Goal: Communication & Community: Answer question/provide support

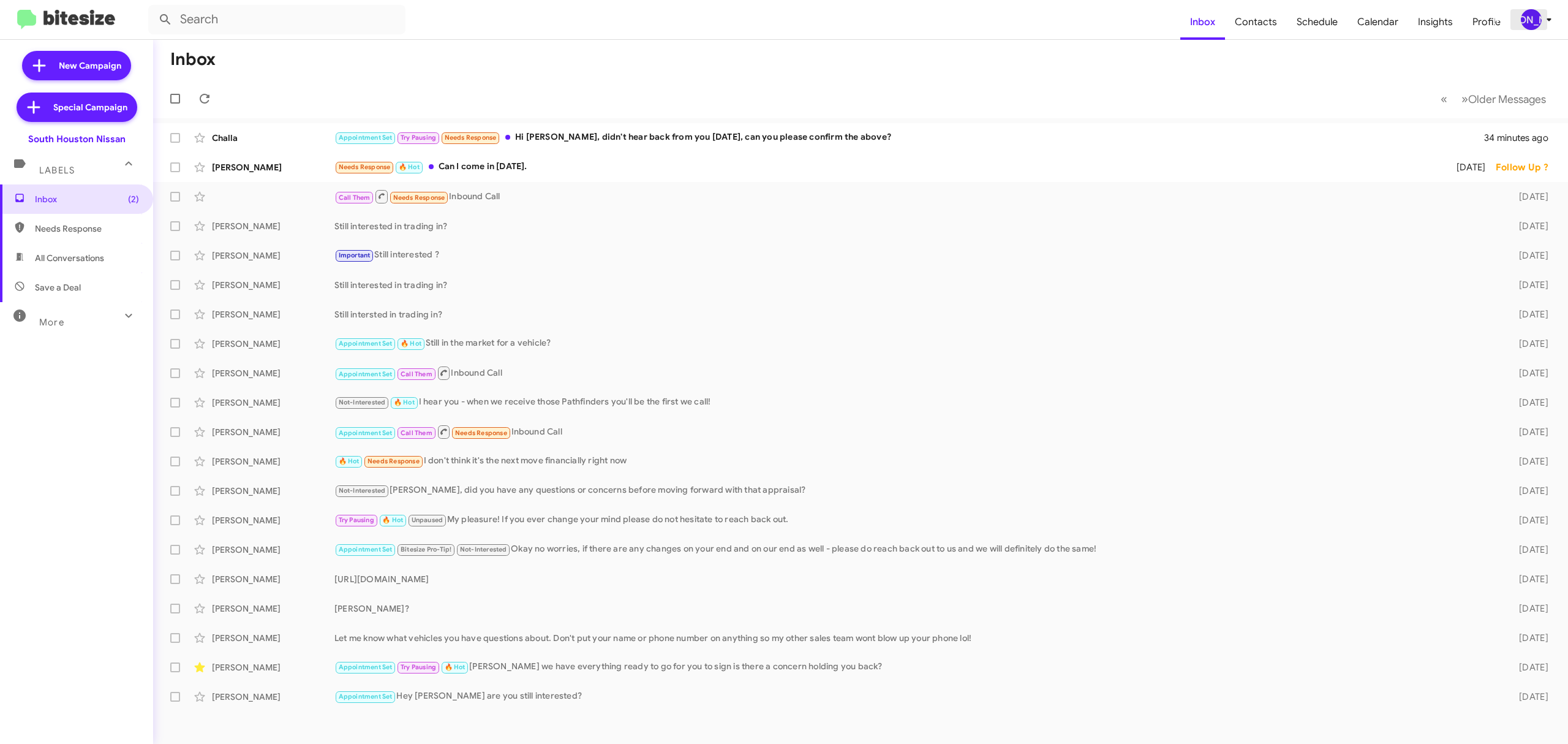
click at [1522, 22] on div "[PERSON_NAME]" at bounding box center [1531, 19] width 21 height 21
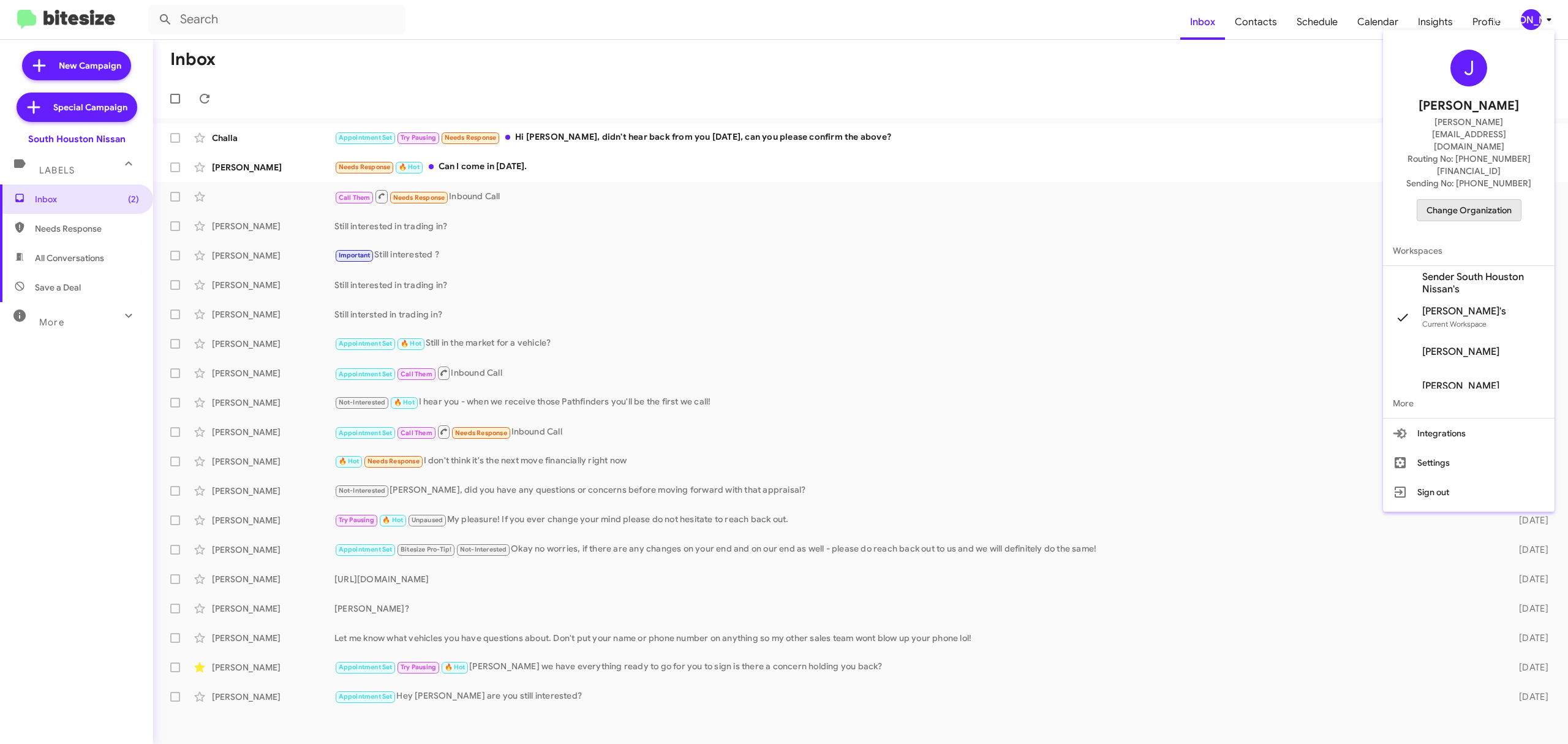
click at [1449, 200] on span "Change Organization" at bounding box center [1469, 210] width 85 height 21
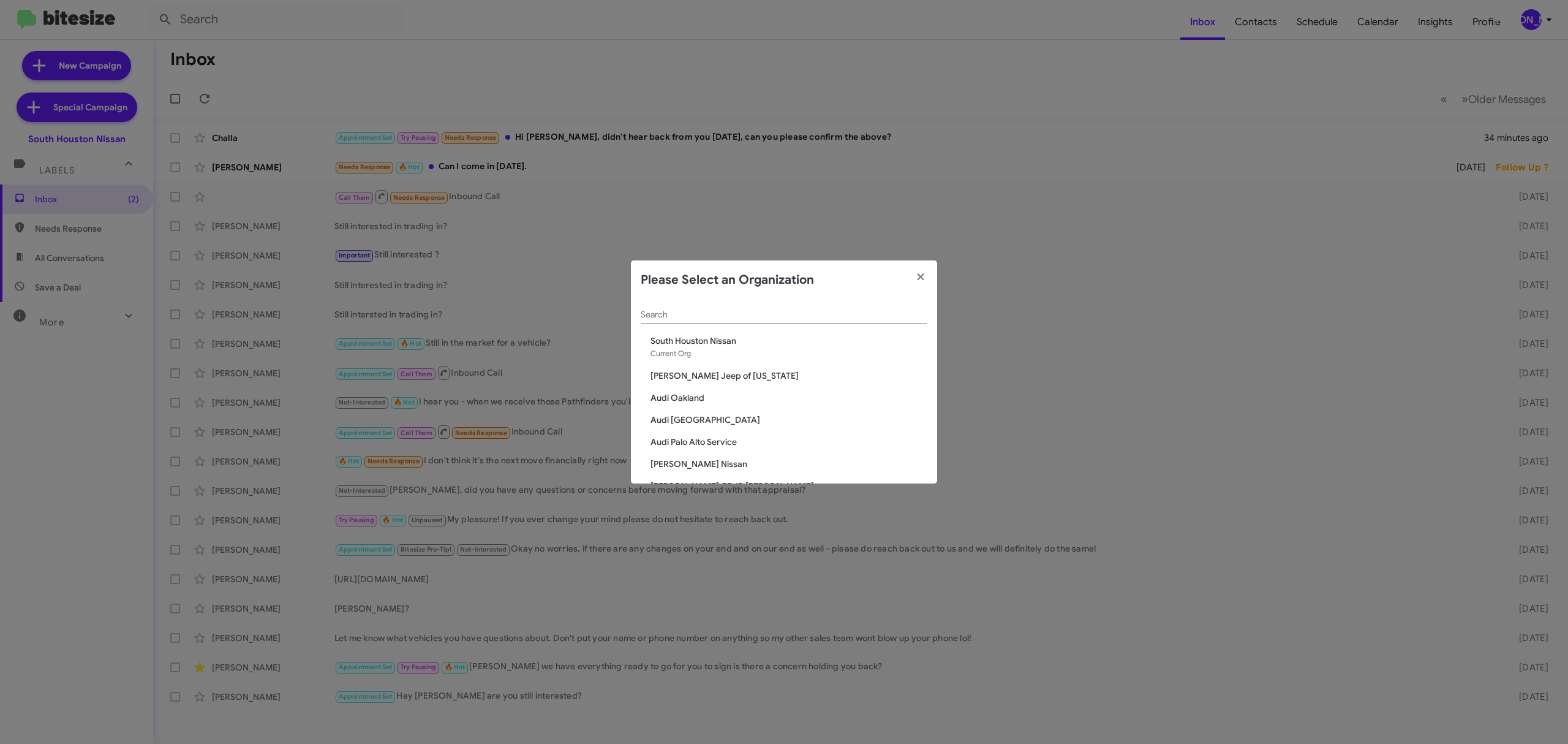
click at [814, 322] on div "Search" at bounding box center [784, 311] width 286 height 24
click at [827, 314] on input "Search" at bounding box center [784, 315] width 286 height 10
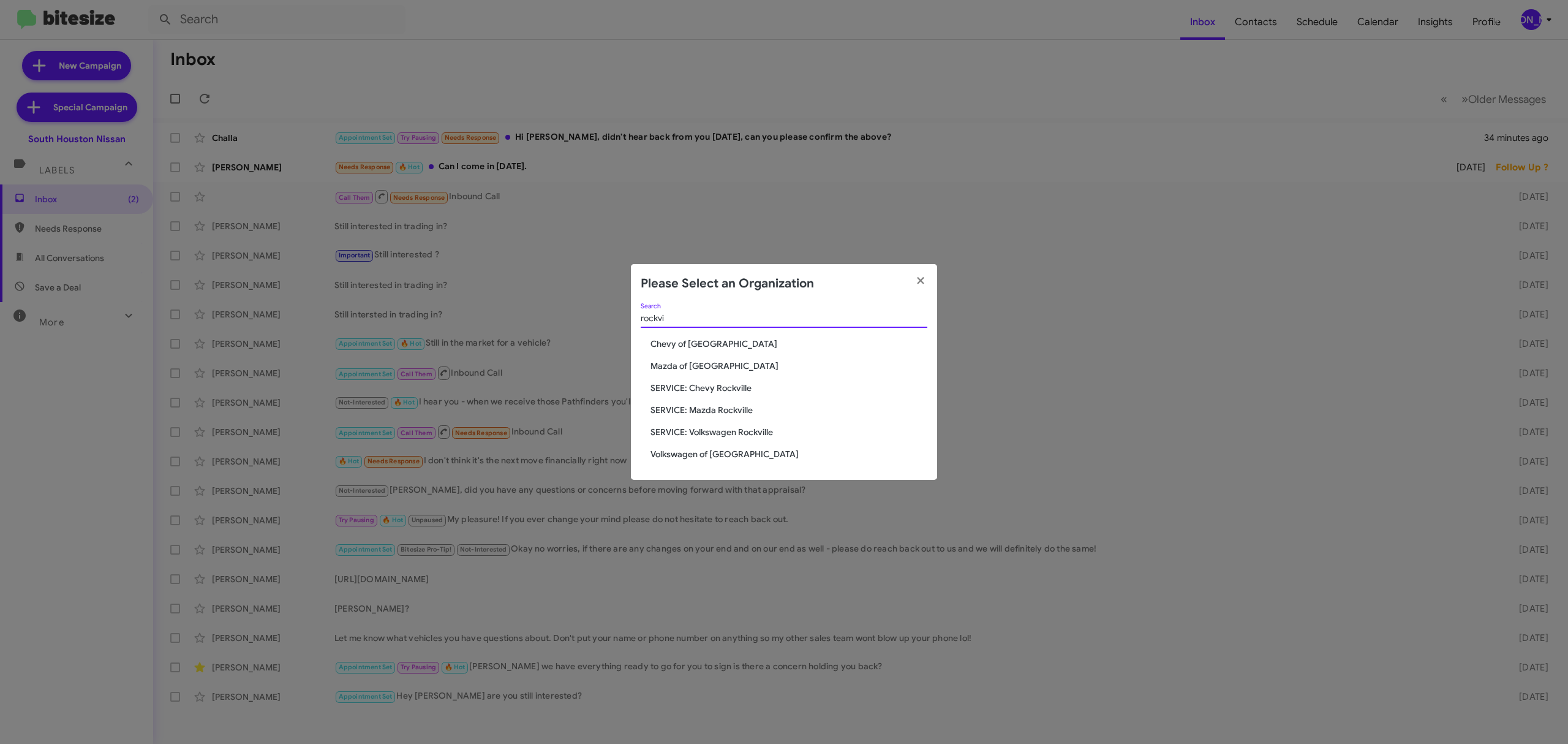
type input "rockvi"
click at [721, 342] on span "Chevy of [GEOGRAPHIC_DATA]" at bounding box center [789, 343] width 277 height 13
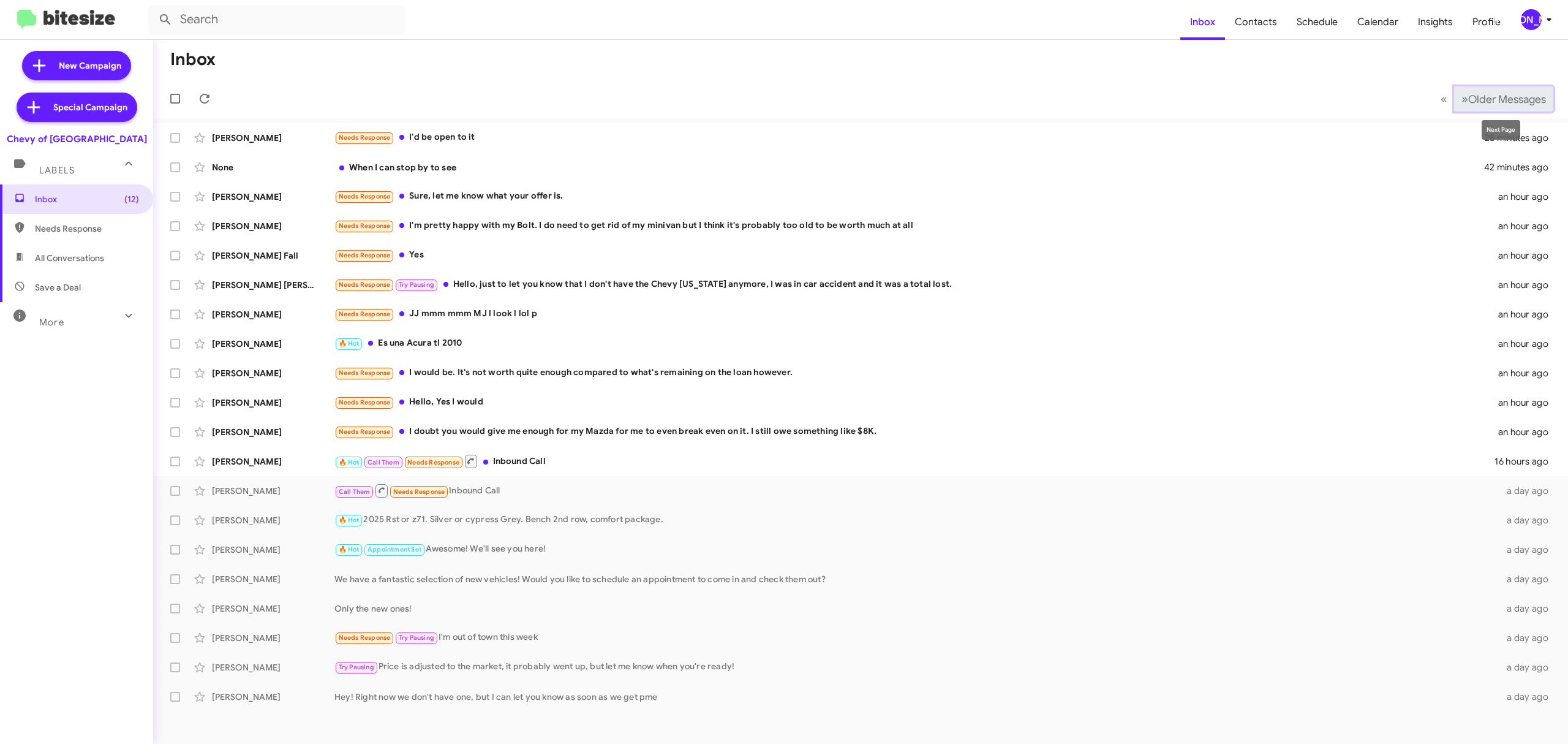
click at [1494, 94] on span "Older Messages" at bounding box center [1507, 99] width 78 height 13
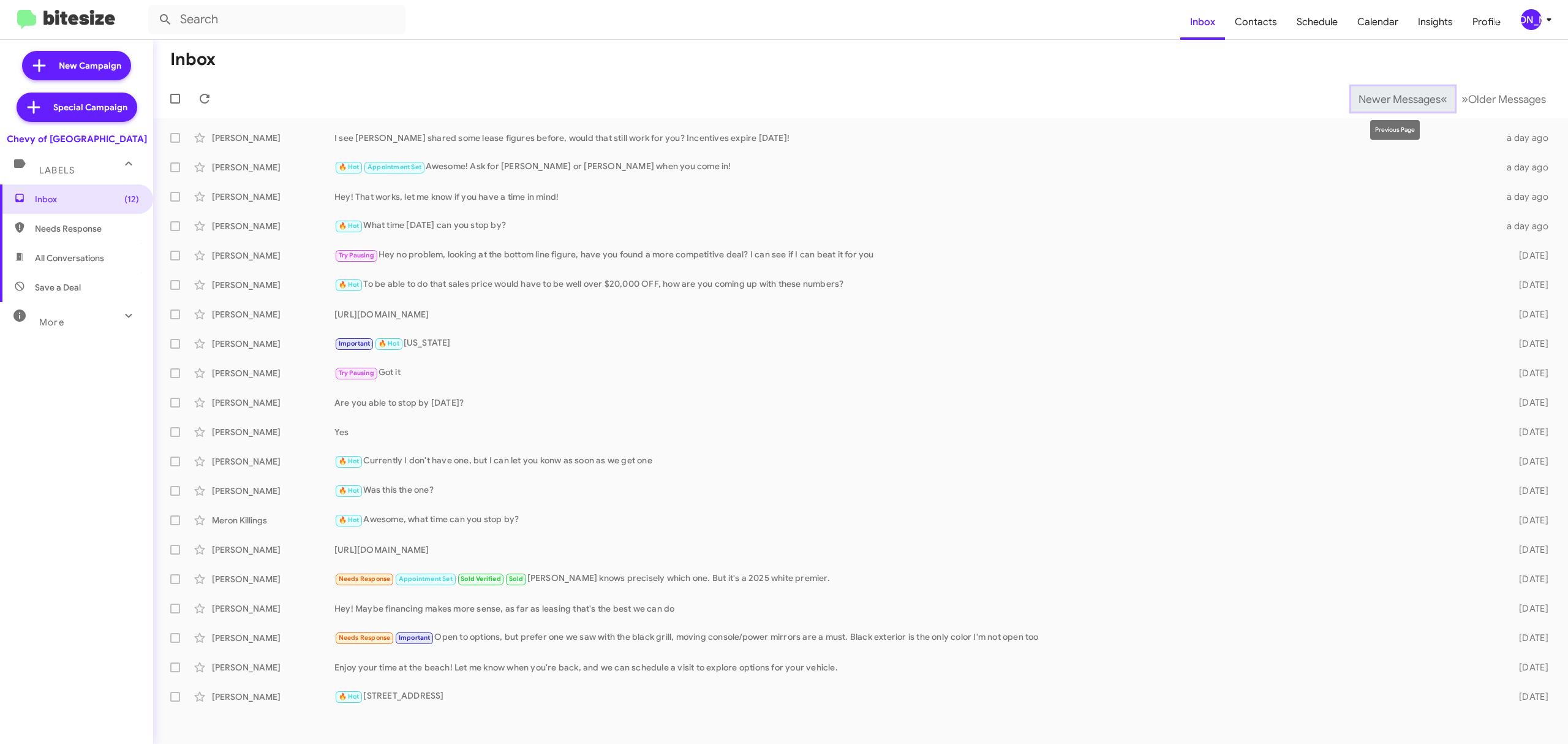
click at [1365, 104] on span "Newer Messages" at bounding box center [1399, 99] width 82 height 13
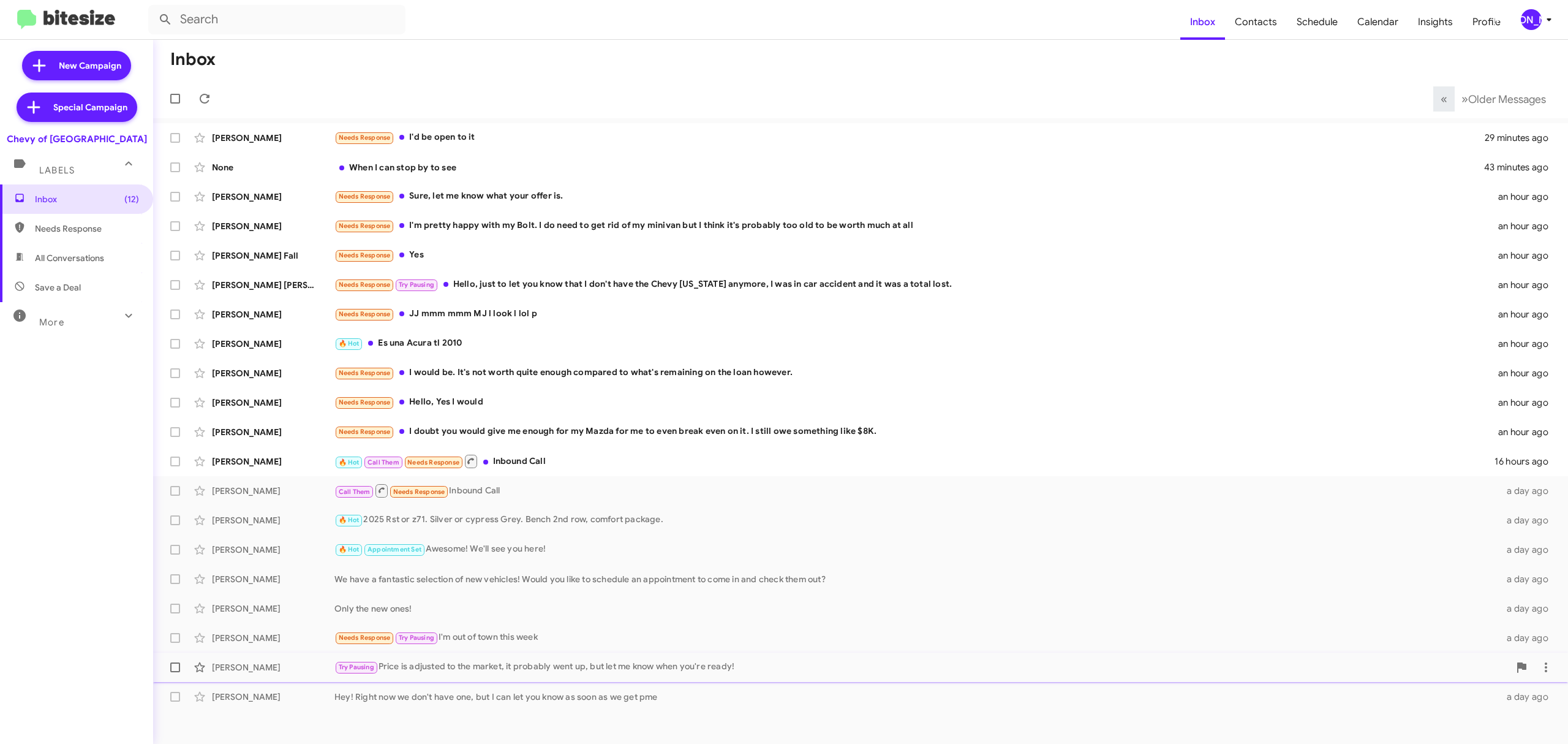
click at [515, 672] on div "Try Pausing Price is adjusted to the market, it probably went up, but let me kn…" at bounding box center [922, 666] width 1175 height 14
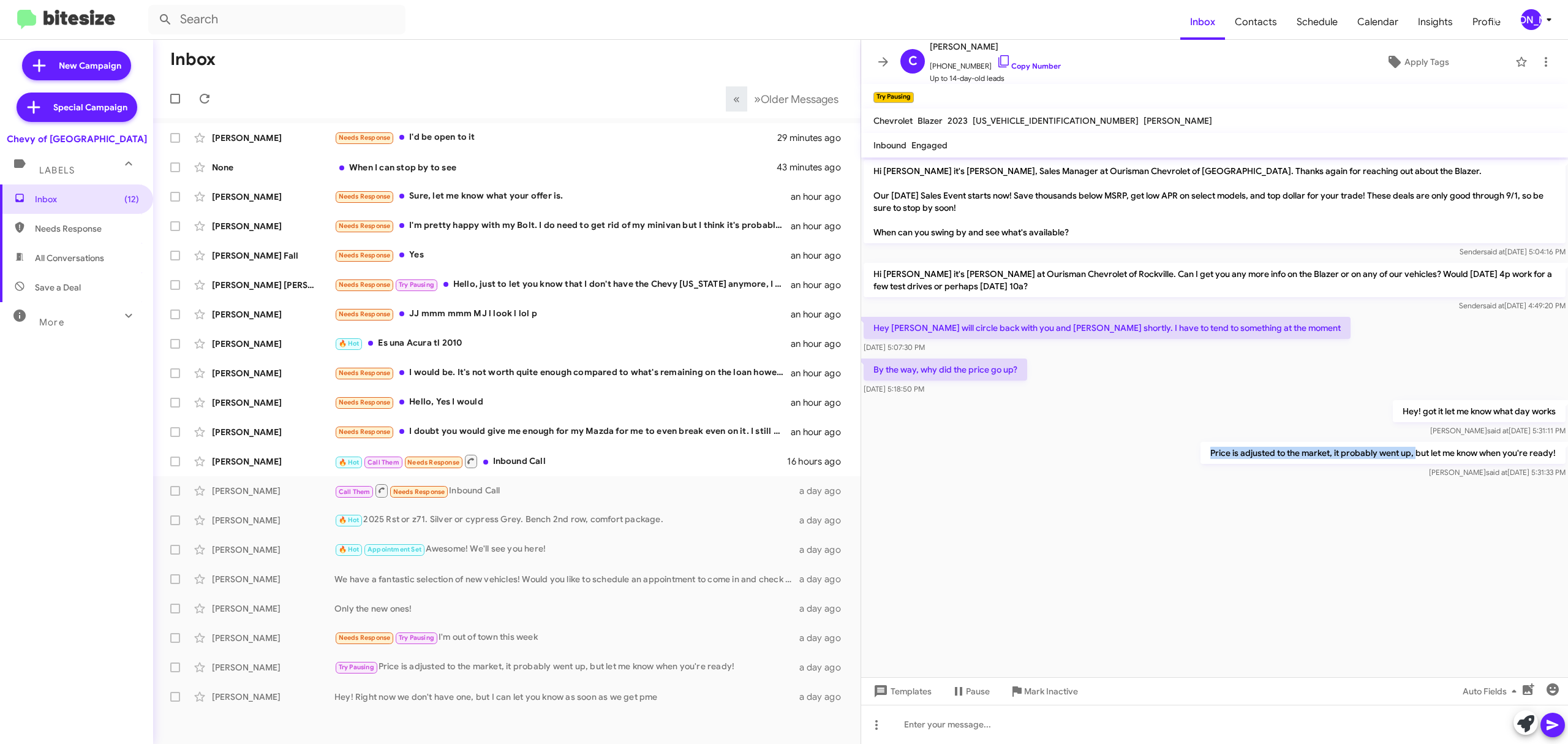
drag, startPoint x: 1204, startPoint y: 450, endPoint x: 1414, endPoint y: 452, distance: 210.0
click at [1418, 454] on p "Price is adjusted to the market, it probably went up, but let me know when you'…" at bounding box center [1383, 453] width 365 height 22
copy p "Price is adjusted to the market, it probably went up,"
click at [799, 101] on span "Older Messages" at bounding box center [799, 99] width 78 height 13
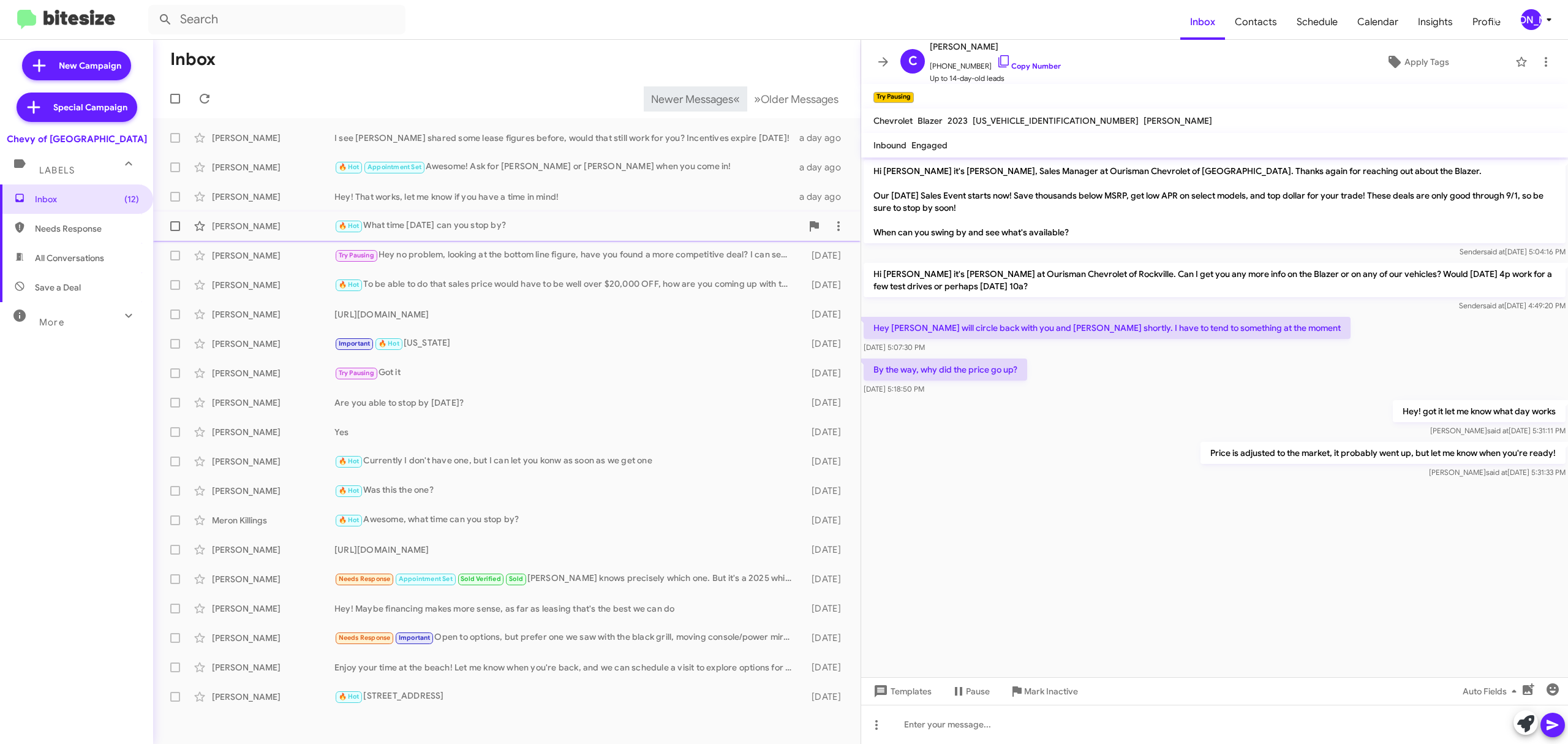
click at [523, 214] on div "Kelsey Sheppard 🔥 Hot What time tomorrow can you stop by? a day ago" at bounding box center [507, 225] width 688 height 24
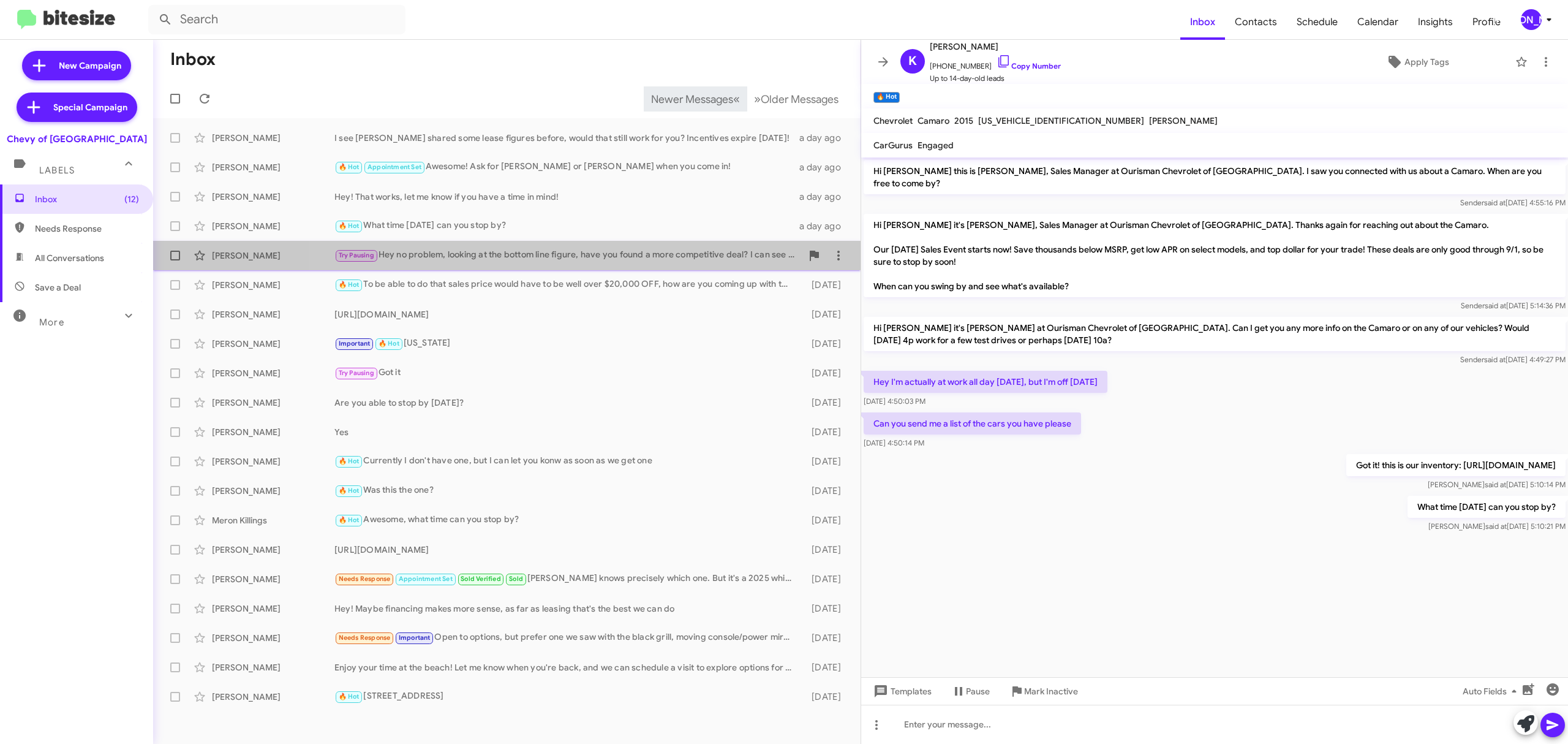
click at [648, 252] on div "Try Pausing Hey no problem, looking at the bottom line figure, have you found a…" at bounding box center [569, 255] width 468 height 14
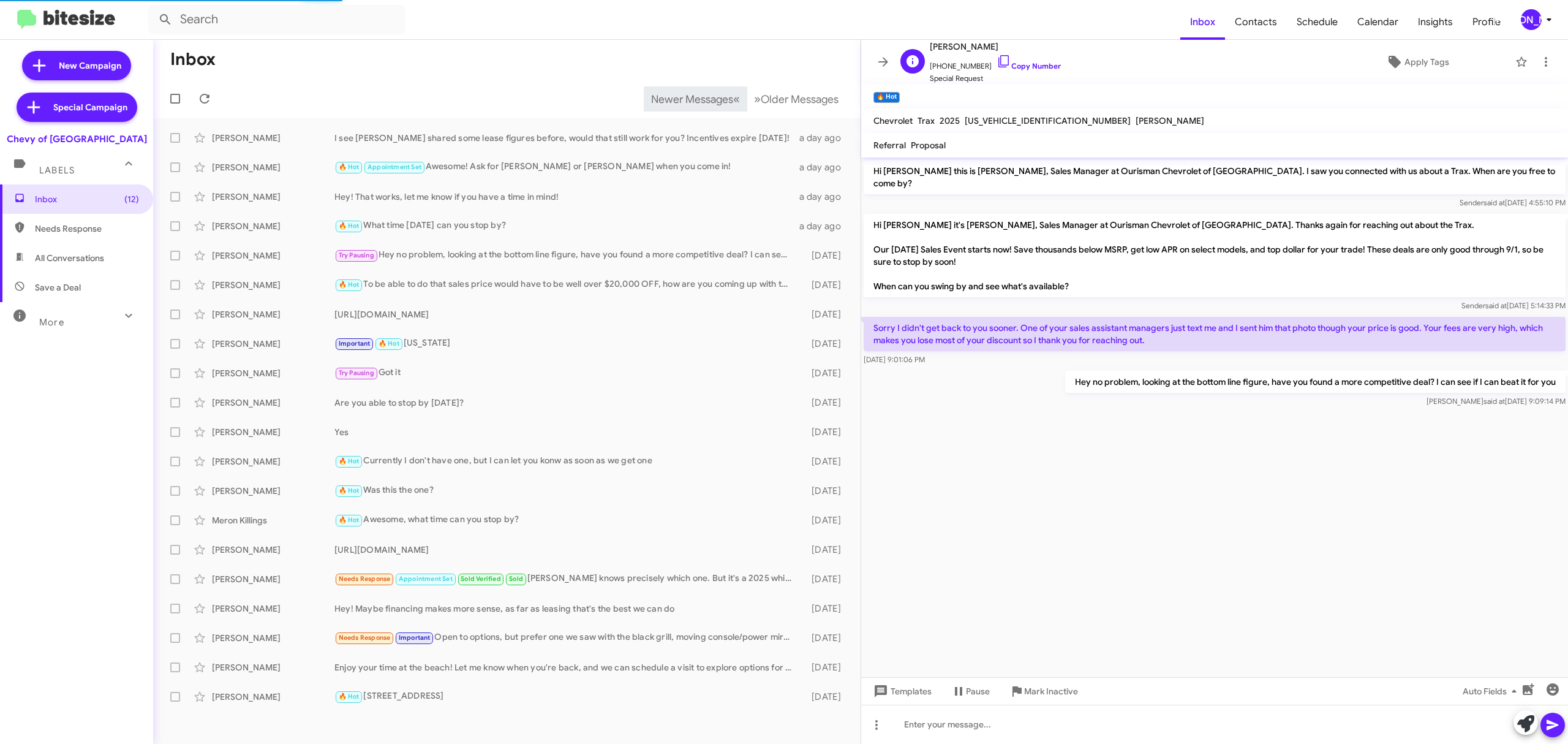
click at [954, 47] on span "Freddy Trovato" at bounding box center [995, 47] width 131 height 15
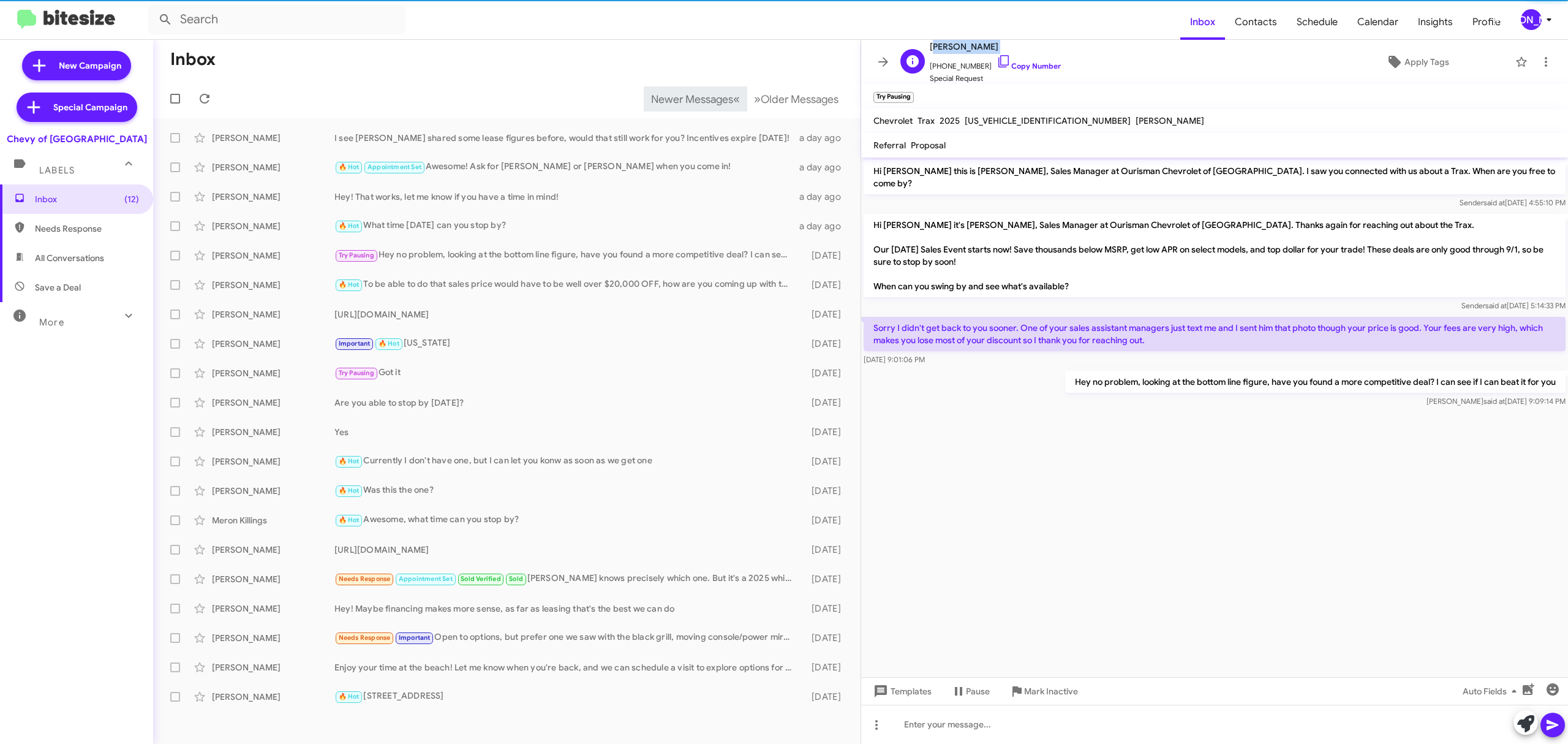
click at [954, 47] on span "Freddy Trovato" at bounding box center [995, 47] width 131 height 15
copy span "Freddy Trovato"
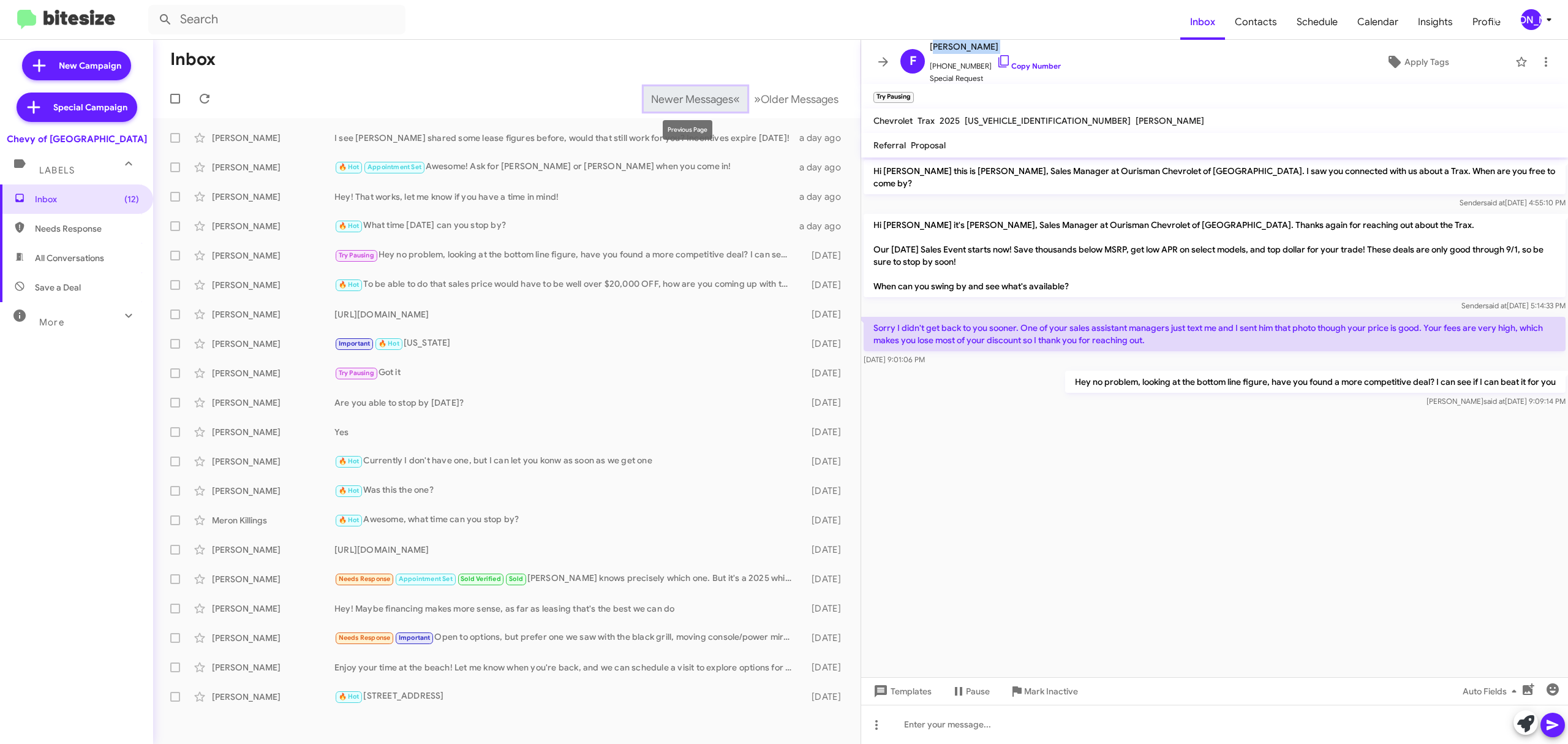
click at [707, 98] on span "Newer Messages" at bounding box center [692, 99] width 82 height 13
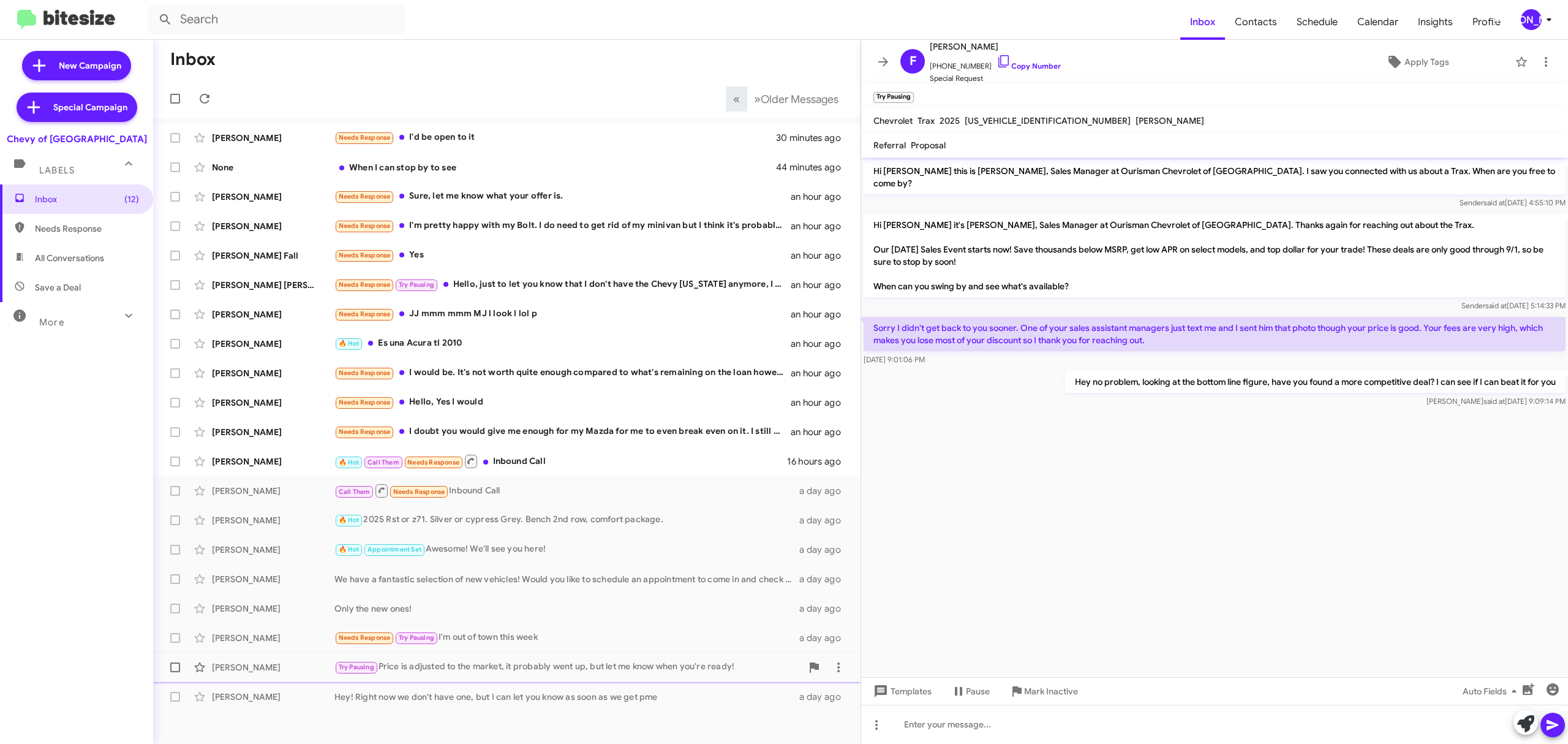
click at [579, 670] on div "Try Pausing Price is adjusted to the market, it probably went up, but let me kn…" at bounding box center [569, 666] width 468 height 14
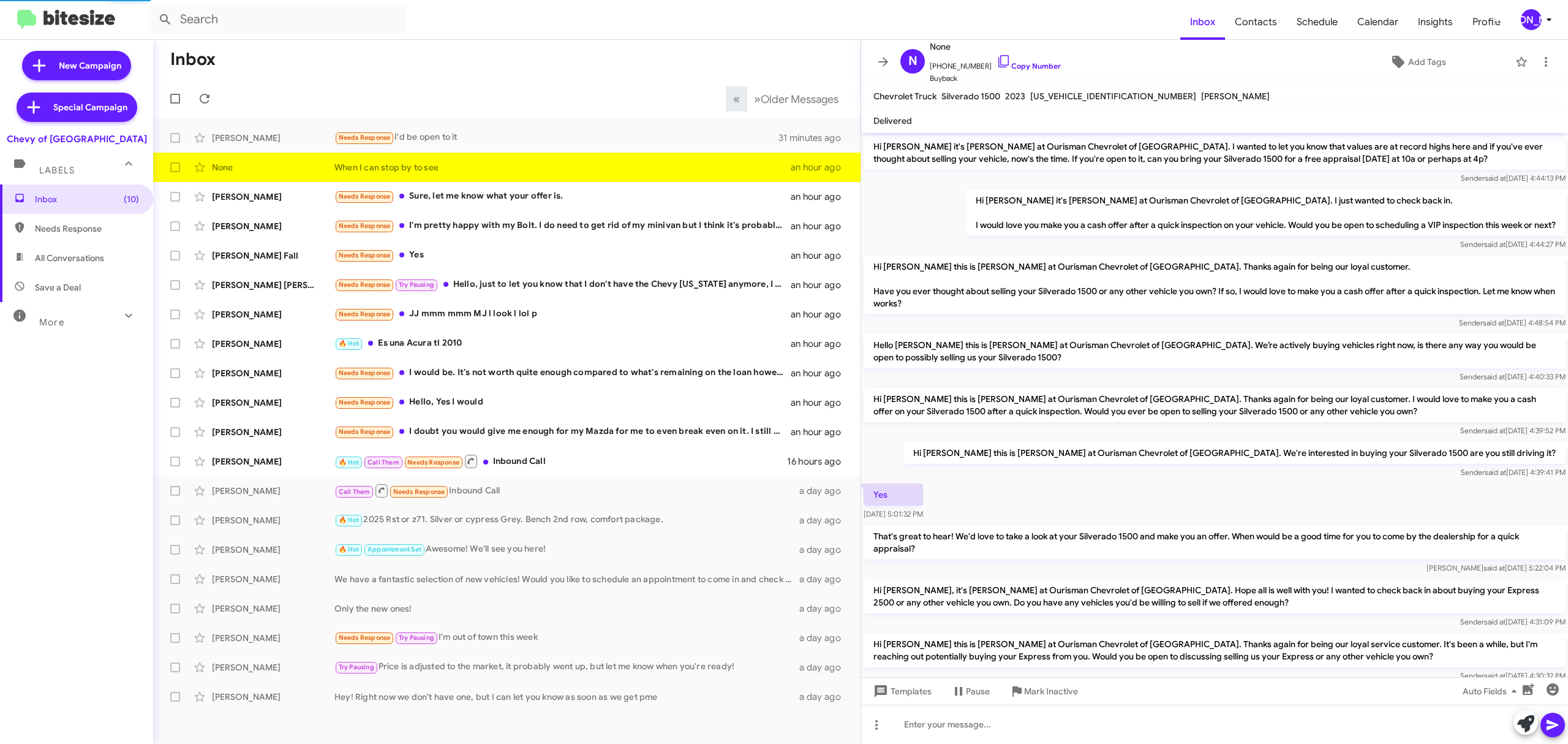
scroll to position [420, 0]
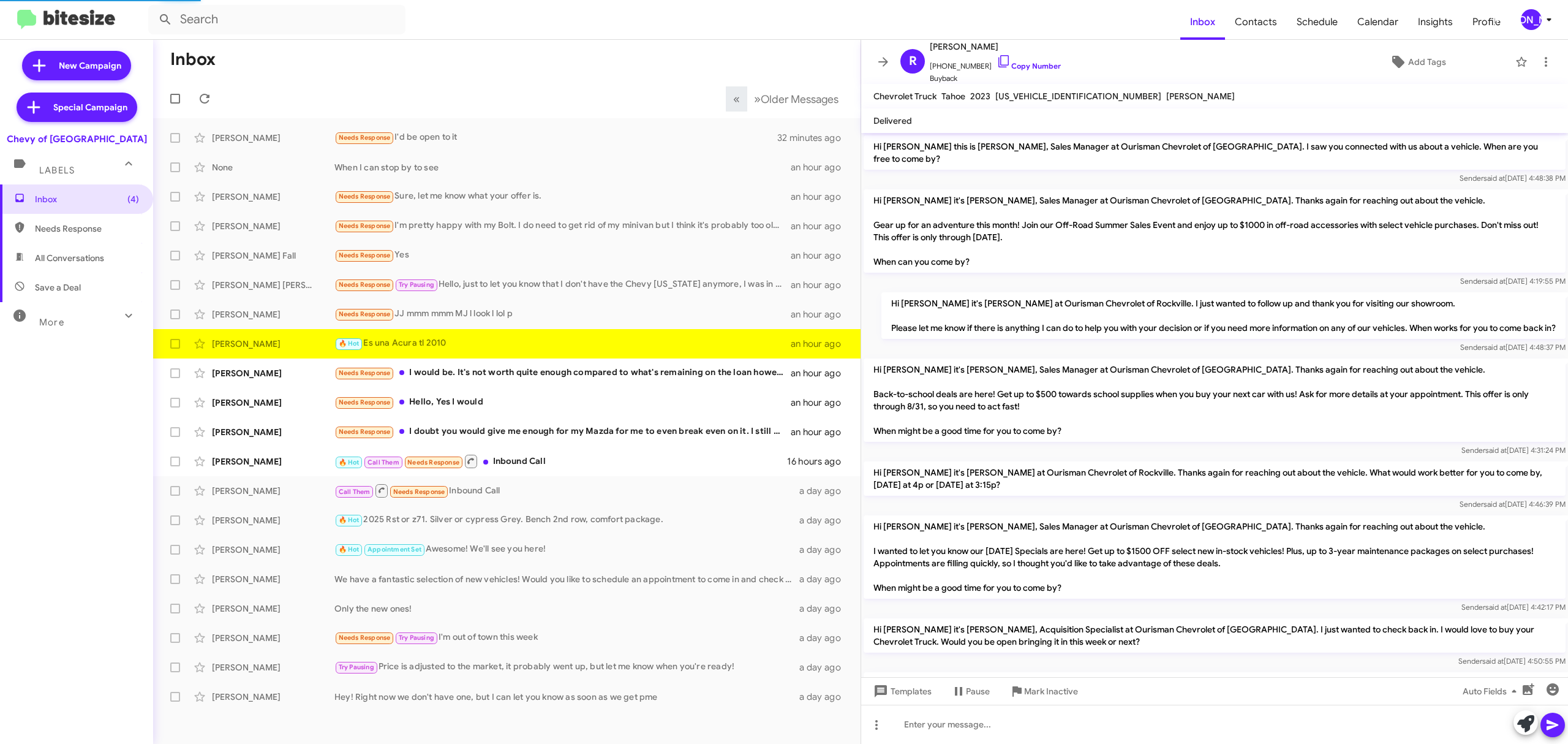
scroll to position [160, 0]
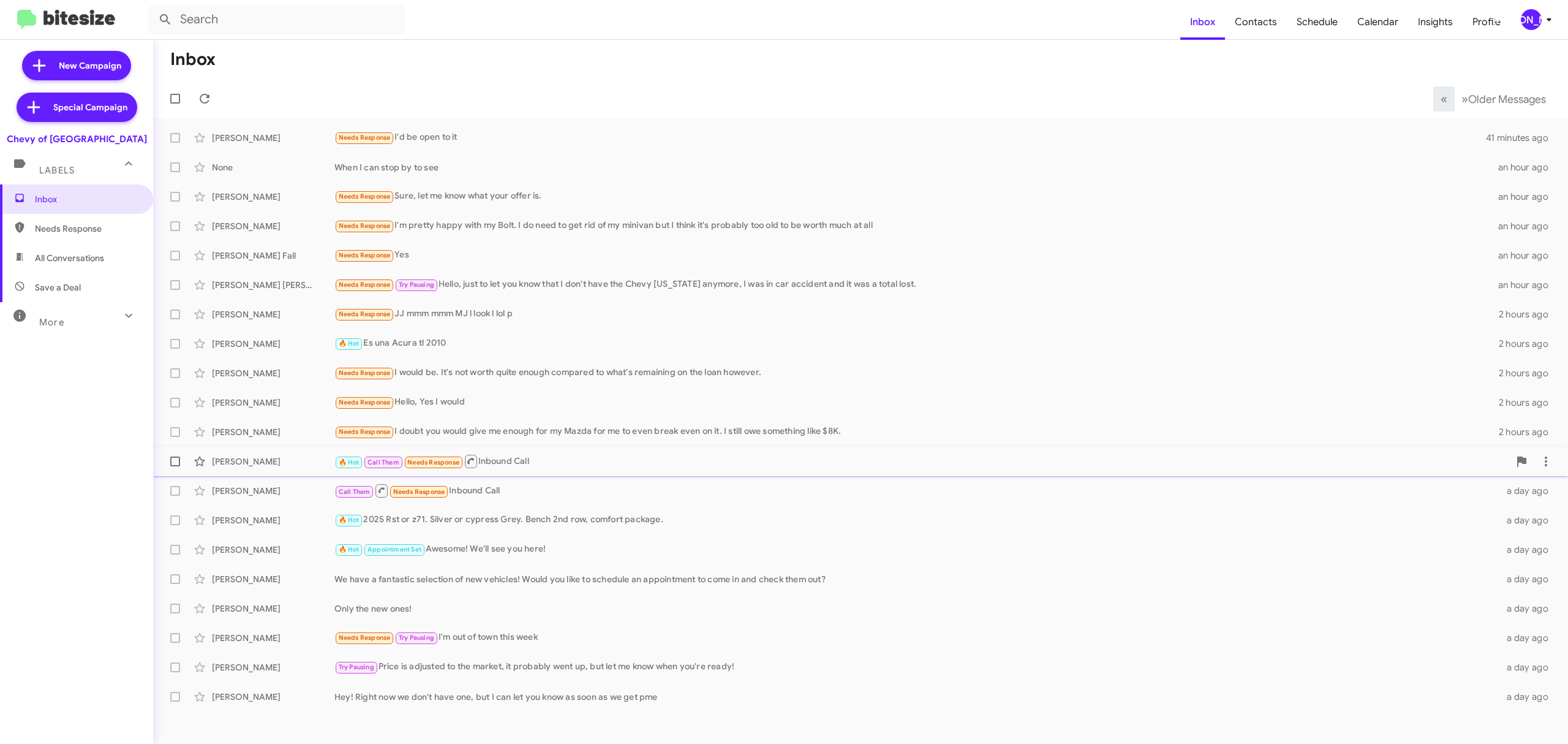
click at [173, 461] on span at bounding box center [175, 462] width 10 height 10
click at [175, 466] on input "checkbox" at bounding box center [175, 466] width 1 height 1
checkbox input "true"
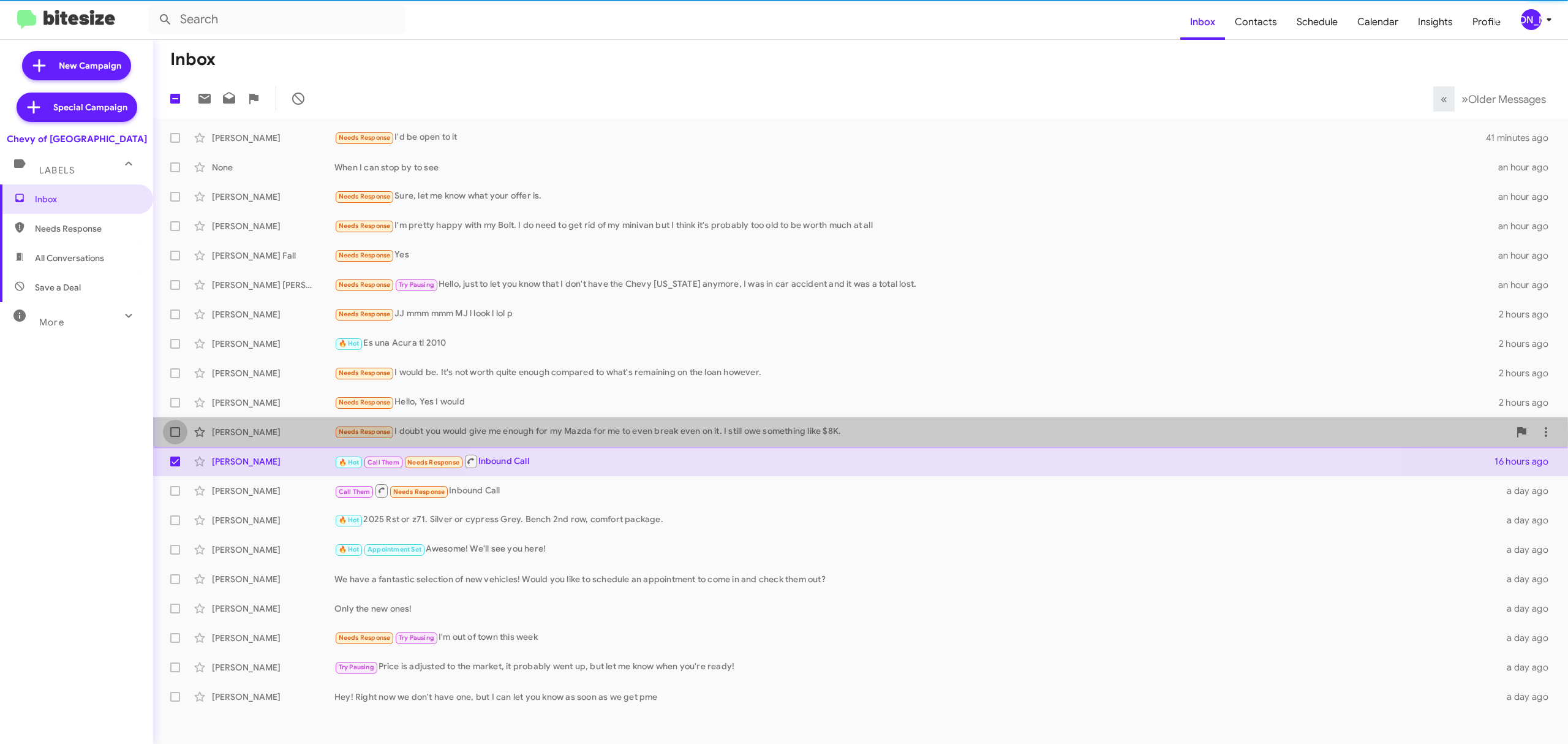
click at [173, 433] on span at bounding box center [175, 432] width 10 height 10
click at [175, 437] on input "checkbox" at bounding box center [175, 437] width 1 height 1
checkbox input "true"
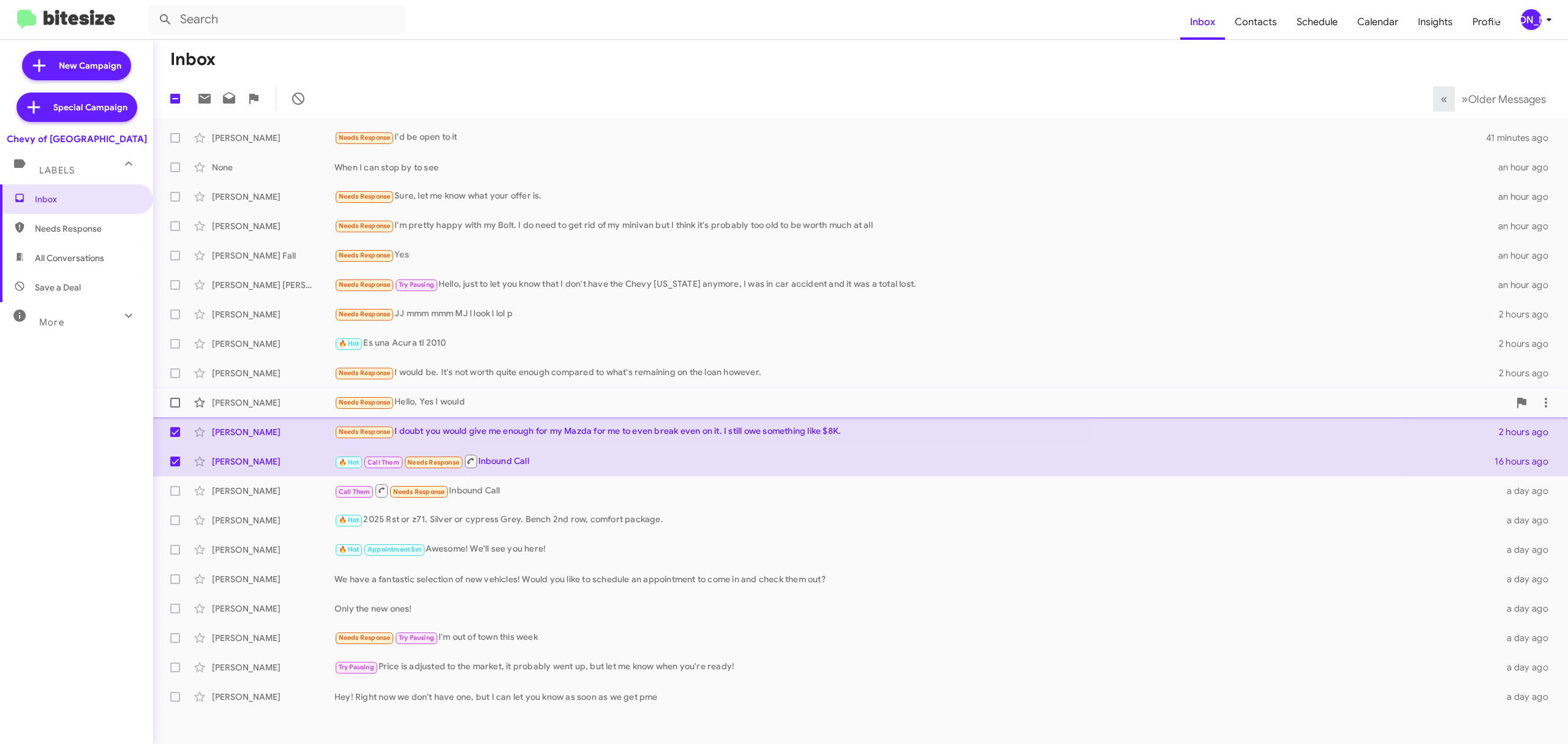
click at [169, 399] on label at bounding box center [175, 402] width 24 height 24
click at [175, 407] on input "checkbox" at bounding box center [175, 407] width 1 height 1
checkbox input "true"
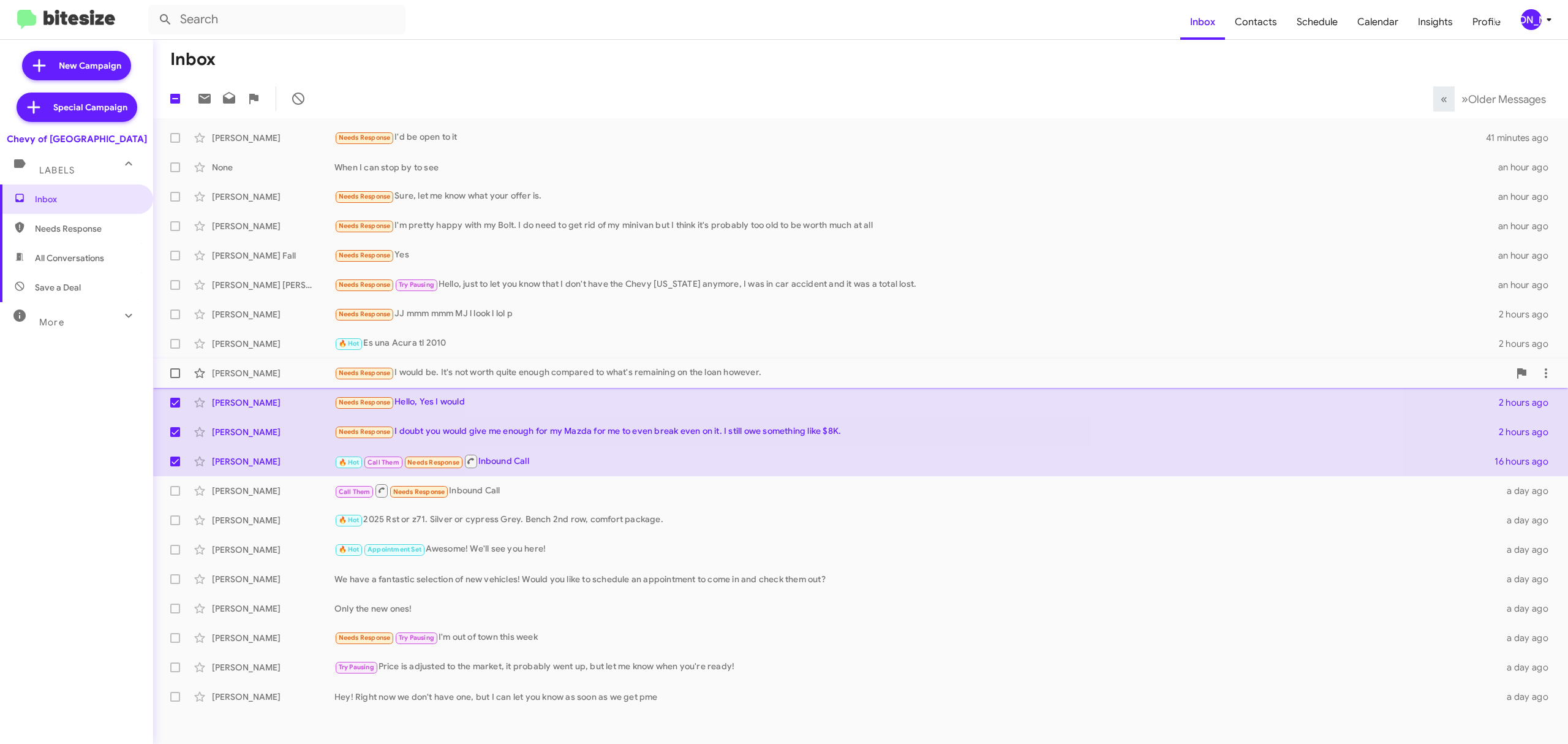
click at [173, 377] on span at bounding box center [175, 373] width 10 height 10
click at [175, 378] on input "checkbox" at bounding box center [175, 378] width 1 height 1
checkbox input "true"
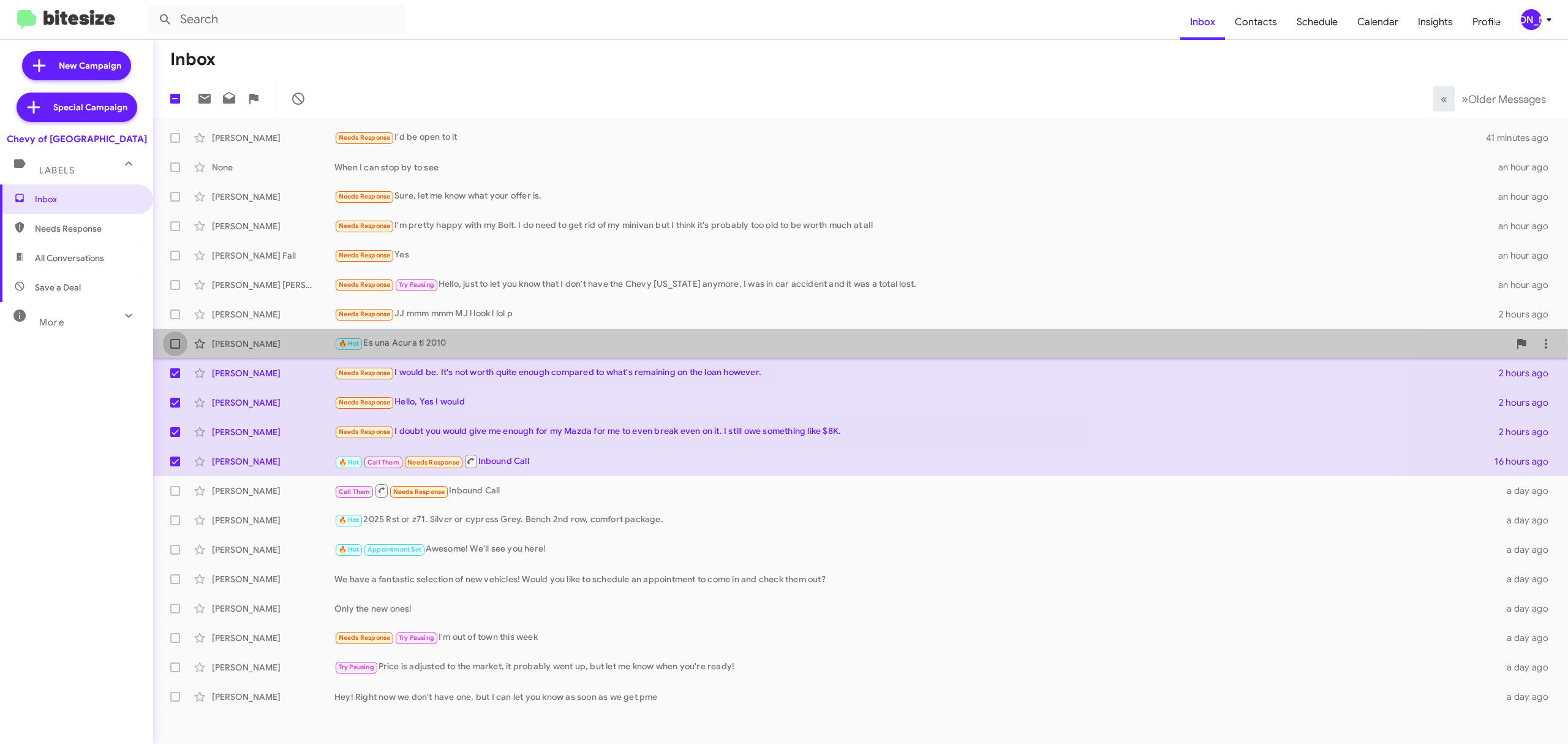
click at [170, 348] on span at bounding box center [175, 344] width 10 height 10
click at [175, 349] on input "checkbox" at bounding box center [175, 349] width 1 height 1
checkbox input "true"
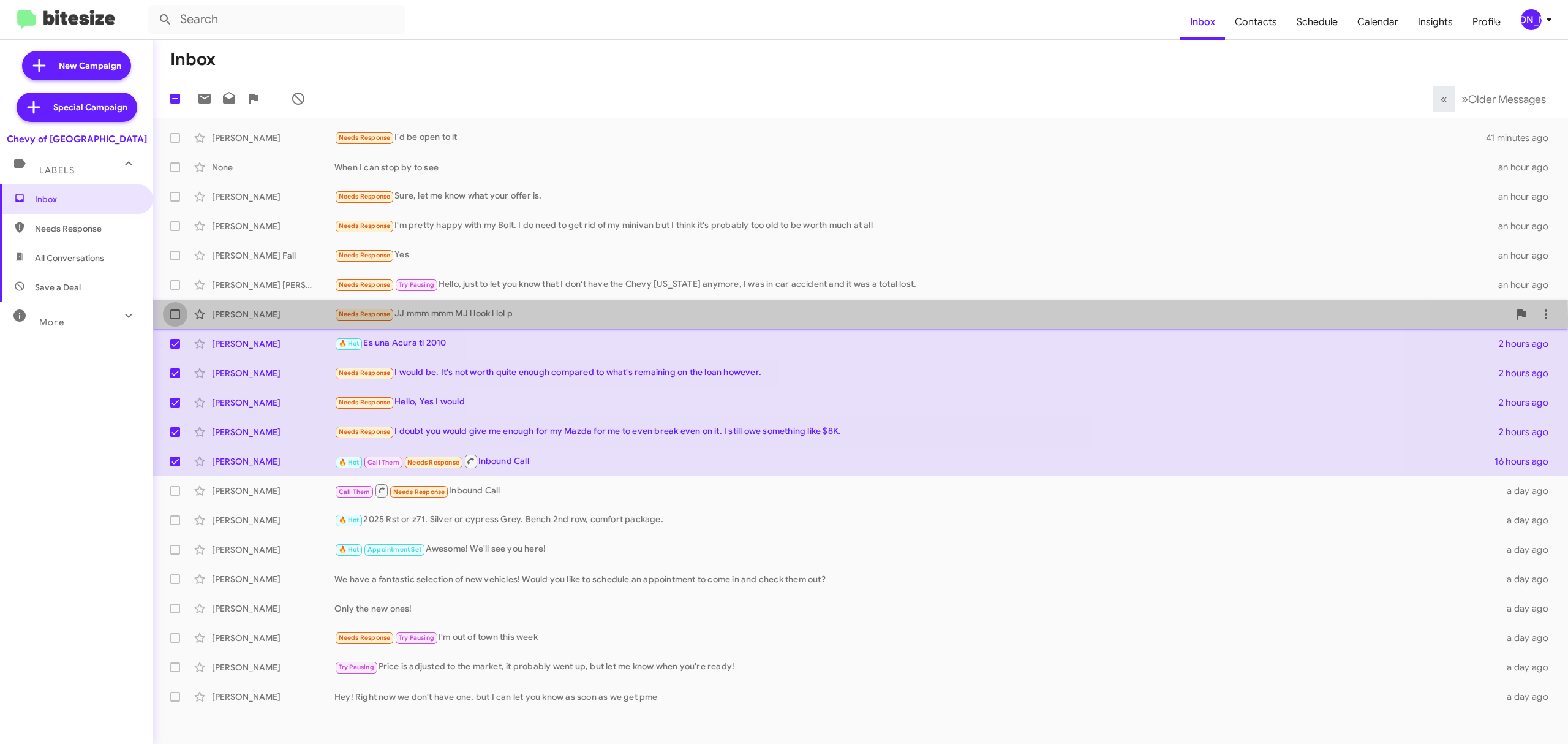
click at [176, 317] on span at bounding box center [175, 315] width 10 height 10
click at [175, 319] on input "checkbox" at bounding box center [175, 319] width 1 height 1
checkbox input "true"
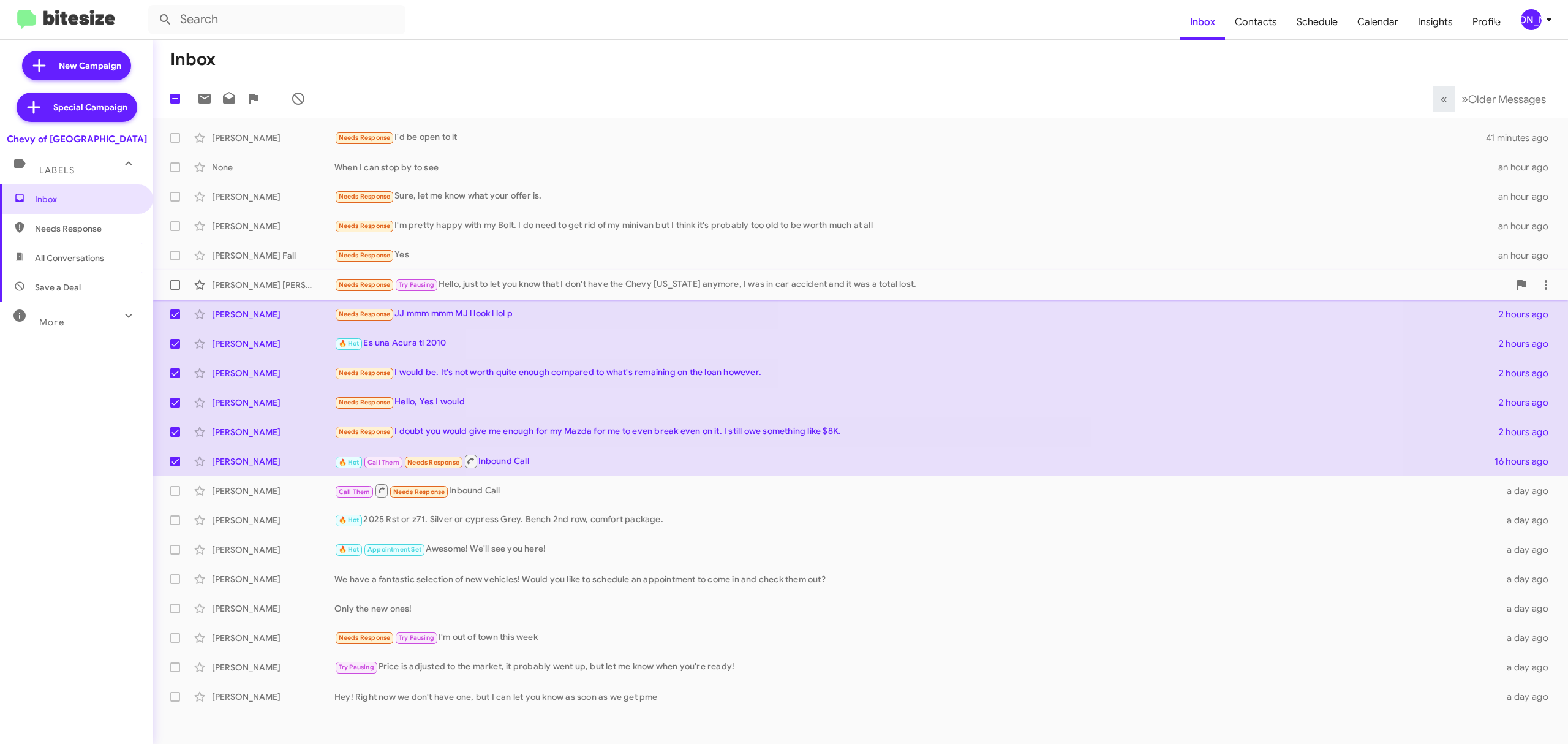
click at [170, 282] on span at bounding box center [175, 285] width 10 height 10
click at [175, 290] on input "checkbox" at bounding box center [175, 290] width 1 height 1
checkbox input "true"
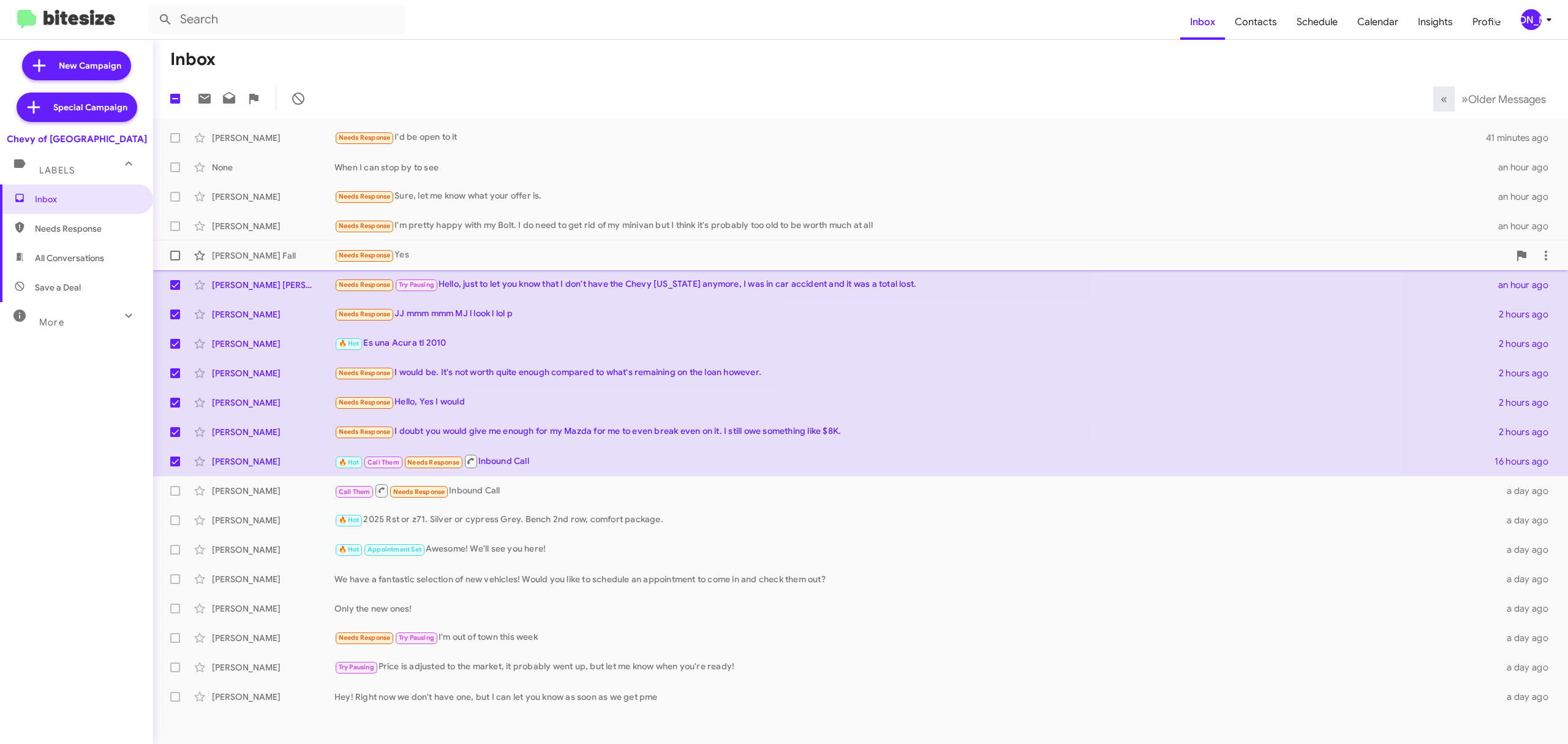
click at [178, 252] on span at bounding box center [175, 256] width 10 height 10
click at [175, 261] on input "checkbox" at bounding box center [175, 261] width 1 height 1
checkbox input "true"
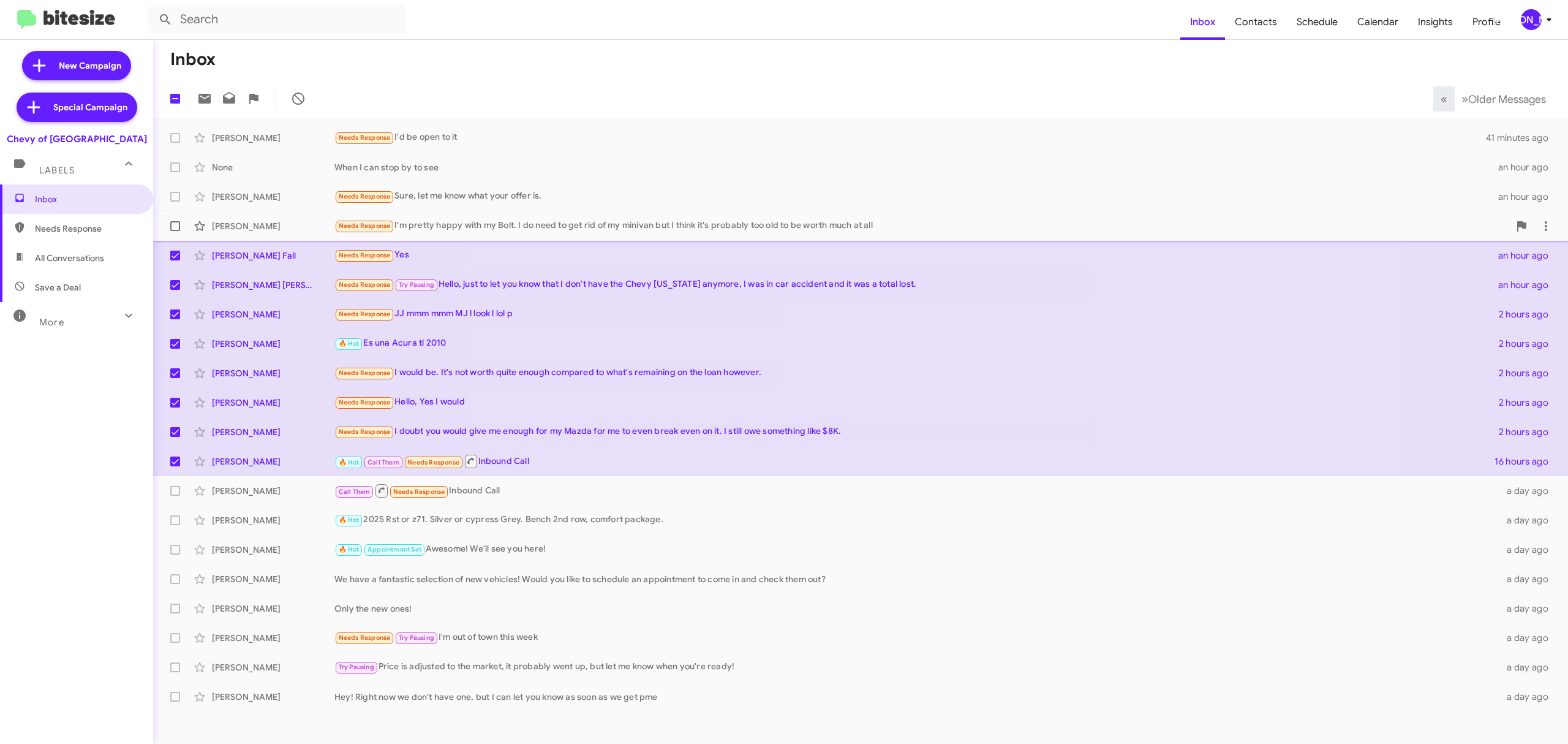
click at [174, 226] on span at bounding box center [175, 226] width 10 height 10
click at [175, 231] on input "checkbox" at bounding box center [175, 231] width 1 height 1
checkbox input "true"
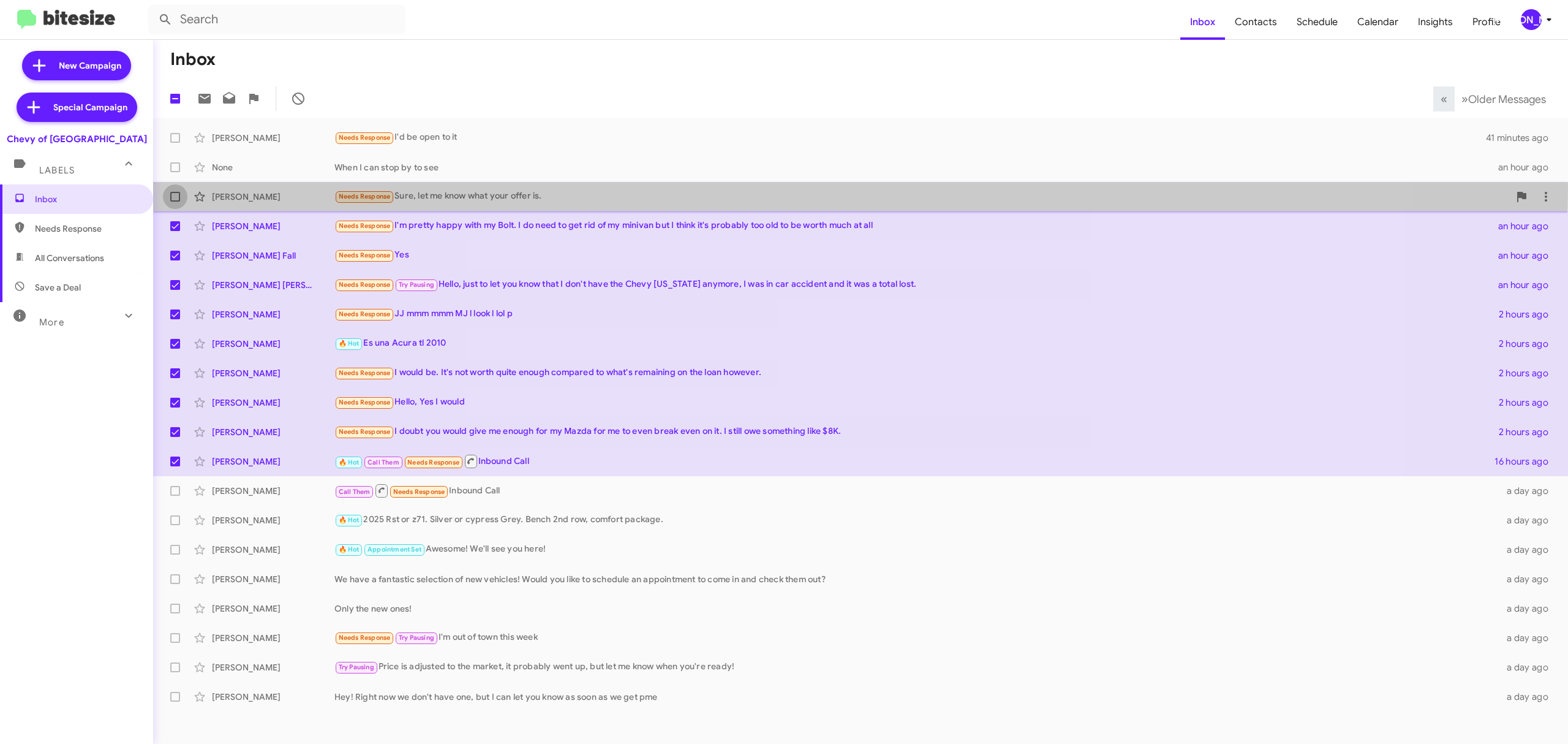
click at [167, 190] on label at bounding box center [175, 196] width 24 height 24
click at [175, 201] on input "checkbox" at bounding box center [175, 201] width 1 height 1
checkbox input "true"
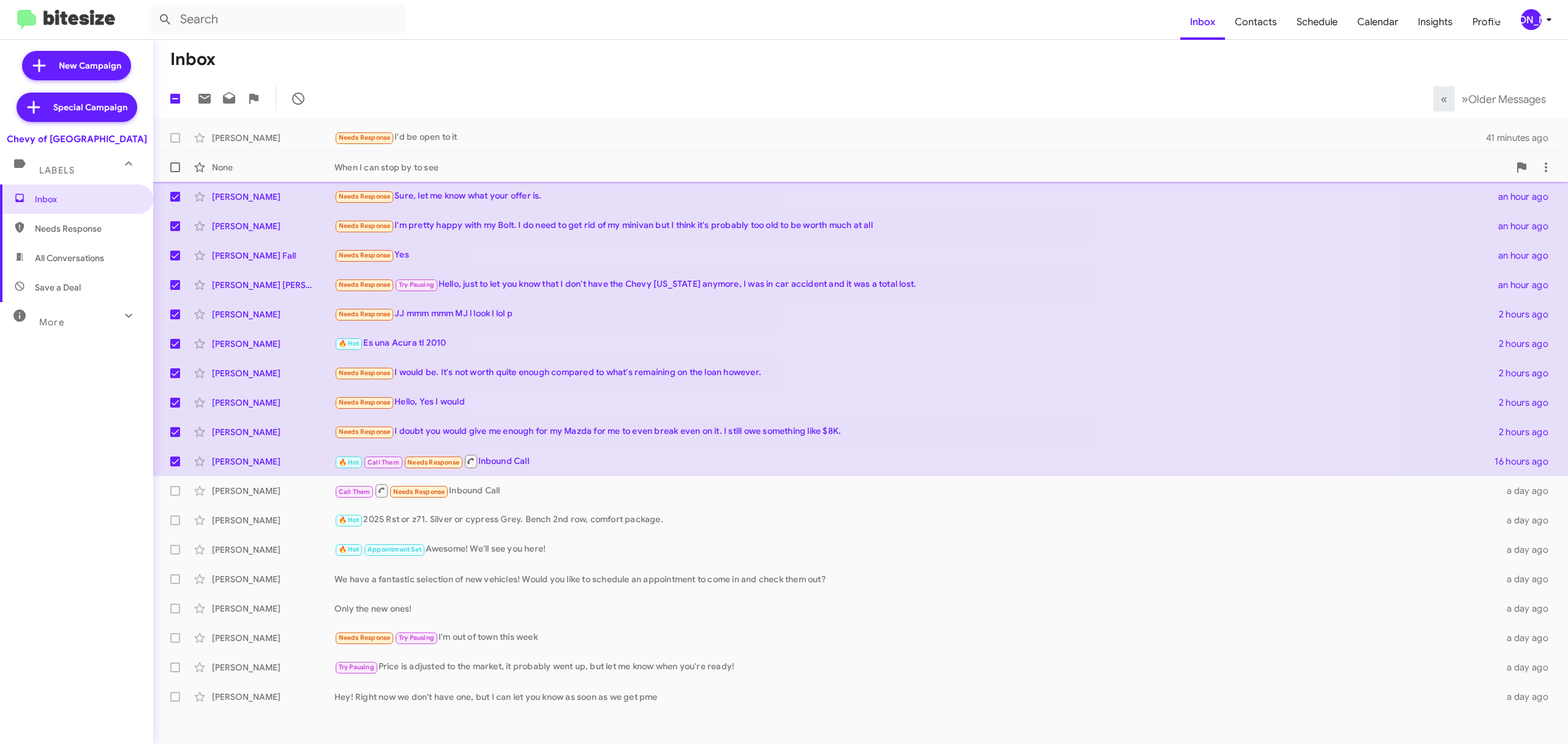
click at [173, 167] on span at bounding box center [175, 167] width 10 height 10
click at [175, 172] on input "checkbox" at bounding box center [175, 172] width 1 height 1
checkbox input "true"
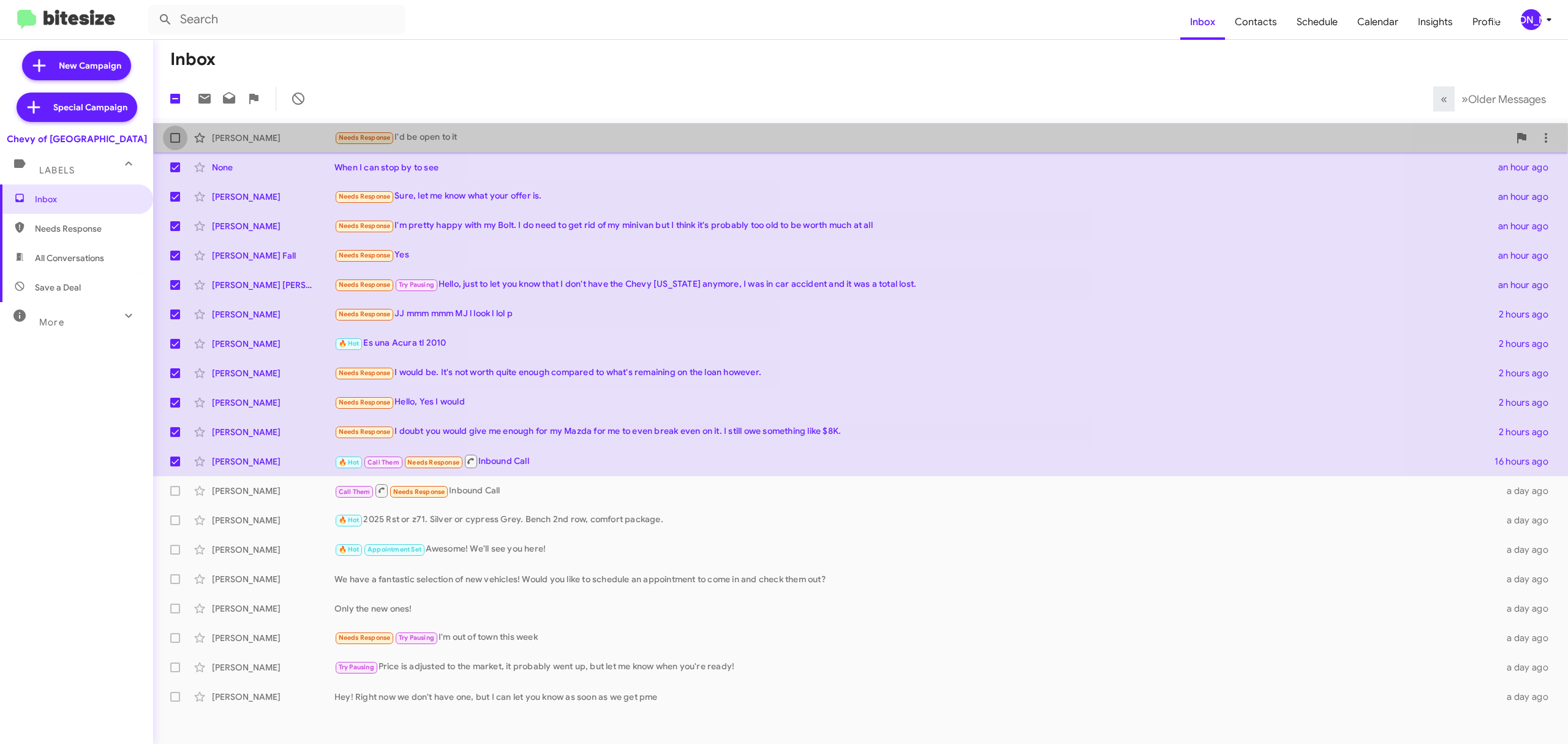
click at [167, 138] on label at bounding box center [175, 137] width 24 height 24
click at [175, 143] on input "checkbox" at bounding box center [175, 143] width 1 height 1
checkbox input "true"
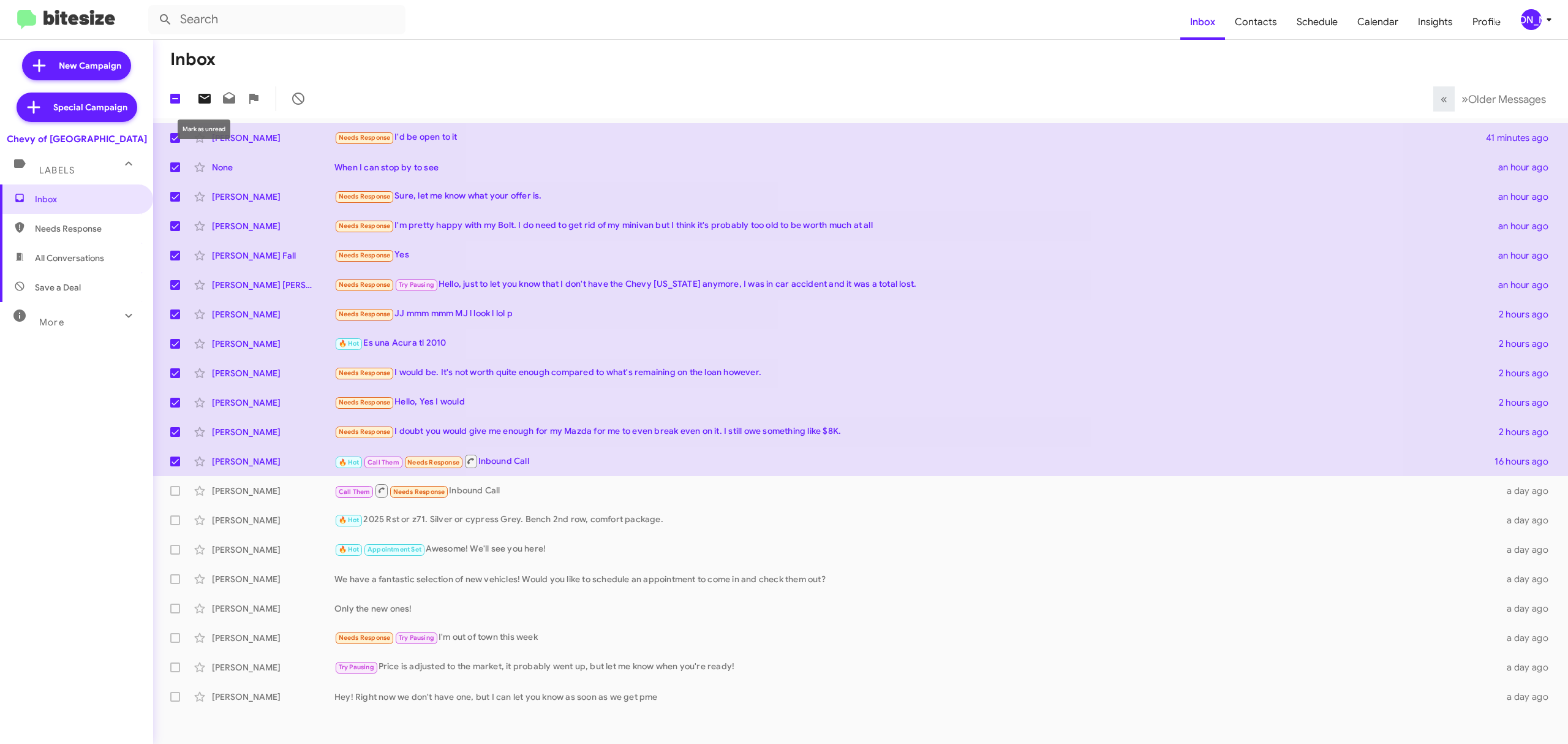
click at [200, 103] on icon at bounding box center [205, 99] width 13 height 10
click at [1518, 21] on button "[PERSON_NAME]" at bounding box center [1532, 19] width 44 height 21
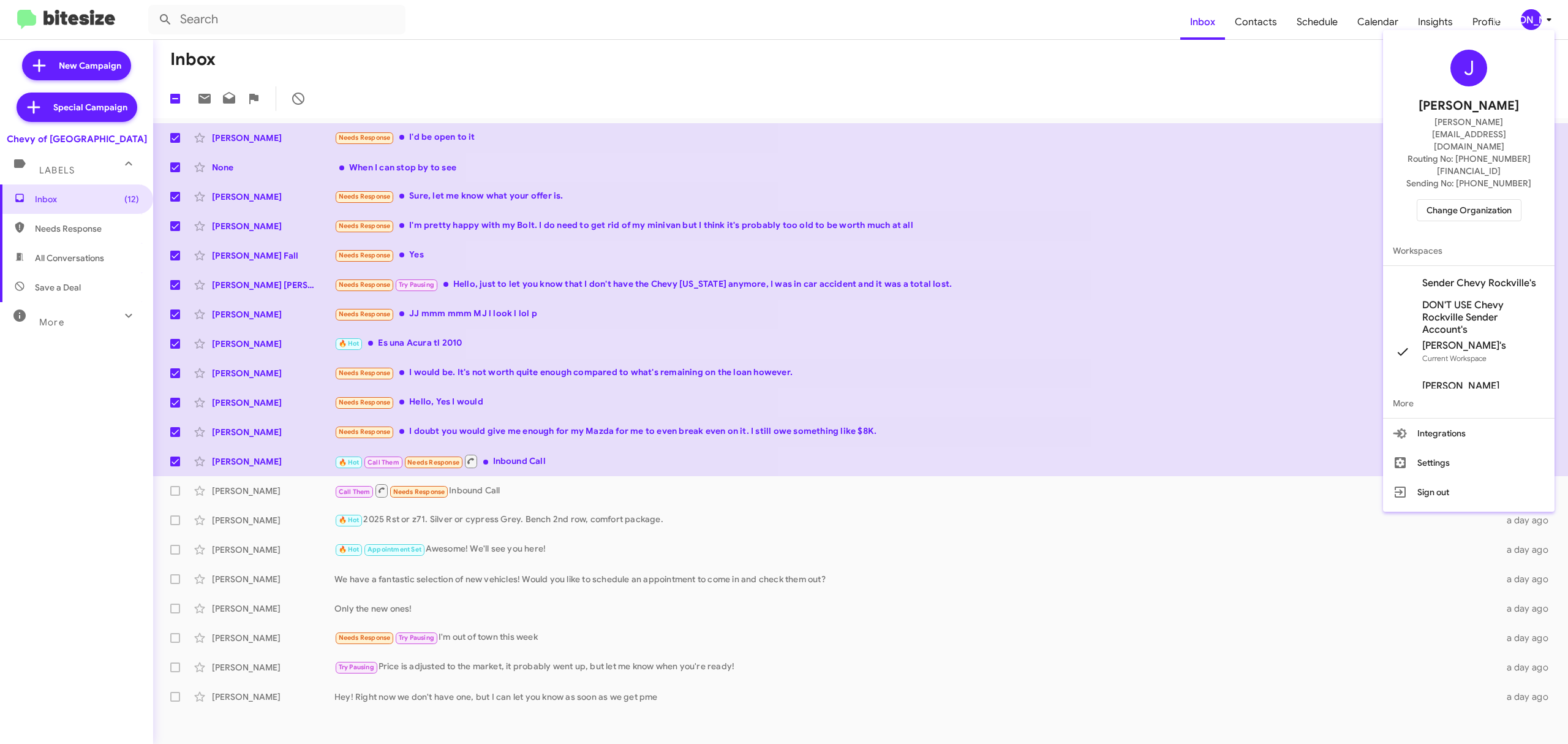
click at [1454, 200] on span "Change Organization" at bounding box center [1469, 210] width 85 height 21
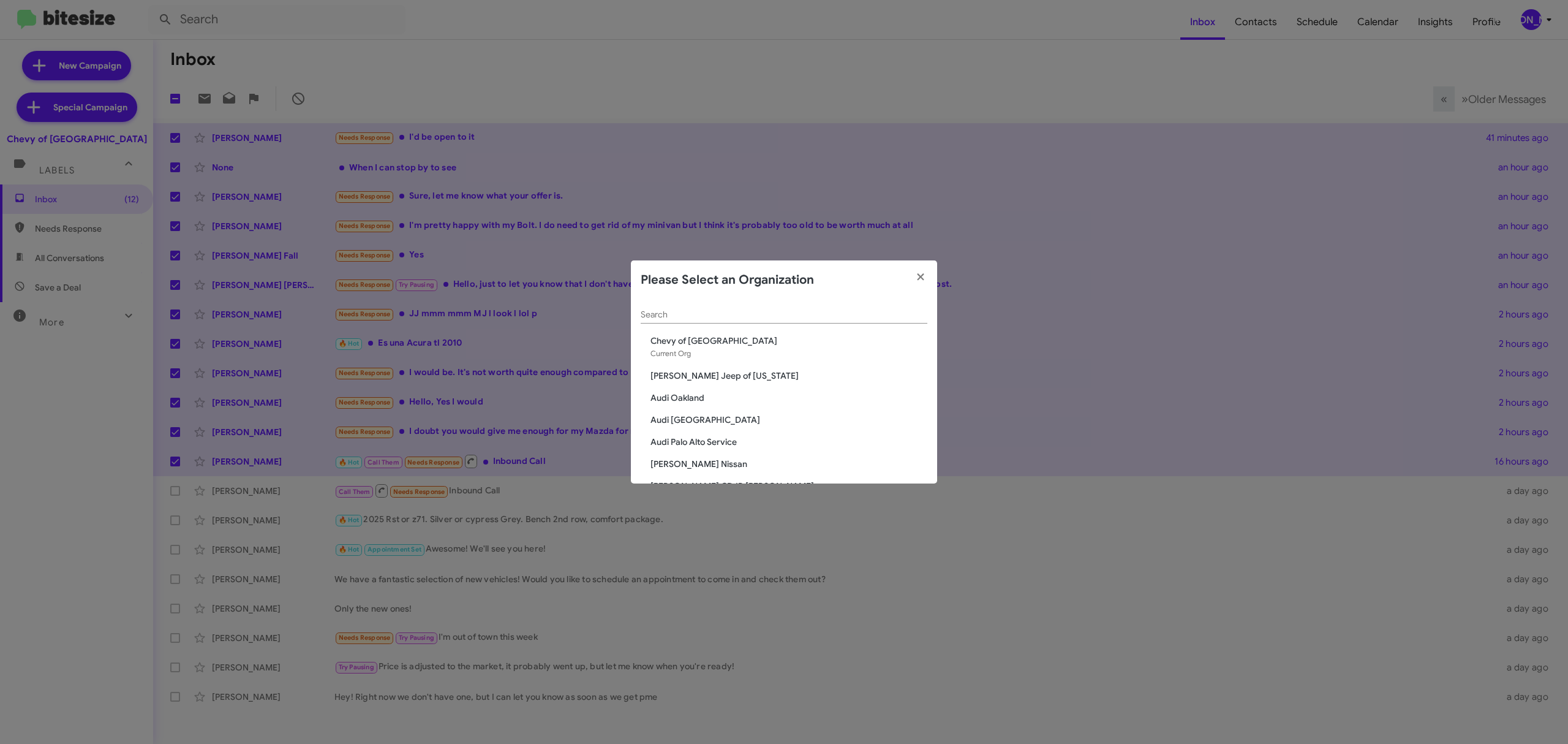
click at [783, 310] on input "Search" at bounding box center [784, 315] width 286 height 10
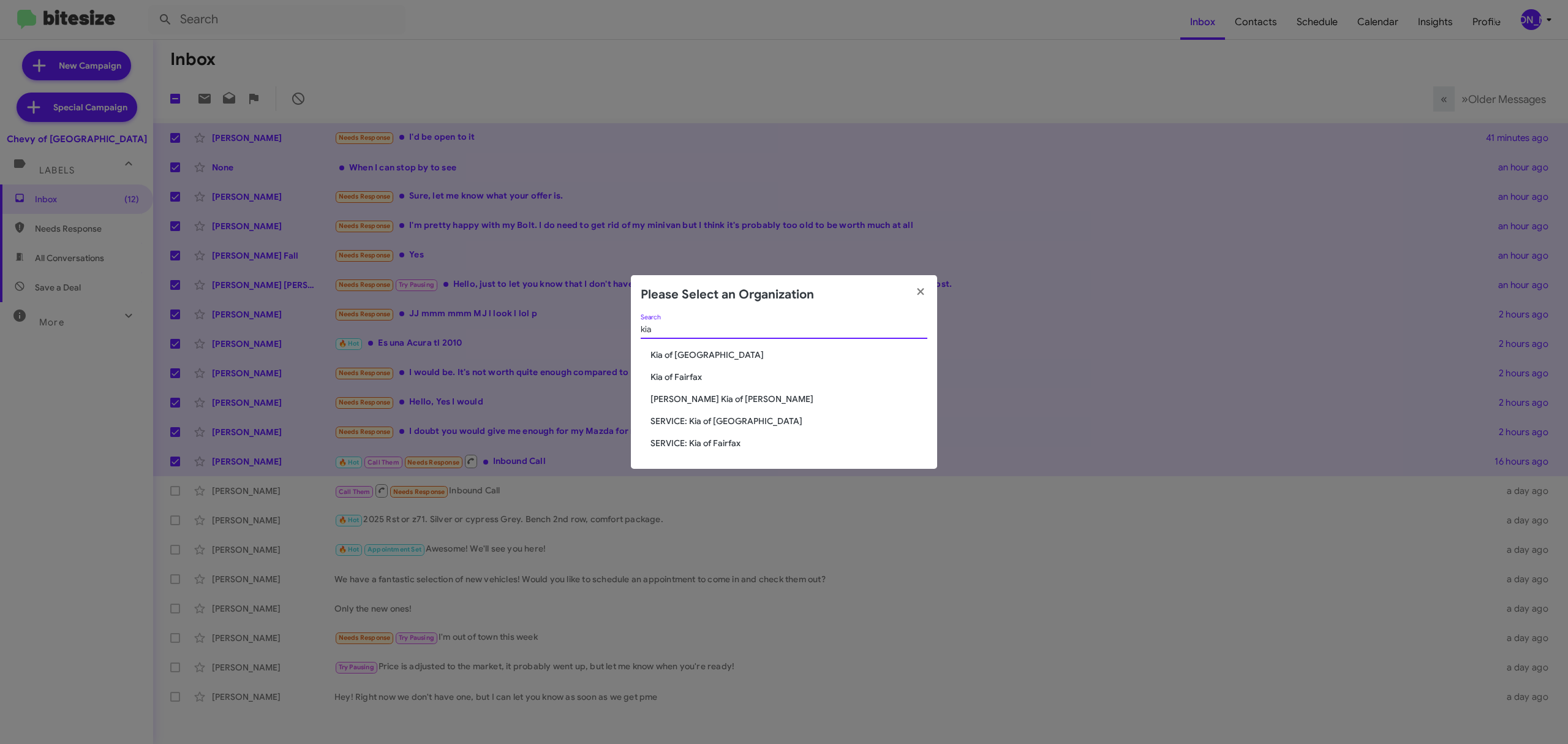
type input "kia"
click at [694, 380] on span "Kia of Fairfax" at bounding box center [789, 377] width 277 height 13
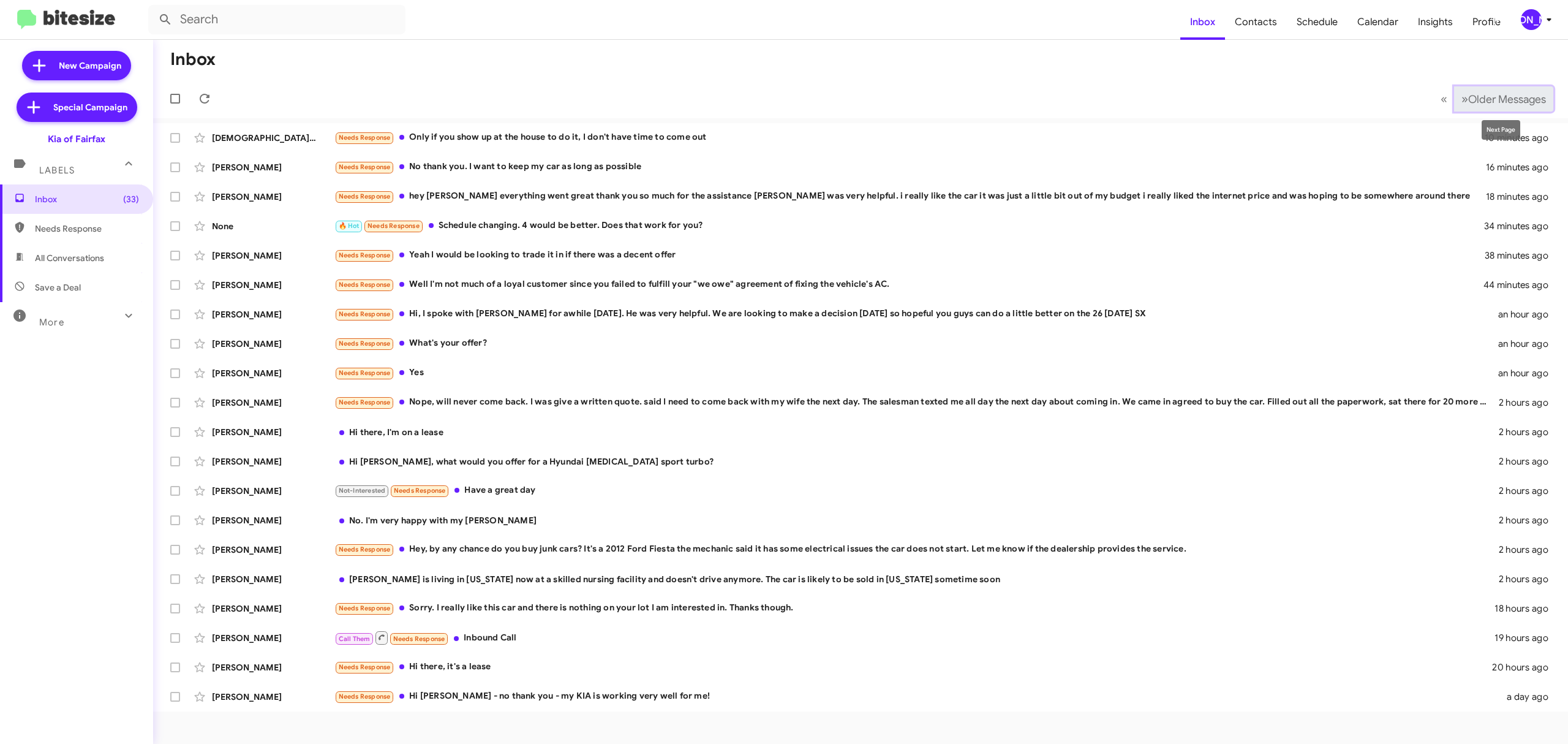
click at [1471, 97] on span "Older Messages" at bounding box center [1507, 99] width 78 height 13
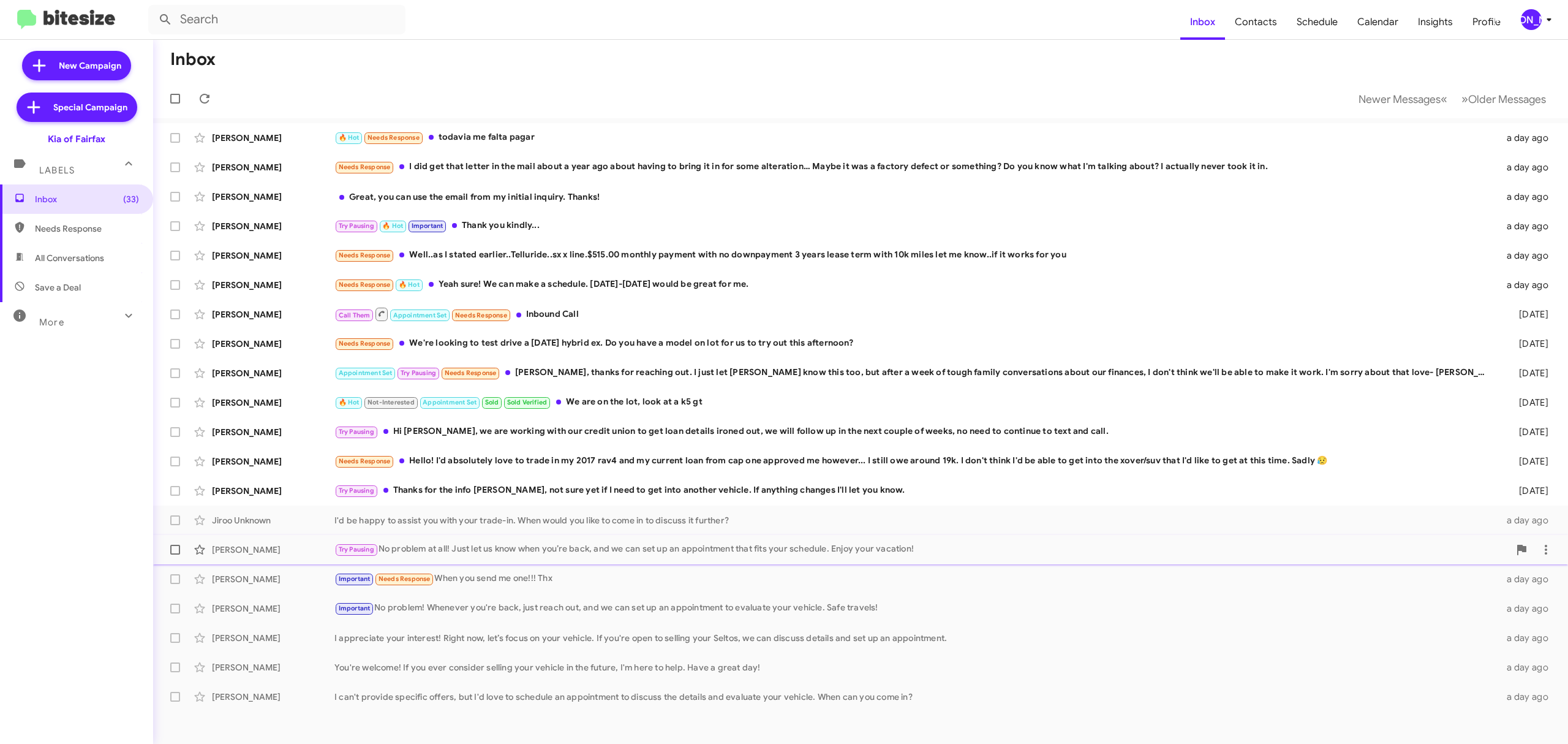
click at [685, 553] on div "Try Pausing No problem at all! Just let us know when you’re back, and we can se…" at bounding box center [922, 549] width 1175 height 14
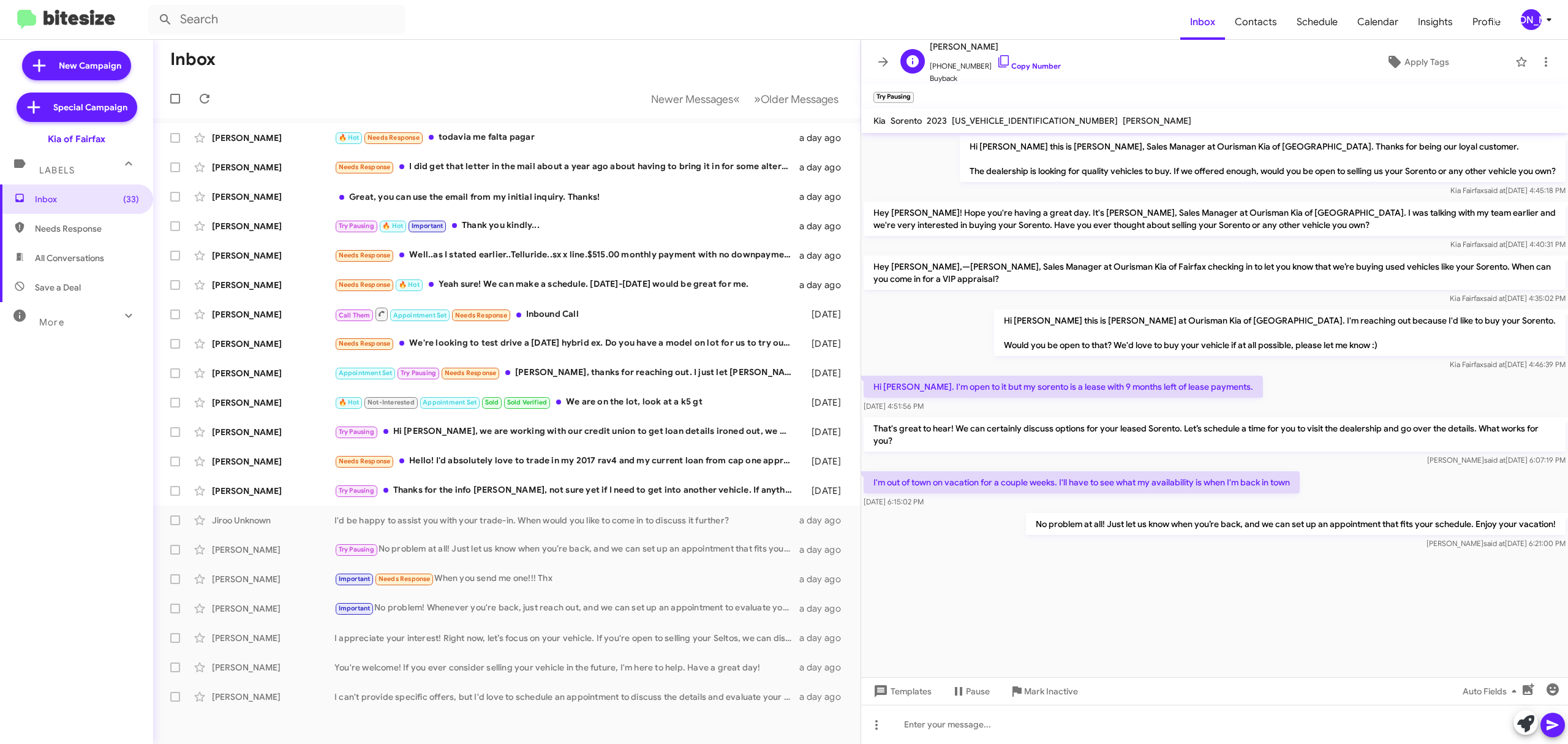
click at [944, 43] on span "Charlotte Burzik" at bounding box center [995, 47] width 131 height 15
copy span "Charlotte Burzik"
click at [528, 549] on div "Try Pausing No problem at all! Just let us know when you’re back, and we can se…" at bounding box center [569, 549] width 468 height 14
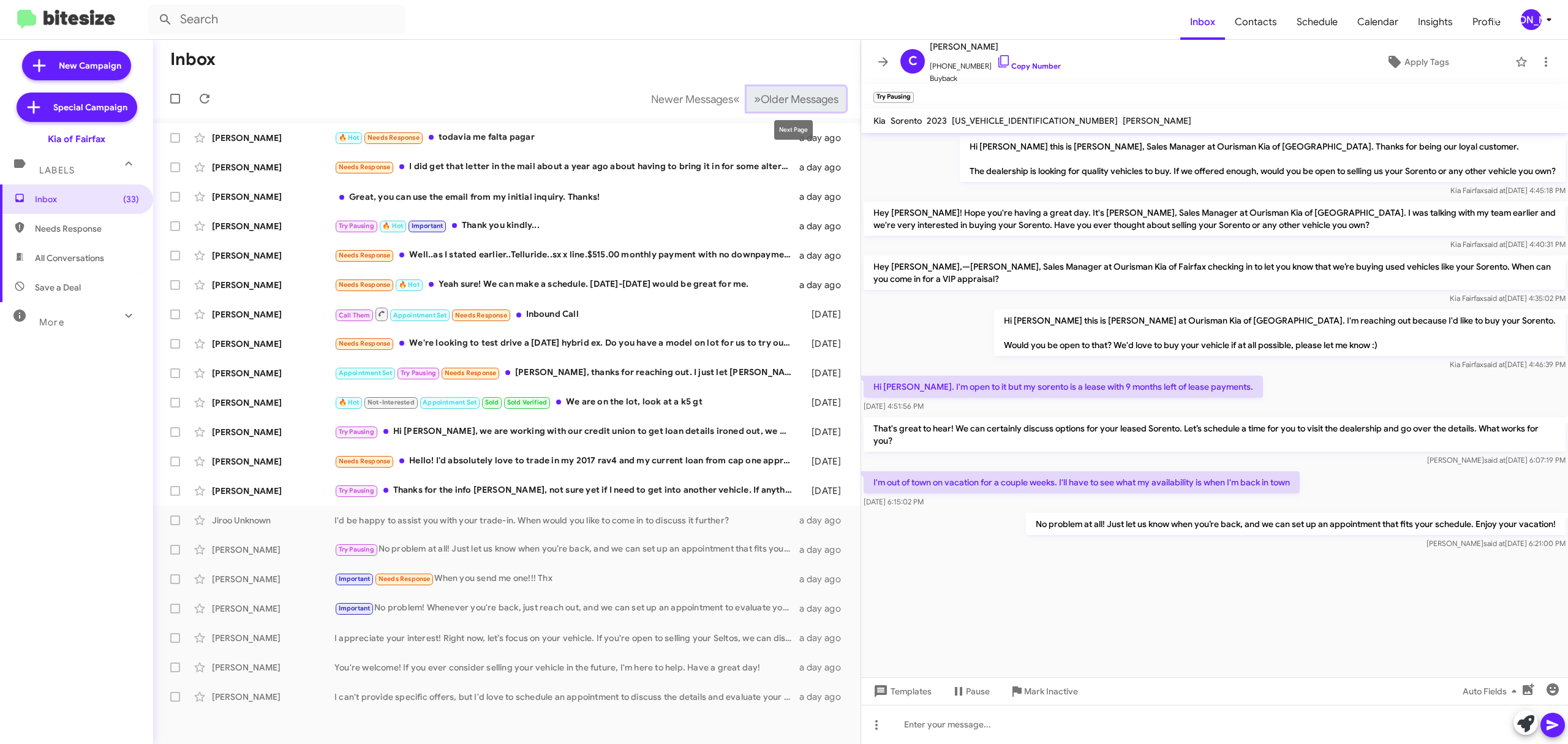
click at [780, 101] on span "Older Messages" at bounding box center [799, 99] width 78 height 13
click at [880, 54] on button at bounding box center [883, 61] width 24 height 24
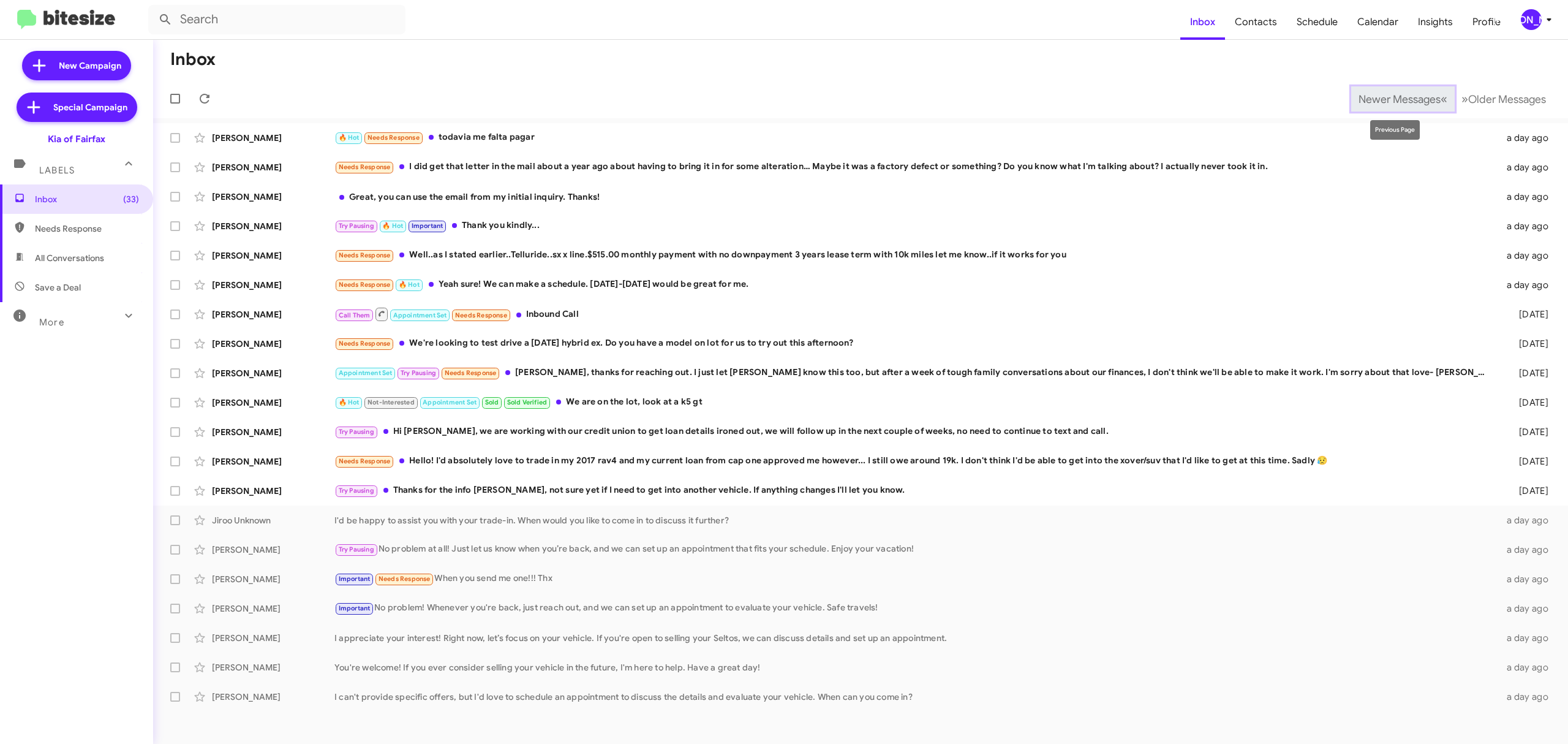
click at [1390, 89] on button "Newer Messages « Previous" at bounding box center [1404, 99] width 104 height 25
click at [1500, 99] on span "Older Messages" at bounding box center [1507, 99] width 78 height 13
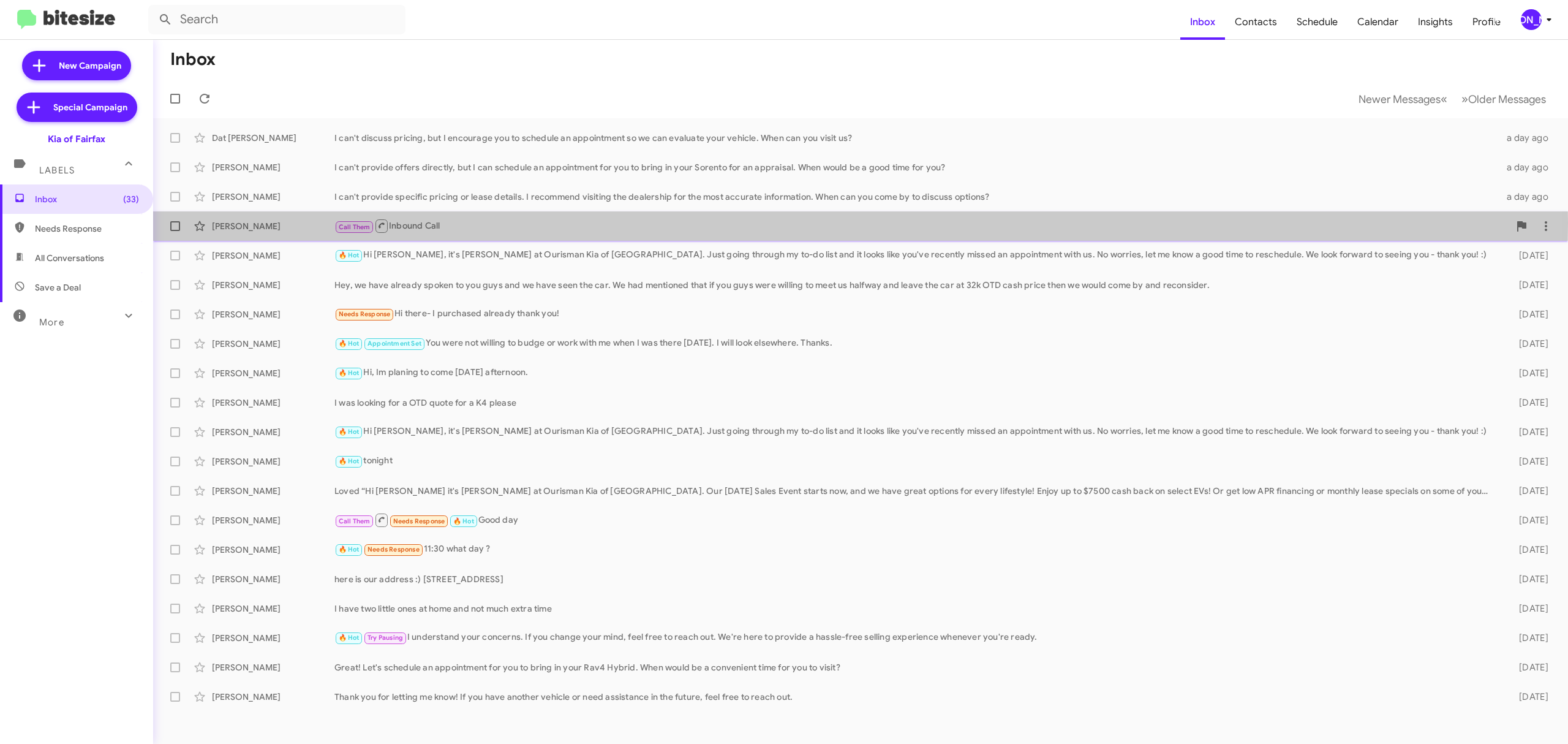
click at [243, 223] on div "William Stallsmith" at bounding box center [273, 225] width 123 height 13
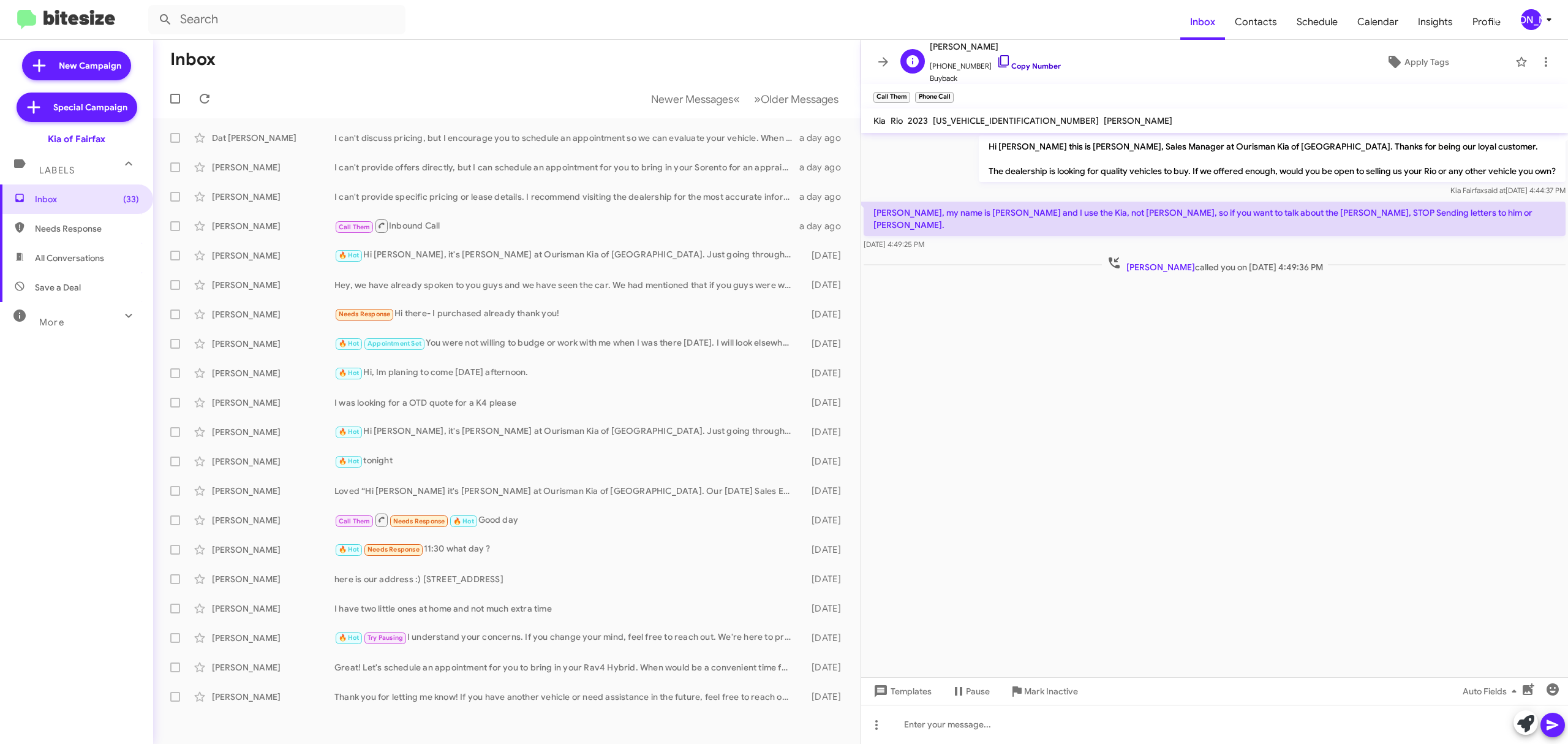
click at [1025, 66] on link "Copy Number" at bounding box center [1029, 65] width 64 height 9
click at [975, 47] on span "William Stallsmith" at bounding box center [995, 47] width 131 height 15
copy span "William Stallsmith"
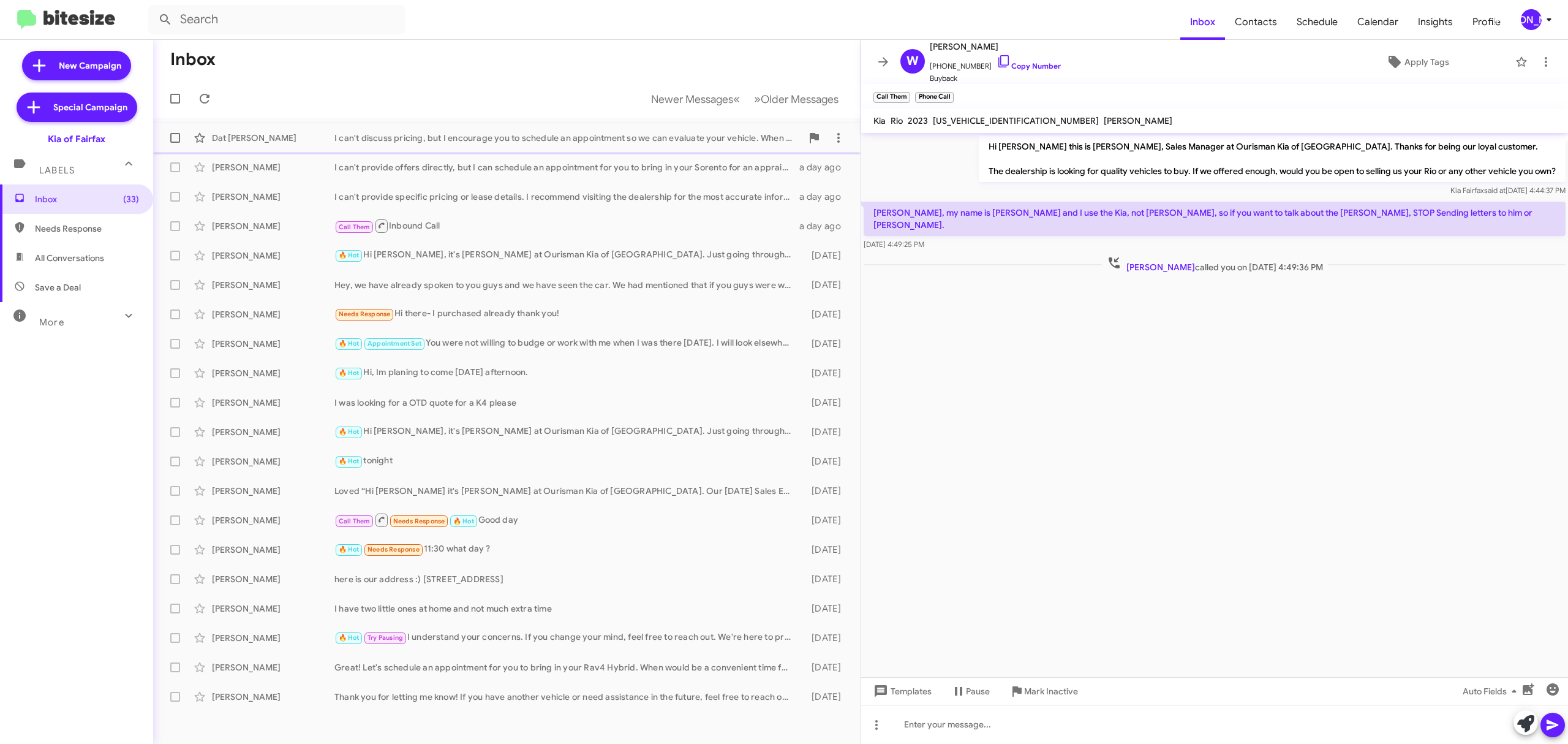
drag, startPoint x: 432, startPoint y: 145, endPoint x: 438, endPoint y: 144, distance: 6.1
click at [434, 144] on div "Dat Duong I can't discuss pricing, but I encourage you to schedule an appointme…" at bounding box center [507, 137] width 688 height 24
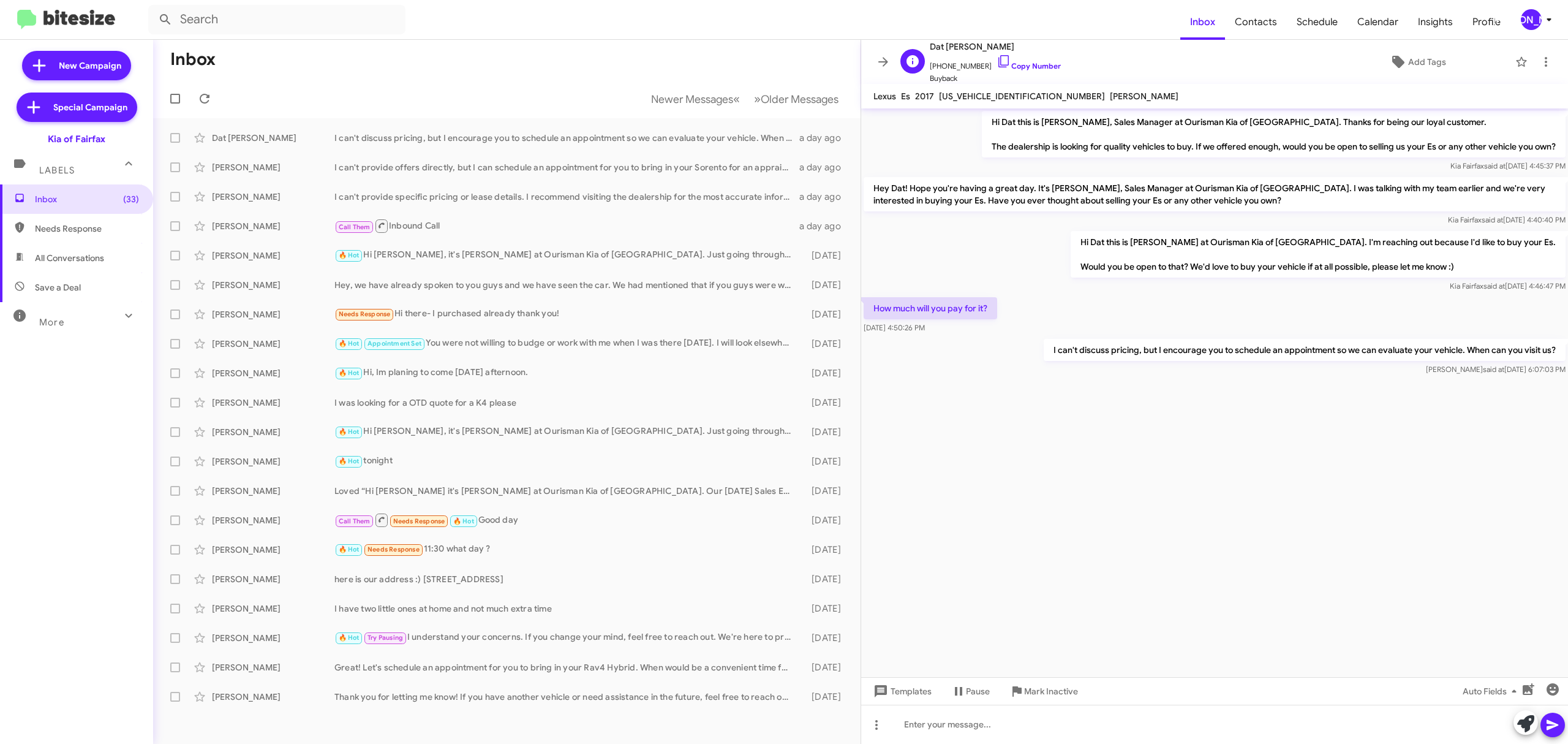
click at [962, 45] on span "Dat Duong" at bounding box center [995, 47] width 131 height 15
click at [961, 45] on span "Dat Duong" at bounding box center [995, 47] width 131 height 15
copy span "Dat Duong"
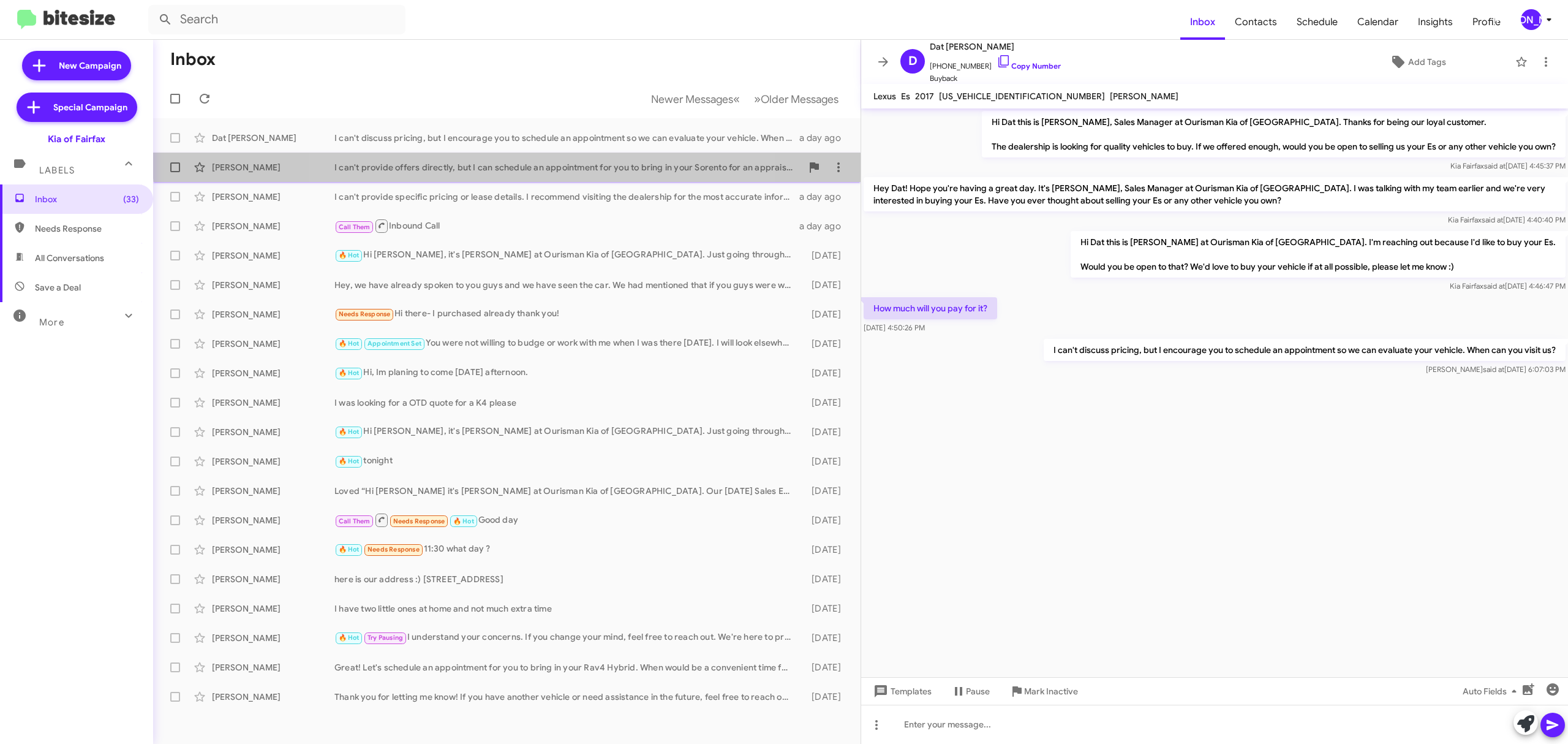
click at [532, 158] on div "Cindy Richmond I can't provide offers directly, but I can schedule an appointme…" at bounding box center [507, 167] width 688 height 24
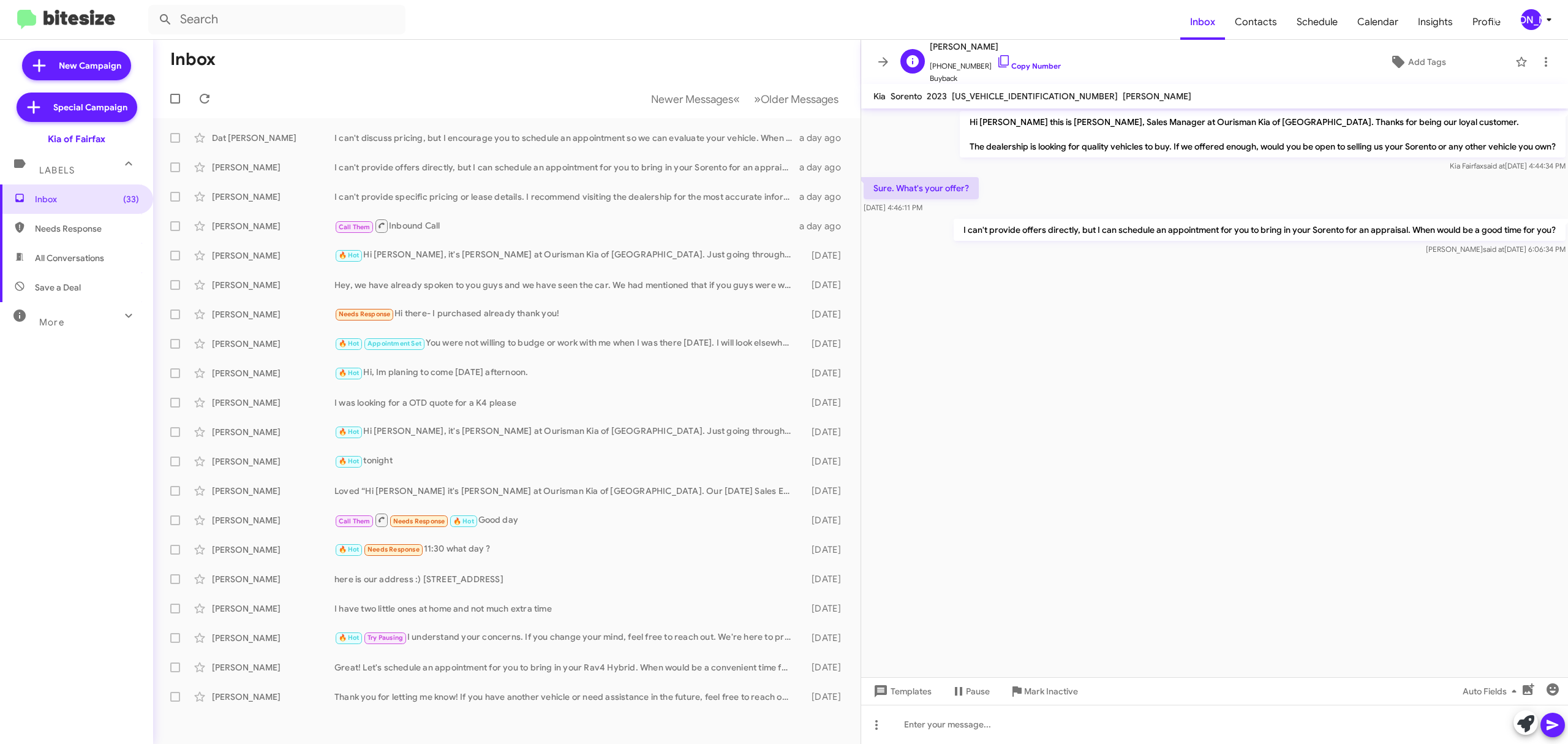
click at [968, 49] on span "Cindy Richmond" at bounding box center [995, 47] width 131 height 15
copy span "Cindy Richmond"
click at [458, 199] on div "I can't provide specific pricing or lease details. I recommend visiting the dea…" at bounding box center [569, 196] width 468 height 13
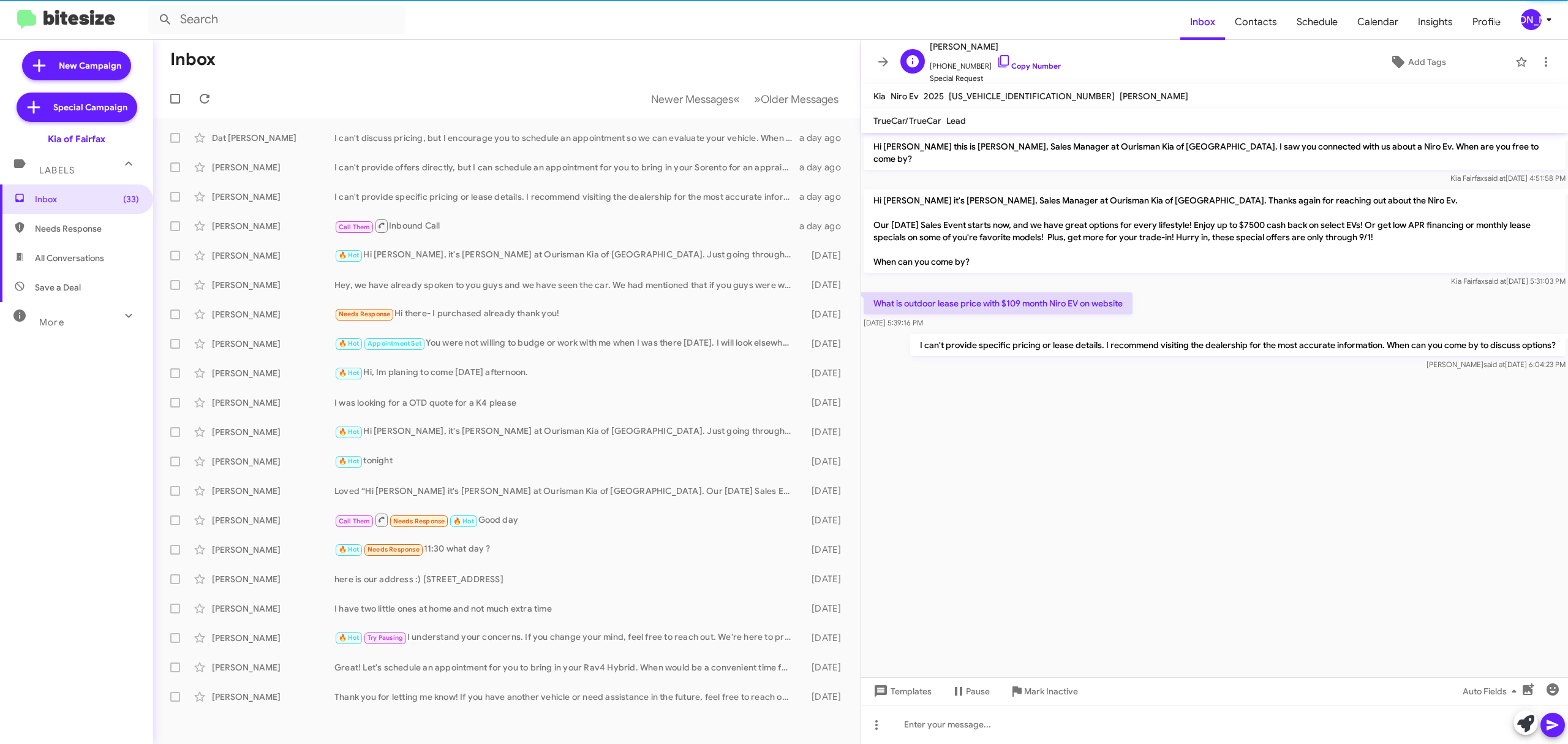
click at [939, 43] on span "Zahir Khan" at bounding box center [995, 47] width 131 height 15
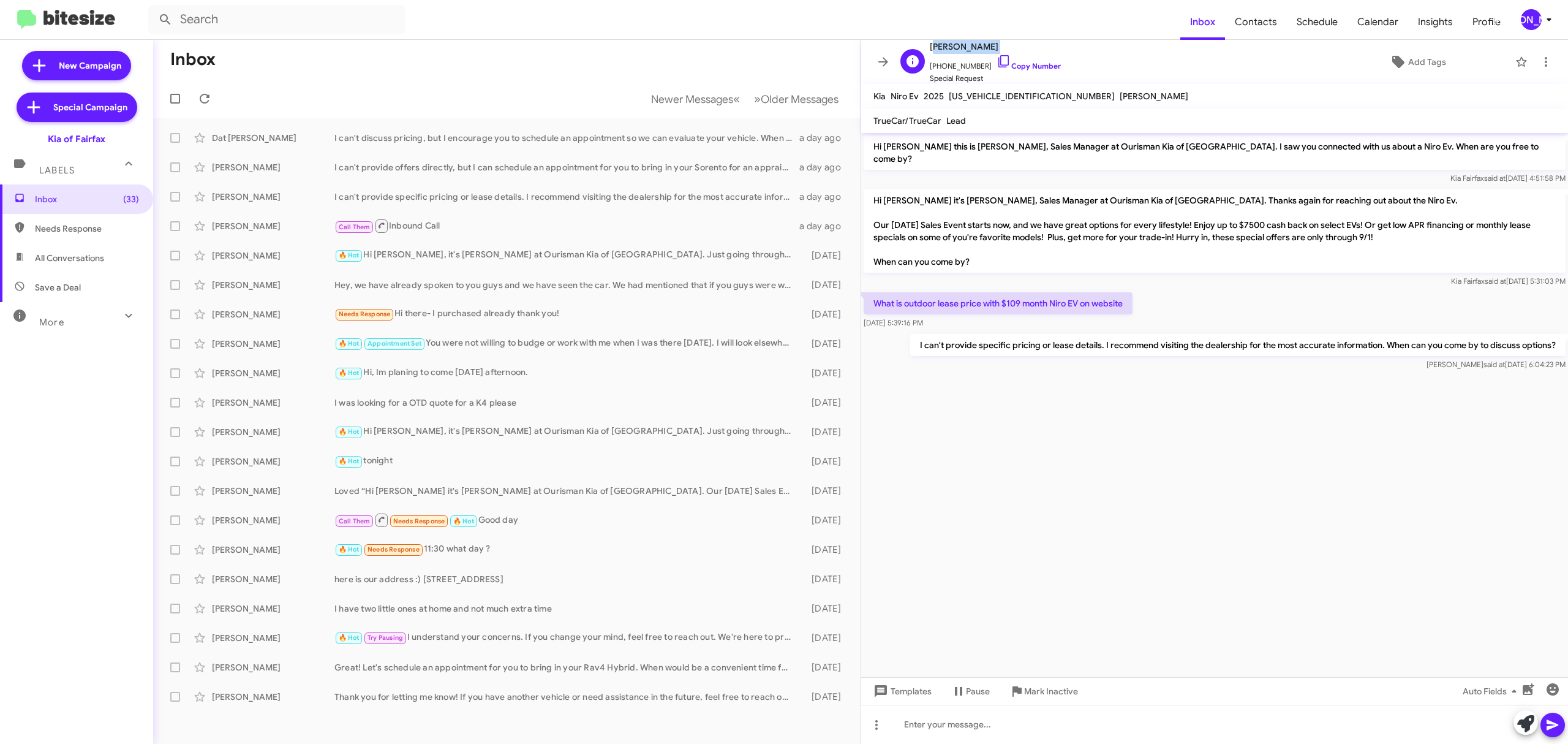
click at [939, 43] on span "Zahir Khan" at bounding box center [995, 47] width 131 height 15
copy span "Zahir Khan"
click at [880, 62] on icon at bounding box center [883, 61] width 10 height 9
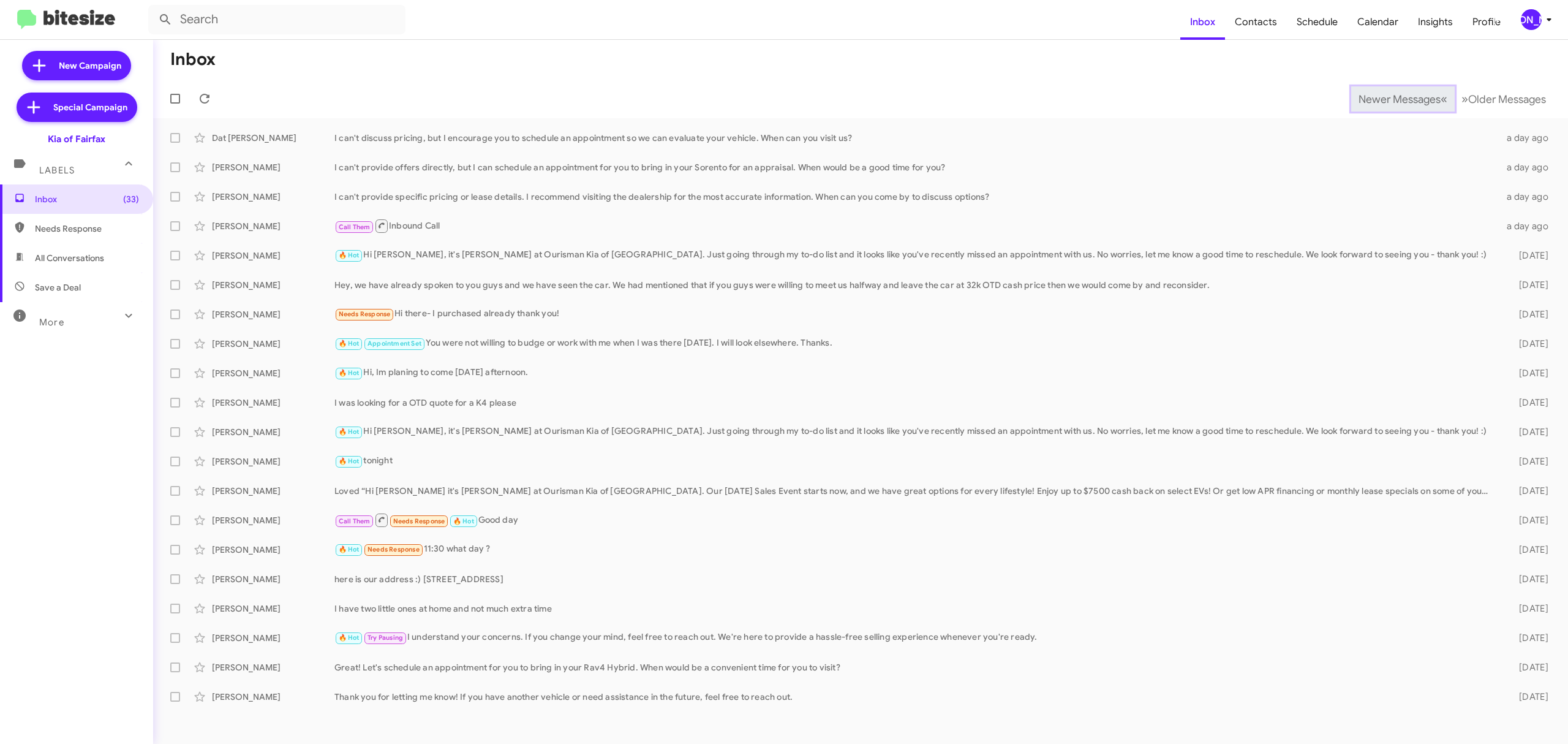
click at [1390, 98] on span "Newer Messages" at bounding box center [1399, 99] width 82 height 13
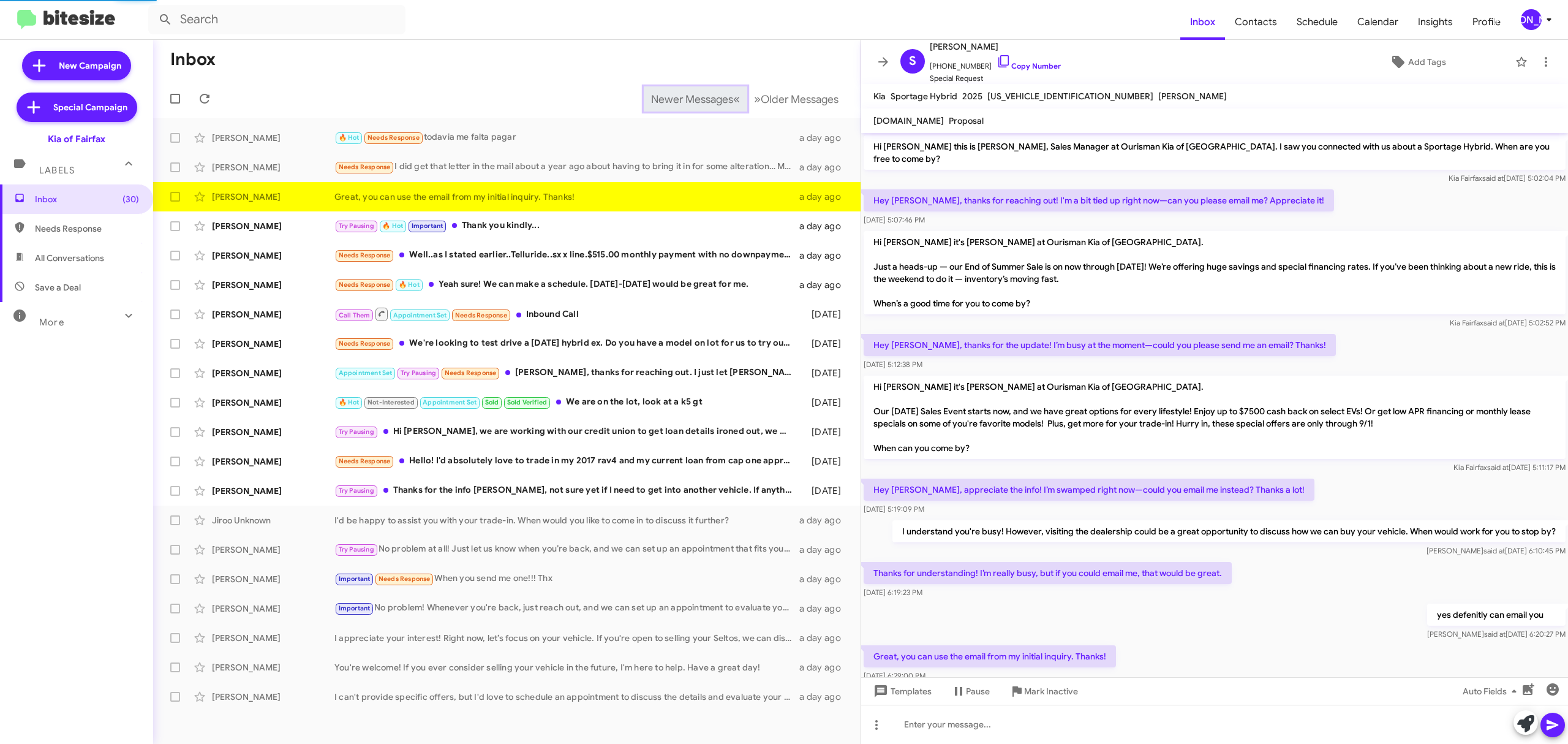
scroll to position [26, 0]
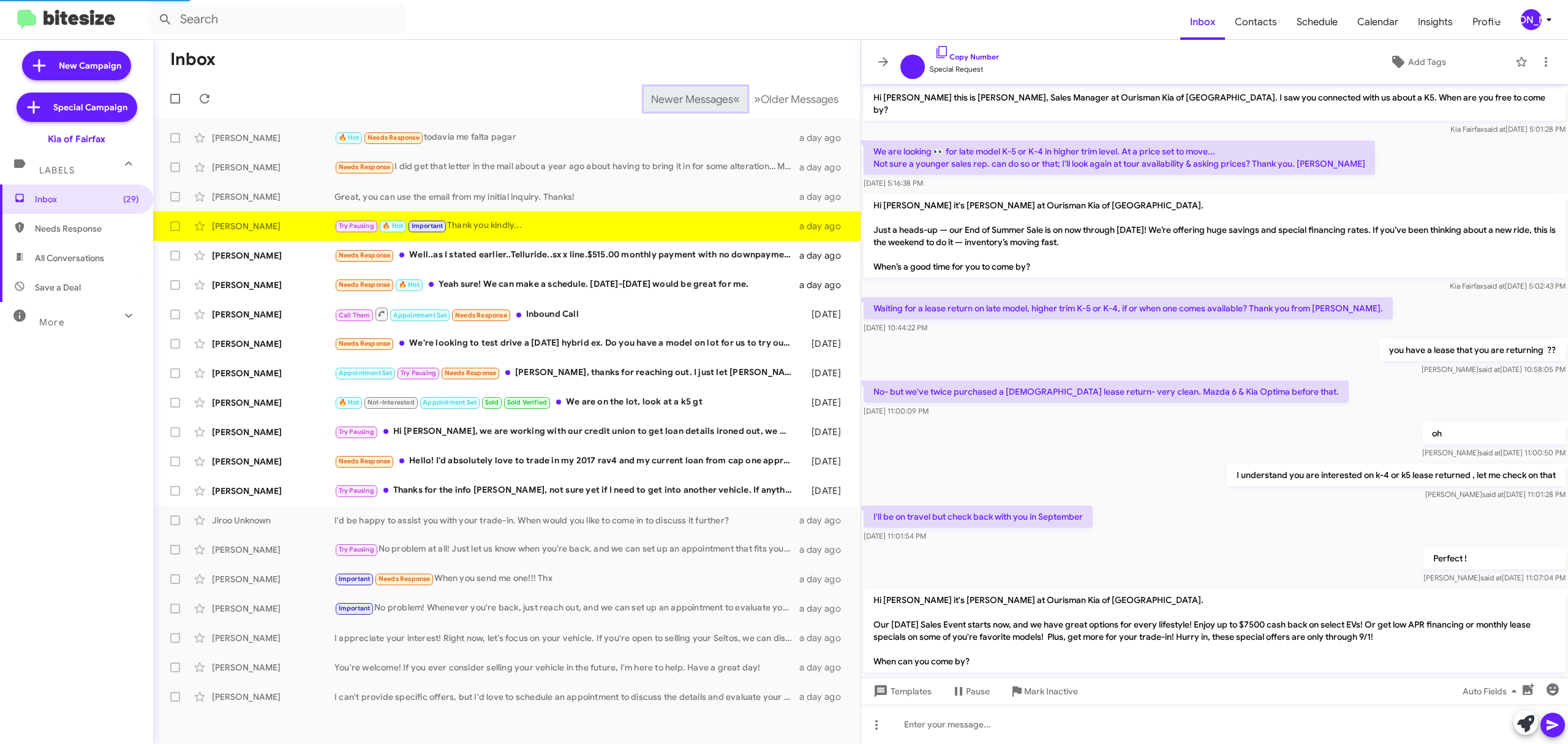
scroll to position [257, 0]
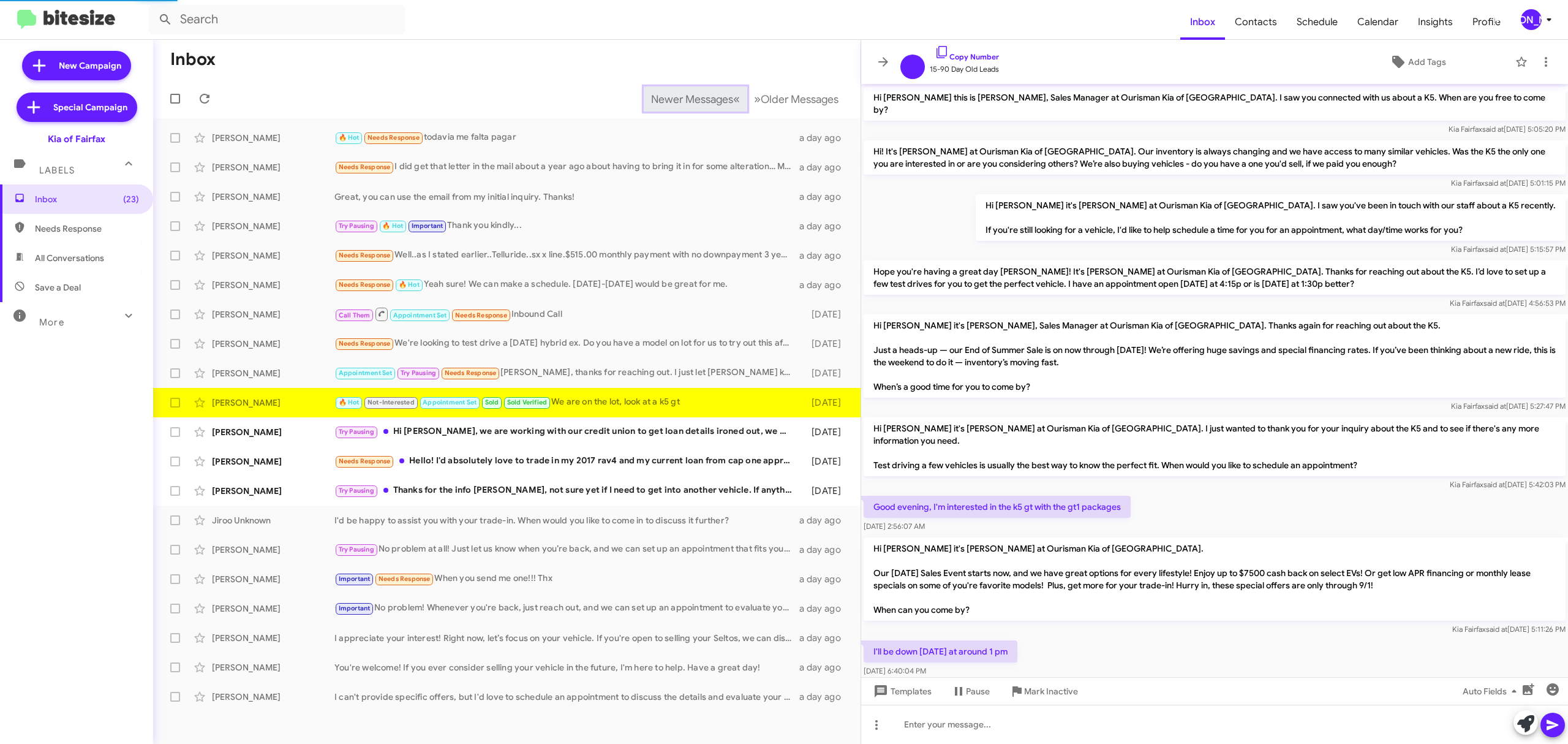
scroll to position [199, 0]
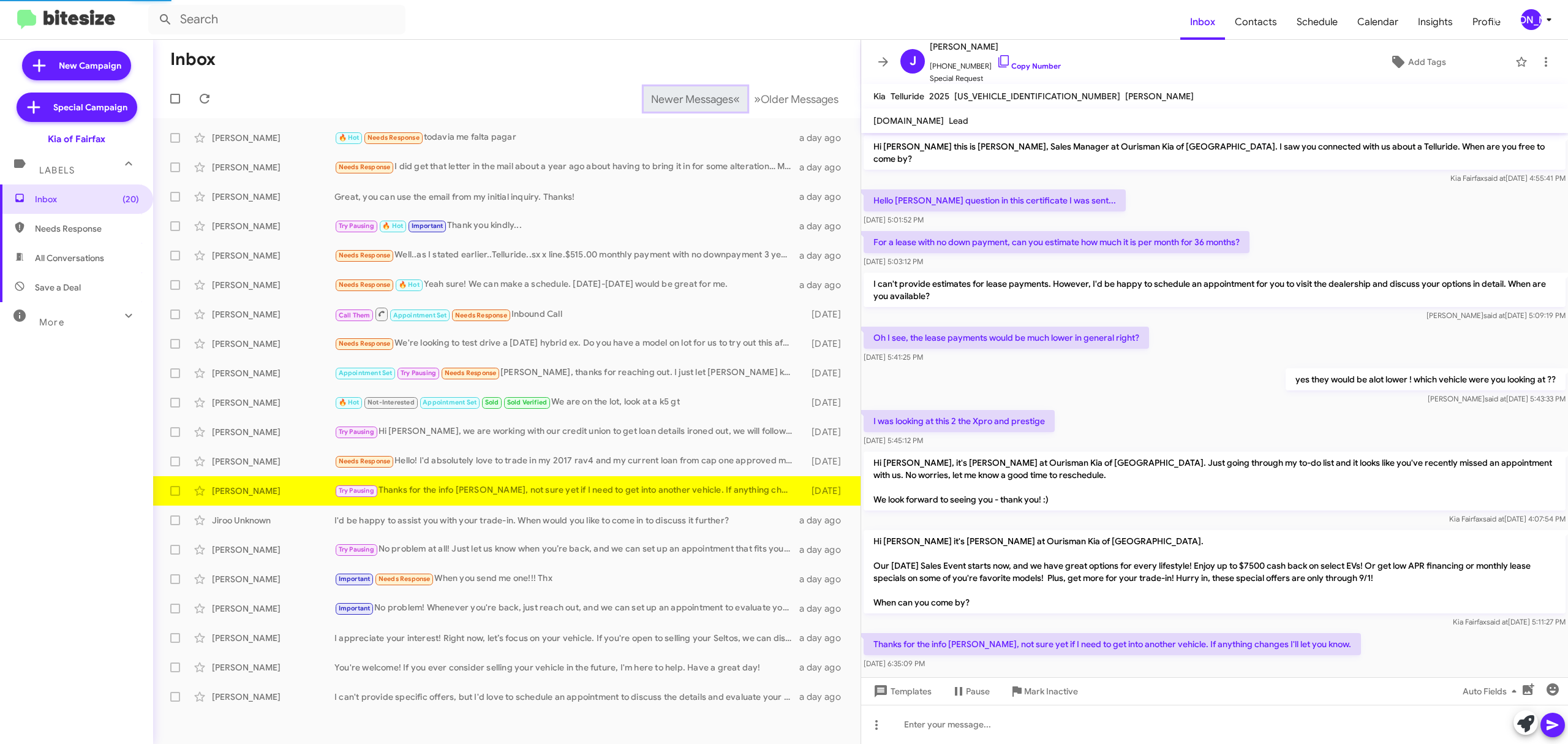
scroll to position [13, 0]
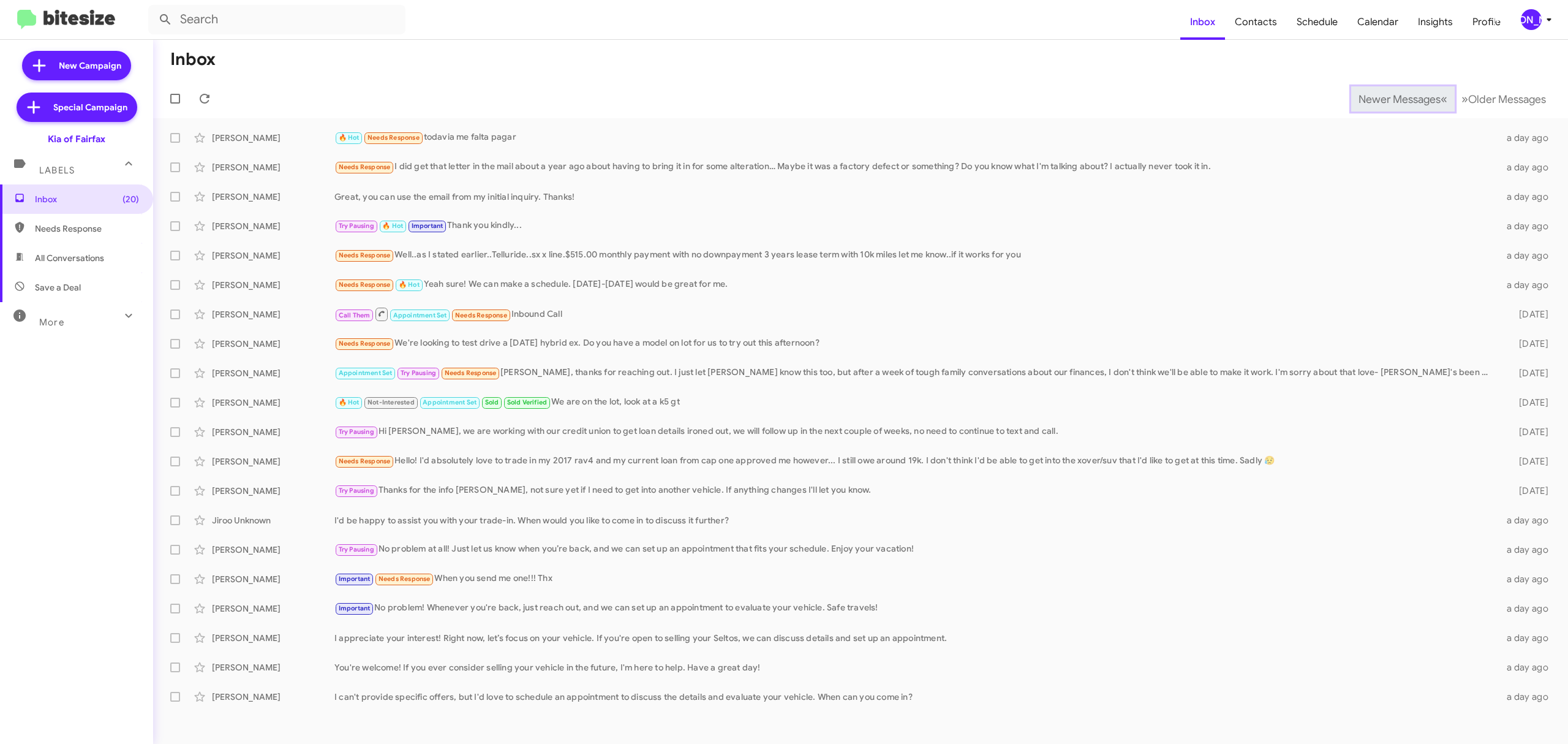
click at [1390, 98] on span "Newer Messages" at bounding box center [1399, 99] width 82 height 13
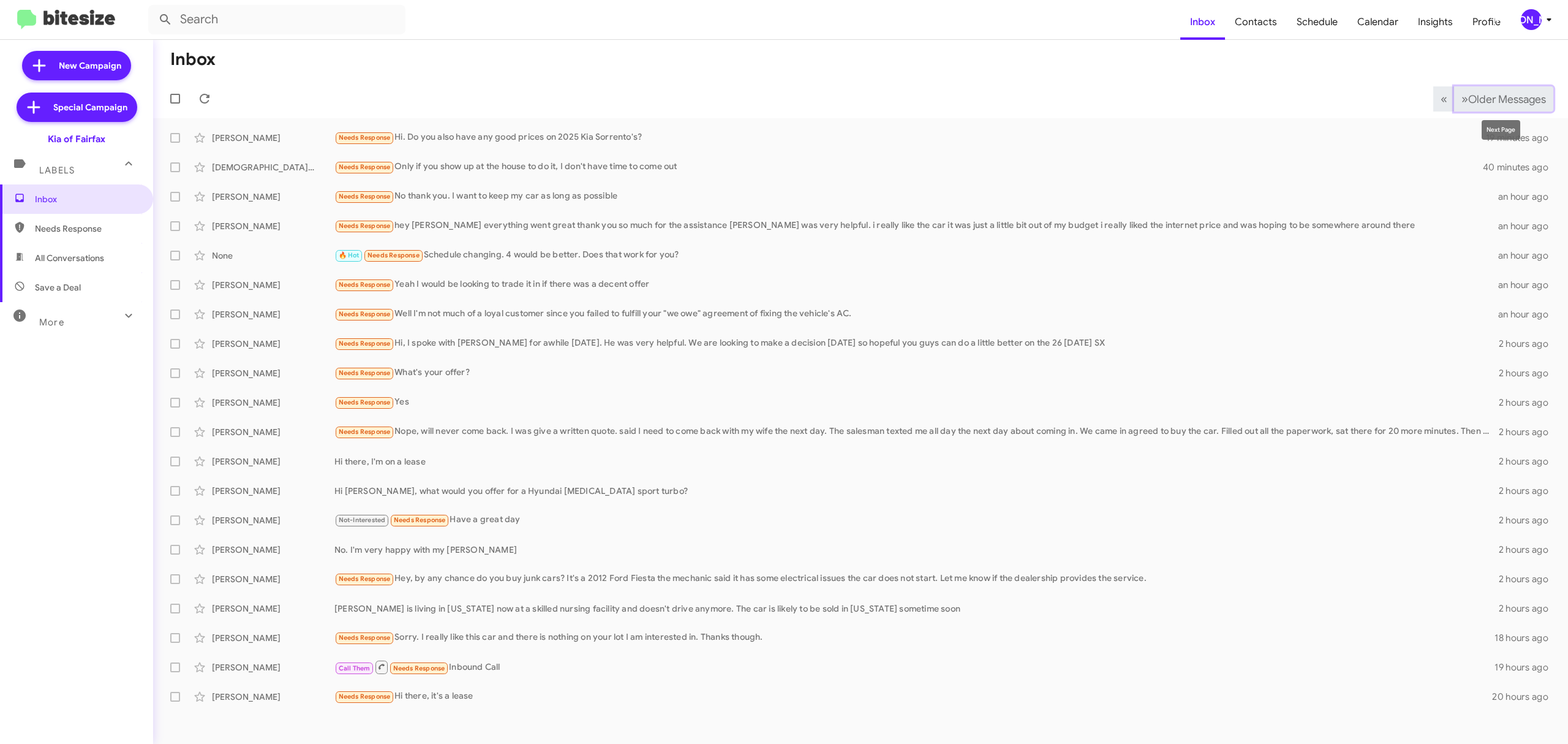
click at [1505, 93] on span "Older Messages" at bounding box center [1507, 99] width 78 height 13
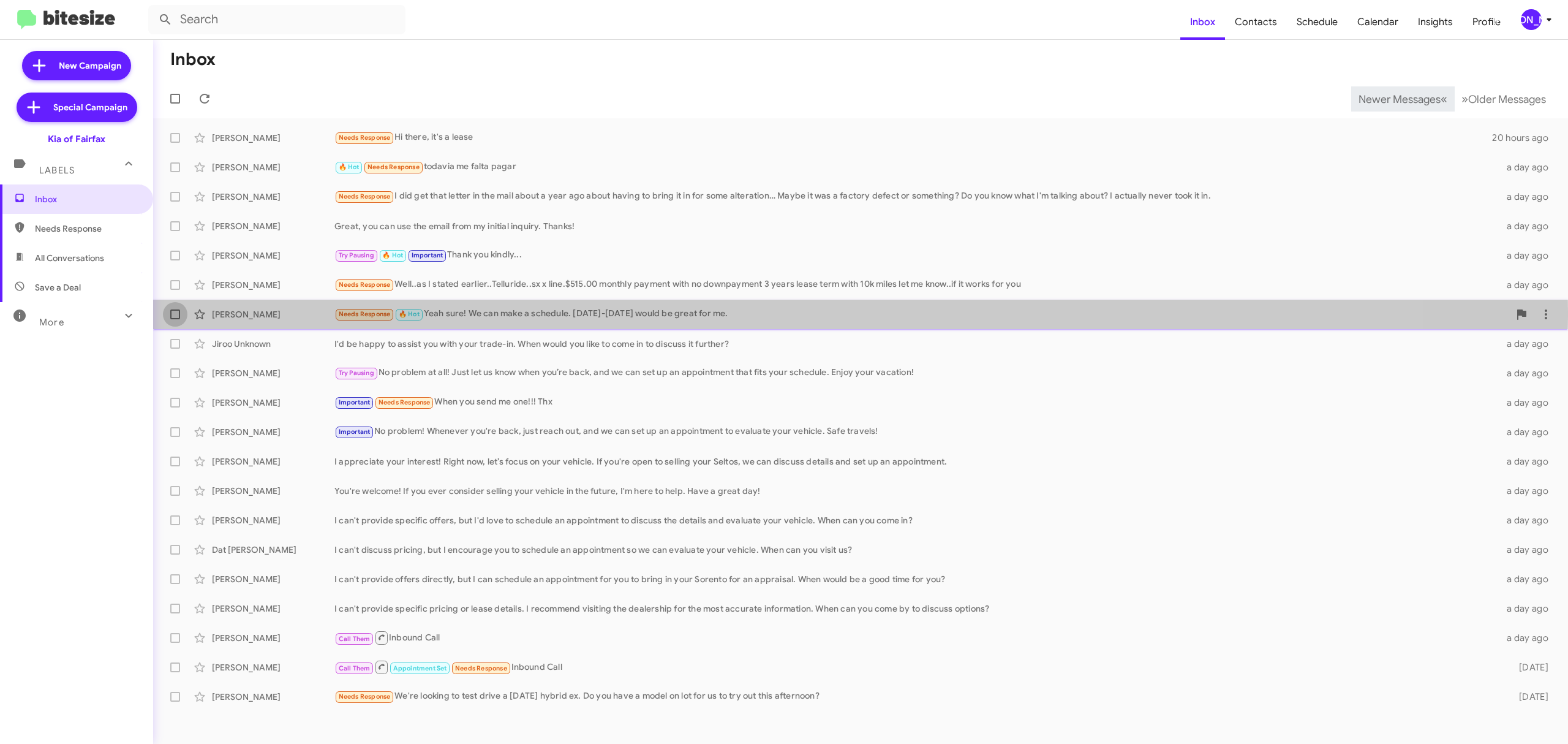
click at [173, 311] on span at bounding box center [175, 315] width 10 height 10
click at [175, 319] on input "checkbox" at bounding box center [175, 319] width 1 height 1
checkbox input "true"
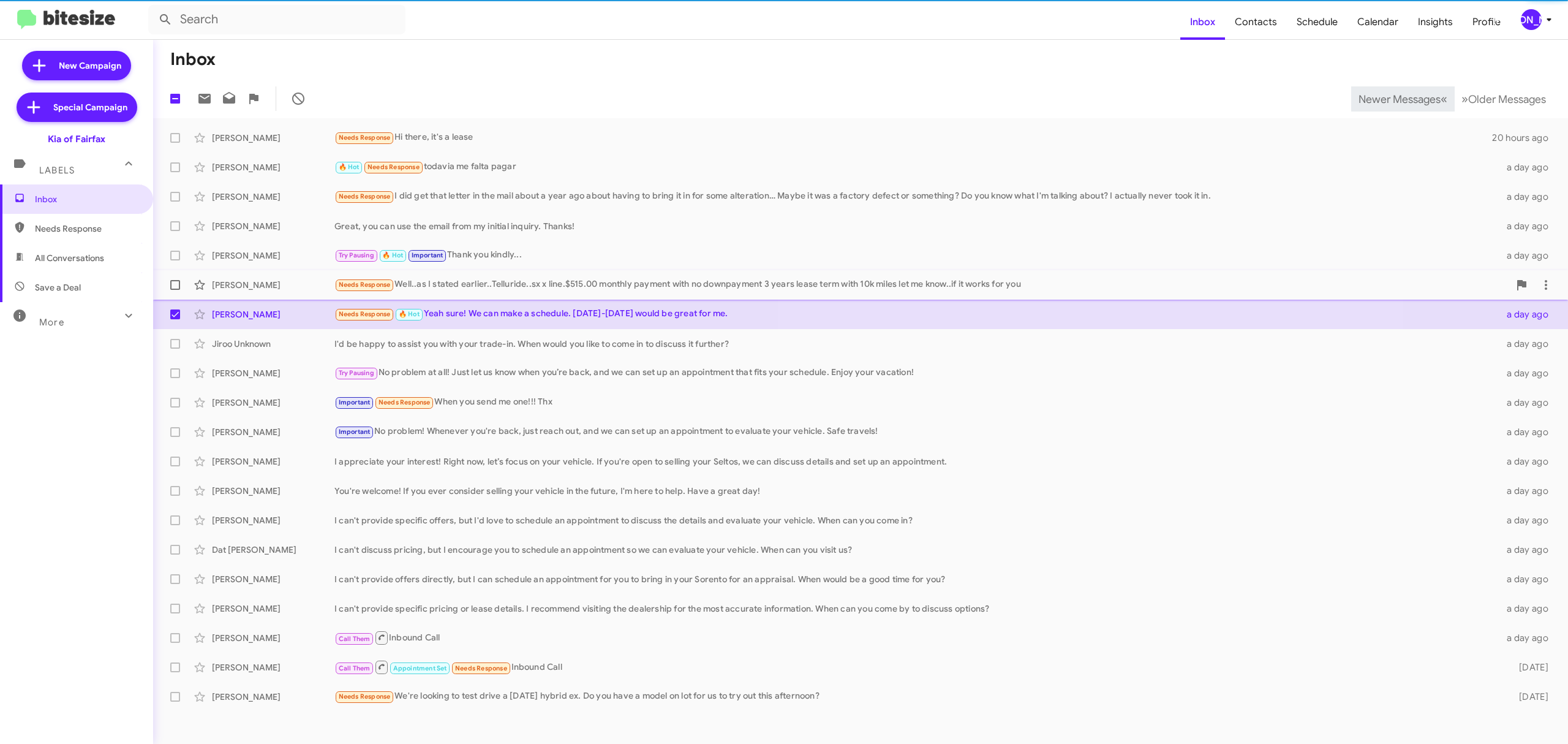
click at [180, 283] on span at bounding box center [175, 285] width 10 height 10
click at [175, 290] on input "checkbox" at bounding box center [175, 290] width 1 height 1
checkbox input "true"
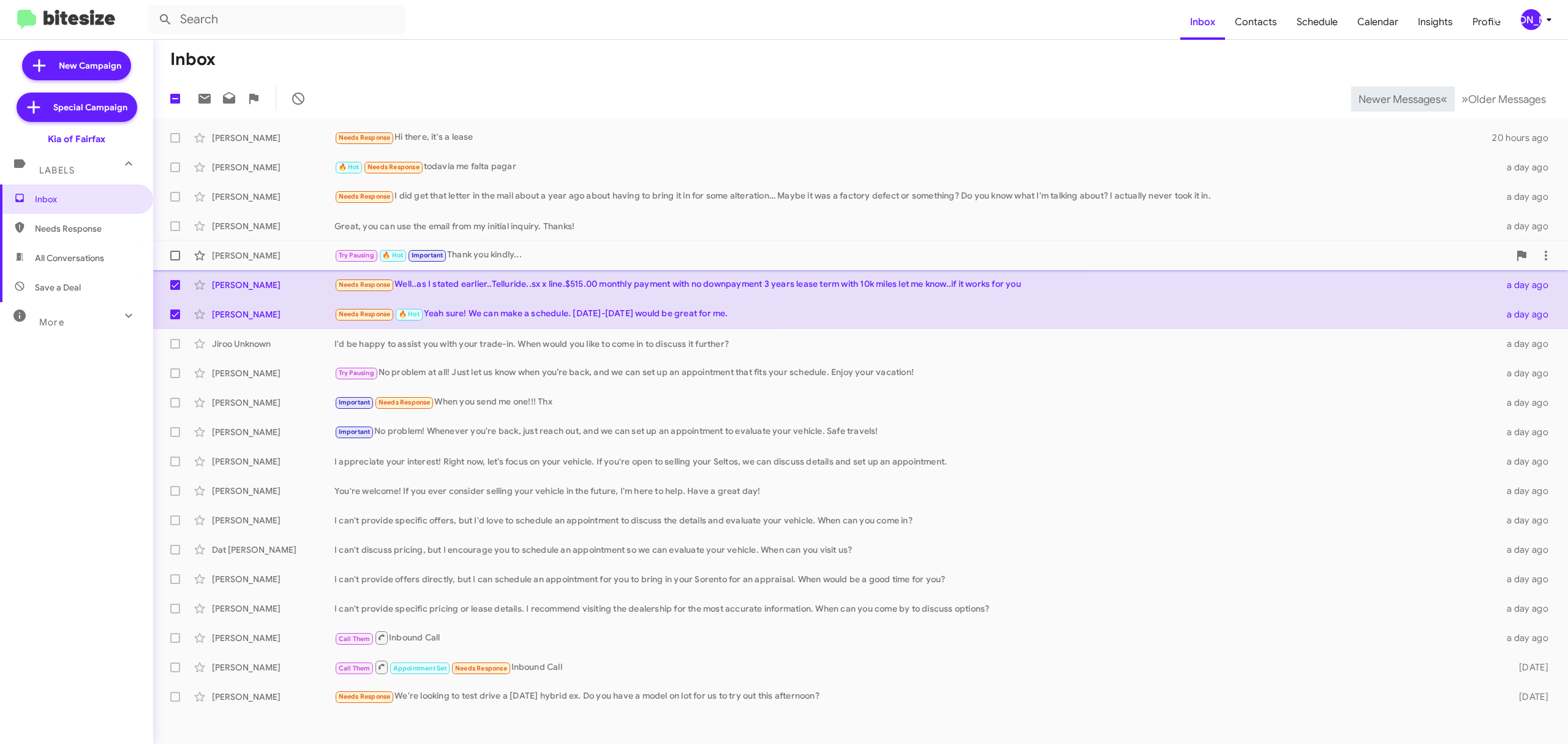
click at [179, 252] on span at bounding box center [175, 256] width 10 height 10
click at [175, 261] on input "checkbox" at bounding box center [175, 261] width 1 height 1
checkbox input "true"
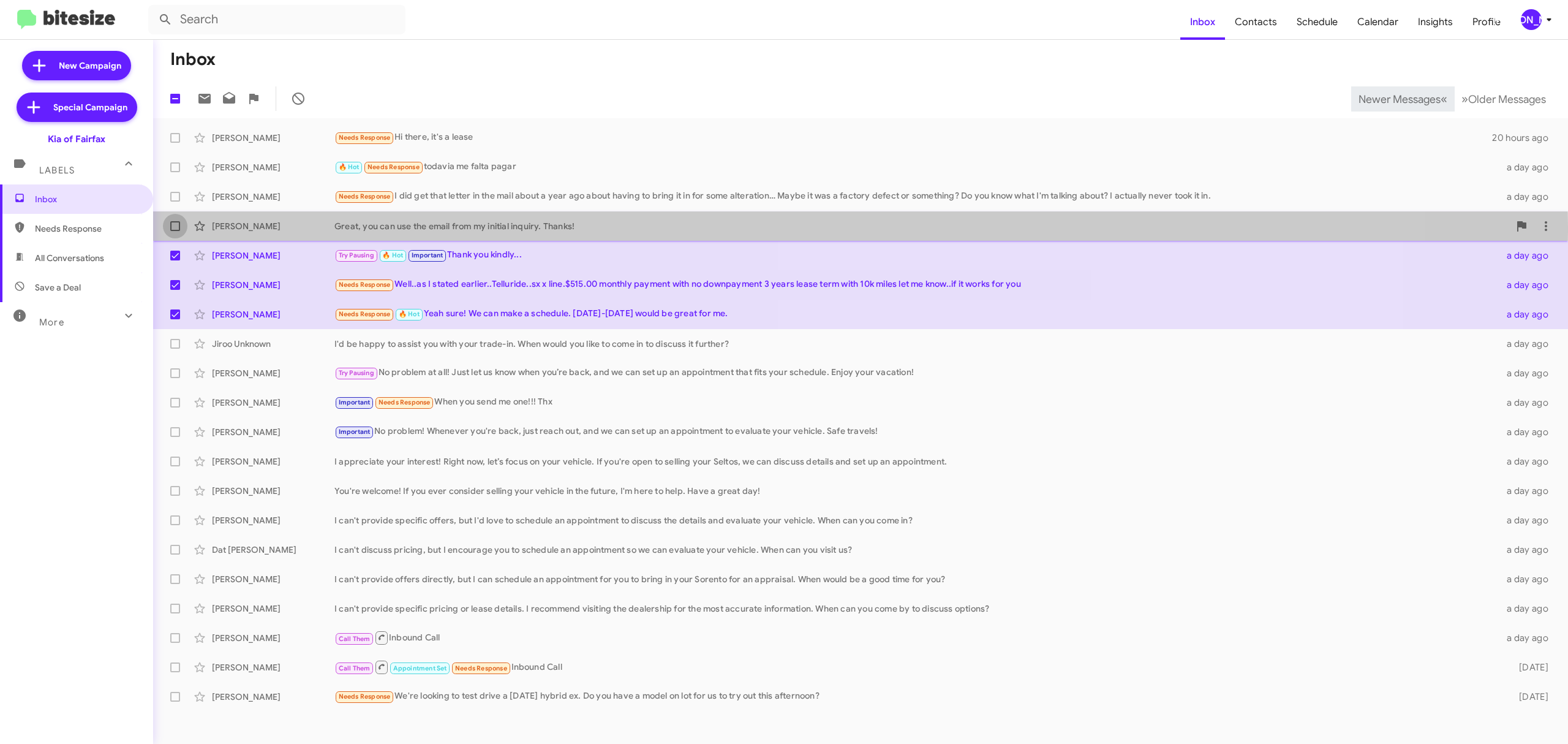
click at [174, 226] on span at bounding box center [175, 226] width 10 height 10
click at [175, 231] on input "checkbox" at bounding box center [175, 231] width 1 height 1
checkbox input "true"
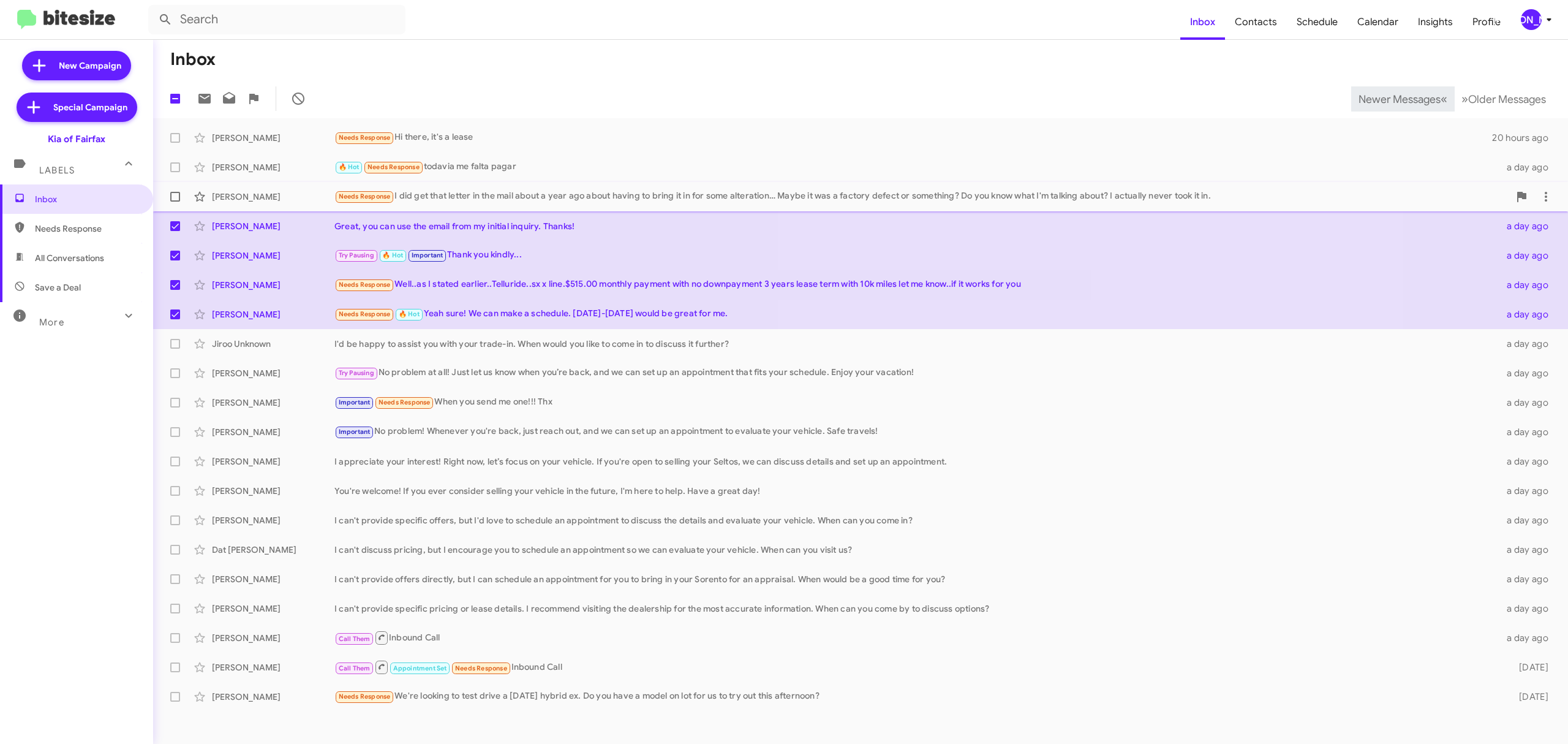
click at [179, 195] on span at bounding box center [175, 197] width 10 height 10
click at [175, 201] on input "checkbox" at bounding box center [175, 201] width 1 height 1
checkbox input "true"
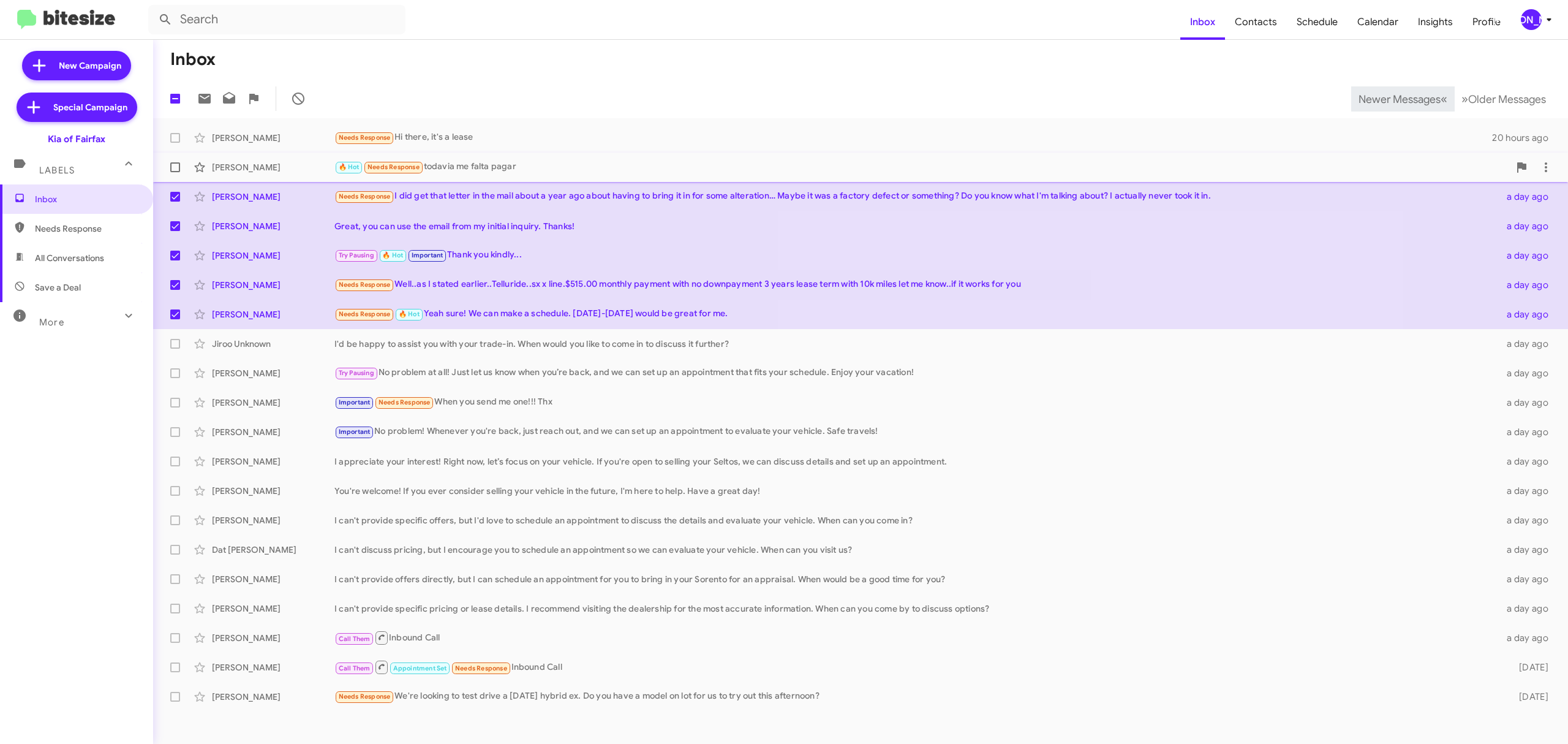
click at [173, 167] on span at bounding box center [175, 167] width 10 height 10
click at [175, 172] on input "checkbox" at bounding box center [175, 172] width 1 height 1
checkbox input "true"
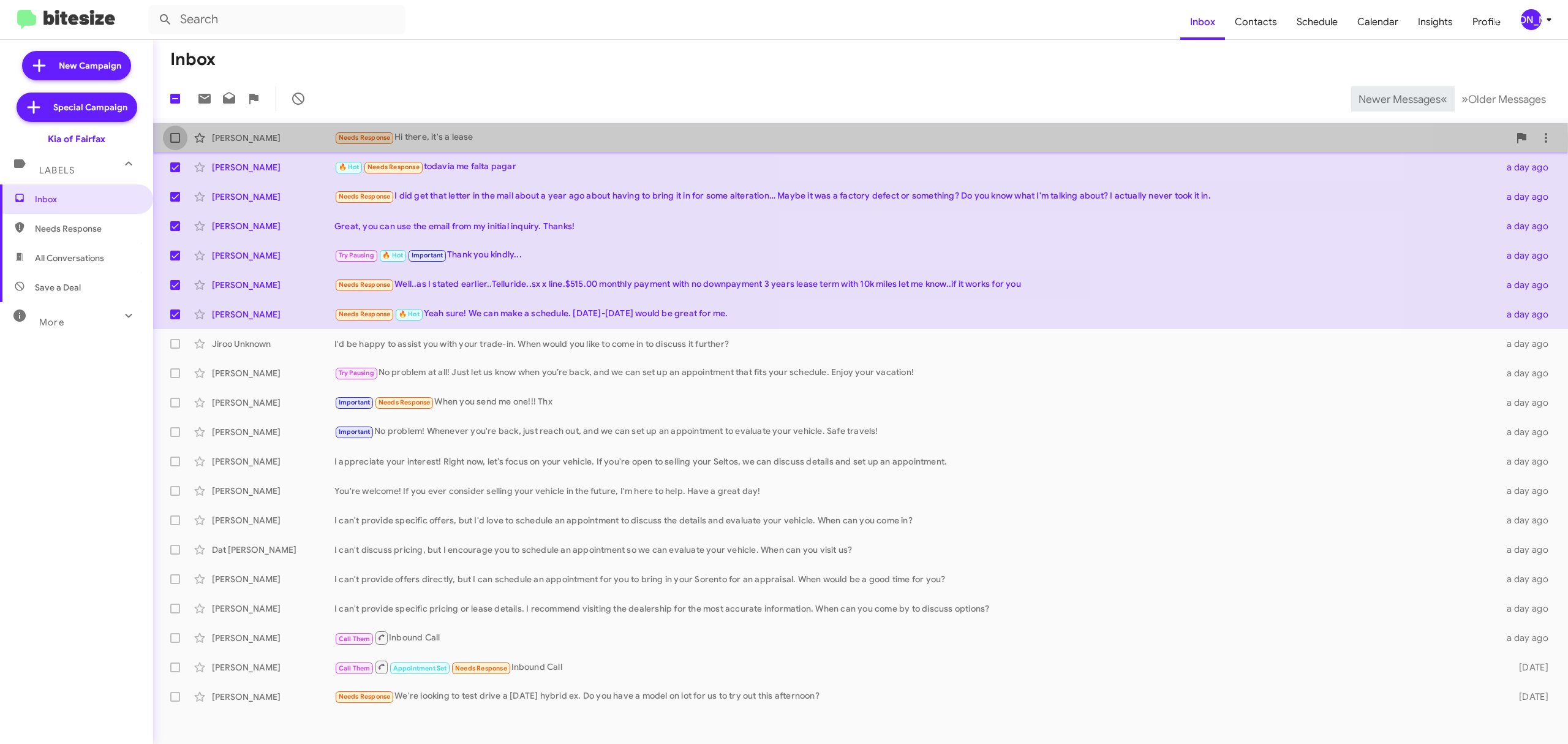
click at [178, 137] on span at bounding box center [175, 138] width 10 height 10
click at [175, 143] on input "checkbox" at bounding box center [175, 143] width 1 height 1
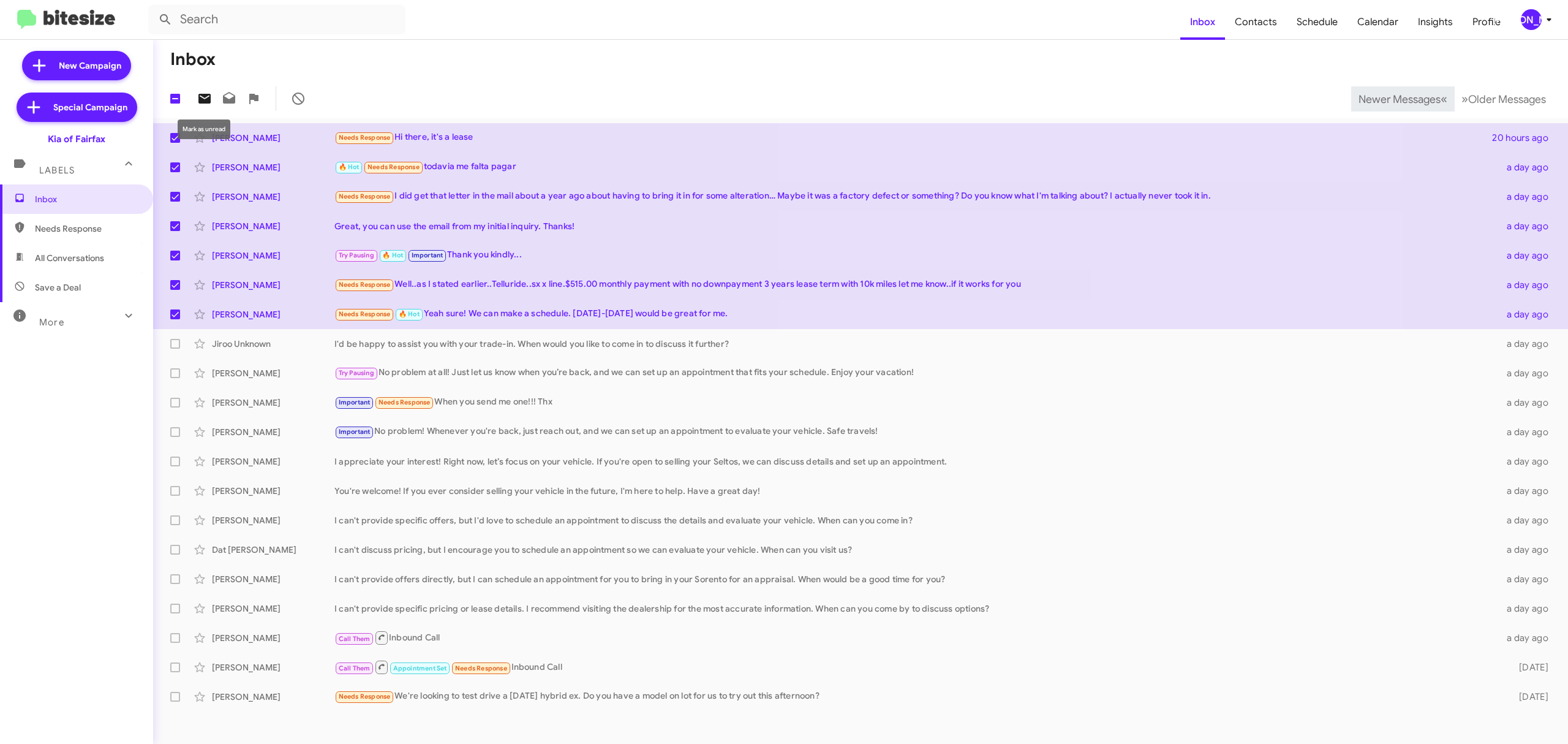
click at [204, 98] on icon at bounding box center [205, 99] width 15 height 15
click at [1375, 103] on span "Newer Messages" at bounding box center [1399, 99] width 82 height 13
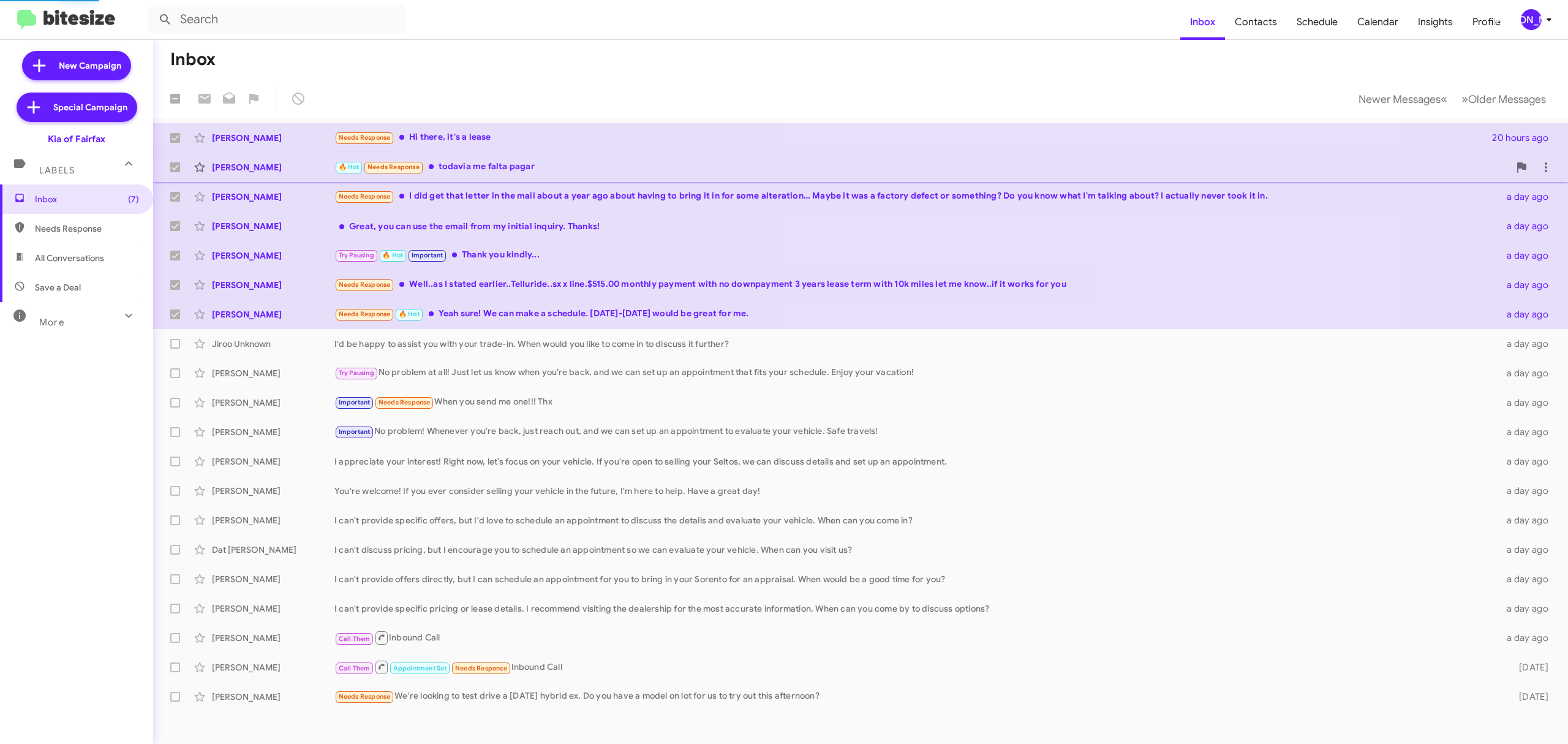
checkbox input "false"
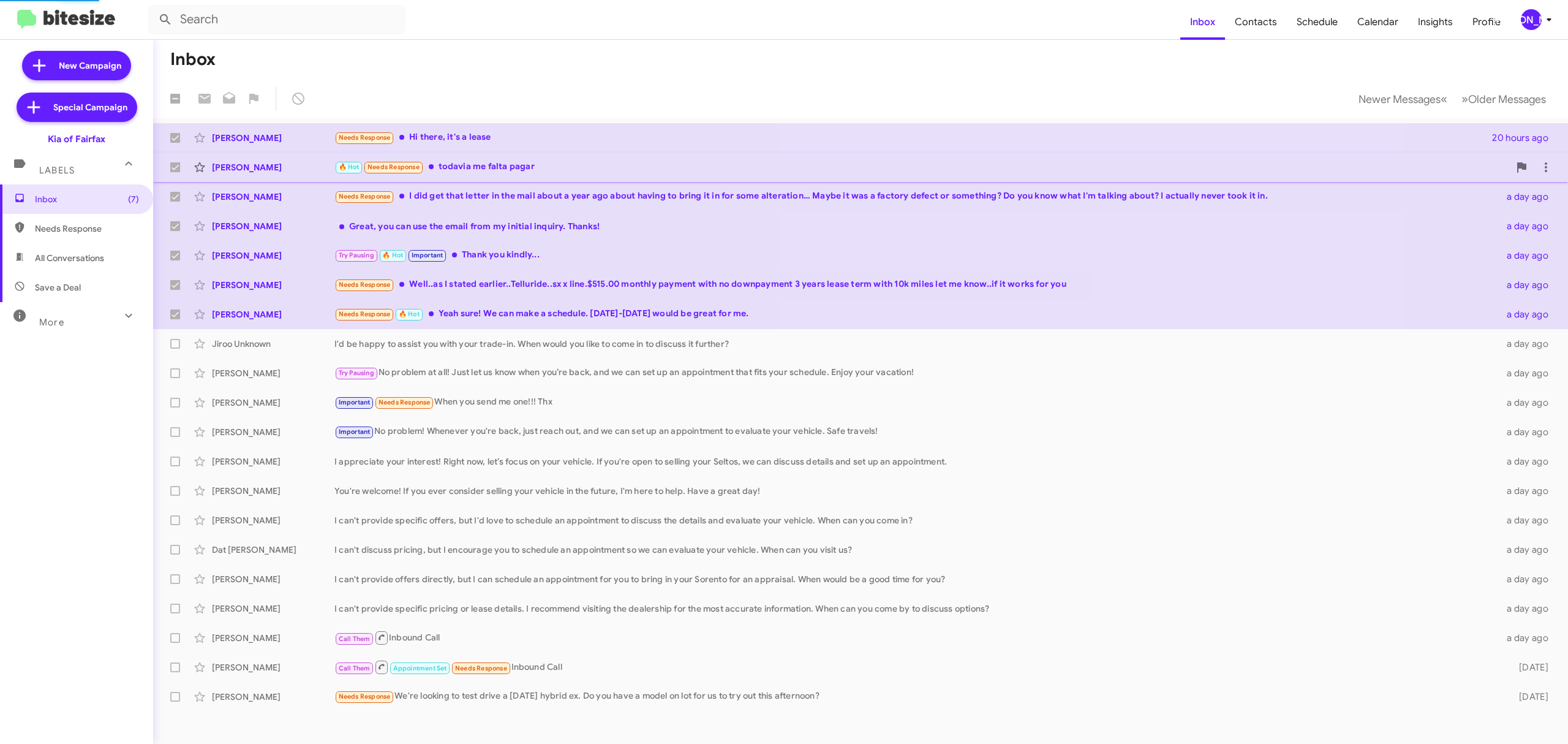
checkbox input "false"
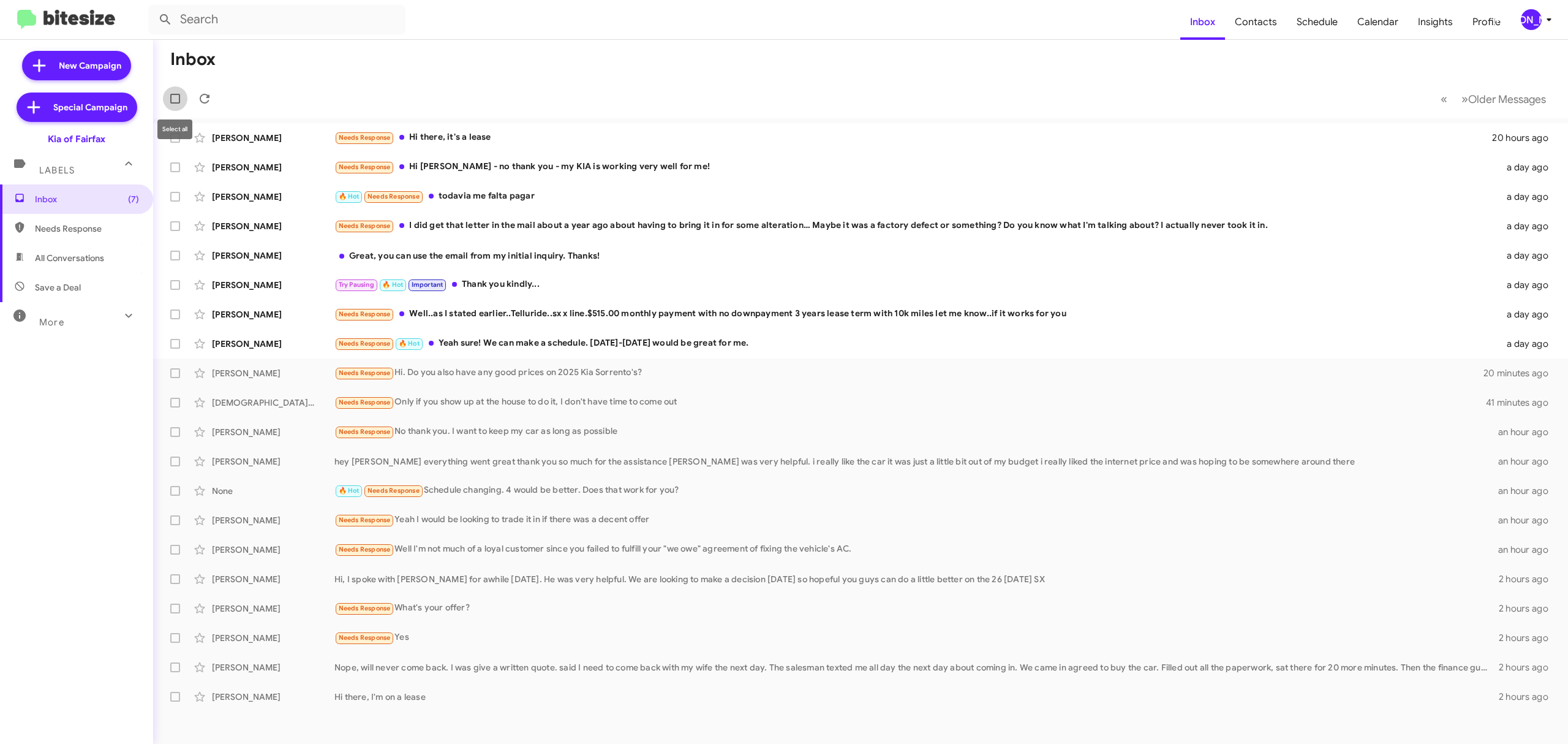
click at [180, 106] on label at bounding box center [175, 98] width 24 height 24
click at [175, 104] on input "checkbox" at bounding box center [175, 104] width 1 height 1
checkbox input "true"
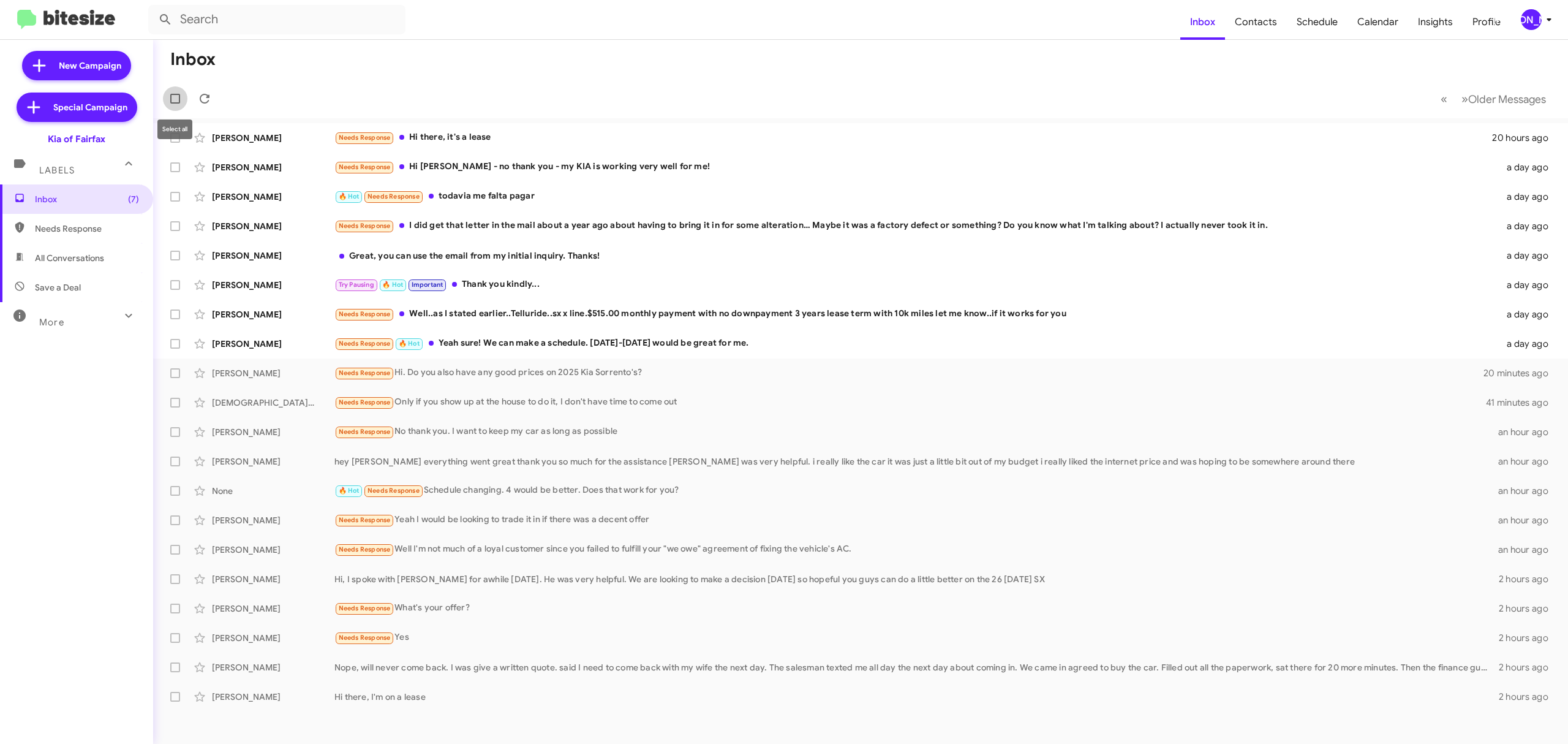
checkbox input "true"
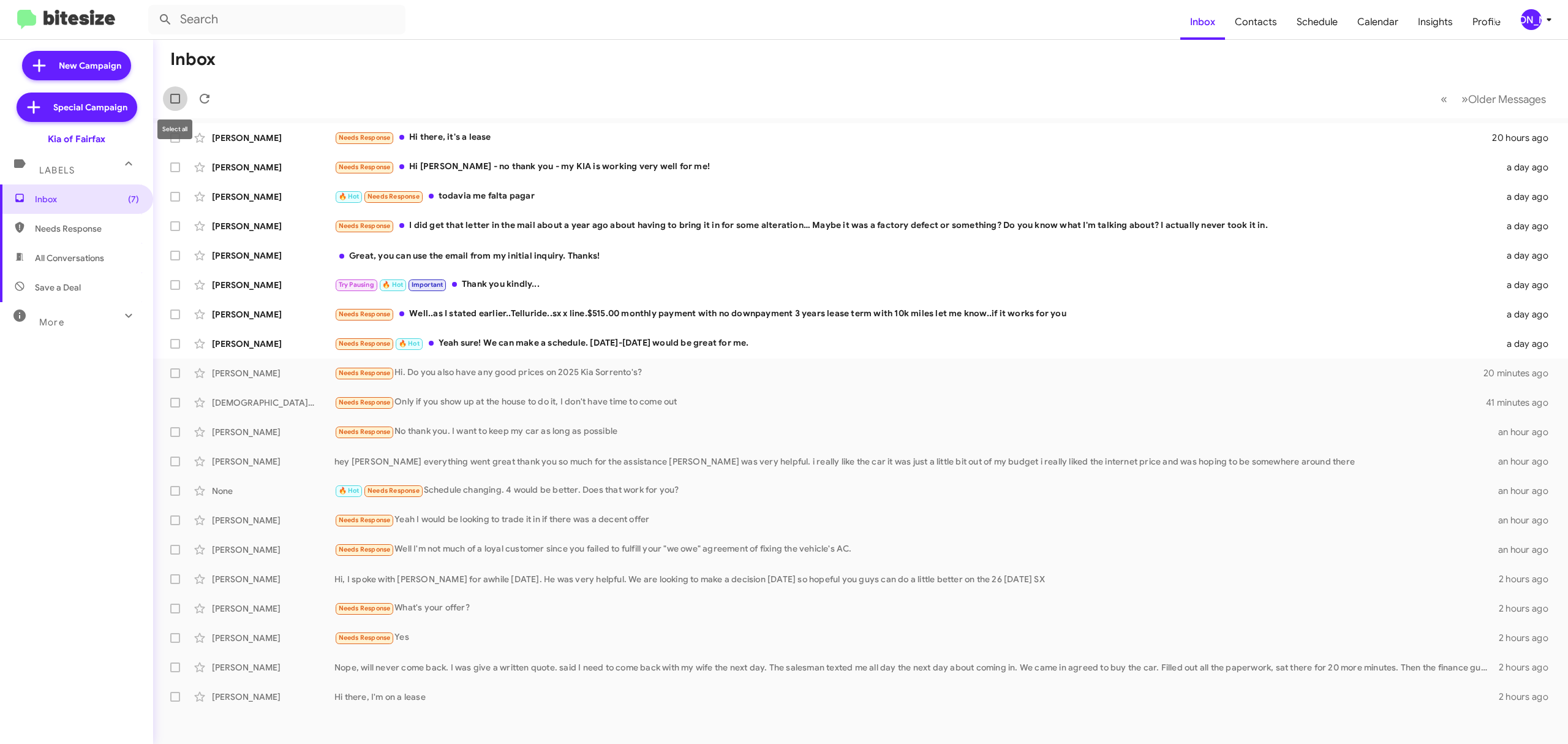
checkbox input "true"
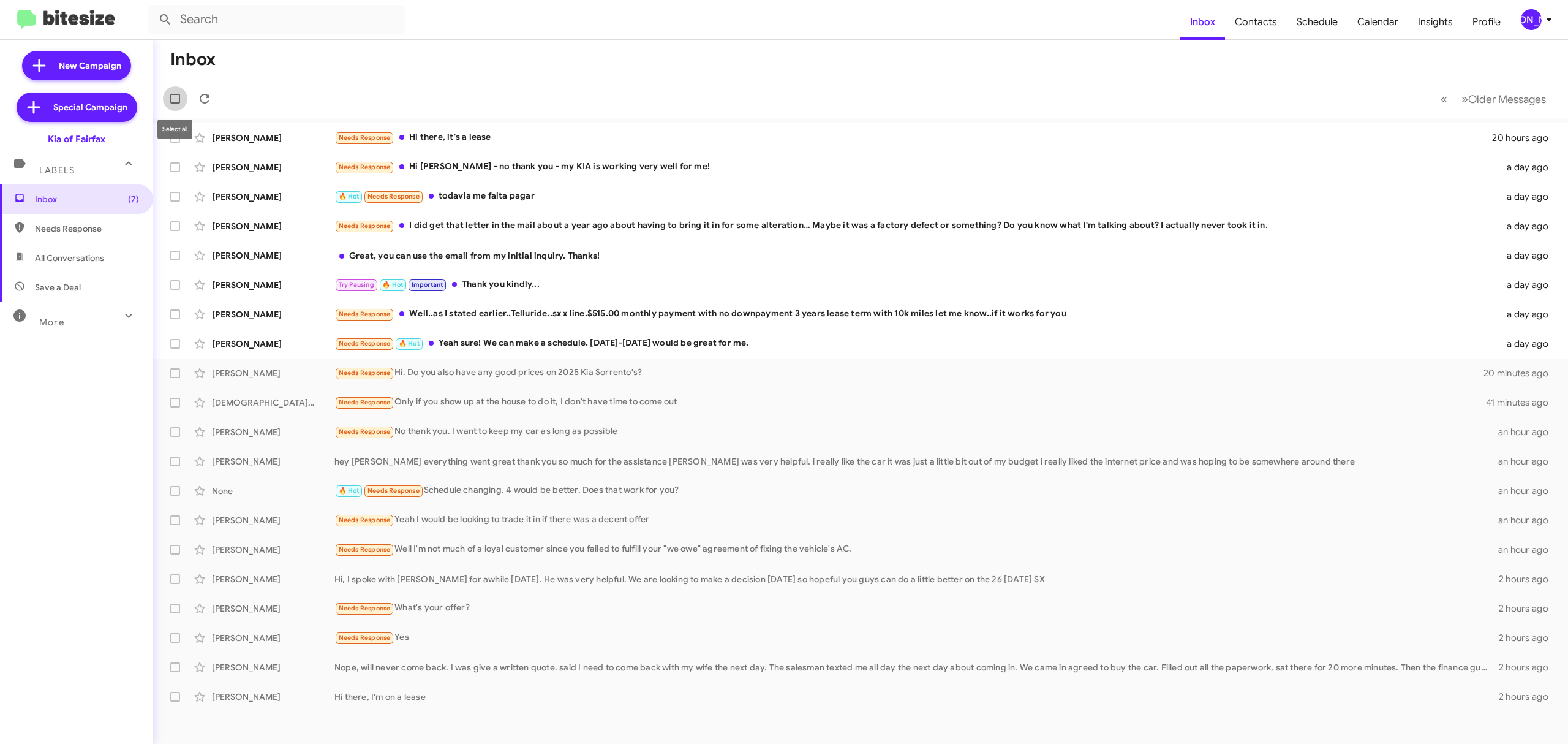
checkbox input "true"
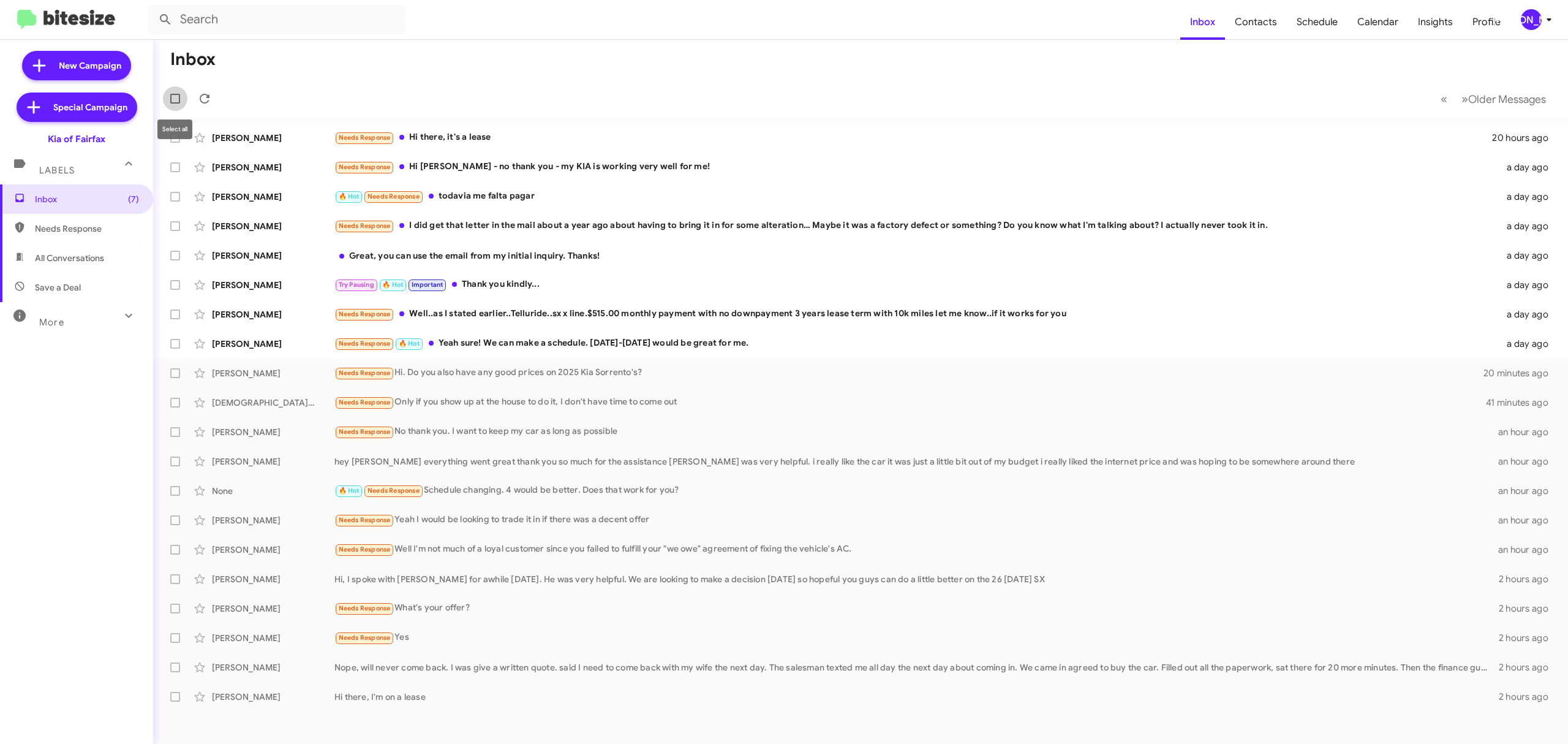
checkbox input "true"
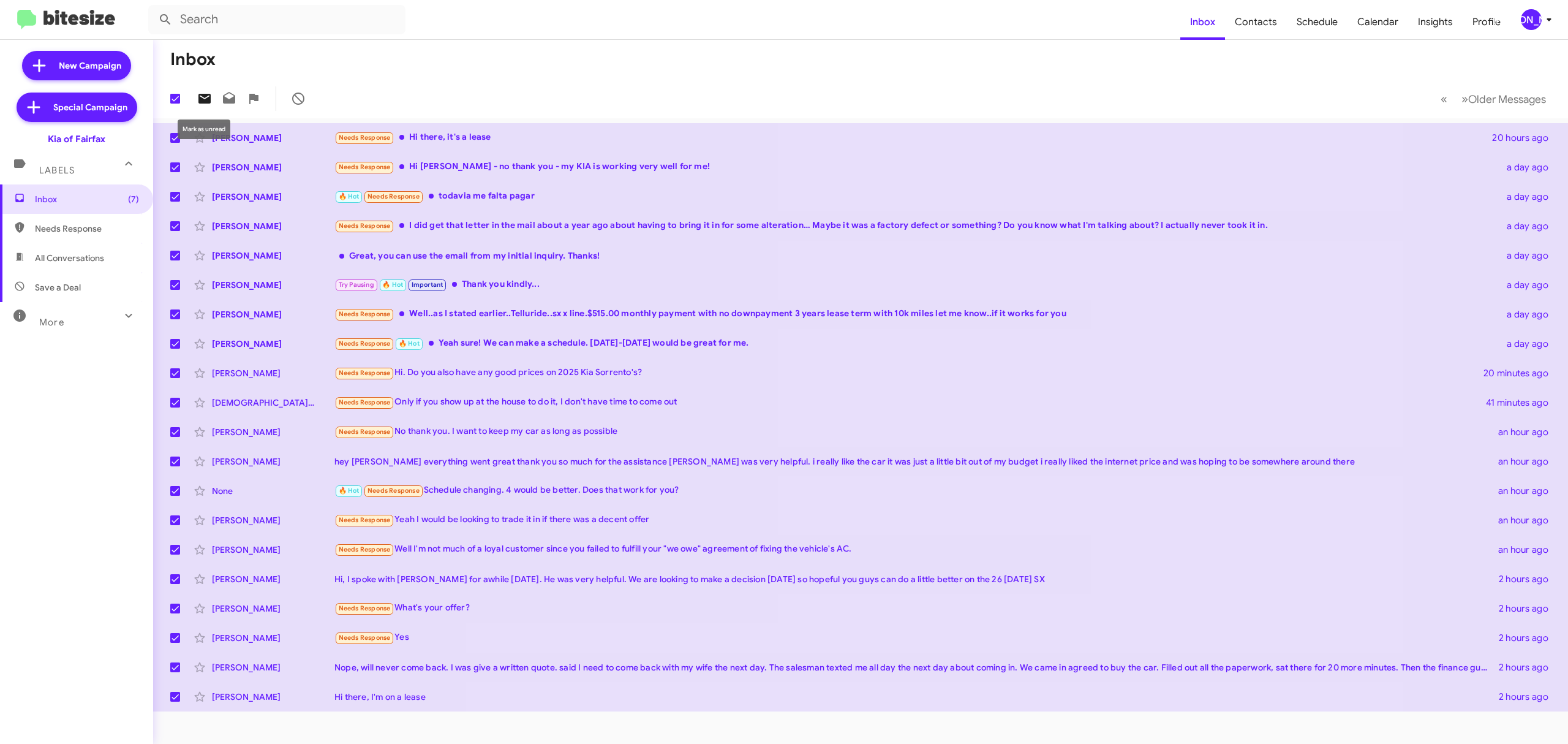
click at [210, 104] on icon at bounding box center [205, 99] width 15 height 15
click at [1505, 103] on span "Older Messages" at bounding box center [1507, 99] width 78 height 13
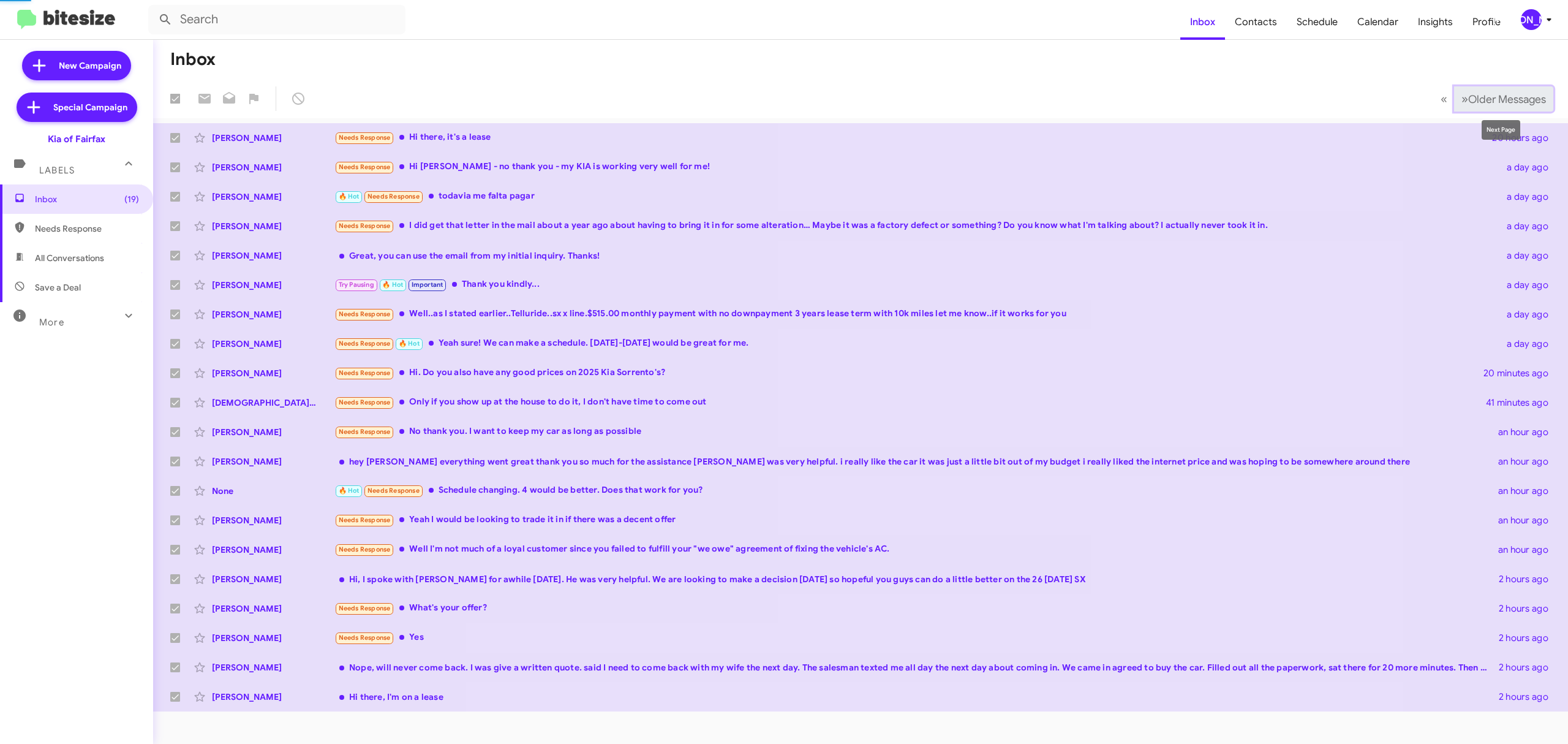
checkbox input "false"
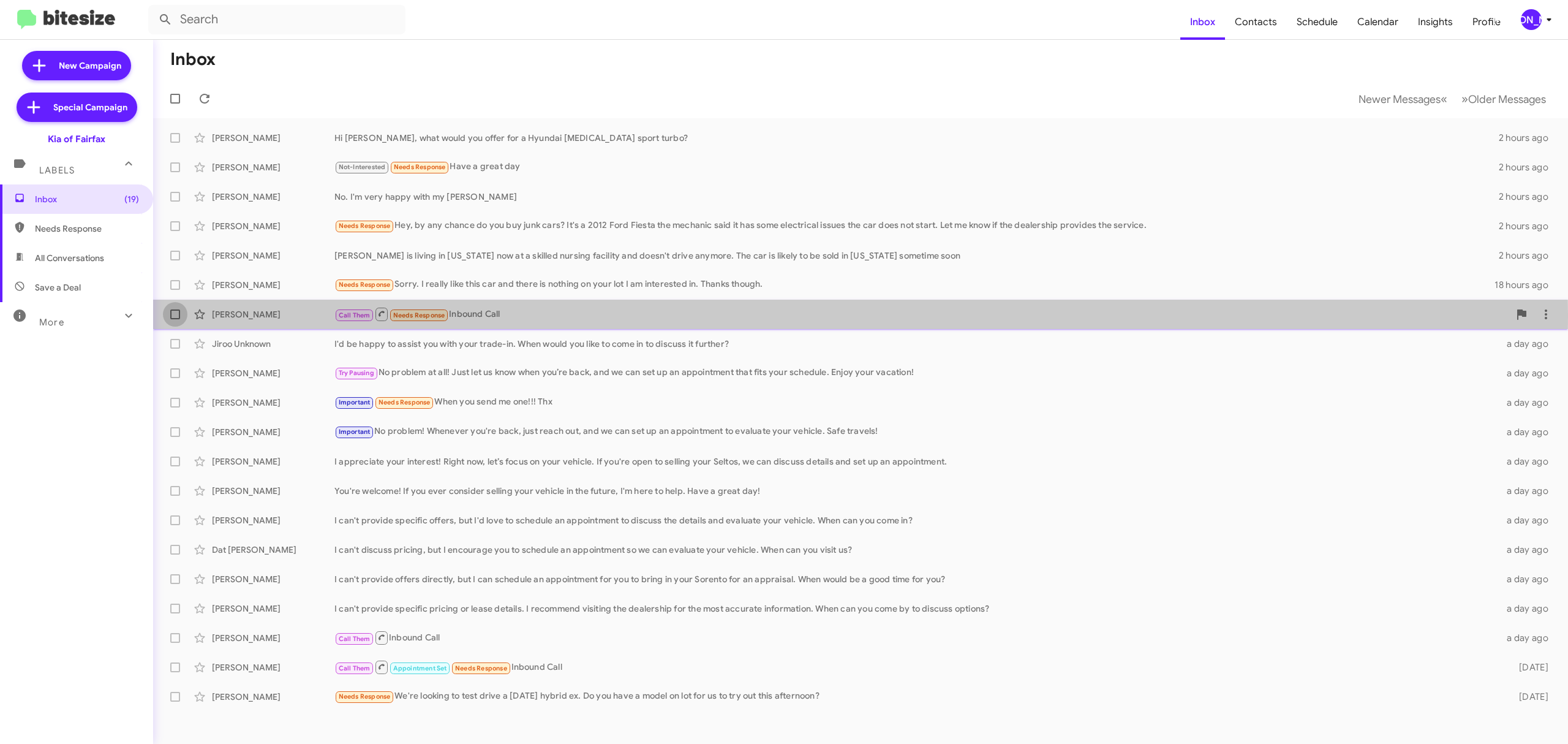
click at [181, 314] on label at bounding box center [175, 314] width 24 height 24
click at [175, 319] on input "checkbox" at bounding box center [175, 319] width 1 height 1
checkbox input "true"
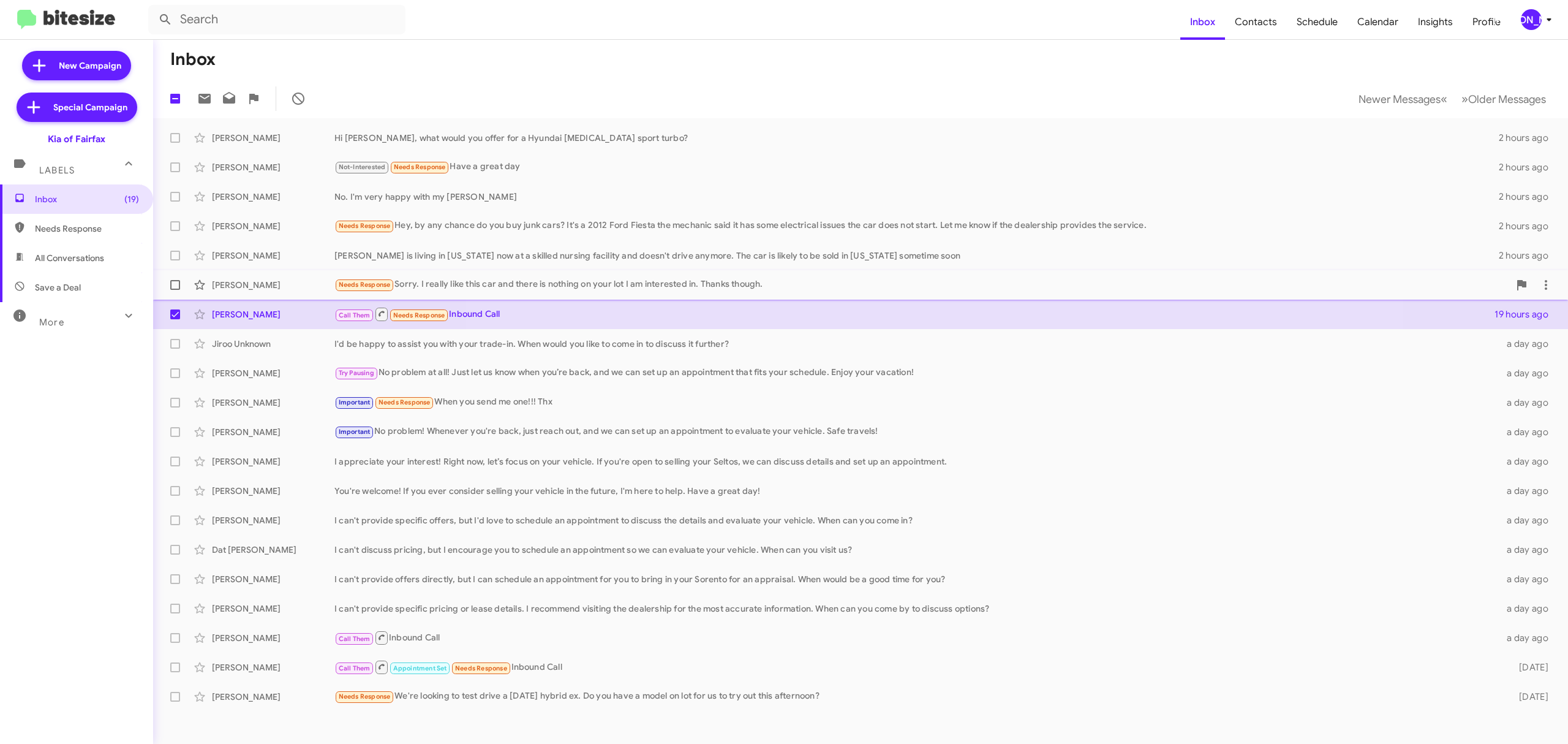
click at [176, 286] on span at bounding box center [175, 285] width 10 height 10
click at [175, 290] on input "checkbox" at bounding box center [175, 290] width 1 height 1
checkbox input "true"
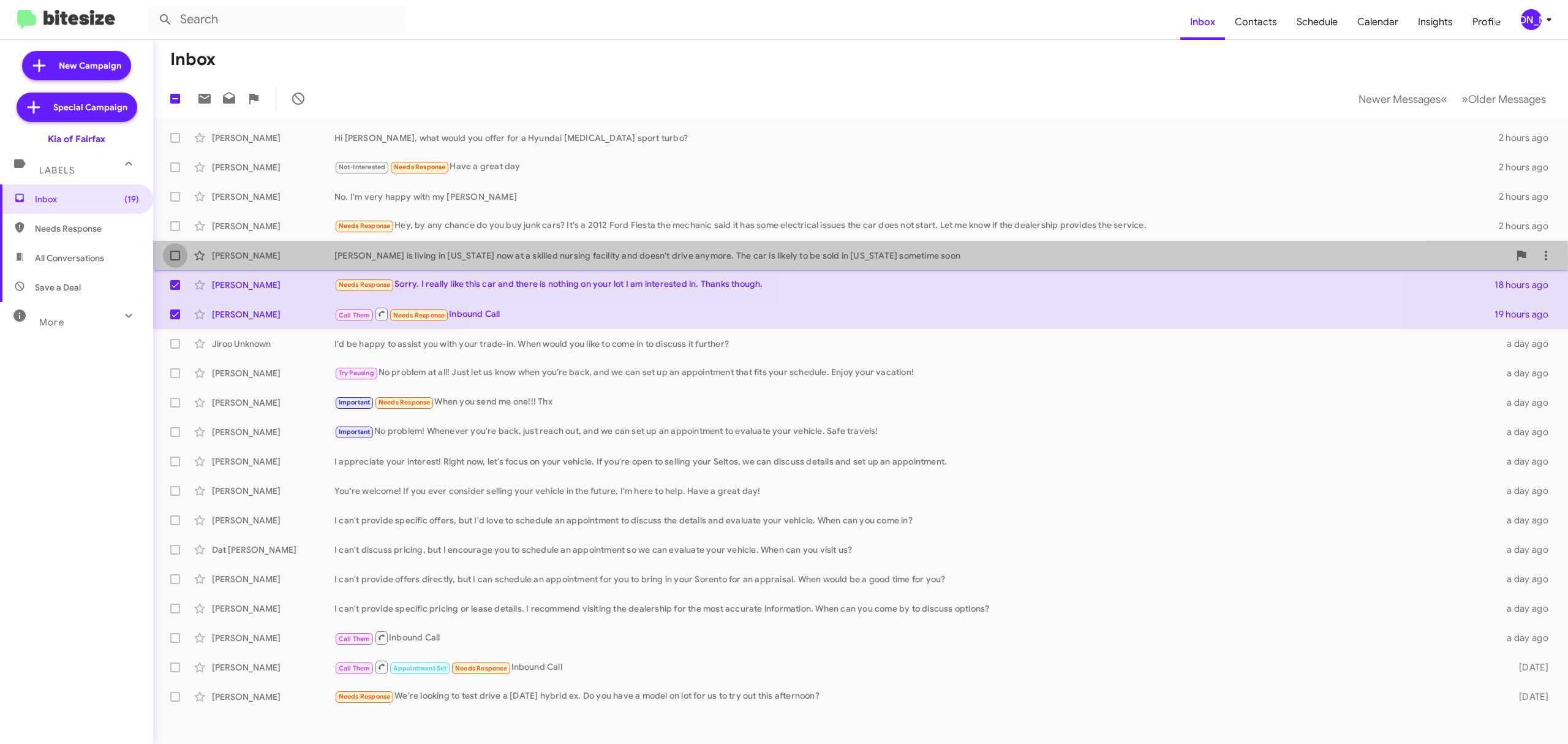
click at [175, 258] on span at bounding box center [175, 256] width 10 height 10
click at [175, 261] on input "checkbox" at bounding box center [175, 261] width 1 height 1
checkbox input "true"
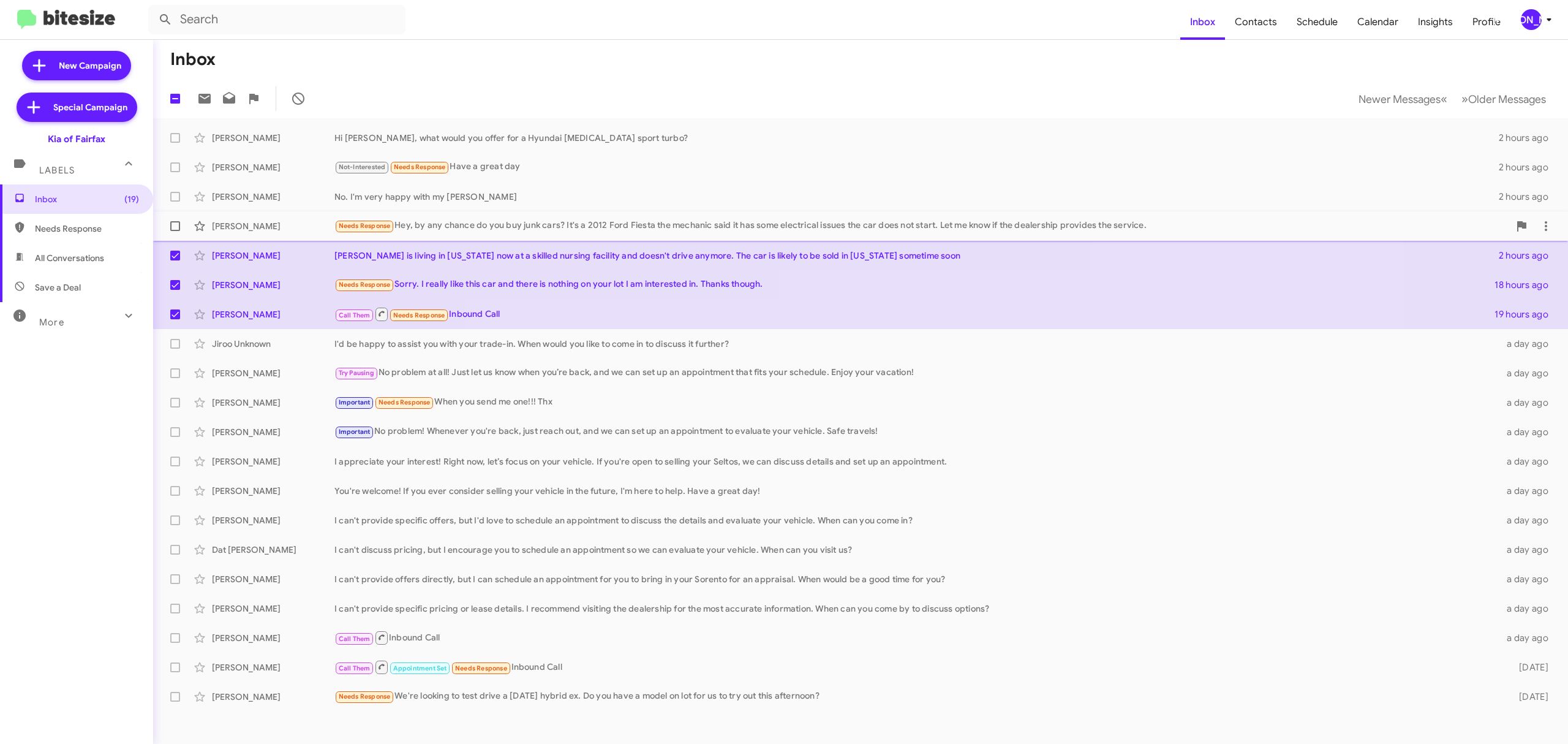
click at [173, 226] on span at bounding box center [175, 226] width 10 height 10
click at [175, 231] on input "checkbox" at bounding box center [175, 231] width 1 height 1
checkbox input "true"
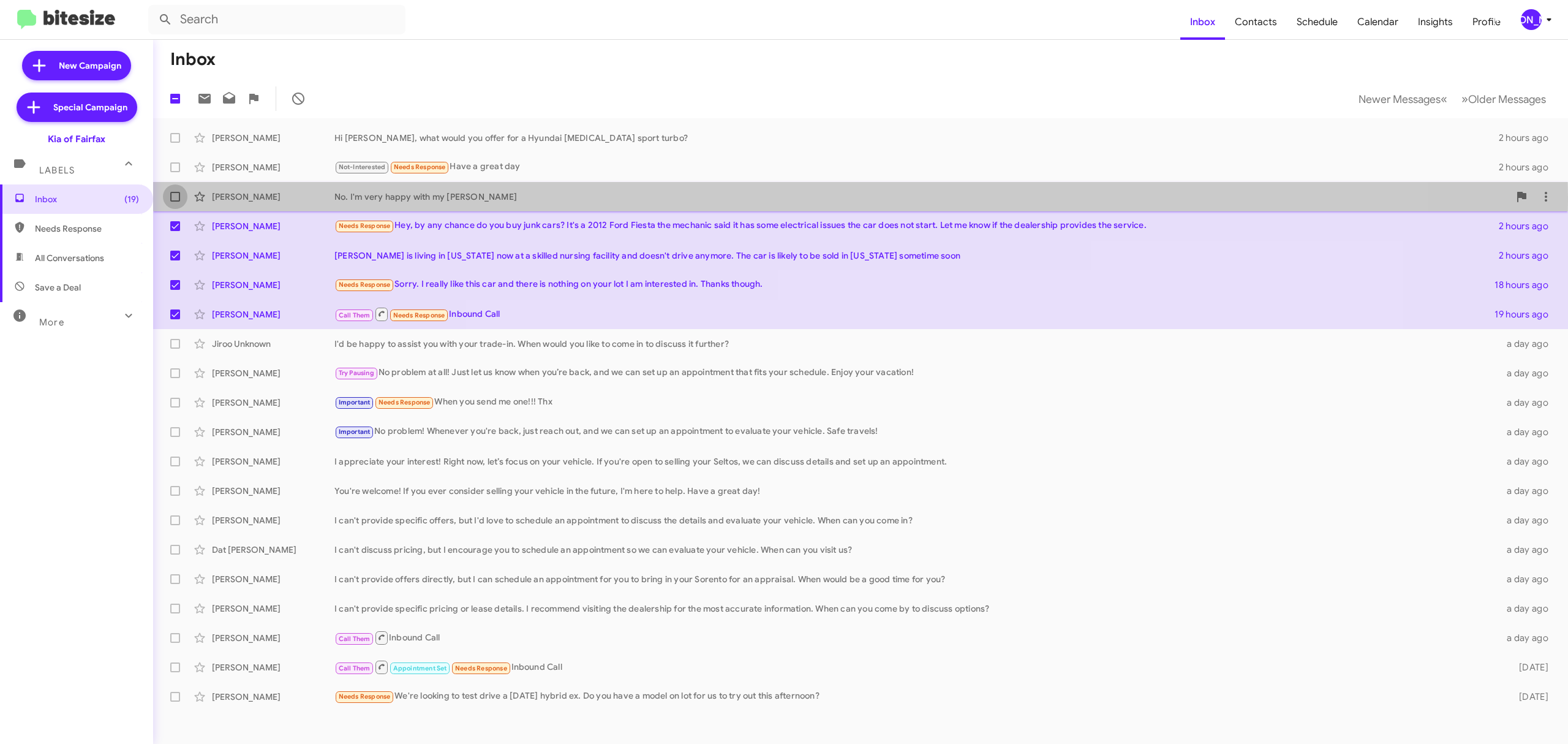
click at [175, 197] on span at bounding box center [175, 197] width 10 height 10
click at [175, 201] on input "checkbox" at bounding box center [175, 201] width 1 height 1
checkbox input "true"
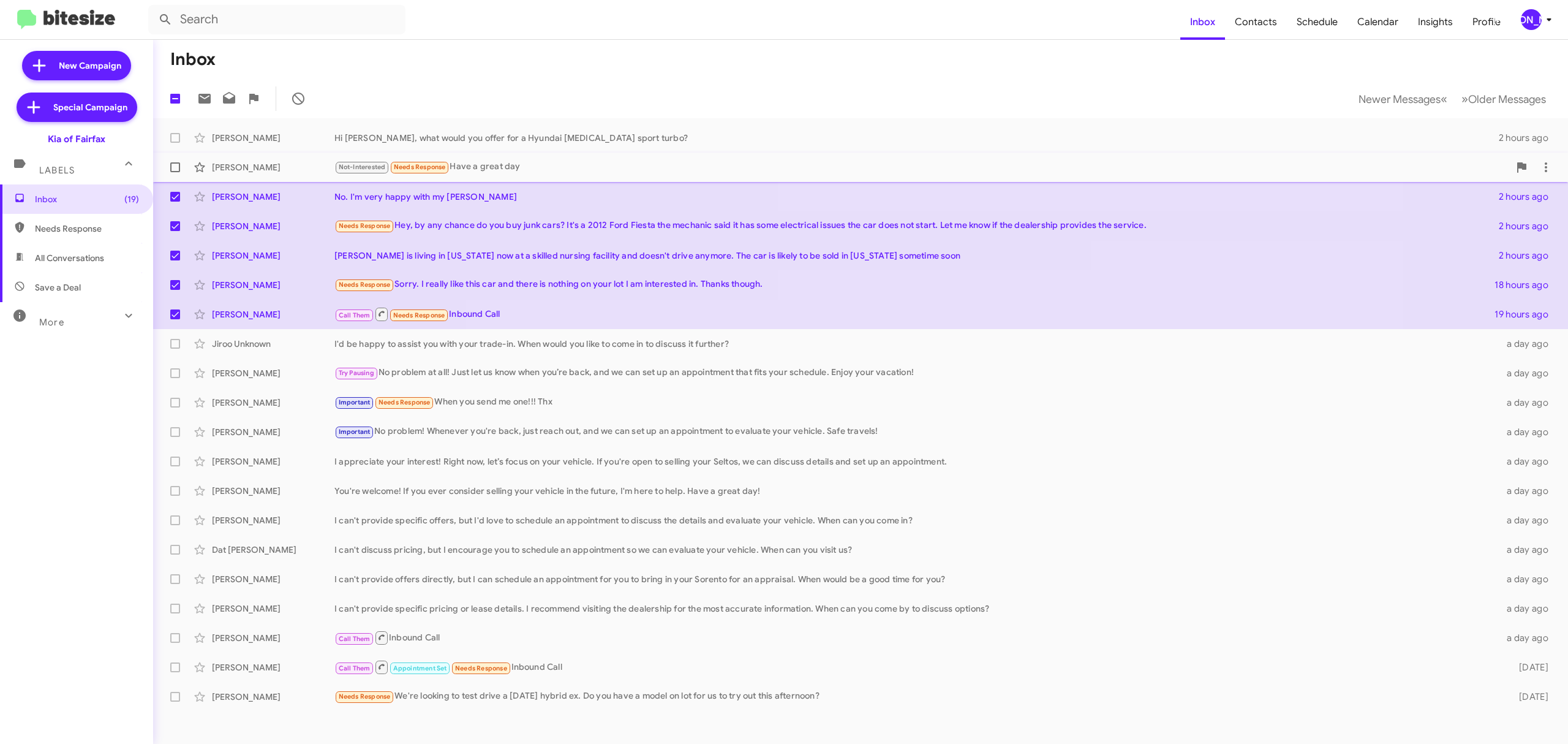
click at [172, 174] on label at bounding box center [175, 167] width 24 height 24
click at [175, 173] on input "checkbox" at bounding box center [175, 172] width 1 height 1
checkbox input "true"
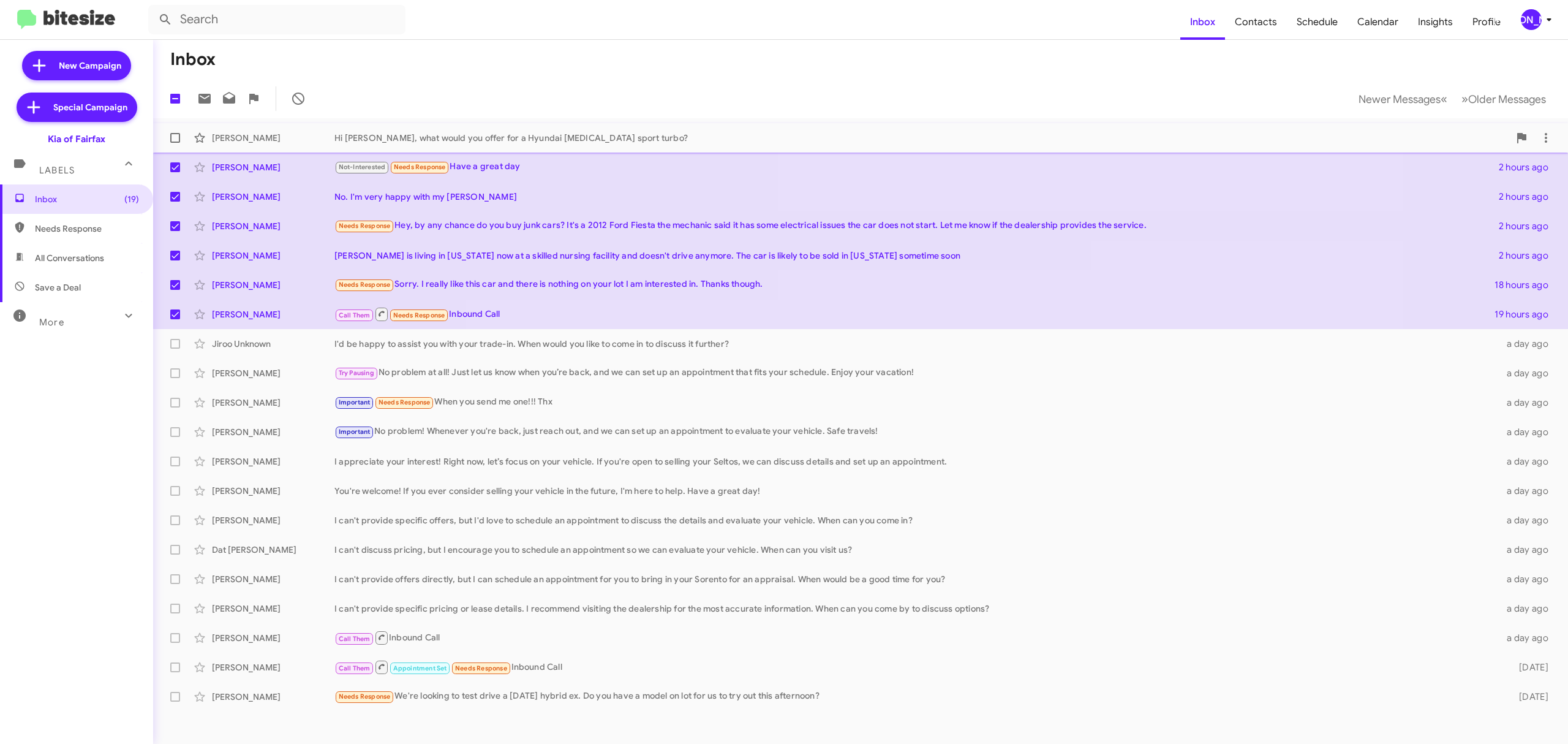
click at [179, 144] on label at bounding box center [175, 137] width 24 height 24
click at [175, 144] on input "checkbox" at bounding box center [175, 143] width 1 height 1
checkbox input "true"
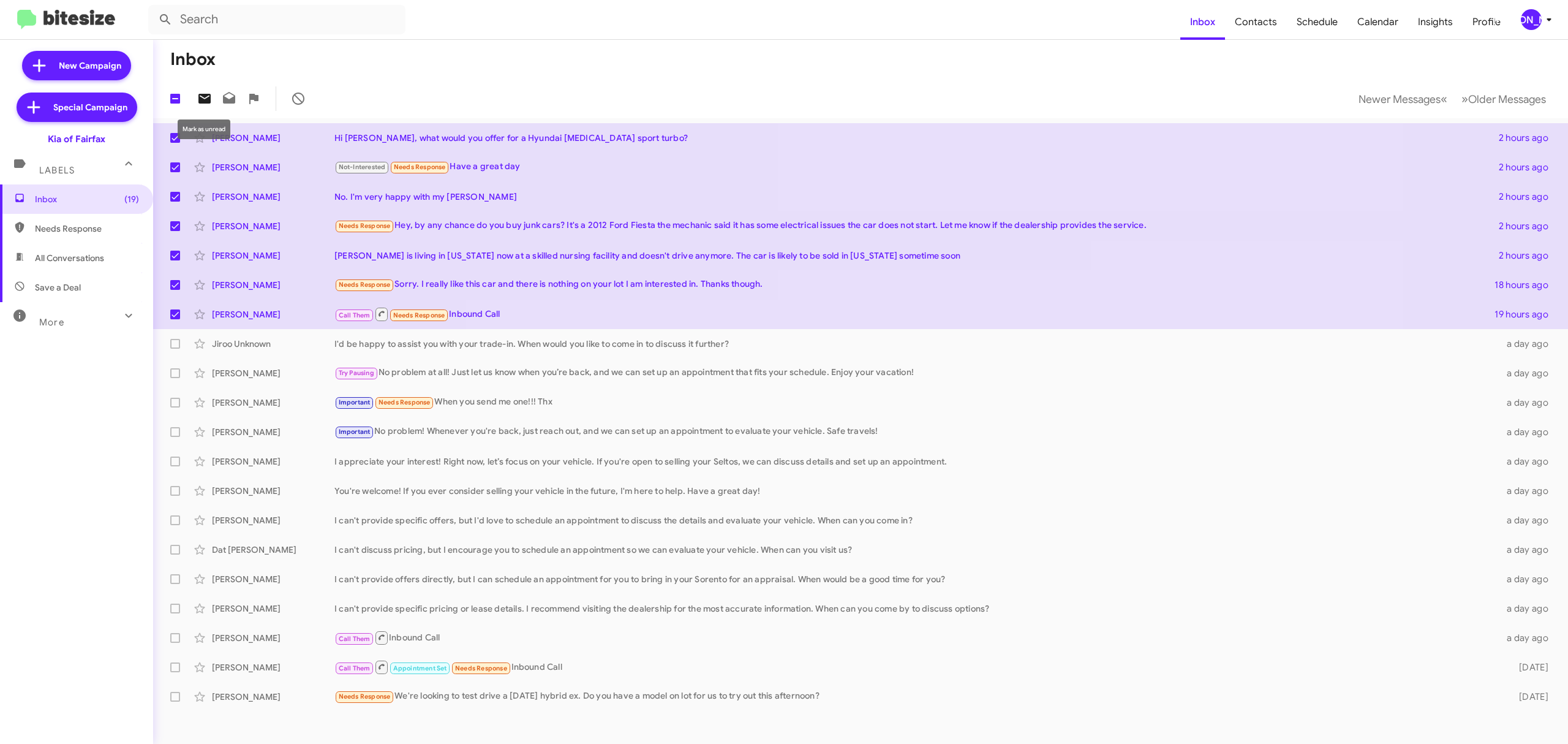
click at [199, 94] on icon at bounding box center [205, 99] width 15 height 15
click at [1538, 28] on span "[PERSON_NAME]" at bounding box center [1539, 19] width 37 height 21
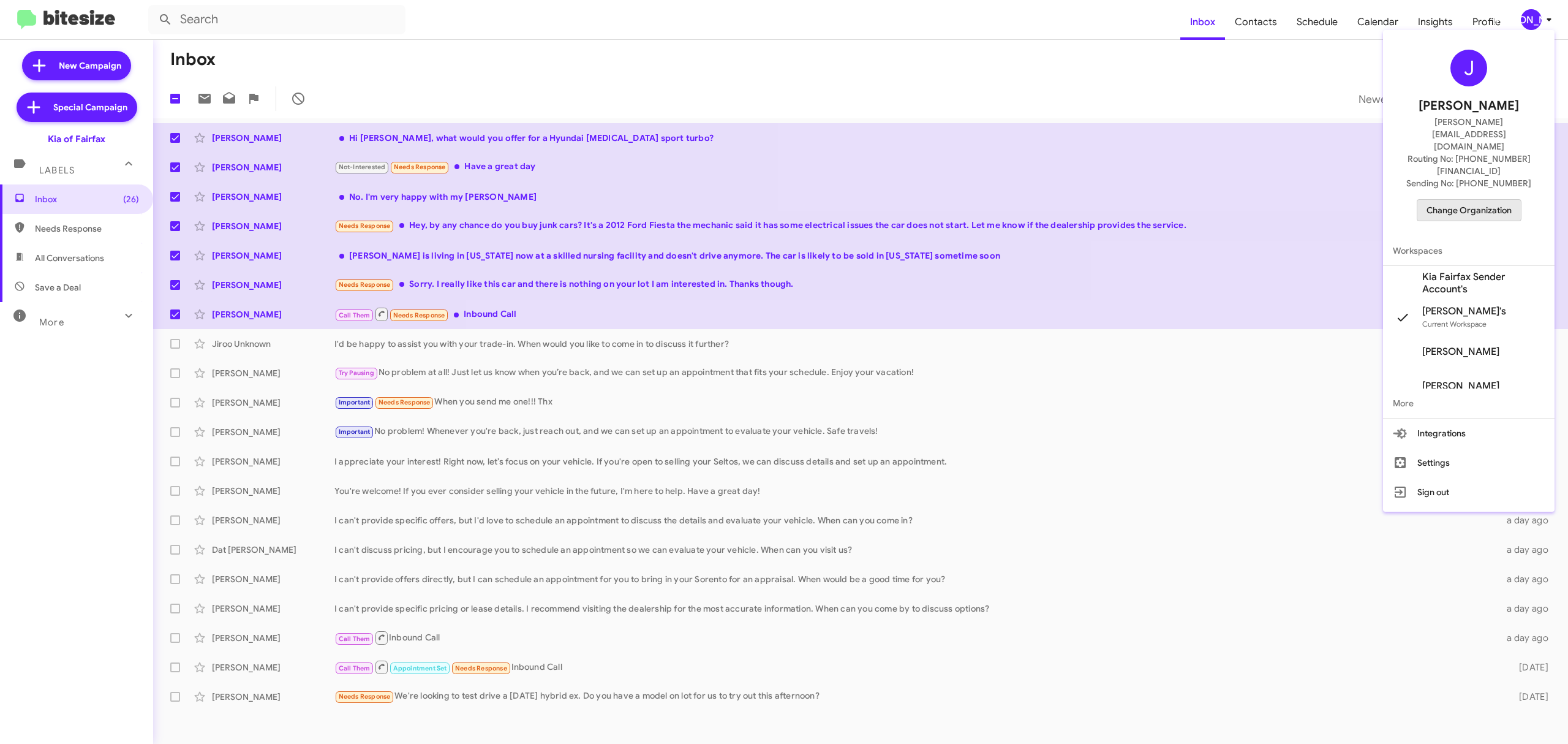
click at [1454, 200] on span "Change Organization" at bounding box center [1469, 210] width 85 height 21
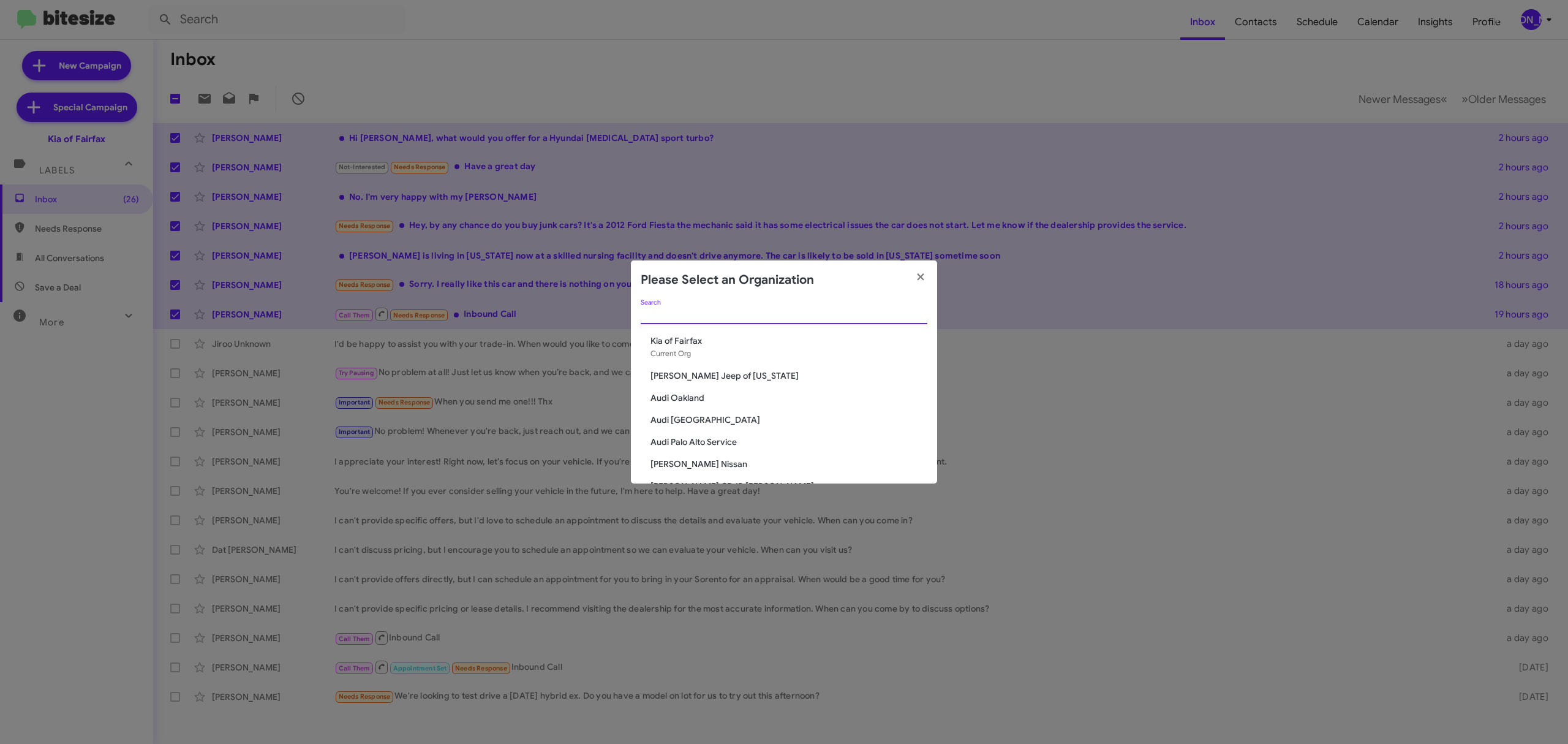
click at [758, 319] on input "Search" at bounding box center [784, 315] width 286 height 10
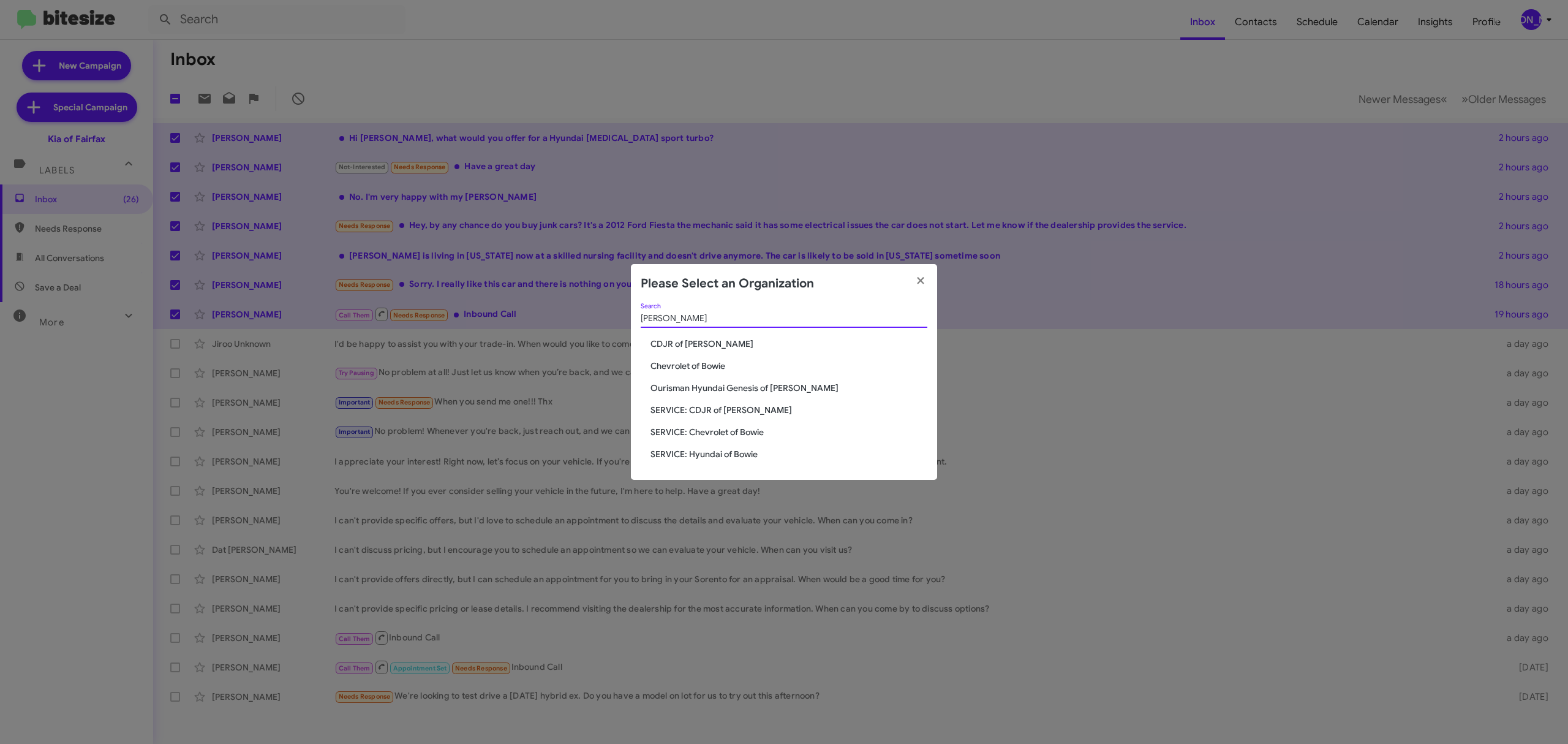
type input "bowie"
click at [686, 348] on span "CDJR of [PERSON_NAME]" at bounding box center [789, 343] width 277 height 13
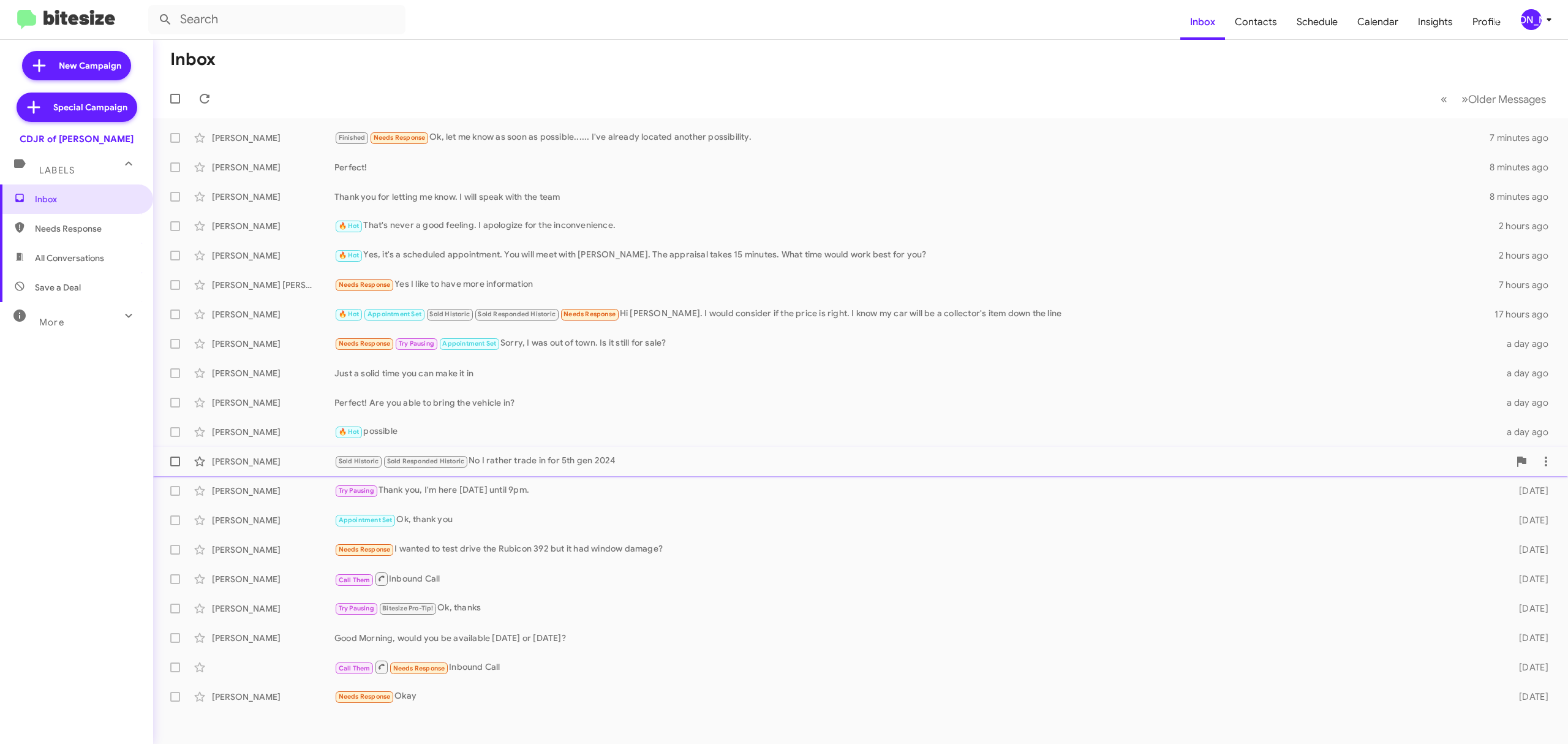
click at [574, 449] on div "[PERSON_NAME] Sold Historic Sold Responded Historic No I rather trade in for 5t…" at bounding box center [860, 461] width 1395 height 24
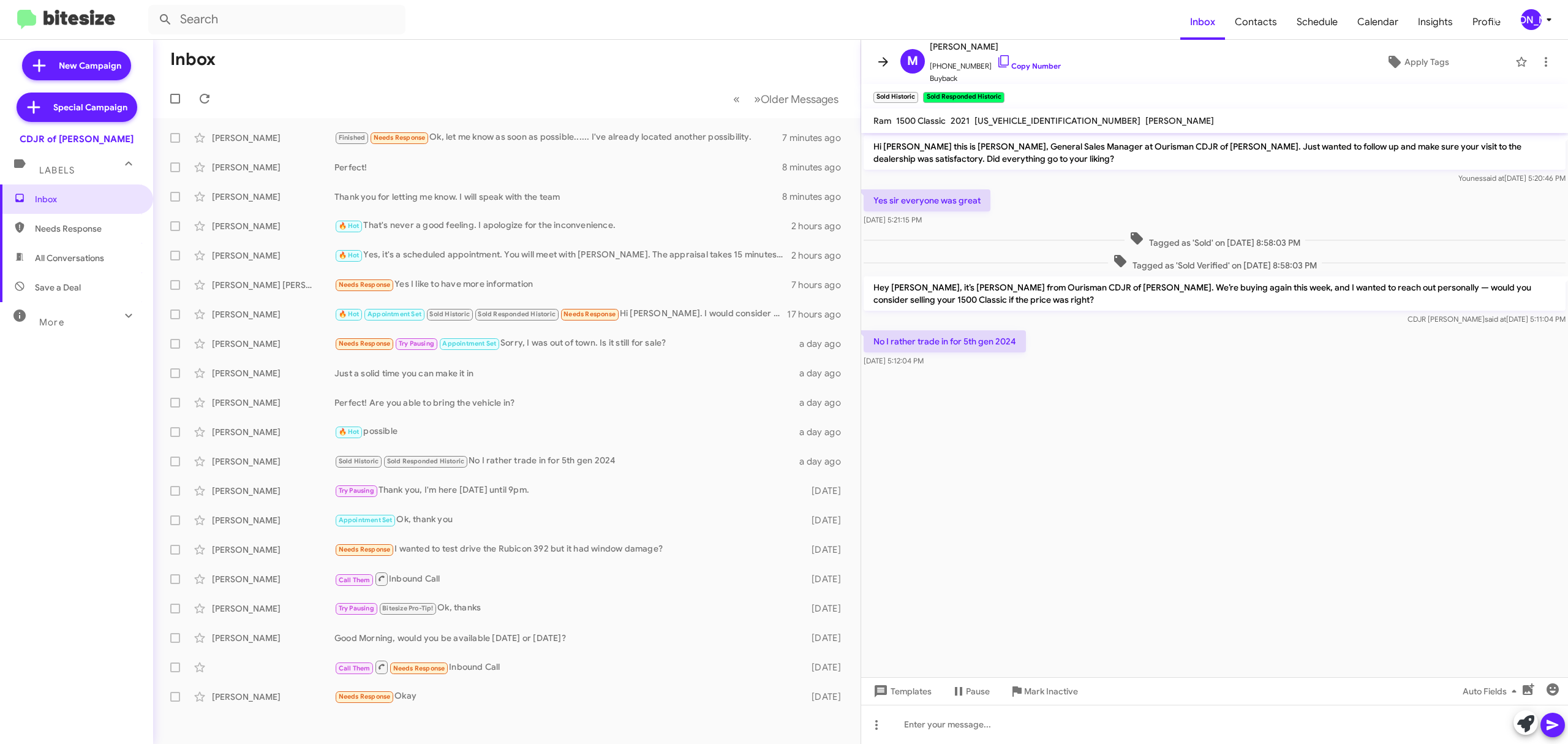
click at [880, 57] on icon at bounding box center [883, 62] width 15 height 15
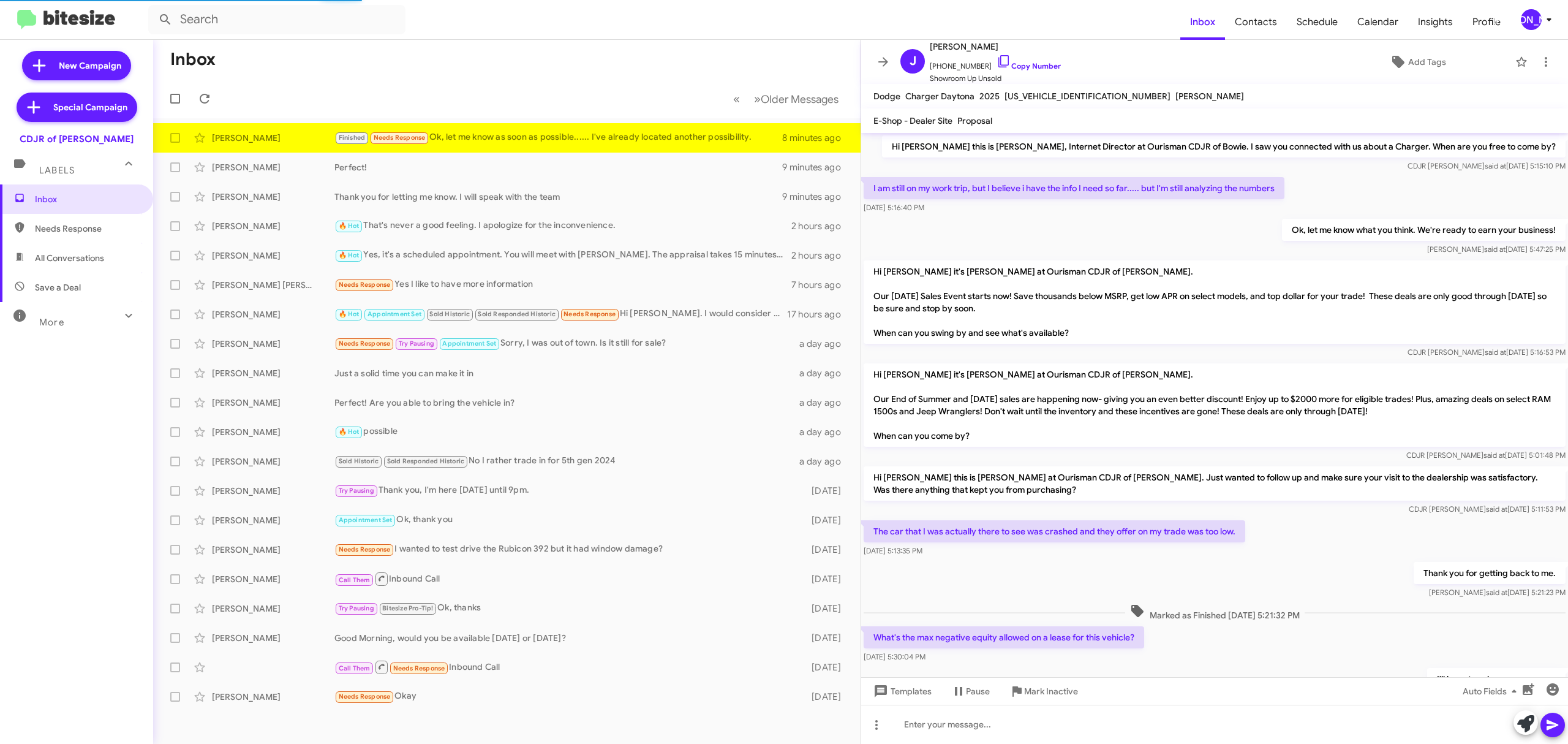
scroll to position [109, 0]
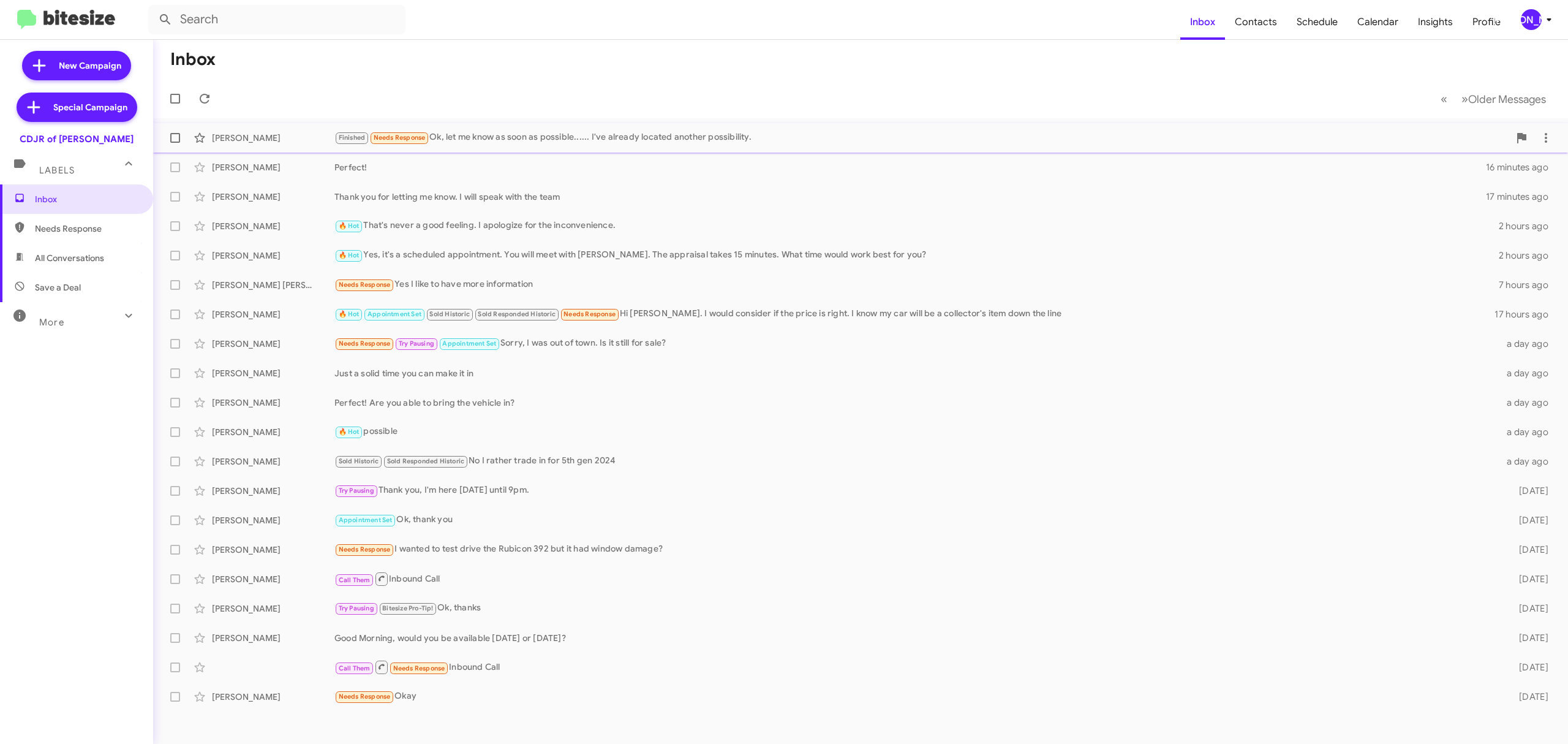
click at [574, 140] on div "Finished Needs Response Ok, let me know as soon as possible...... I've already …" at bounding box center [922, 137] width 1175 height 14
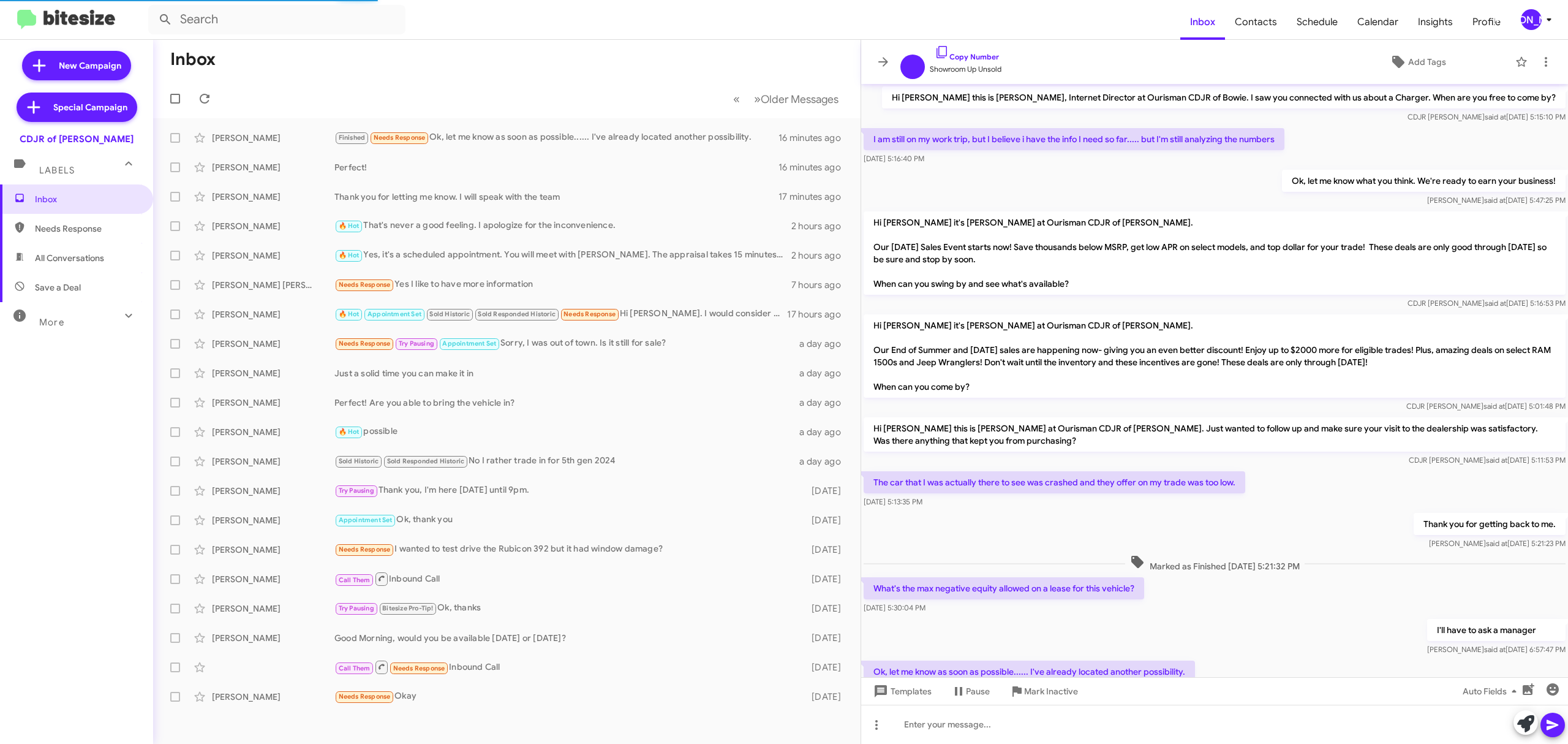
scroll to position [59, 0]
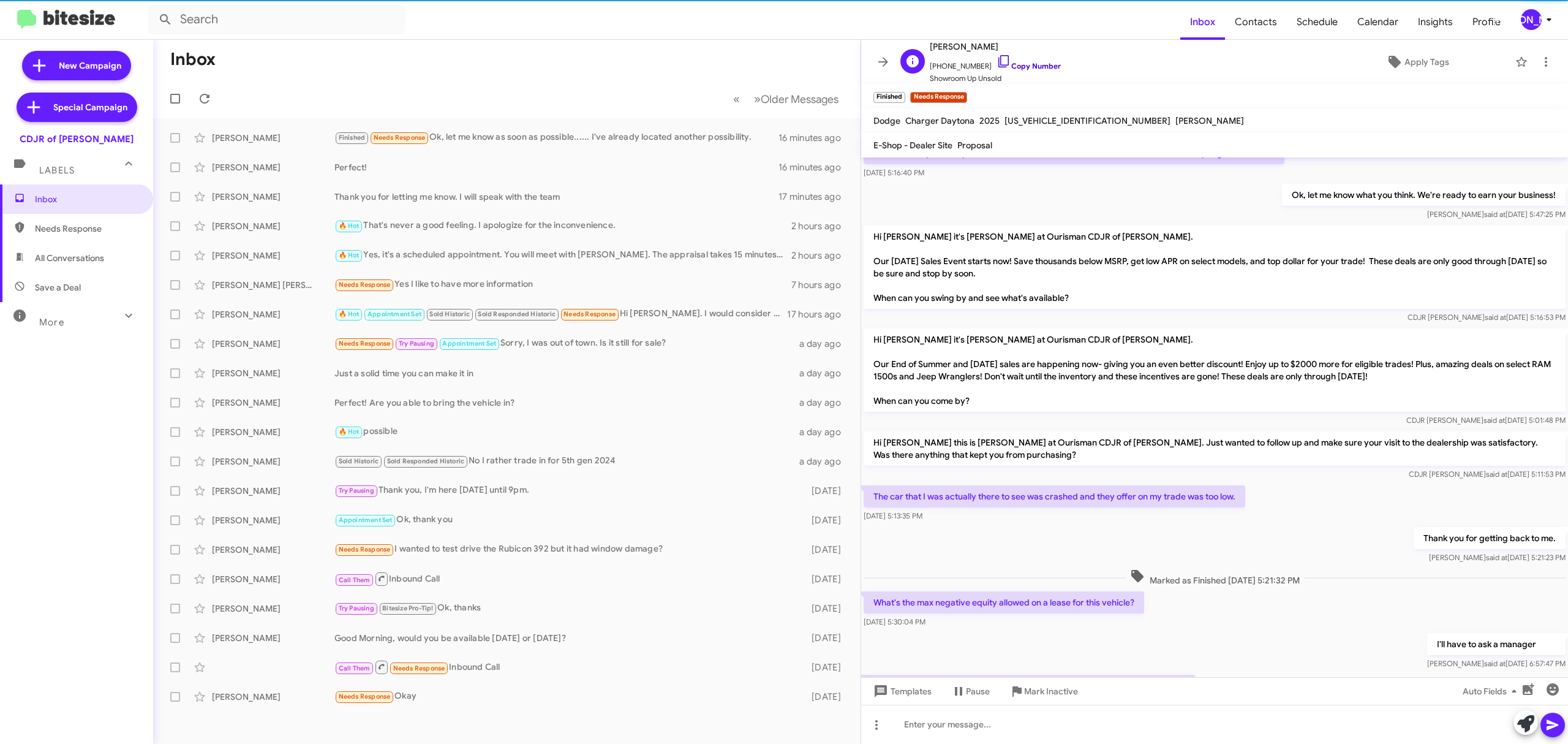
click at [1012, 65] on link "Copy Number" at bounding box center [1029, 65] width 64 height 9
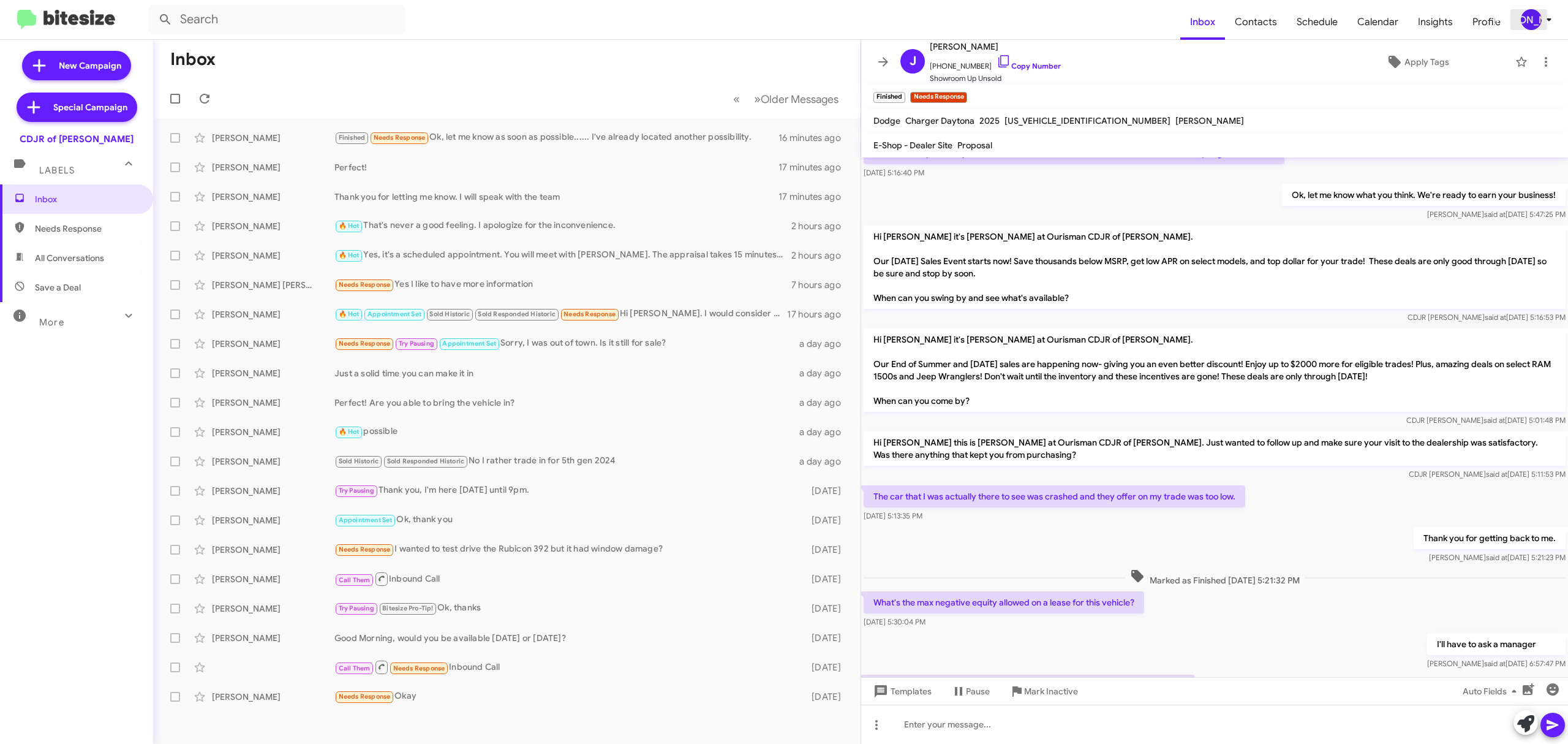
click at [1535, 28] on div "[PERSON_NAME]" at bounding box center [1531, 19] width 21 height 21
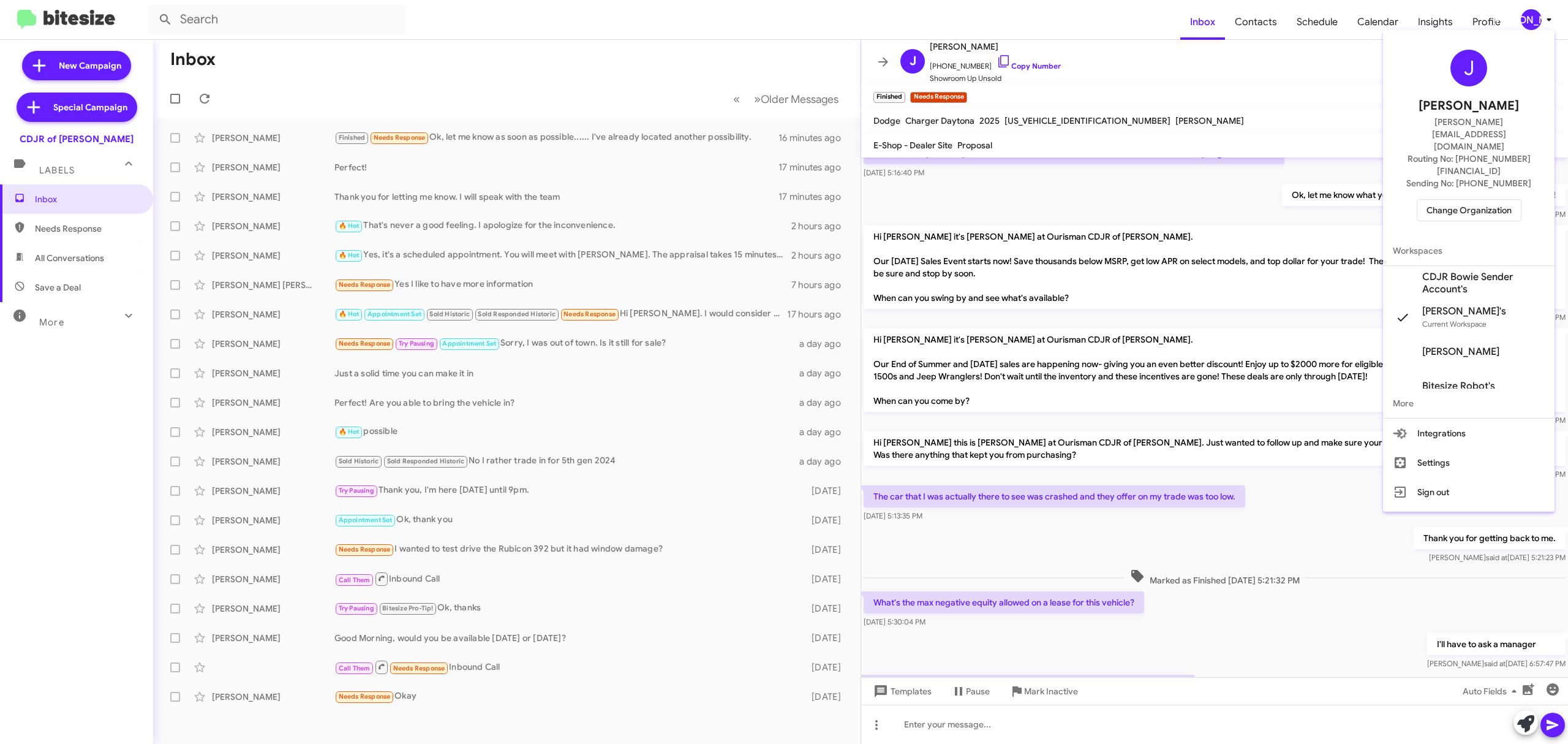
click at [1454, 200] on span "Change Organization" at bounding box center [1469, 210] width 85 height 21
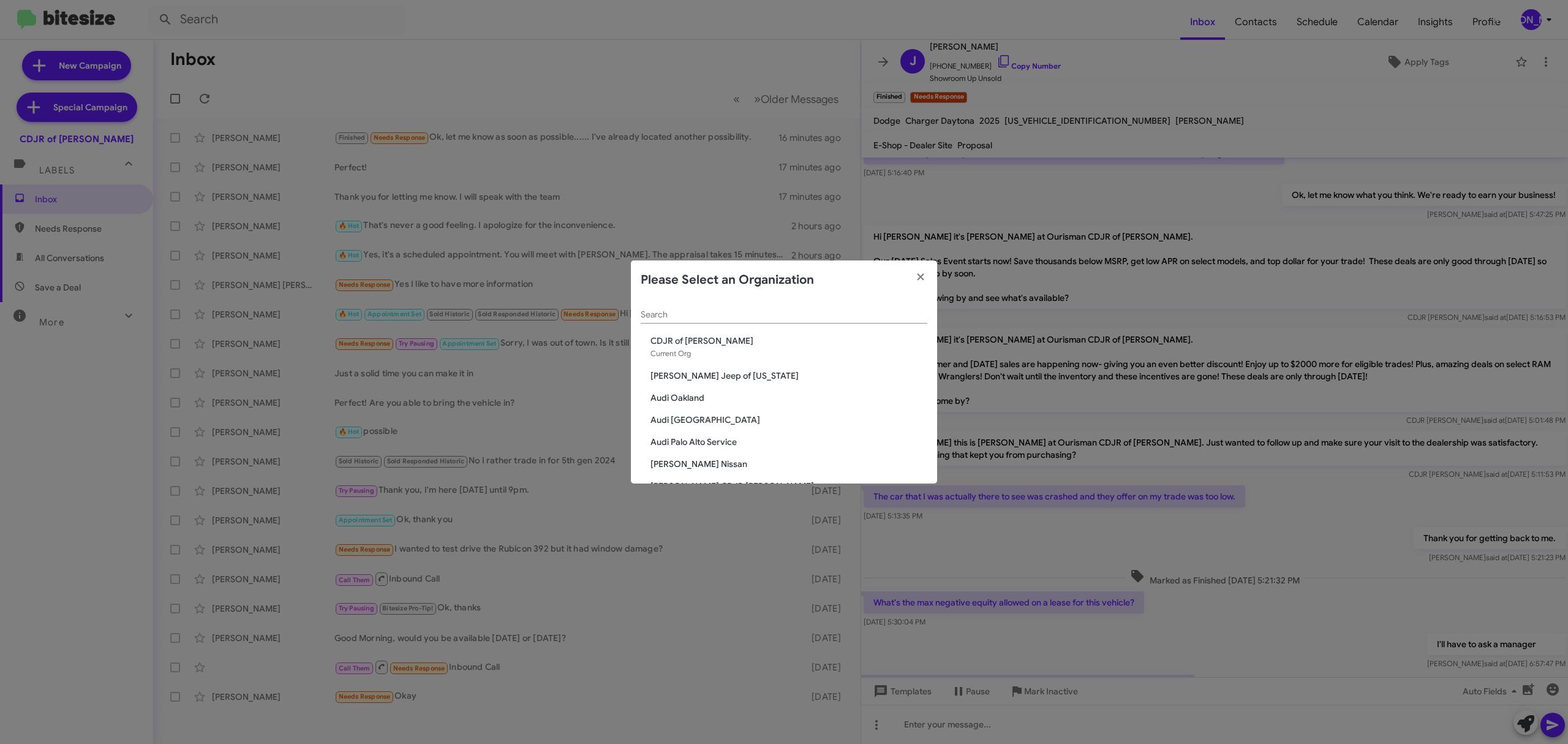
click at [787, 321] on div "Search" at bounding box center [784, 311] width 286 height 24
type input "toyo"
click at [676, 422] on span "Toyota 40" at bounding box center [789, 420] width 277 height 13
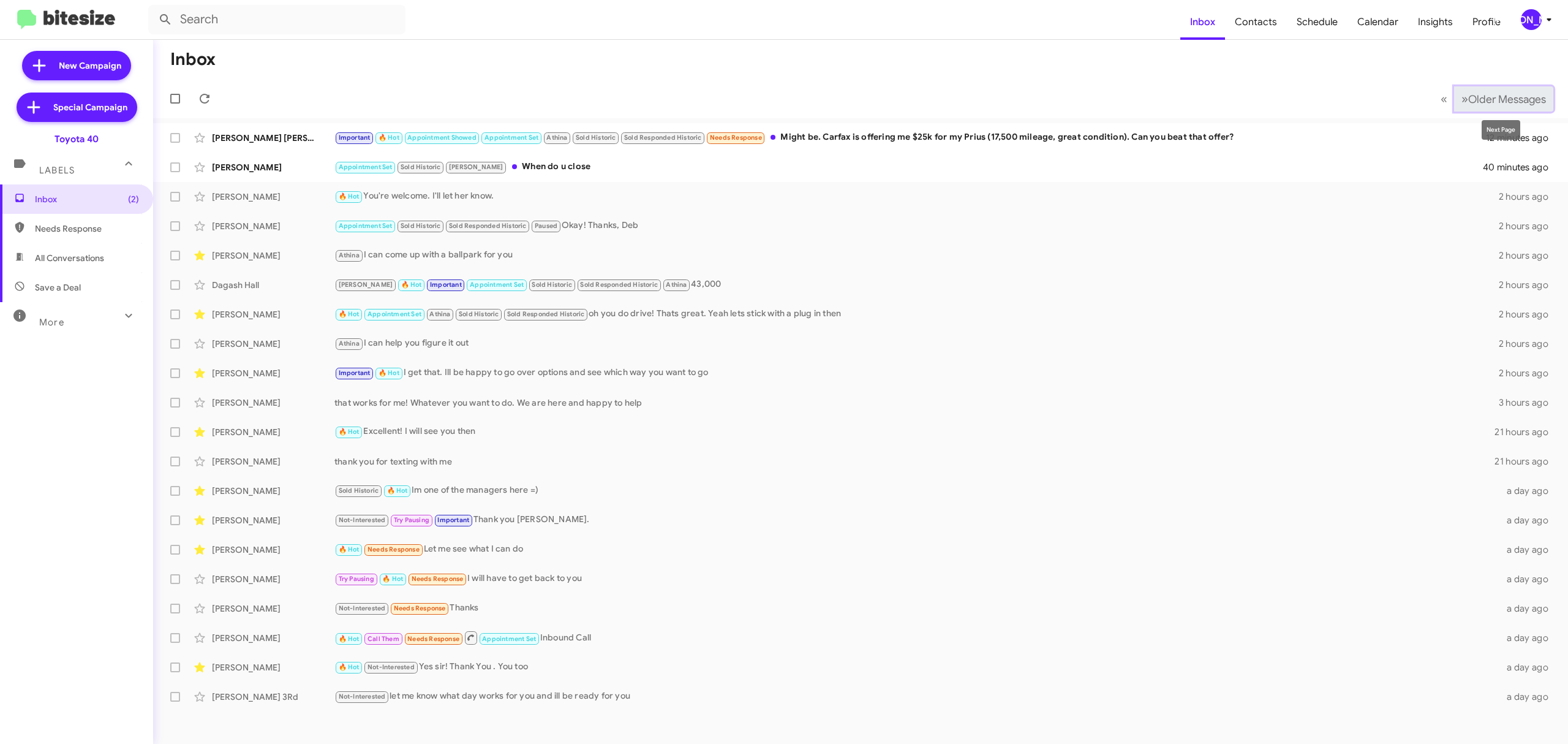
click at [1497, 107] on button "» Next Older Messages" at bounding box center [1504, 99] width 99 height 25
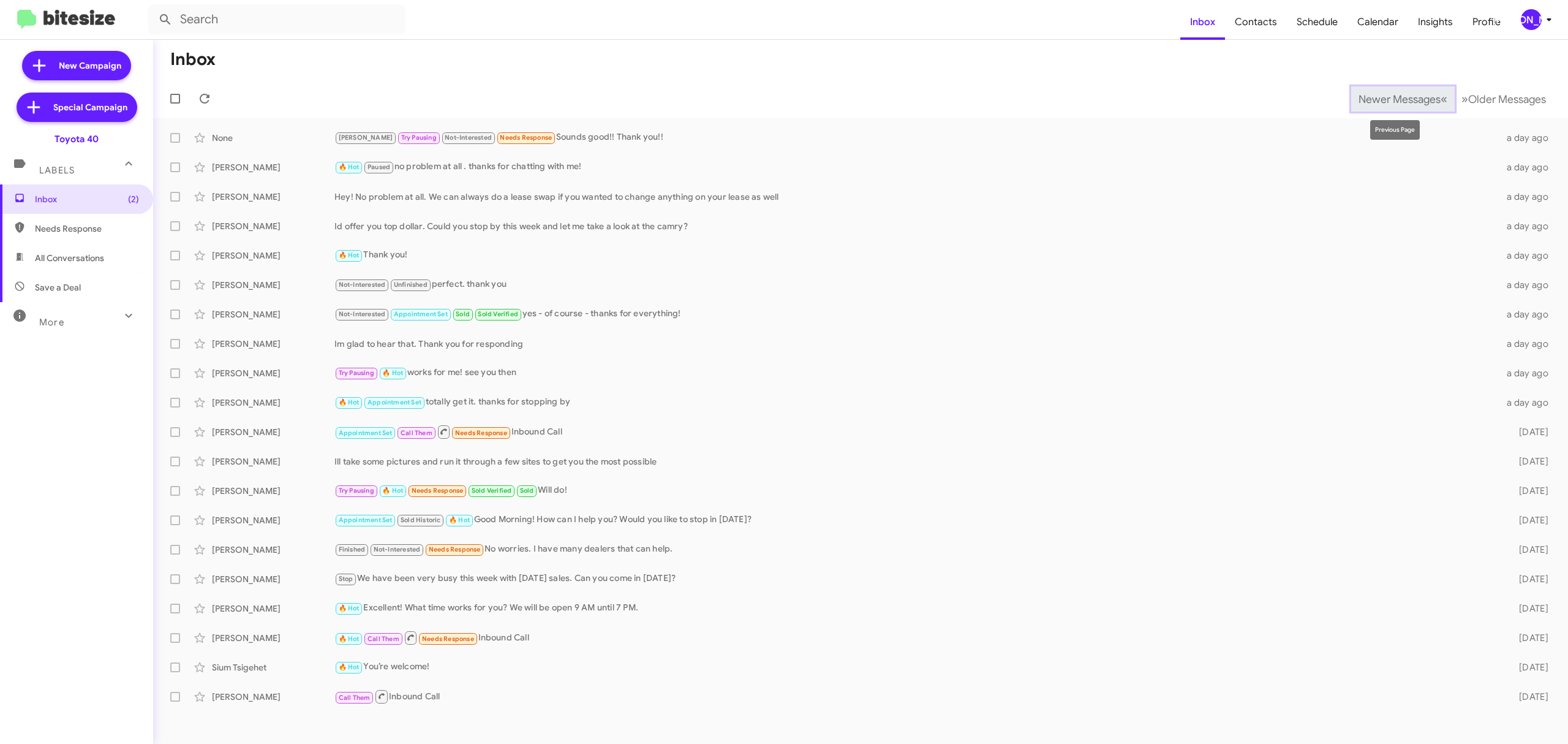
click at [1371, 94] on span "Newer Messages" at bounding box center [1399, 99] width 82 height 13
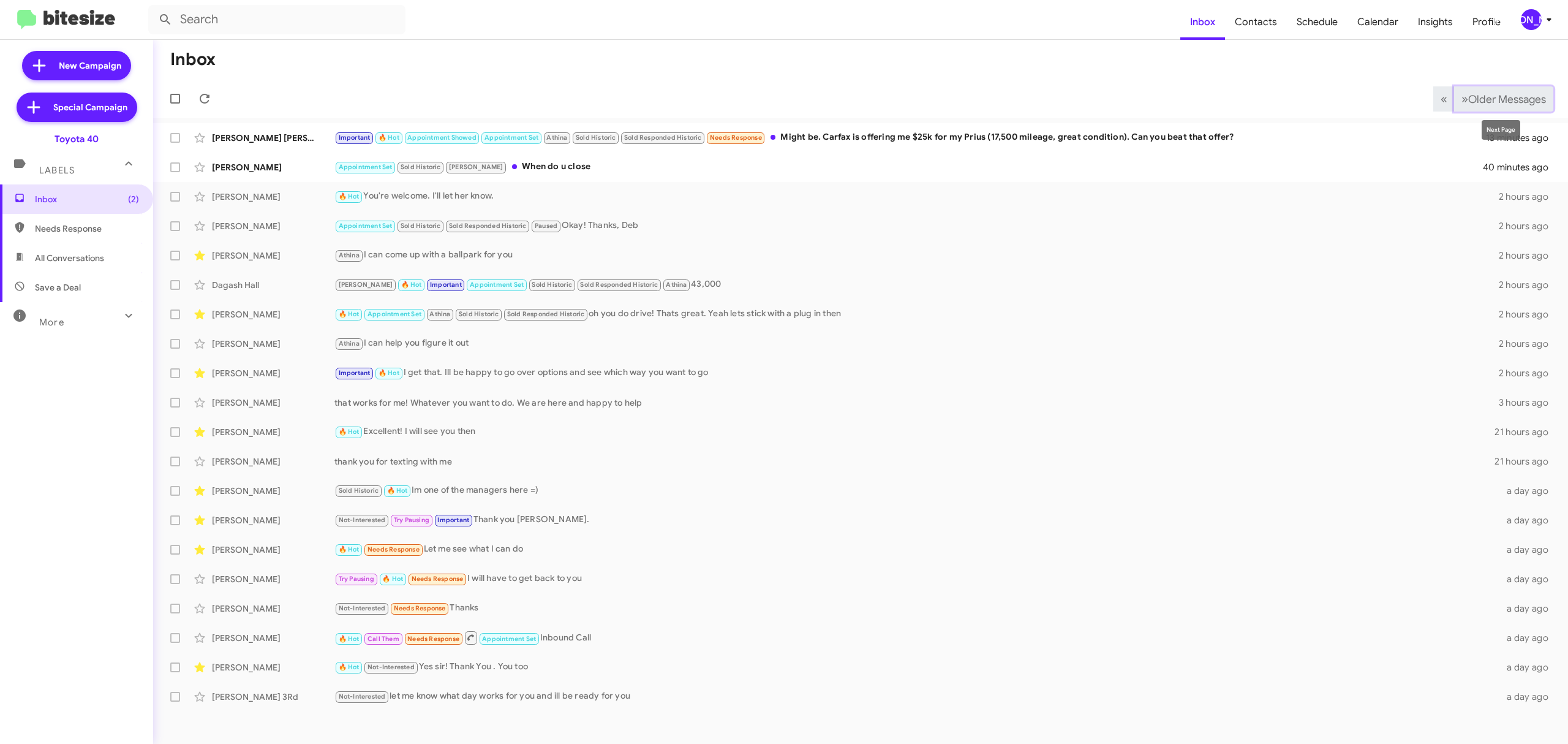
click at [1520, 101] on span "Older Messages" at bounding box center [1507, 99] width 78 height 13
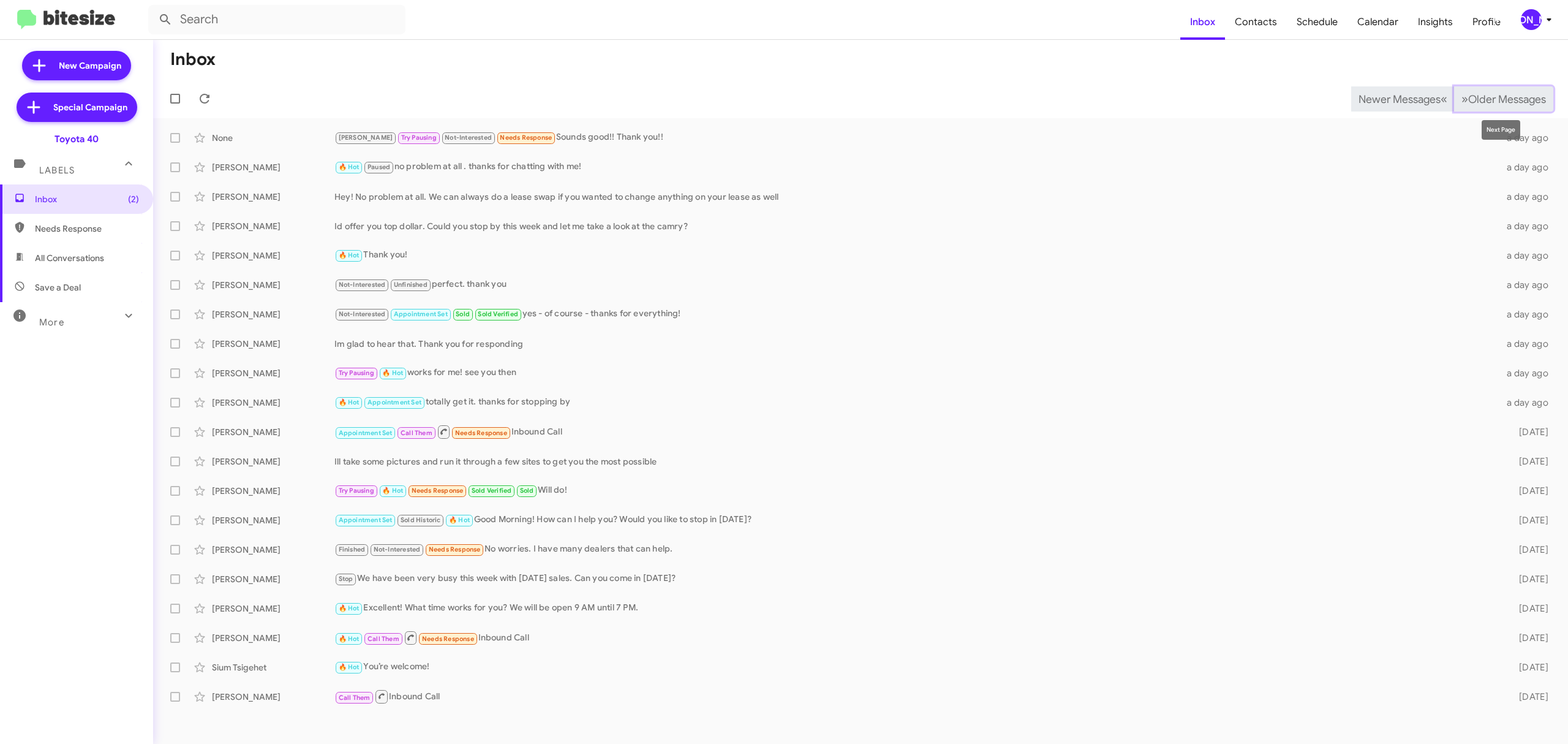
click at [1480, 93] on span "Older Messages" at bounding box center [1507, 99] width 78 height 13
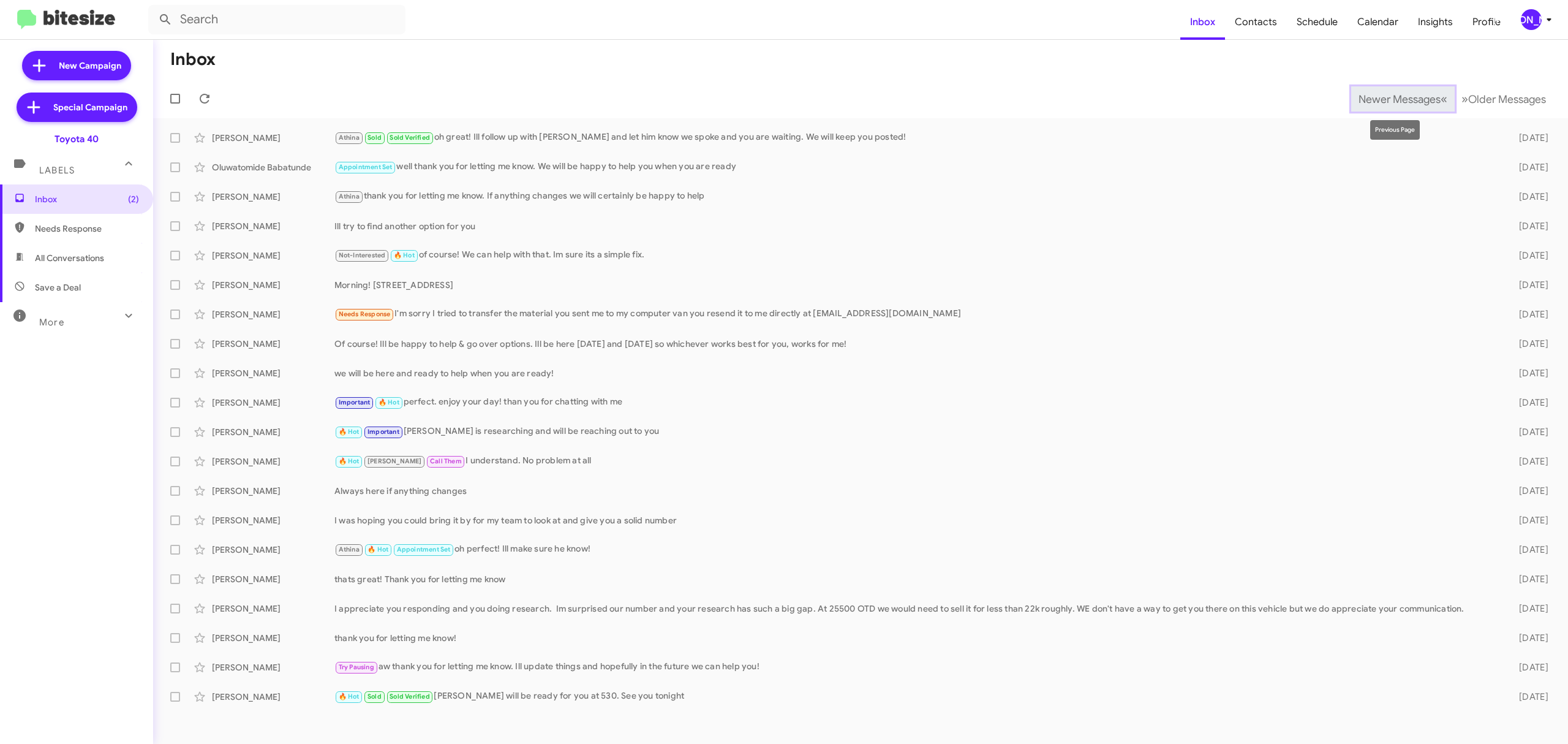
click at [1441, 99] on span "«" at bounding box center [1444, 99] width 7 height 15
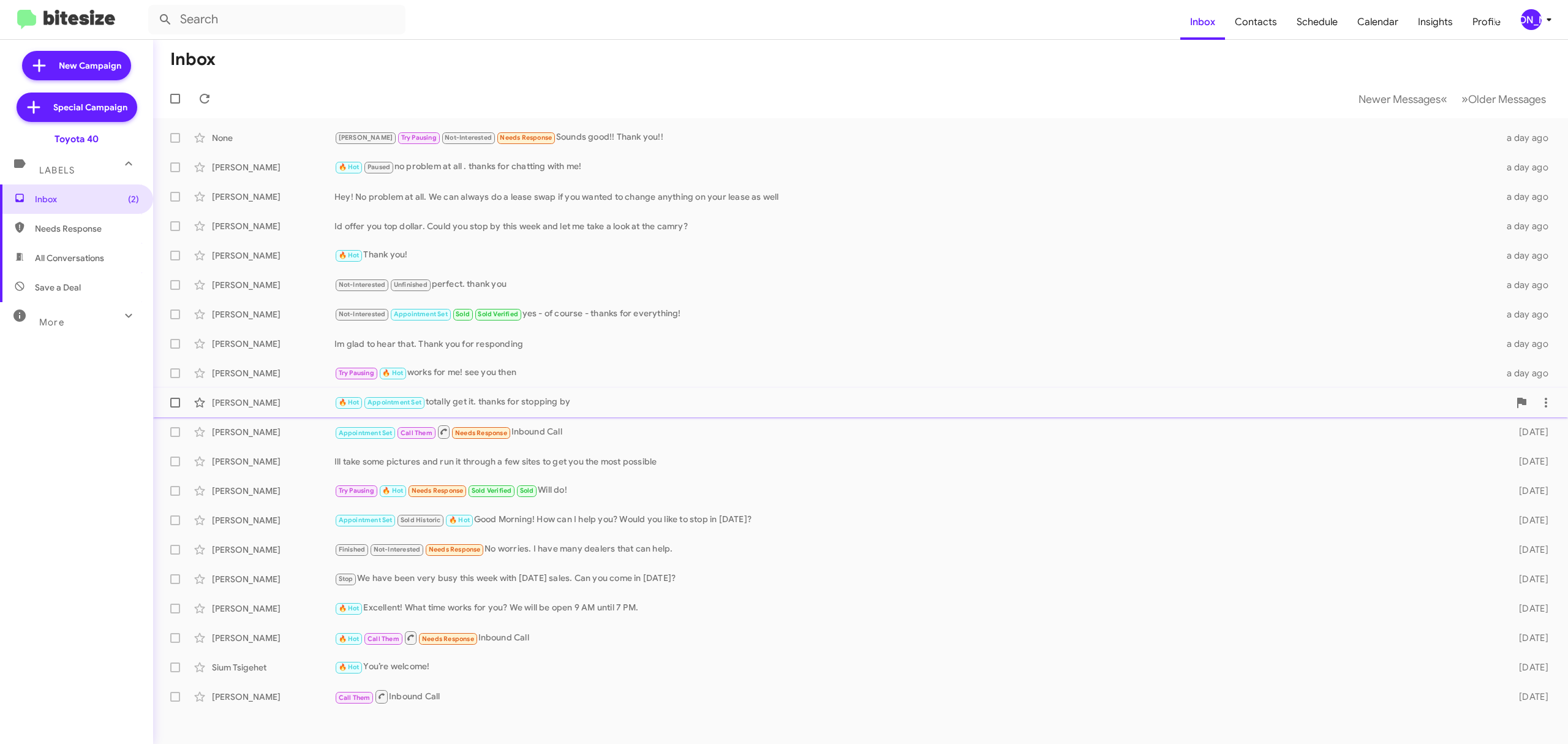
click at [528, 399] on div "🔥 Hot Appointment Set totally get it. thanks for stopping by" at bounding box center [922, 402] width 1175 height 14
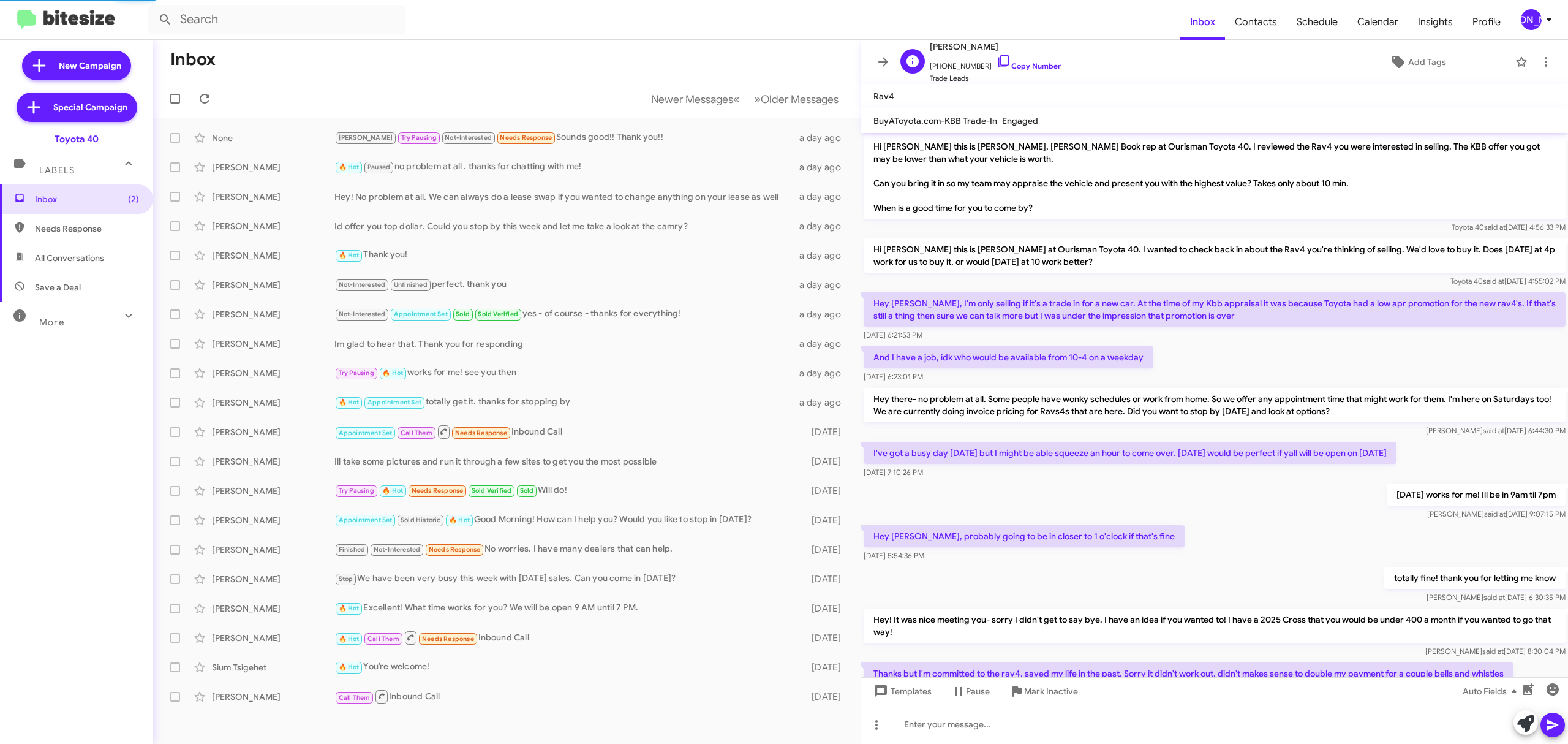
scroll to position [129, 0]
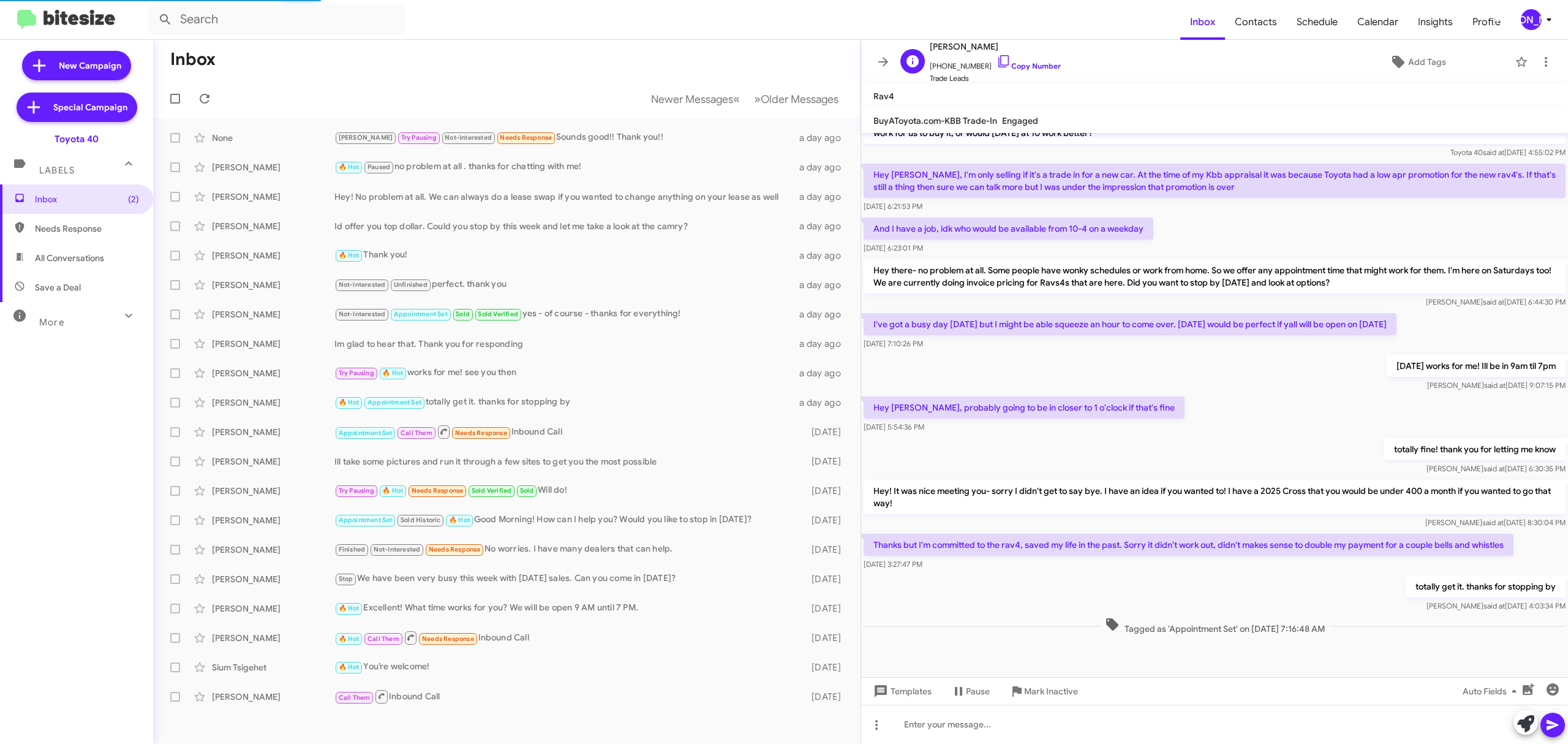
click at [947, 42] on span "[PERSON_NAME]" at bounding box center [995, 47] width 131 height 15
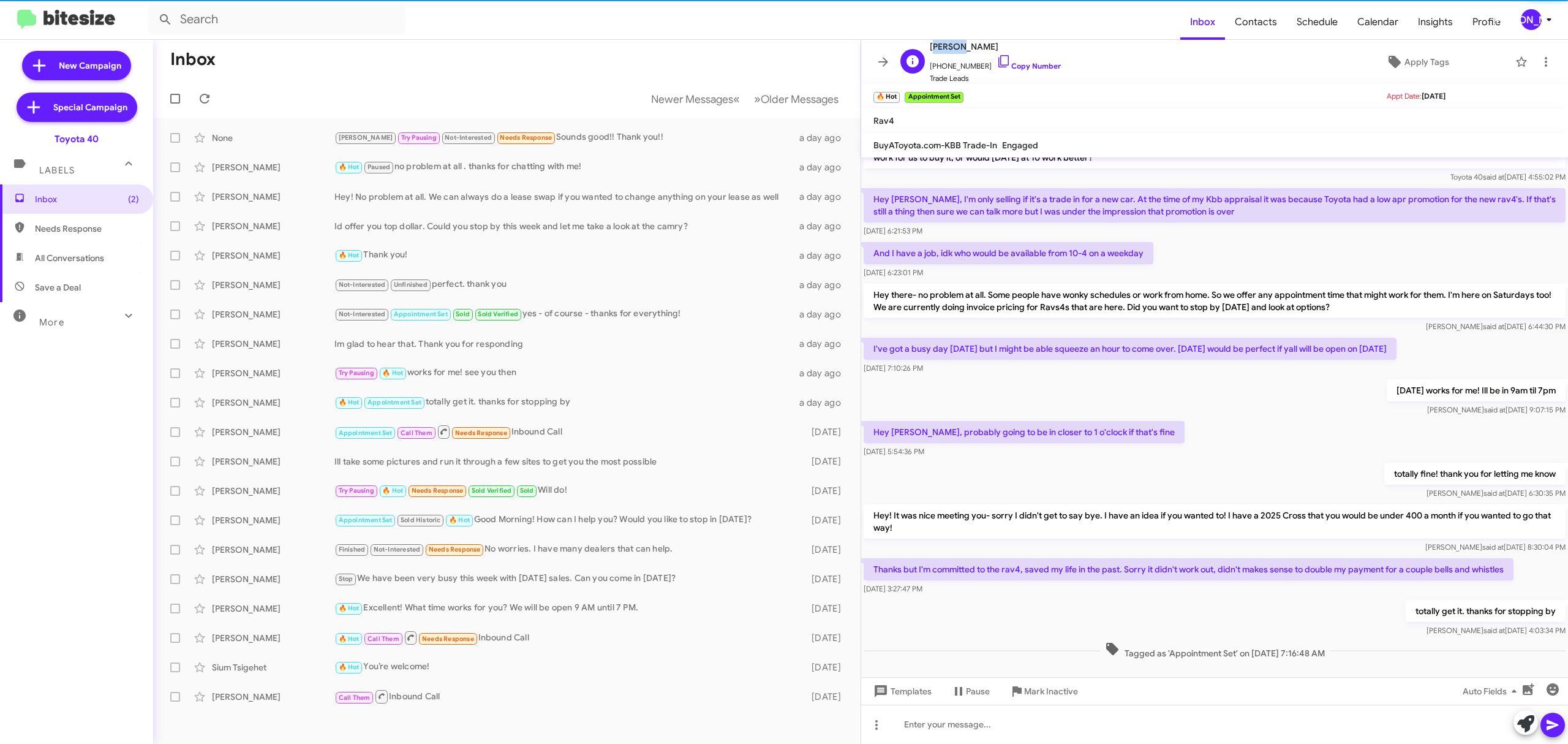
click at [947, 42] on span "[PERSON_NAME]" at bounding box center [995, 47] width 131 height 15
click at [947, 42] on span "Bryan Buckholtz" at bounding box center [995, 47] width 131 height 15
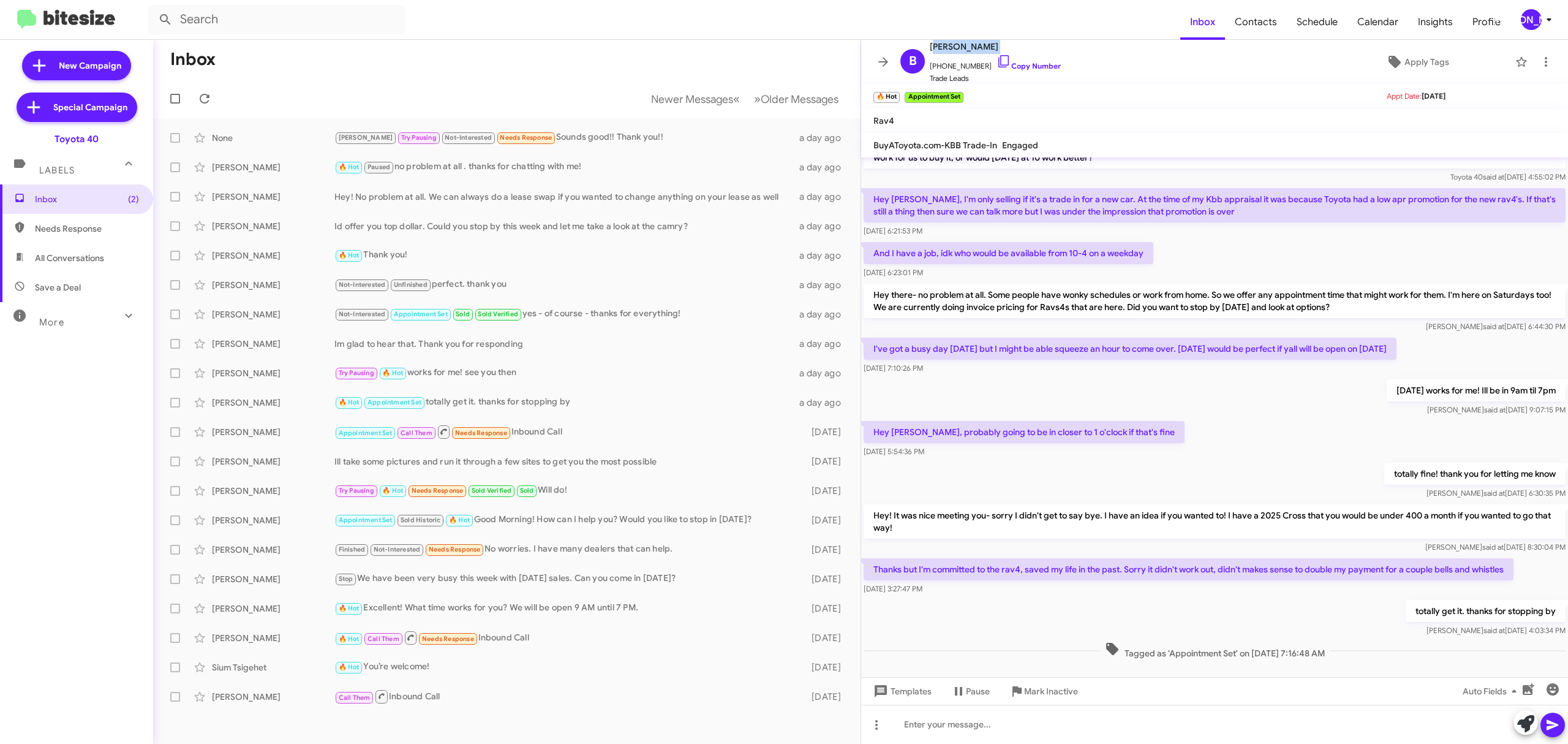
copy span "Bryan Buckholtz"
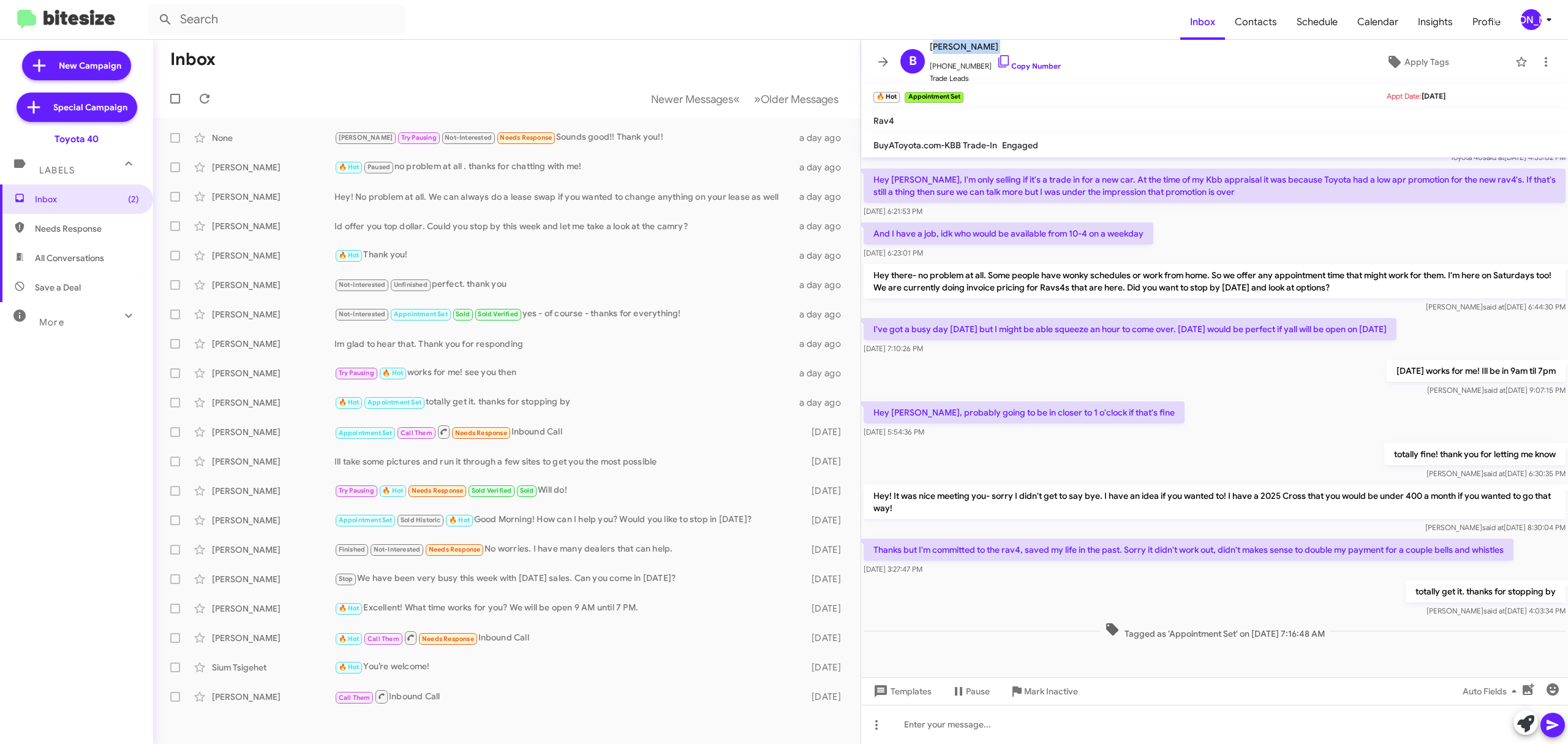
scroll to position [153, 0]
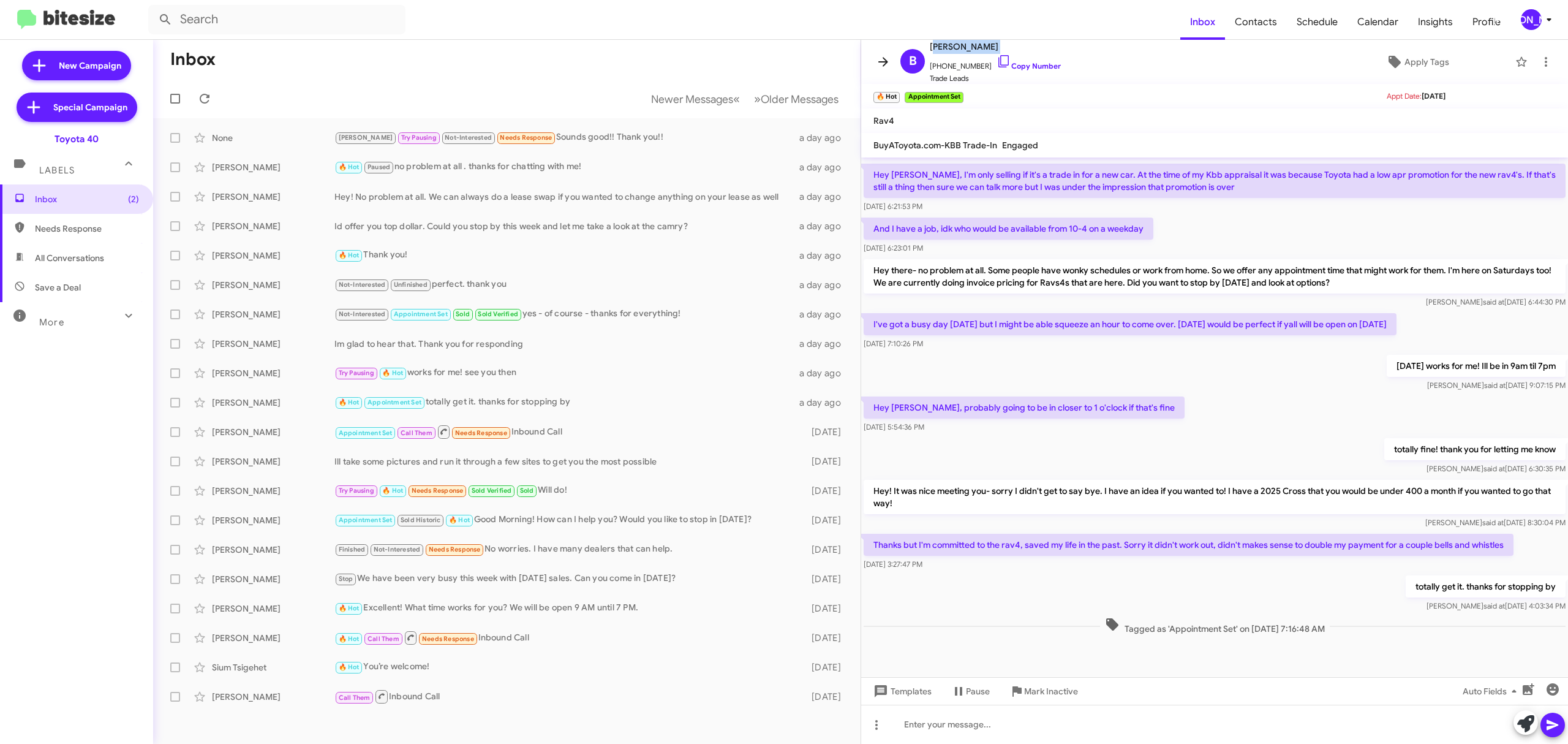
click at [880, 58] on icon at bounding box center [883, 62] width 15 height 15
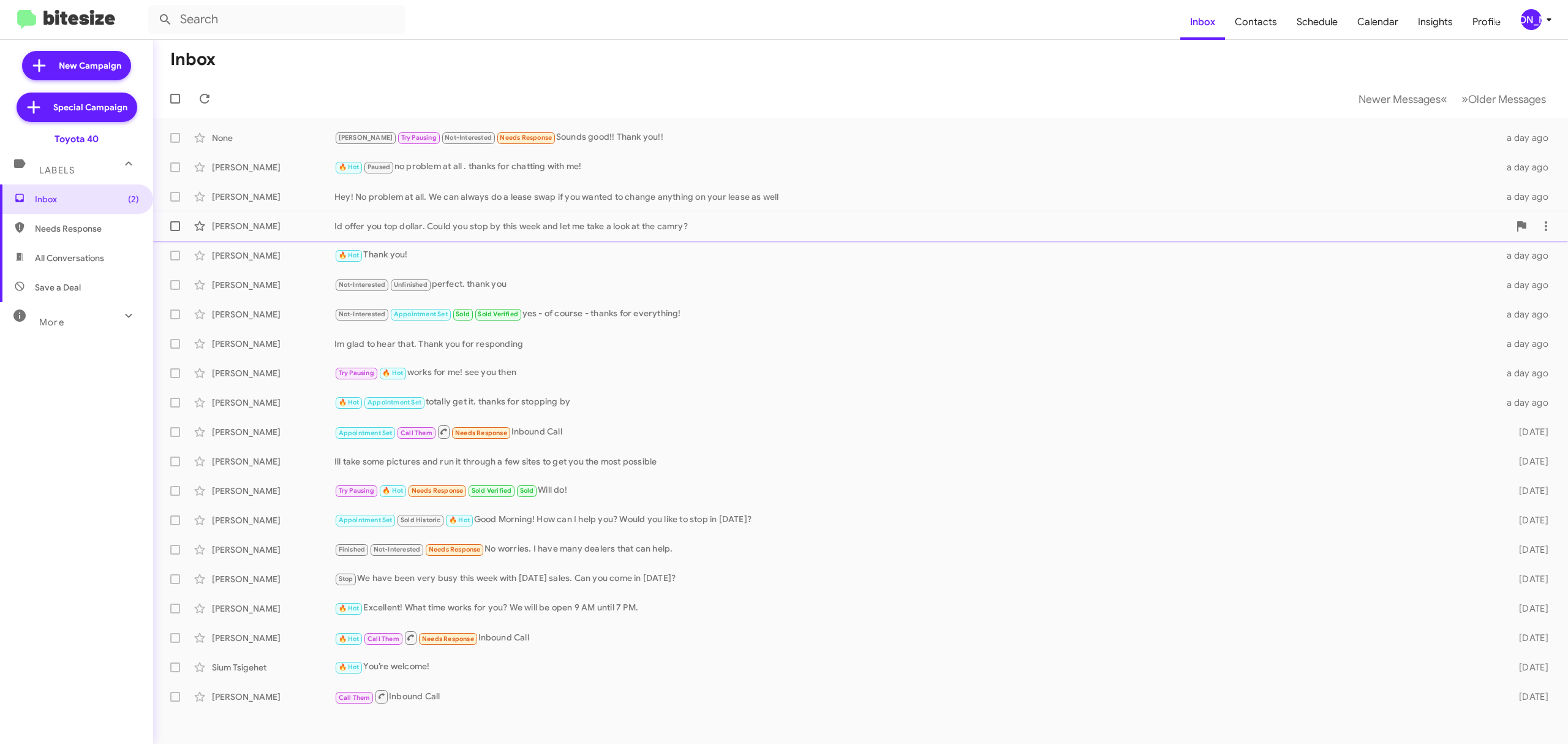
click at [273, 229] on div "Enock Adofo" at bounding box center [273, 225] width 123 height 13
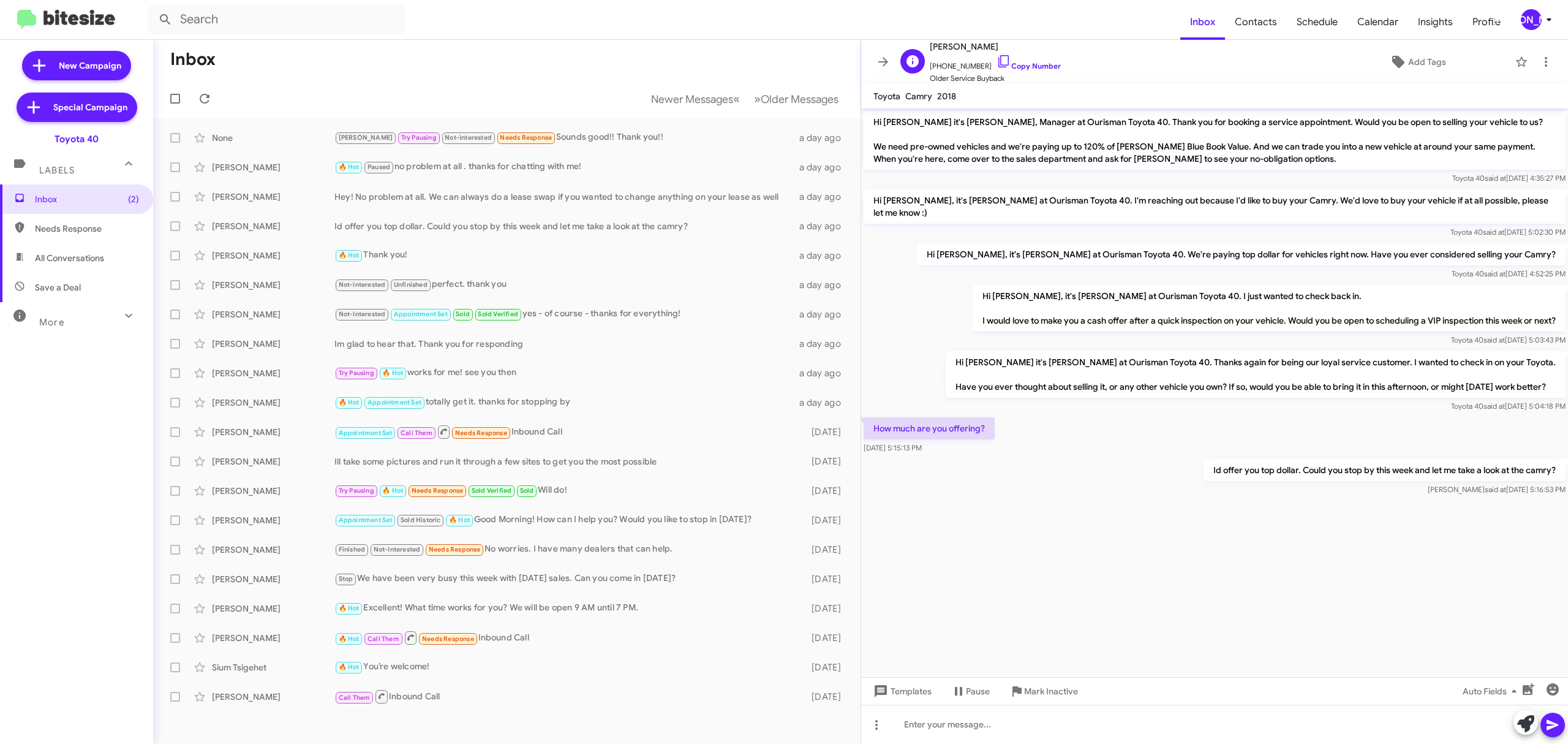
click at [934, 44] on span "Enock Adofo" at bounding box center [995, 47] width 131 height 15
copy span "Enock Adofo"
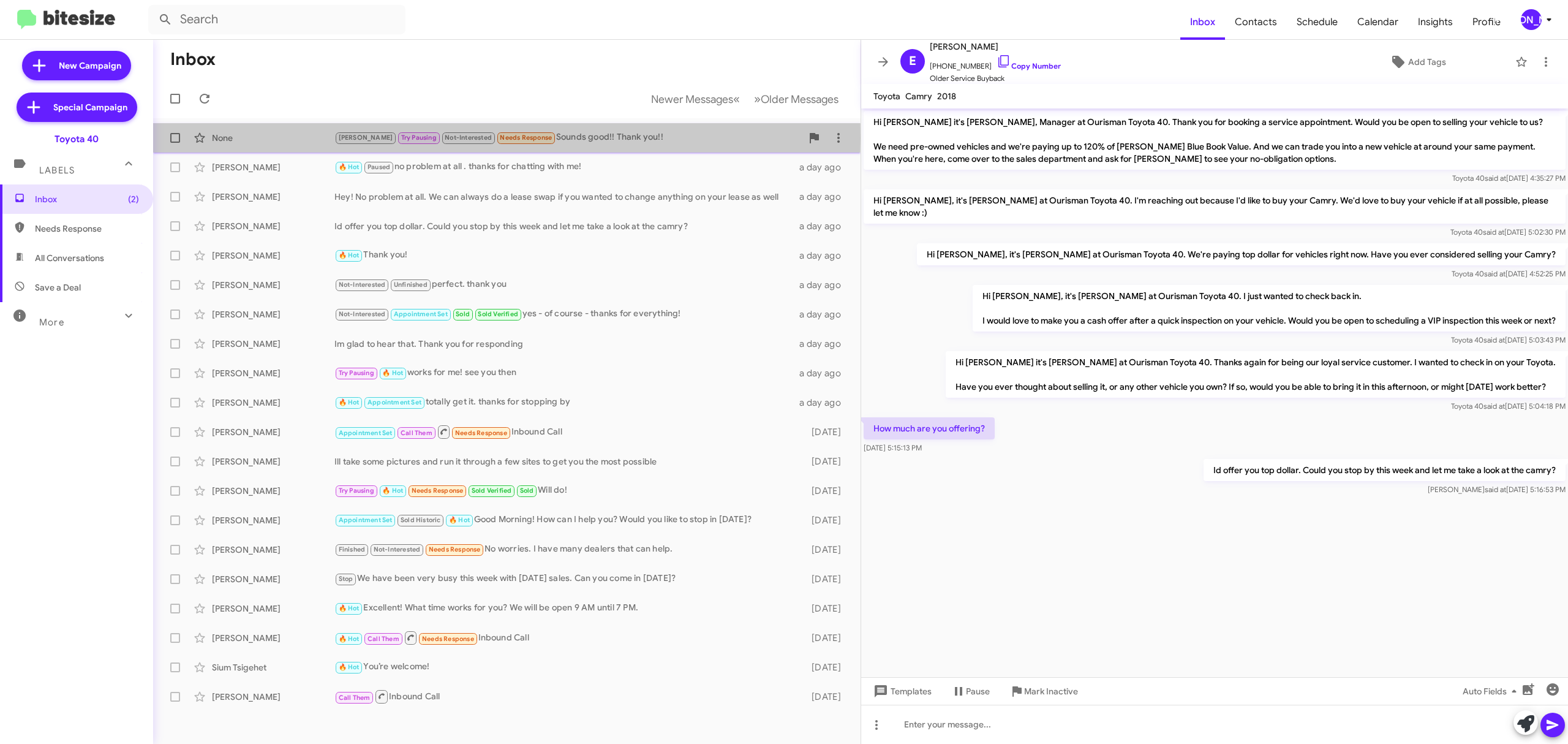
click at [281, 139] on div "None" at bounding box center [273, 138] width 123 height 13
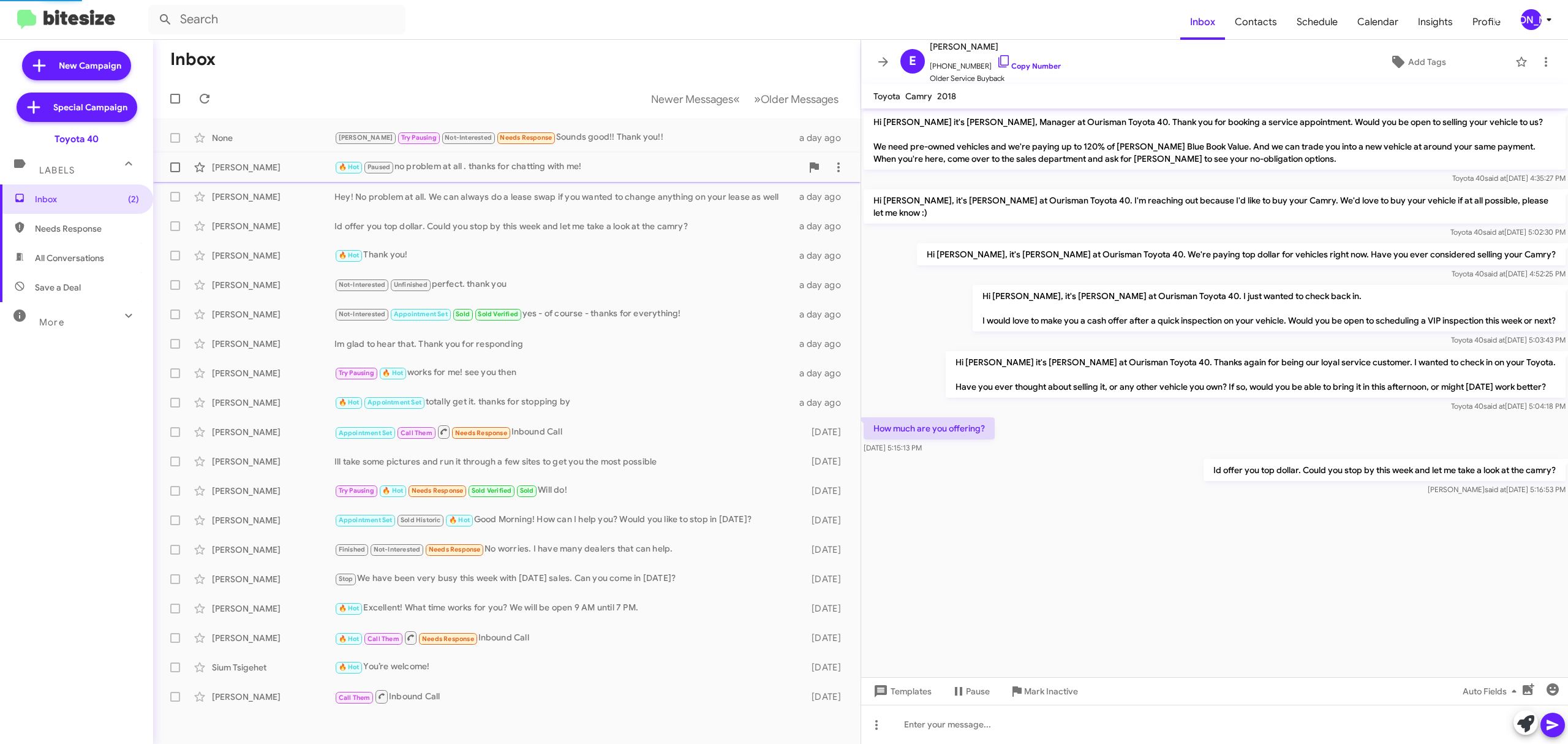
scroll to position [1, 0]
click at [271, 157] on div "Kate Boling 🔥 Hot Paused no problem at all . thanks for chatting with me! a day…" at bounding box center [507, 167] width 688 height 24
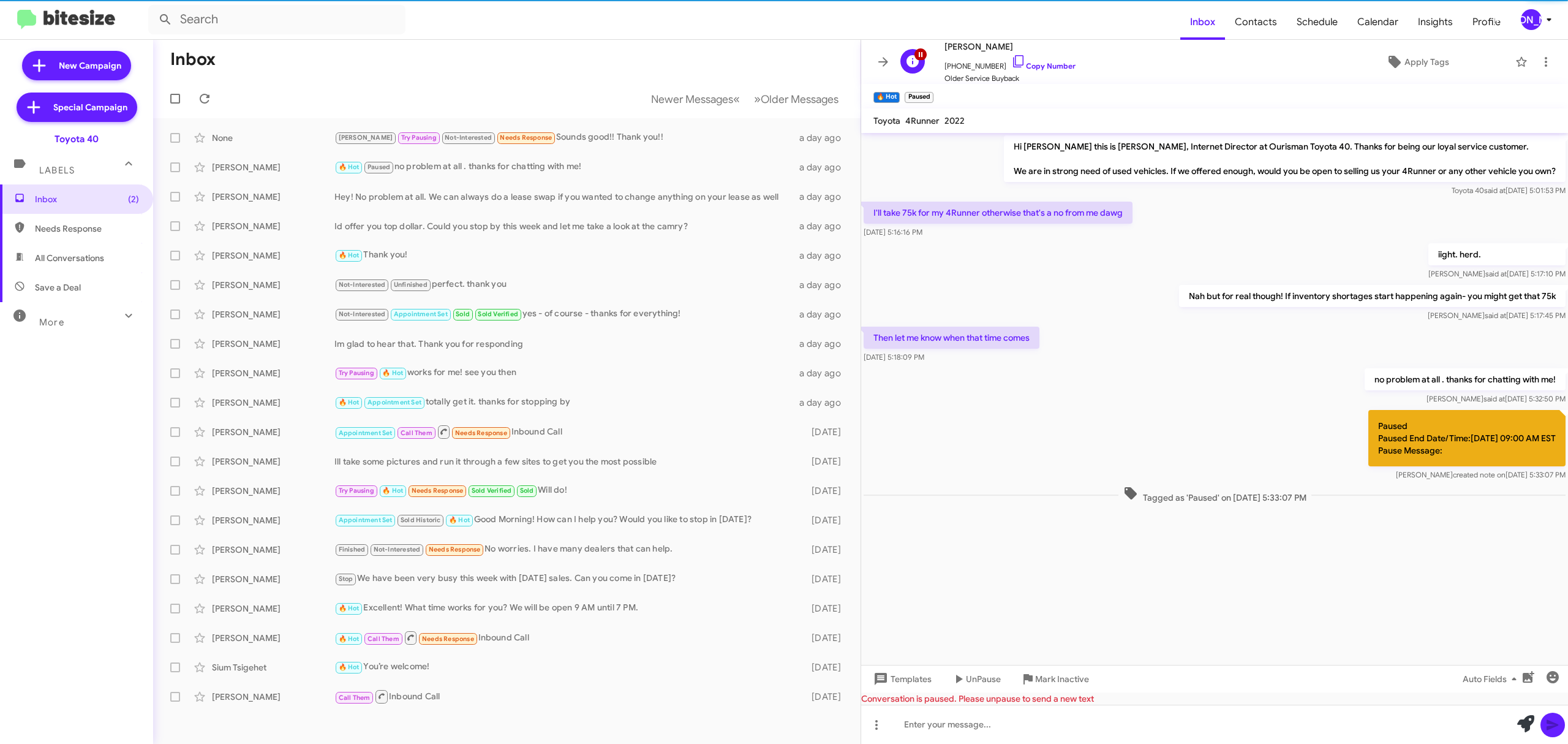
click at [964, 50] on span "Kate Boling" at bounding box center [1009, 47] width 131 height 15
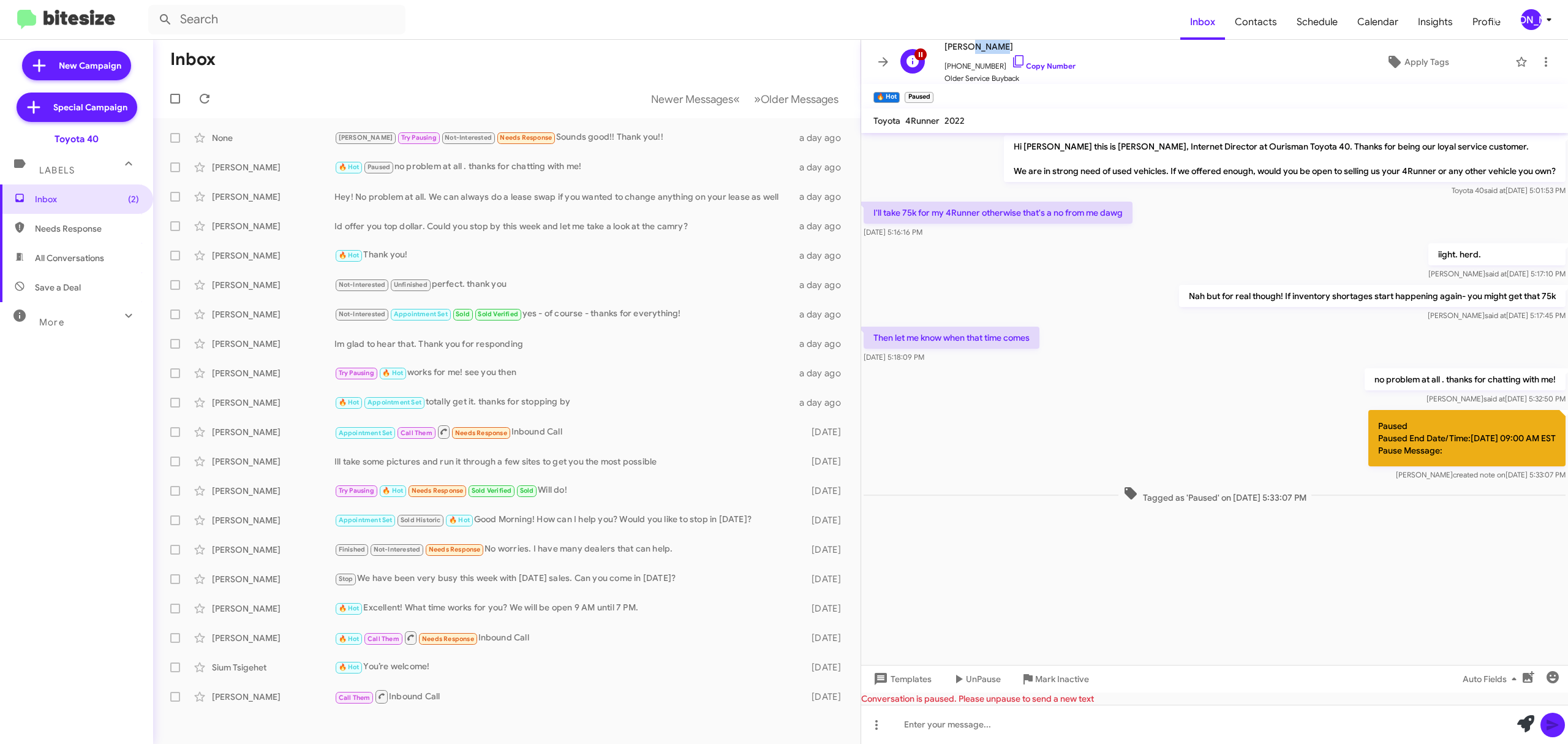
click at [964, 50] on span "Kate Boling" at bounding box center [1009, 47] width 131 height 15
copy span "Kate Boling"
click at [681, 93] on span "Newer Messages" at bounding box center [692, 99] width 82 height 13
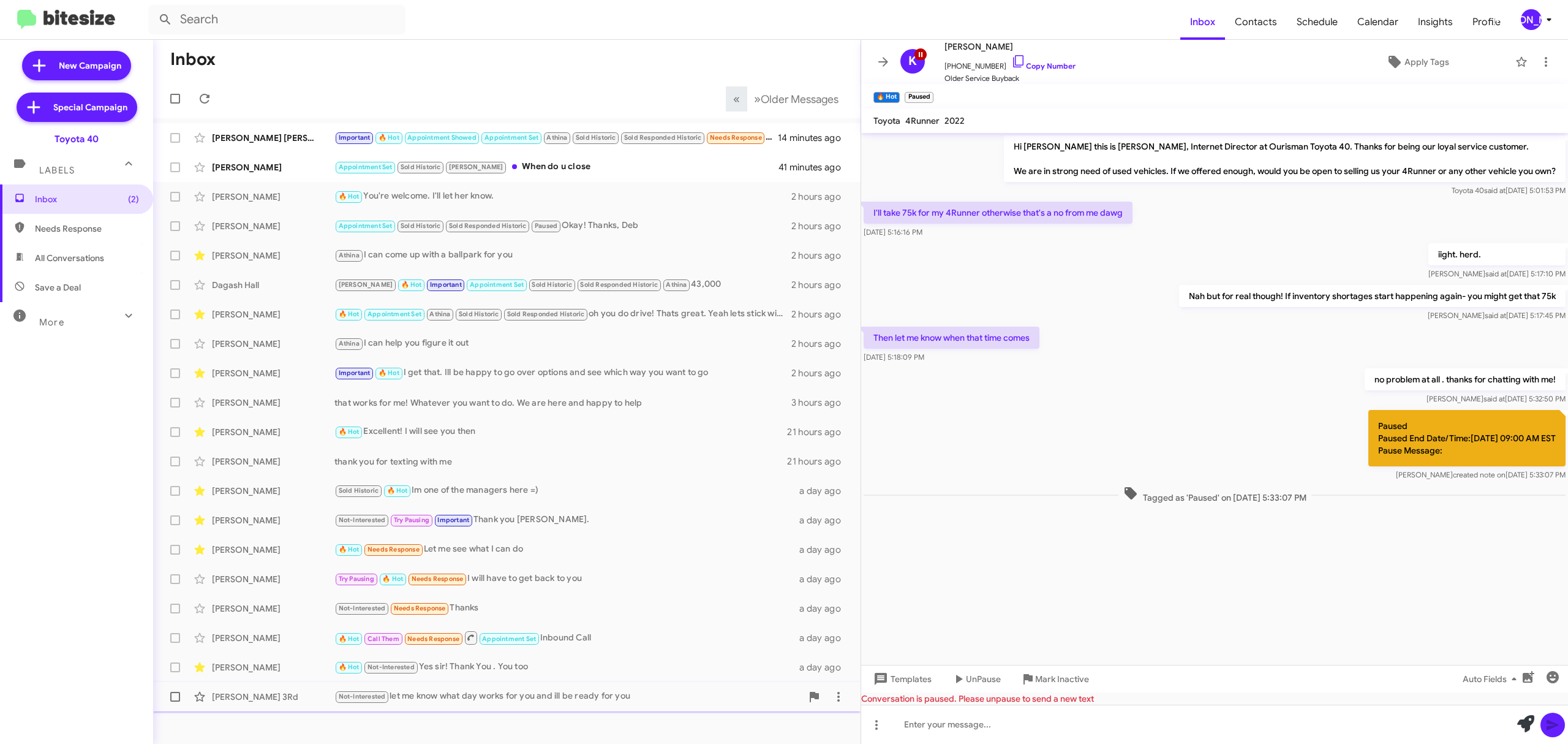
click at [292, 695] on div "Donald 3Rd" at bounding box center [273, 696] width 123 height 13
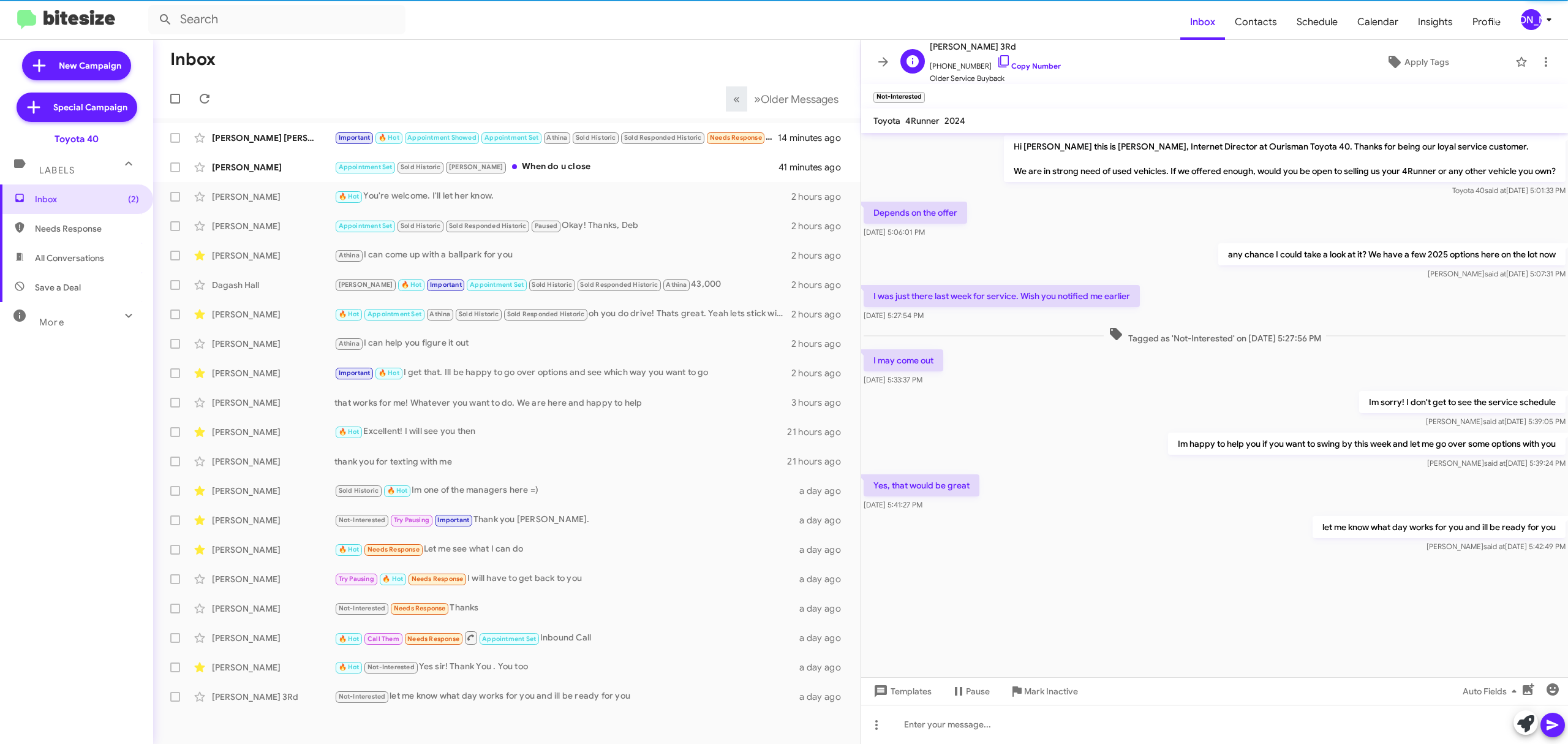
click at [968, 47] on span "Donald 3Rd" at bounding box center [995, 47] width 131 height 15
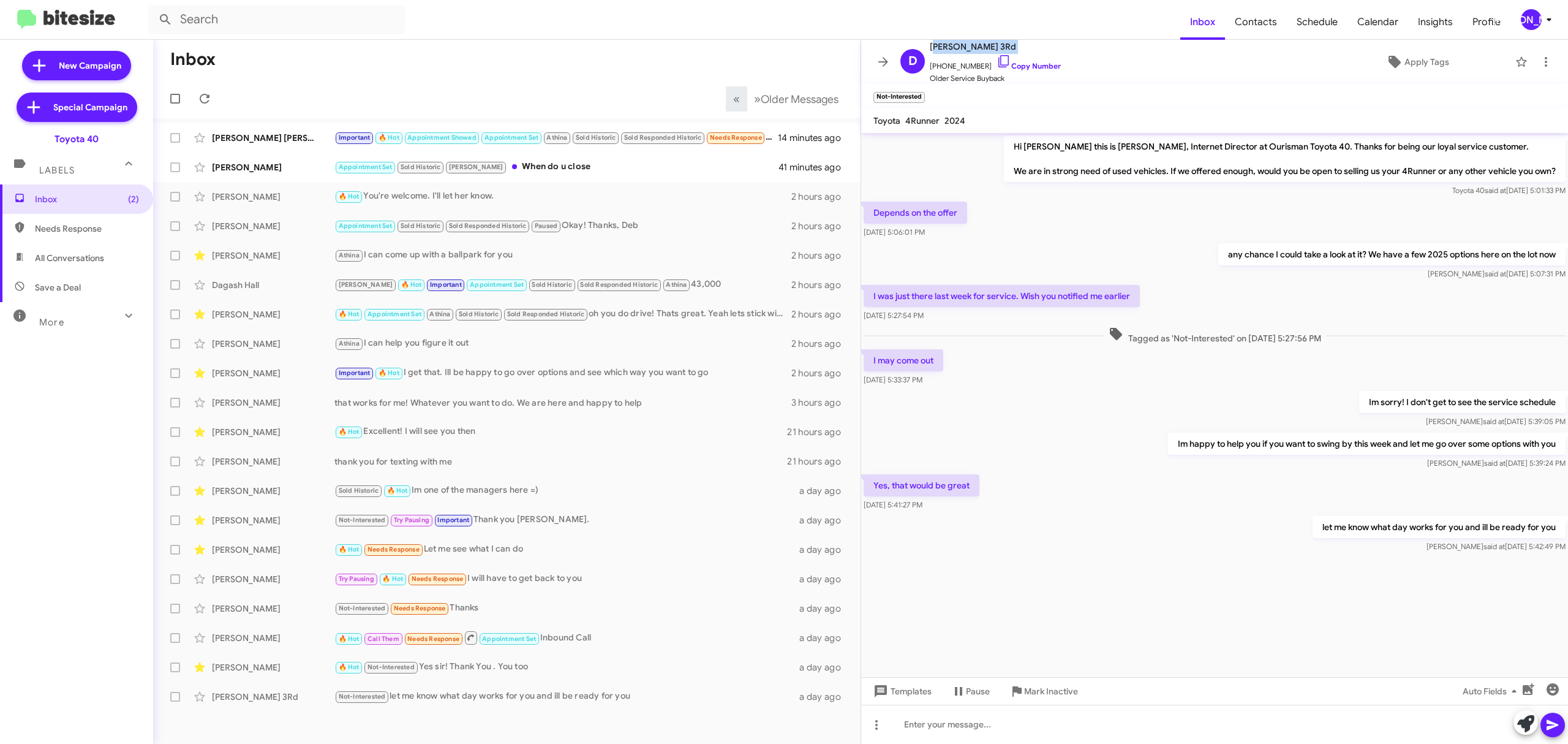
copy span "Donald 3Rd"
click at [630, 499] on div "Teresa Woods Sold Historic 🔥 Hot Im one of the managers here =) a day ago" at bounding box center [507, 490] width 688 height 24
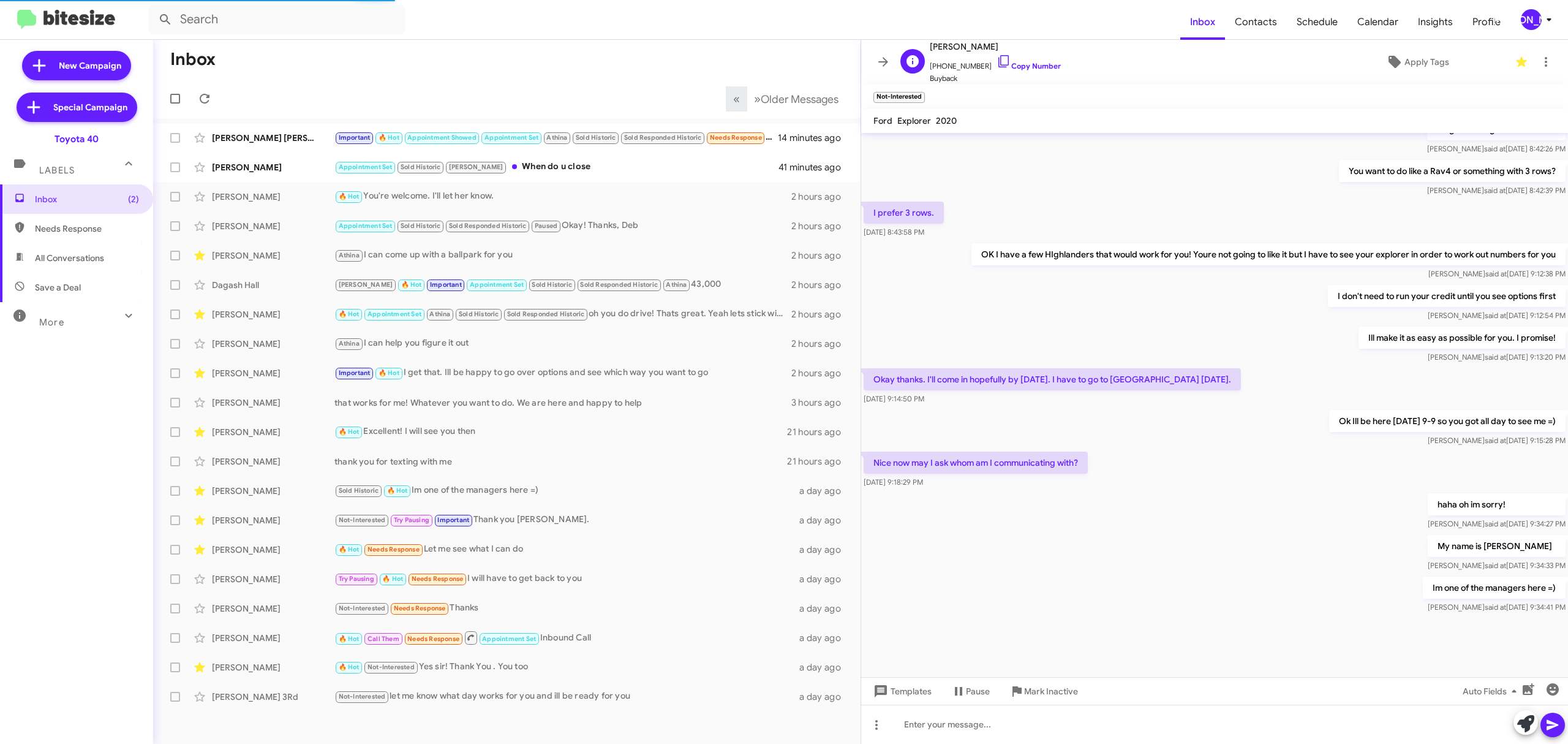
click at [953, 45] on span "Teresa Woods" at bounding box center [995, 47] width 131 height 15
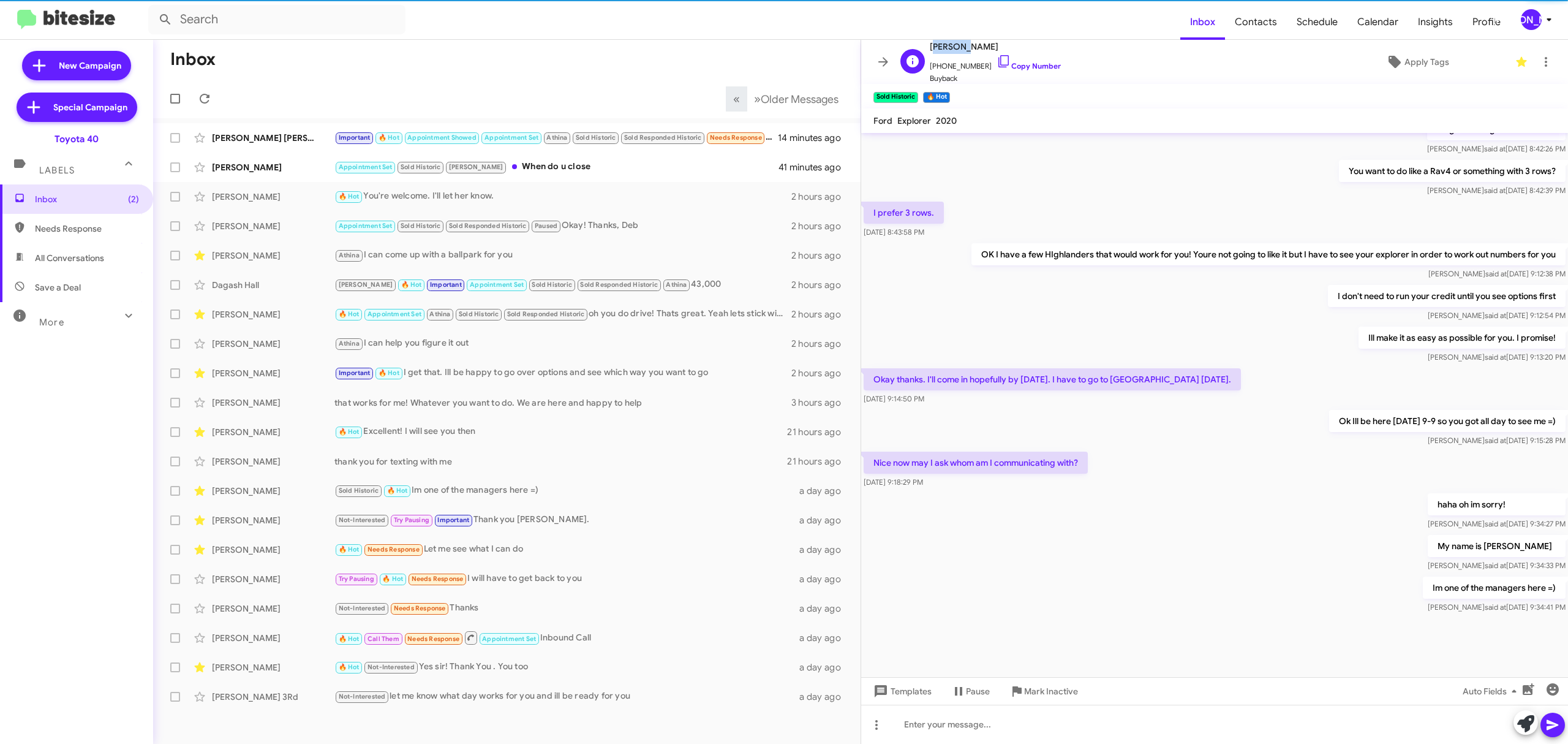
click at [953, 45] on span "Teresa Woods" at bounding box center [995, 47] width 131 height 15
copy span "Teresa Woods"
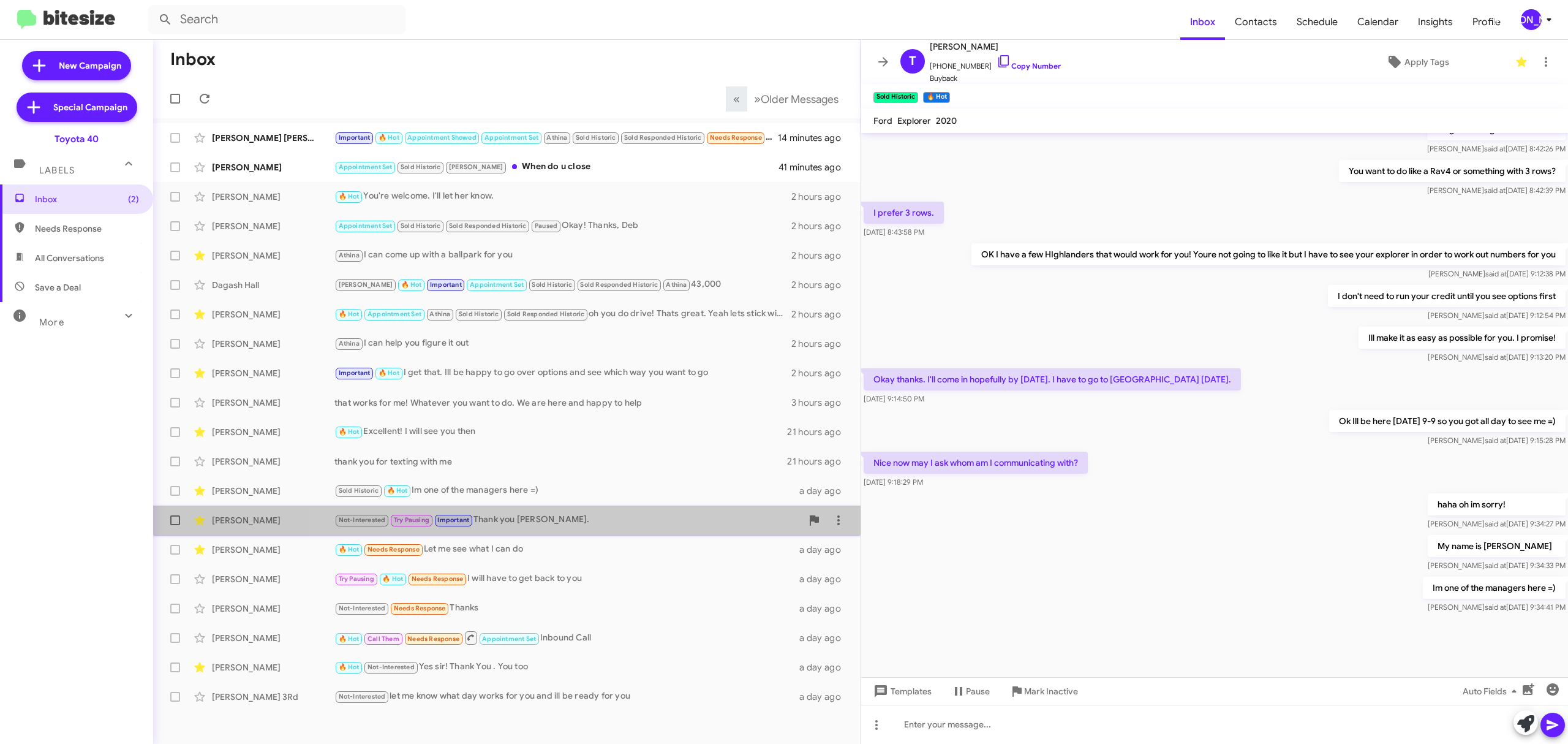
click at [567, 514] on div "Not-Interested Try Pausing Important Thank you Morgan." at bounding box center [569, 519] width 468 height 14
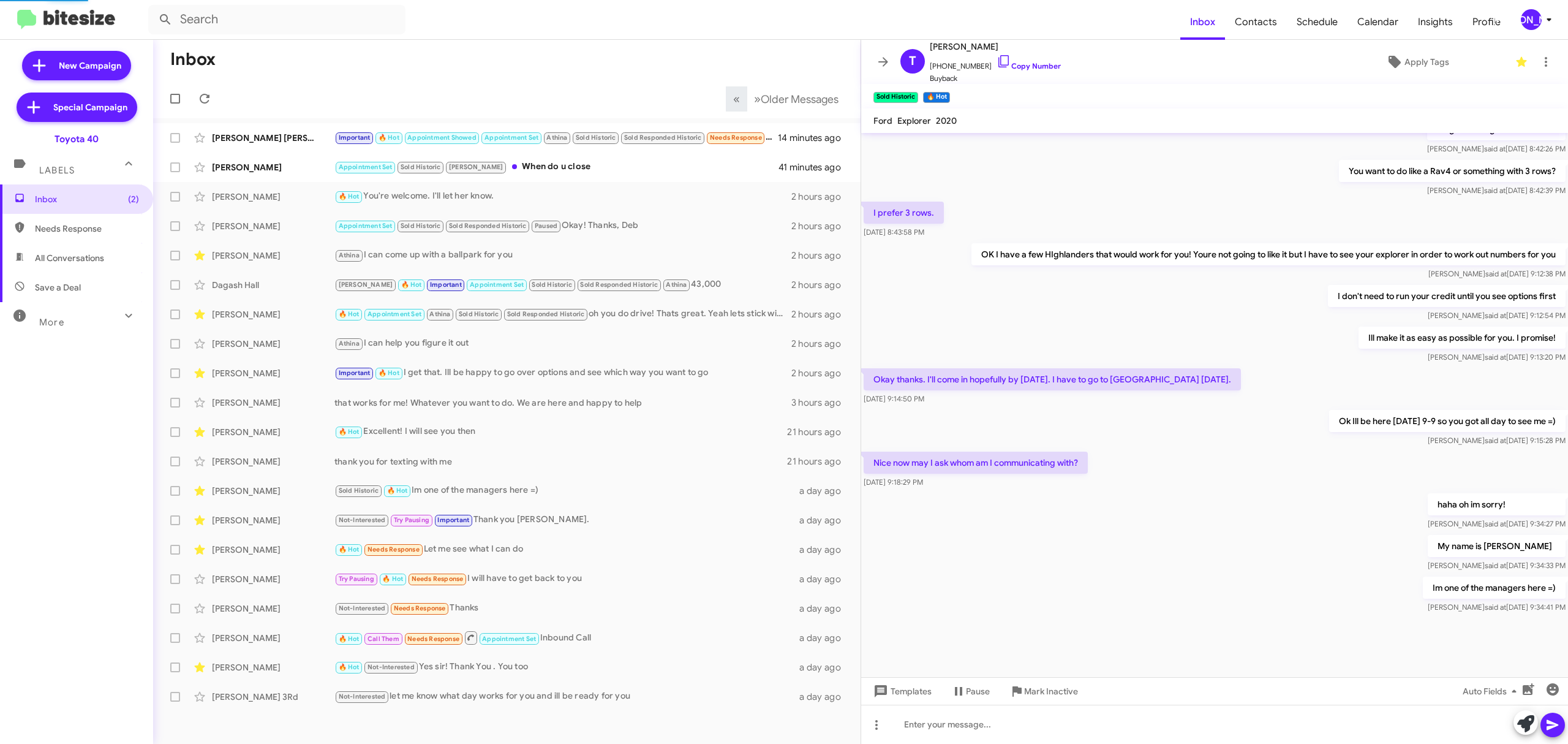
scroll to position [116, 0]
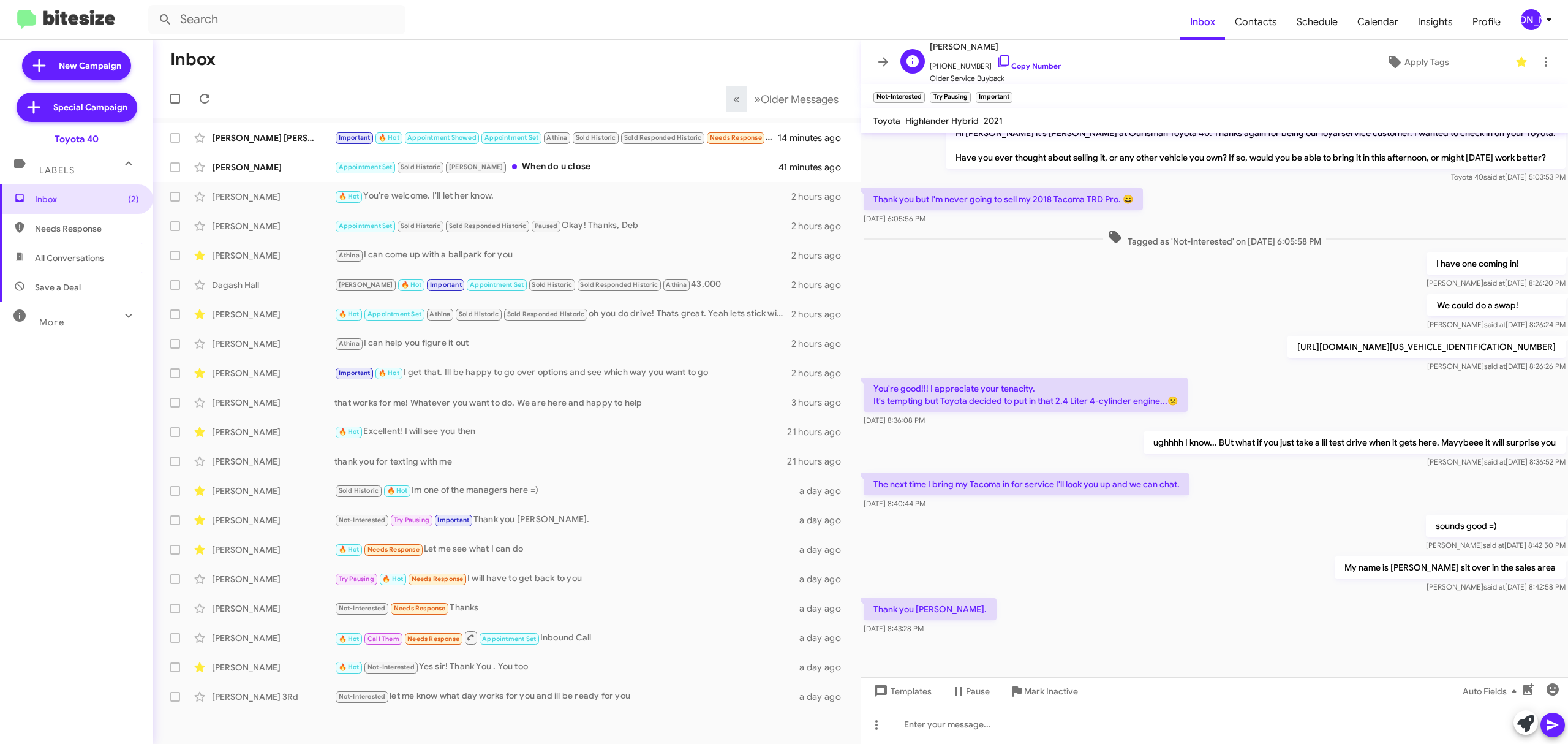
click at [956, 44] on span "Rick Crouse" at bounding box center [995, 47] width 131 height 15
copy span "Rick Crouse"
click at [544, 544] on div "🔥 Hot Needs Response Let me see what I can do" at bounding box center [569, 549] width 468 height 14
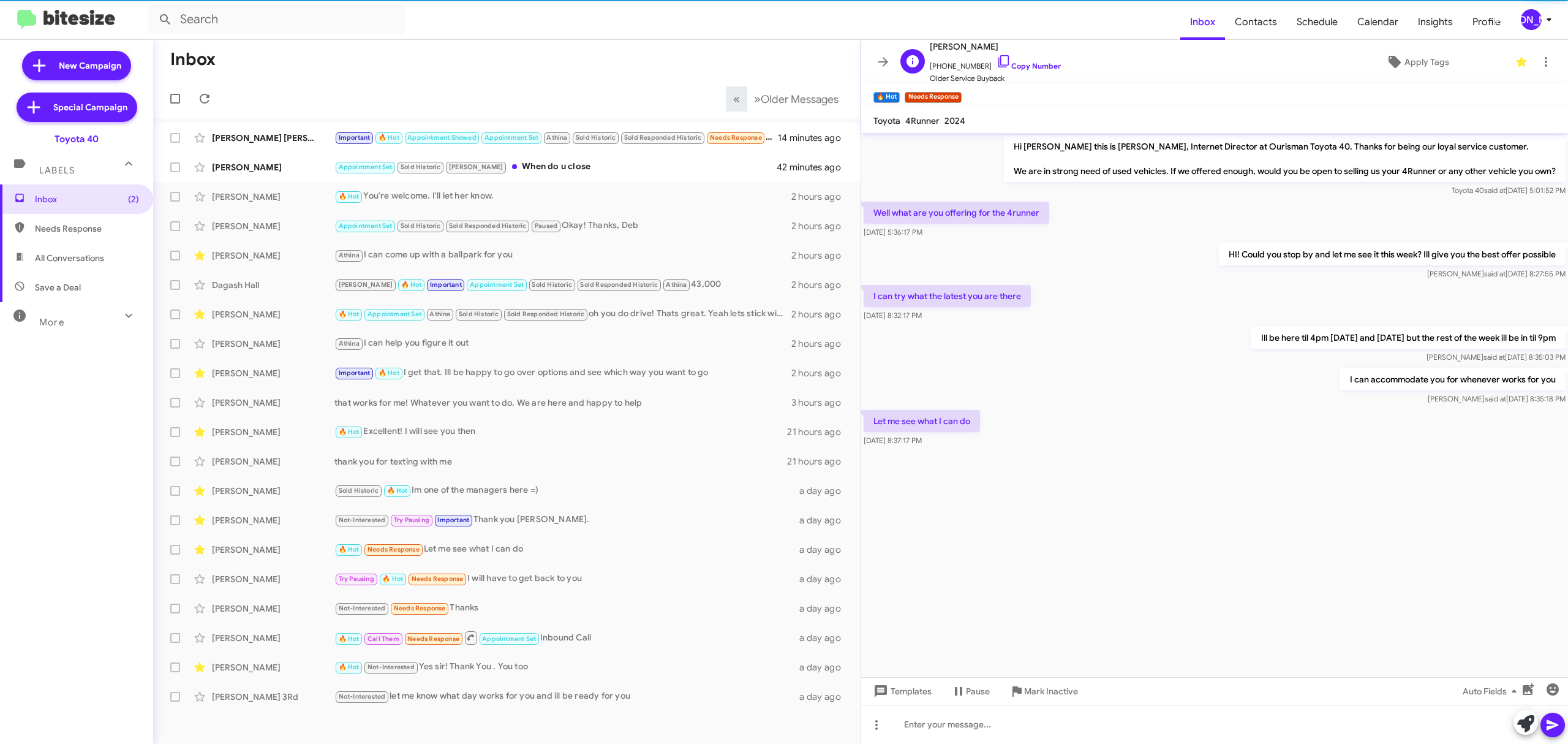
click at [952, 48] on span "Eric Mcknight" at bounding box center [995, 47] width 131 height 15
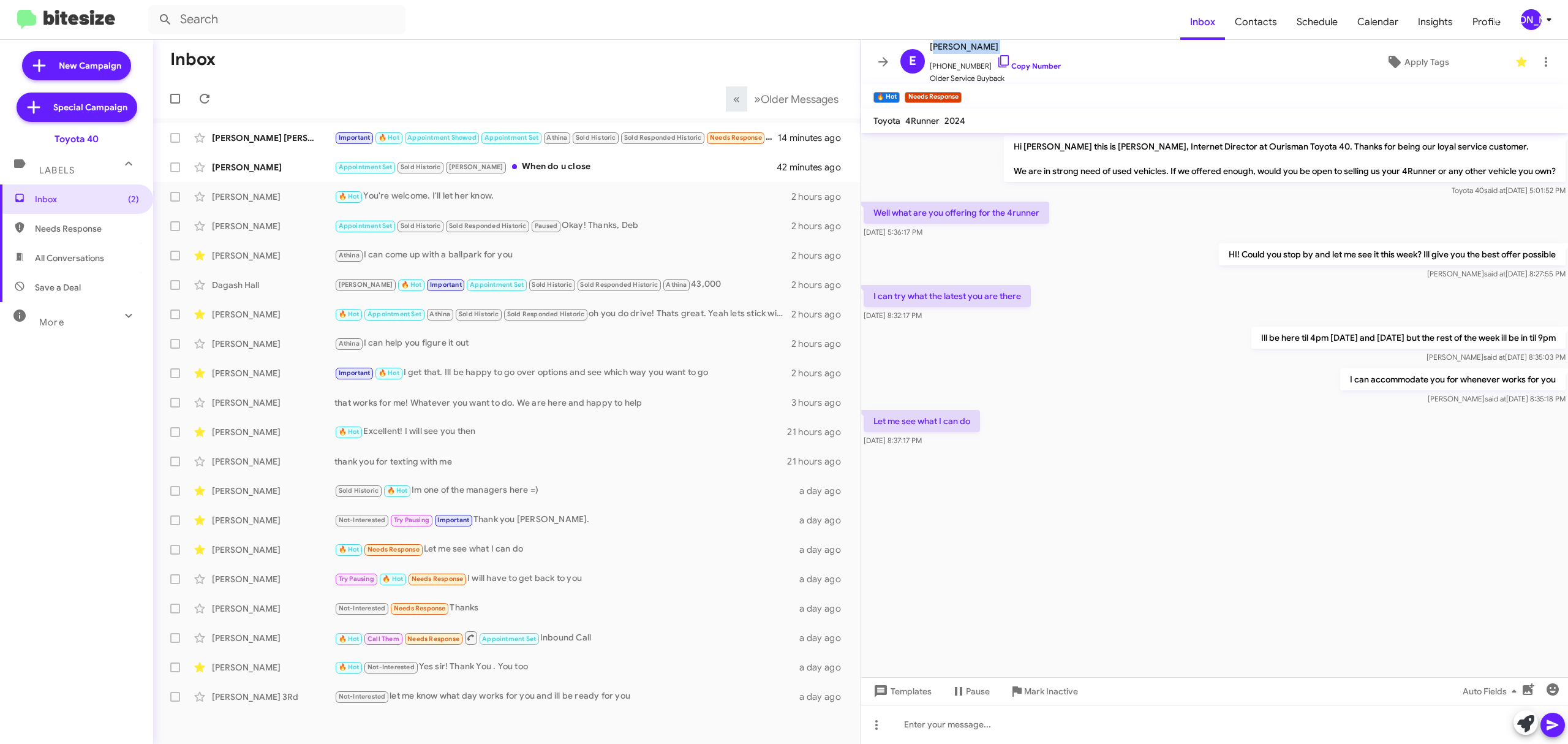
copy span "Eric Mcknight"
drag, startPoint x: 974, startPoint y: 418, endPoint x: 865, endPoint y: 418, distance: 109.0
click at [865, 418] on p "Let me see what I can do" at bounding box center [922, 421] width 116 height 22
copy p "Let me see what I can do"
click at [881, 63] on icon at bounding box center [883, 62] width 15 height 15
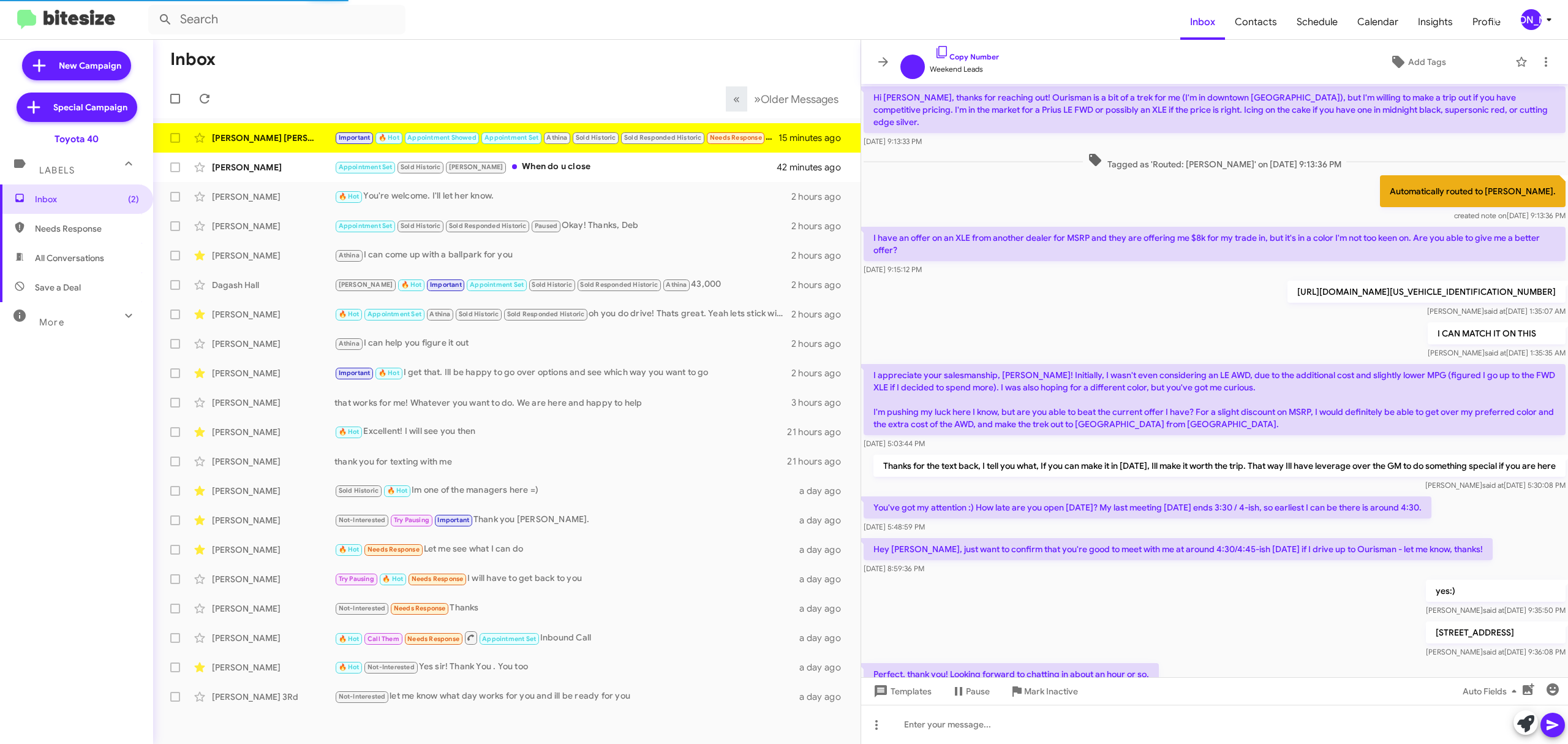
scroll to position [296, 0]
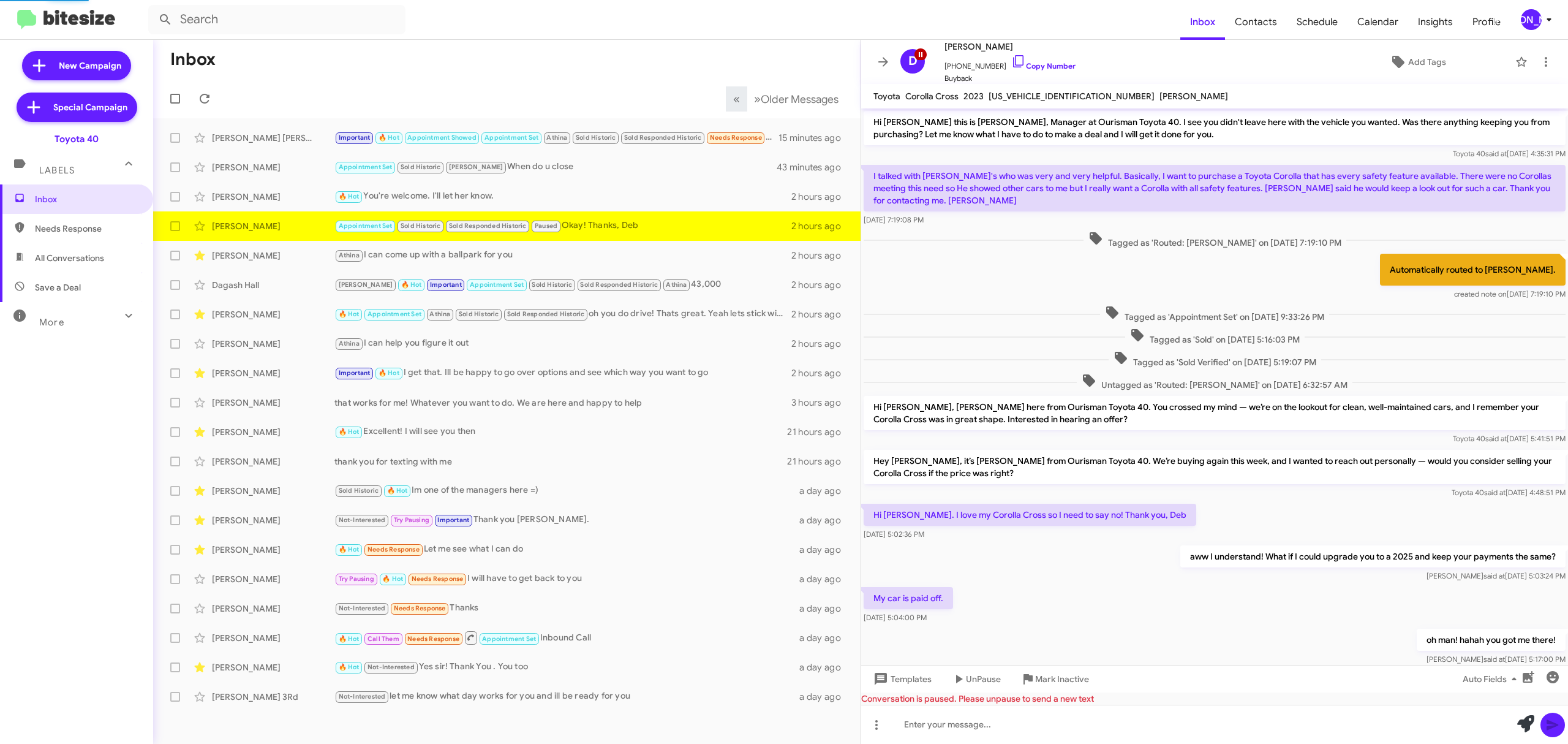
scroll to position [241, 0]
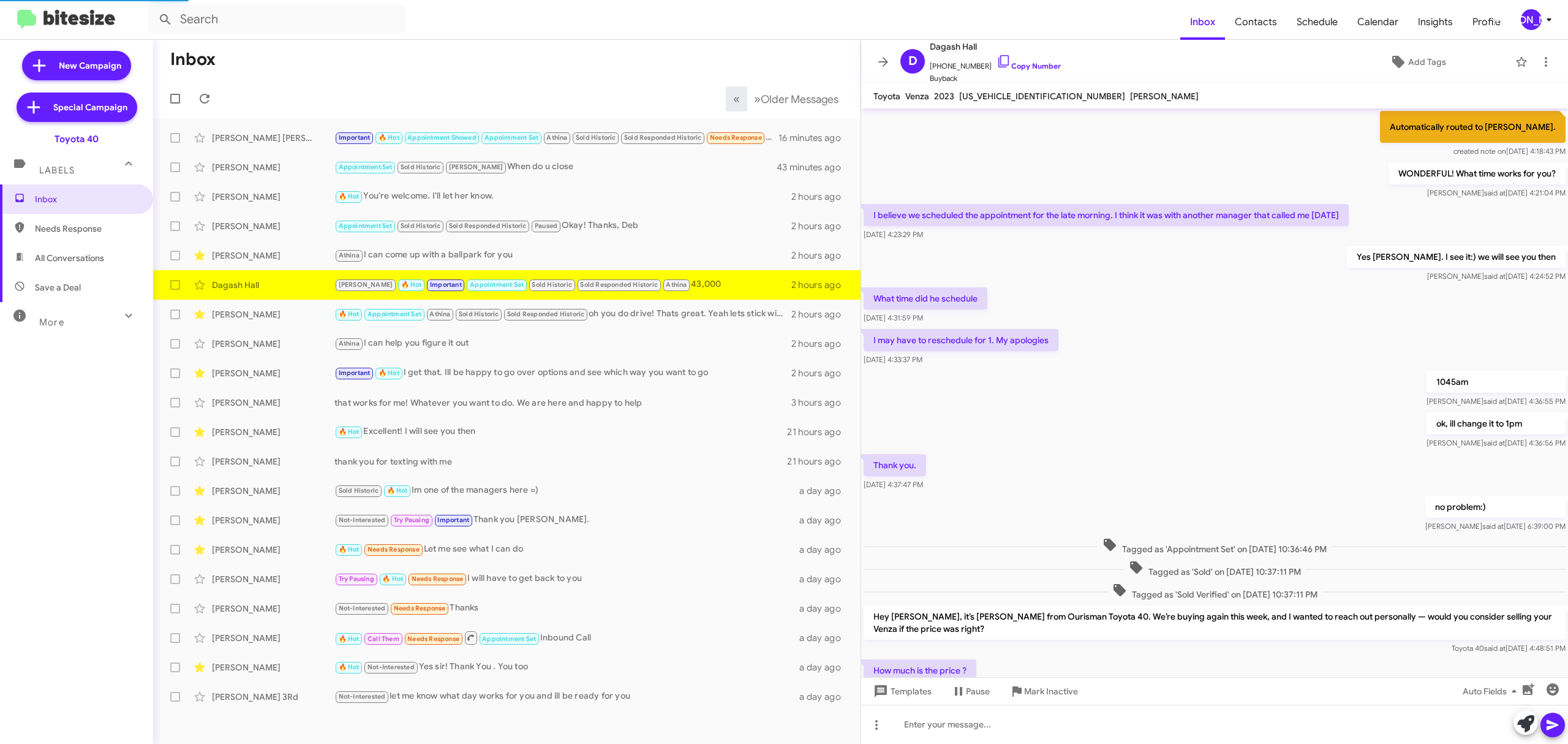
scroll to position [273, 0]
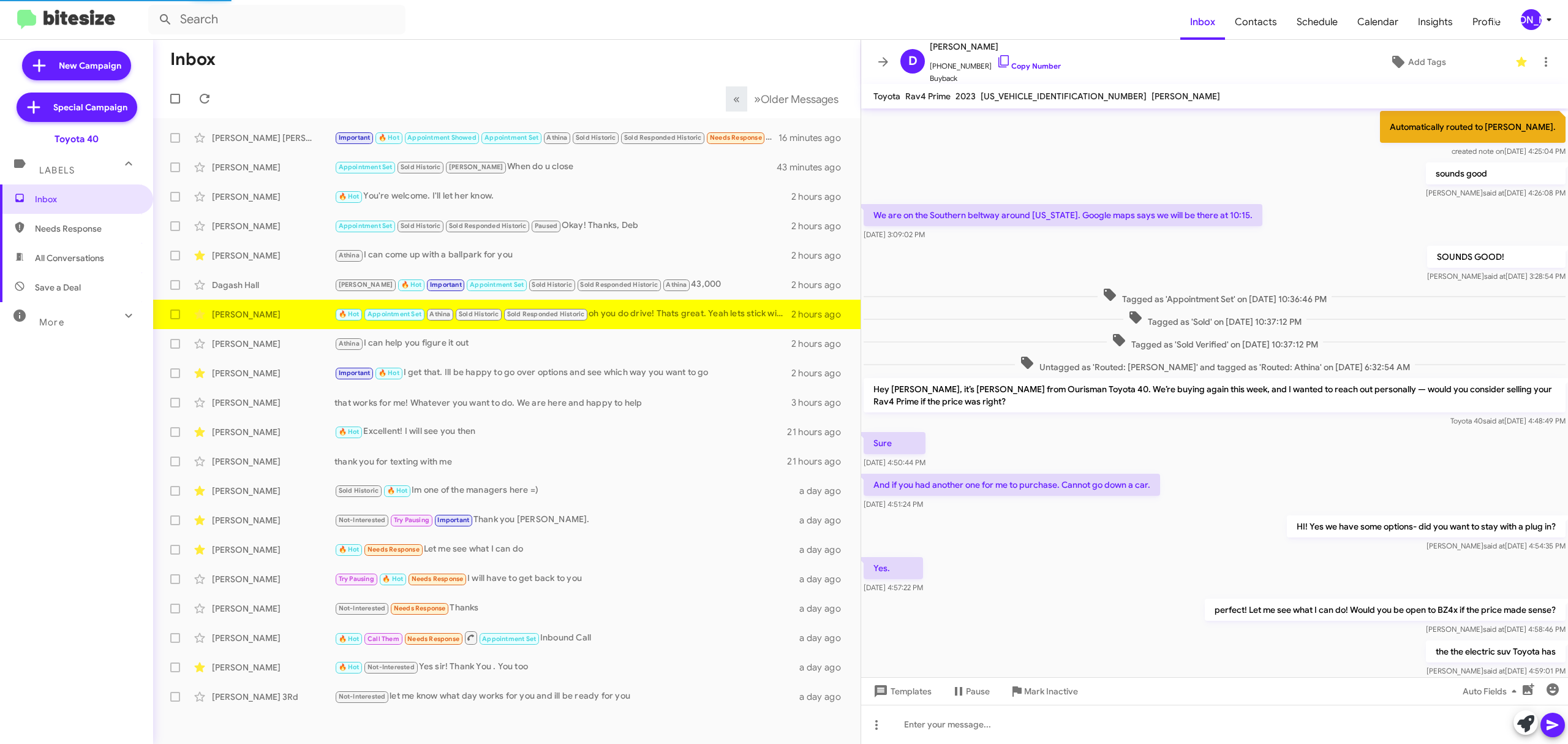
scroll to position [273, 0]
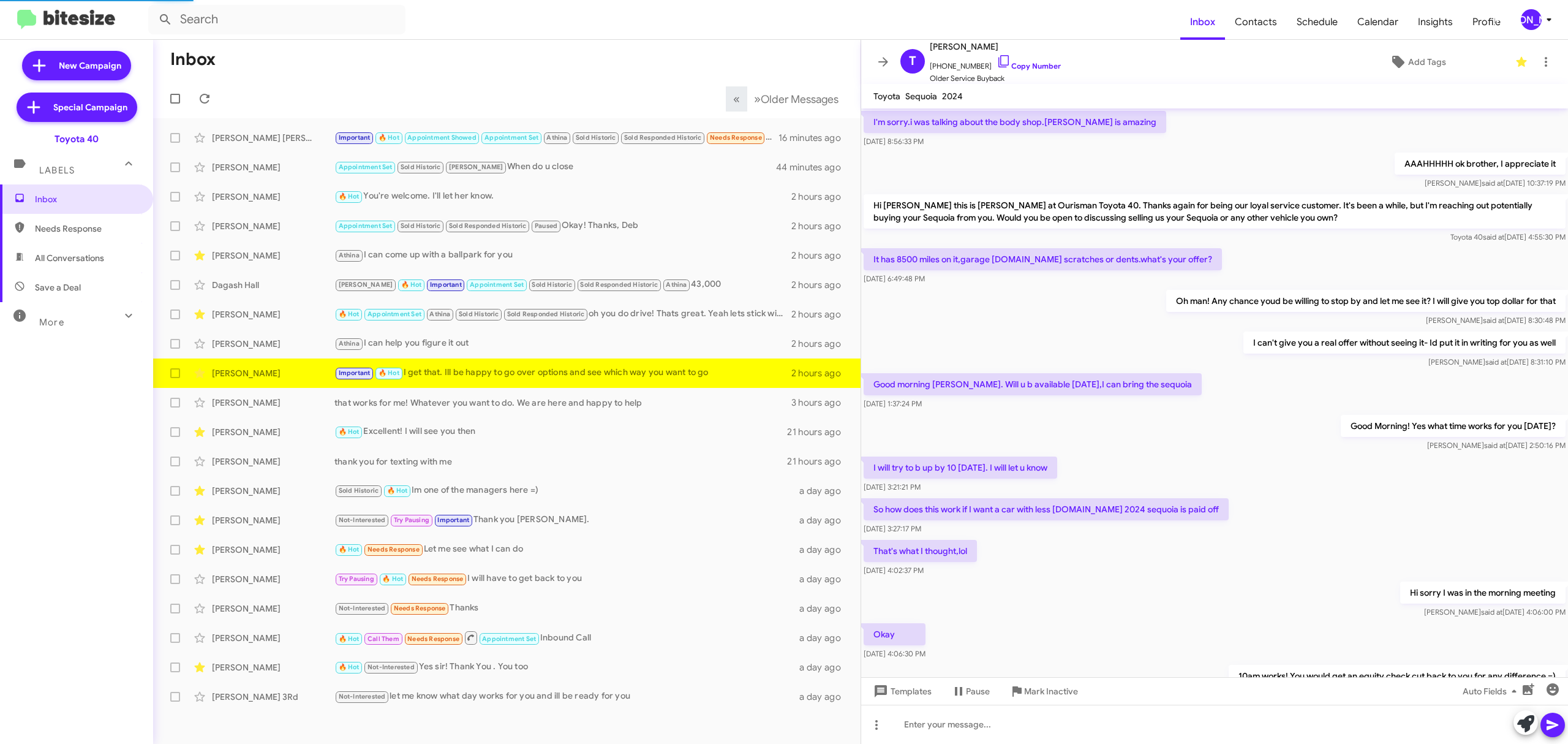
scroll to position [338, 0]
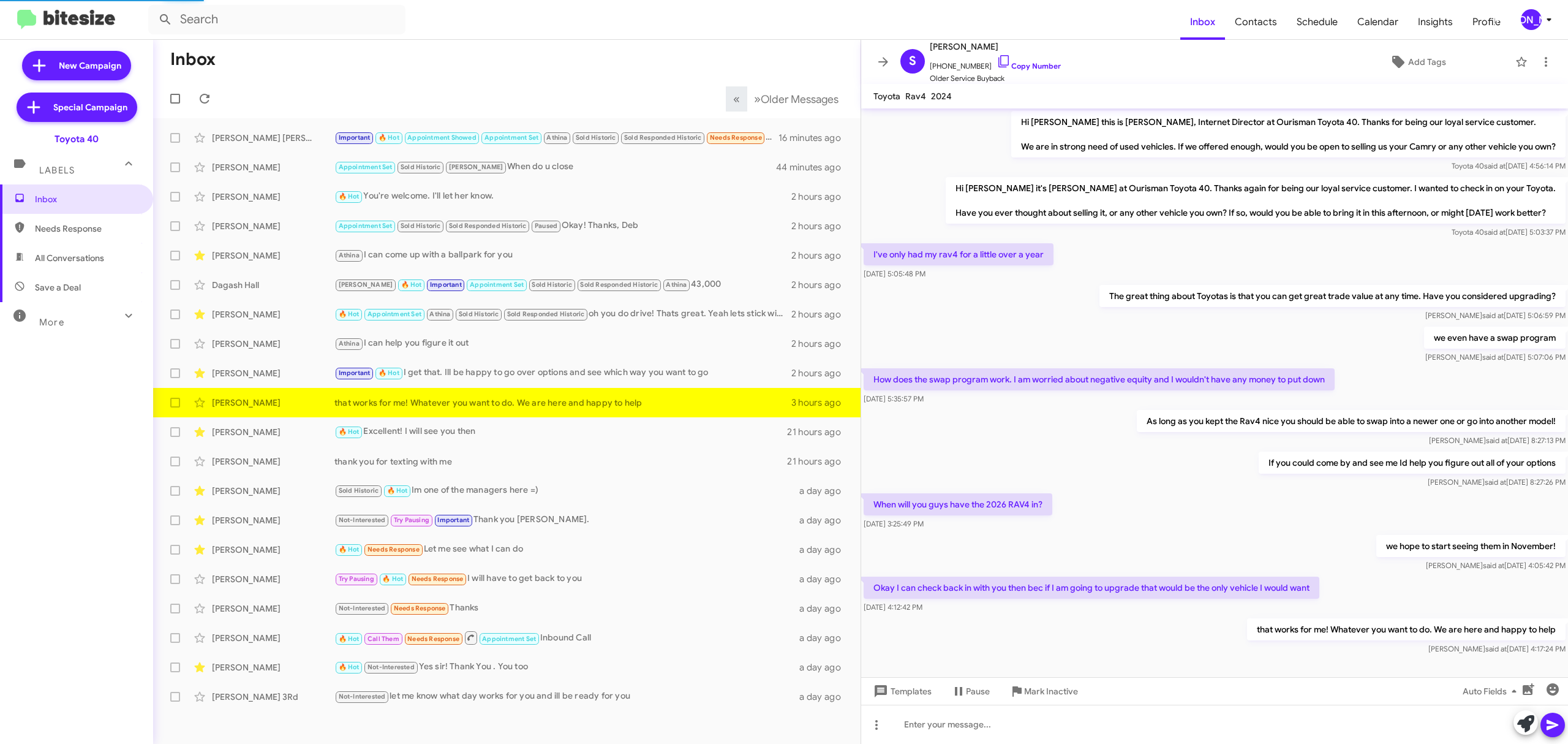
scroll to position [18, 0]
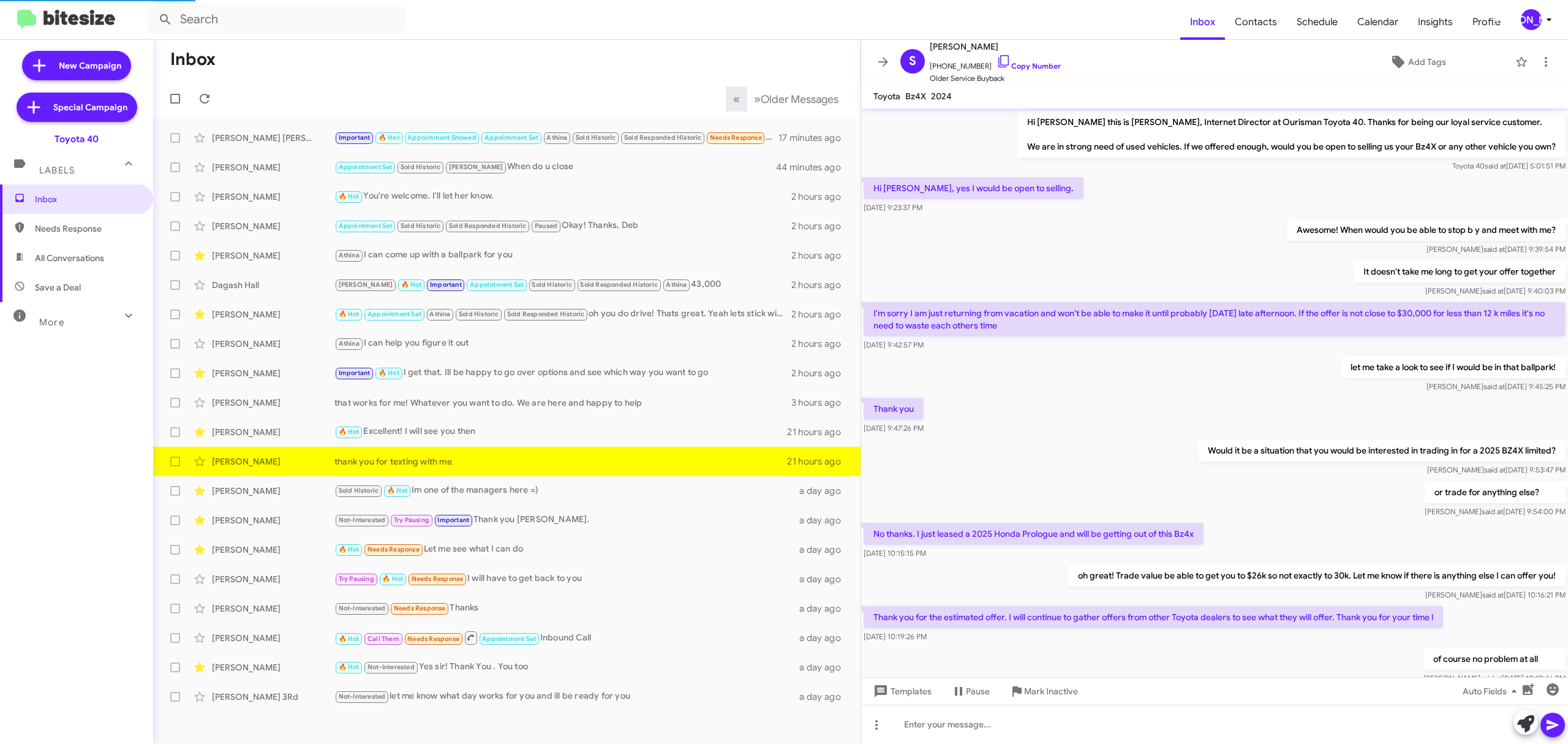
scroll to position [94, 0]
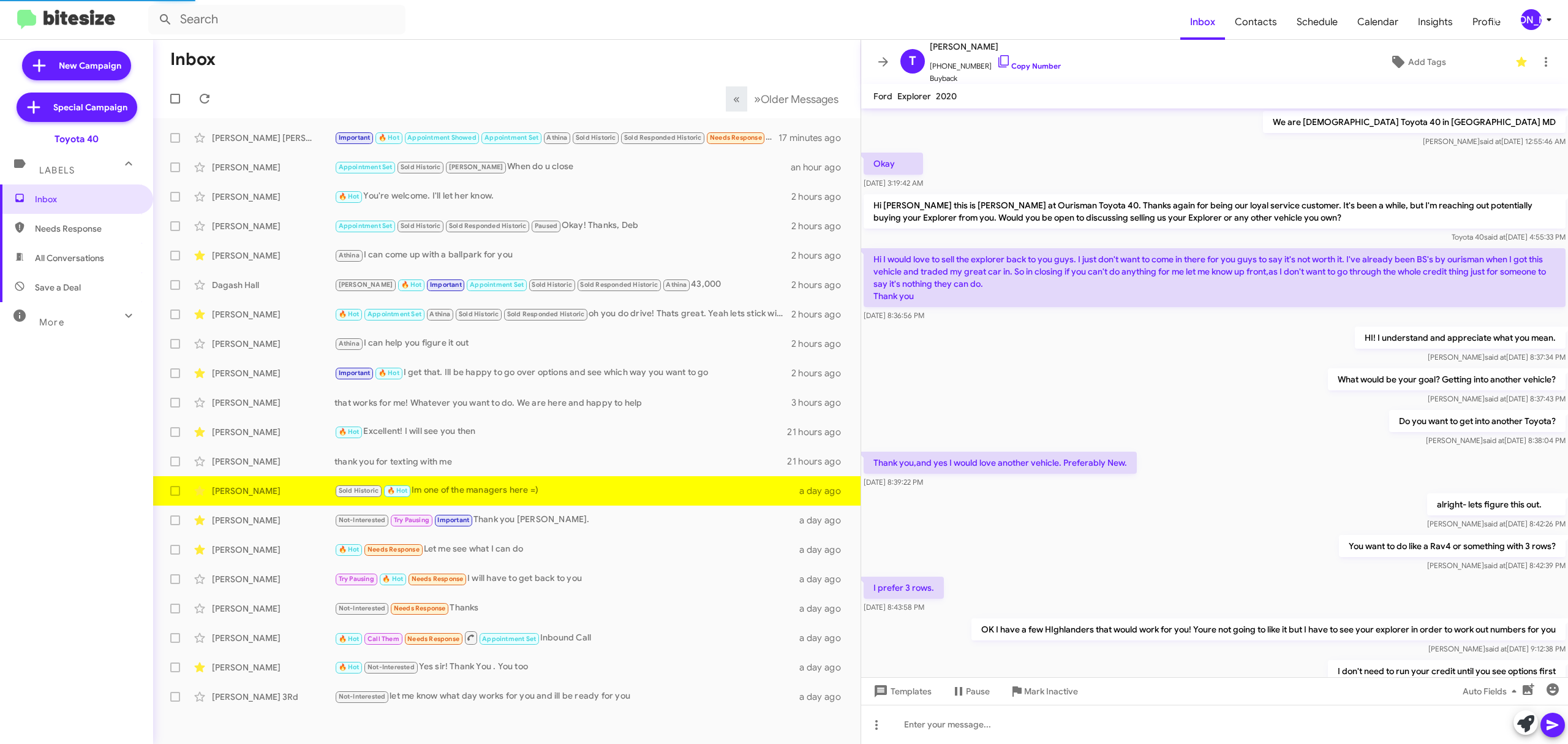
scroll to position [375, 0]
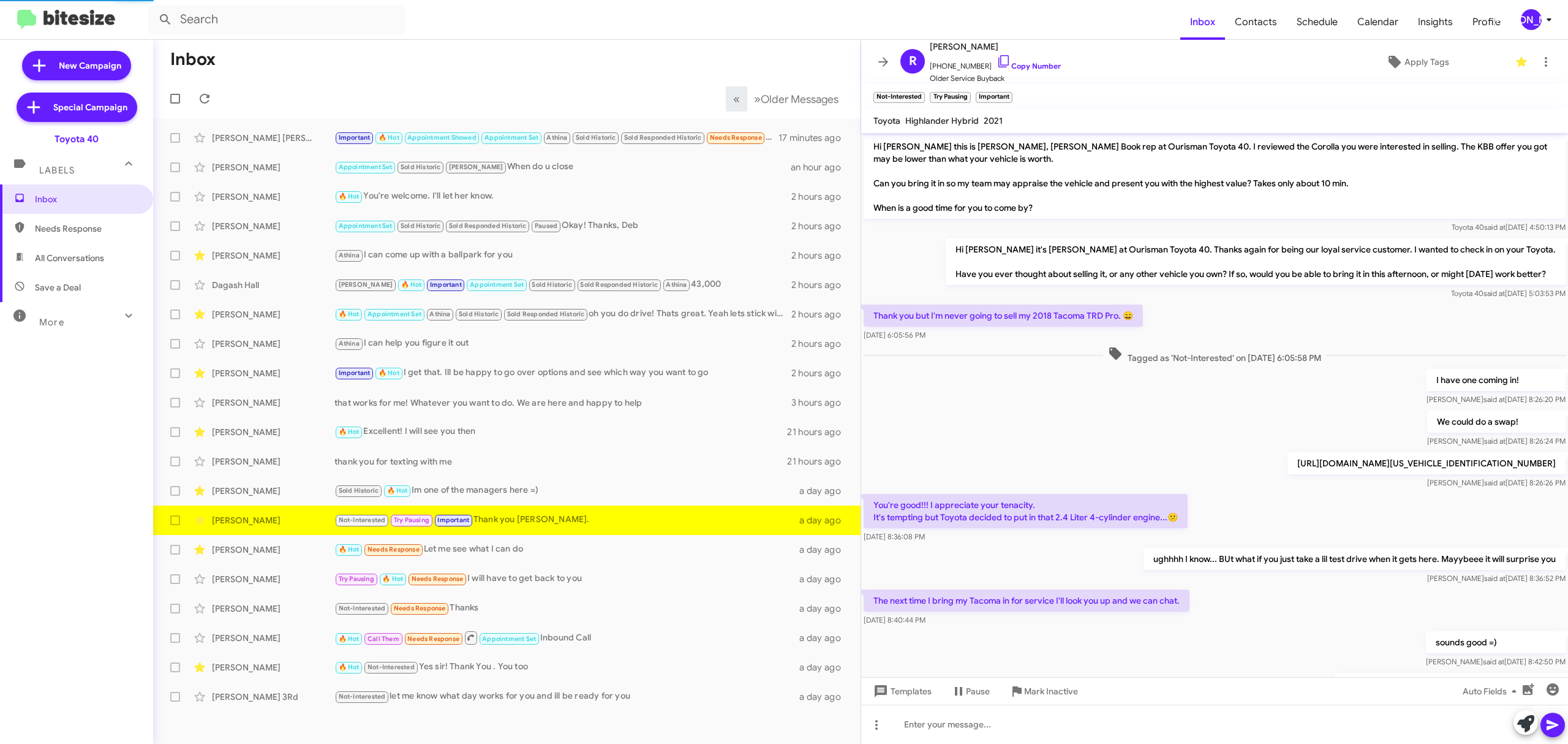
scroll to position [92, 0]
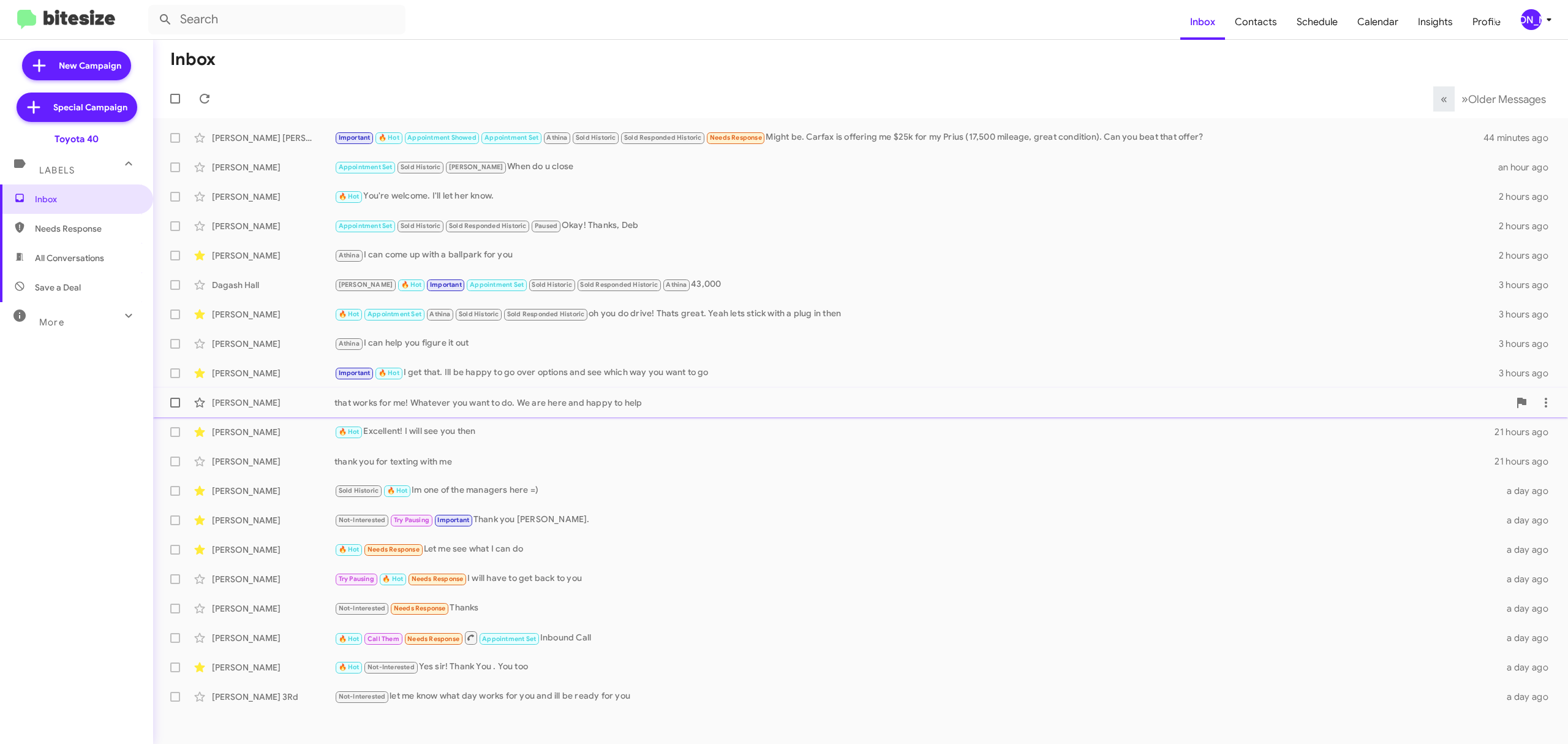
drag, startPoint x: 176, startPoint y: 404, endPoint x: 173, endPoint y: 381, distance: 23.2
click at [176, 402] on span at bounding box center [175, 402] width 10 height 10
click at [175, 407] on input "checkbox" at bounding box center [175, 407] width 1 height 1
checkbox input "true"
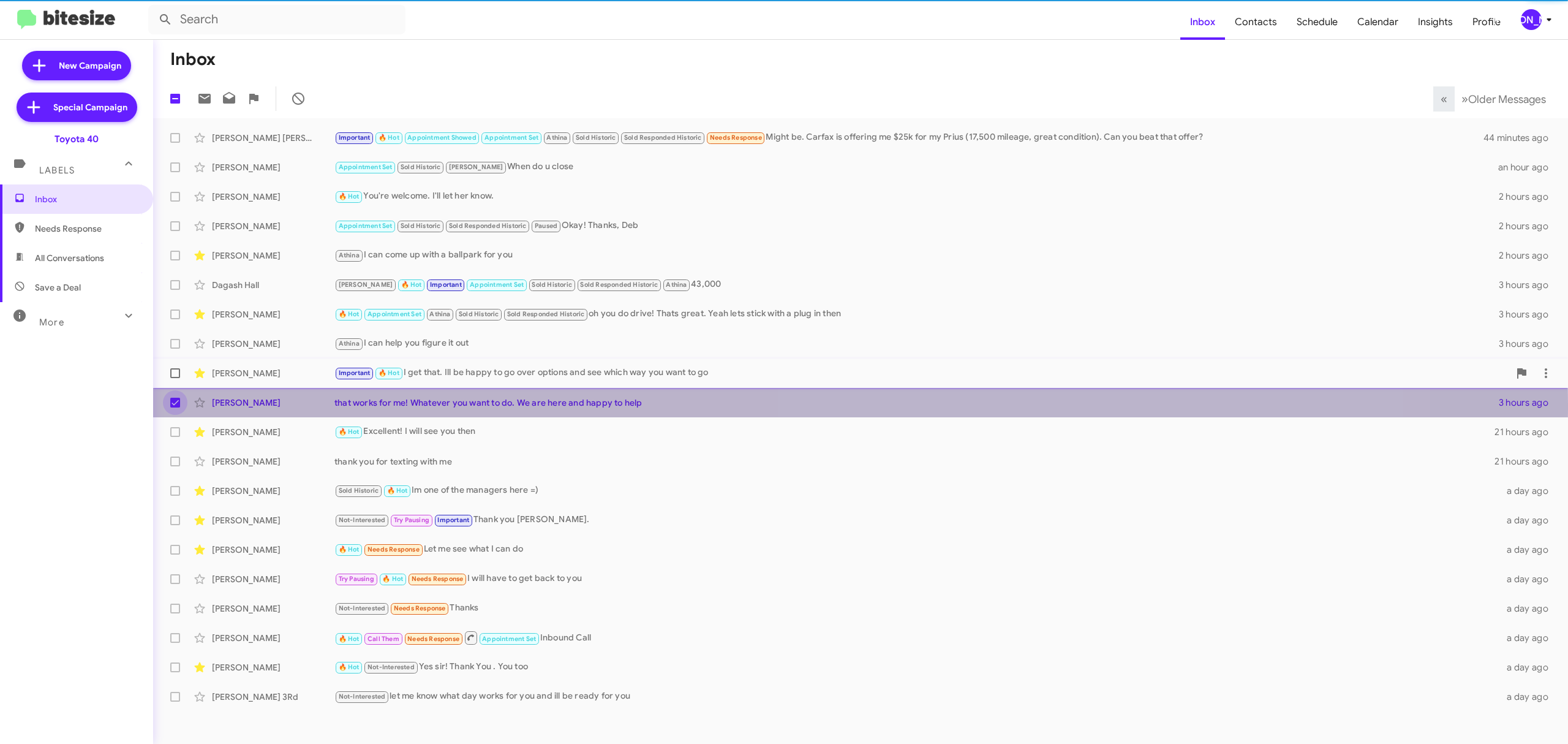
click at [176, 370] on span at bounding box center [175, 373] width 10 height 10
click at [175, 378] on input "checkbox" at bounding box center [175, 378] width 1 height 1
checkbox input "true"
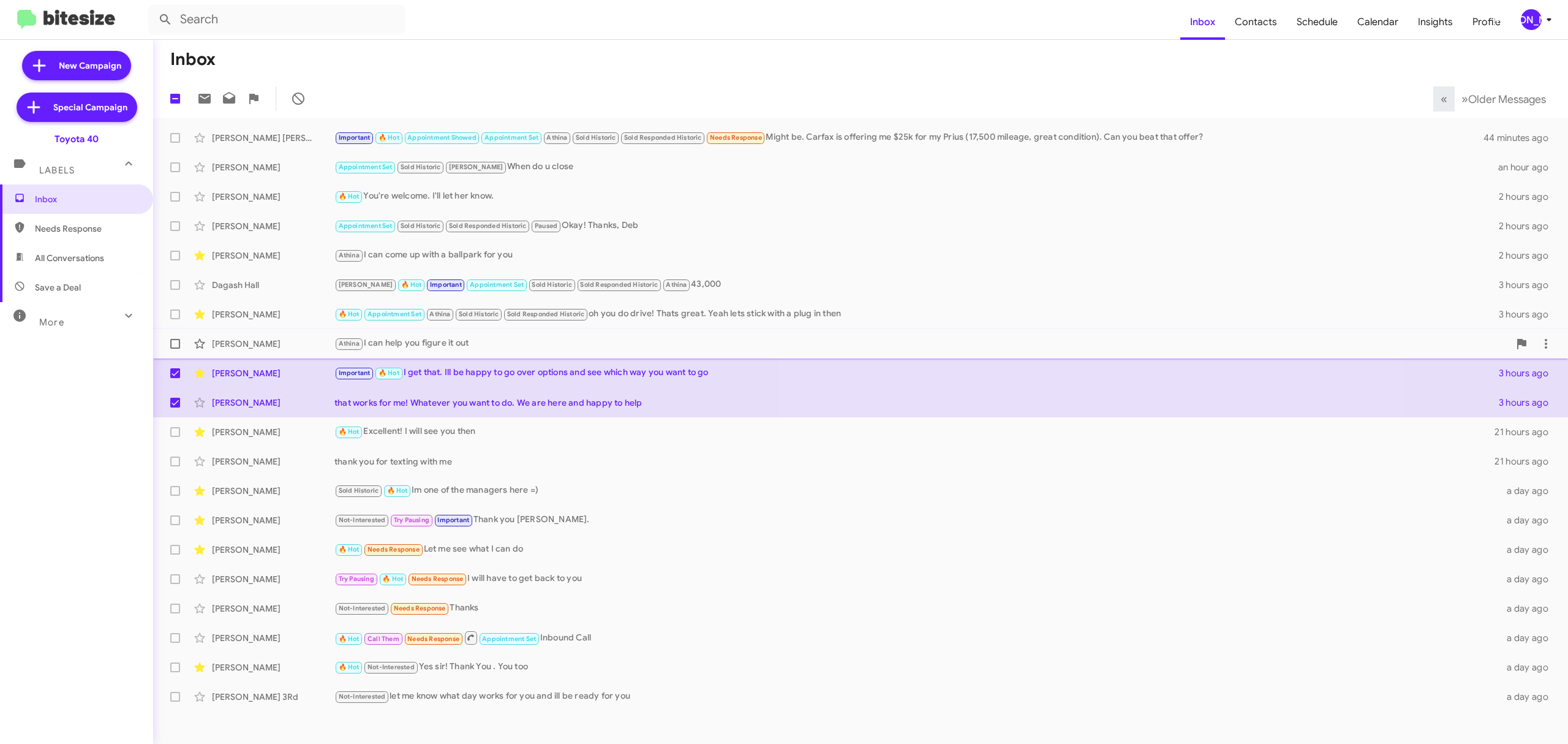
click at [173, 334] on label at bounding box center [175, 343] width 24 height 24
click at [175, 349] on input "checkbox" at bounding box center [175, 349] width 1 height 1
checkbox input "true"
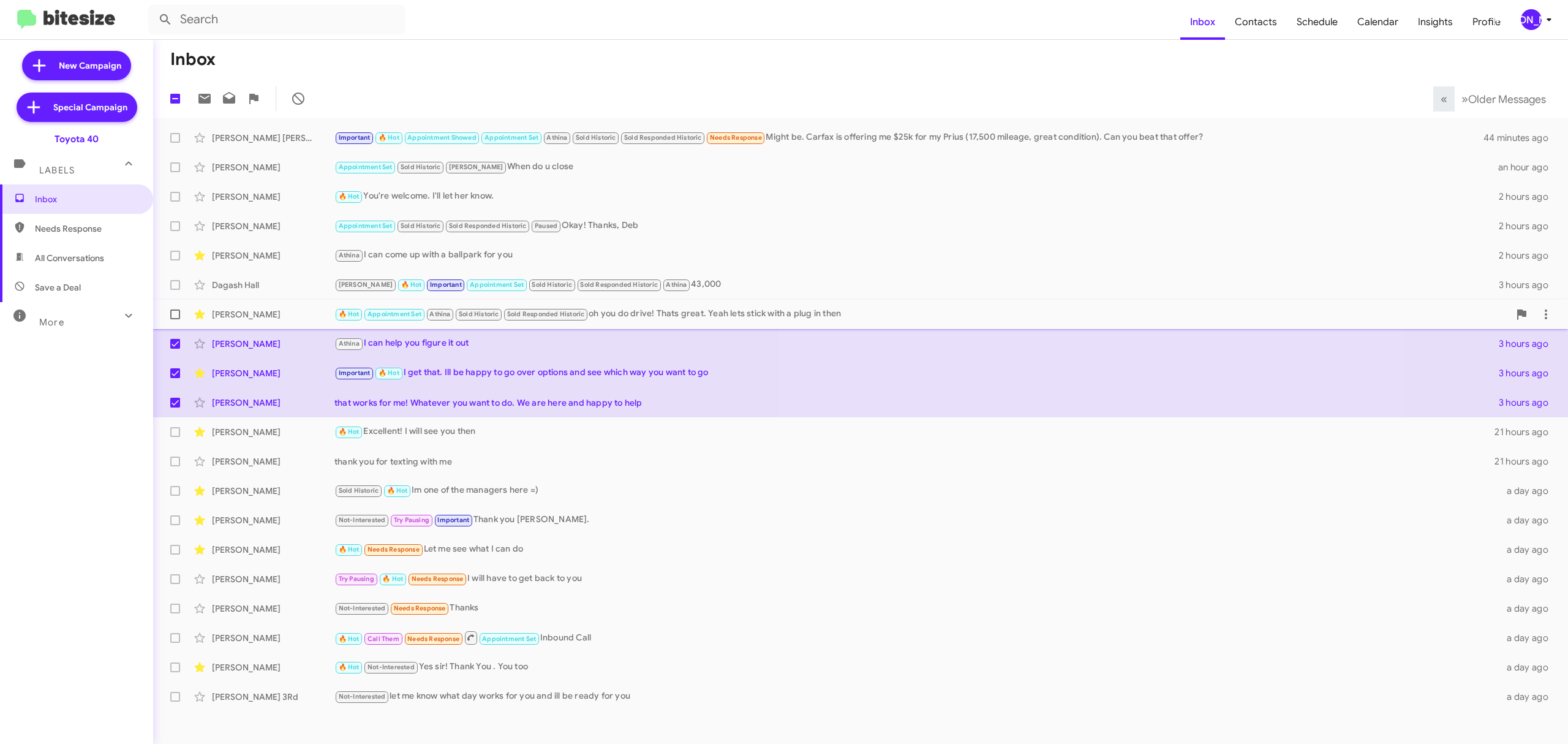
click at [173, 310] on span at bounding box center [175, 315] width 10 height 10
click at [175, 319] on input "checkbox" at bounding box center [175, 319] width 1 height 1
checkbox input "true"
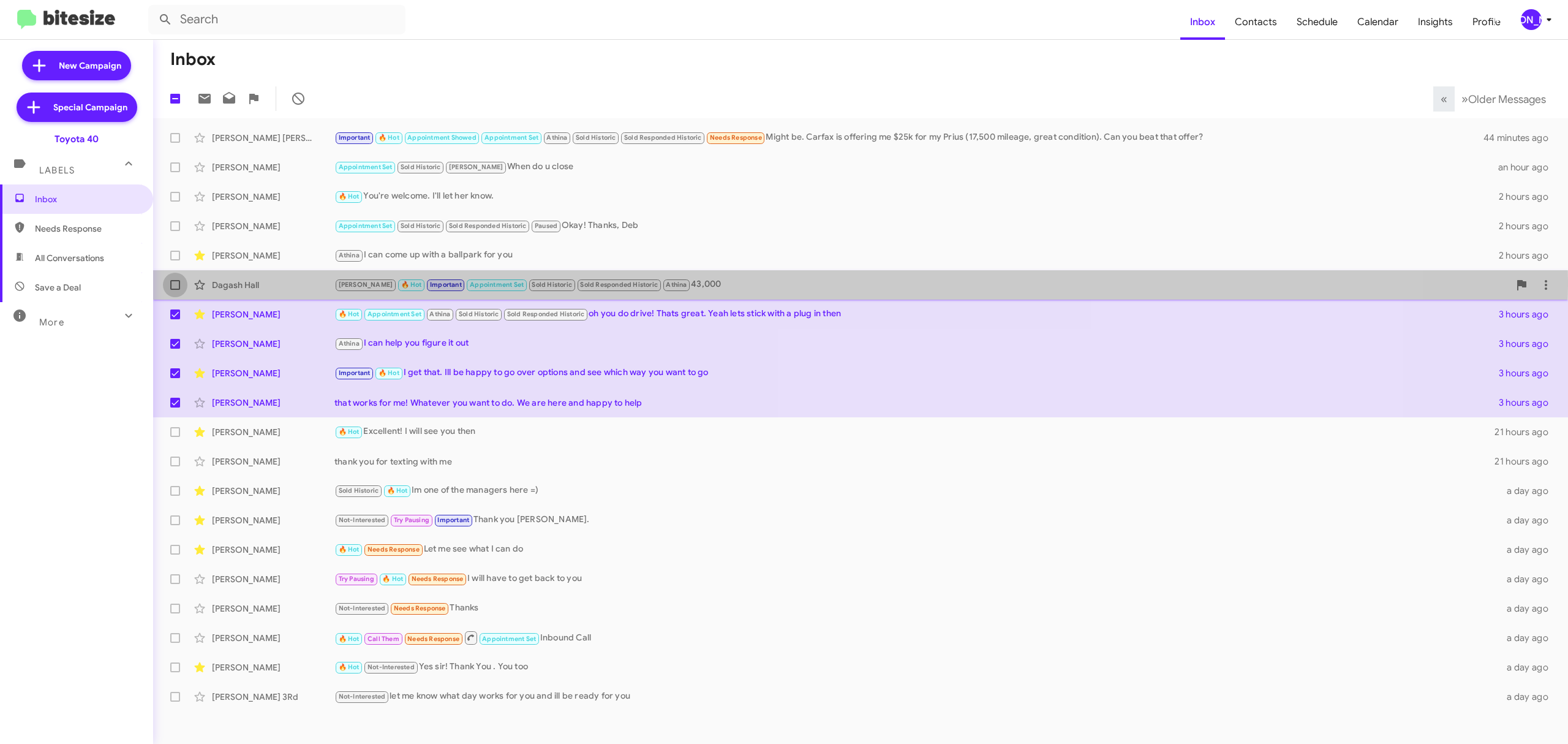
click at [173, 282] on span at bounding box center [175, 285] width 10 height 10
click at [175, 290] on input "checkbox" at bounding box center [175, 290] width 1 height 1
checkbox input "true"
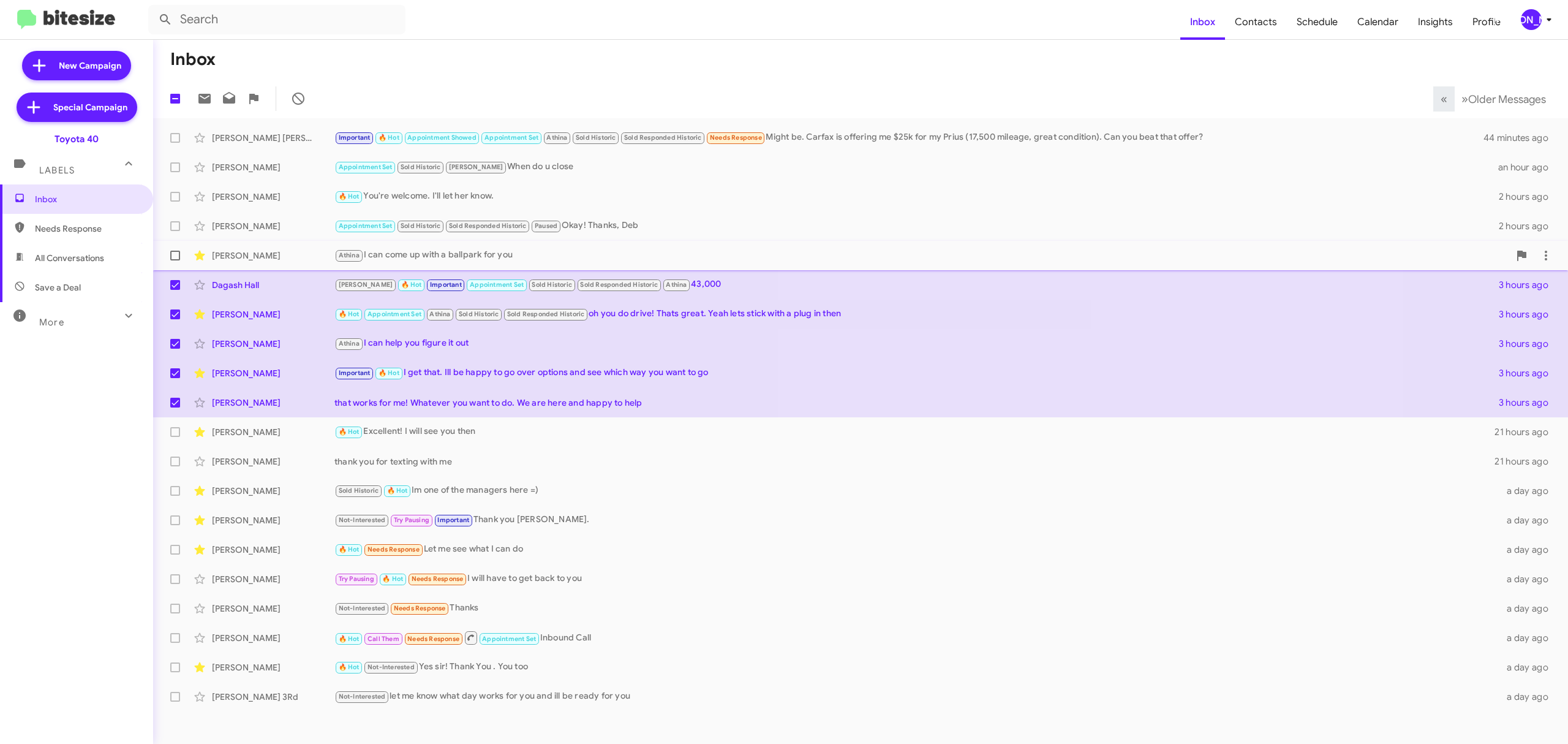
click at [169, 256] on label at bounding box center [175, 255] width 24 height 24
click at [175, 261] on input "checkbox" at bounding box center [175, 261] width 1 height 1
checkbox input "true"
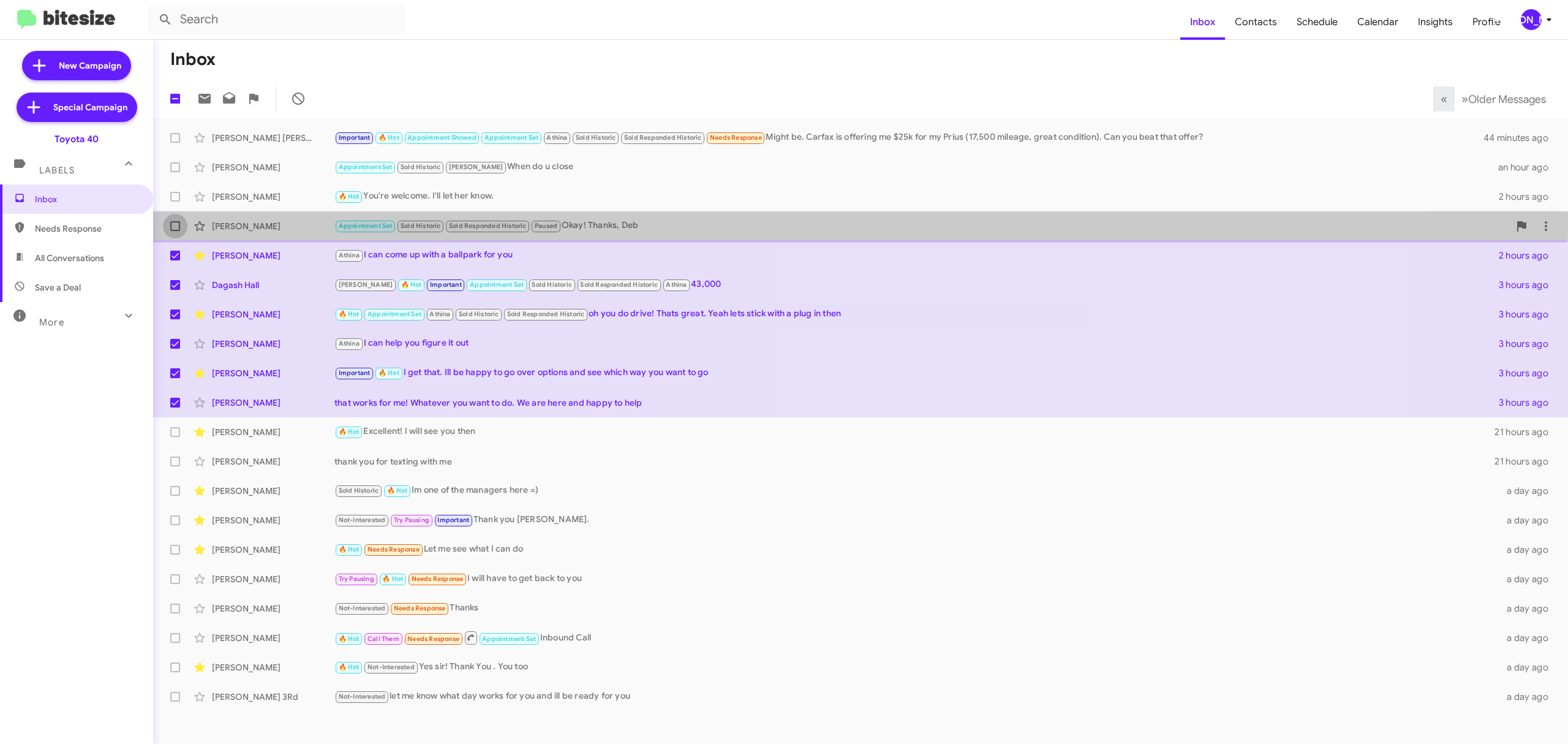
click at [176, 220] on label at bounding box center [175, 225] width 24 height 24
click at [175, 231] on input "checkbox" at bounding box center [175, 231] width 1 height 1
checkbox input "true"
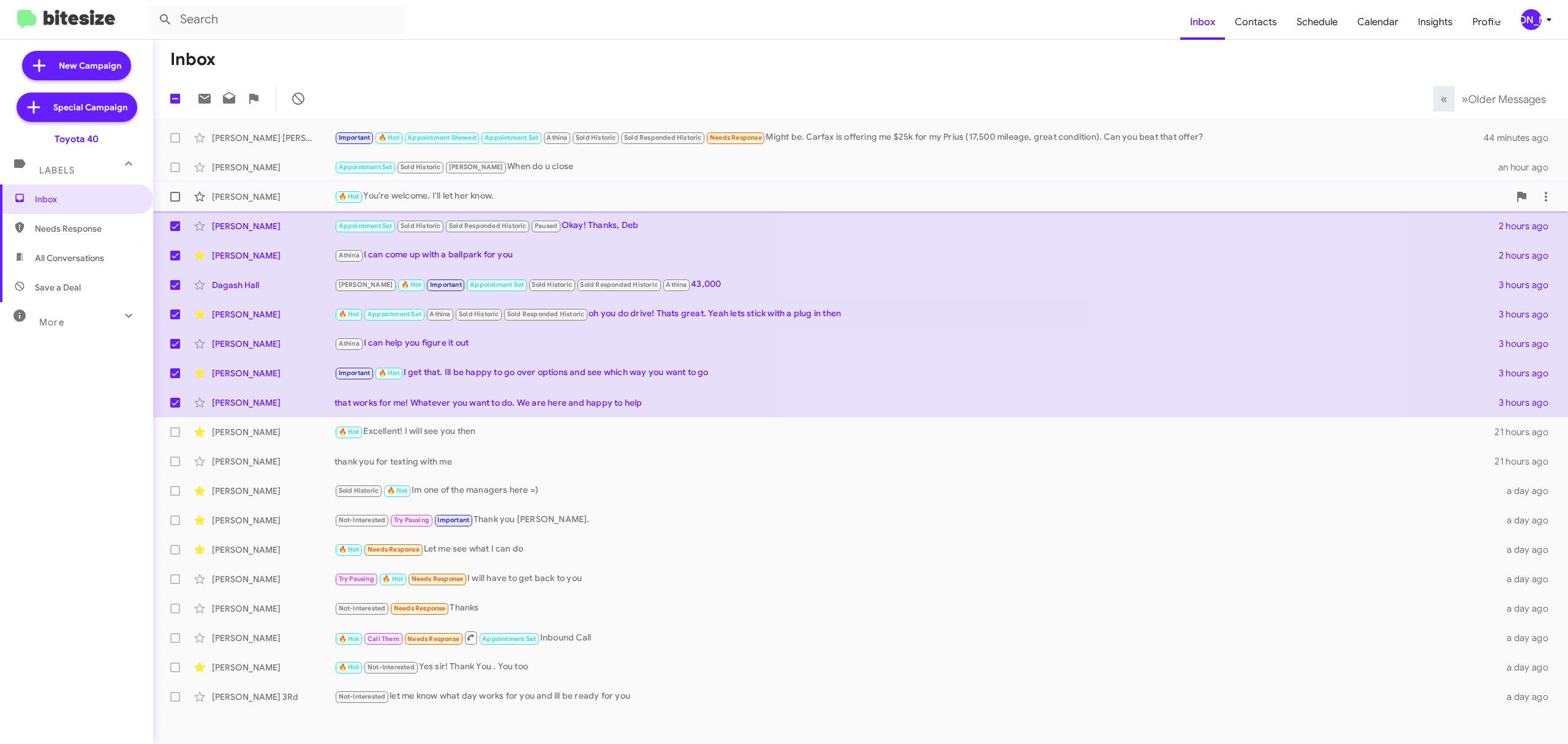
click at [173, 185] on label at bounding box center [175, 196] width 24 height 24
click at [175, 201] on input "checkbox" at bounding box center [175, 201] width 1 height 1
checkbox input "true"
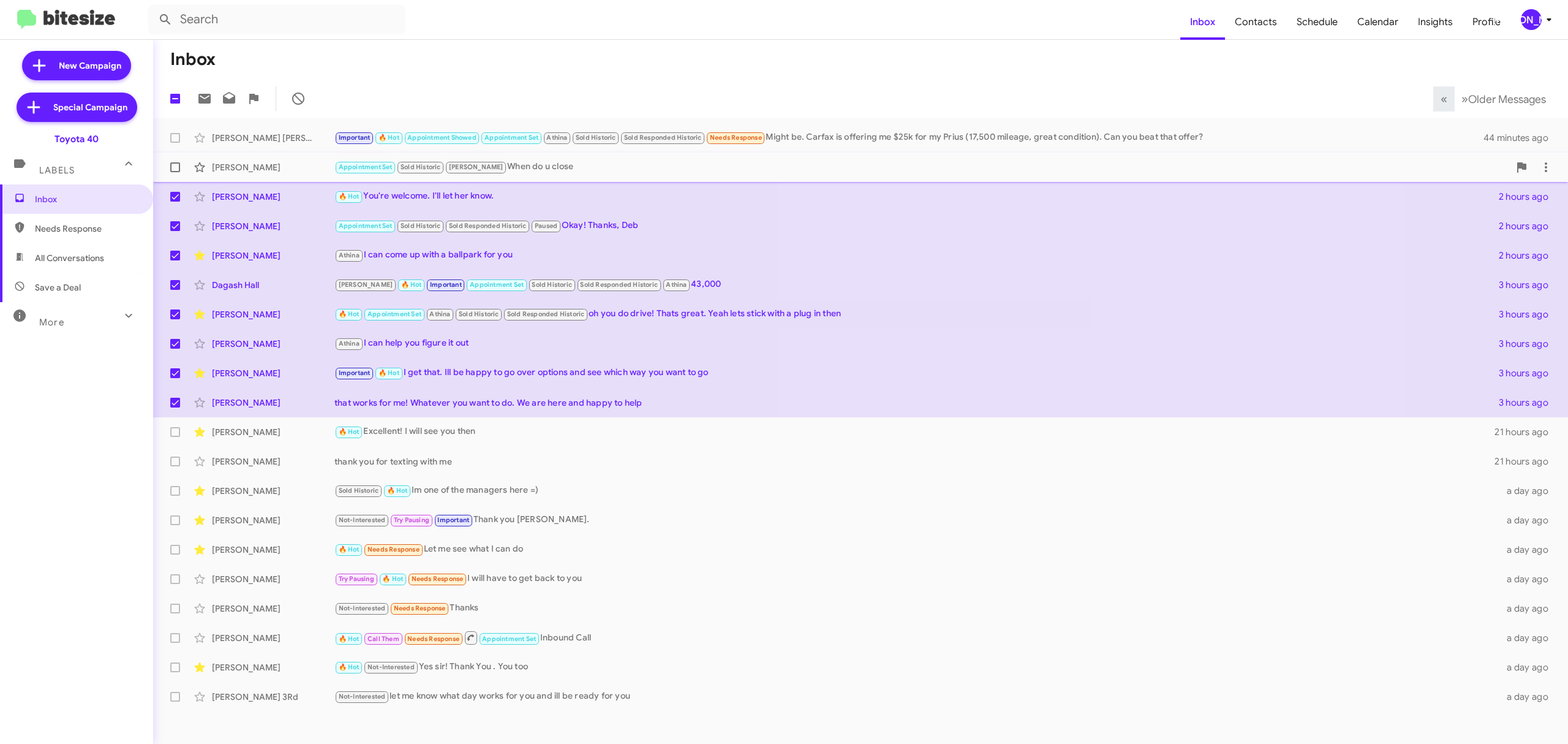
click at [172, 170] on span at bounding box center [175, 167] width 10 height 10
click at [175, 172] on input "checkbox" at bounding box center [175, 172] width 1 height 1
checkbox input "true"
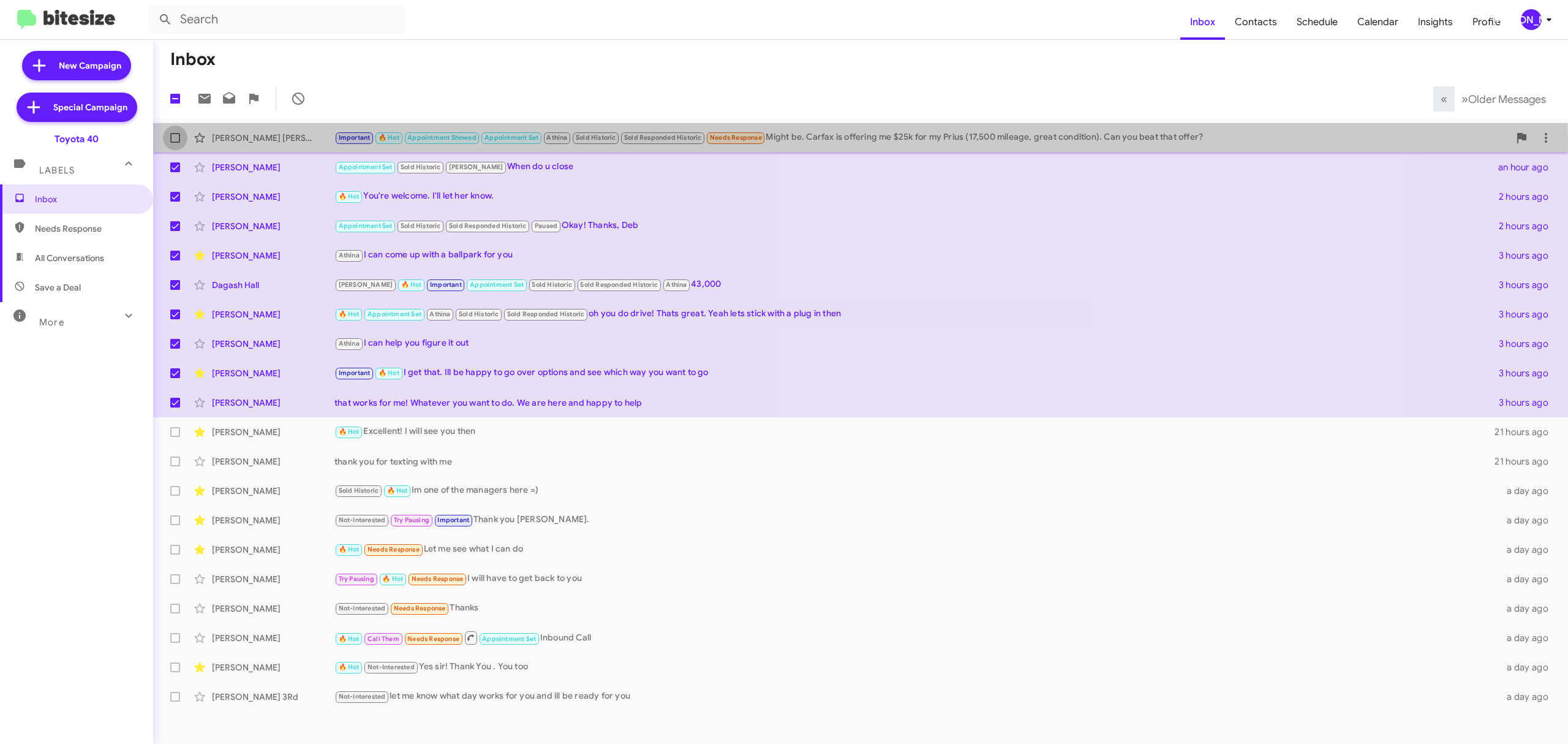
click at [172, 142] on span at bounding box center [175, 138] width 10 height 10
click at [175, 143] on input "checkbox" at bounding box center [175, 143] width 1 height 1
checkbox input "true"
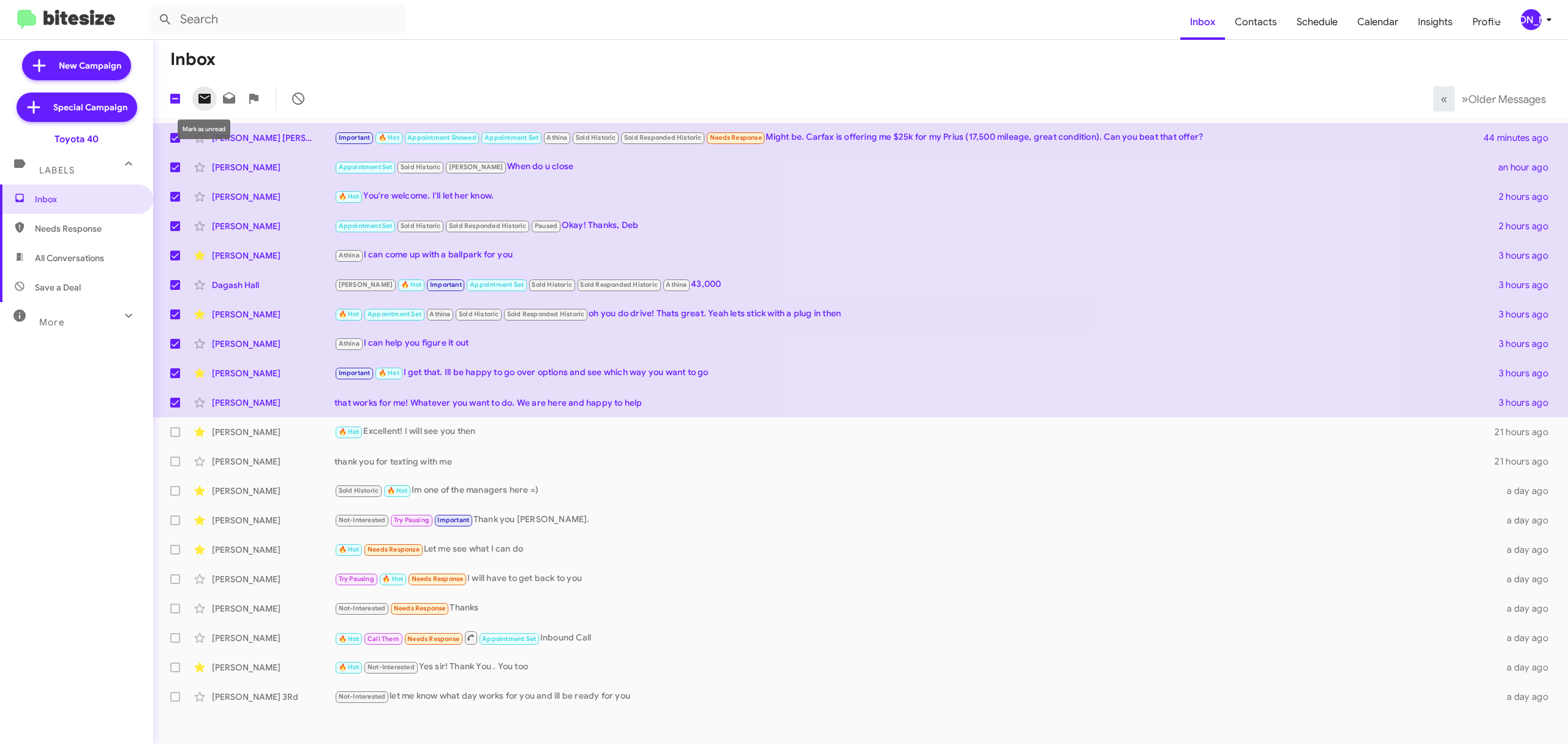
click at [206, 94] on icon at bounding box center [205, 99] width 13 height 10
click at [1545, 23] on icon at bounding box center [1550, 20] width 15 height 15
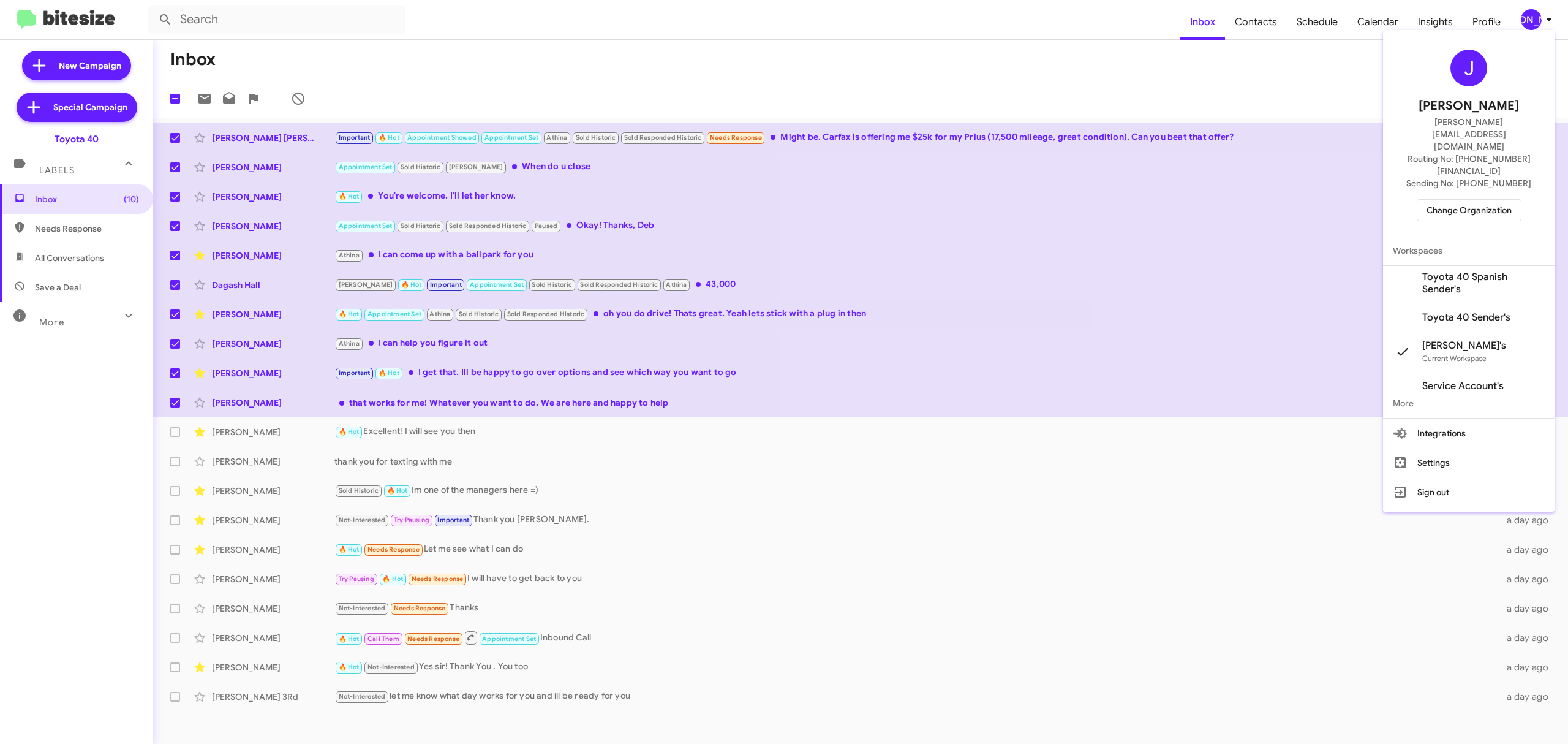
click at [1446, 200] on span "Change Organization" at bounding box center [1469, 210] width 85 height 21
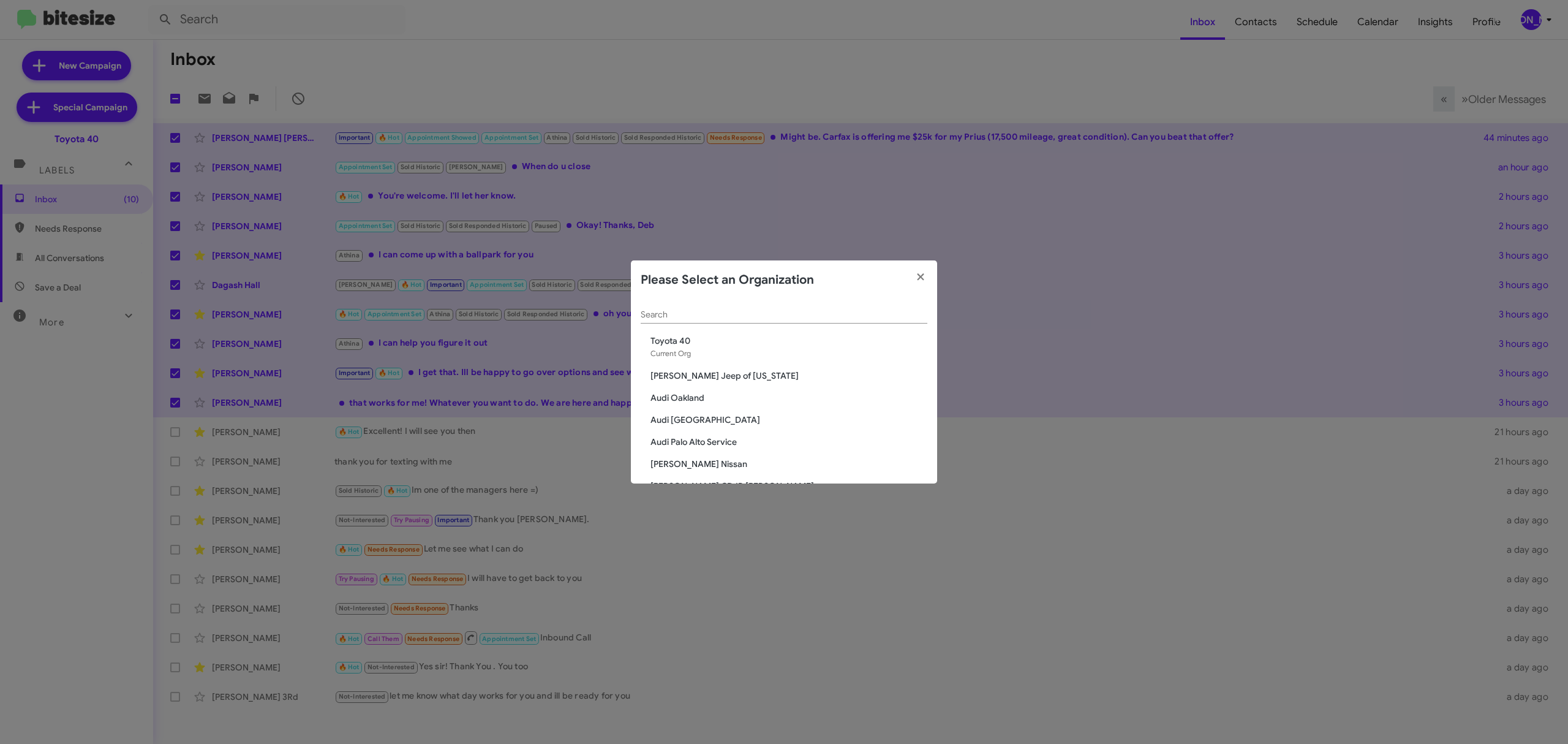
click at [718, 297] on div "Please Select an Organization" at bounding box center [784, 280] width 306 height 39
click at [706, 307] on div "Search" at bounding box center [784, 311] width 286 height 24
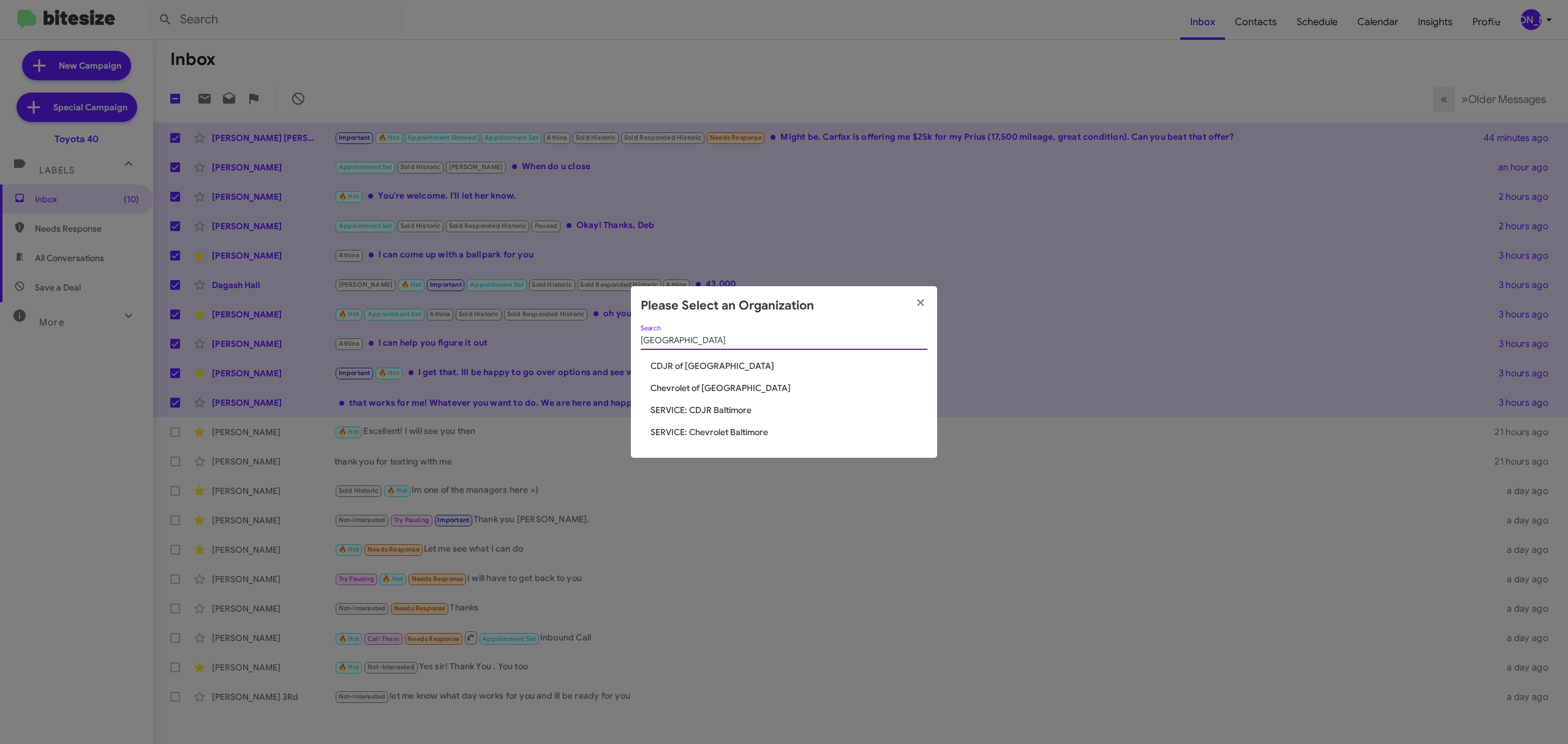
type input "baltimore"
click at [700, 390] on span "Chevrolet of [GEOGRAPHIC_DATA]" at bounding box center [789, 387] width 277 height 13
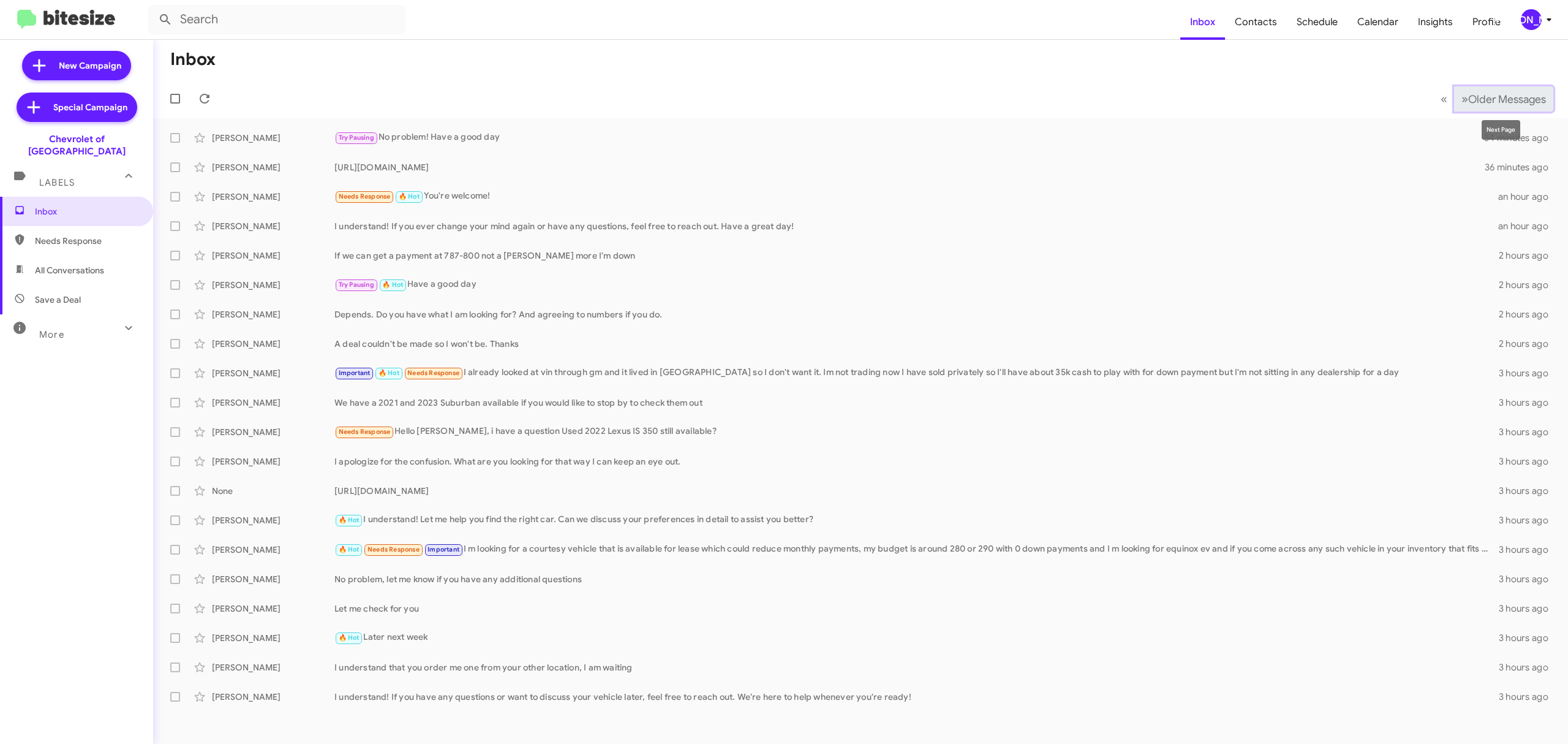
click at [1475, 97] on span "Older Messages" at bounding box center [1507, 99] width 78 height 13
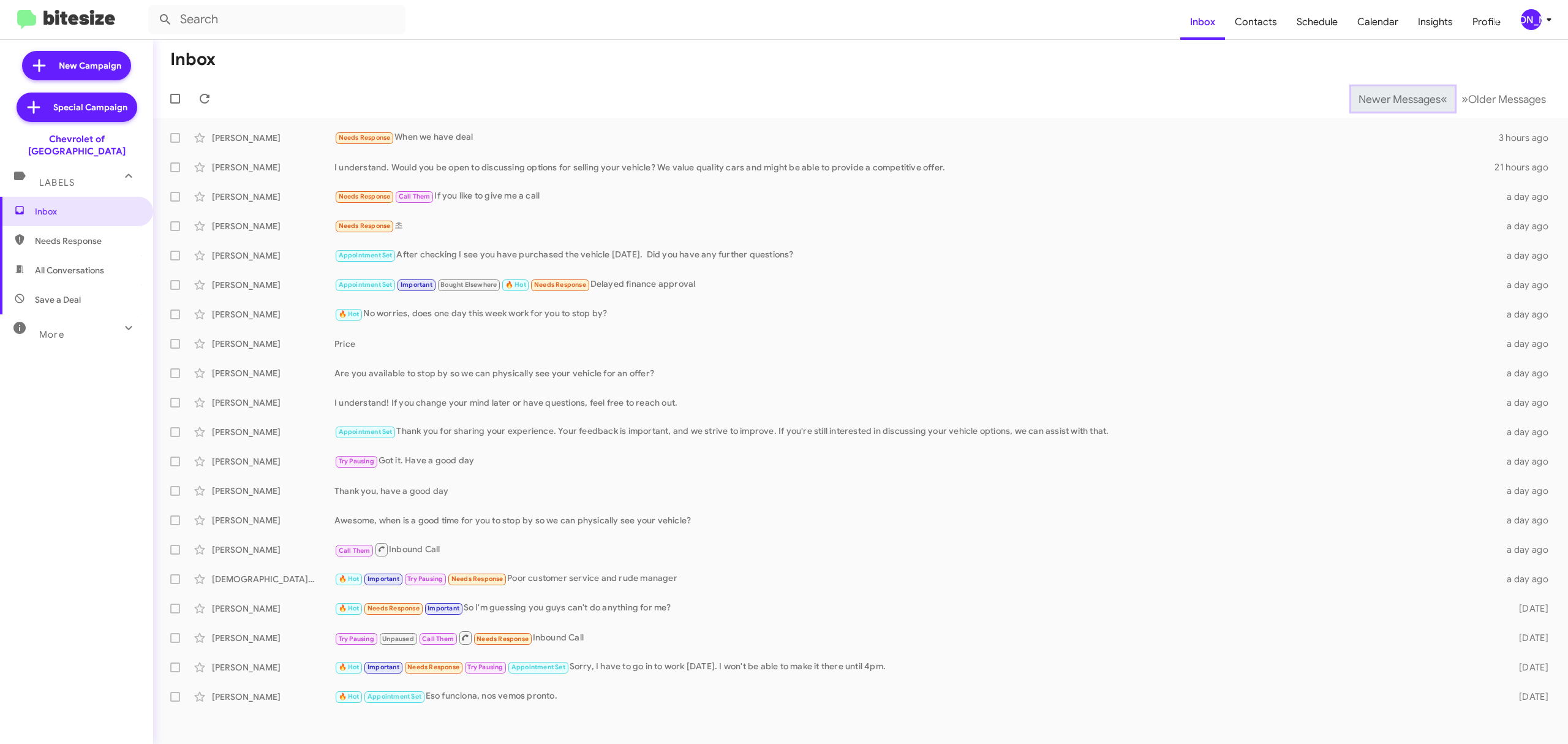
click at [1390, 98] on span "Newer Messages" at bounding box center [1399, 99] width 82 height 13
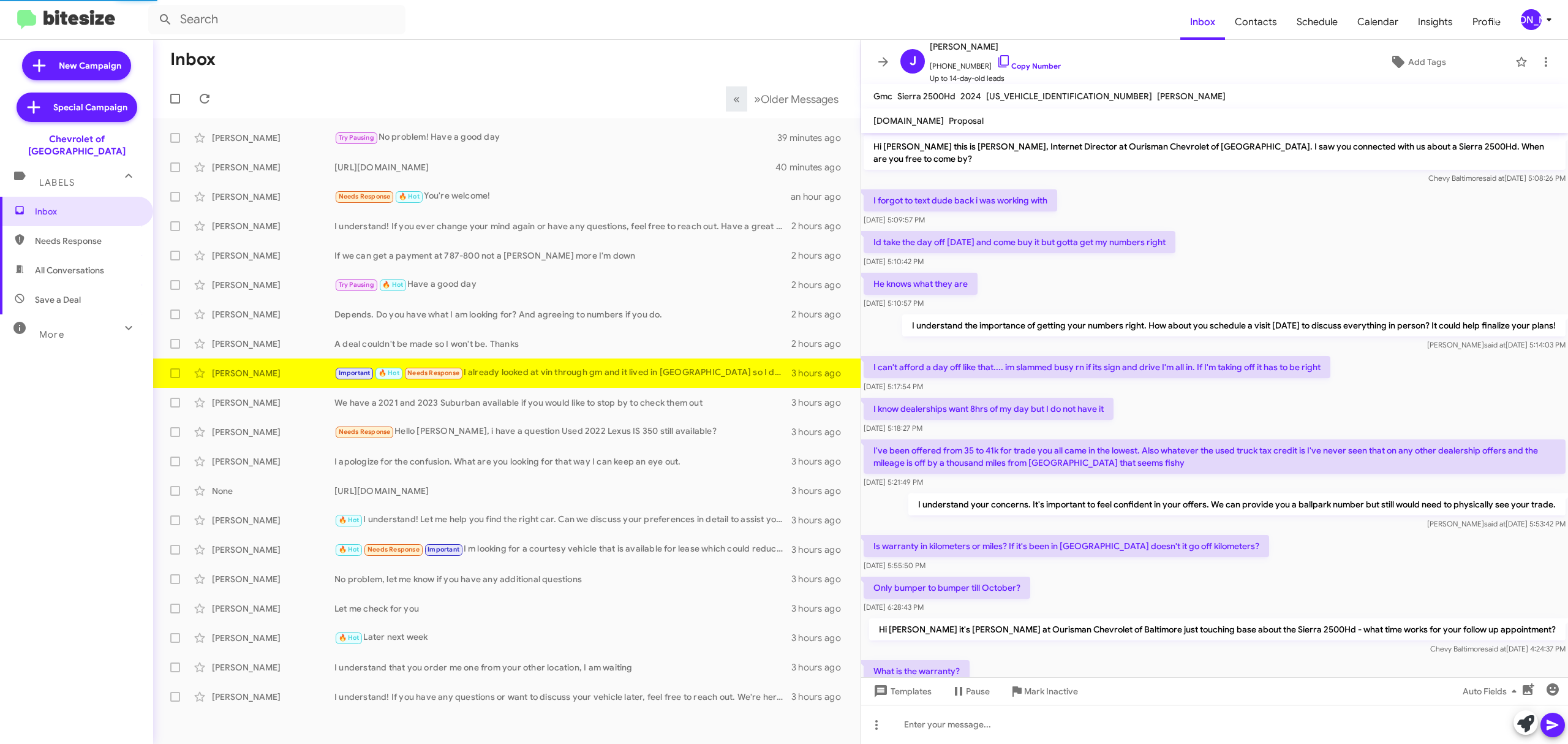
scroll to position [208, 0]
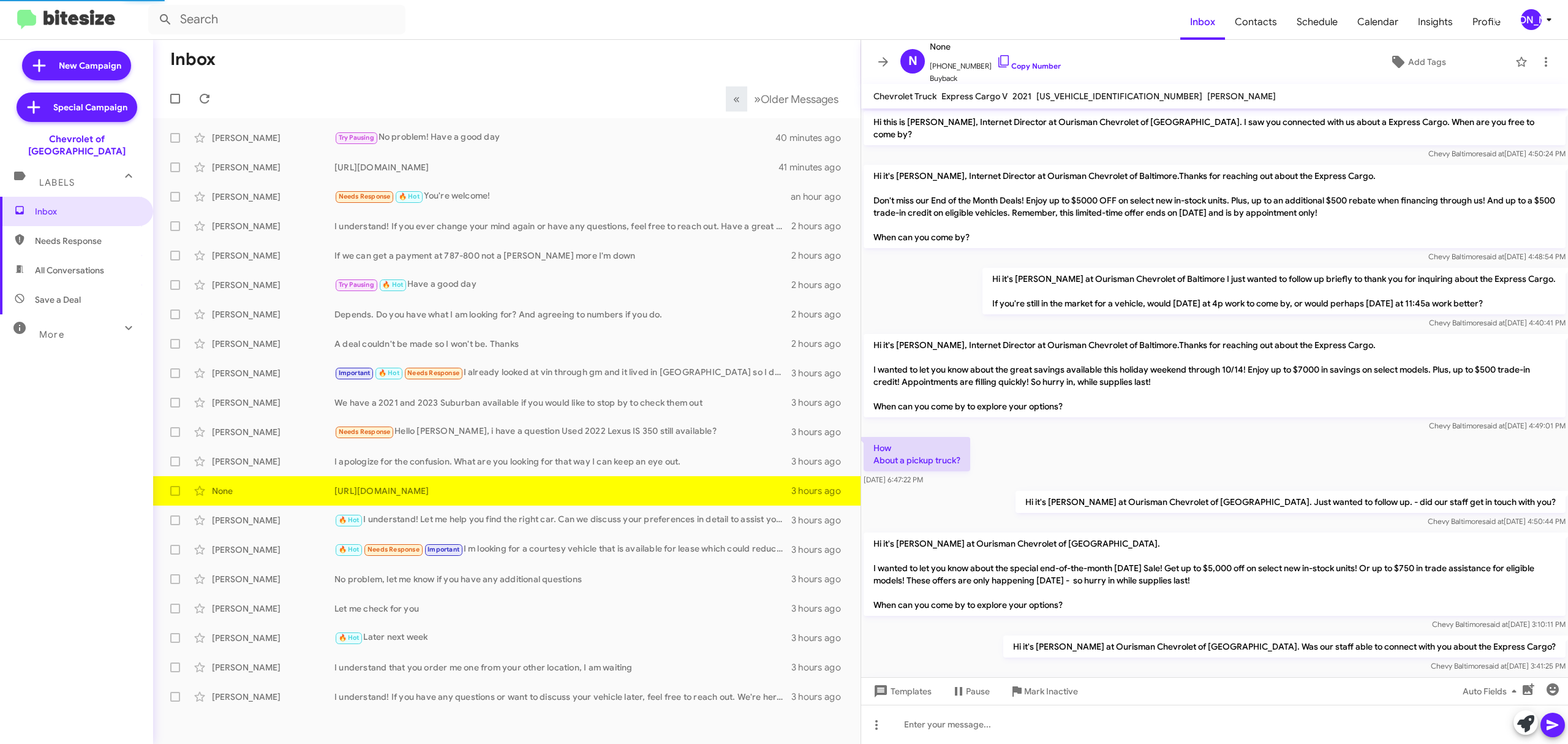
scroll to position [657, 0]
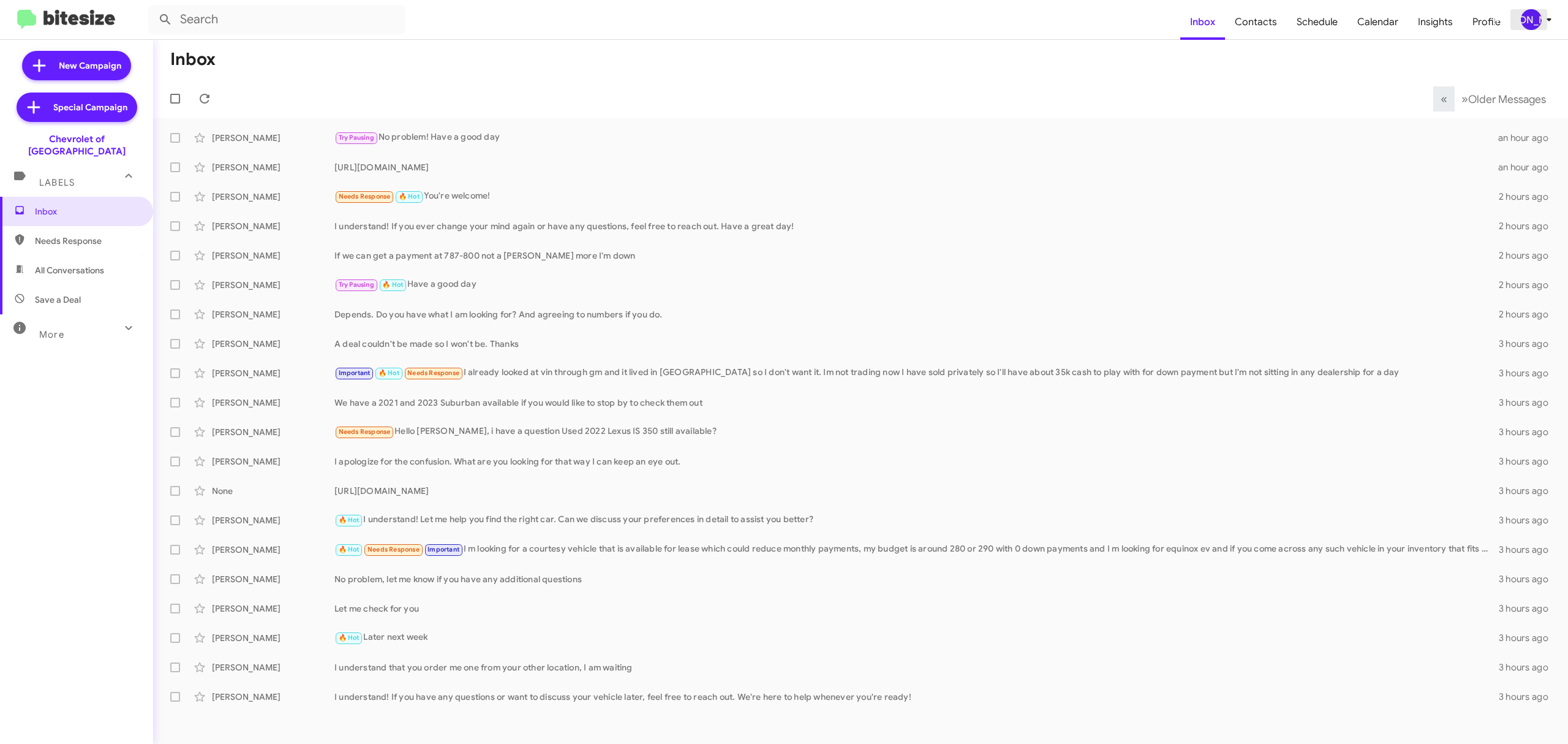
click at [1531, 23] on div "[PERSON_NAME]" at bounding box center [1531, 19] width 21 height 21
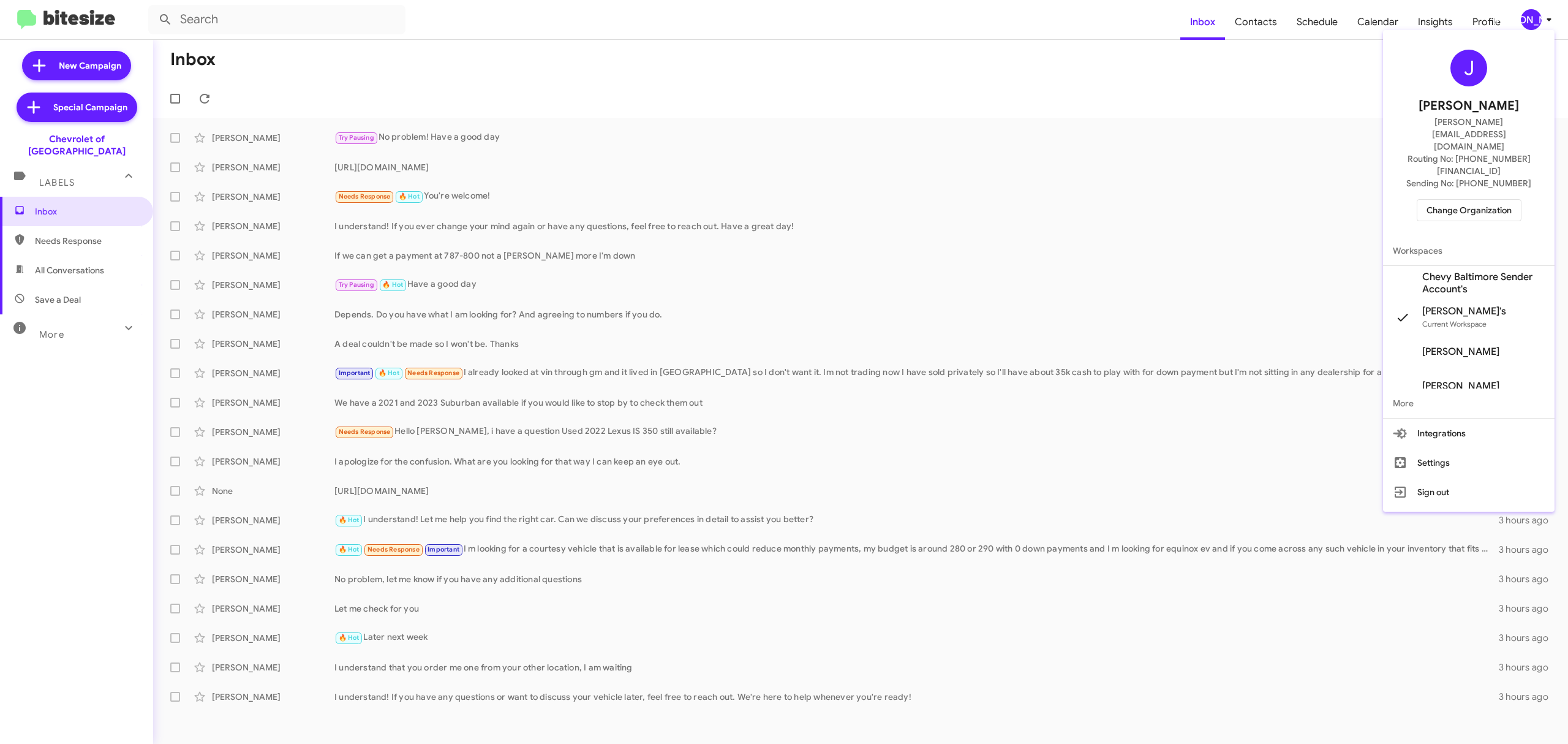
click at [1430, 200] on span "Change Organization" at bounding box center [1469, 210] width 85 height 21
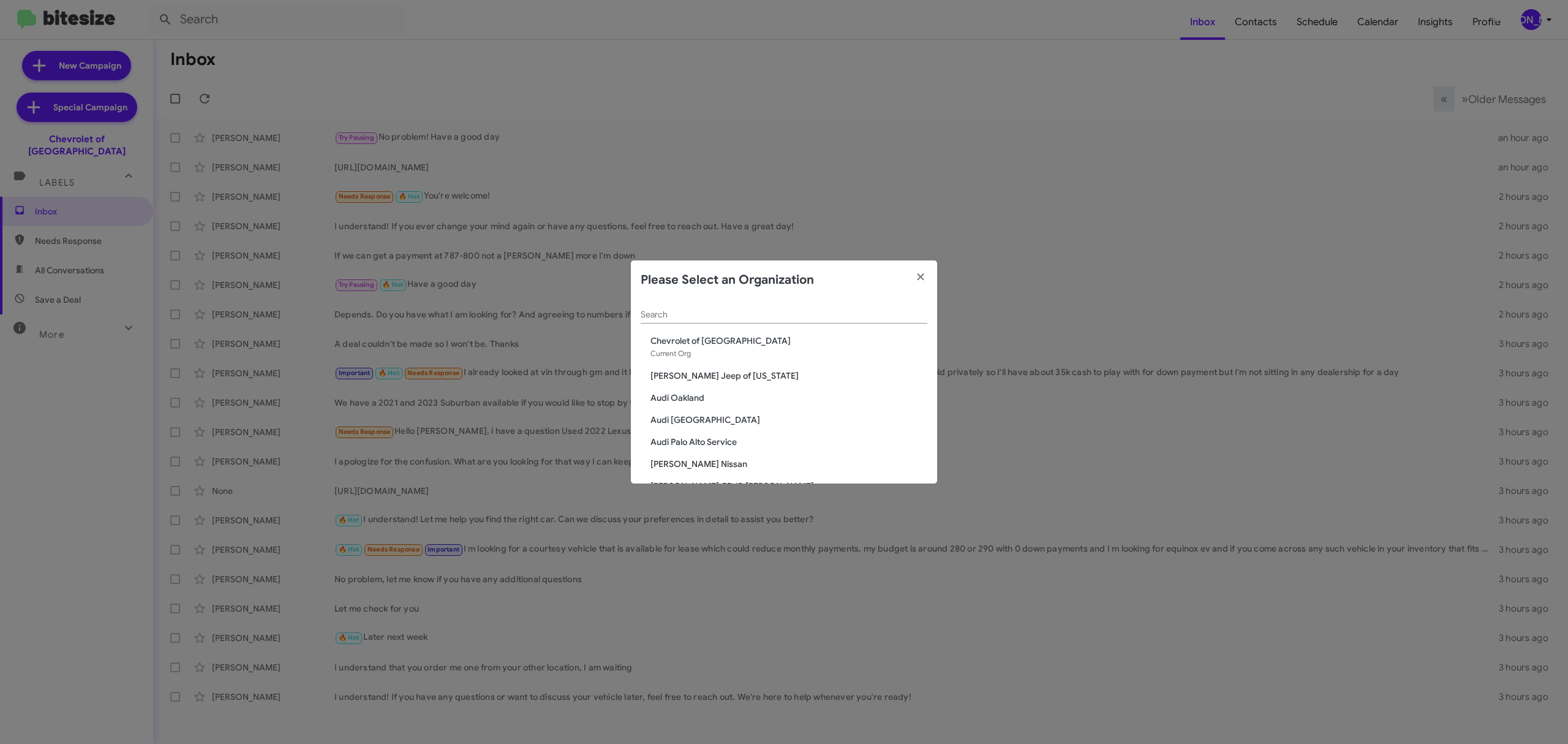
click at [827, 307] on div "Search" at bounding box center [784, 311] width 286 height 24
click at [826, 314] on input "Search" at bounding box center [784, 315] width 286 height 10
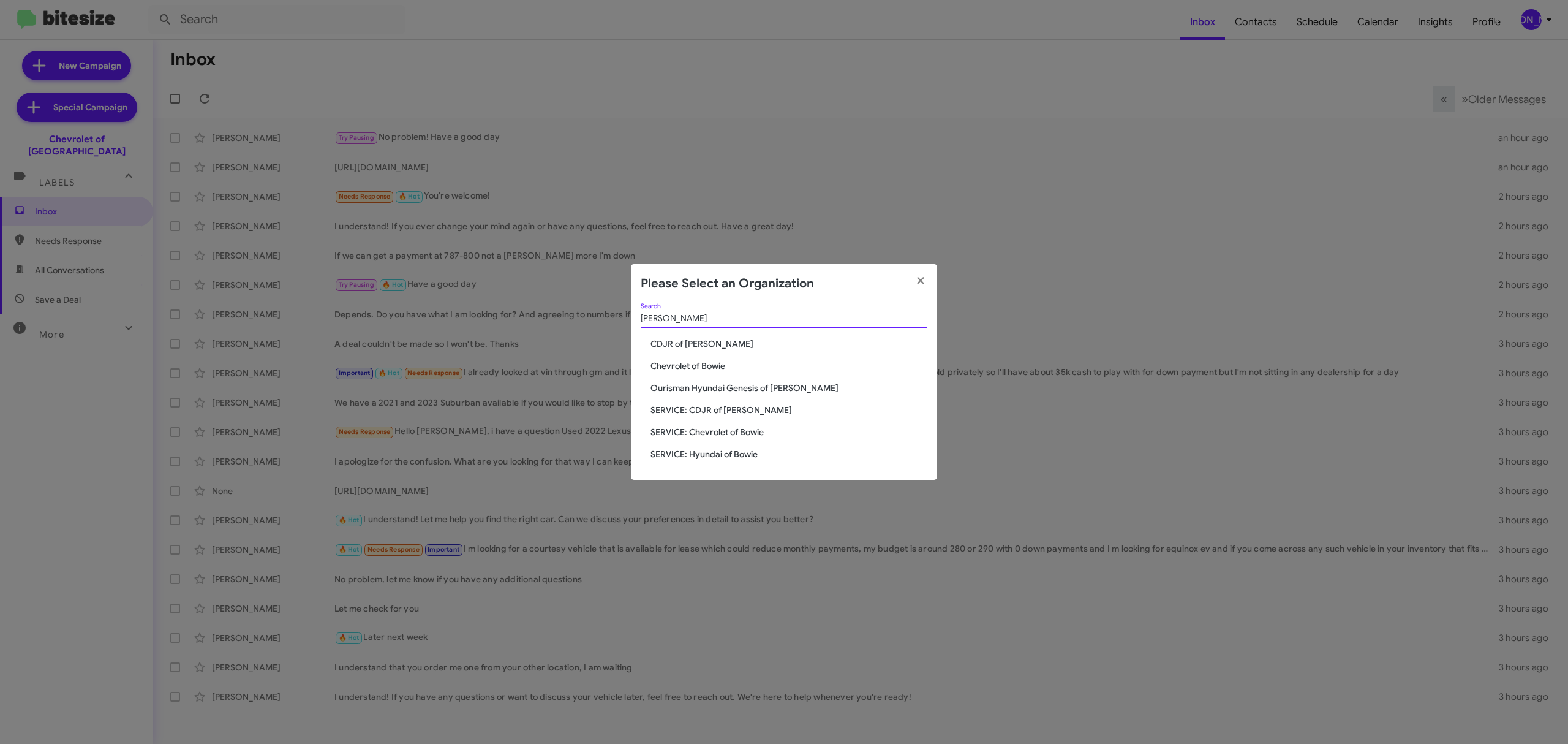
type input "bowie"
click at [708, 367] on span "Chevrolet of Bowie" at bounding box center [789, 366] width 277 height 13
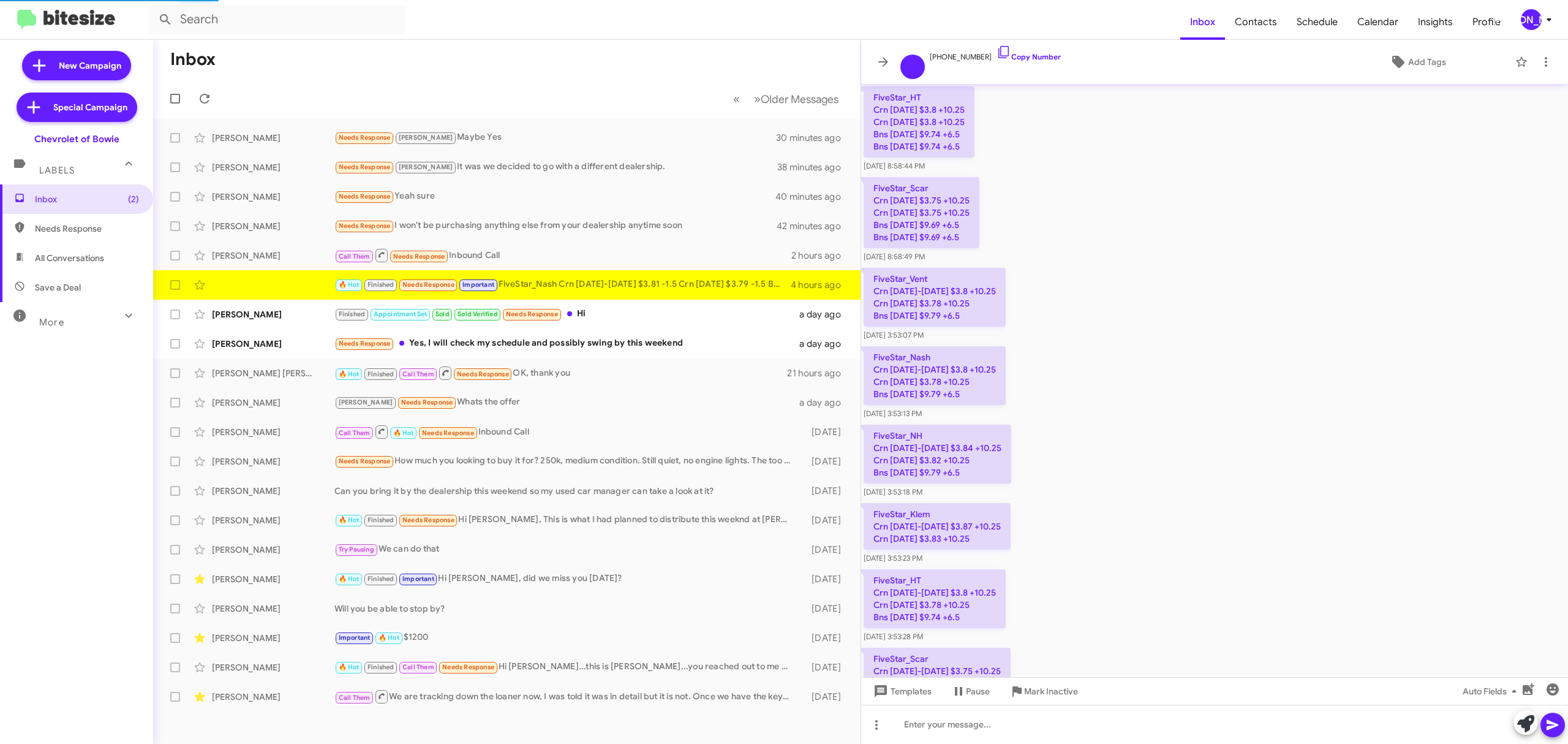
scroll to position [1086, 0]
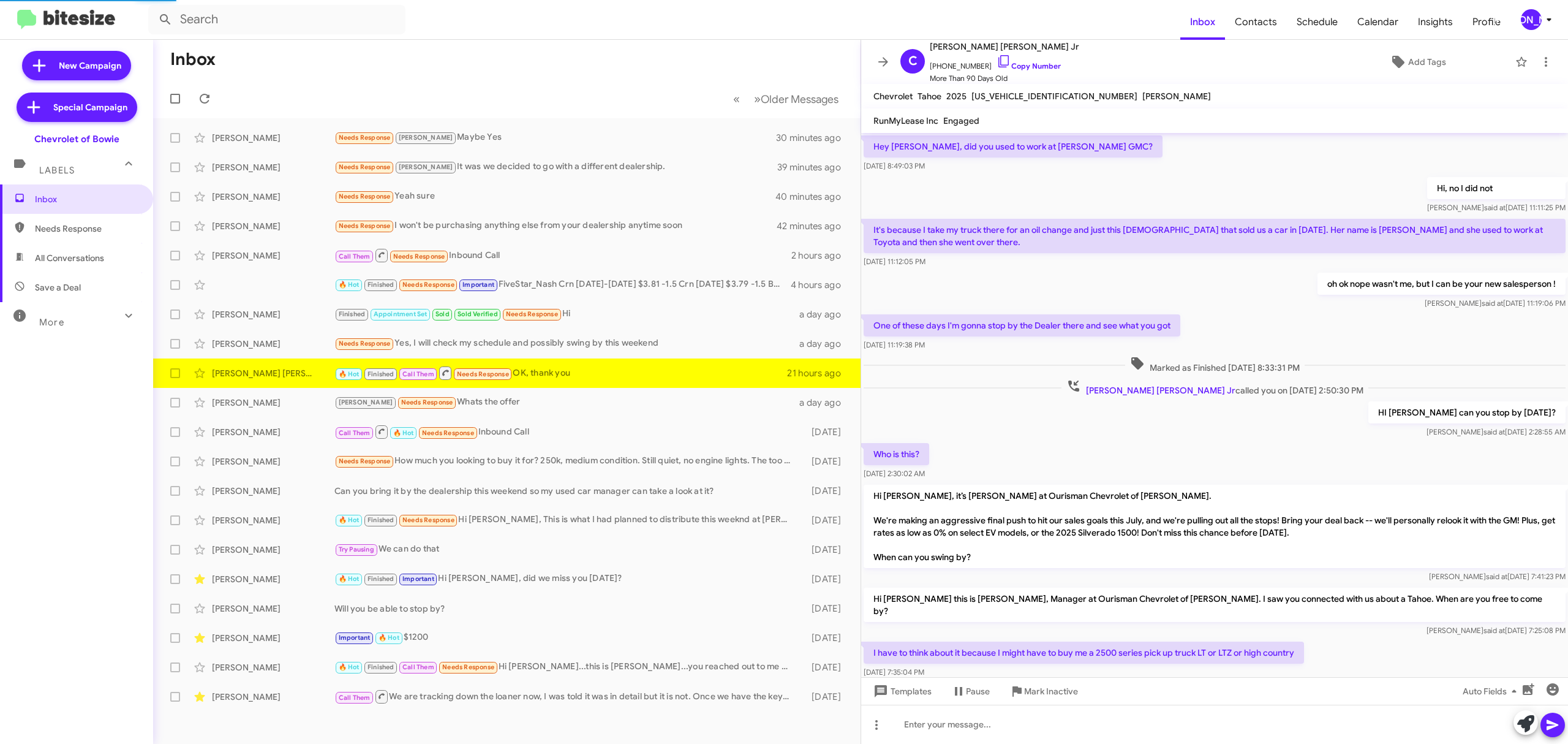
scroll to position [380, 0]
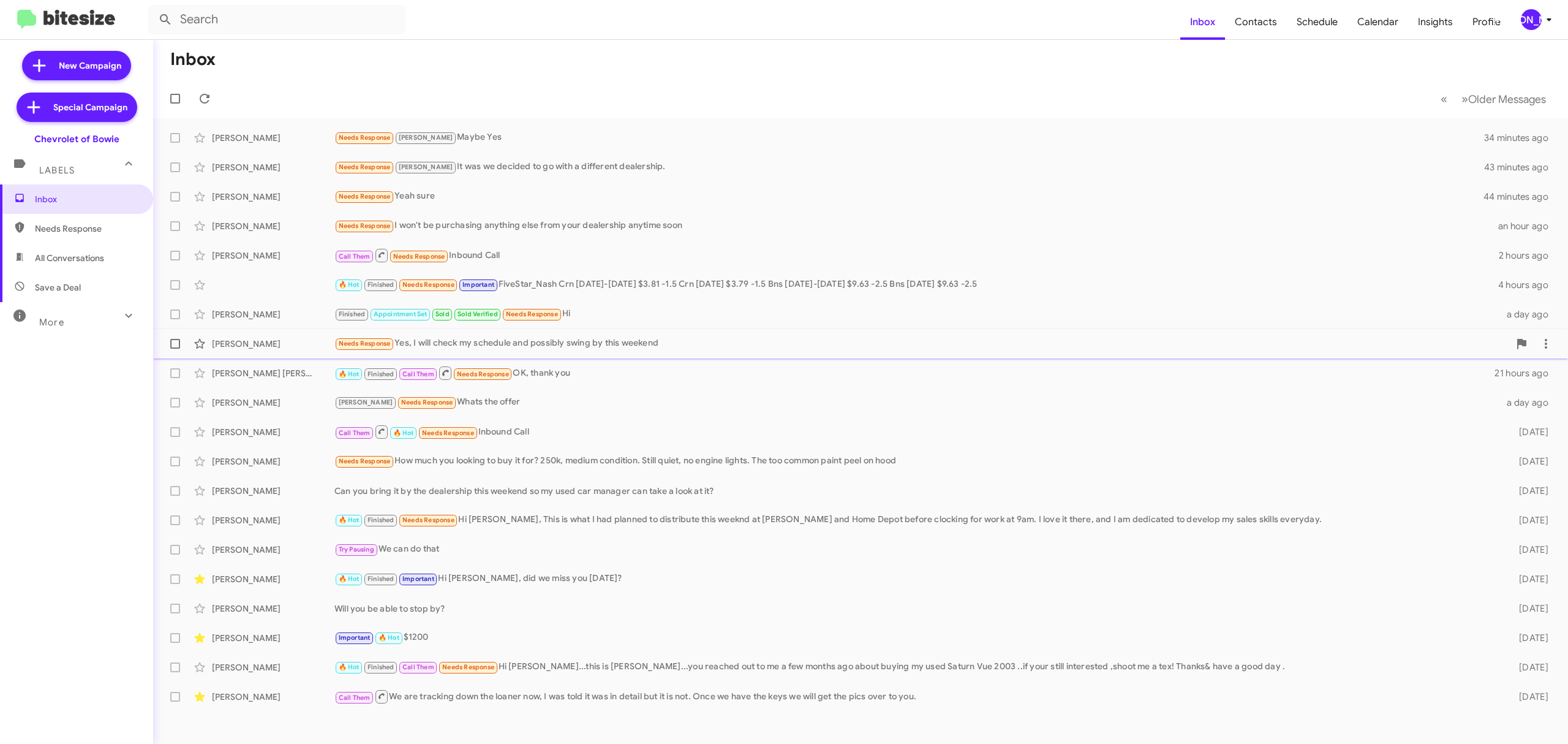
click at [182, 342] on label at bounding box center [175, 343] width 24 height 24
click at [175, 349] on input "checkbox" at bounding box center [175, 349] width 1 height 1
checkbox input "true"
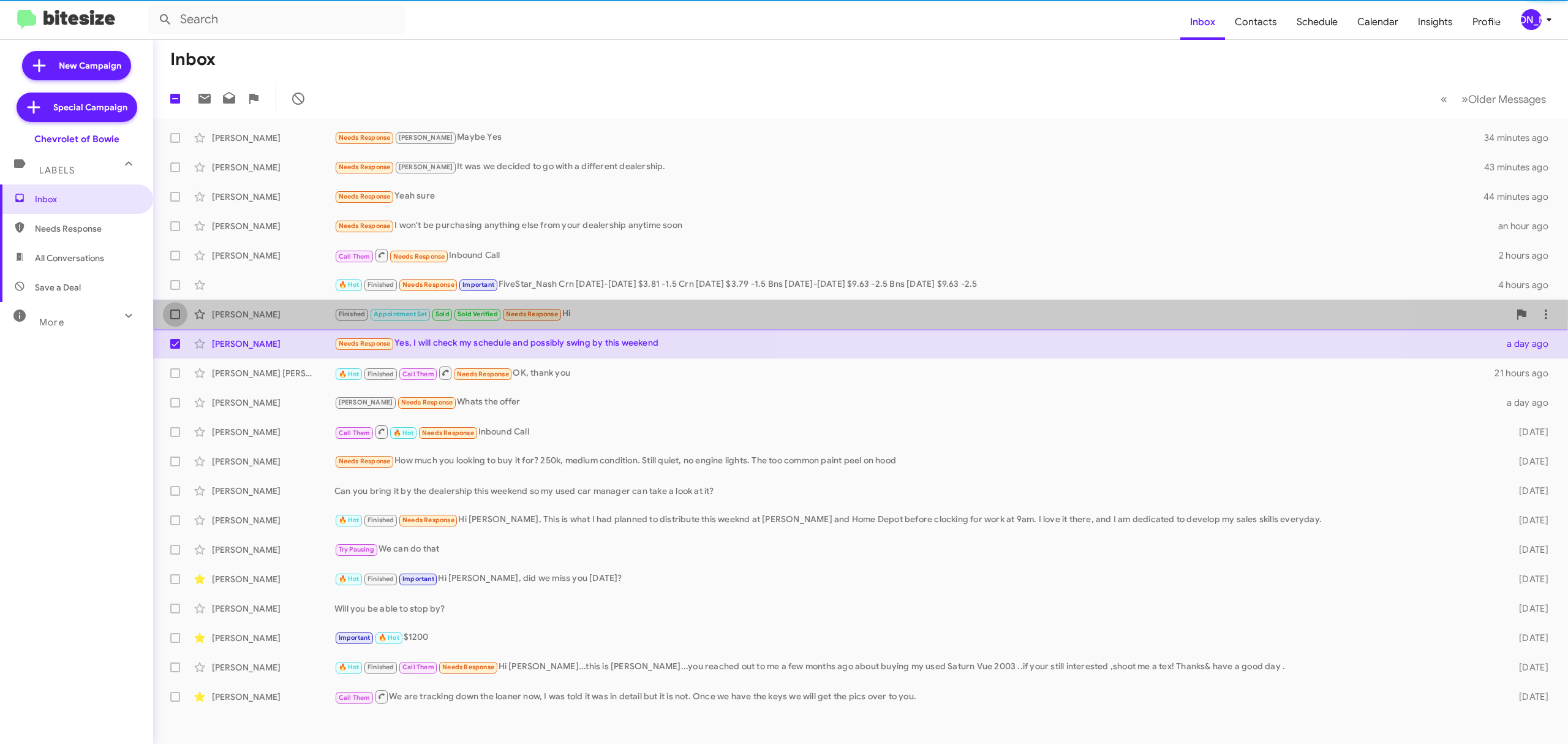
click at [167, 311] on label at bounding box center [175, 314] width 24 height 24
click at [175, 319] on input "checkbox" at bounding box center [175, 319] width 1 height 1
checkbox input "true"
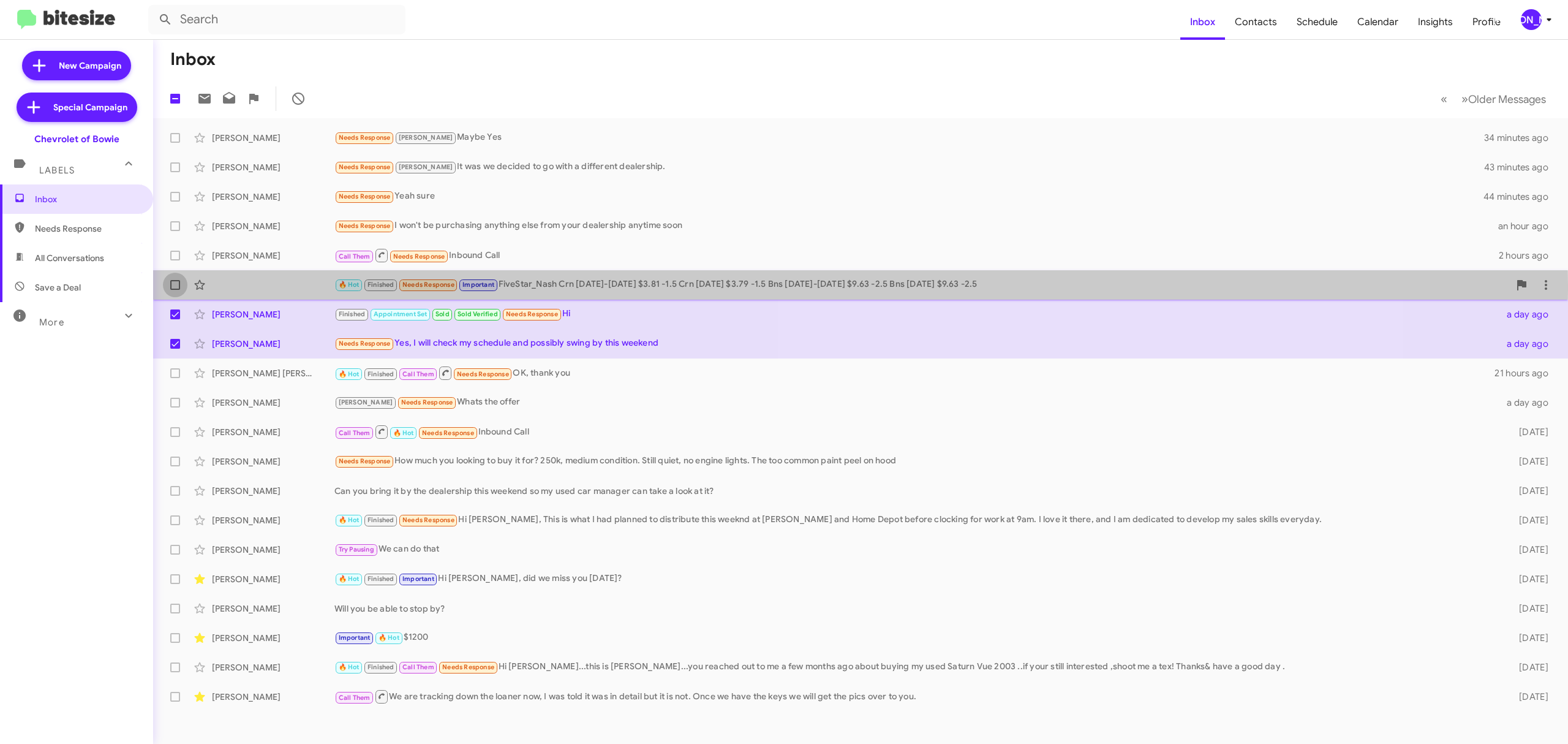
click at [176, 285] on span at bounding box center [175, 285] width 10 height 10
click at [175, 290] on input "checkbox" at bounding box center [175, 290] width 1 height 1
checkbox input "true"
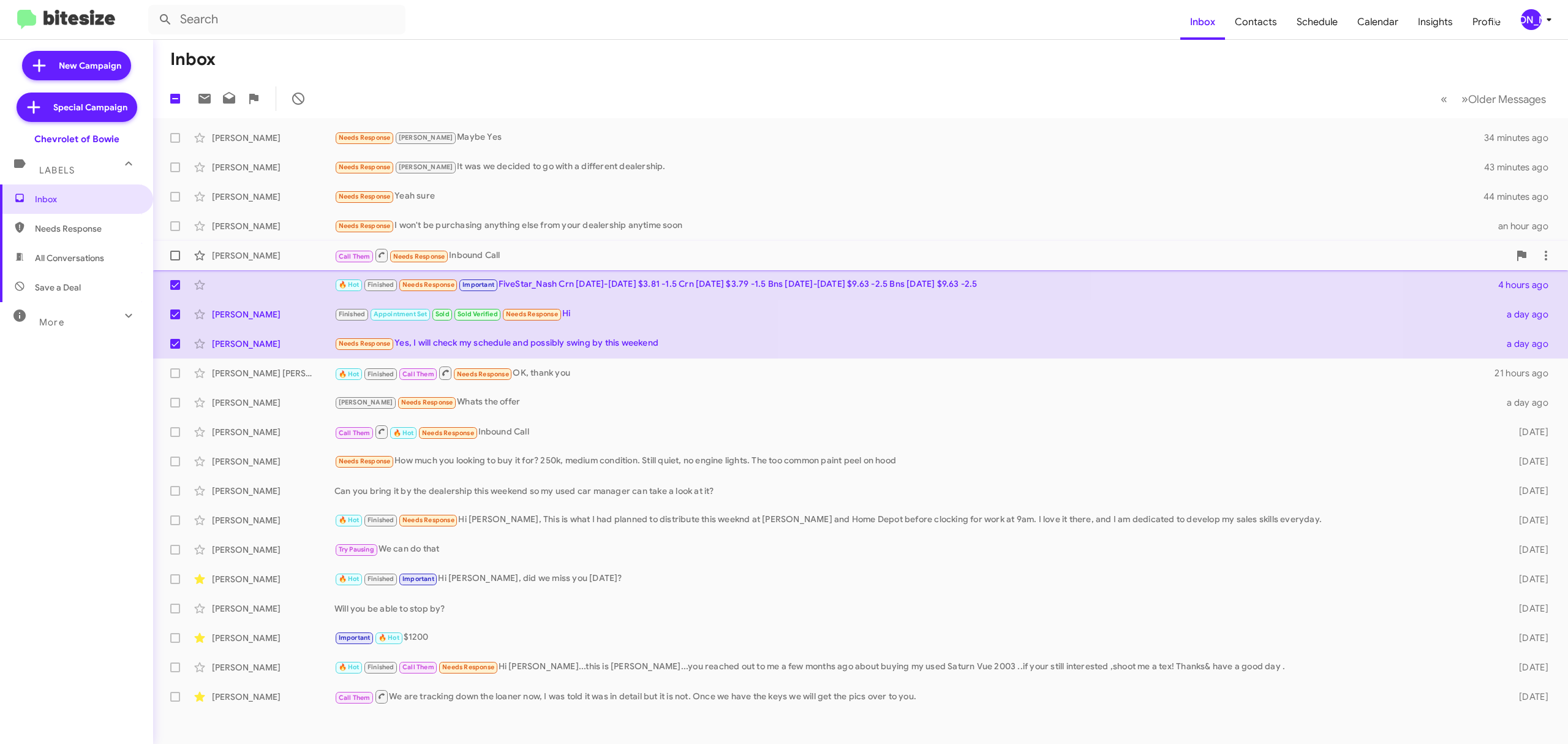
click at [172, 249] on label at bounding box center [175, 255] width 24 height 24
click at [175, 261] on input "checkbox" at bounding box center [175, 261] width 1 height 1
checkbox input "true"
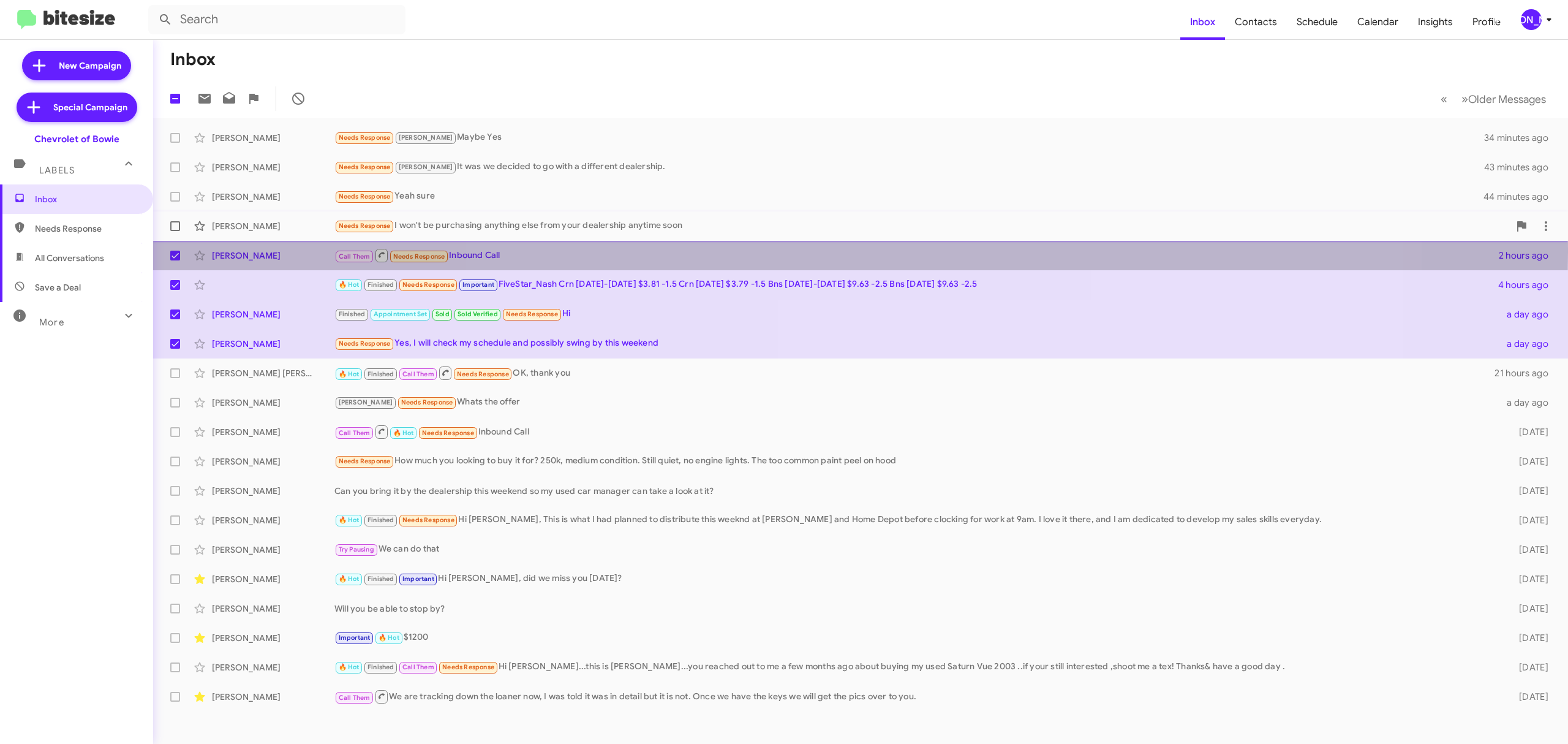
click at [174, 222] on span at bounding box center [175, 226] width 10 height 10
click at [175, 231] on input "checkbox" at bounding box center [175, 231] width 1 height 1
checkbox input "true"
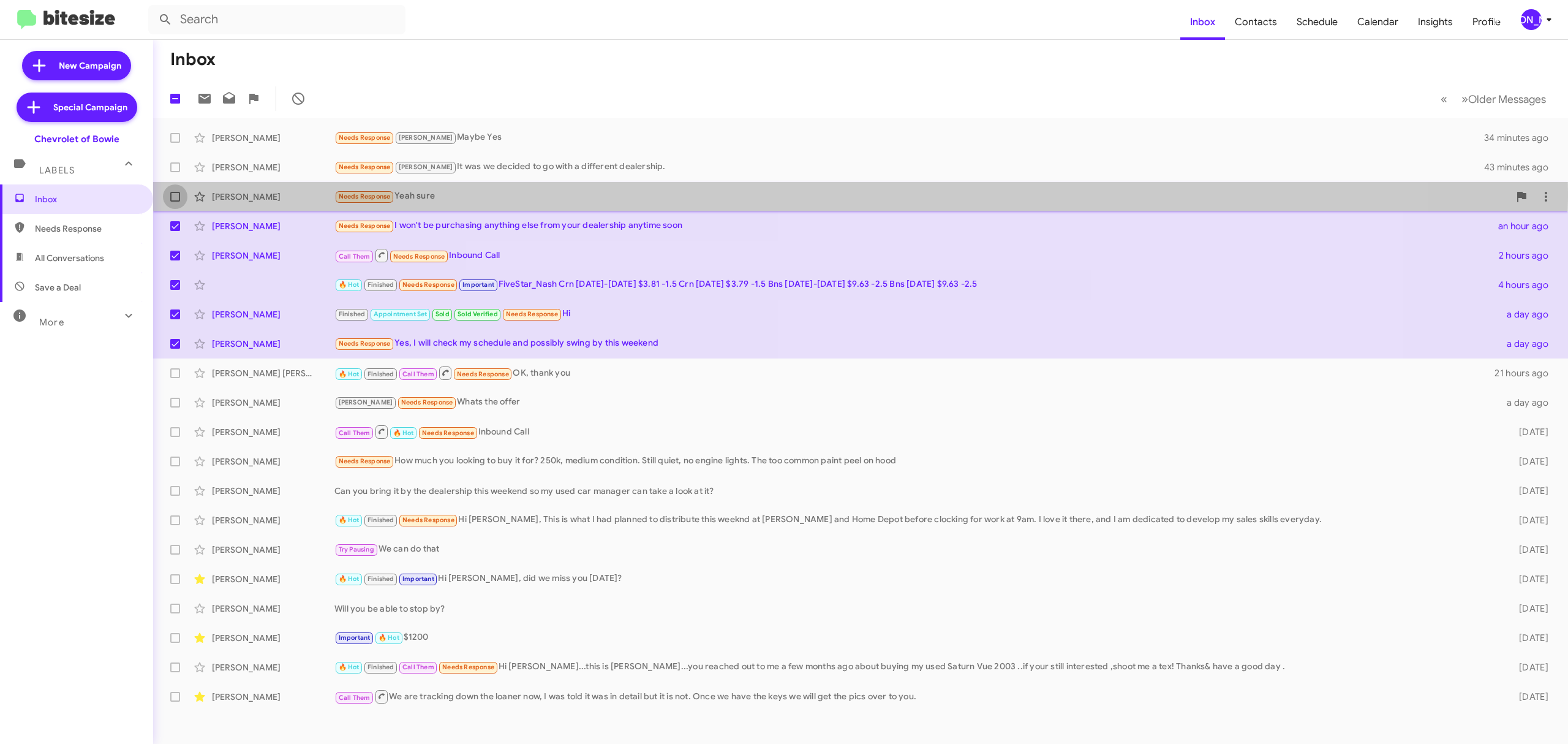
click at [175, 192] on span at bounding box center [175, 197] width 10 height 10
click at [175, 201] on input "checkbox" at bounding box center [175, 201] width 1 height 1
checkbox input "true"
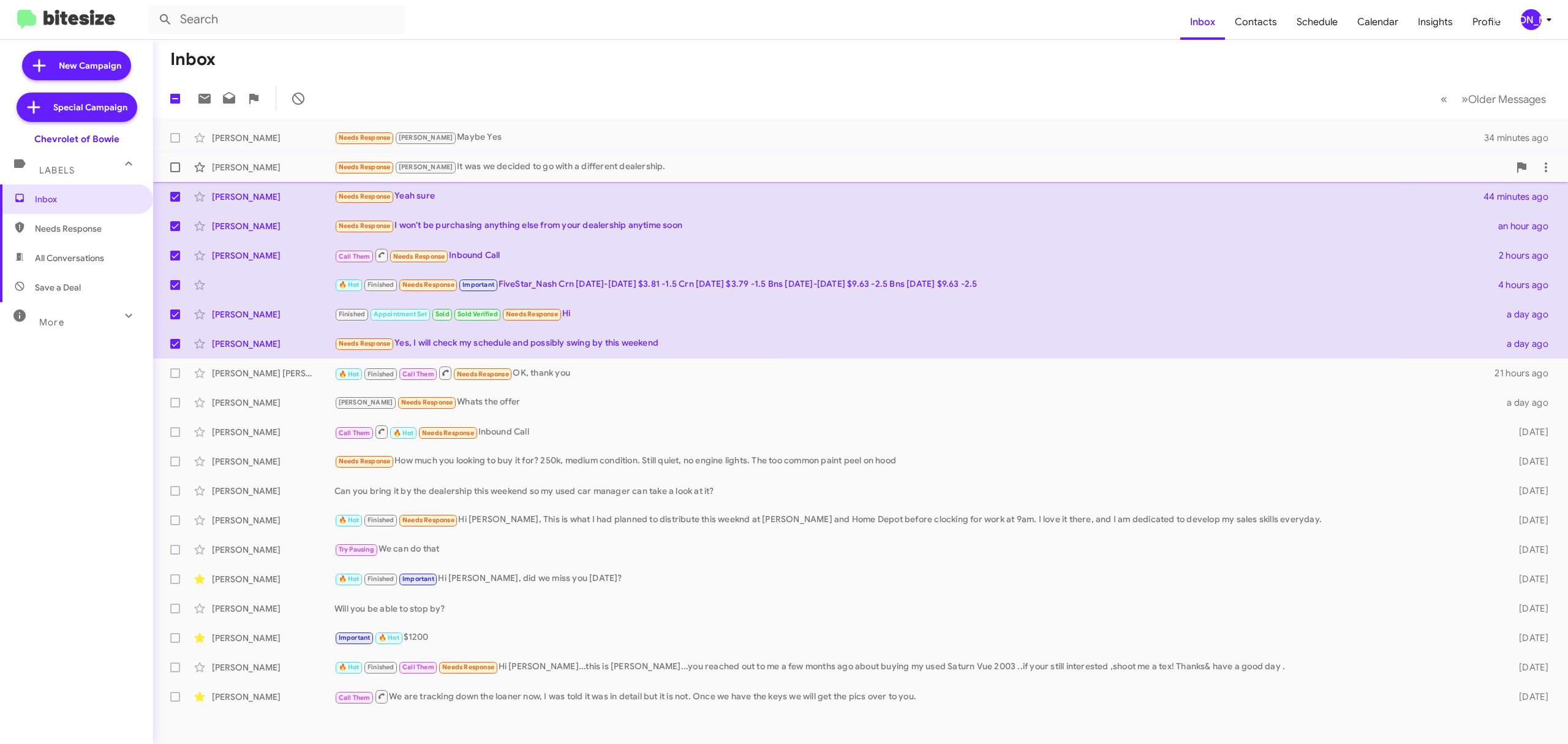
click at [185, 167] on label at bounding box center [175, 167] width 24 height 24
click at [175, 172] on input "checkbox" at bounding box center [175, 172] width 1 height 1
checkbox input "true"
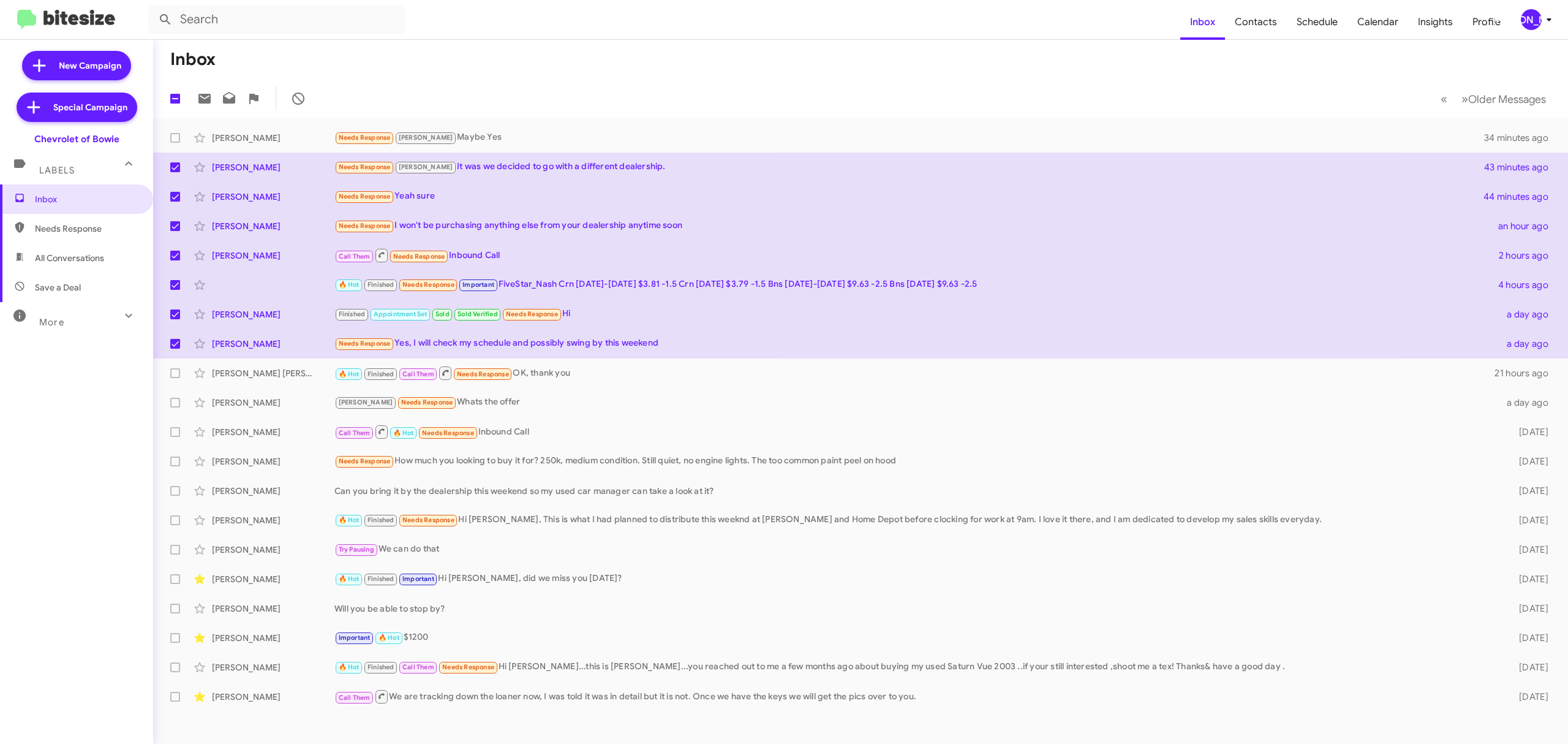
click at [174, 123] on mat-action-list "Karen Jackson Needs Response Brian Maybe Yes 34 minutes ago Rebecca Young Needs…" at bounding box center [860, 415] width 1415 height 593
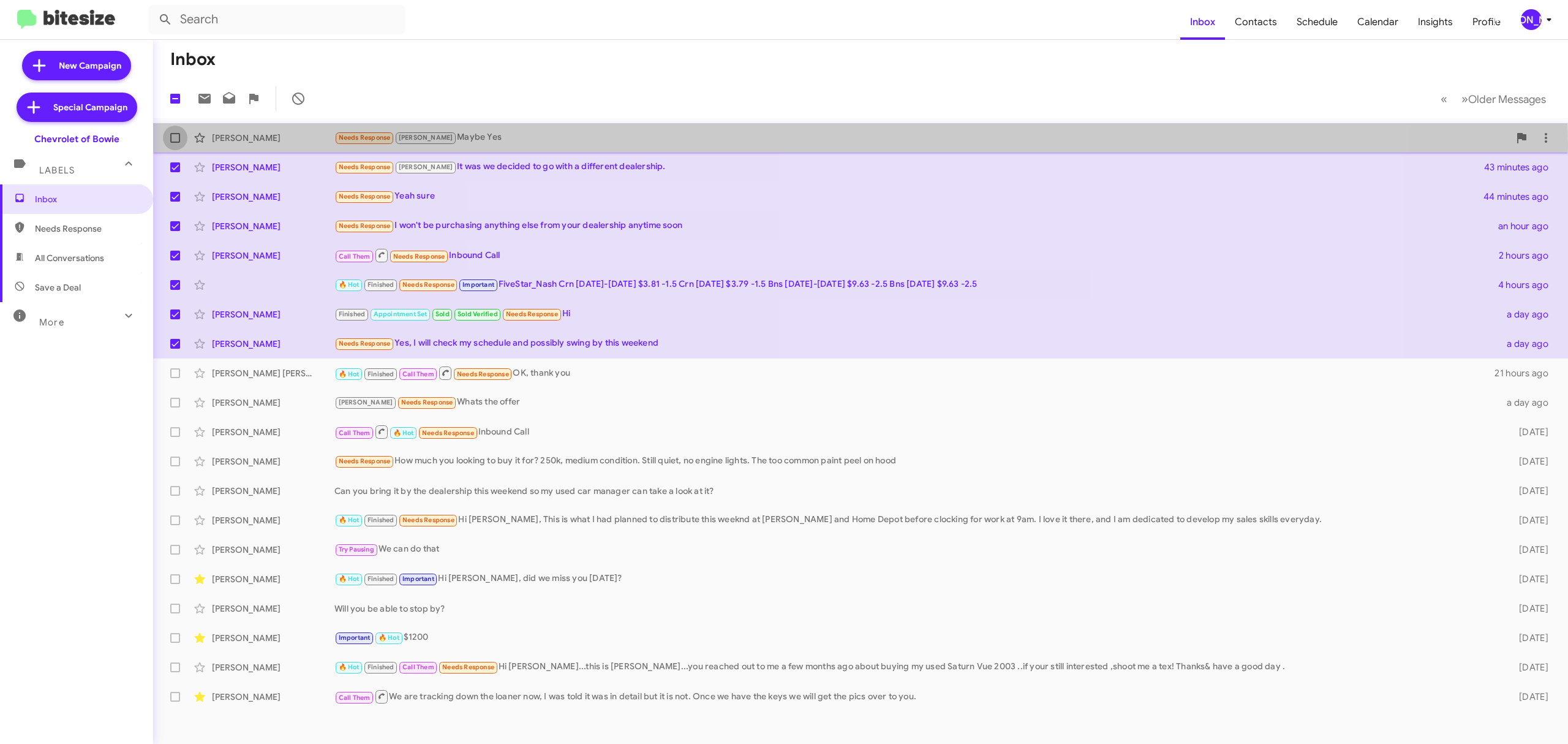
click at [167, 145] on label at bounding box center [175, 137] width 24 height 24
click at [175, 144] on input "checkbox" at bounding box center [175, 143] width 1 height 1
checkbox input "true"
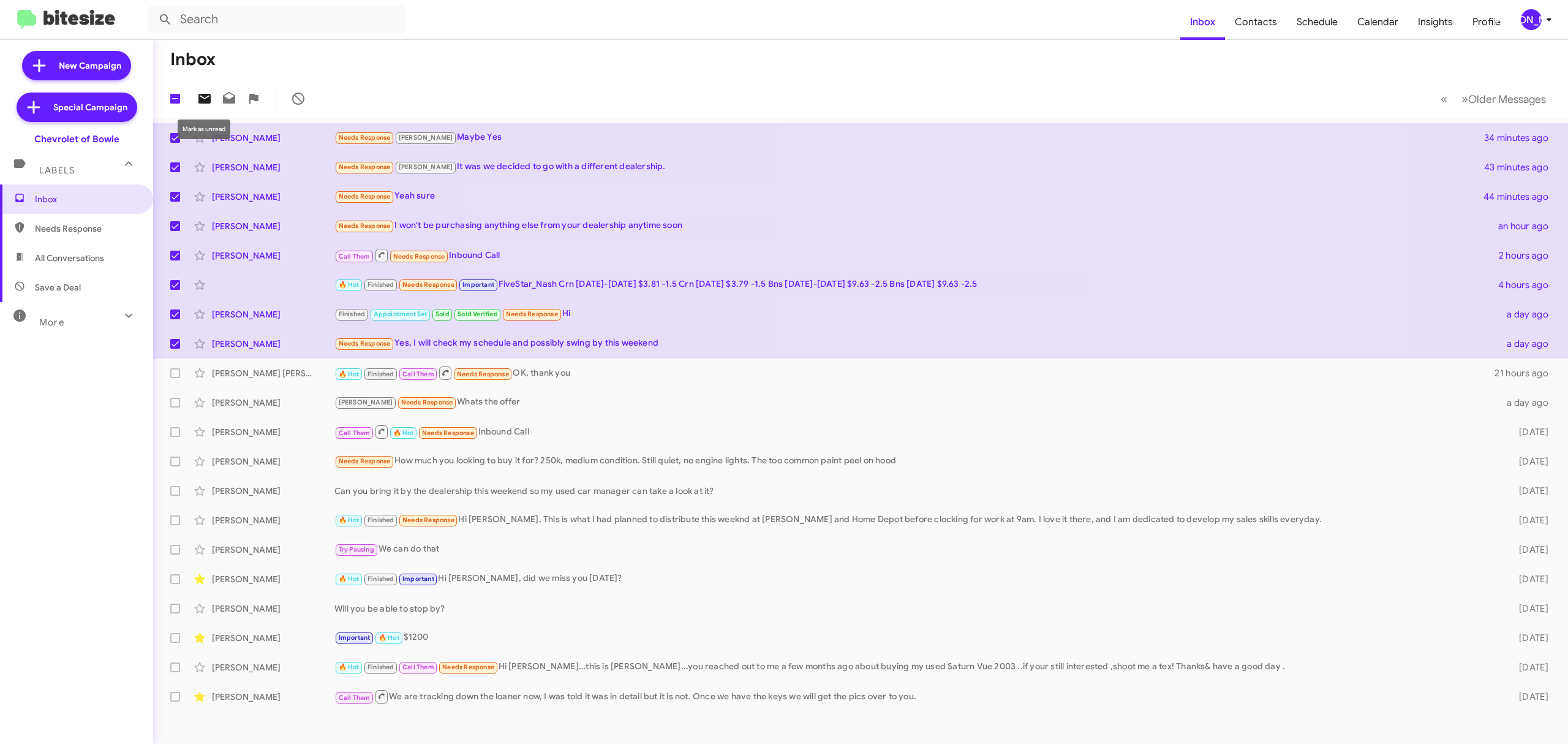
click at [210, 101] on icon at bounding box center [205, 99] width 13 height 10
click at [1531, 18] on div "[PERSON_NAME]" at bounding box center [1531, 19] width 21 height 21
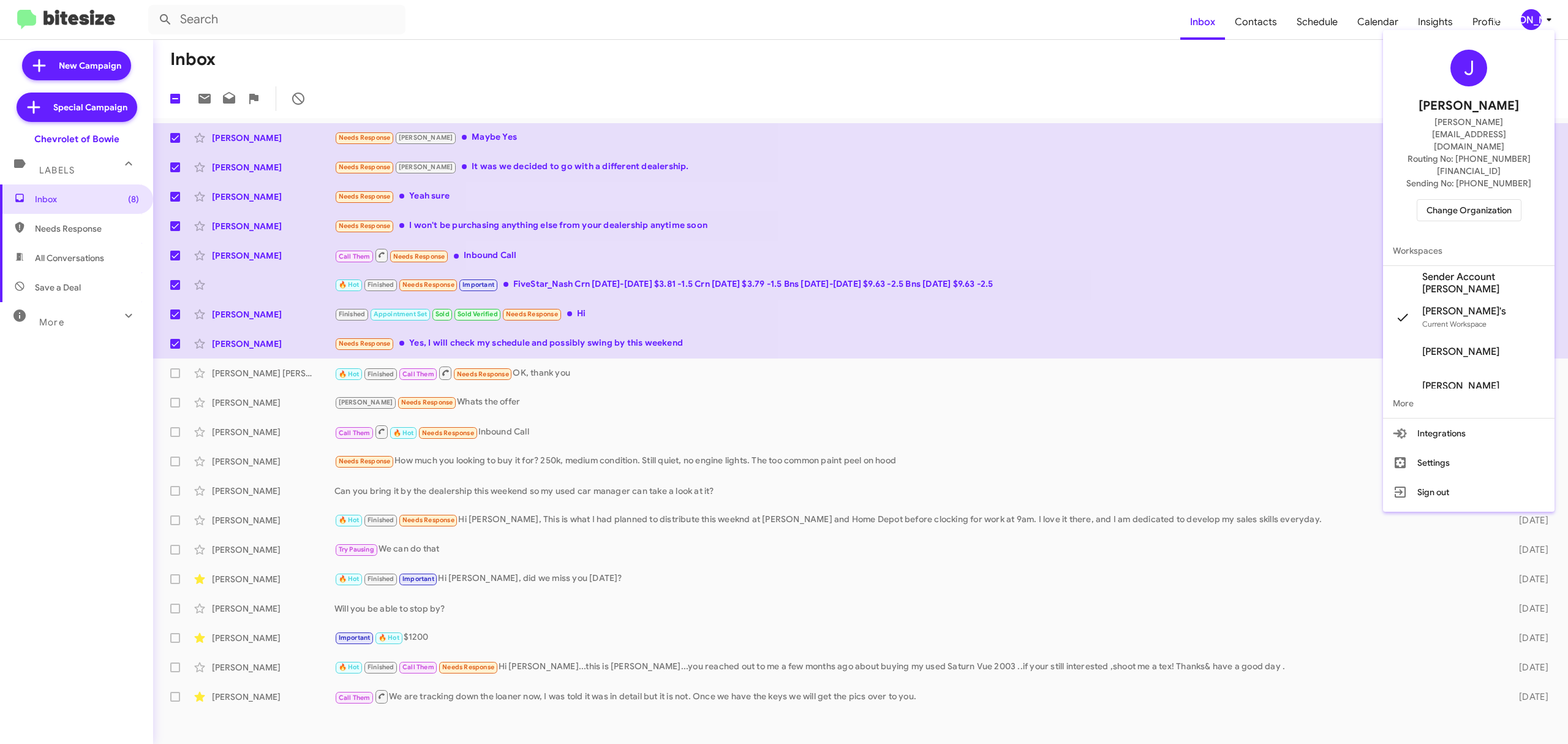
click at [1458, 186] on div "J Jason Apdua jason@bitesize.co Routing No: +1 (240) 245-1011 Sending No: +1 (3…" at bounding box center [1469, 135] width 171 height 201
click at [1456, 200] on span "Change Organization" at bounding box center [1469, 210] width 85 height 21
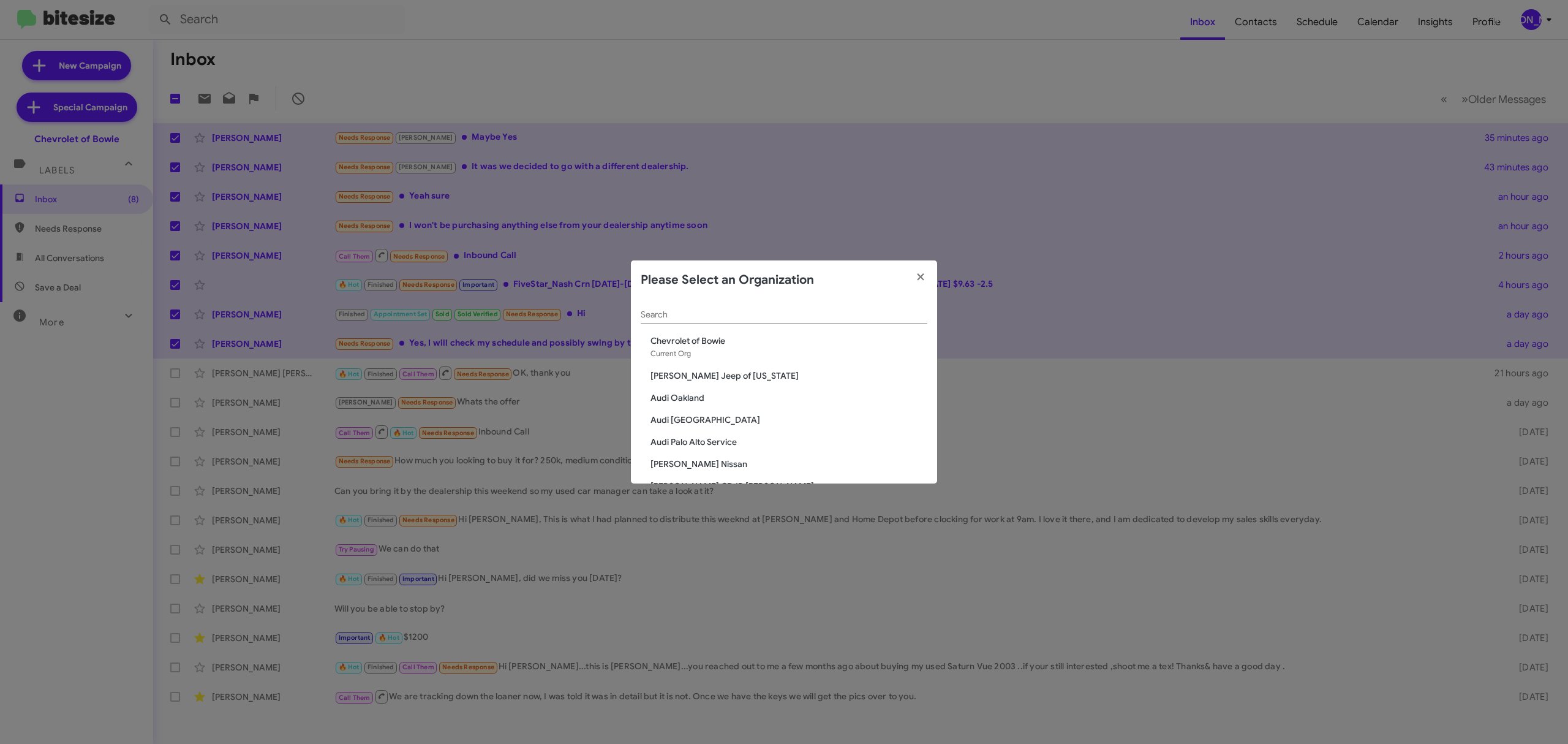
click at [788, 321] on div "Search" at bounding box center [784, 311] width 286 height 24
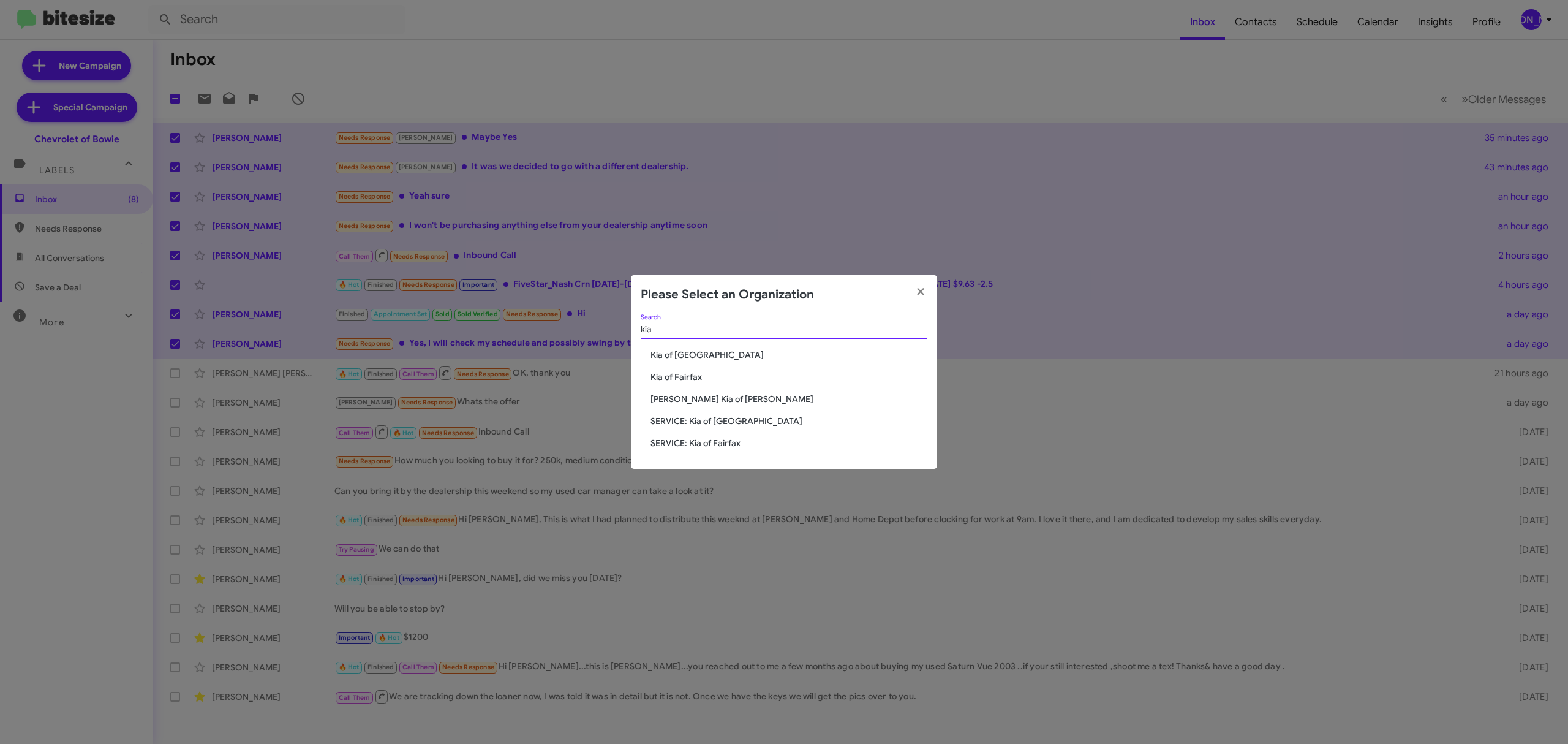
type input "kia"
click at [707, 360] on span "Kia of [GEOGRAPHIC_DATA]" at bounding box center [789, 355] width 277 height 13
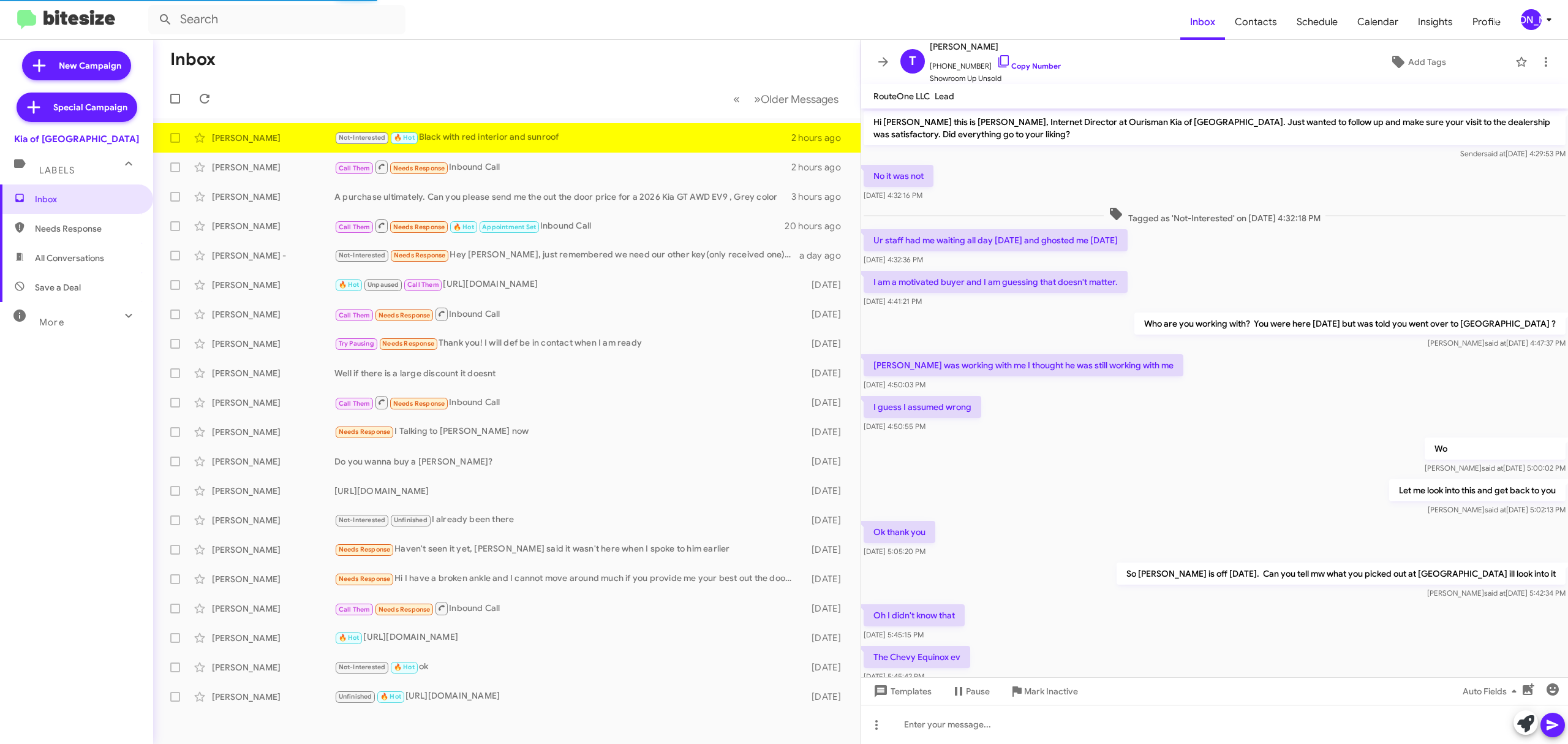
scroll to position [71, 0]
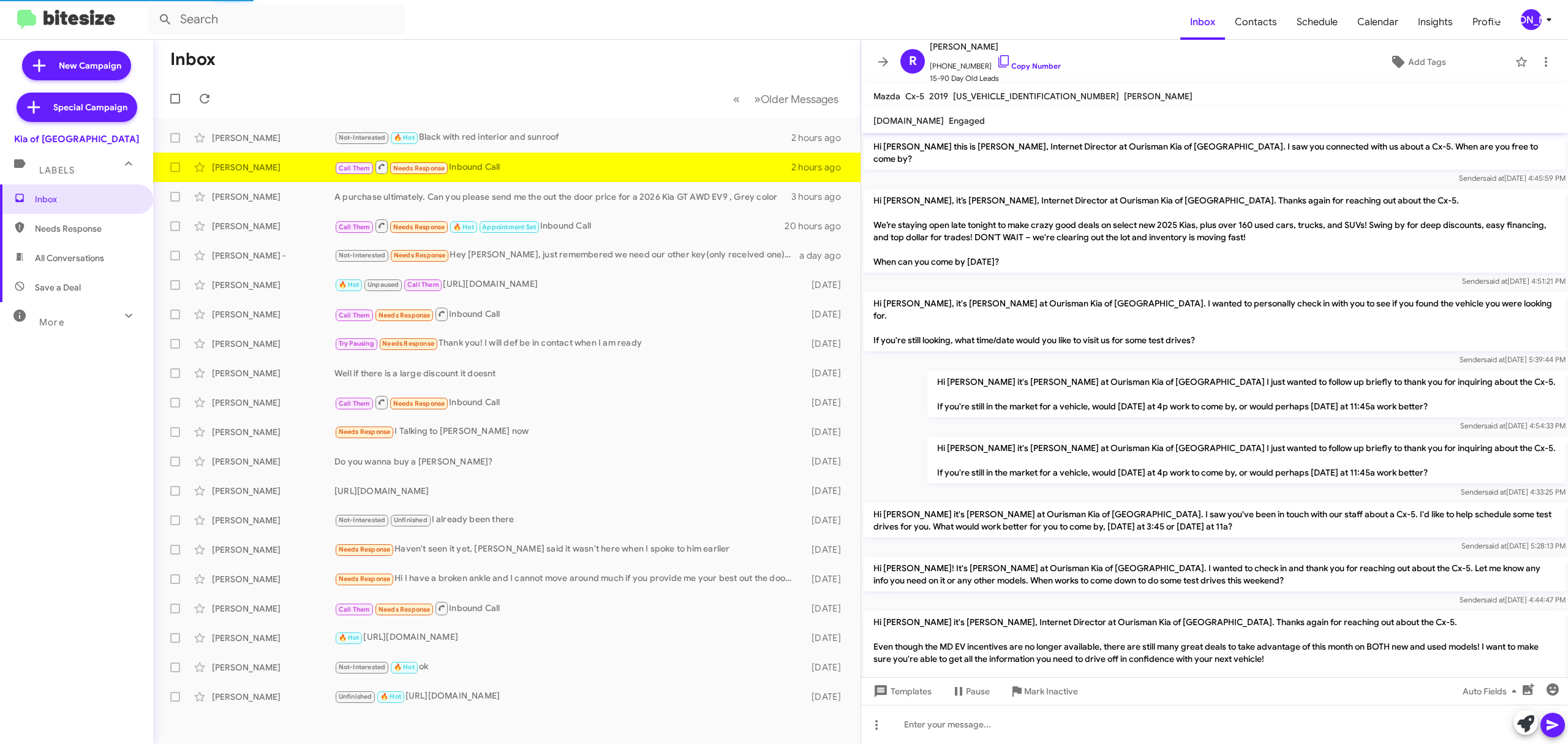
scroll to position [256, 0]
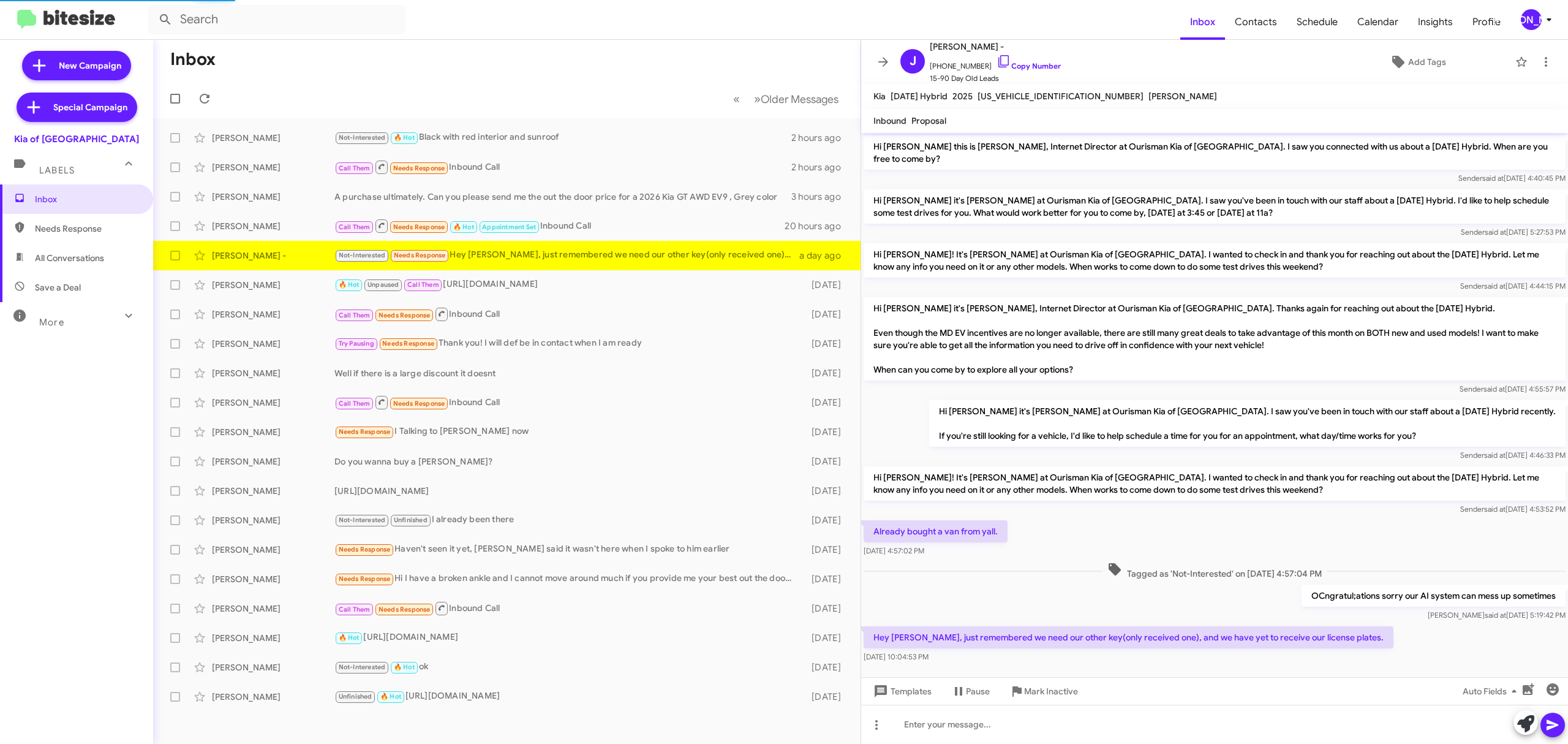
scroll to position [6, 0]
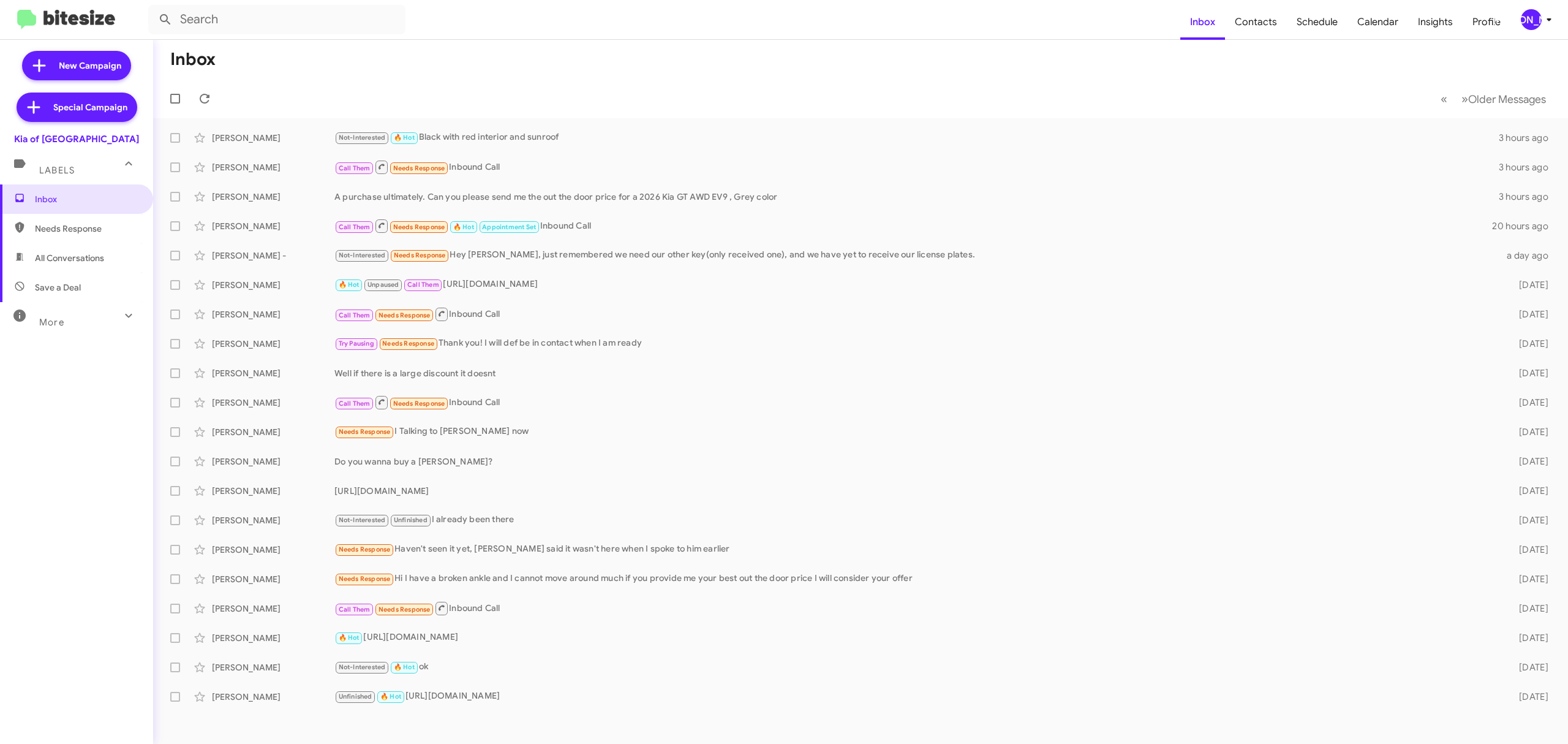
click at [1531, 16] on div "[PERSON_NAME]" at bounding box center [1531, 19] width 21 height 21
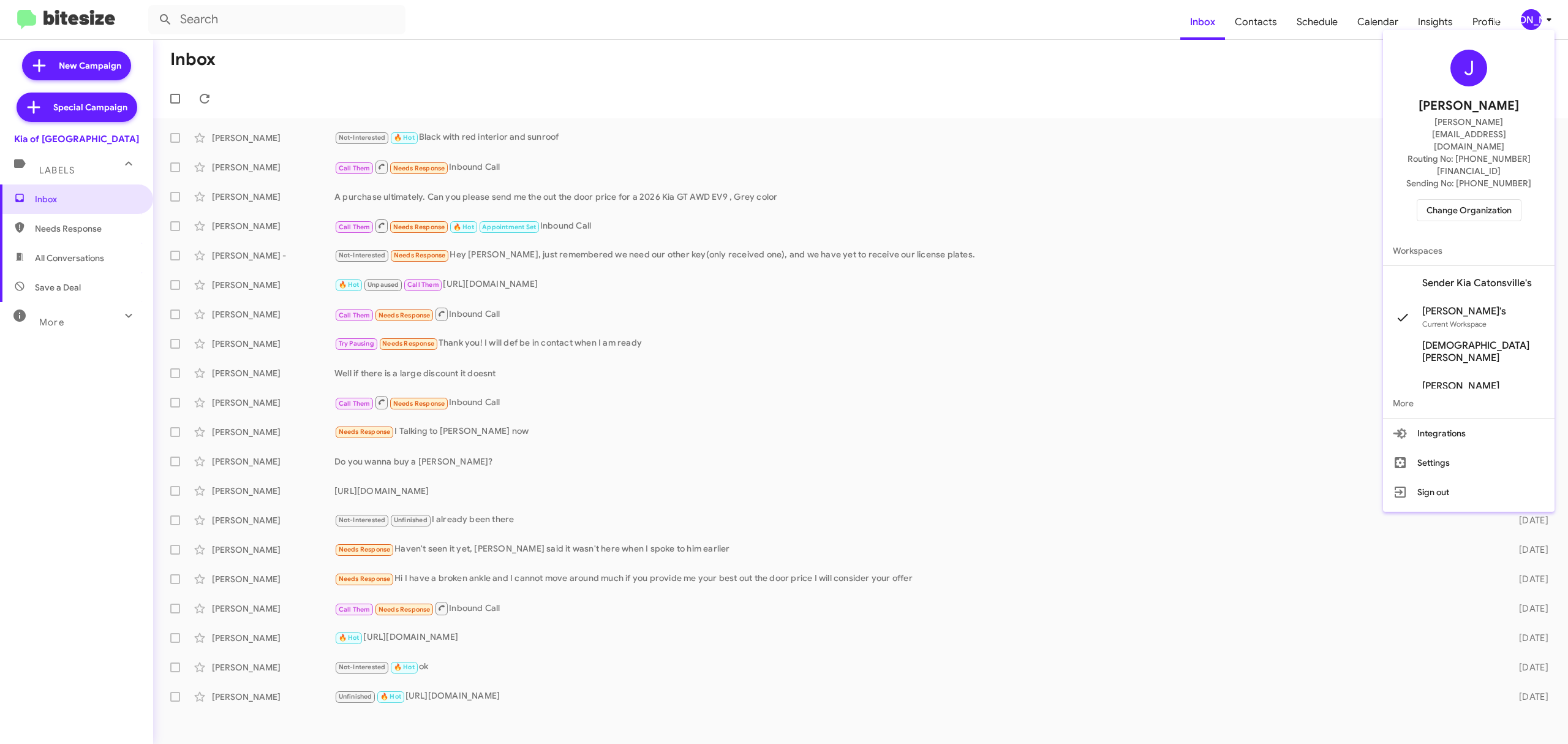
click at [1446, 162] on div "J [PERSON_NAME] [PERSON_NAME][EMAIL_ADDRESS][DOMAIN_NAME] Routing No: [PHONE_NU…" at bounding box center [1469, 135] width 171 height 201
click at [1439, 199] on button "Change Organization" at bounding box center [1469, 210] width 104 height 22
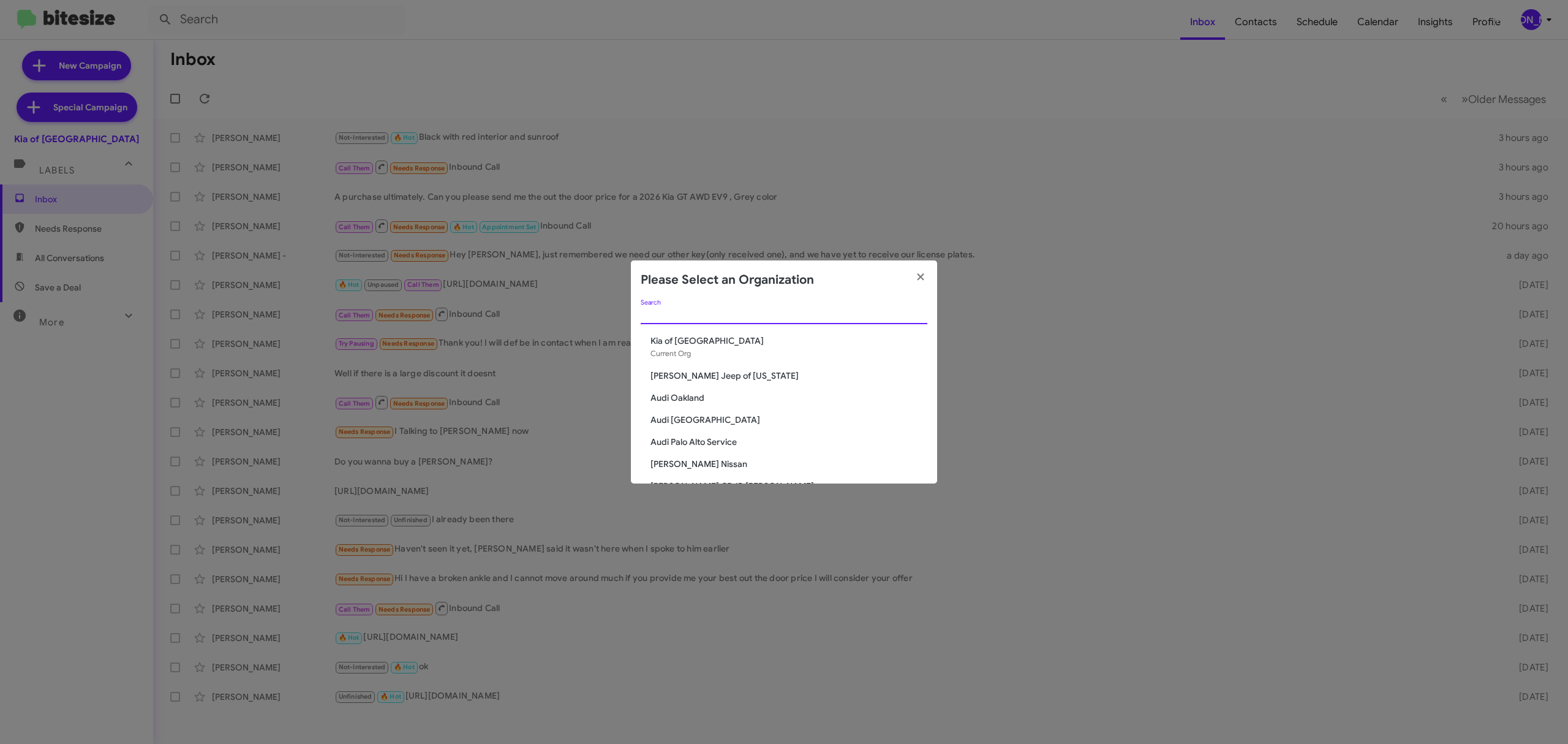
click at [836, 315] on input "Search" at bounding box center [784, 315] width 286 height 10
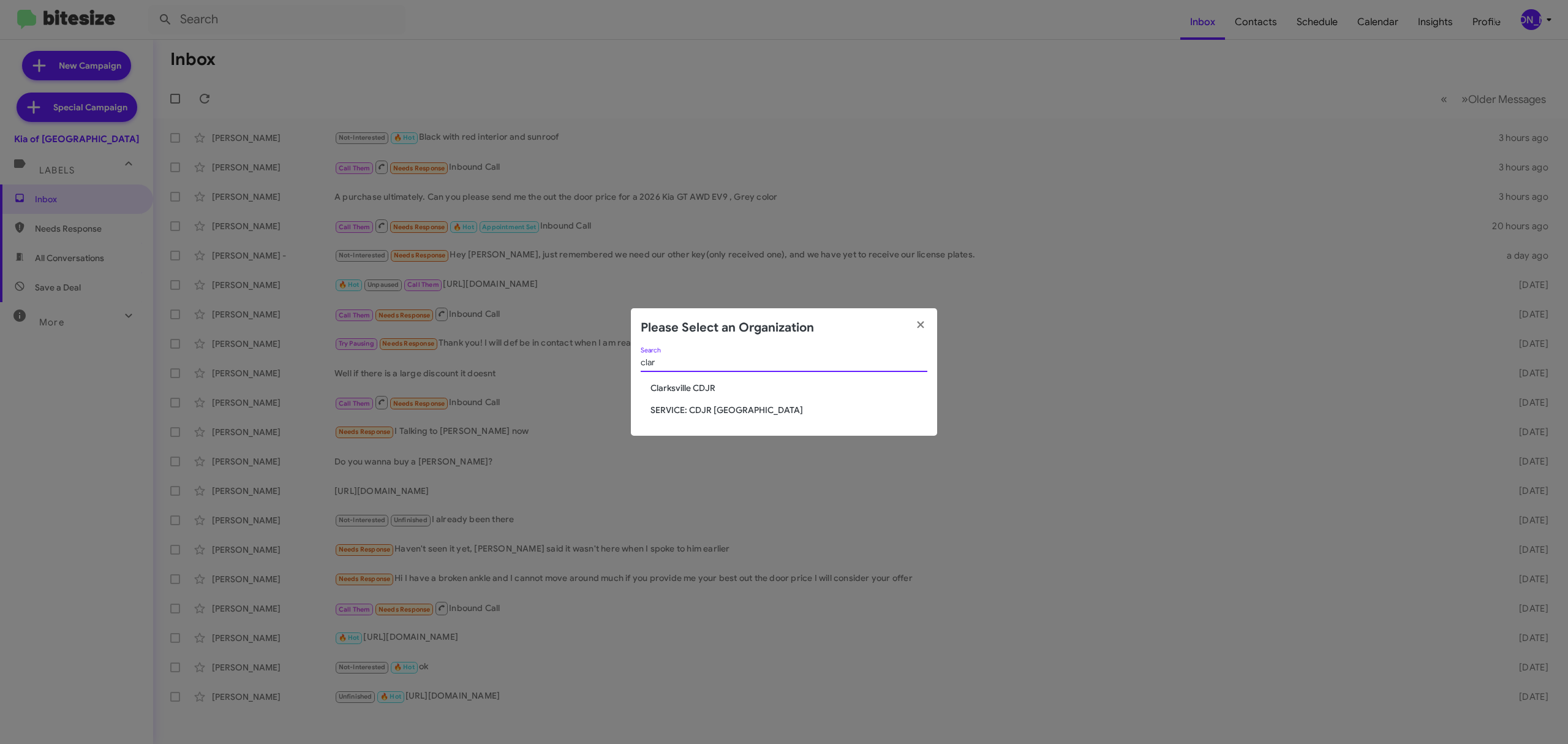
type input "clar"
click at [708, 388] on span "Clarksville CDJR" at bounding box center [789, 387] width 277 height 13
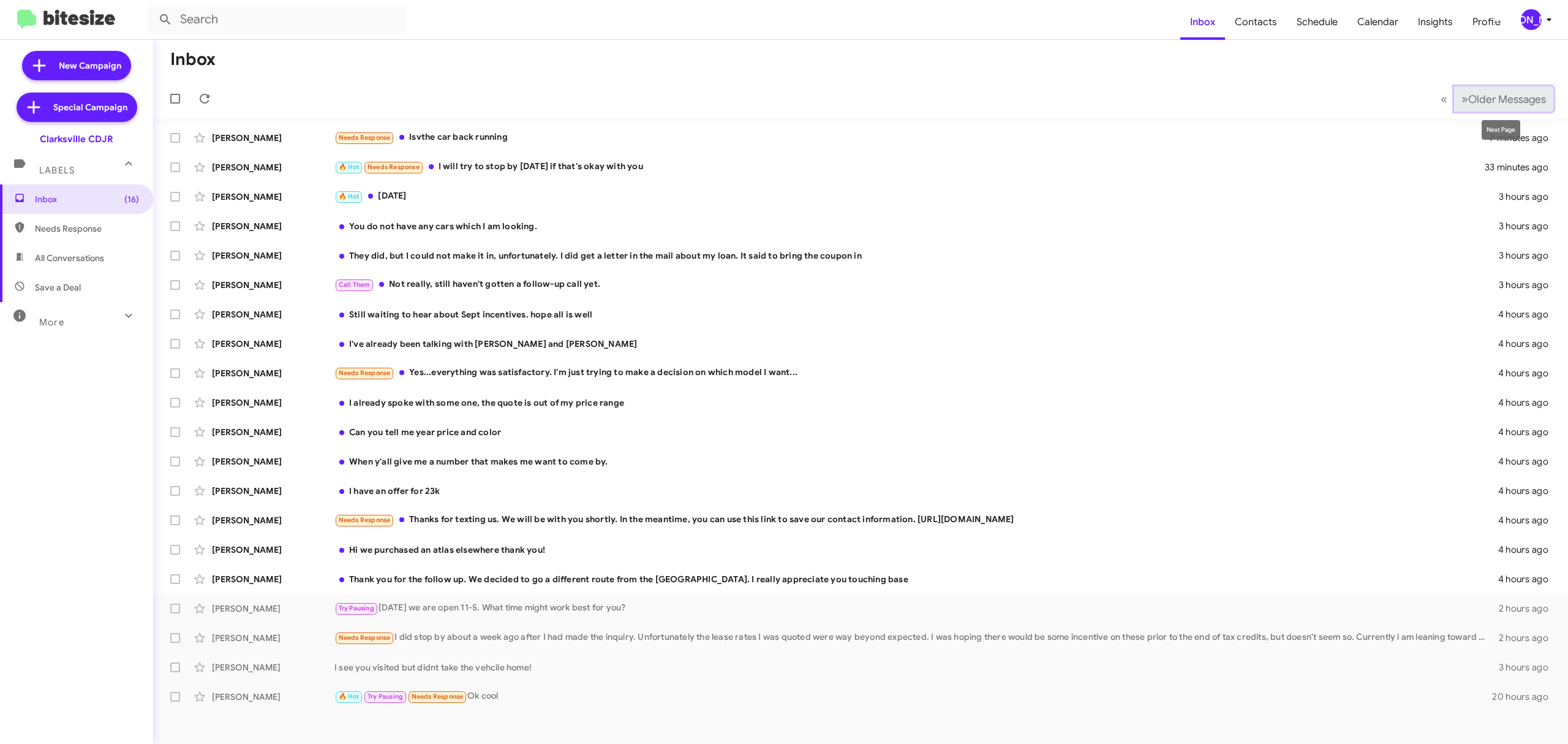
click at [1479, 100] on span "Older Messages" at bounding box center [1507, 99] width 78 height 13
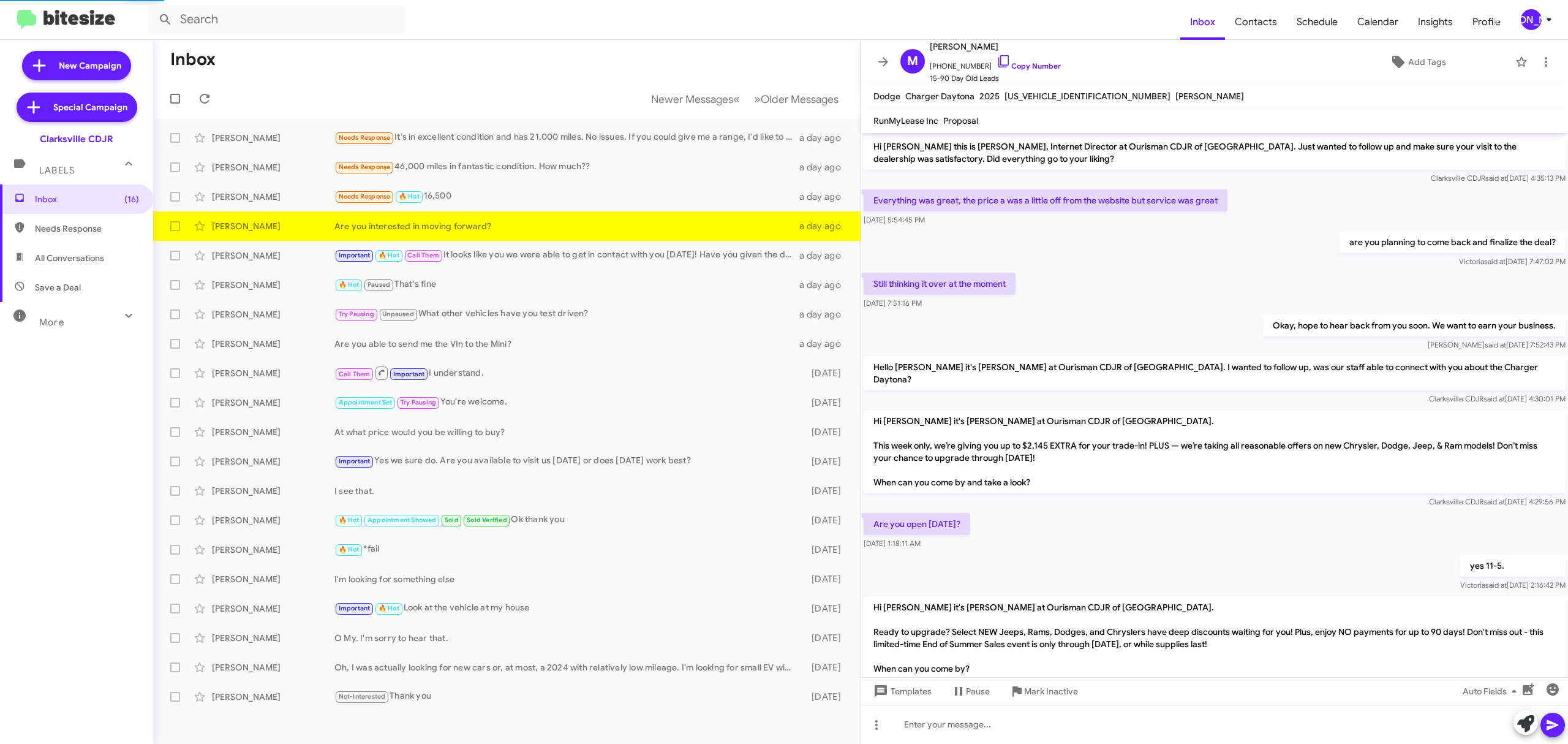
scroll to position [278, 0]
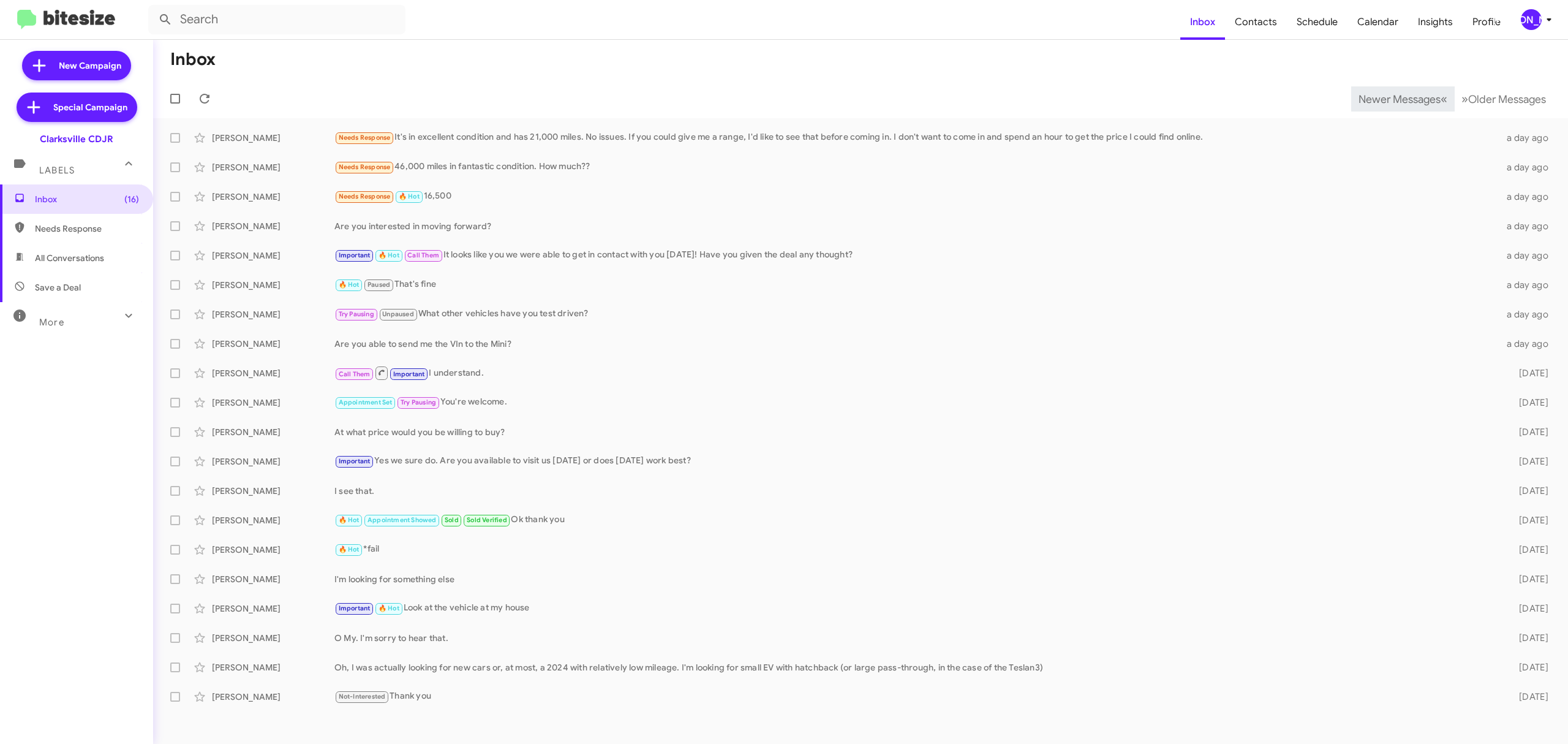
click at [1390, 98] on span "Newer Messages" at bounding box center [1399, 99] width 82 height 13
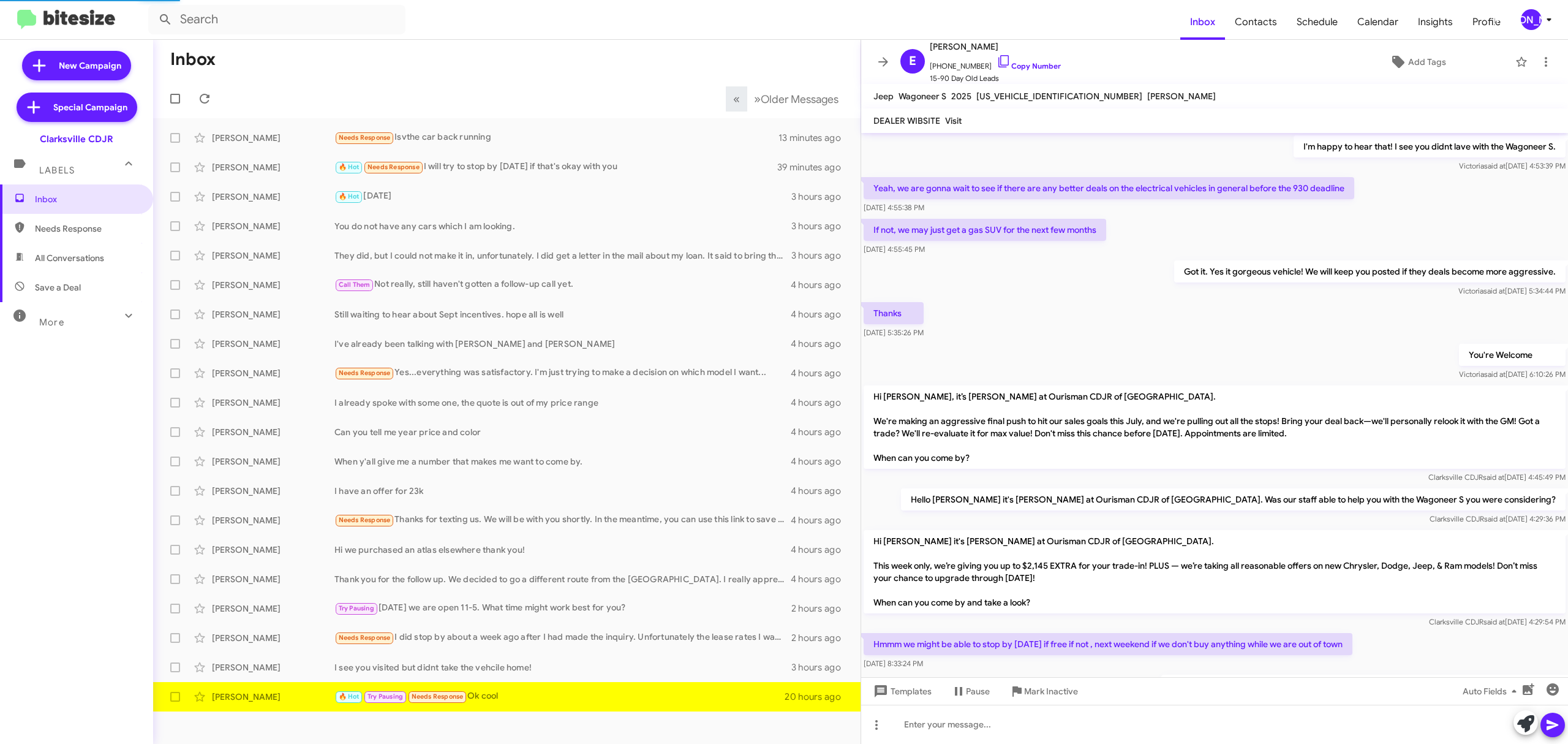
scroll to position [608, 0]
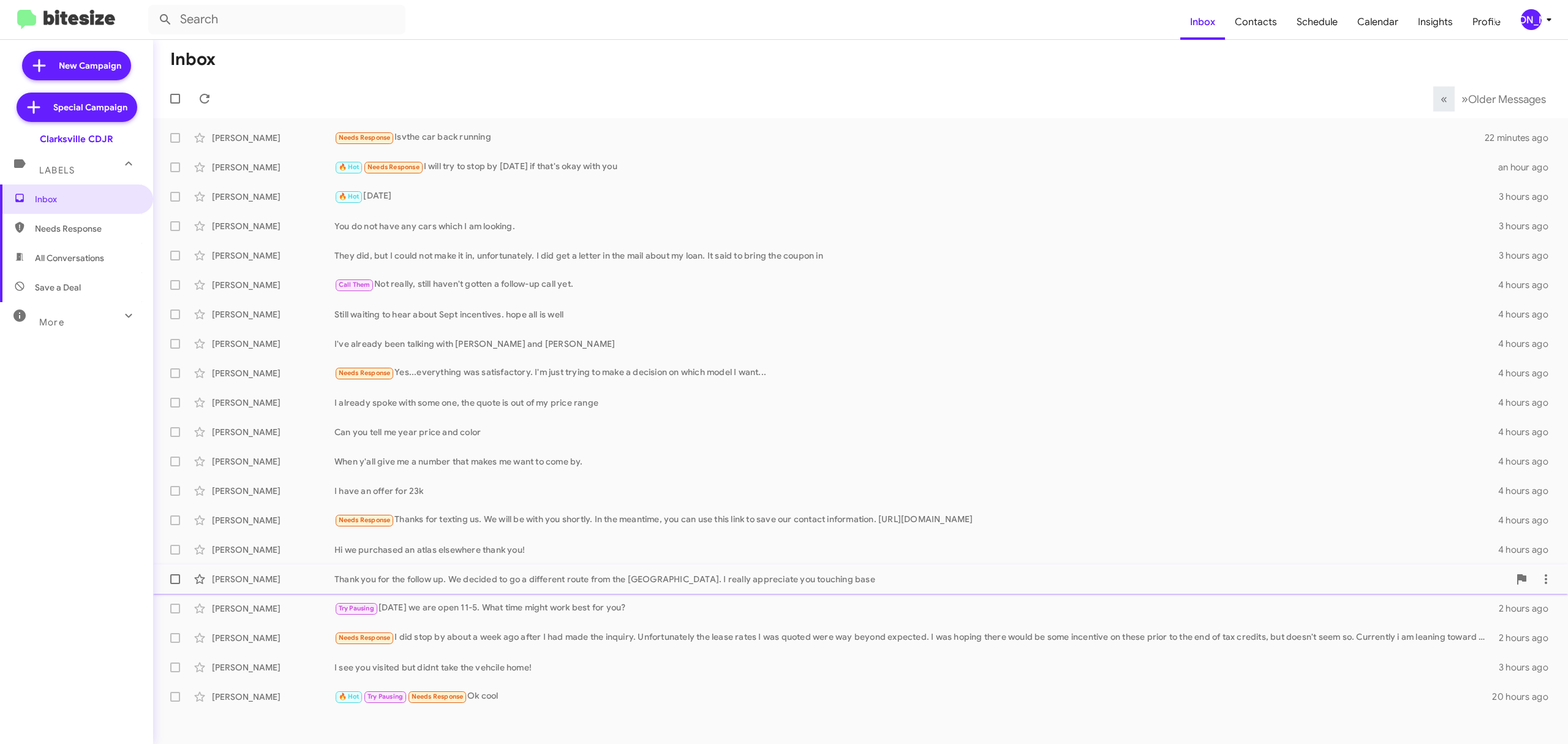
click at [172, 584] on label at bounding box center [175, 579] width 24 height 24
click at [175, 584] on input "checkbox" at bounding box center [175, 584] width 1 height 1
checkbox input "true"
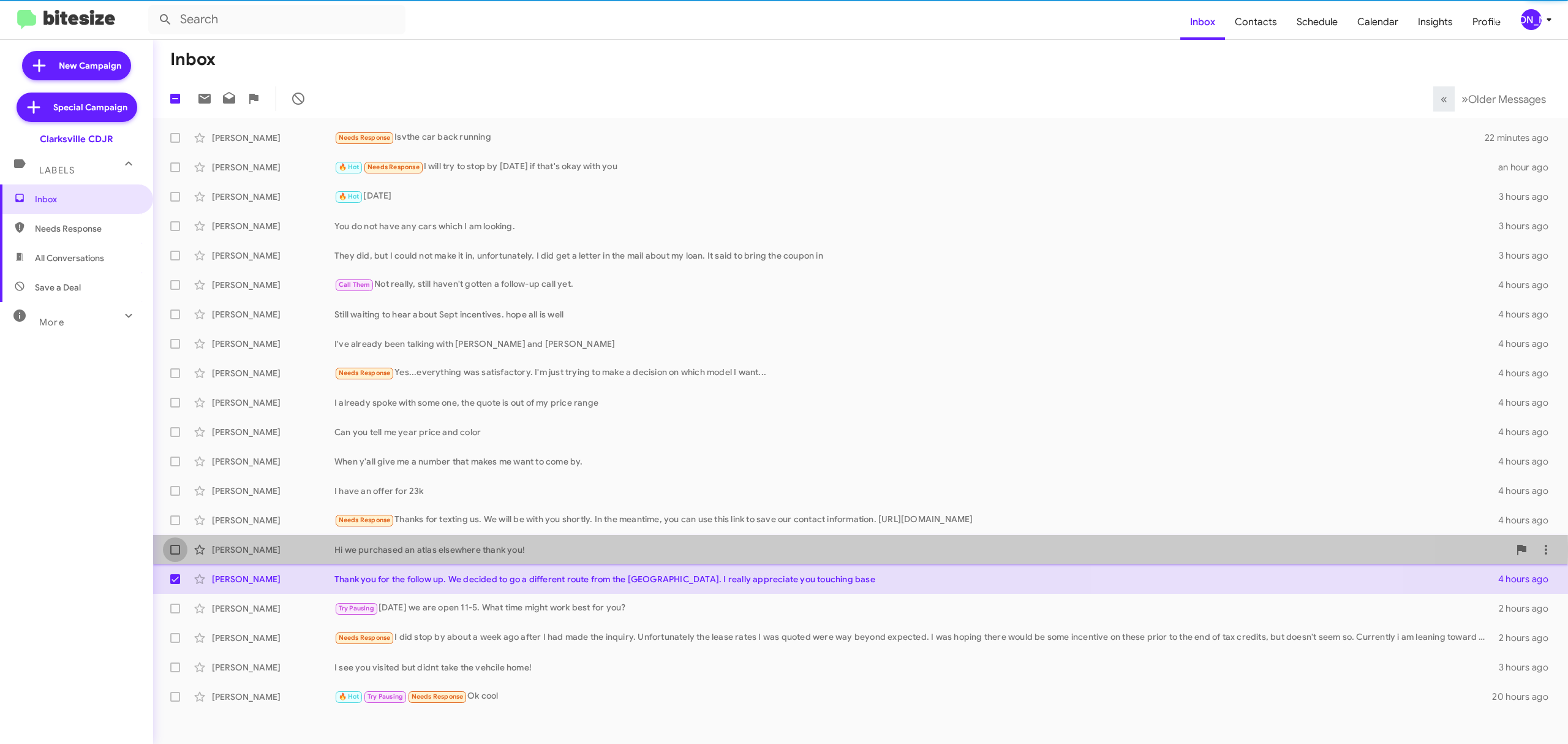
click at [179, 547] on span at bounding box center [175, 549] width 10 height 10
click at [175, 554] on input "checkbox" at bounding box center [175, 554] width 1 height 1
checkbox input "true"
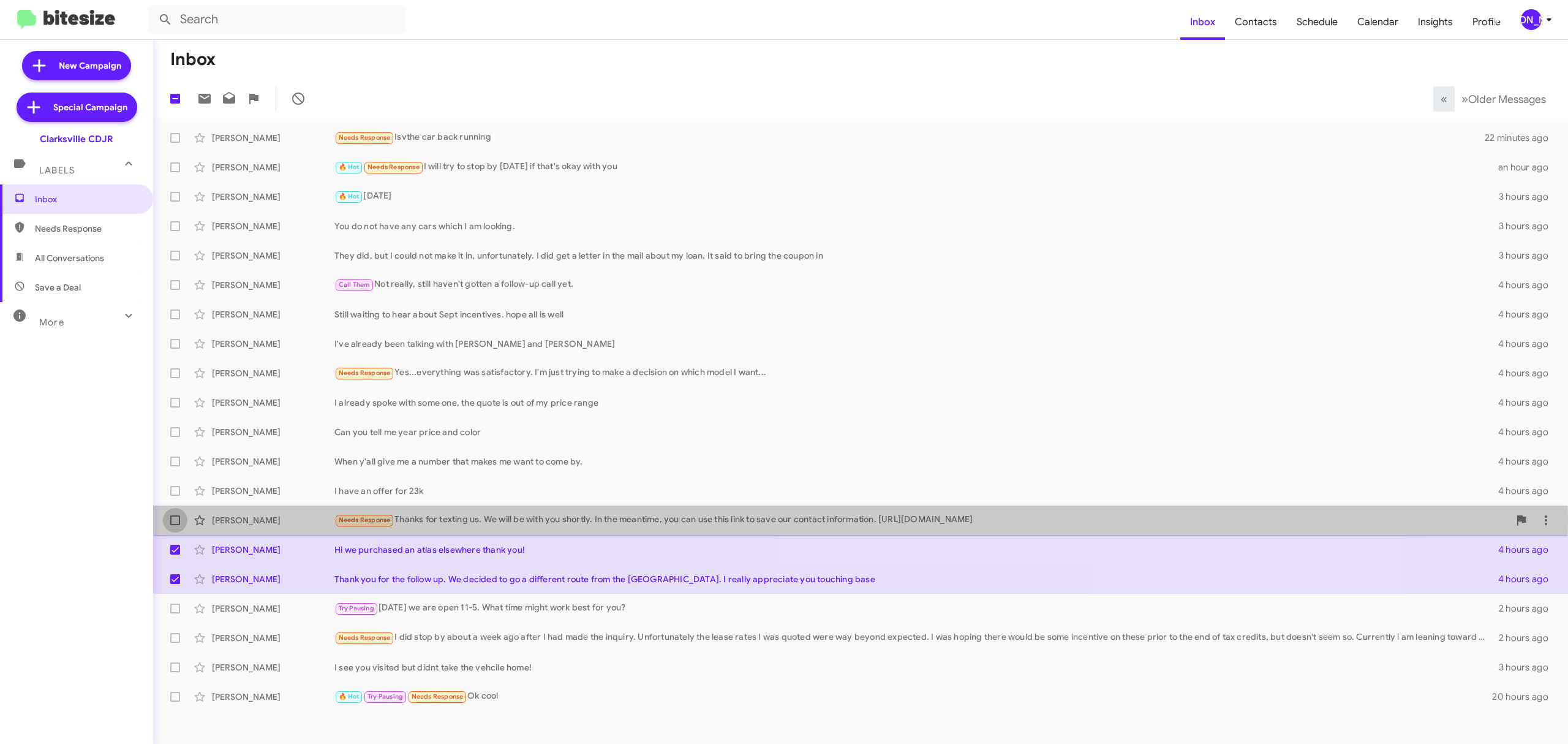
click at [173, 519] on span at bounding box center [175, 520] width 10 height 10
click at [175, 525] on input "checkbox" at bounding box center [175, 525] width 1 height 1
checkbox input "true"
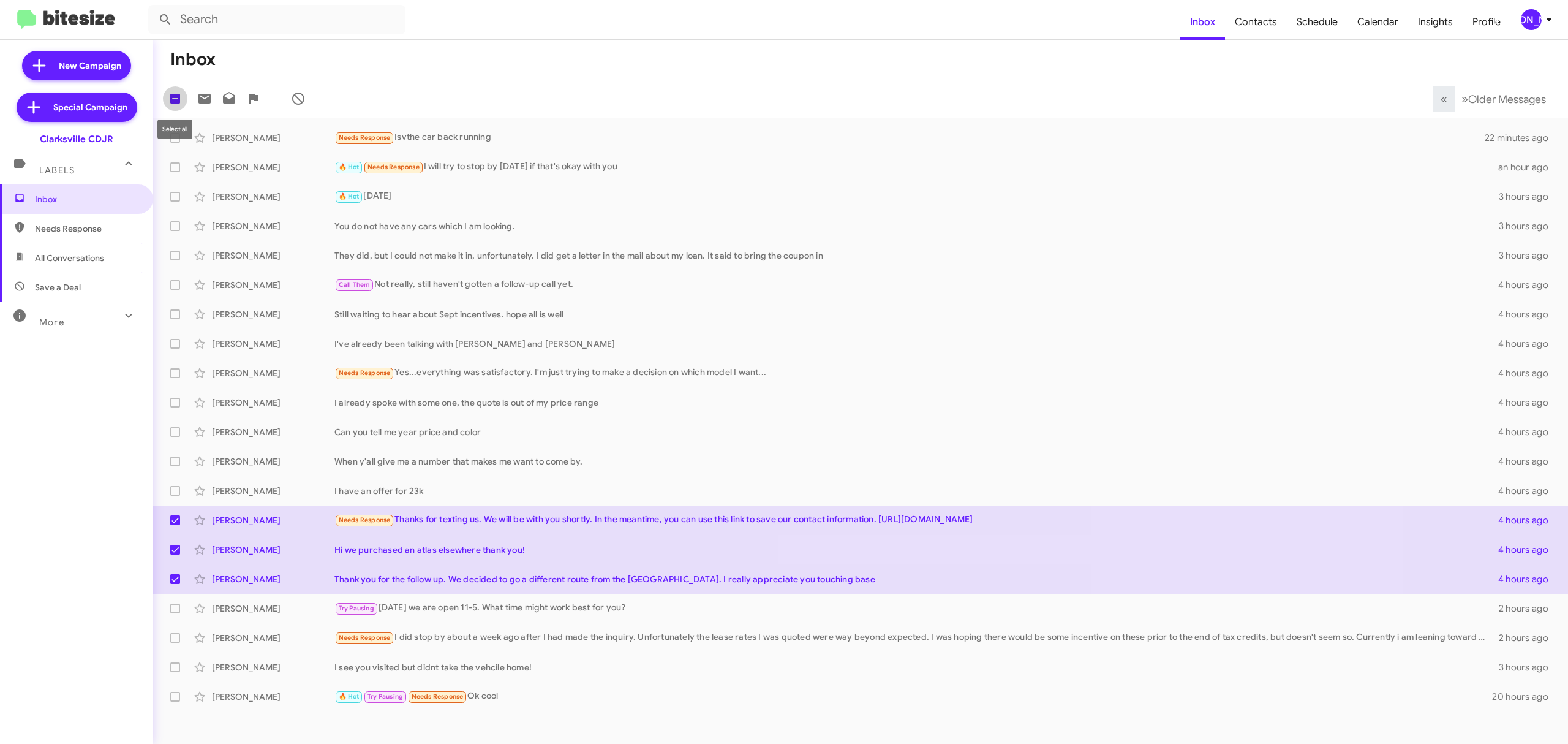
click at [173, 99] on span at bounding box center [175, 99] width 10 height 10
click at [175, 104] on input "checkbox" at bounding box center [175, 104] width 1 height 1
checkbox input "true"
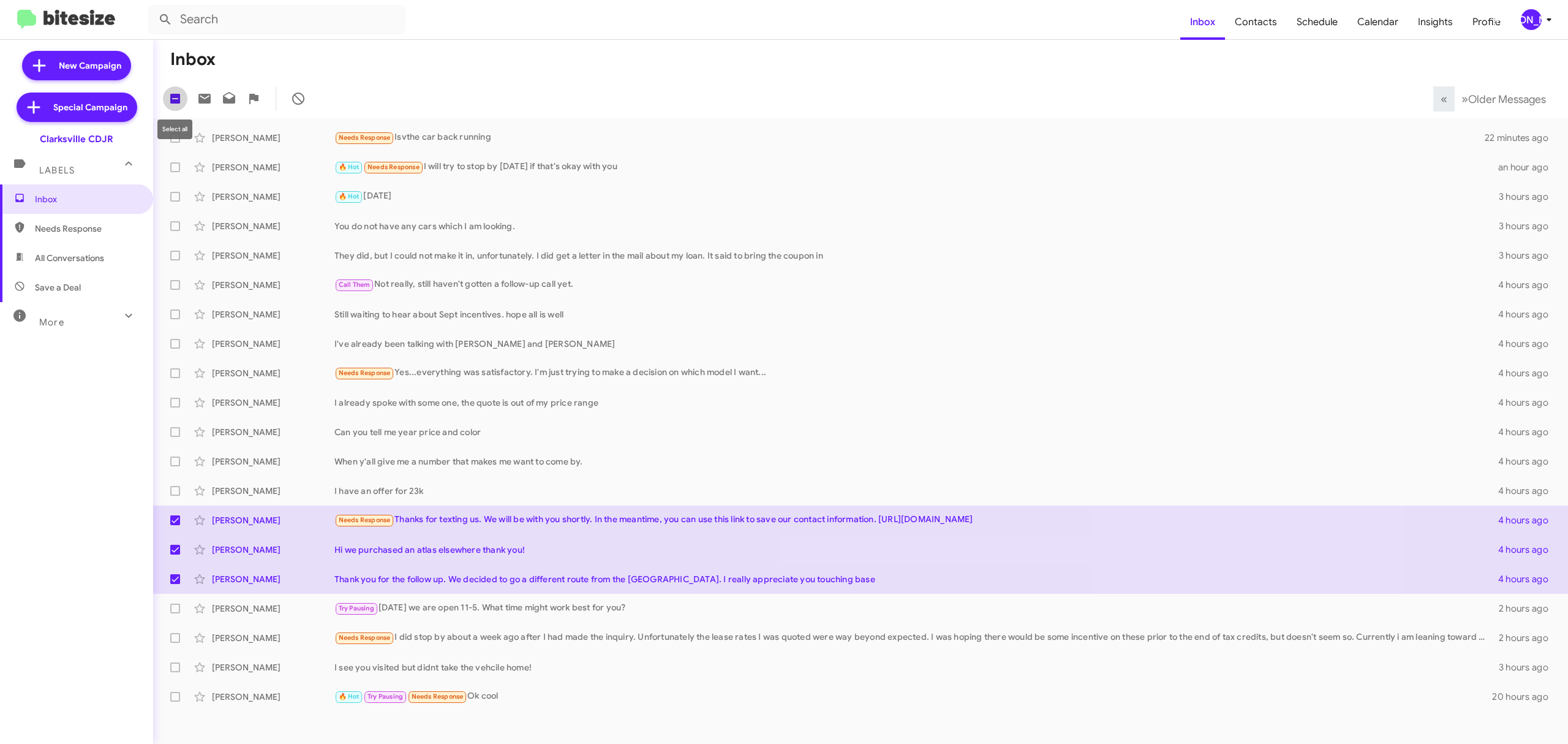
checkbox input "true"
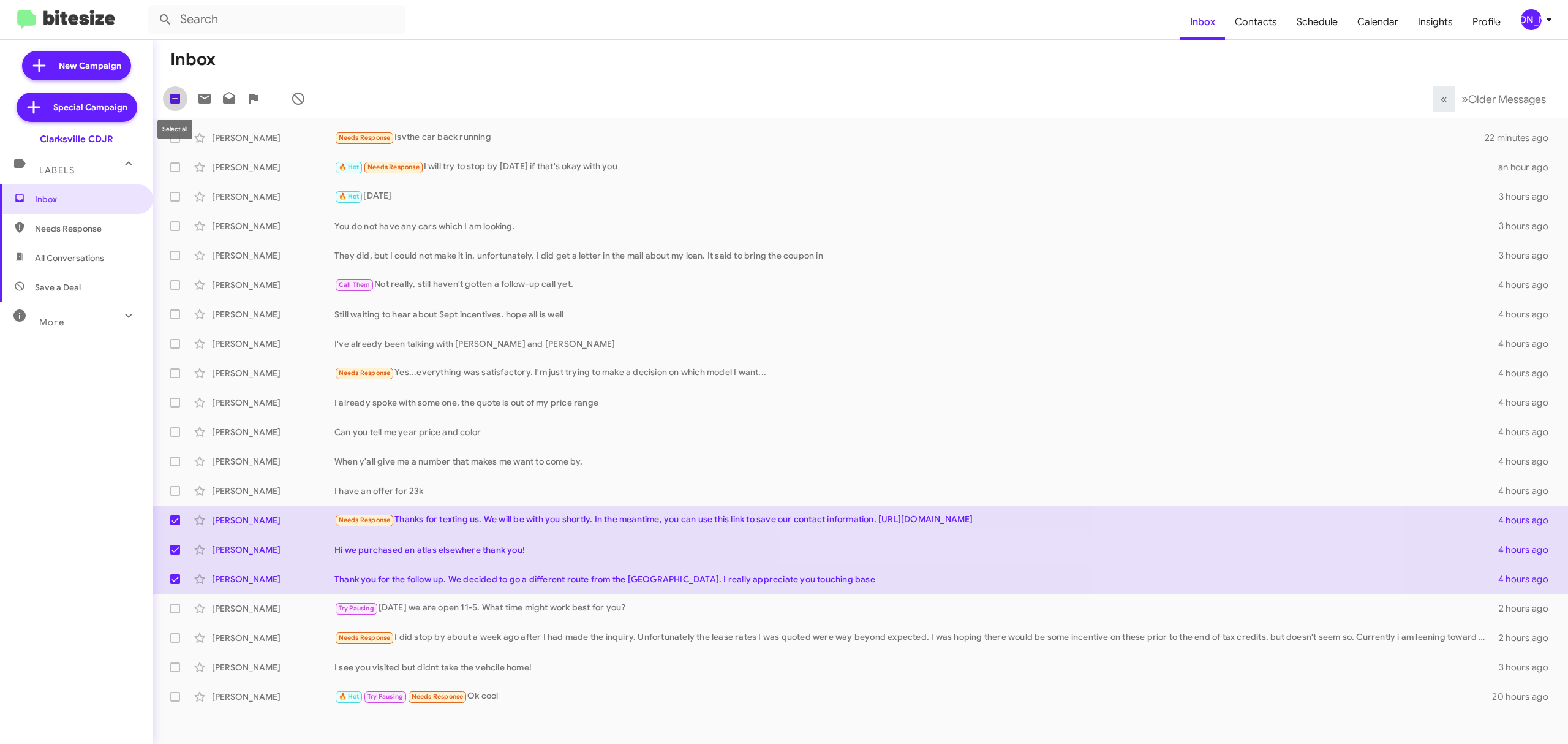
checkbox input "true"
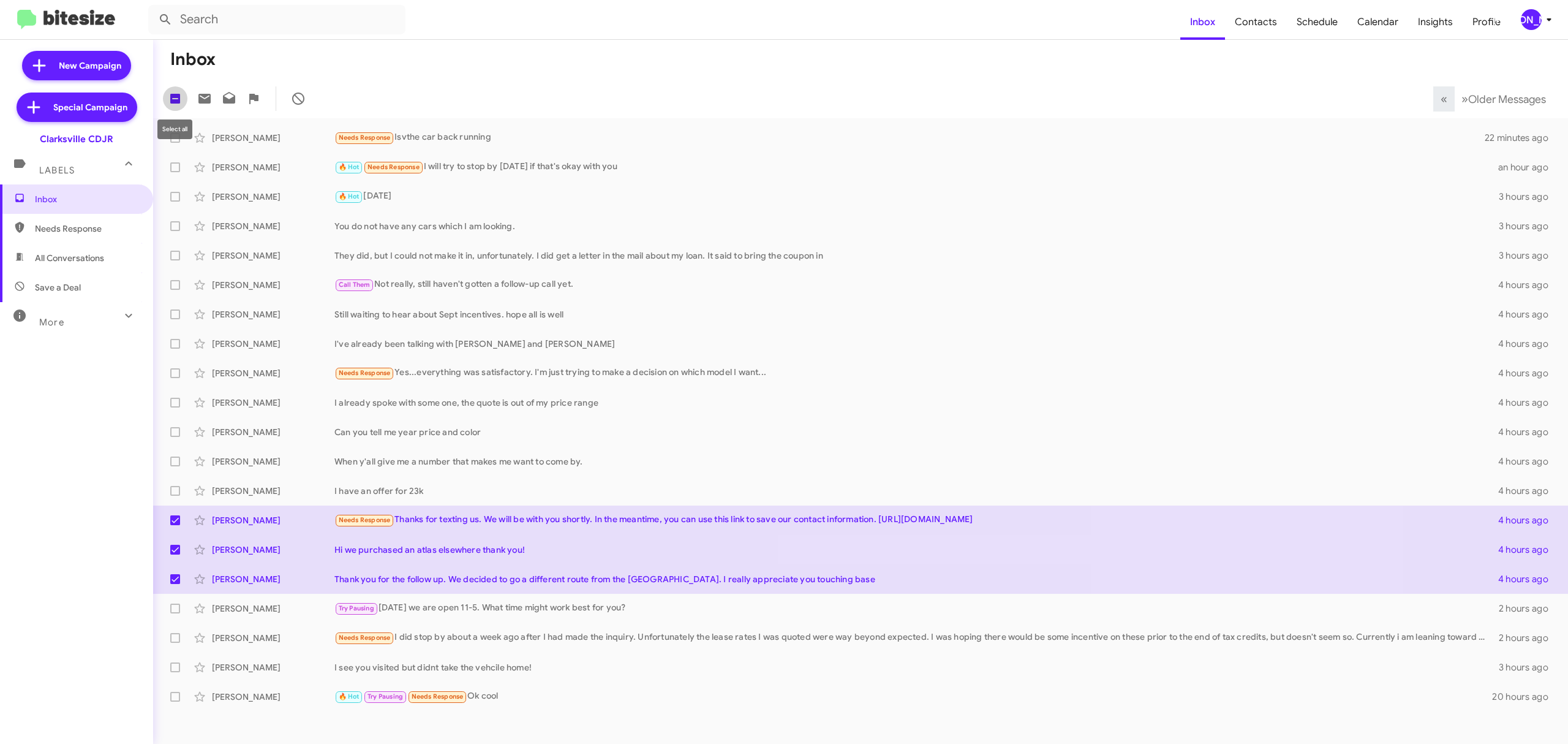
checkbox input "true"
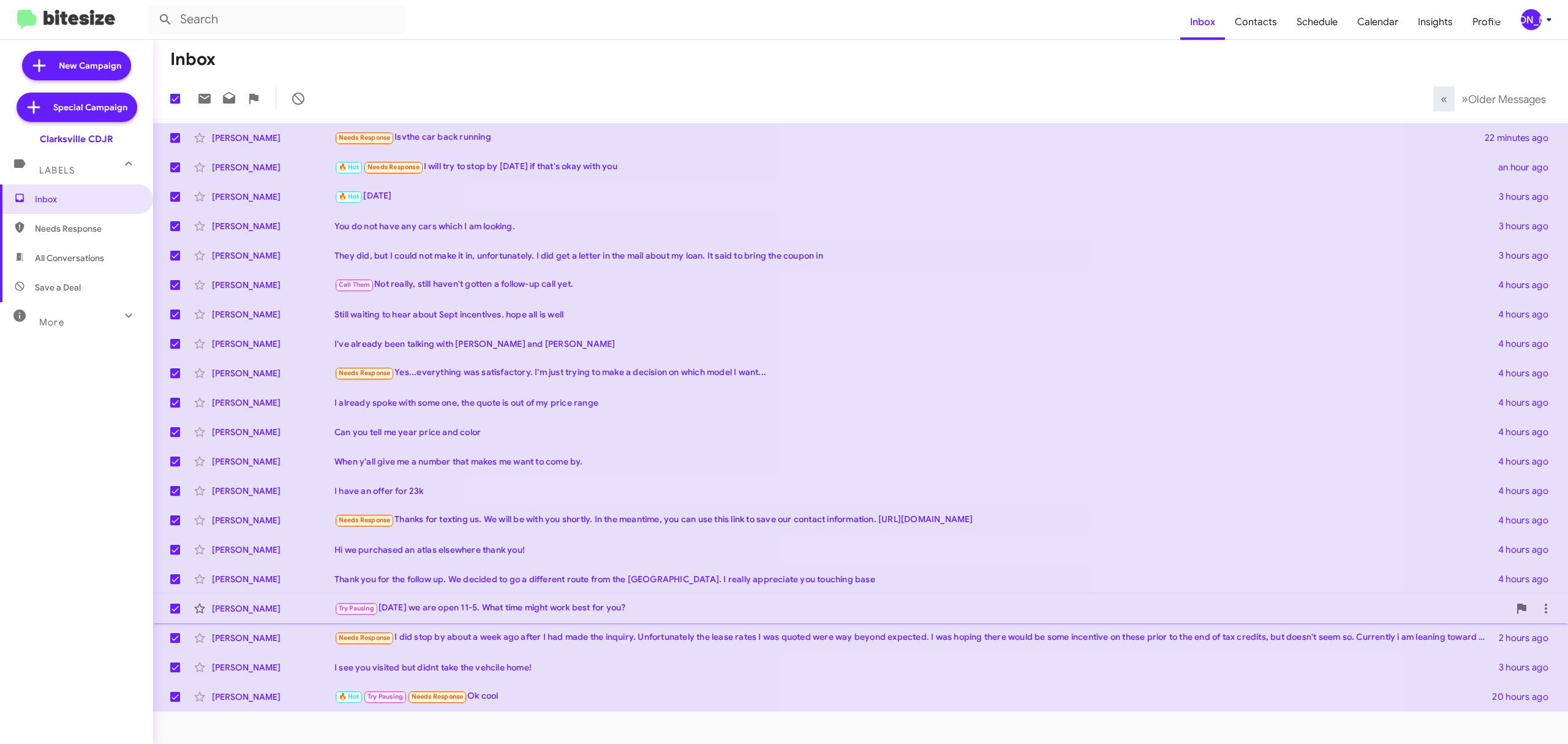
click at [176, 610] on span at bounding box center [175, 609] width 10 height 10
click at [175, 613] on input "checkbox" at bounding box center [175, 613] width 1 height 1
checkbox input "false"
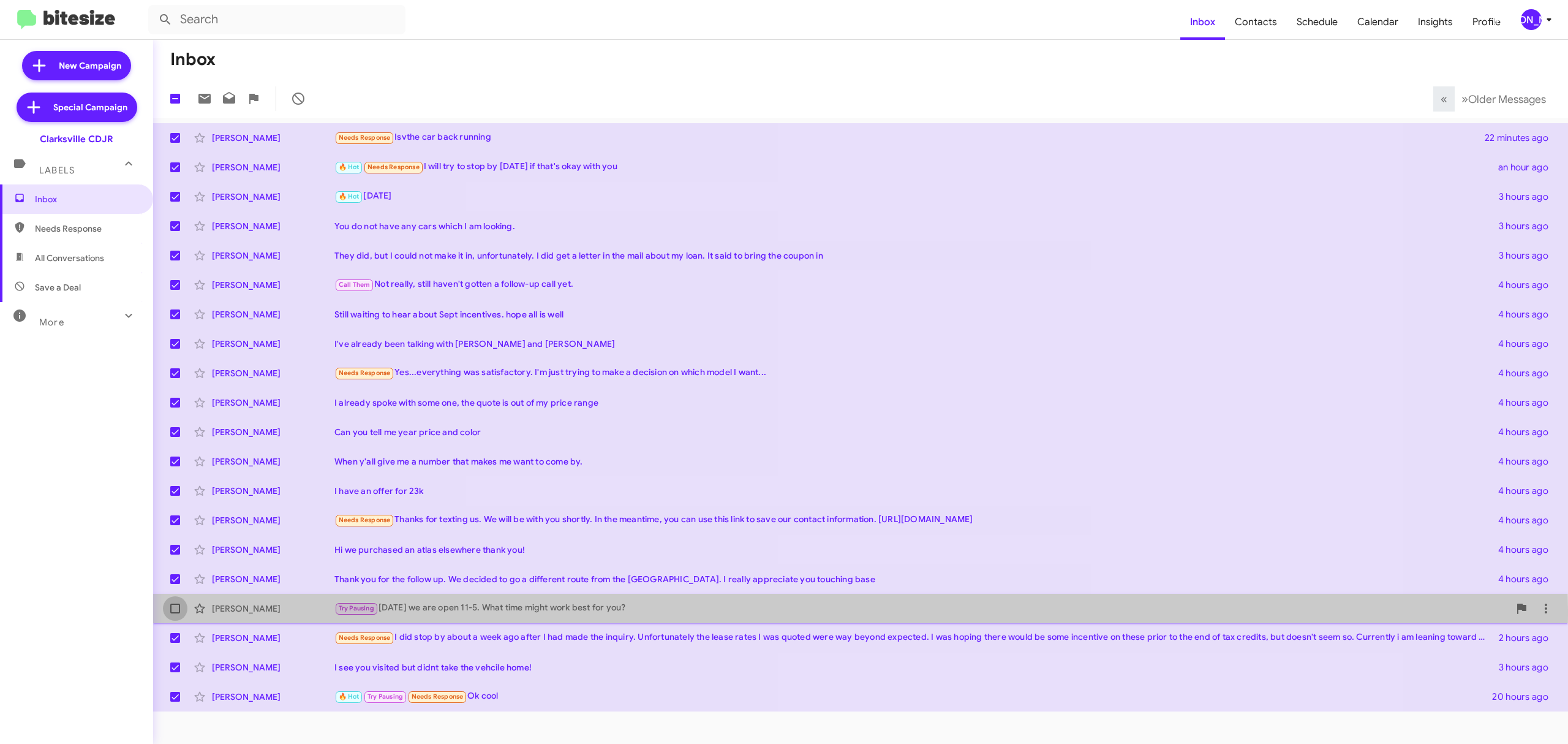
checkbox input "false"
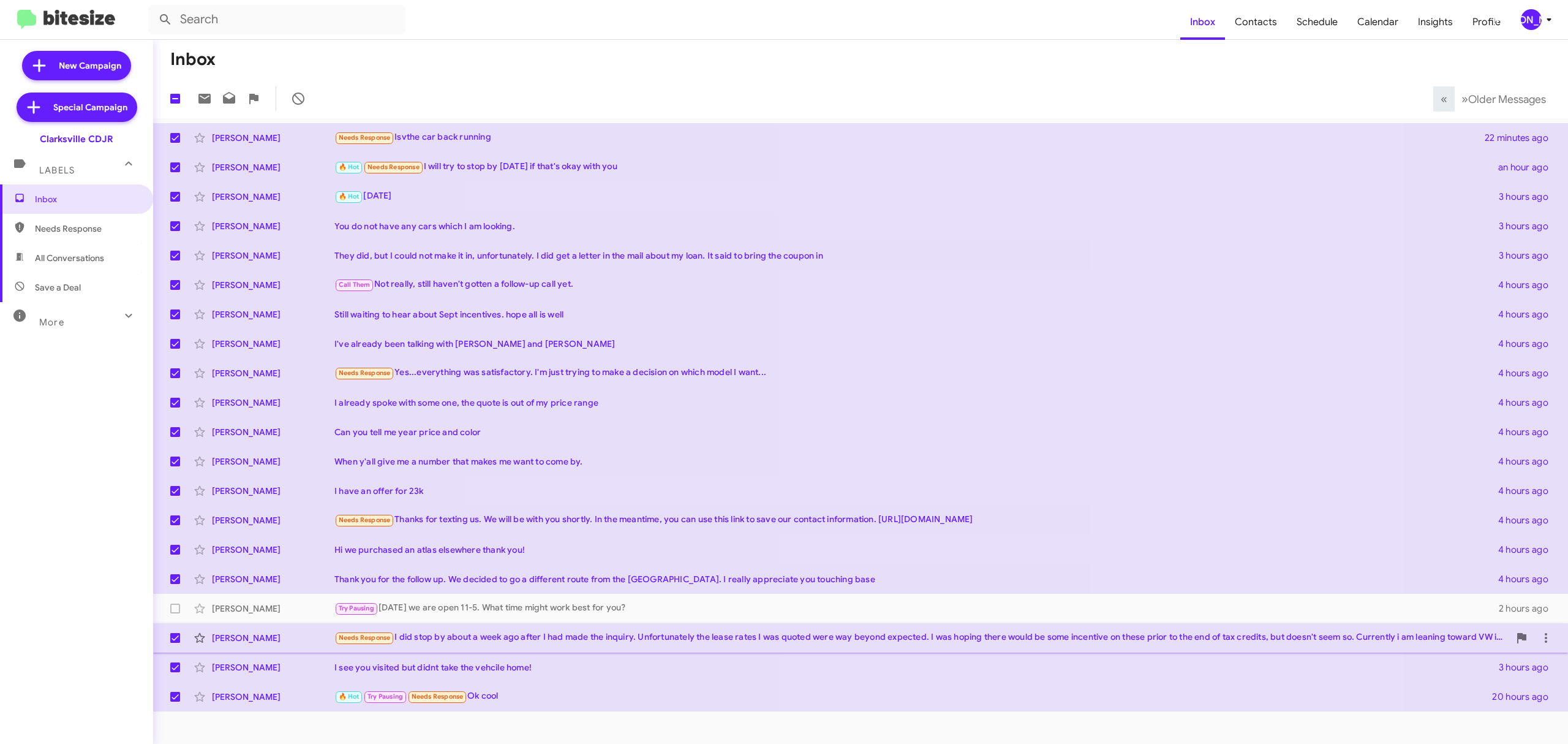
click at [173, 643] on label at bounding box center [175, 637] width 24 height 24
click at [175, 643] on input "checkbox" at bounding box center [175, 643] width 1 height 1
checkbox input "false"
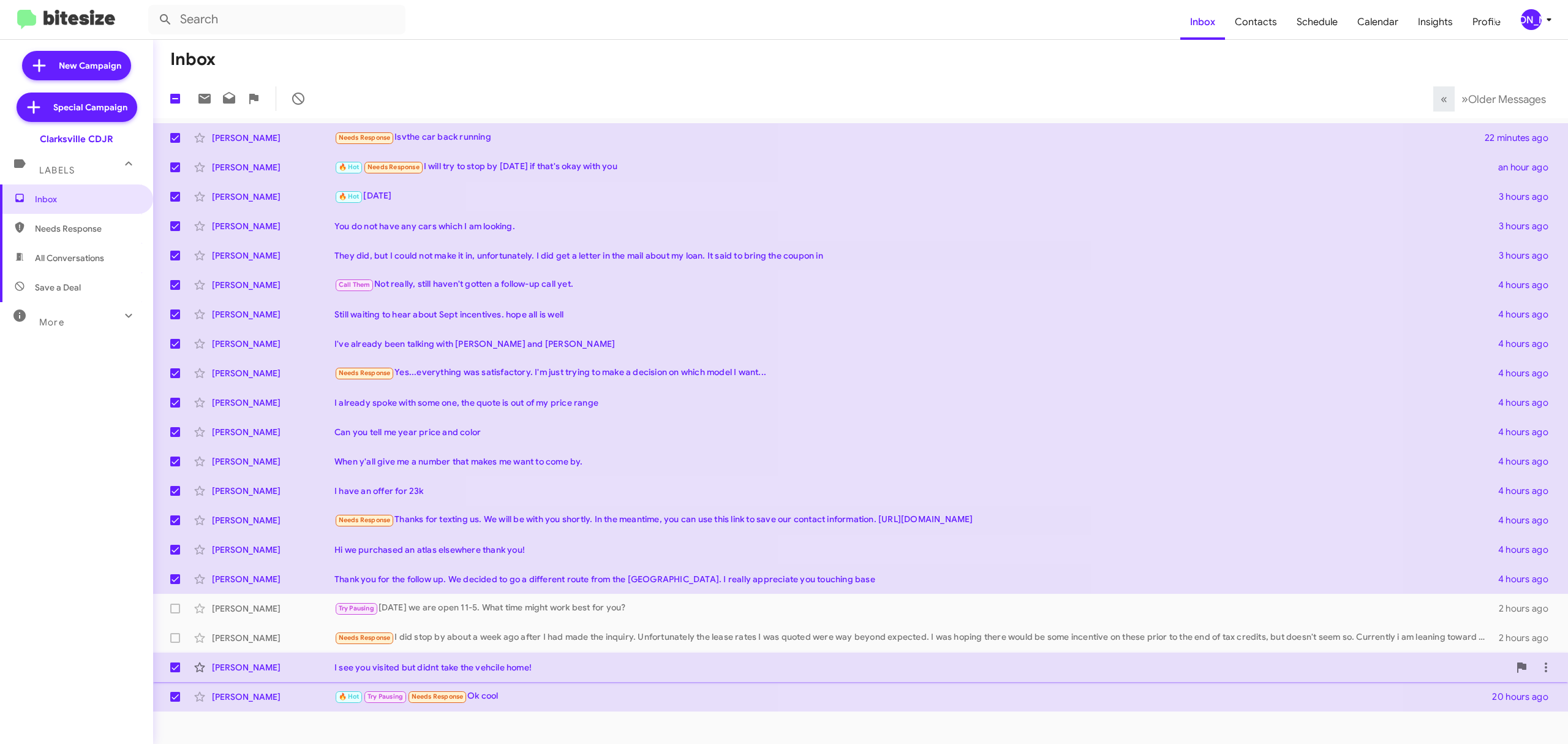
click at [170, 668] on span at bounding box center [175, 667] width 10 height 10
click at [175, 672] on input "checkbox" at bounding box center [175, 672] width 1 height 1
checkbox input "false"
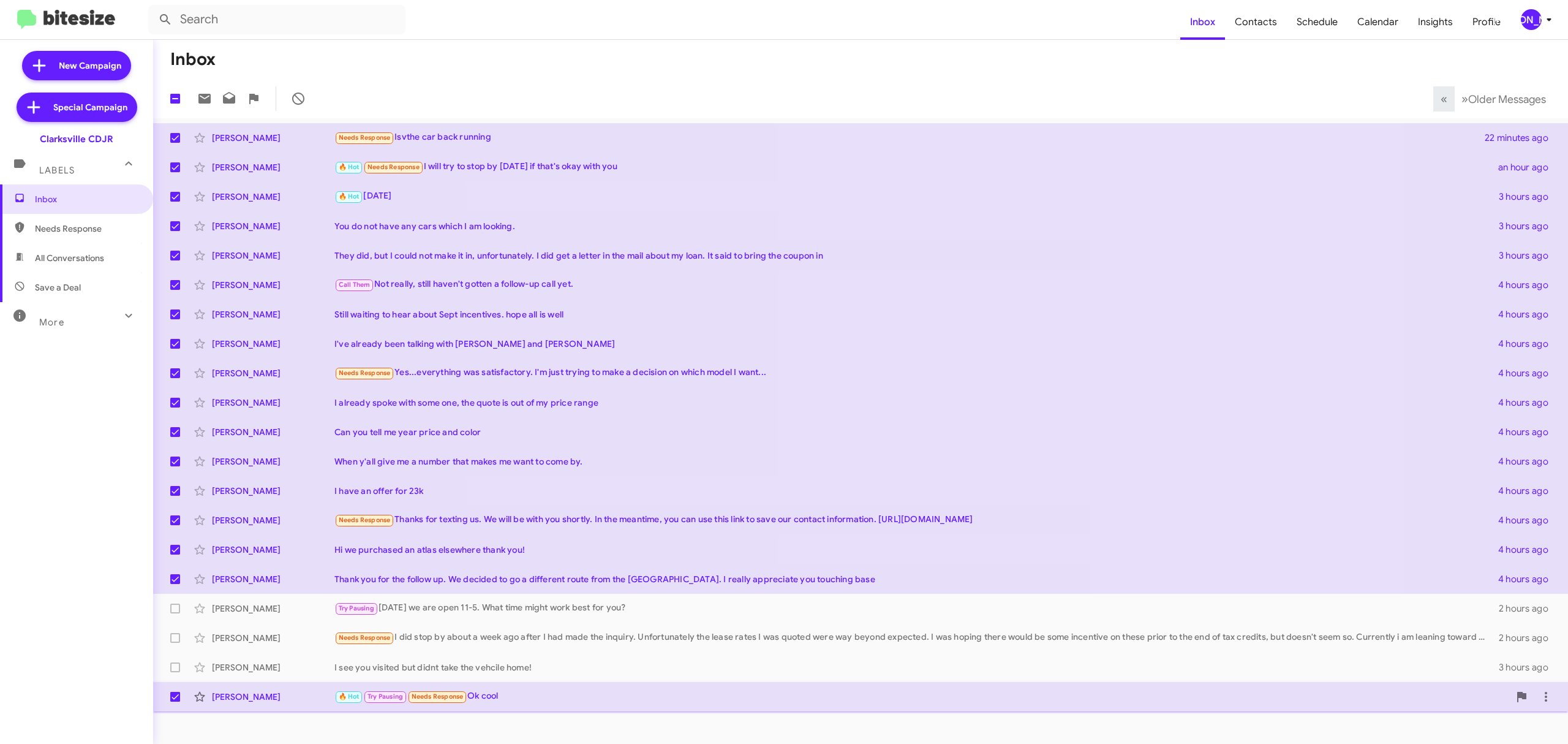
click at [176, 697] on span at bounding box center [175, 696] width 10 height 10
click at [175, 701] on input "checkbox" at bounding box center [175, 701] width 1 height 1
checkbox input "false"
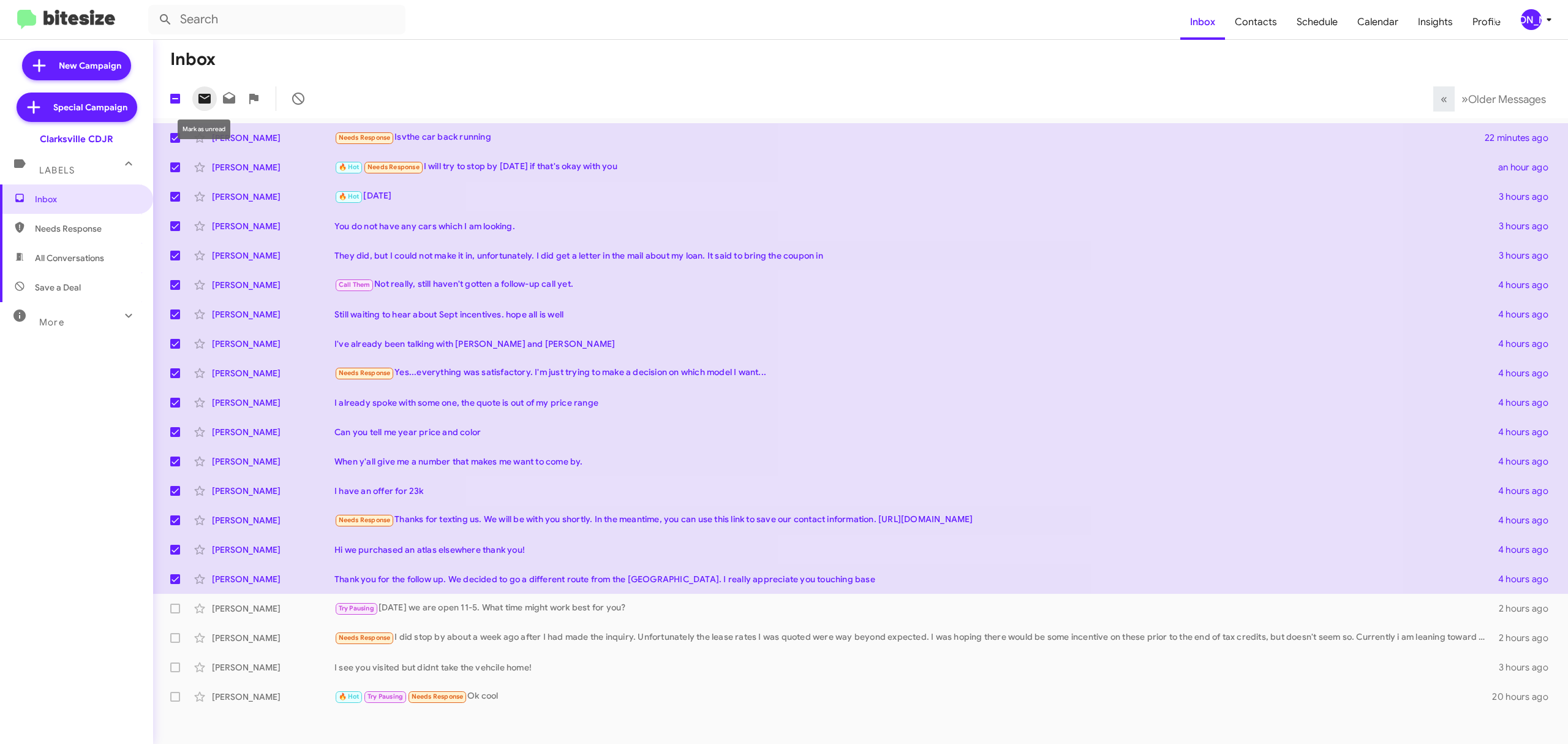
click at [207, 100] on icon at bounding box center [205, 99] width 13 height 10
click at [1520, 15] on button "[PERSON_NAME]" at bounding box center [1532, 19] width 44 height 21
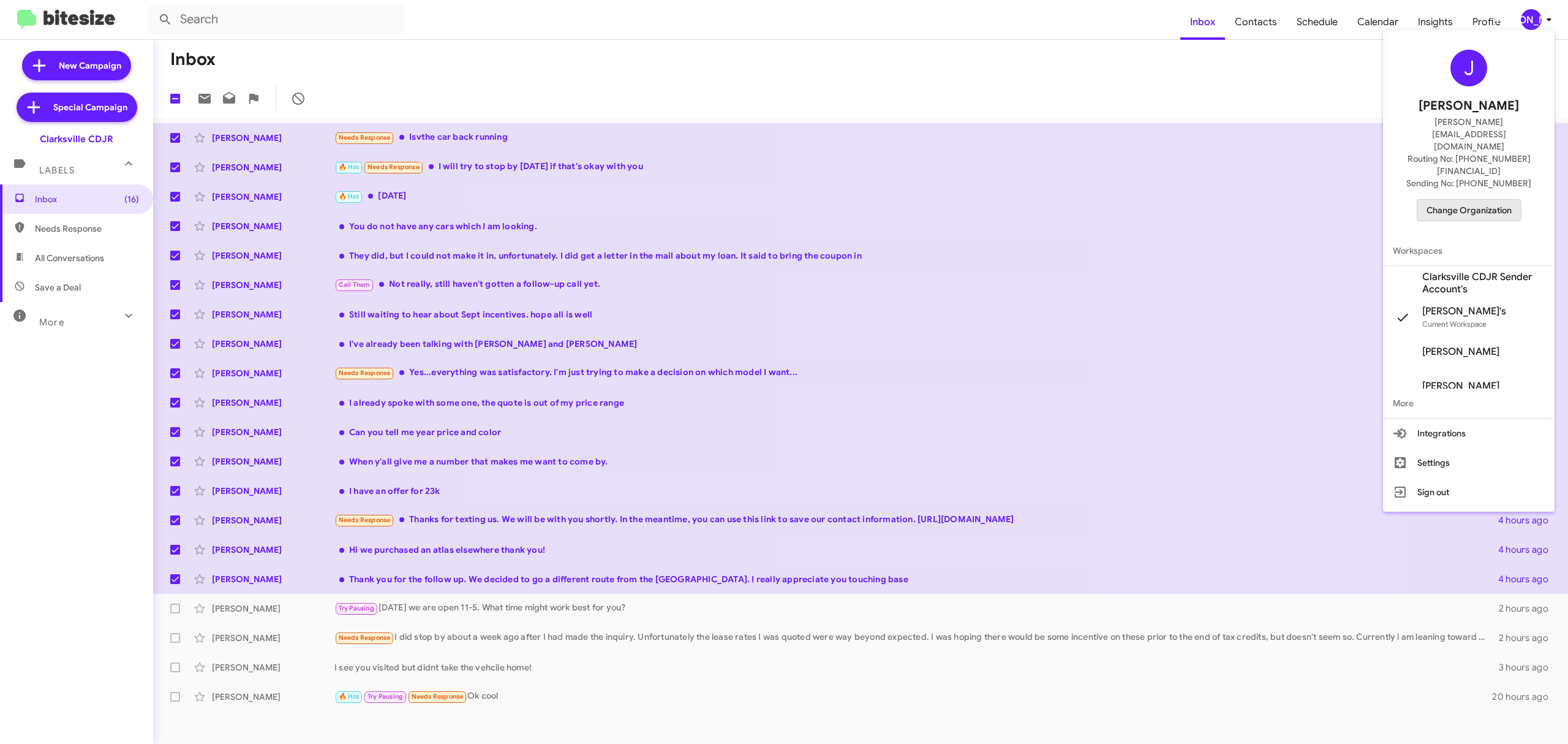
click at [1439, 200] on span "Change Organization" at bounding box center [1469, 210] width 85 height 21
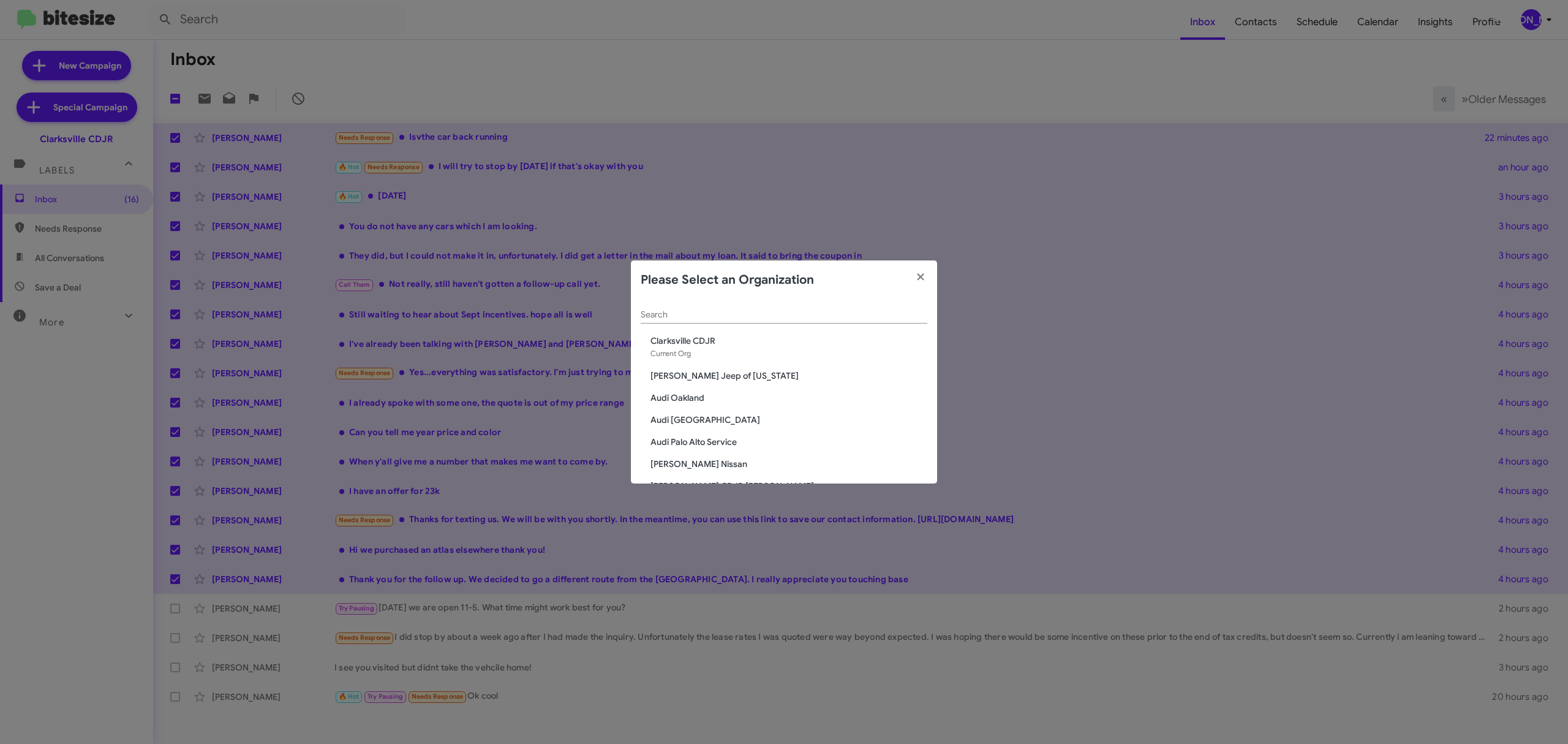
click at [773, 321] on div "Search" at bounding box center [784, 311] width 286 height 24
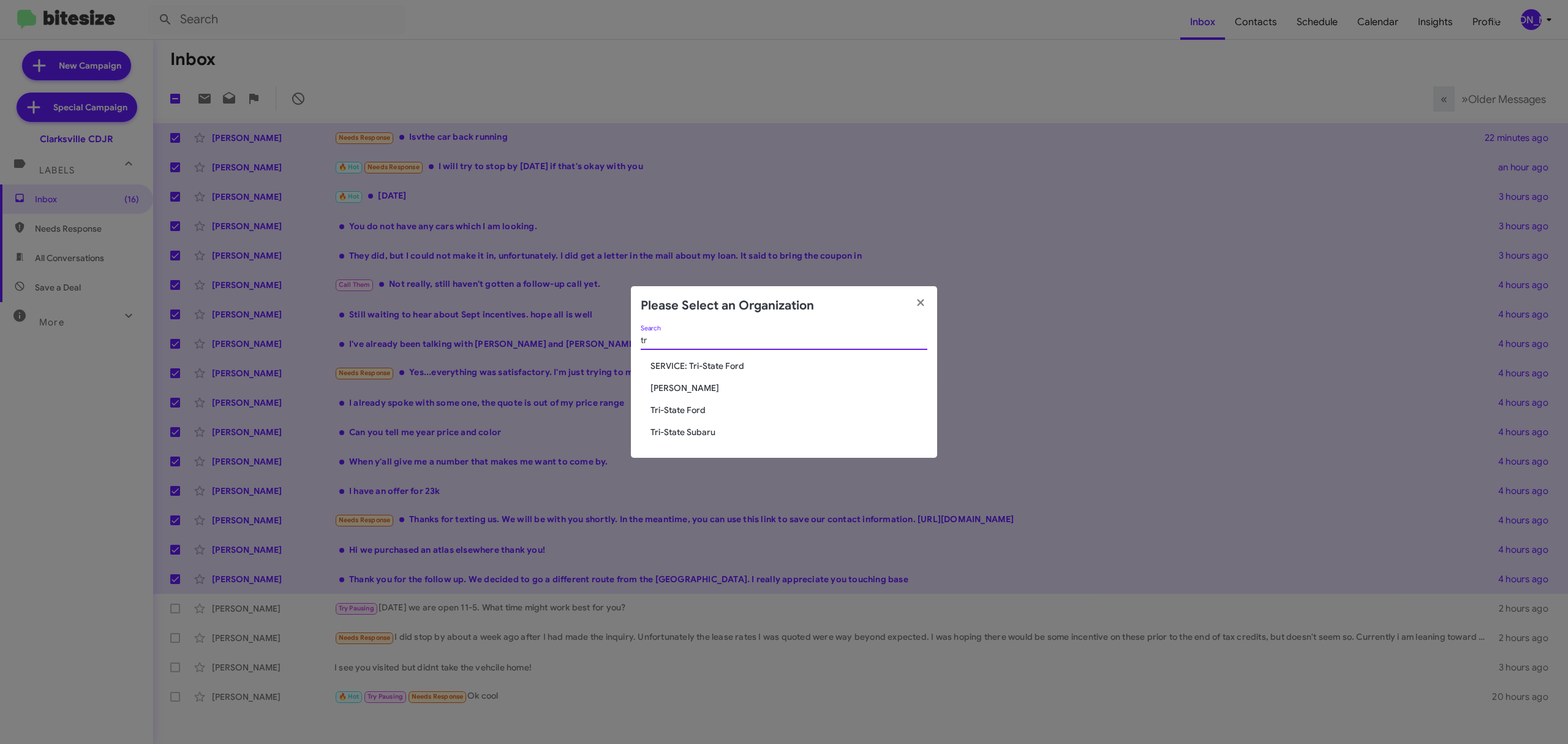
type input "tr"
click at [692, 430] on span "Tri-State Subaru" at bounding box center [789, 432] width 277 height 13
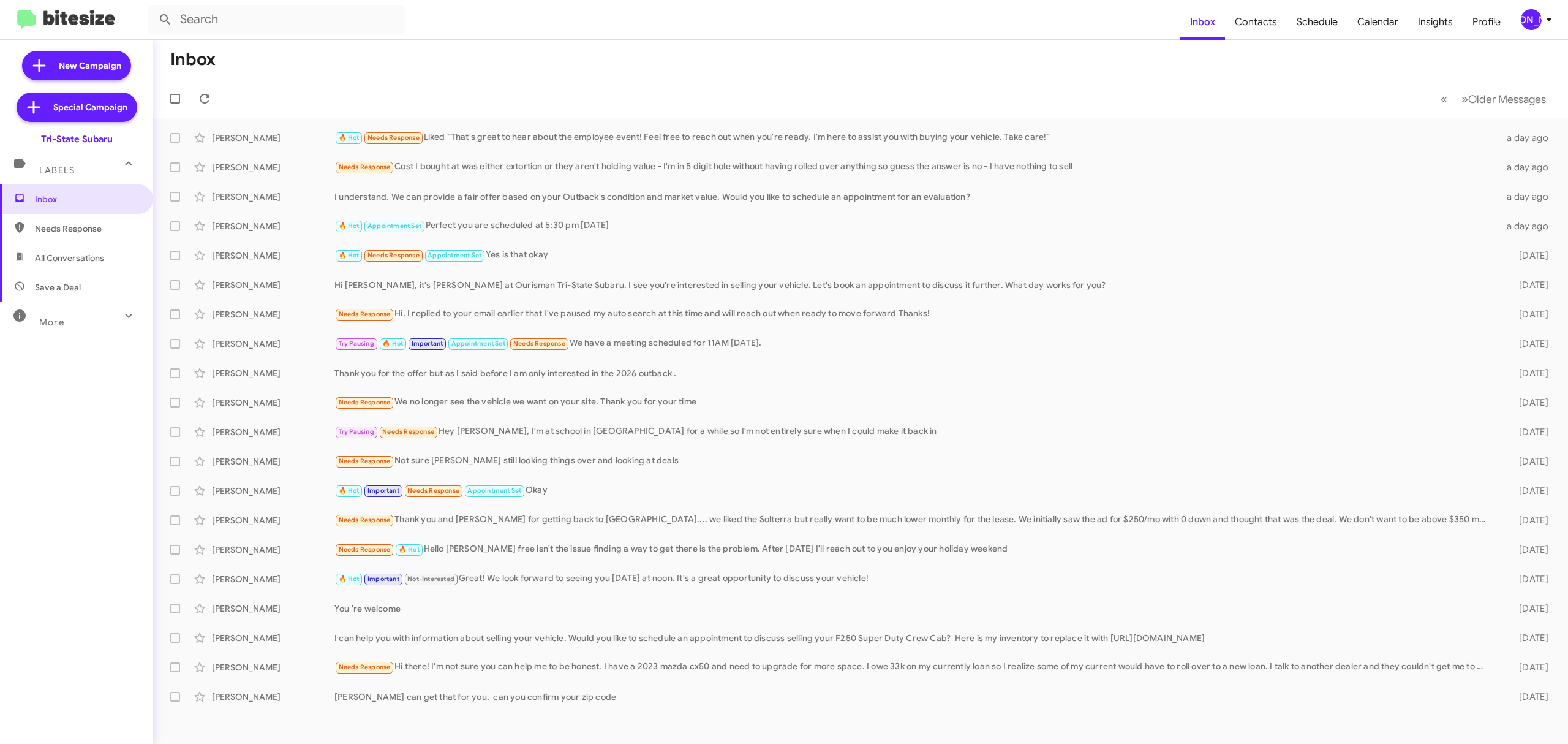
click at [493, 75] on mat-toolbar-row "Inbox" at bounding box center [860, 59] width 1415 height 39
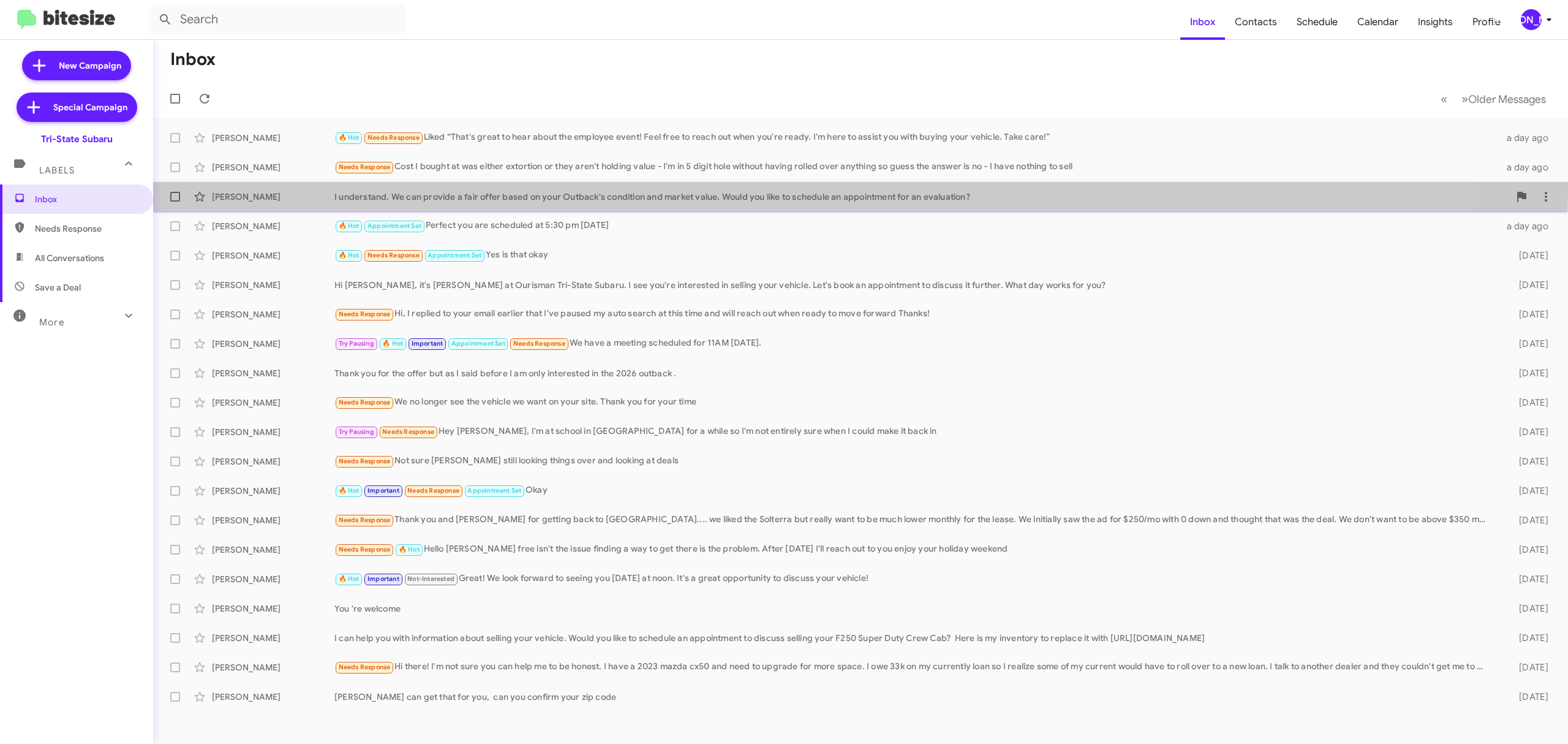
click at [280, 190] on div "[PERSON_NAME] I understand. We can provide a fair offer based on your Outback's…" at bounding box center [860, 196] width 1395 height 24
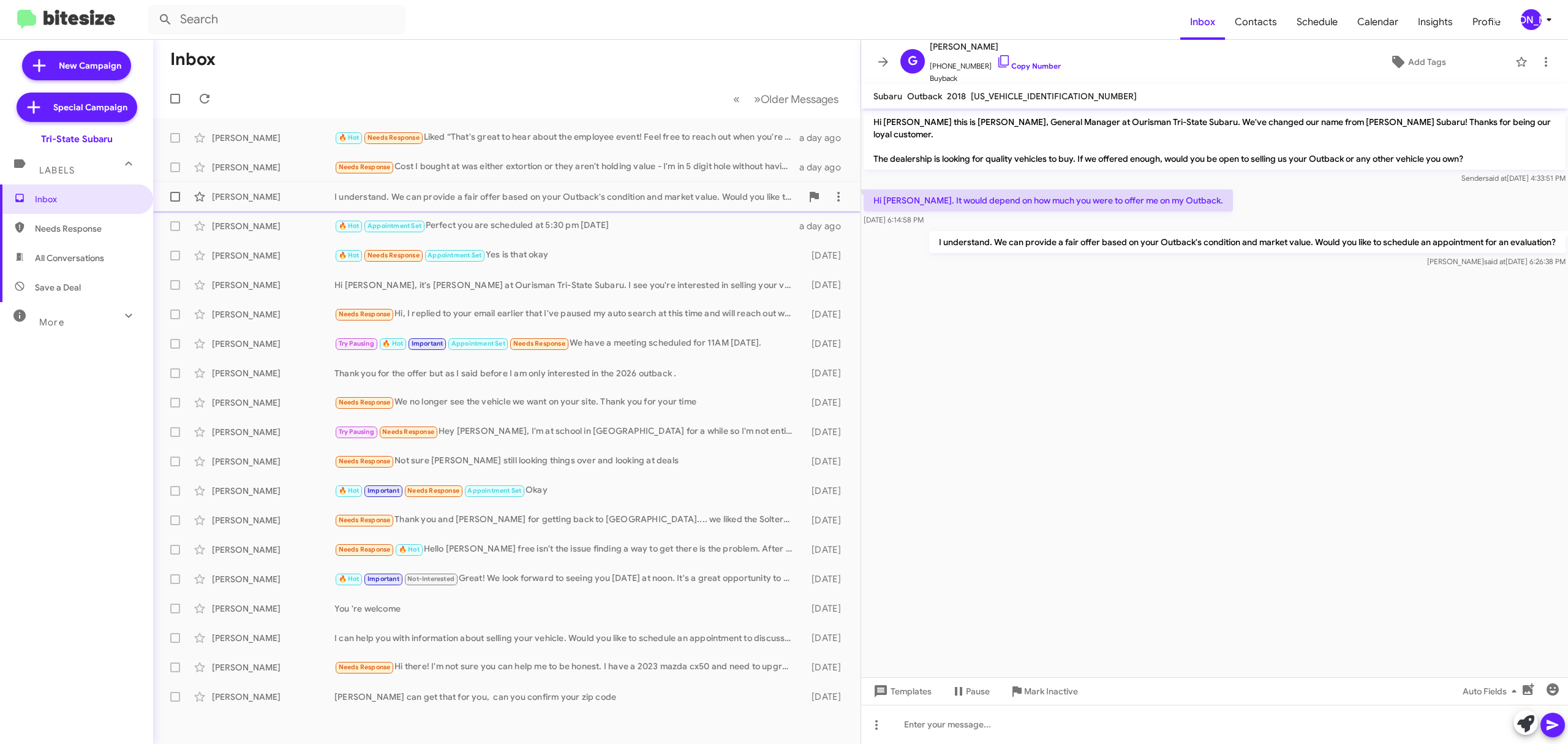
click at [292, 190] on div "[PERSON_NAME] I understand. We can provide a fair offer based on your Outback's…" at bounding box center [507, 196] width 688 height 24
click at [299, 159] on div "[PERSON_NAME] Needs Response Cost I bought at was either extortion or they aren…" at bounding box center [507, 167] width 688 height 24
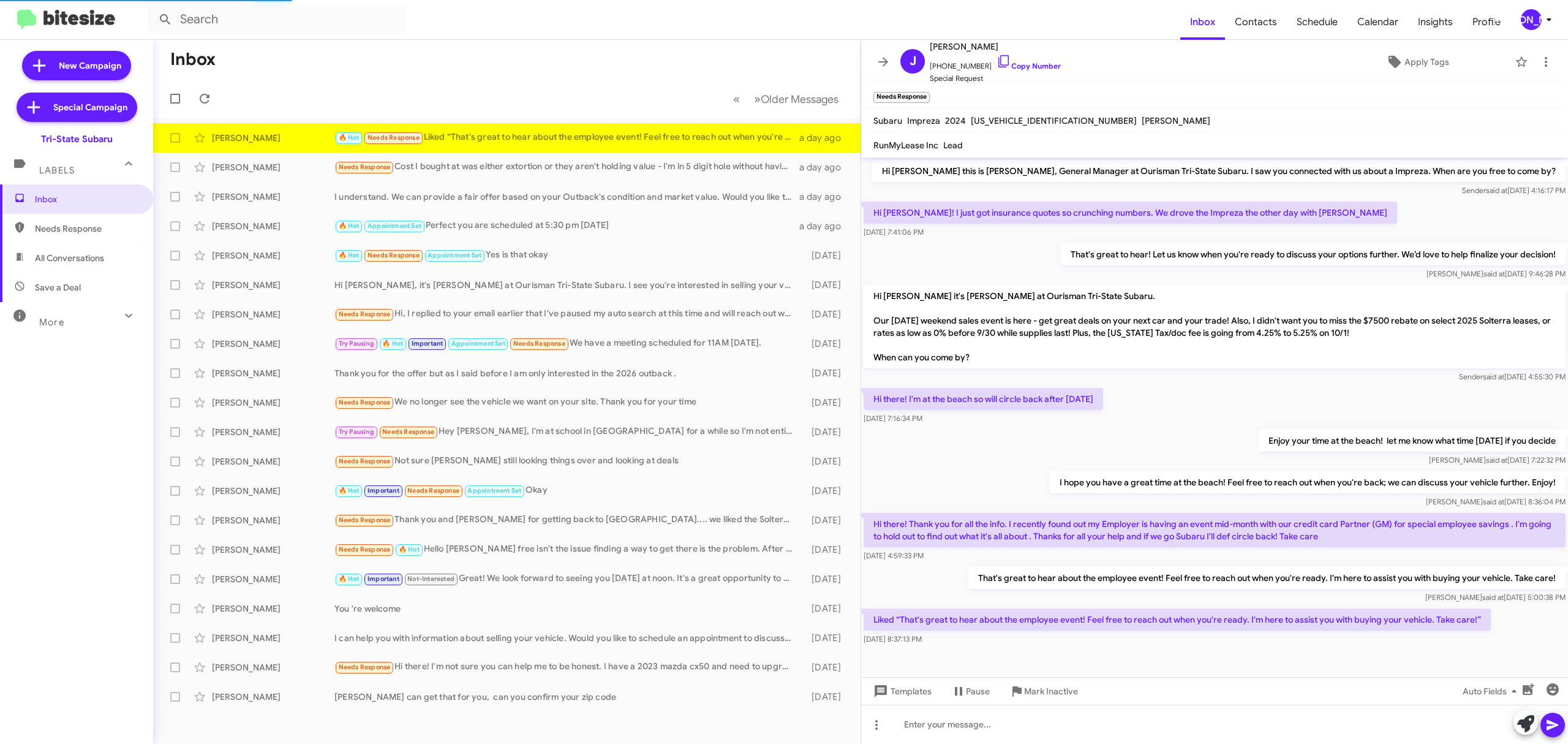
scroll to position [1, 0]
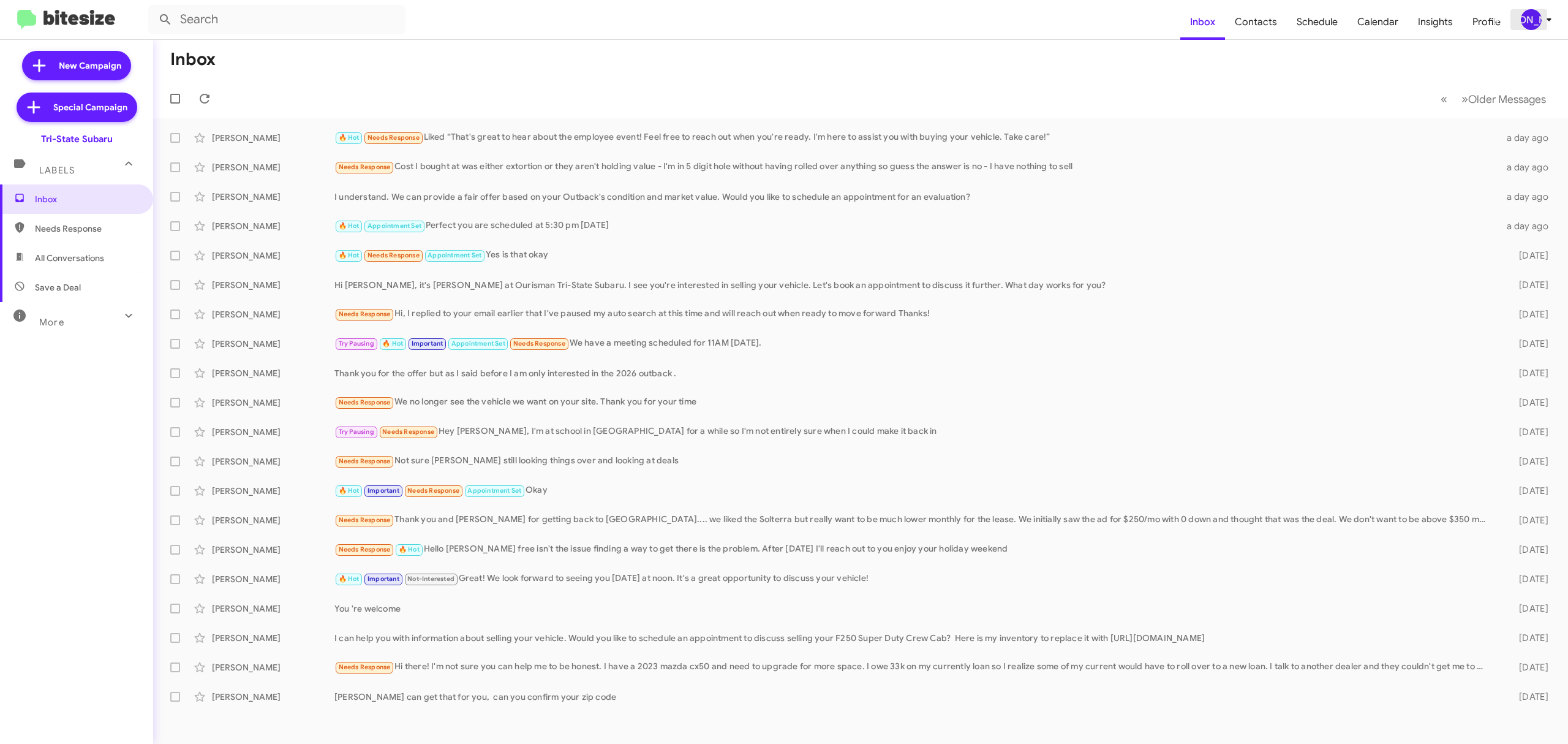
click at [1542, 13] on icon at bounding box center [1550, 20] width 15 height 15
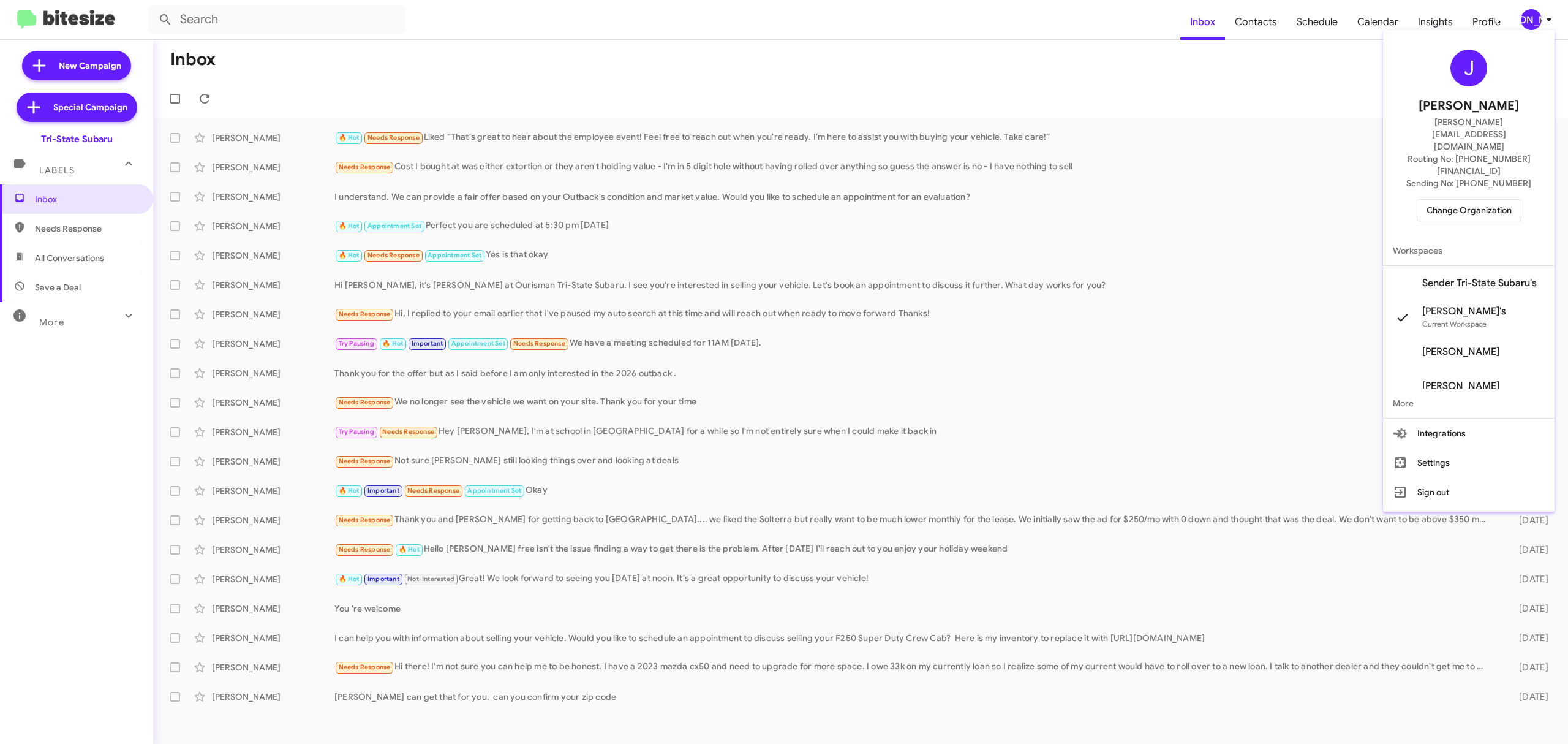
click at [1463, 200] on span "Change Organization" at bounding box center [1469, 210] width 85 height 21
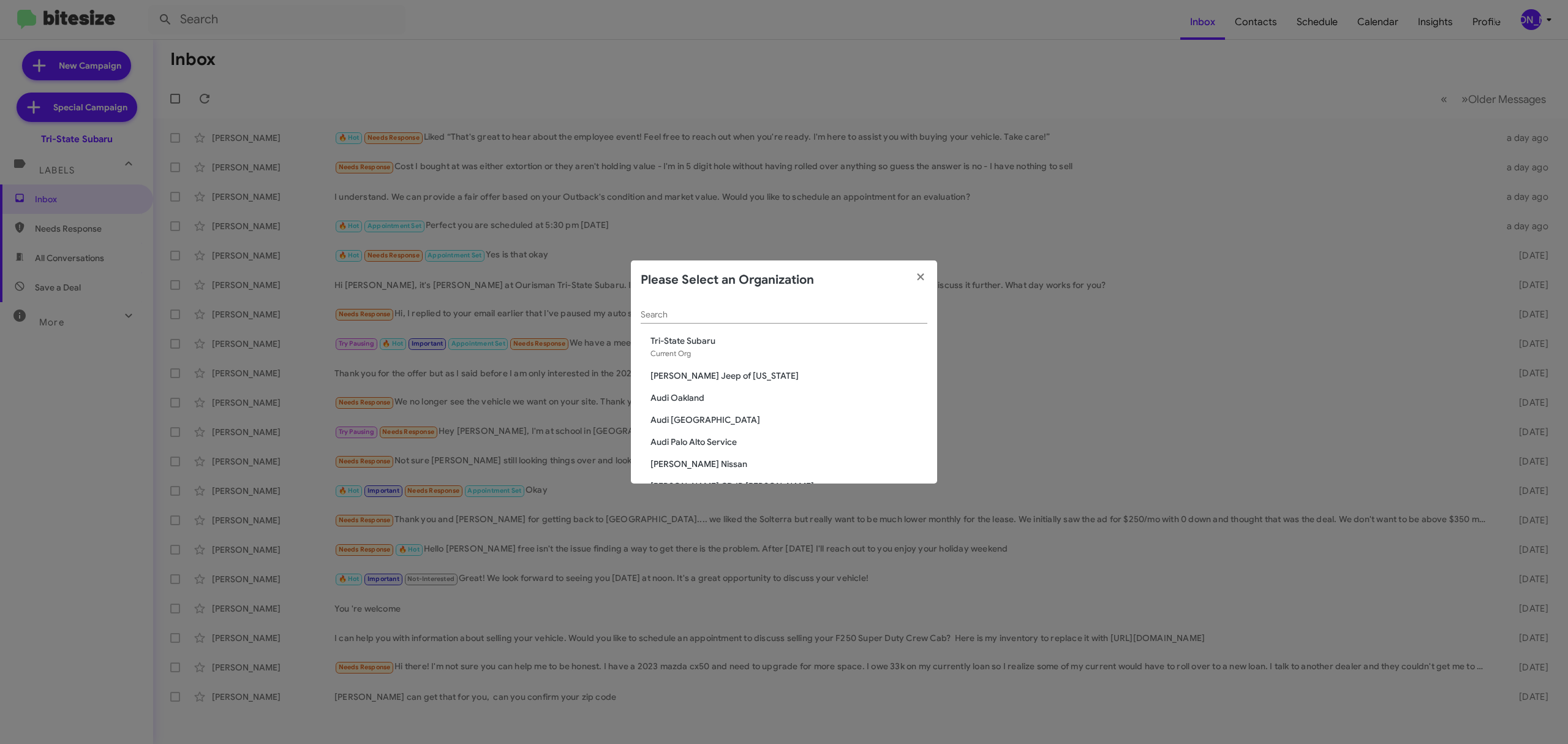
click at [797, 321] on div "Search" at bounding box center [784, 311] width 286 height 24
click at [797, 320] on div "Search" at bounding box center [784, 311] width 286 height 24
click at [820, 251] on modal-container "Please Select an Organization Search Tri-State Subaru Current Org Adams Jeep of…" at bounding box center [784, 372] width 1568 height 744
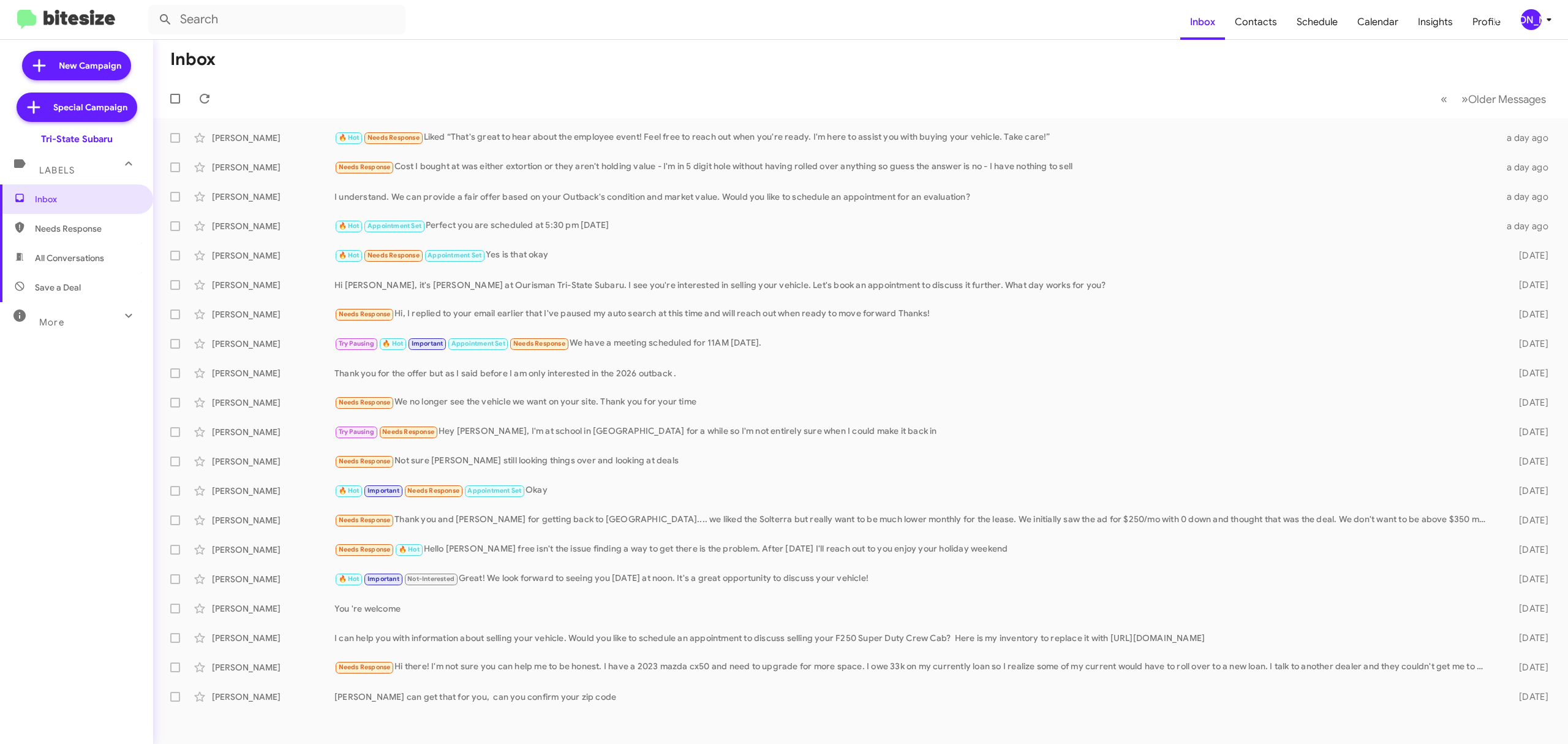
click at [1531, 32] on mat-toolbar "Inbox Contacts Schedule Calendar Insights Profile JA" at bounding box center [784, 19] width 1568 height 39
click at [1522, 35] on mat-toolbar "Inbox Contacts Schedule Calendar Insights Profile JA" at bounding box center [784, 19] width 1568 height 39
click at [1527, 28] on div "[PERSON_NAME]" at bounding box center [1531, 19] width 21 height 21
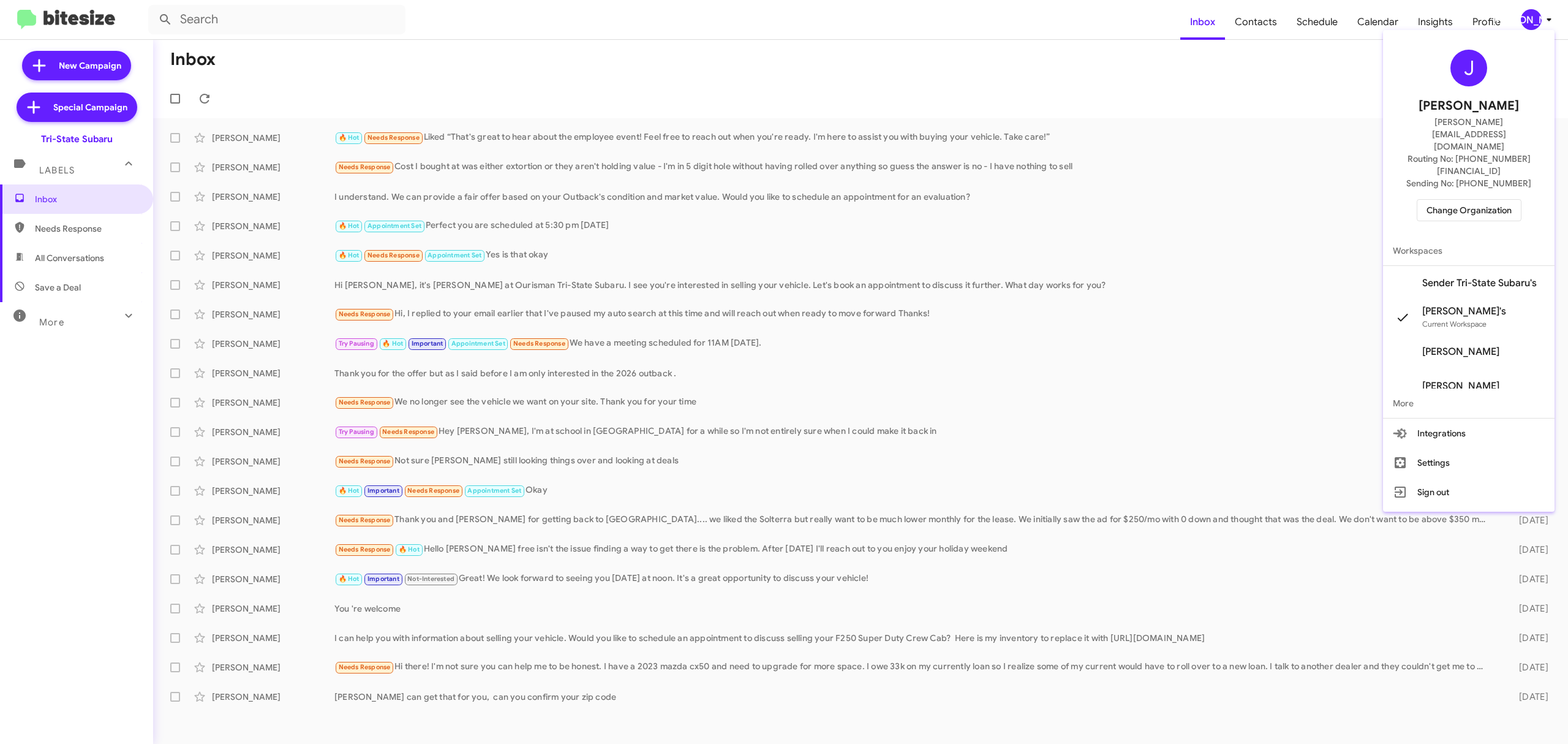
click at [1434, 200] on span "Change Organization" at bounding box center [1469, 210] width 85 height 21
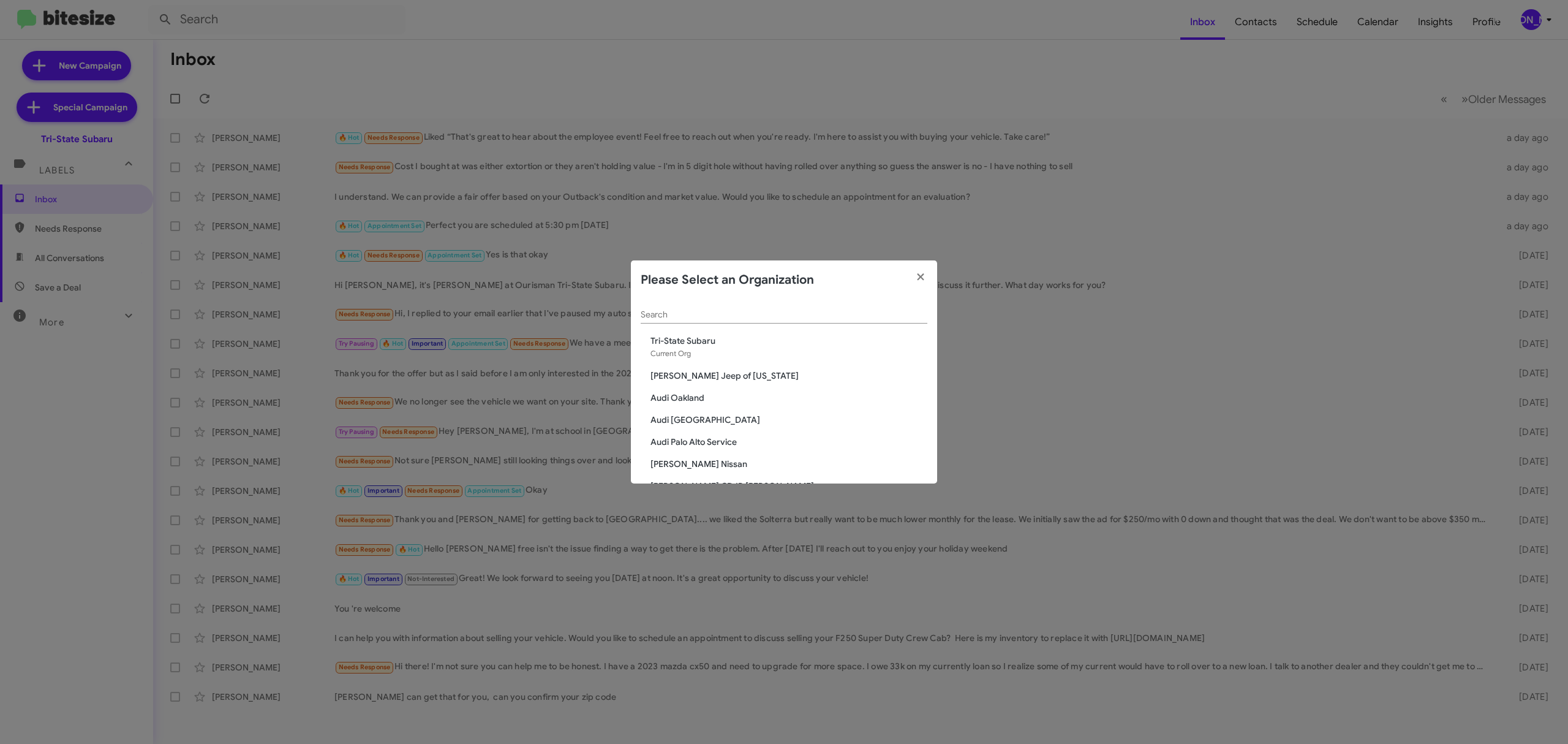
click at [758, 320] on div "Search" at bounding box center [784, 311] width 286 height 24
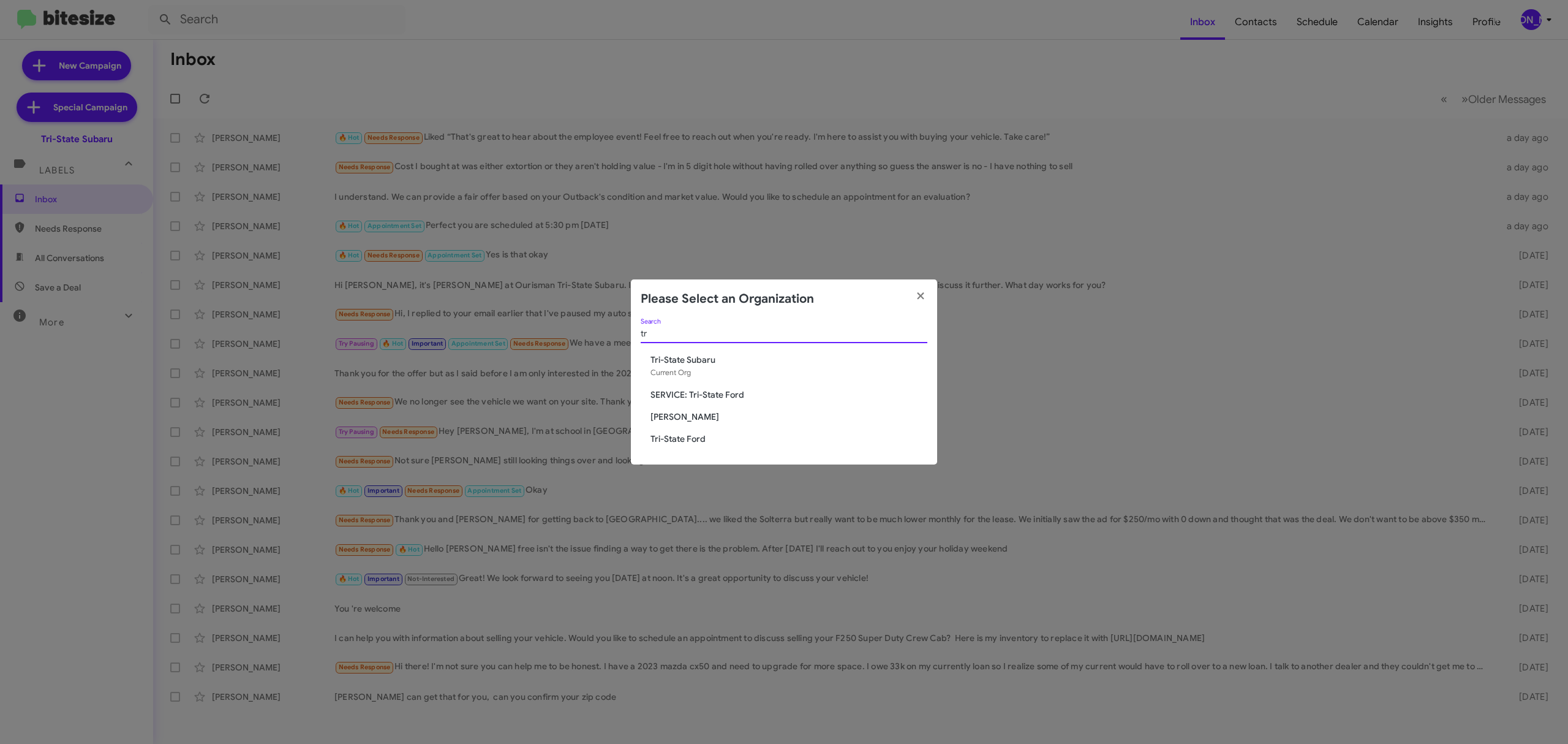
type input "tr"
click at [695, 436] on span "Tri-State Ford" at bounding box center [789, 438] width 277 height 13
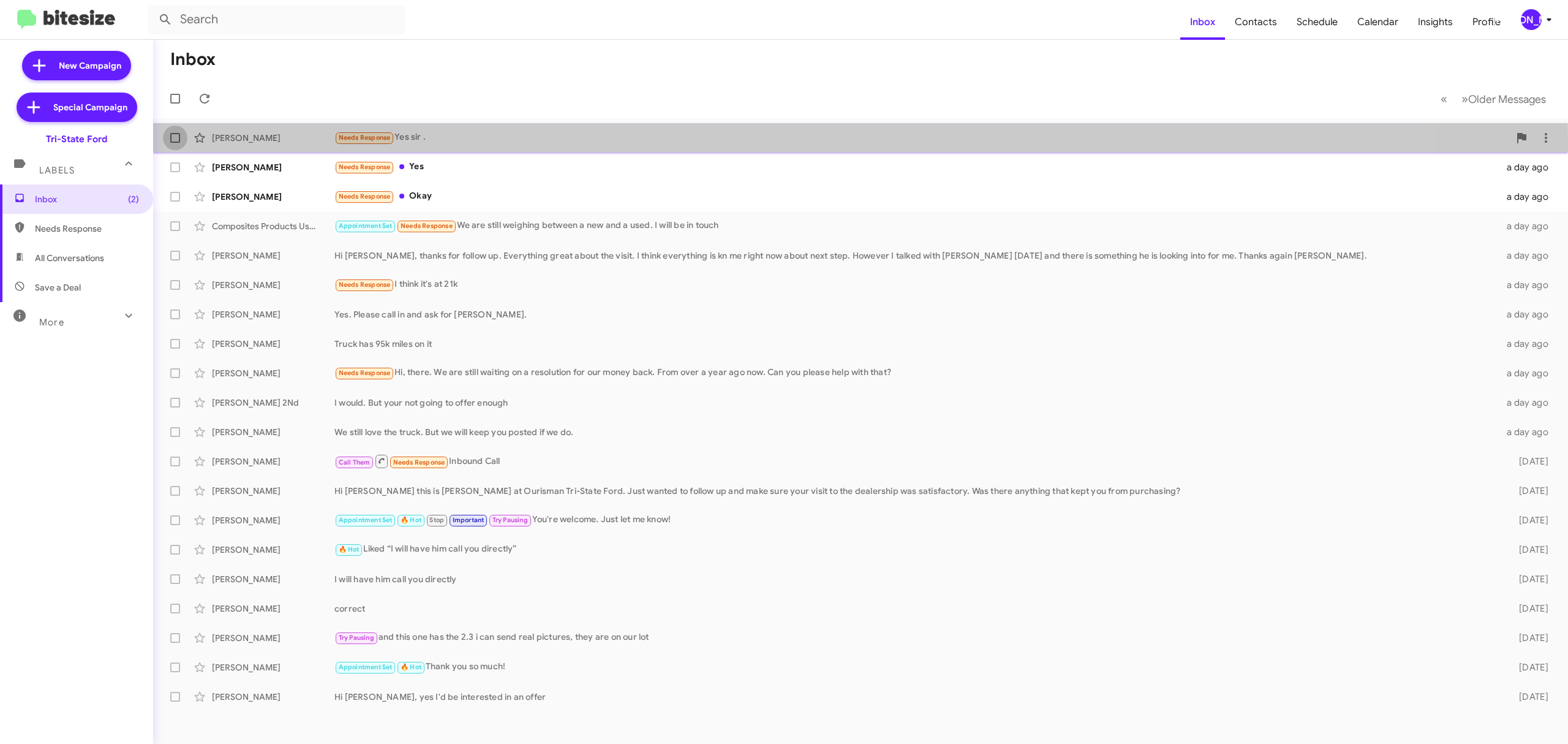
click at [179, 139] on span at bounding box center [175, 138] width 10 height 10
click at [175, 143] on input "checkbox" at bounding box center [175, 143] width 1 height 1
checkbox input "true"
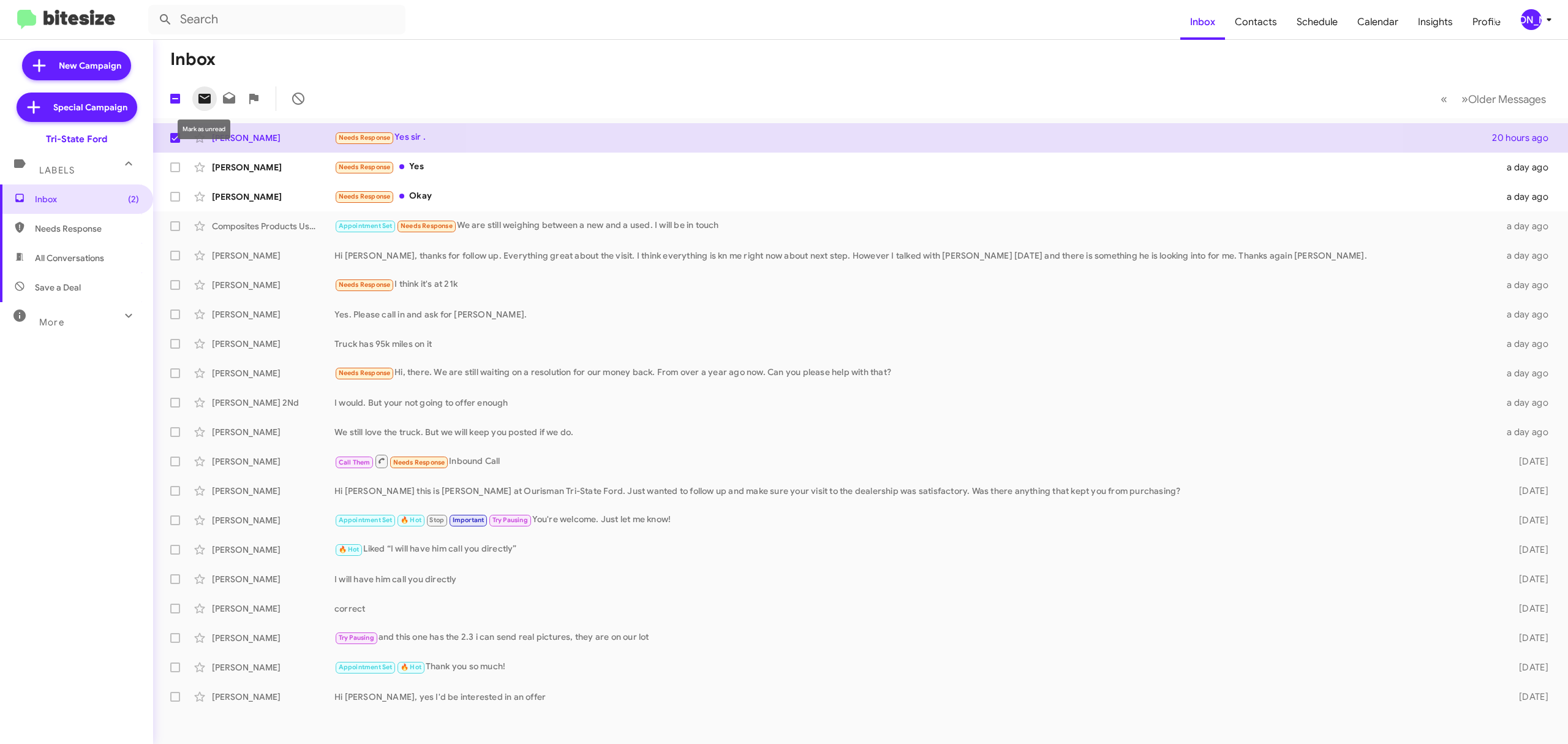
click at [210, 99] on icon at bounding box center [205, 99] width 13 height 10
click at [1525, 22] on div "[PERSON_NAME]" at bounding box center [1531, 19] width 21 height 21
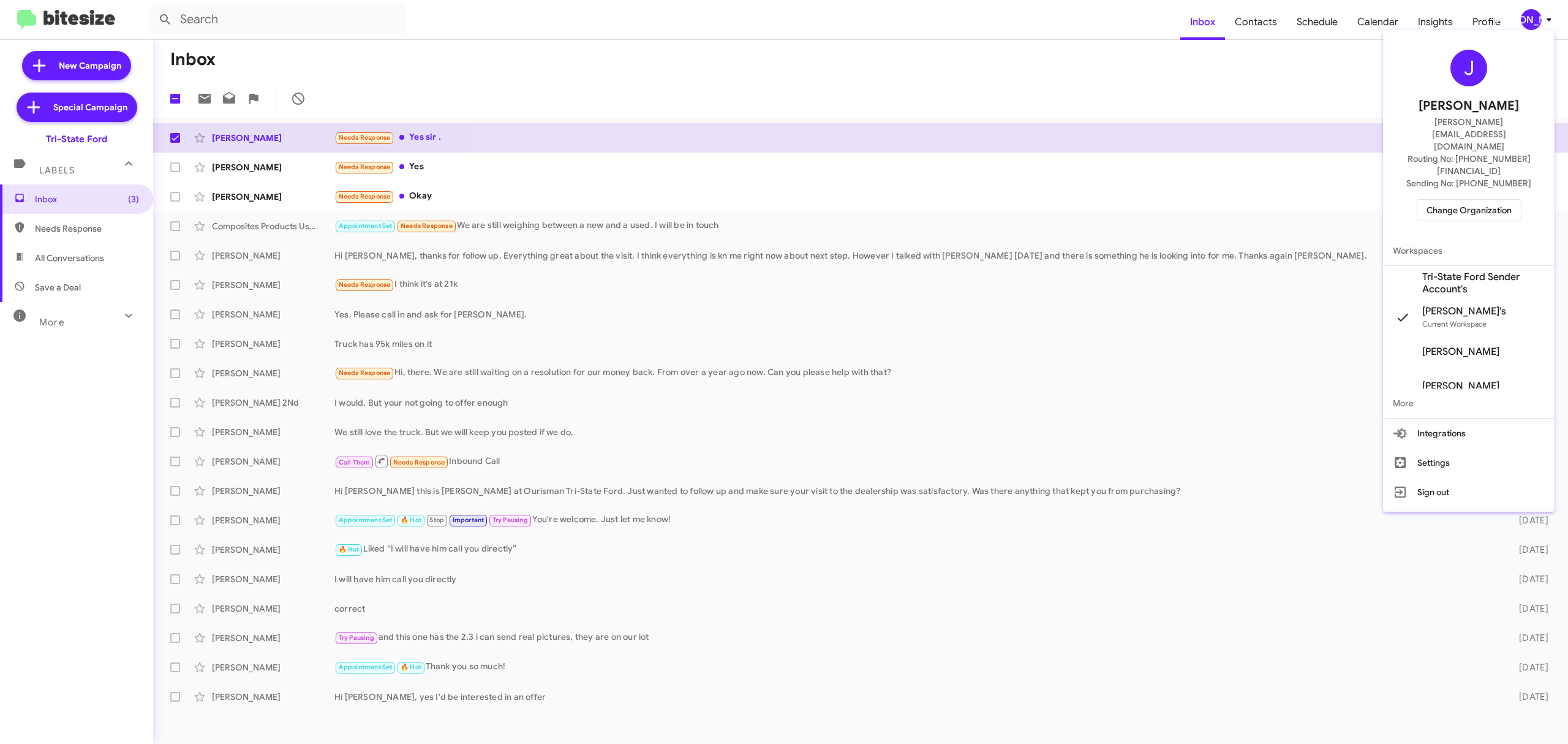
click at [1462, 200] on span "Change Organization" at bounding box center [1469, 210] width 85 height 21
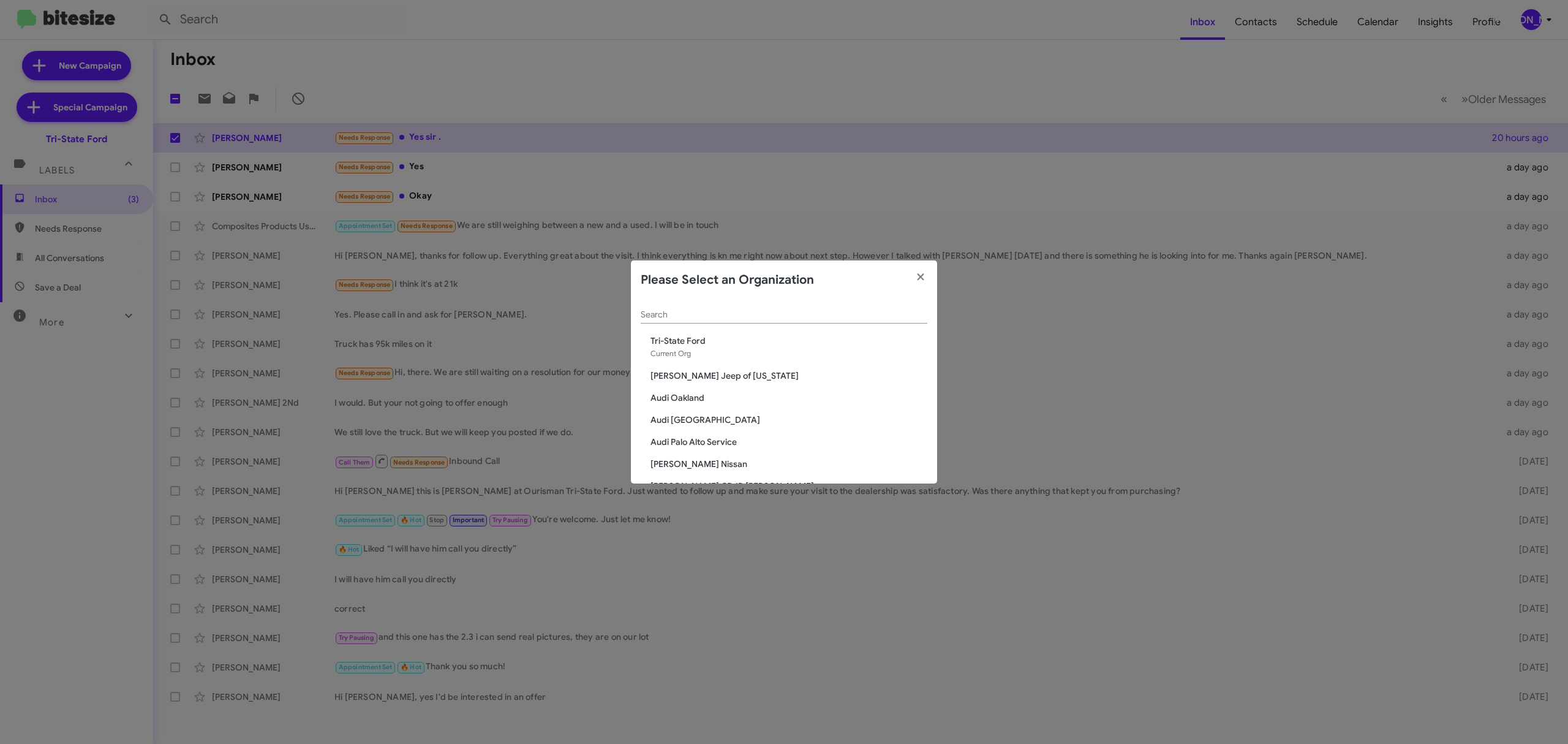
click at [785, 314] on input "Search" at bounding box center [784, 315] width 286 height 10
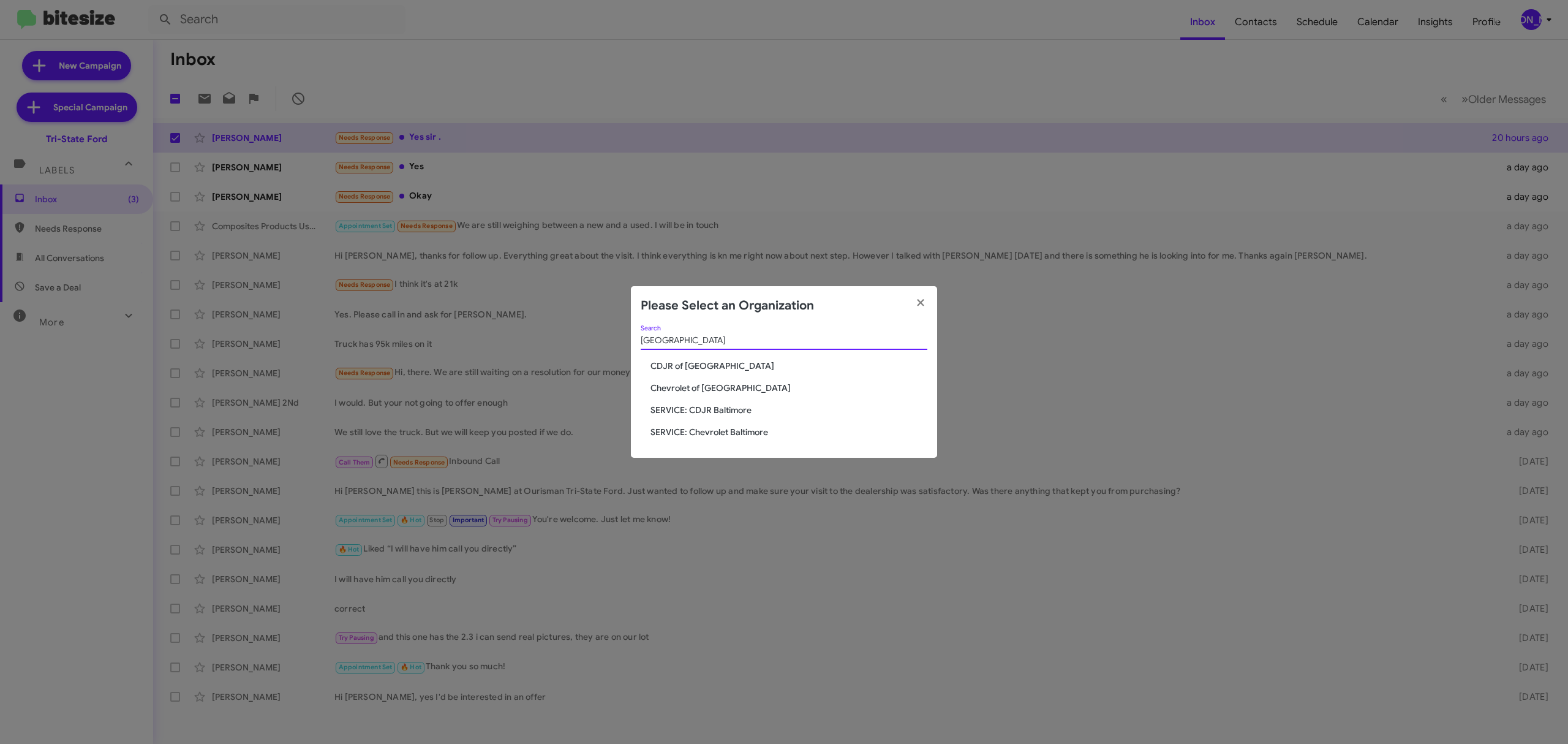
type input "[GEOGRAPHIC_DATA]"
click at [714, 362] on span "CDJR of [GEOGRAPHIC_DATA]" at bounding box center [789, 366] width 277 height 13
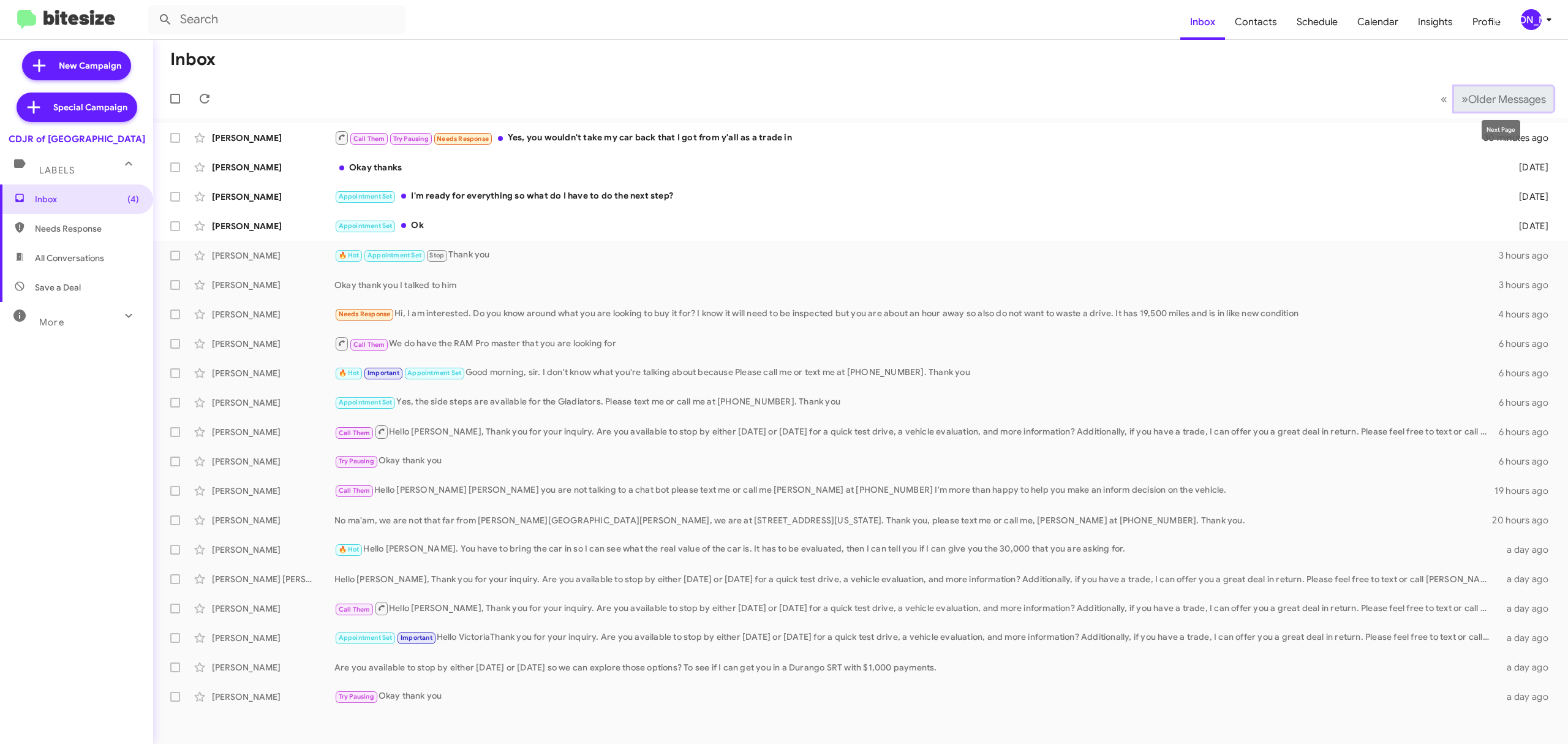
click at [1480, 98] on span "Older Messages" at bounding box center [1507, 99] width 78 height 13
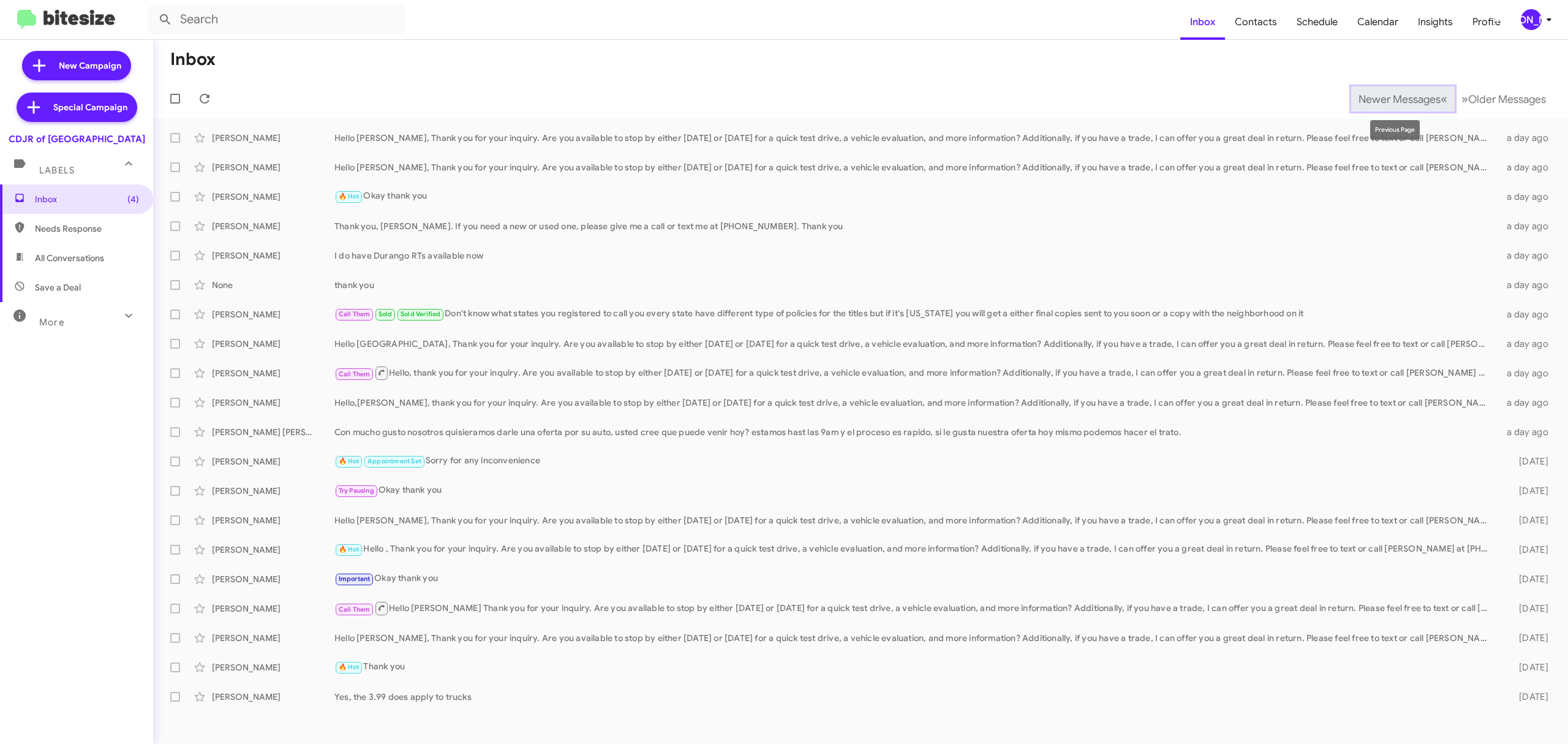
click at [1365, 95] on span "Newer Messages" at bounding box center [1399, 99] width 82 height 13
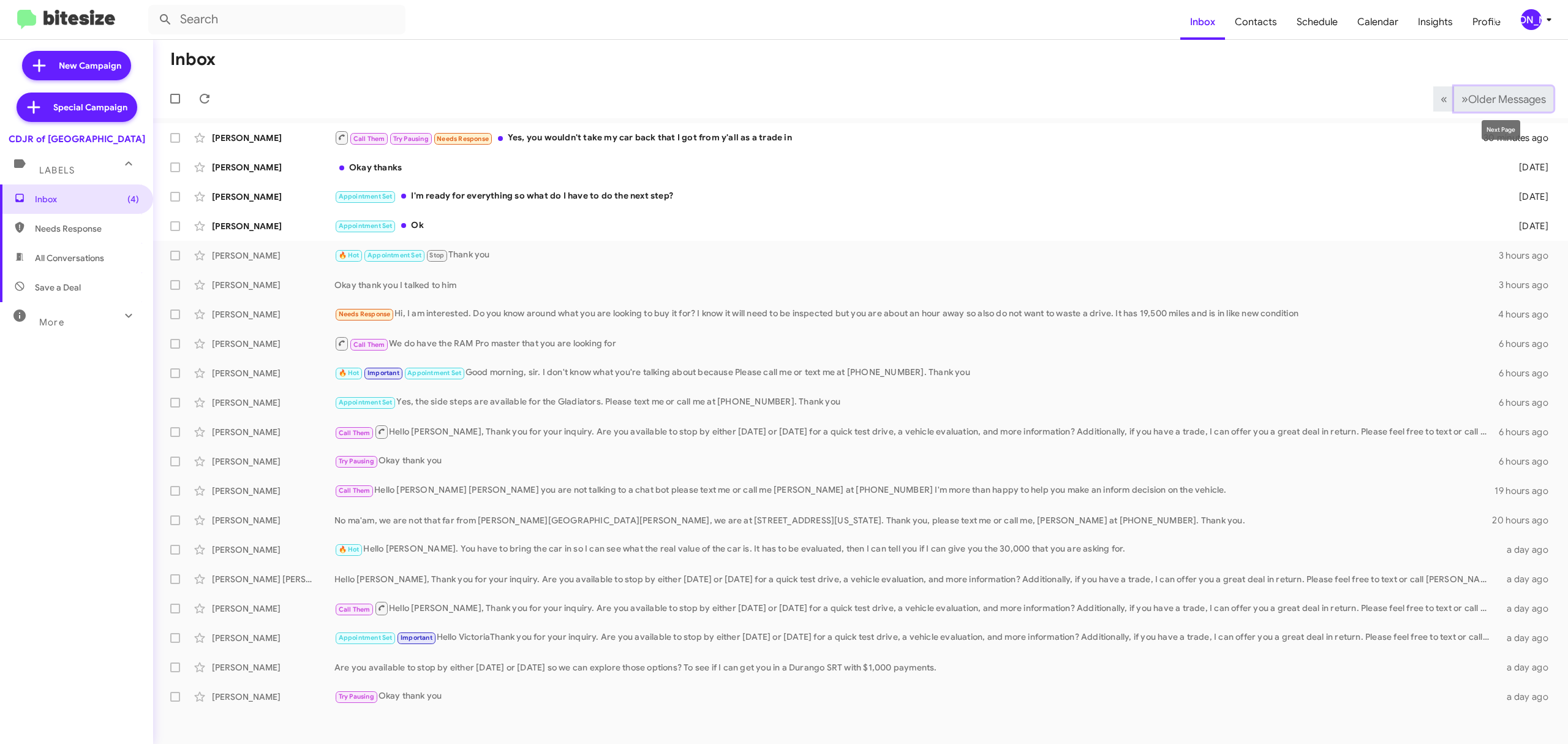
click at [1494, 94] on span "Older Messages" at bounding box center [1507, 99] width 78 height 13
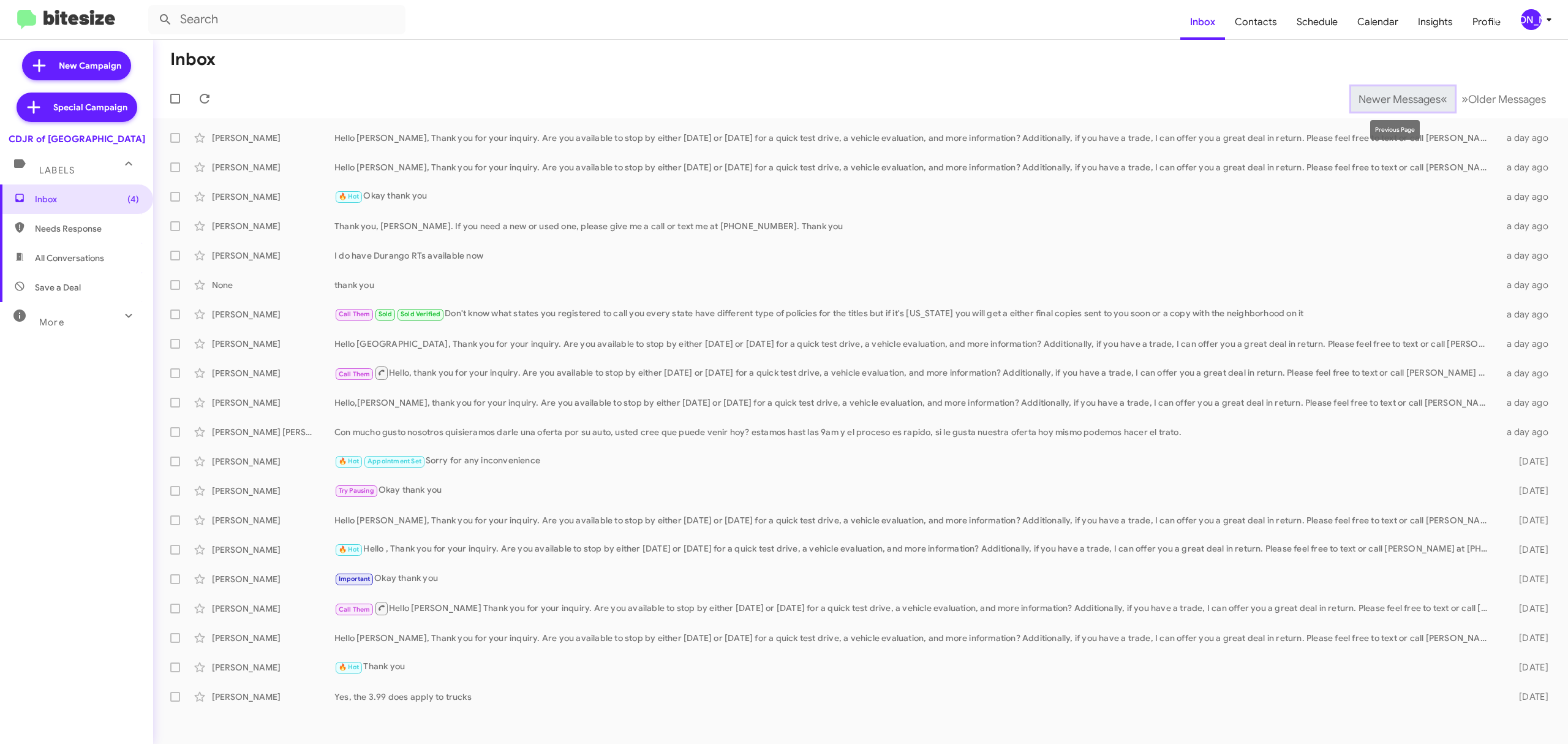
click at [1361, 100] on span "Newer Messages" at bounding box center [1399, 99] width 82 height 13
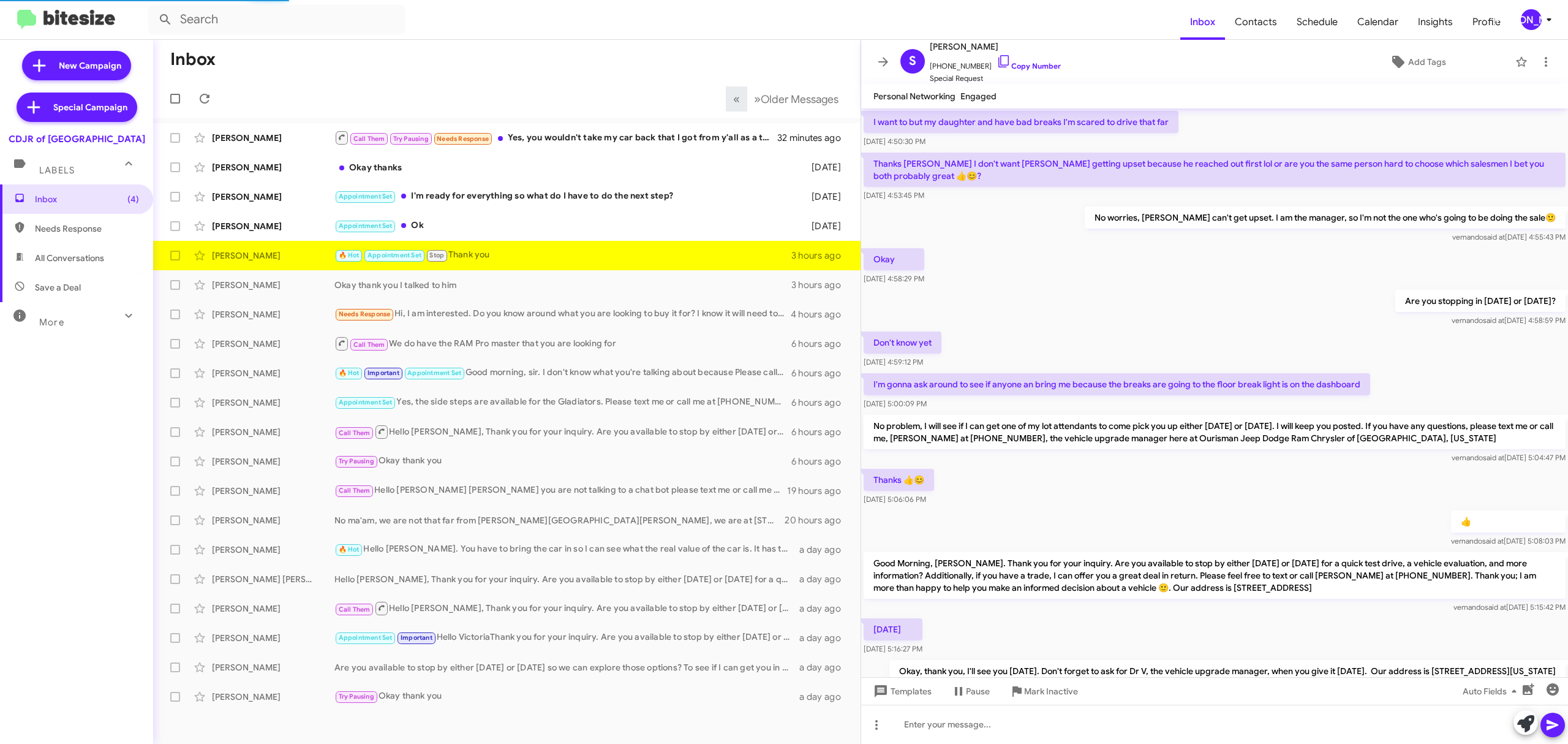
scroll to position [429, 0]
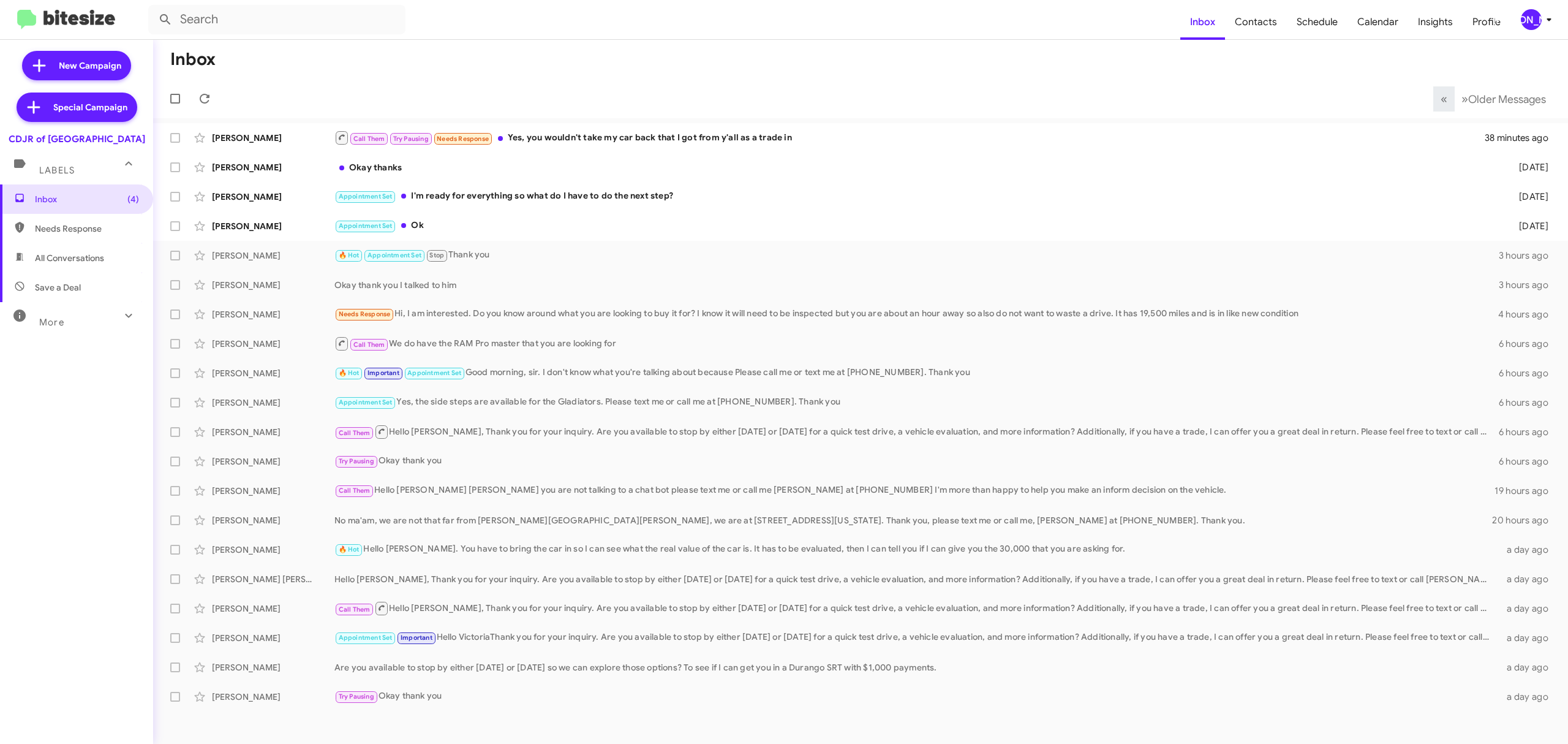
click at [1520, 18] on button "[PERSON_NAME]" at bounding box center [1532, 19] width 44 height 21
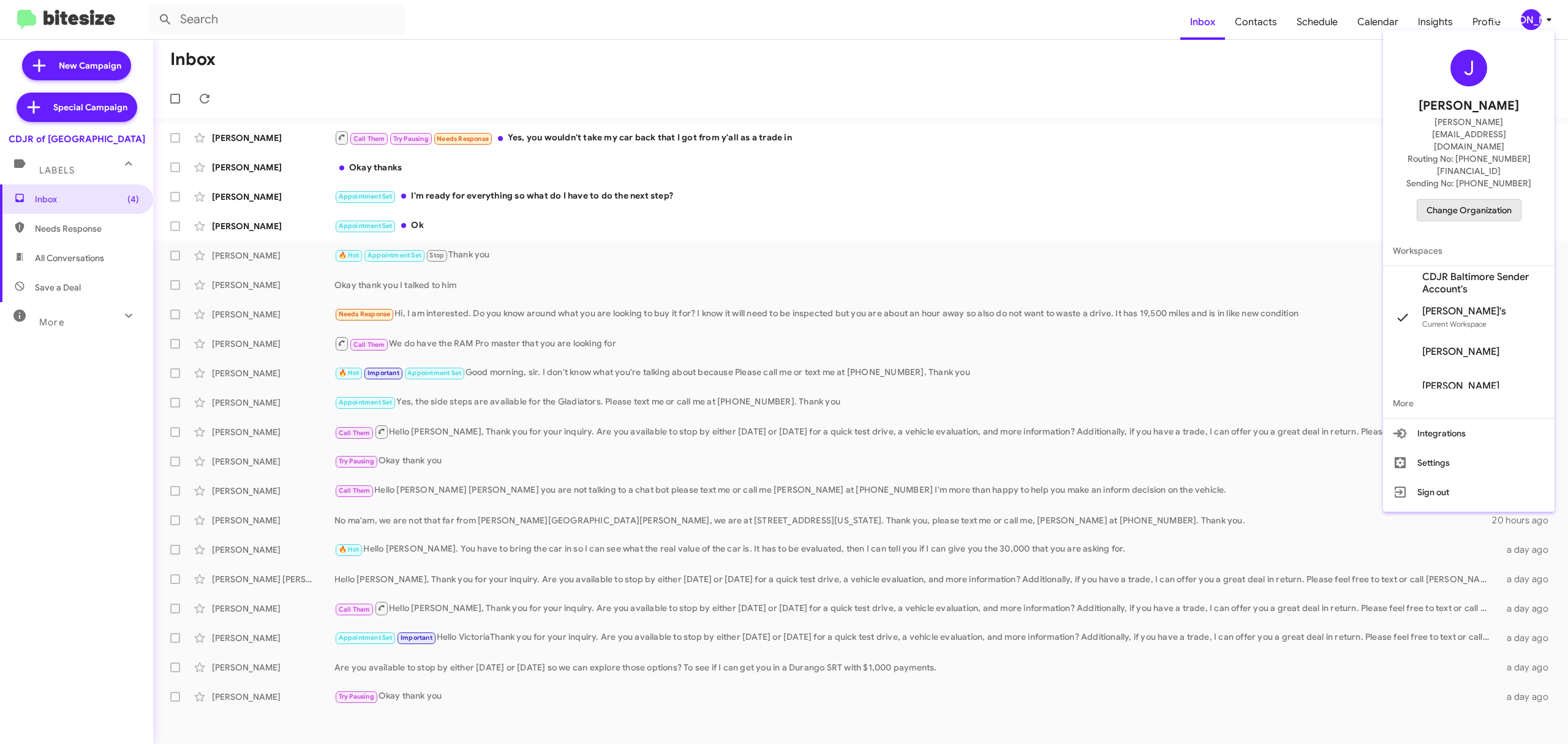
click at [1456, 200] on span "Change Organization" at bounding box center [1469, 210] width 85 height 21
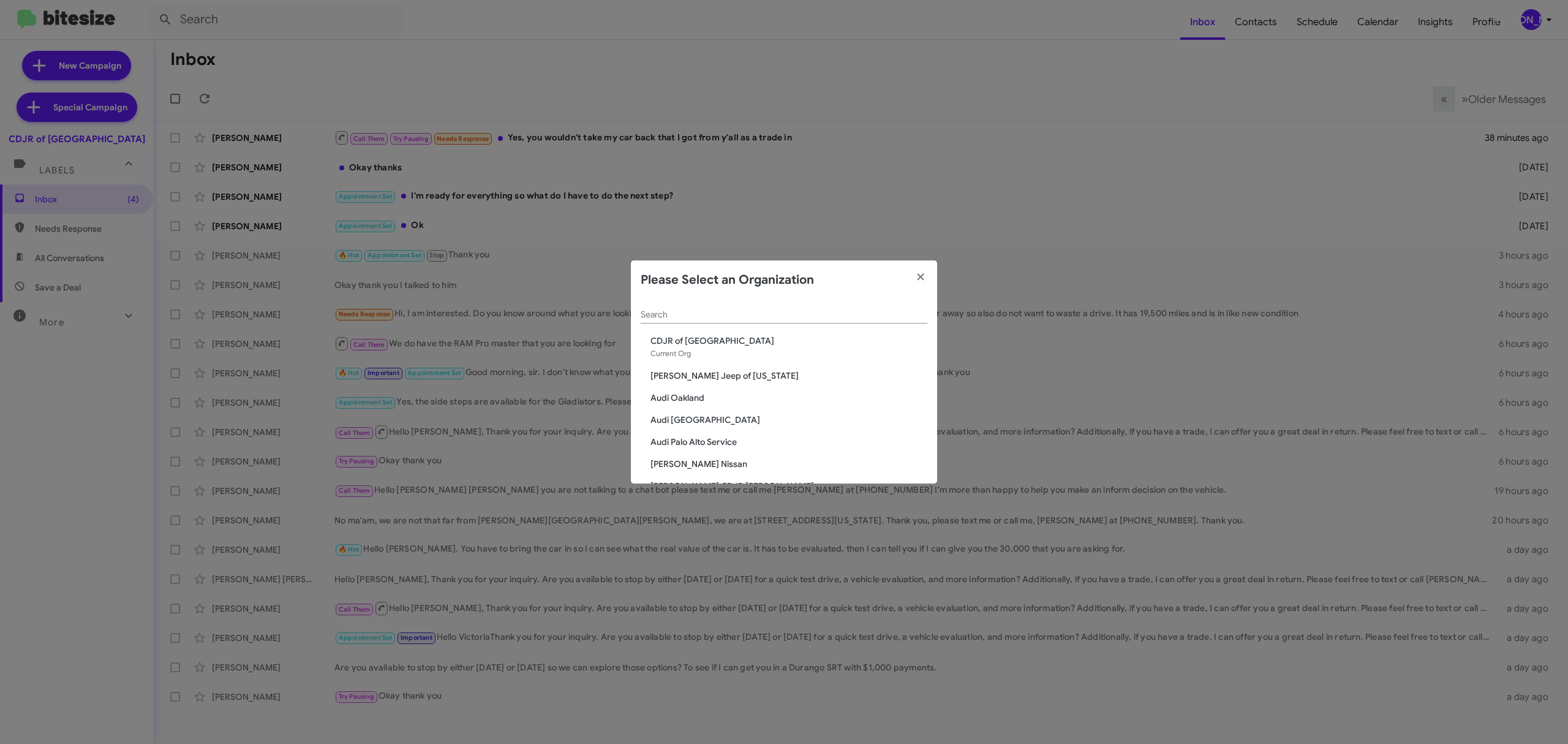
drag, startPoint x: 695, startPoint y: 305, endPoint x: 691, endPoint y: 311, distance: 7.2
click at [694, 311] on div "Search" at bounding box center [784, 311] width 286 height 24
click at [691, 311] on input "Search" at bounding box center [784, 315] width 286 height 10
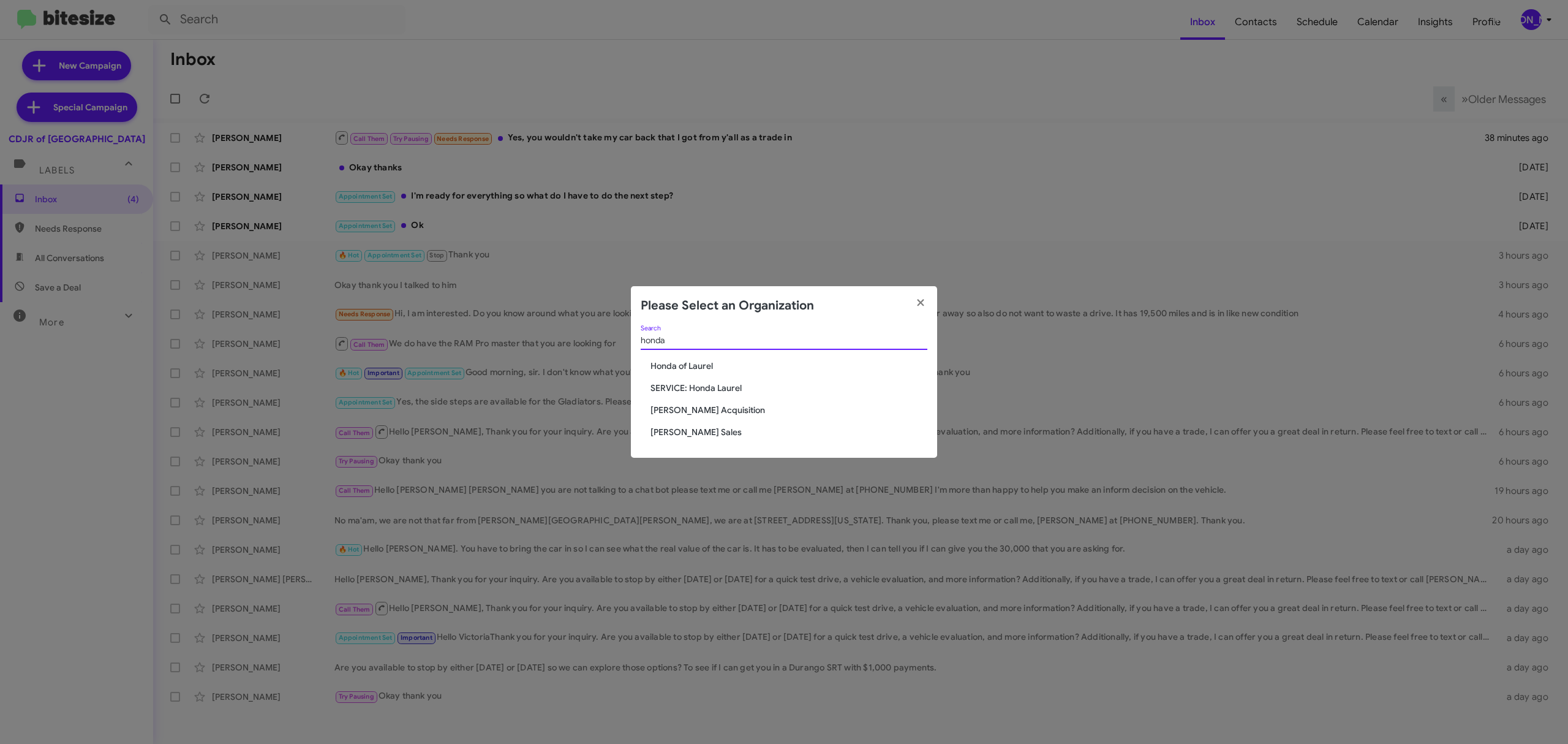
type input "honda"
click at [710, 375] on div "honda Search Honda of Laurel SERVICE: Honda Laurel Tony Honda Acquisition Tony …" at bounding box center [784, 392] width 306 height 133
click at [705, 363] on span "Honda of Laurel" at bounding box center [789, 366] width 277 height 13
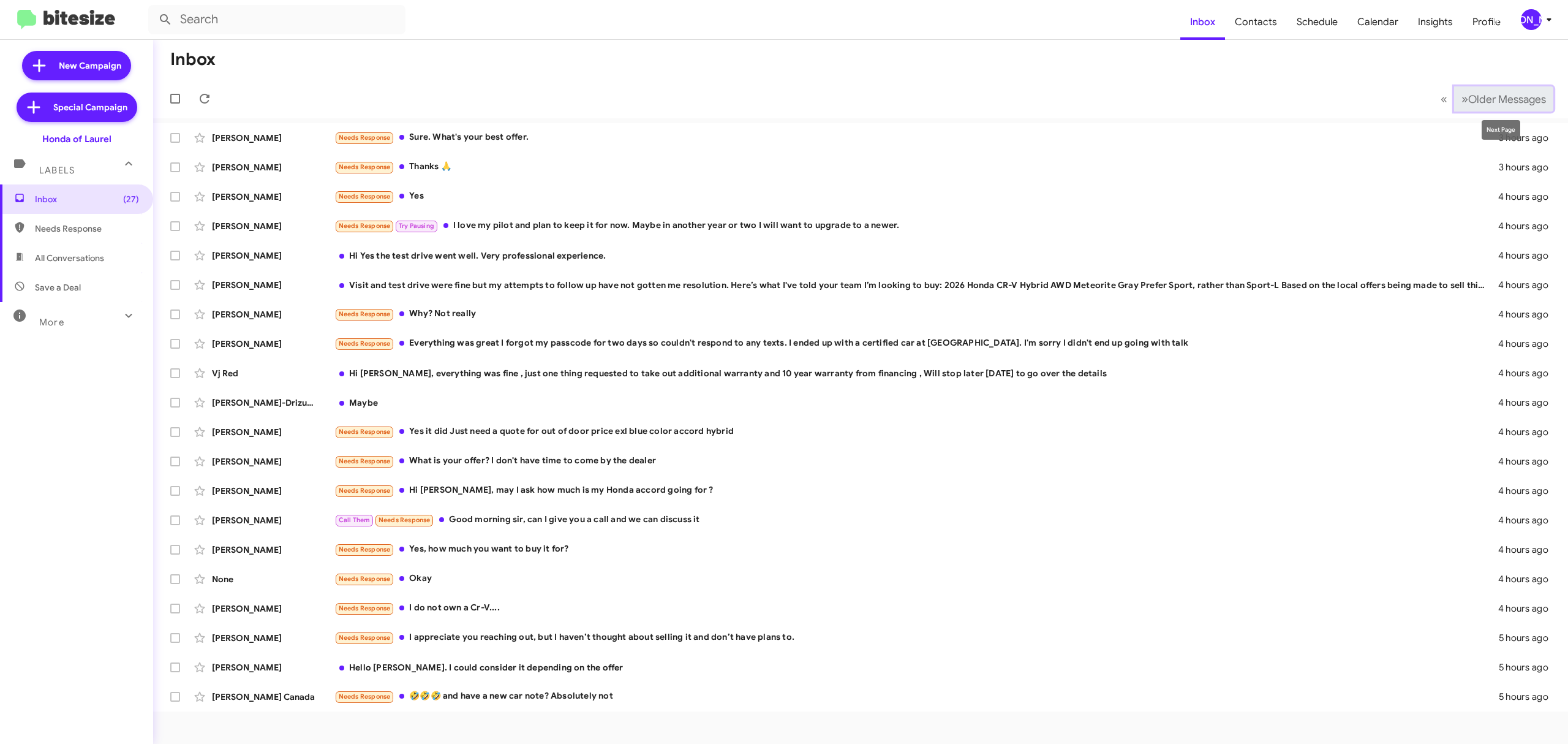
click at [1512, 98] on span "Older Messages" at bounding box center [1507, 99] width 78 height 13
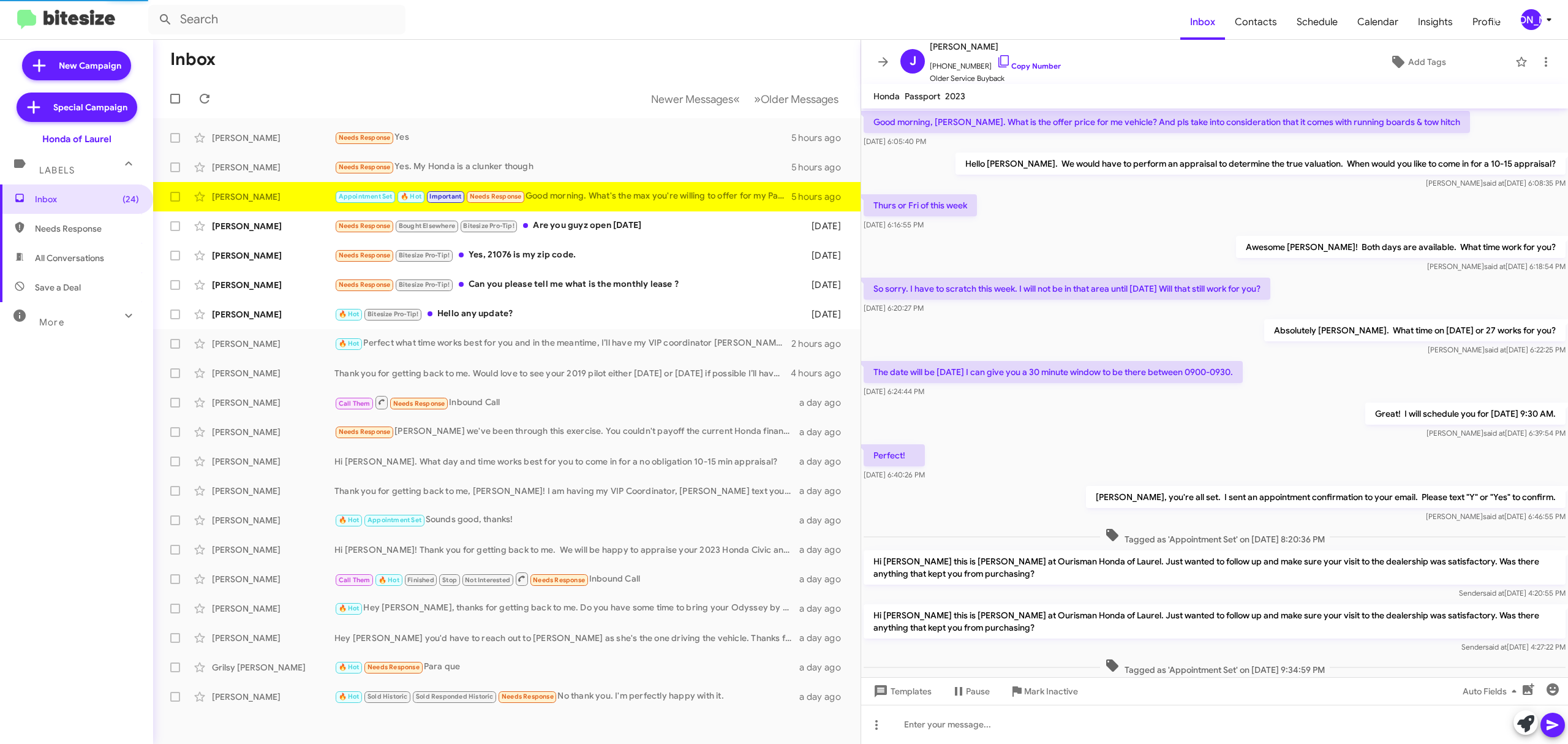
scroll to position [490, 0]
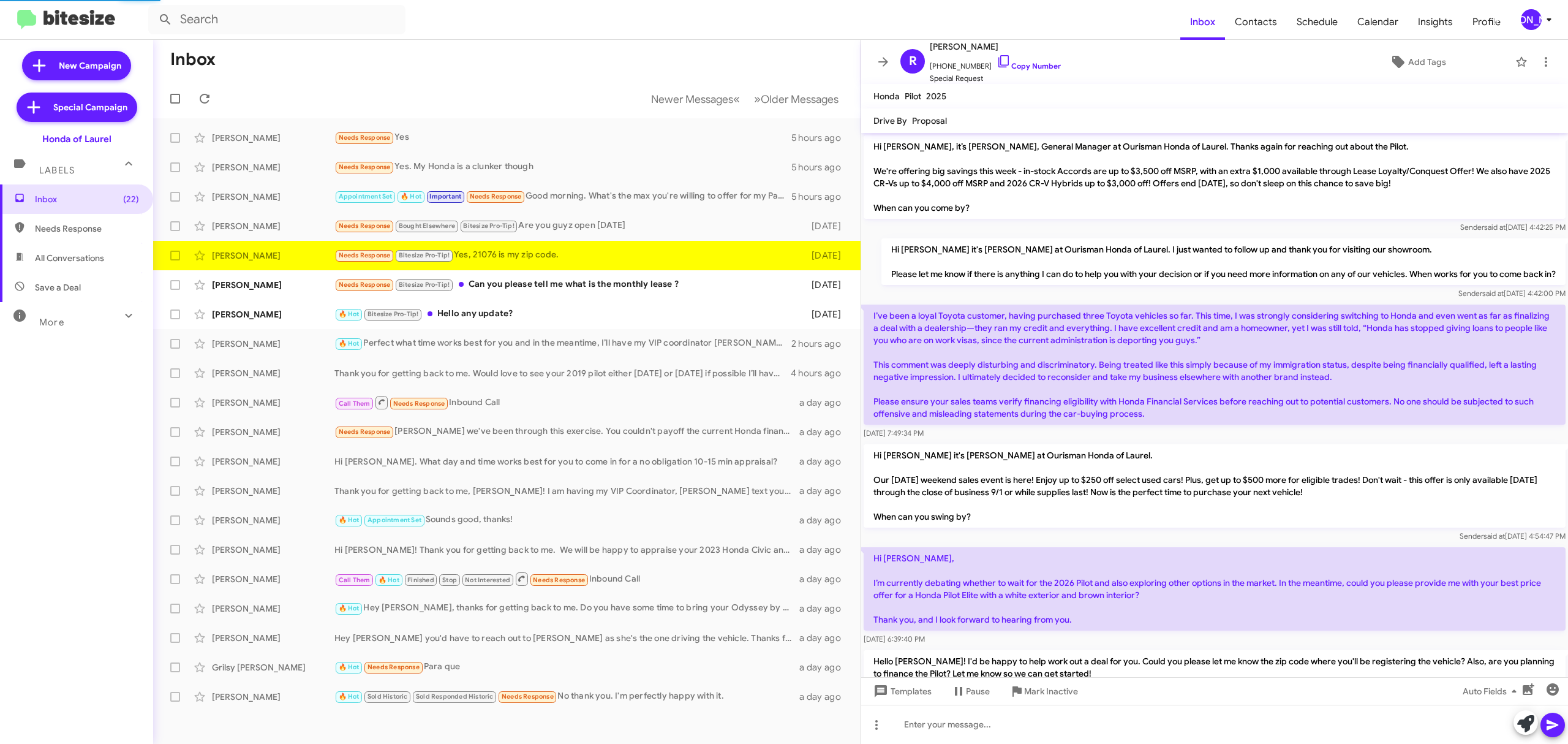
scroll to position [125, 0]
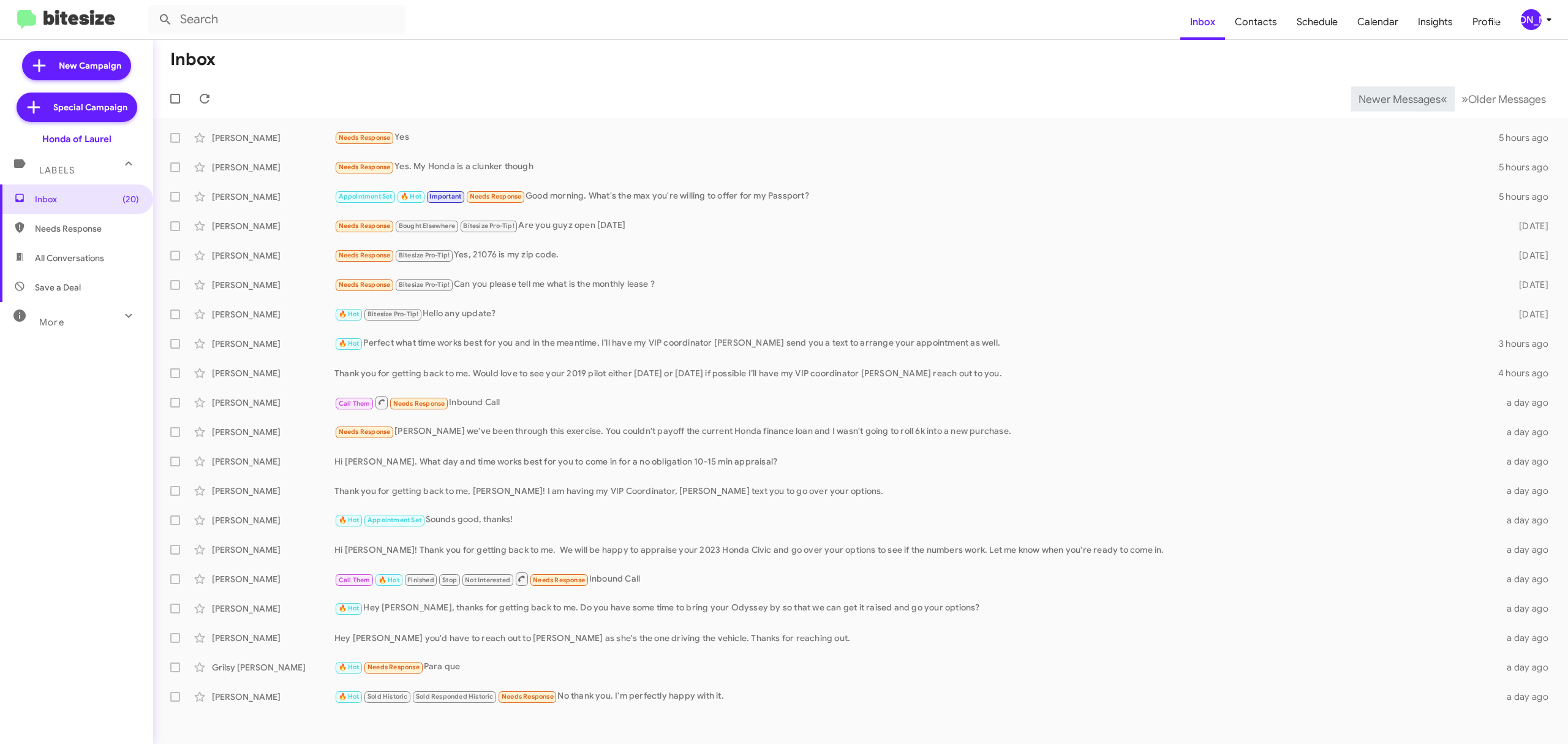
click at [1390, 98] on span "Newer Messages" at bounding box center [1399, 99] width 82 height 13
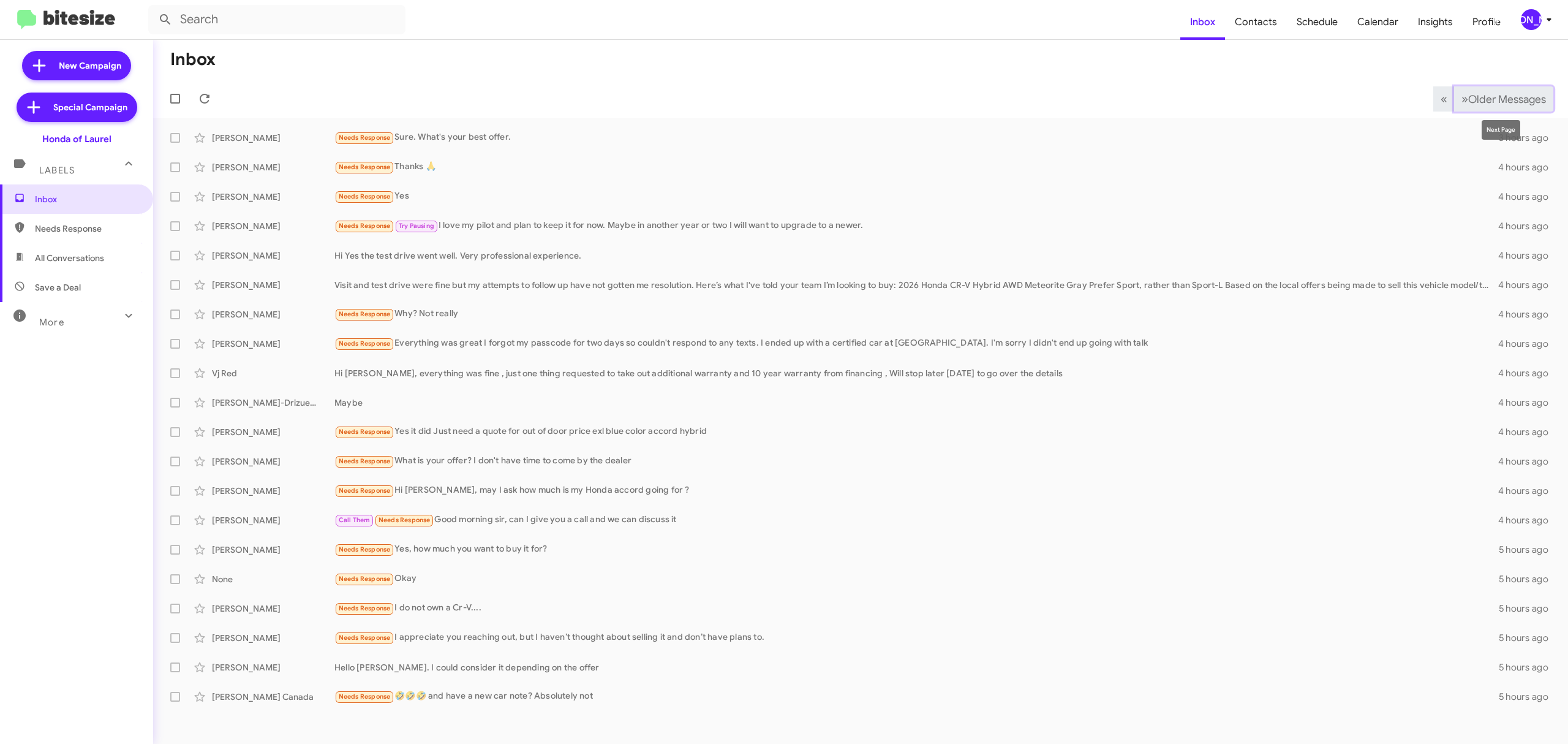
click at [1513, 94] on span "Older Messages" at bounding box center [1507, 99] width 78 height 13
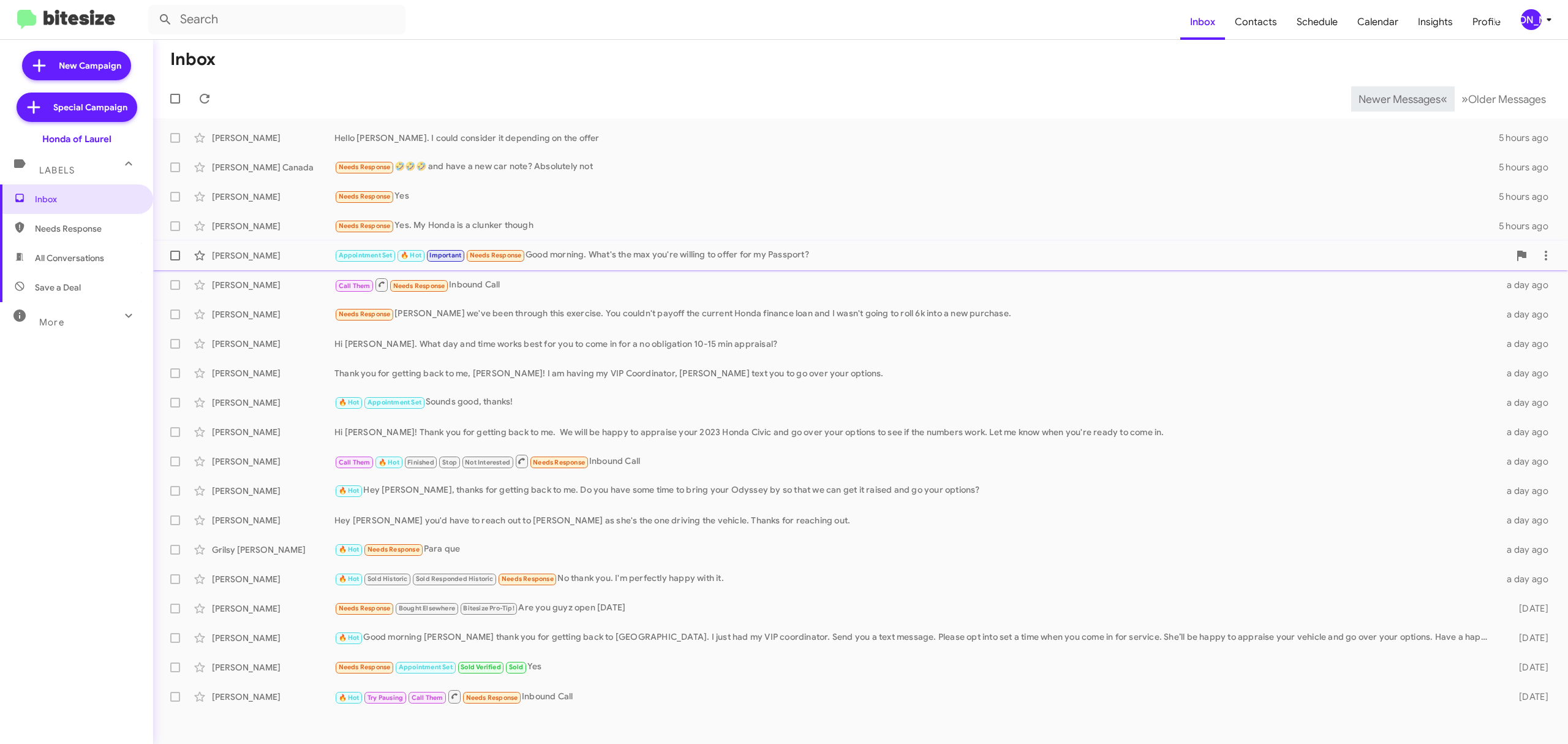
click at [173, 261] on label at bounding box center [175, 255] width 24 height 24
click at [175, 261] on input "checkbox" at bounding box center [175, 261] width 1 height 1
checkbox input "true"
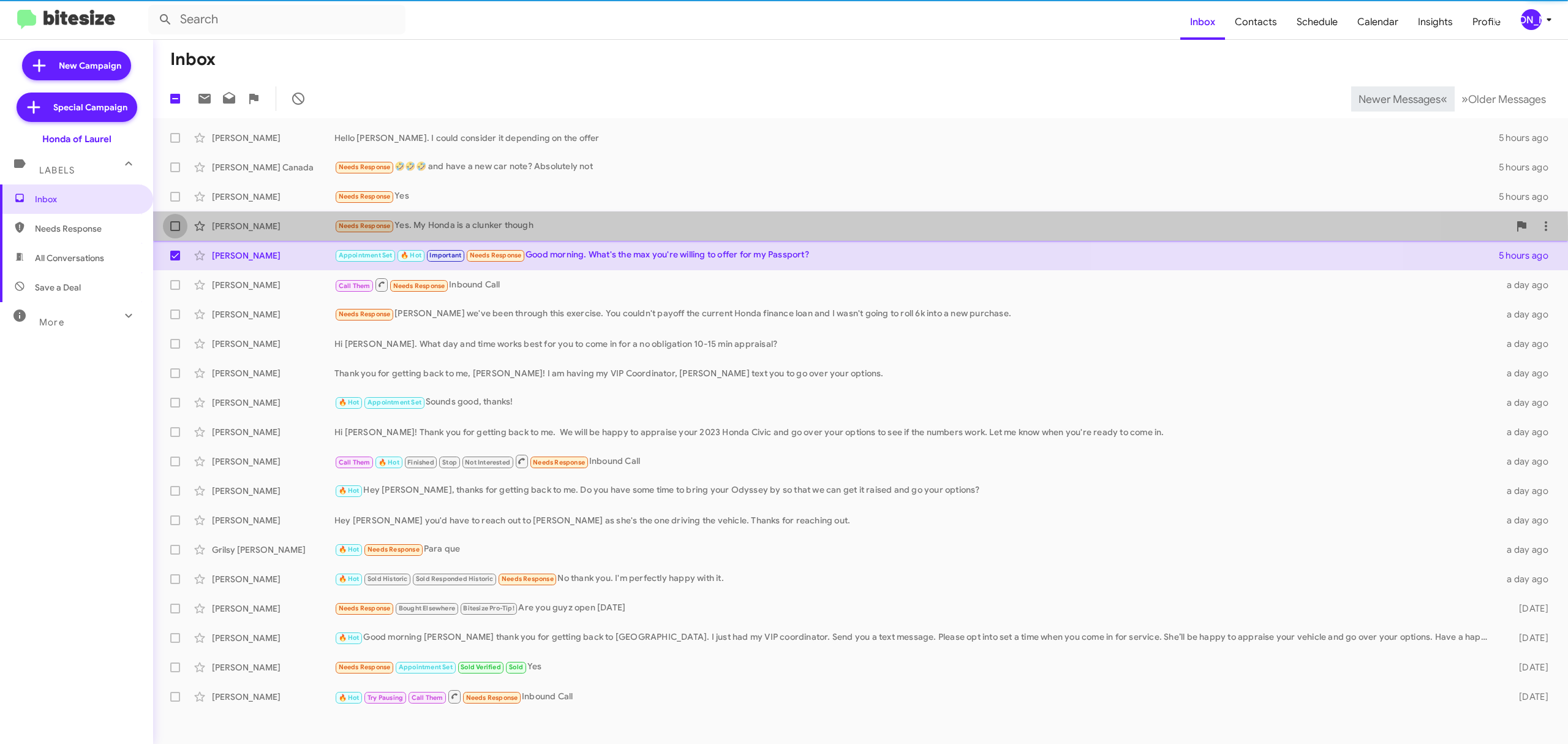
click at [182, 230] on label at bounding box center [175, 225] width 24 height 24
click at [175, 231] on input "checkbox" at bounding box center [175, 231] width 1 height 1
checkbox input "true"
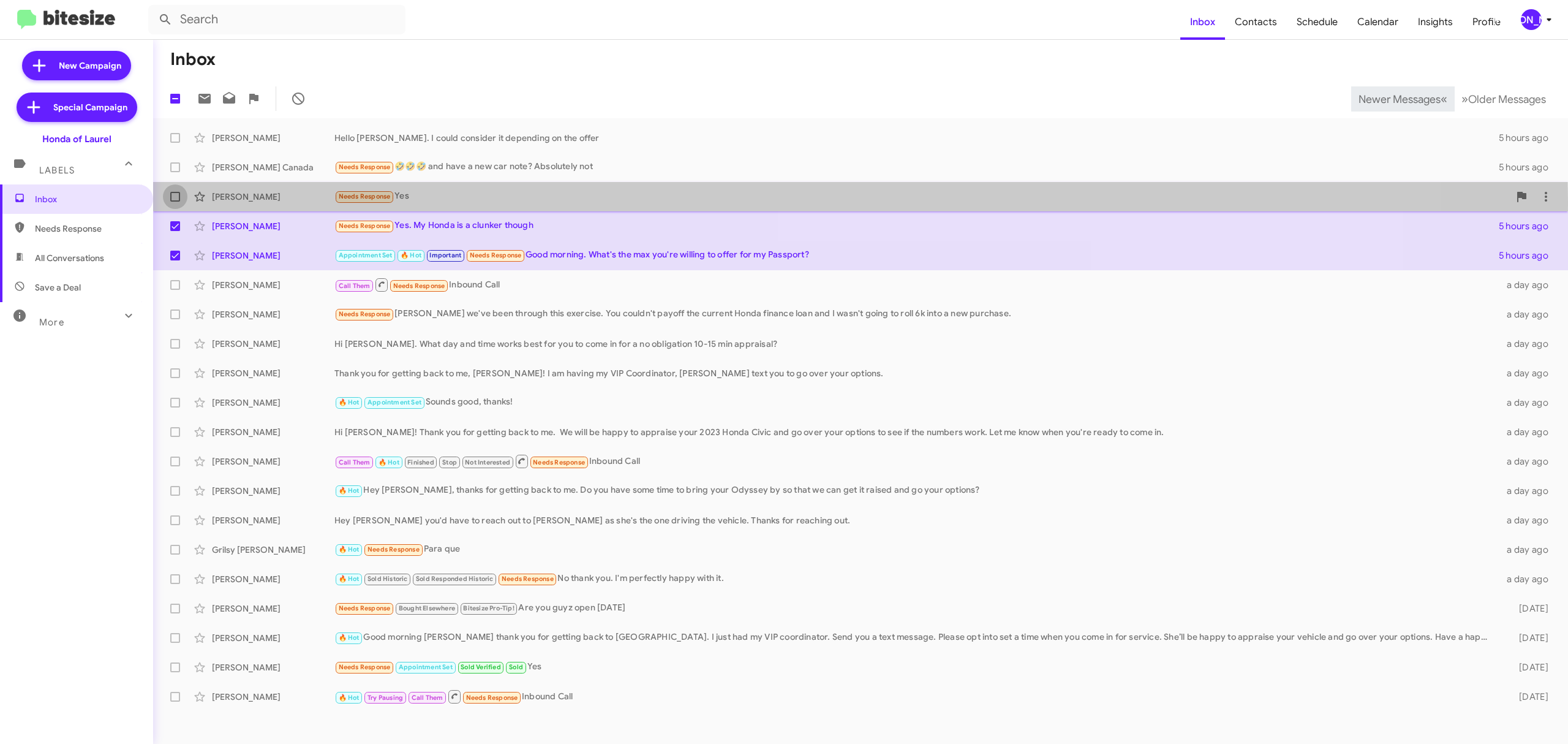
click at [182, 201] on label at bounding box center [175, 196] width 24 height 24
click at [175, 201] on input "checkbox" at bounding box center [175, 201] width 1 height 1
checkbox input "true"
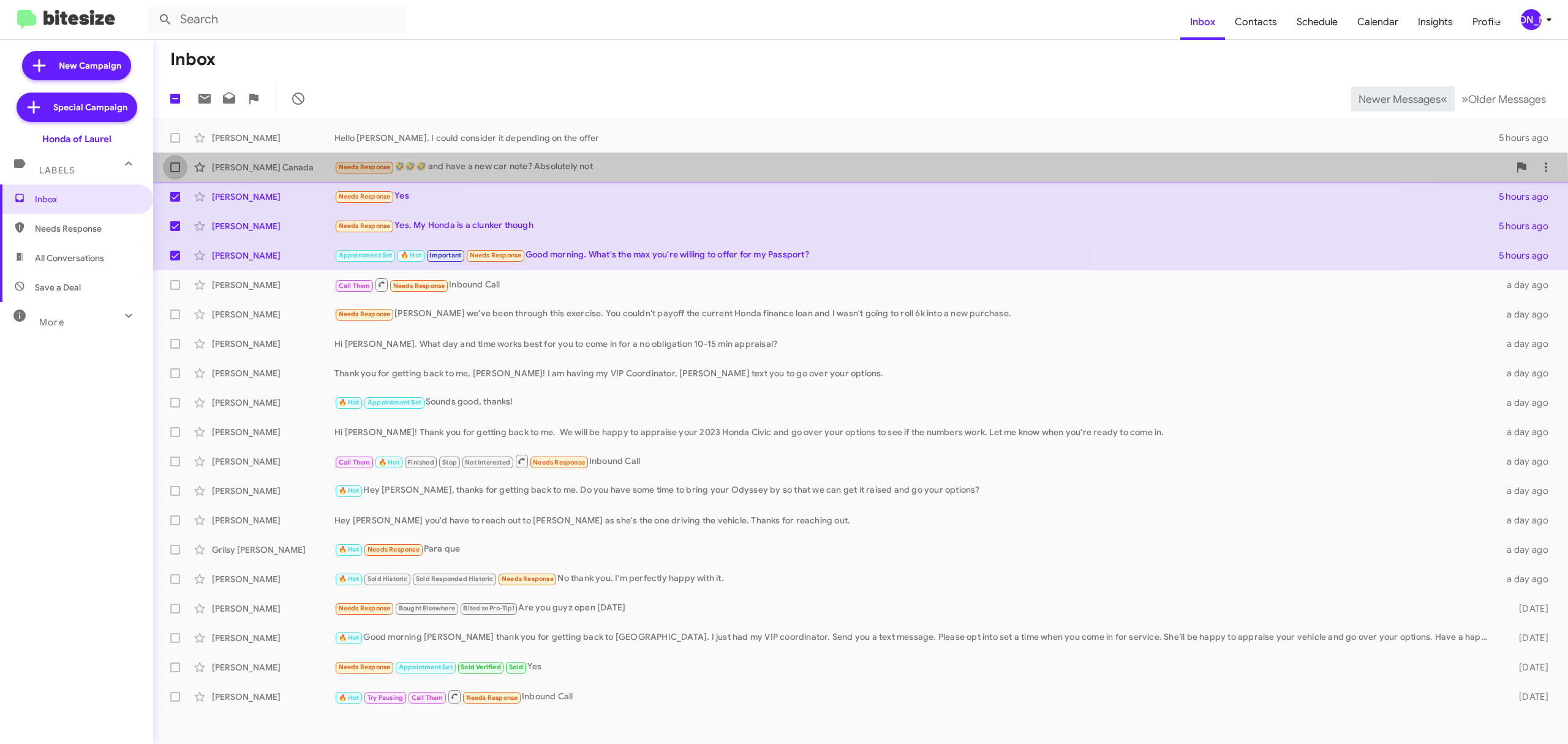
click at [179, 176] on label at bounding box center [175, 167] width 24 height 24
click at [175, 173] on input "checkbox" at bounding box center [175, 172] width 1 height 1
checkbox input "true"
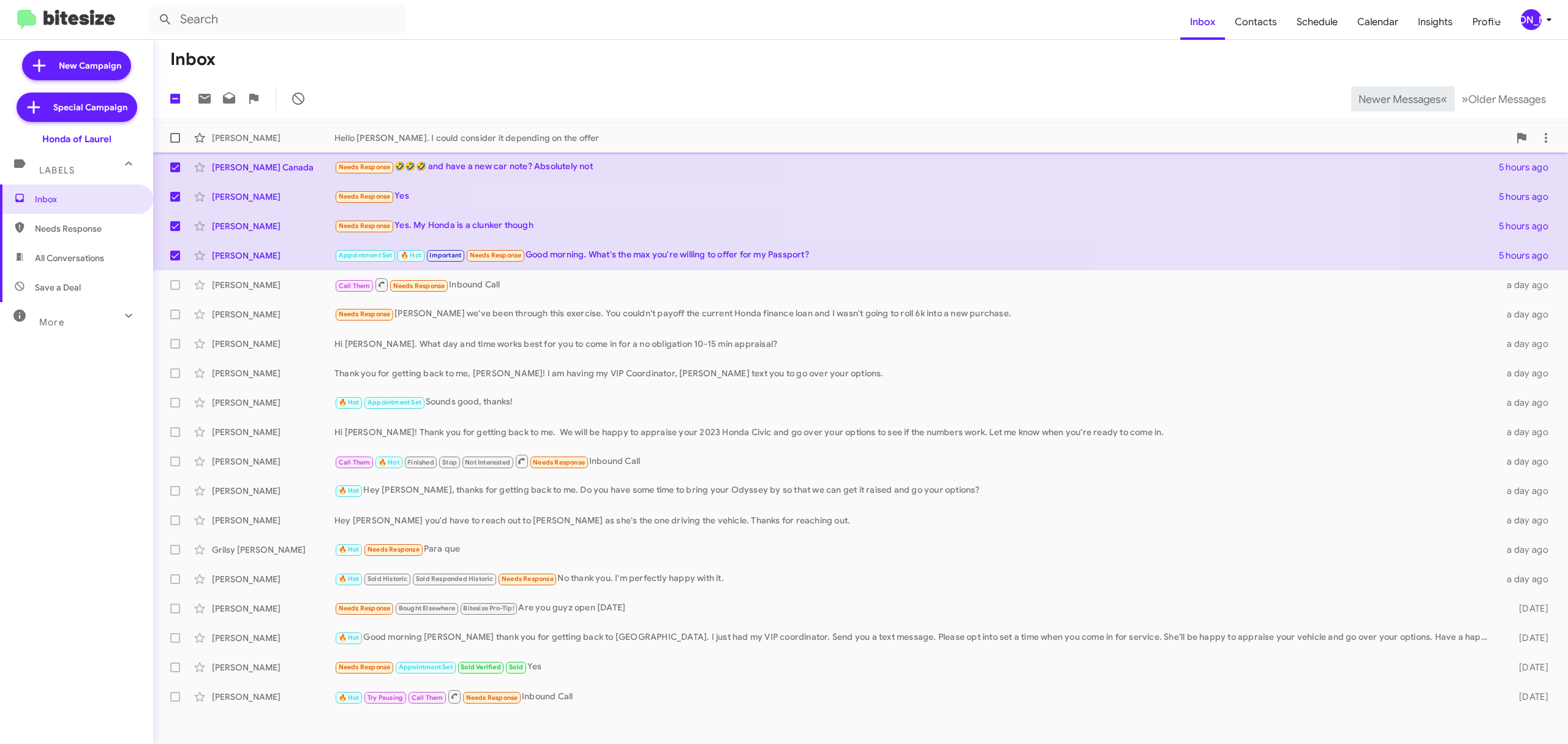
click at [174, 148] on label at bounding box center [175, 137] width 24 height 24
click at [175, 144] on input "checkbox" at bounding box center [175, 143] width 1 height 1
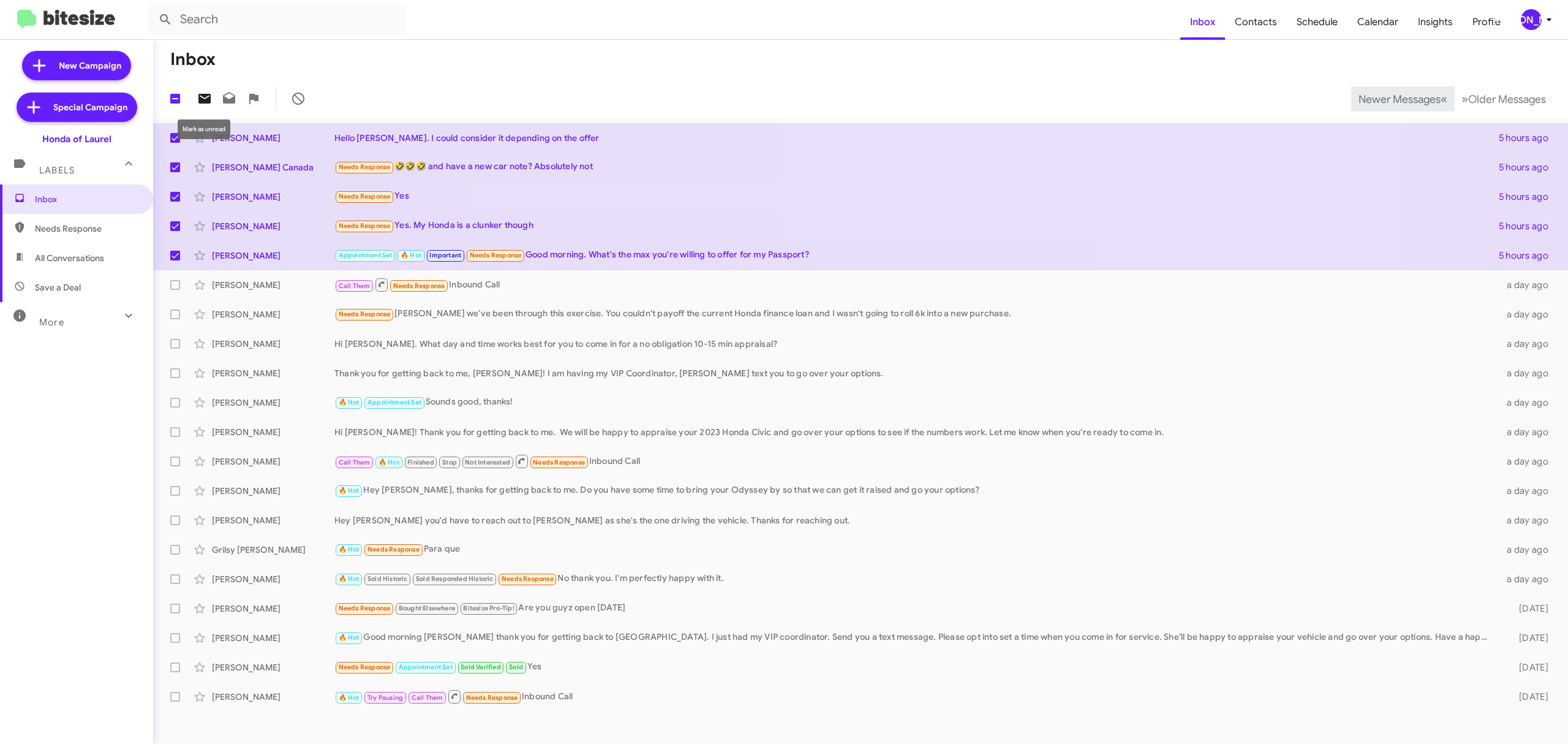
click at [207, 104] on icon at bounding box center [205, 99] width 13 height 10
click at [1390, 94] on span "Newer Messages" at bounding box center [1399, 99] width 82 height 13
checkbox input "false"
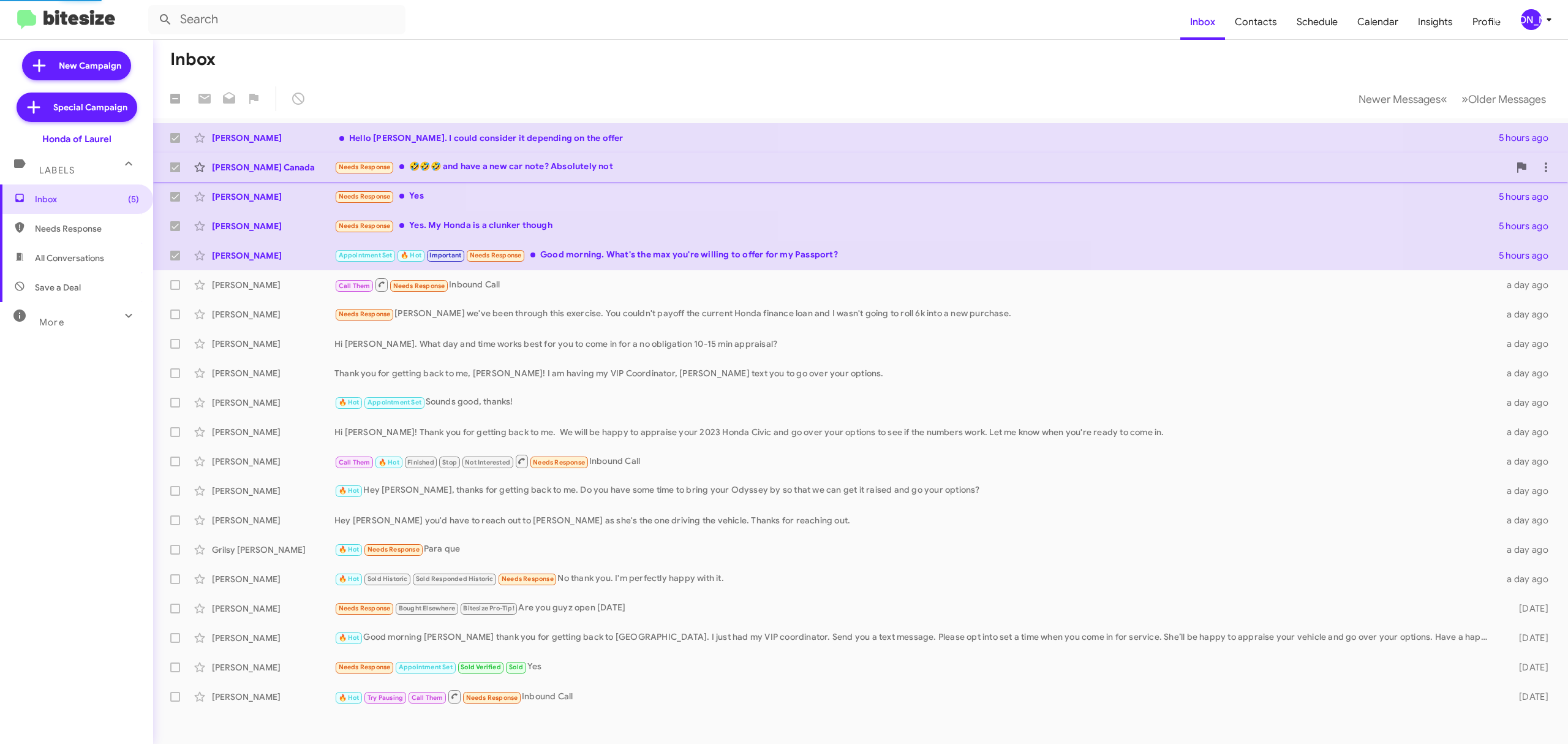
checkbox input "false"
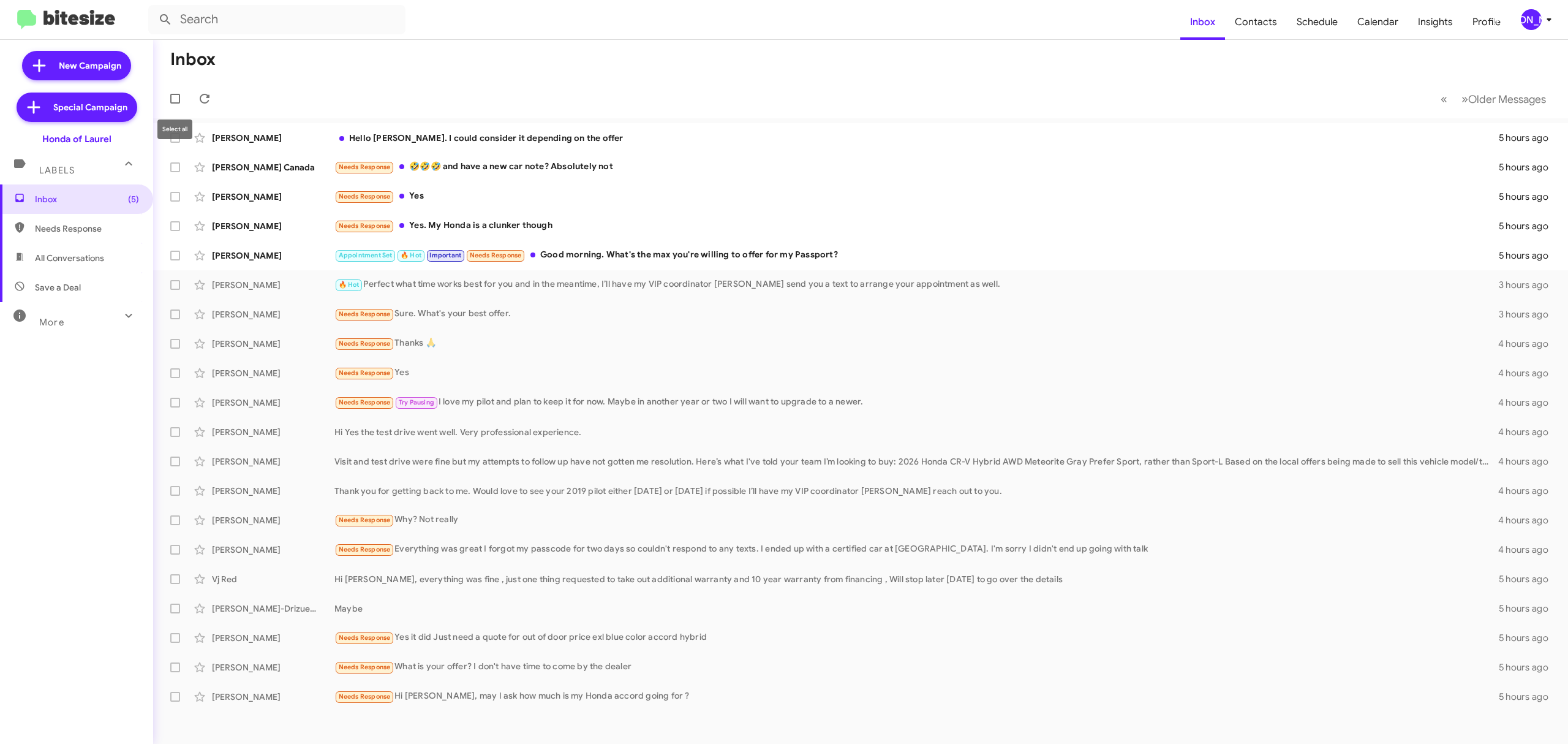
click at [182, 92] on label at bounding box center [175, 98] width 24 height 24
click at [175, 104] on input "checkbox" at bounding box center [175, 104] width 1 height 1
checkbox input "true"
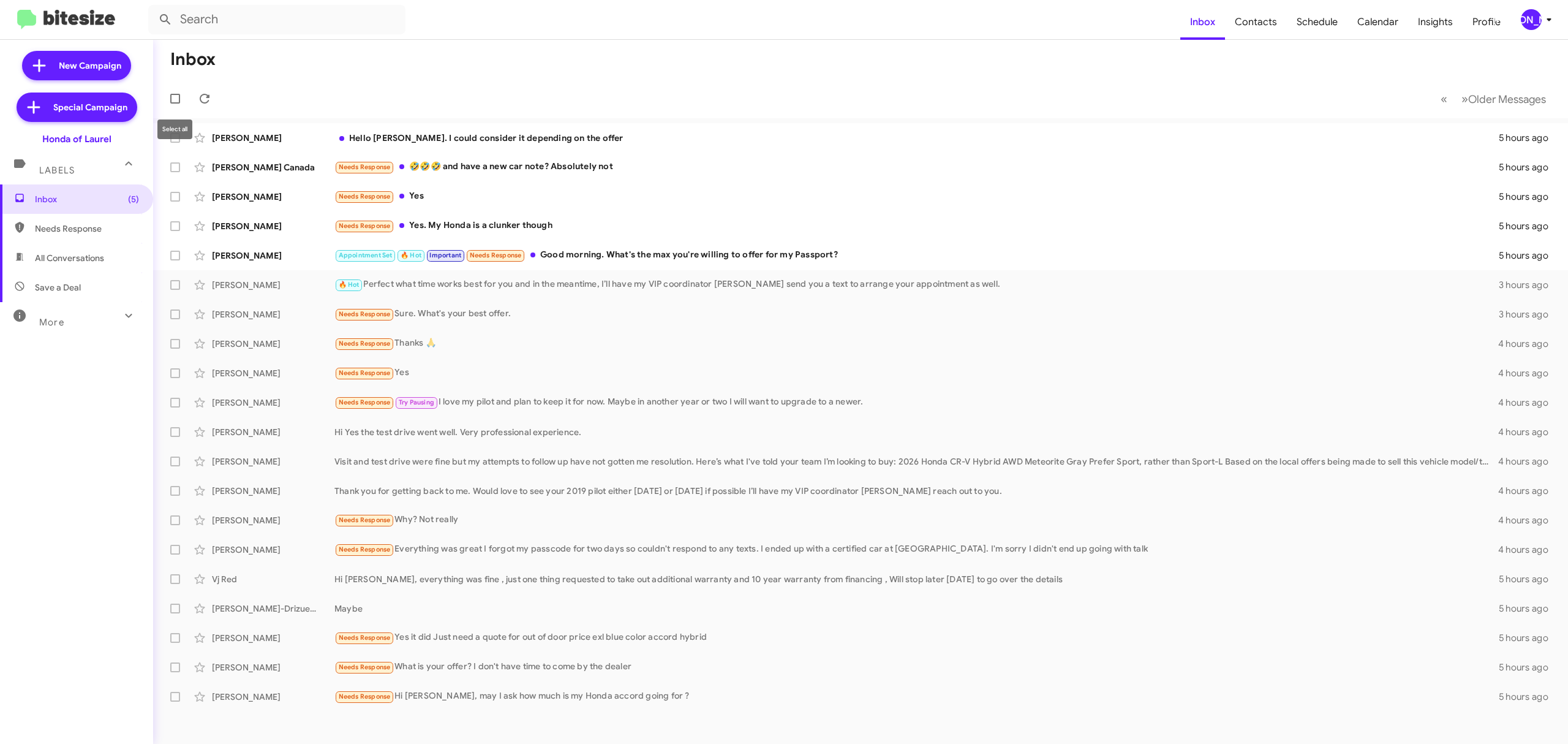
checkbox input "true"
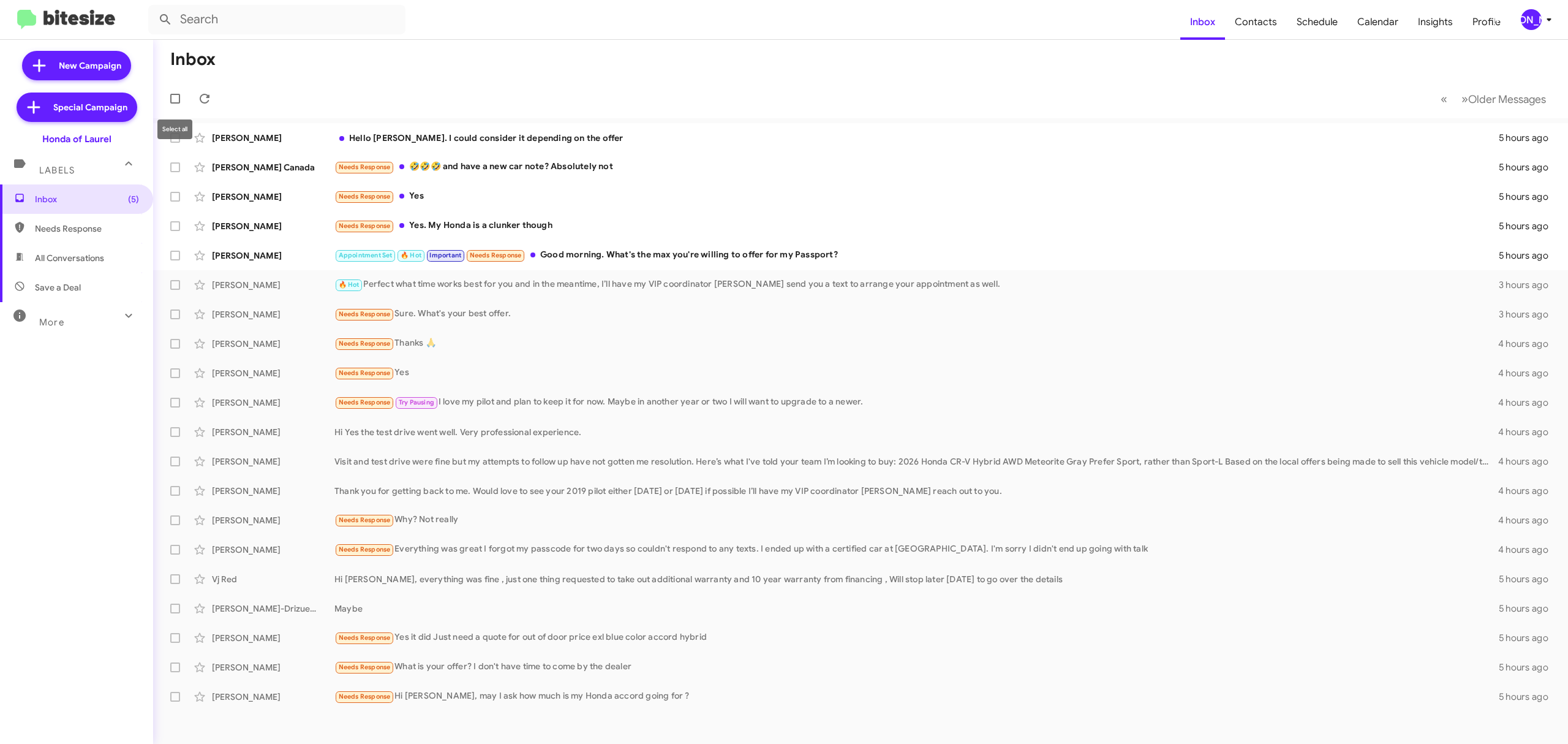
checkbox input "true"
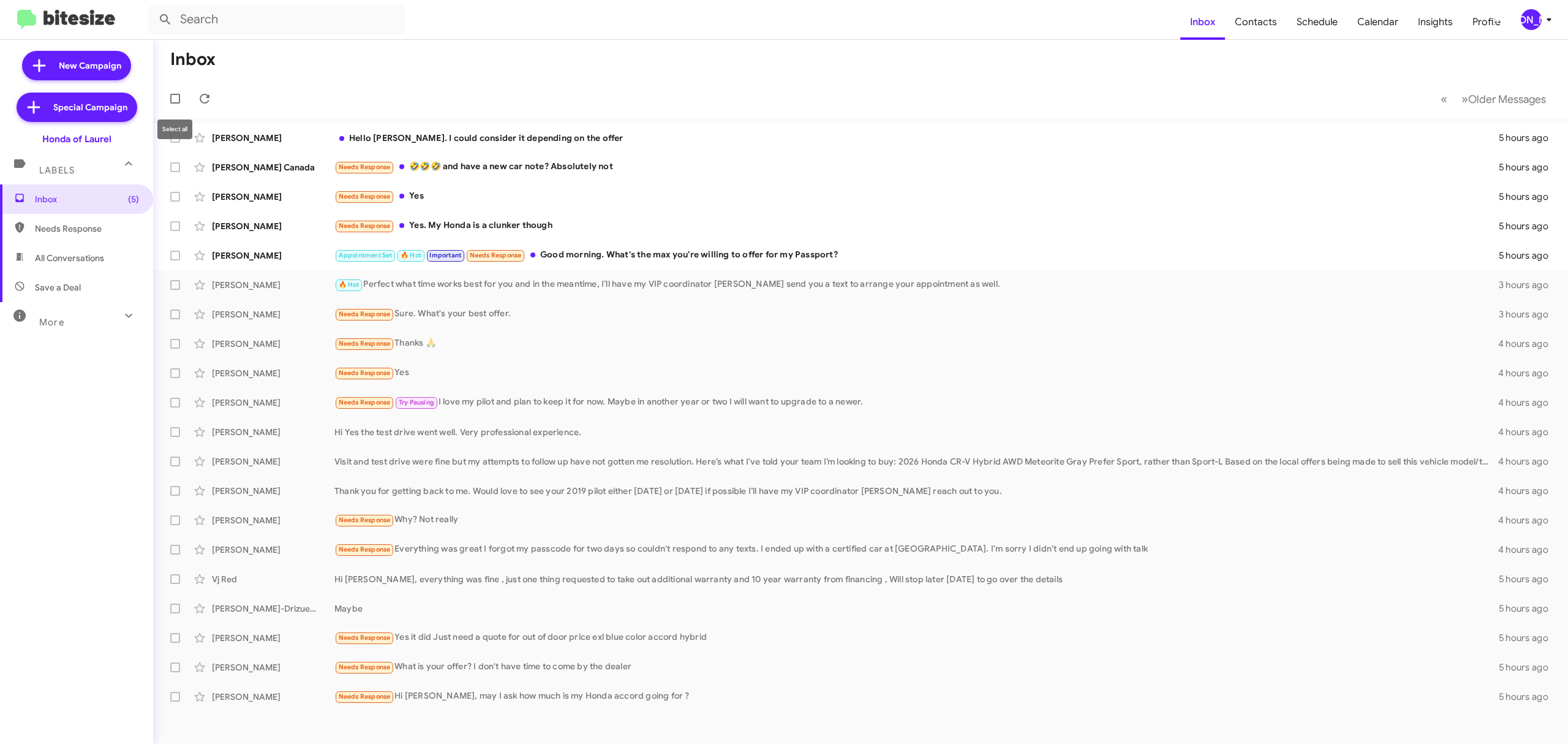
checkbox input "true"
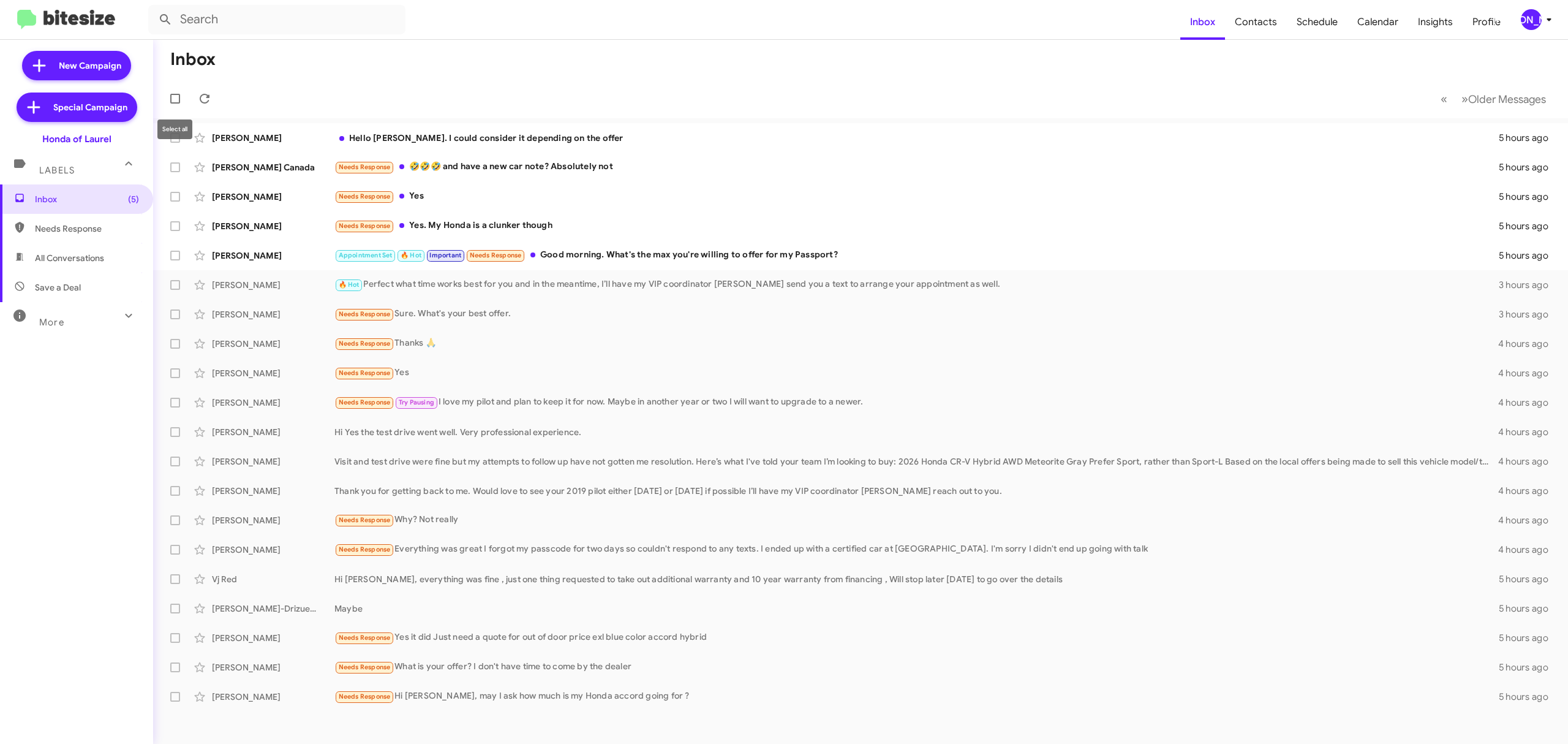
checkbox input "true"
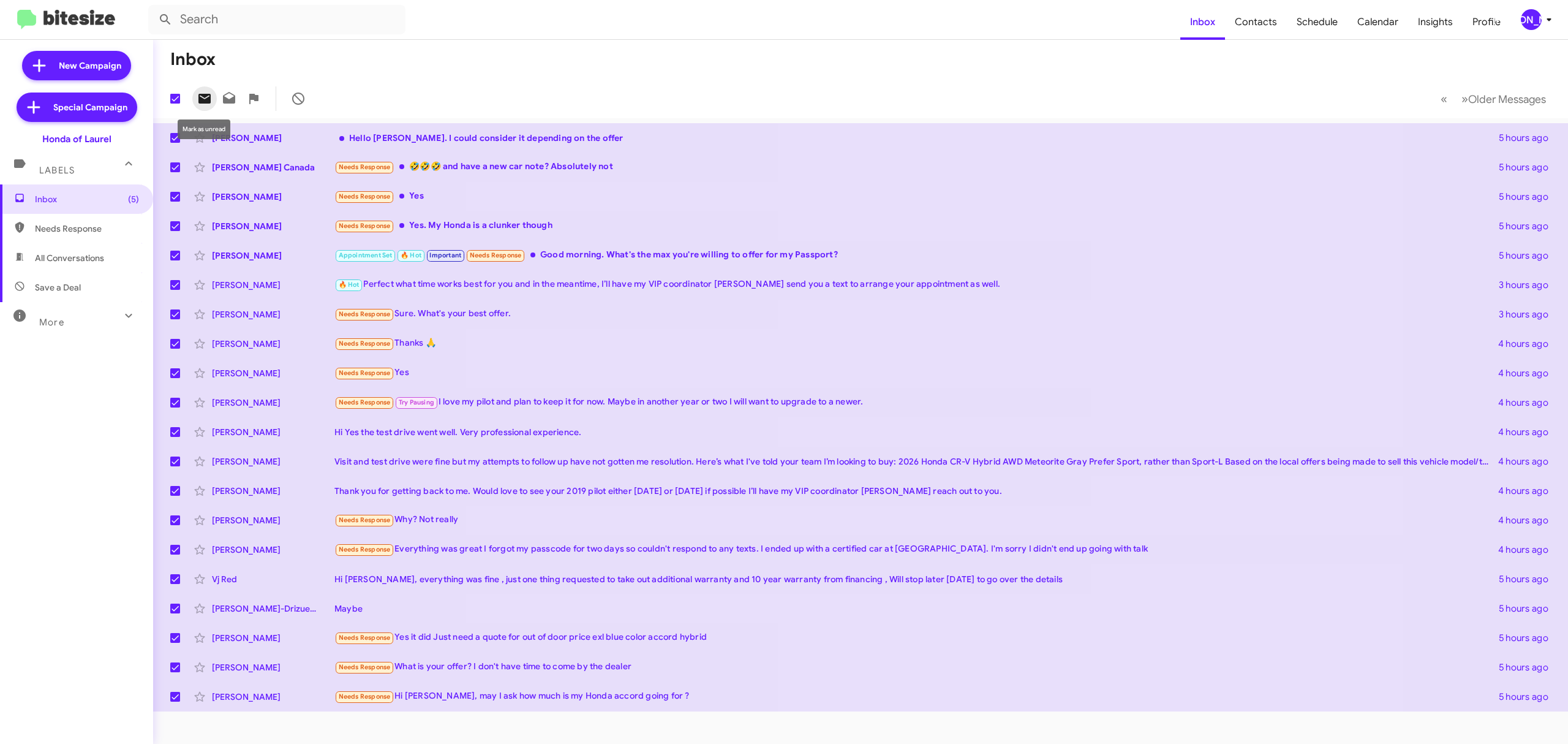
click at [211, 94] on icon at bounding box center [205, 99] width 15 height 15
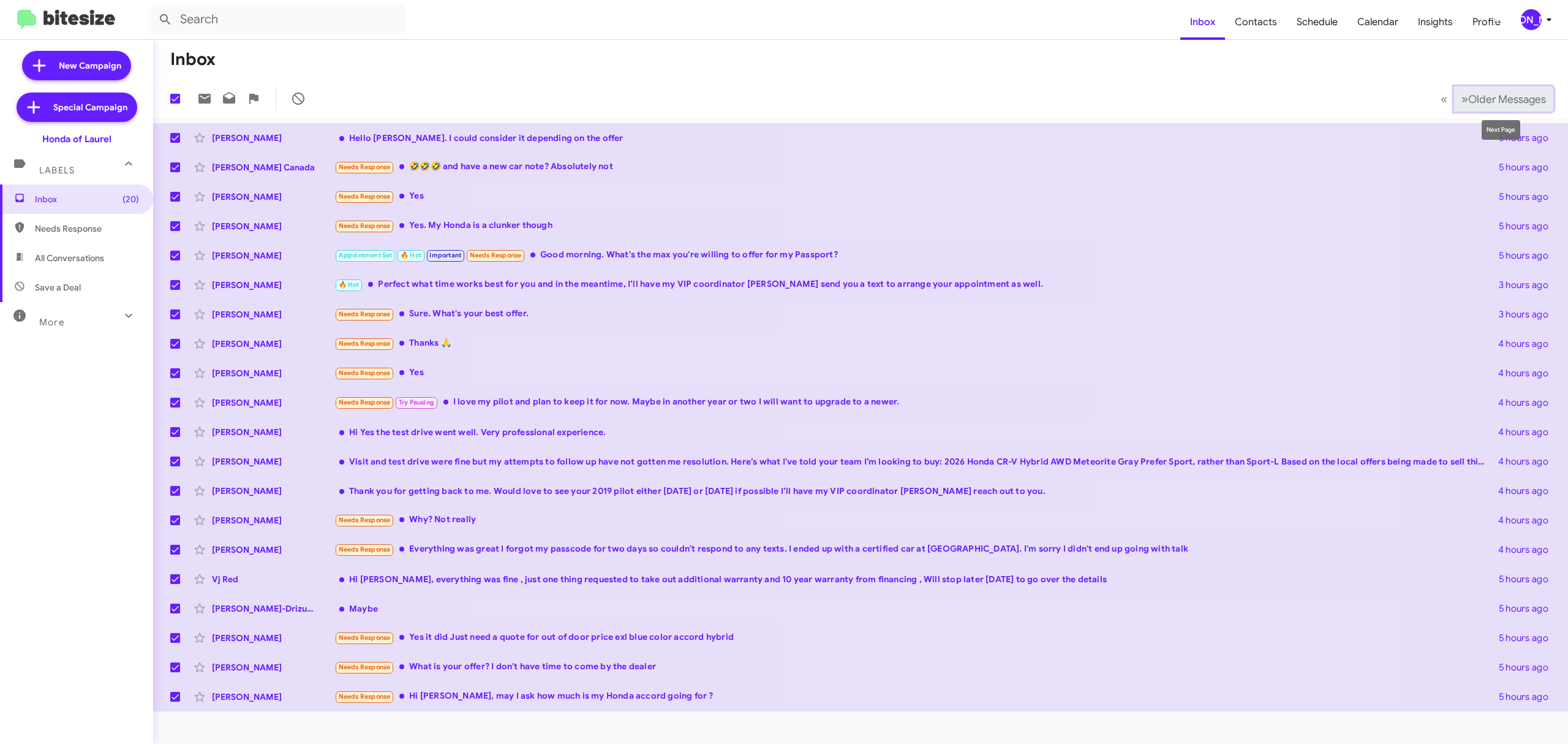
click at [1507, 101] on span "Older Messages" at bounding box center [1507, 99] width 78 height 13
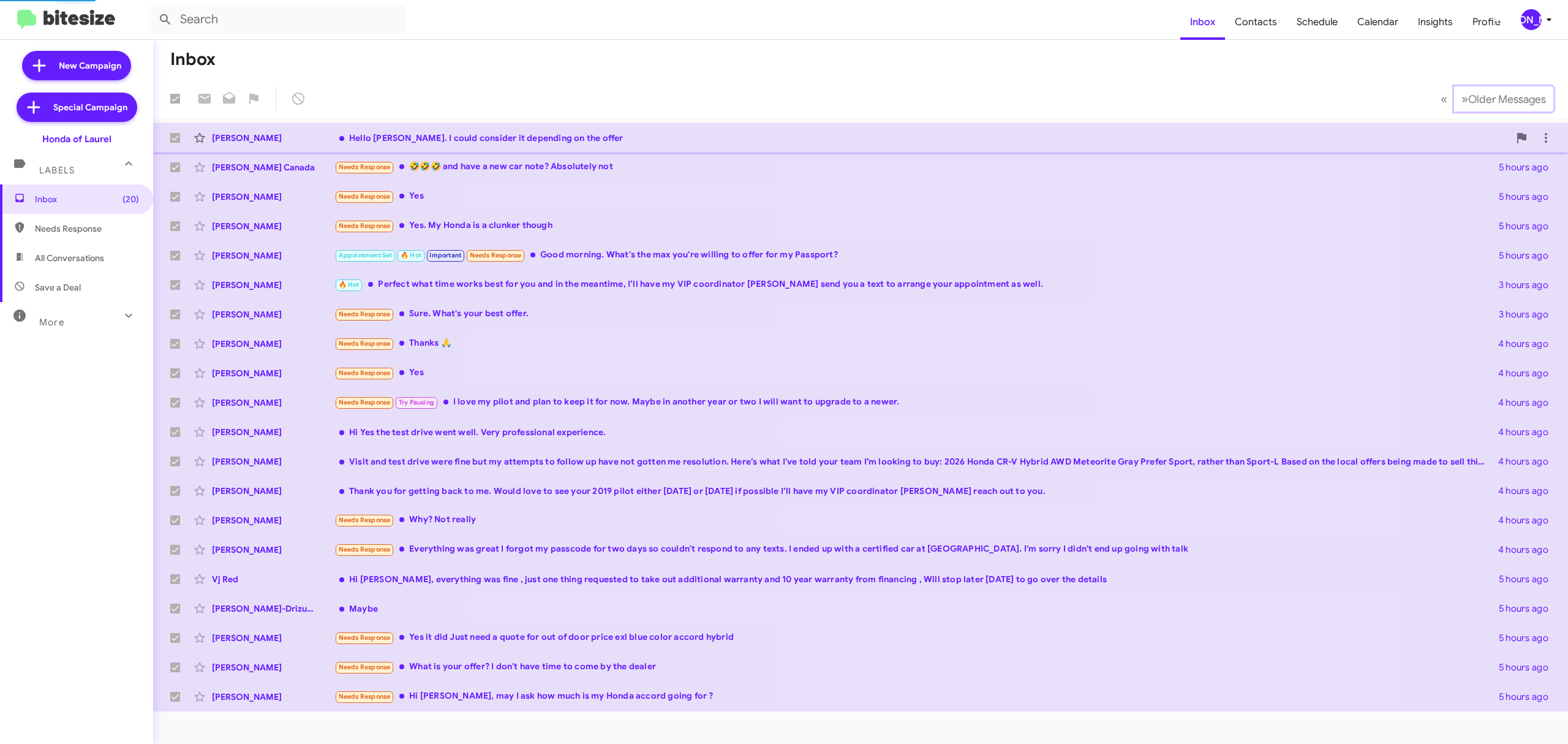
checkbox input "false"
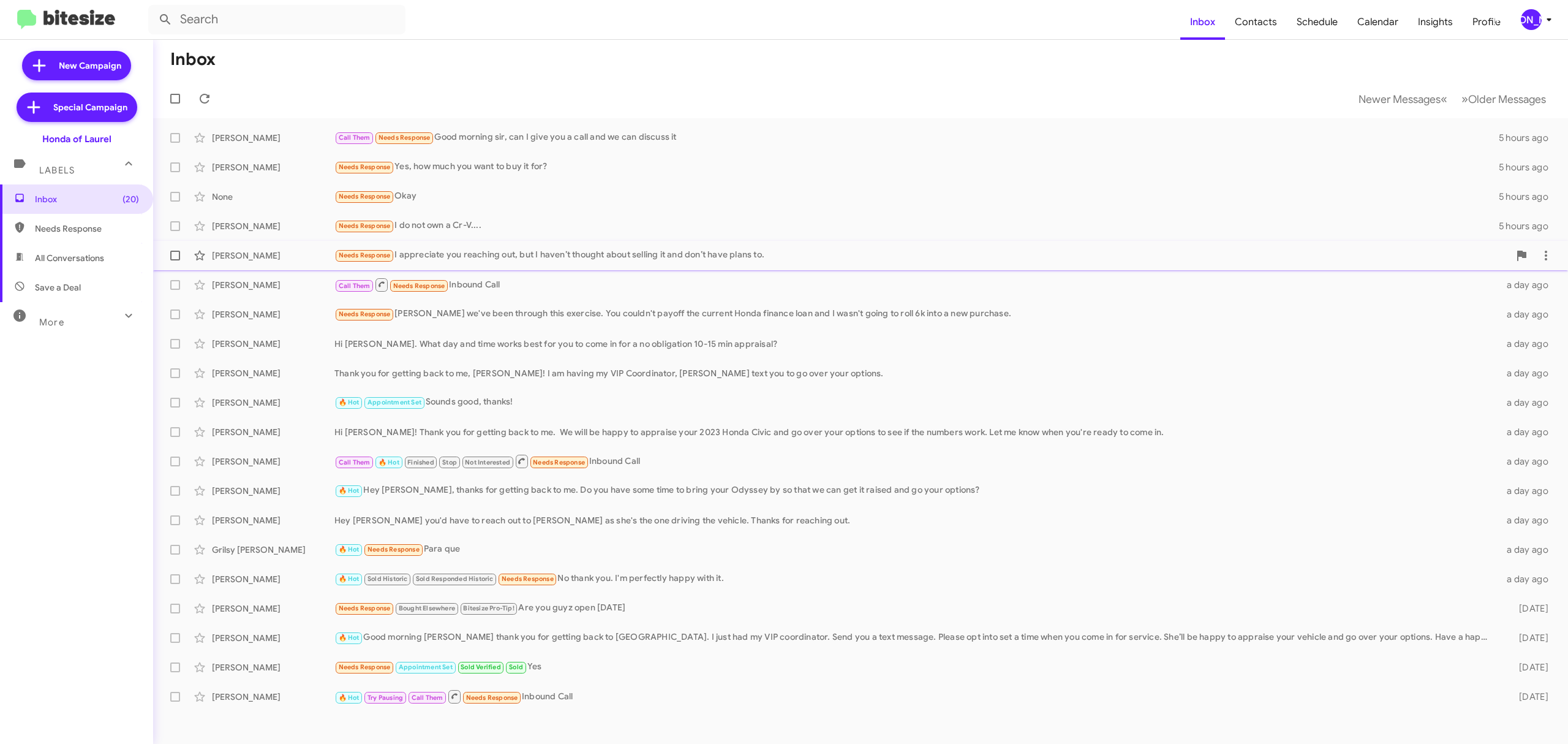
click at [189, 245] on div "Armando Escobedo Needs Response I appreciate you reaching out, but I haven’t th…" at bounding box center [860, 255] width 1395 height 24
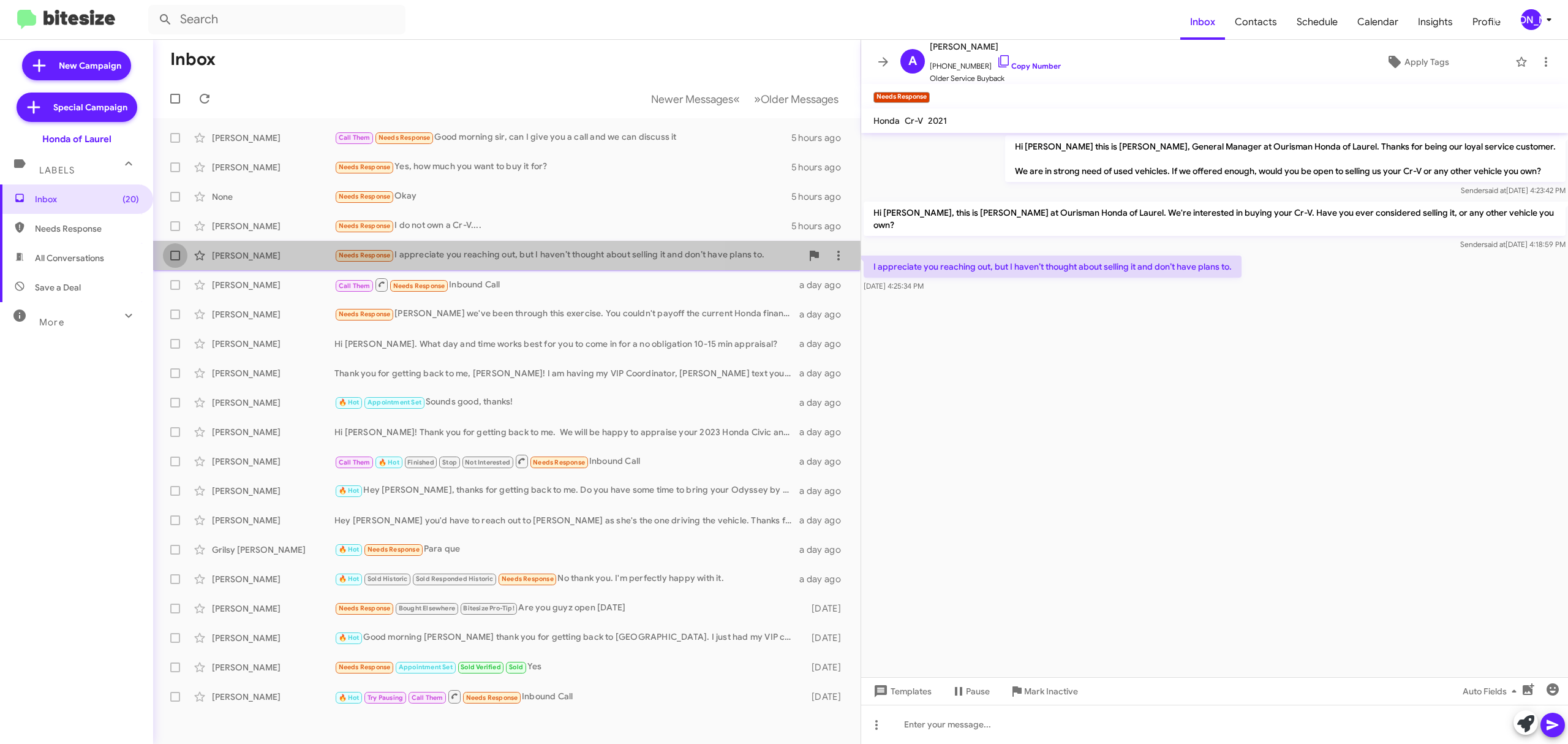
click at [170, 256] on span at bounding box center [175, 256] width 10 height 10
click at [175, 261] on input "checkbox" at bounding box center [175, 261] width 1 height 1
checkbox input "true"
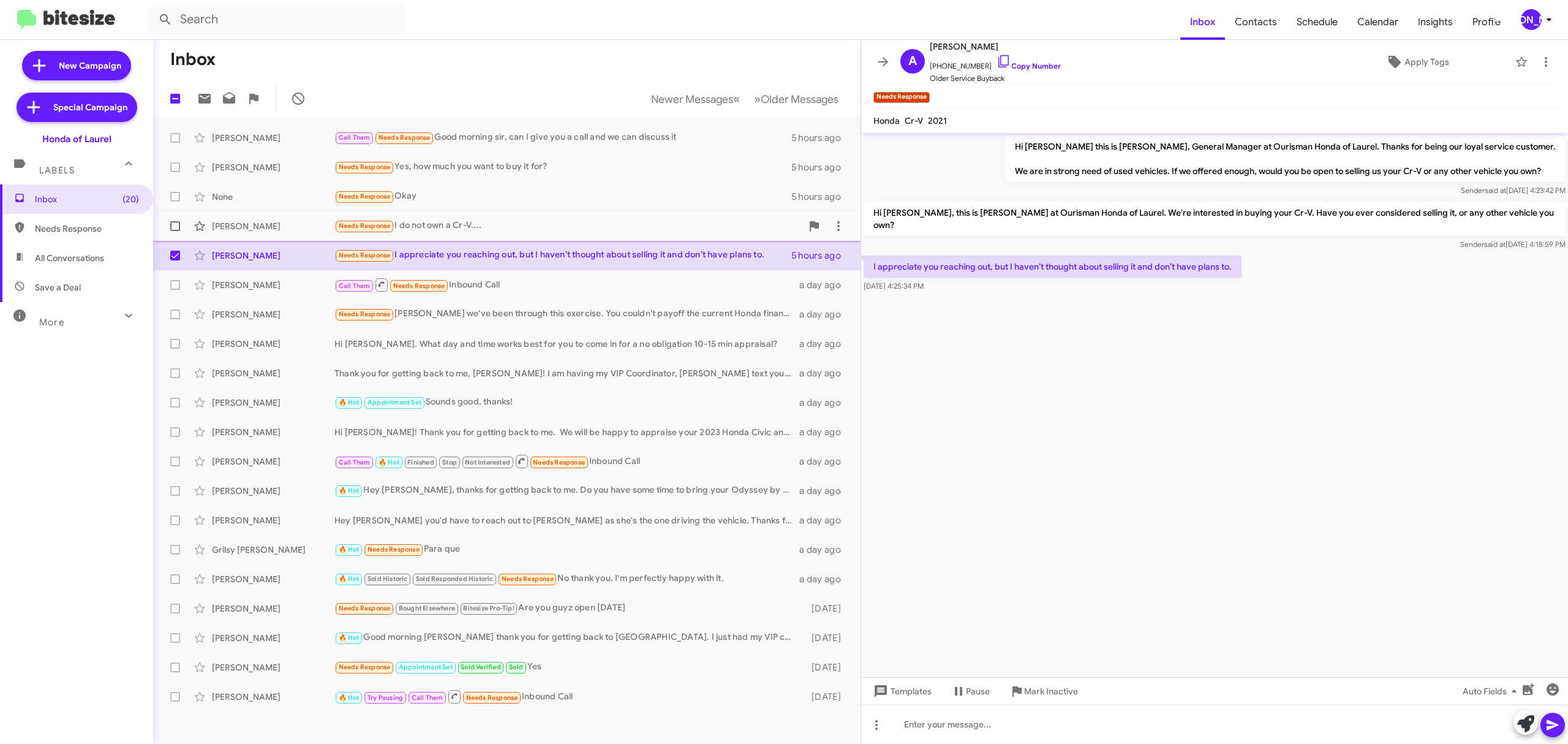
click at [173, 231] on label at bounding box center [175, 225] width 24 height 24
click at [175, 231] on input "checkbox" at bounding box center [175, 231] width 1 height 1
checkbox input "true"
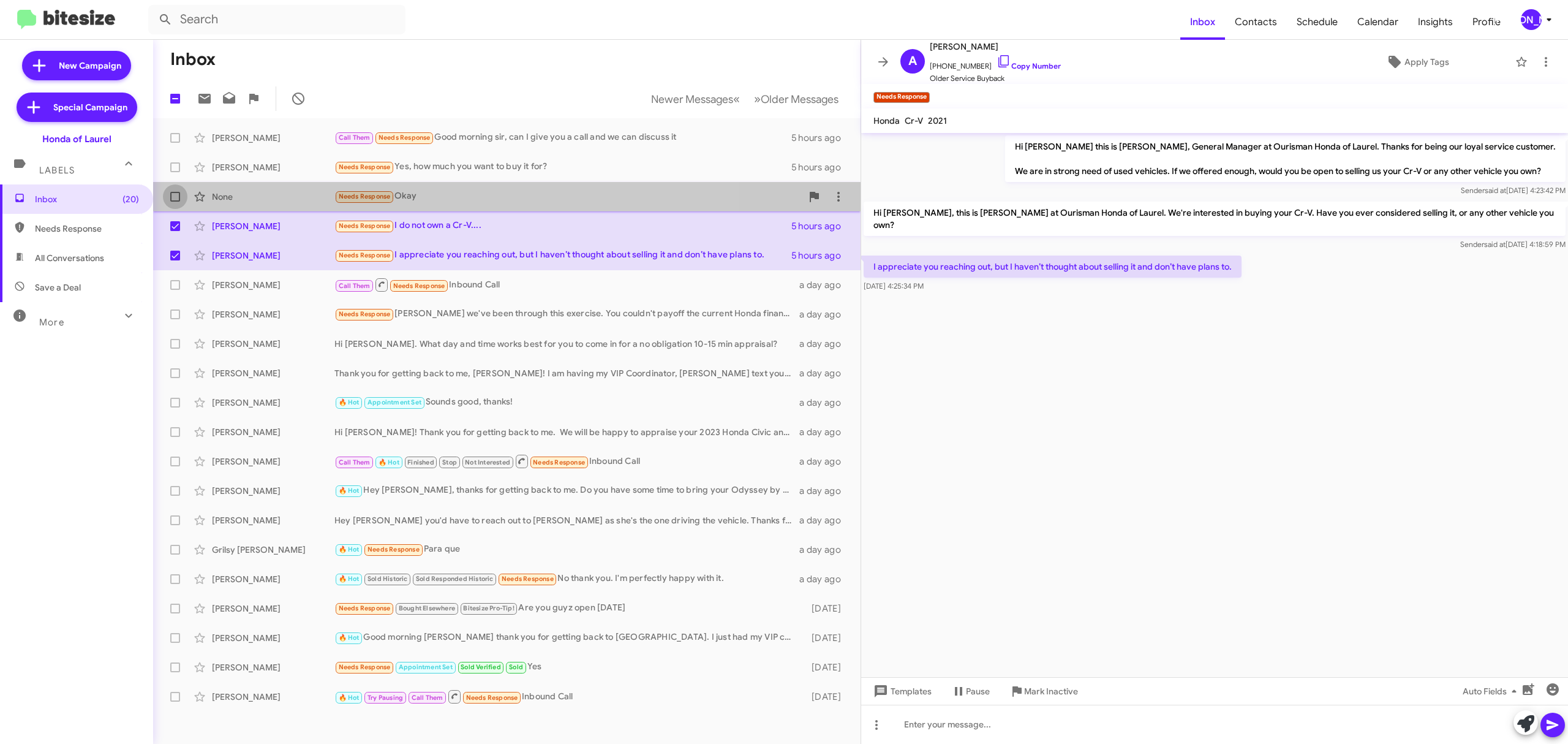
click at [178, 205] on label at bounding box center [175, 196] width 24 height 24
click at [175, 202] on input "checkbox" at bounding box center [175, 201] width 1 height 1
checkbox input "true"
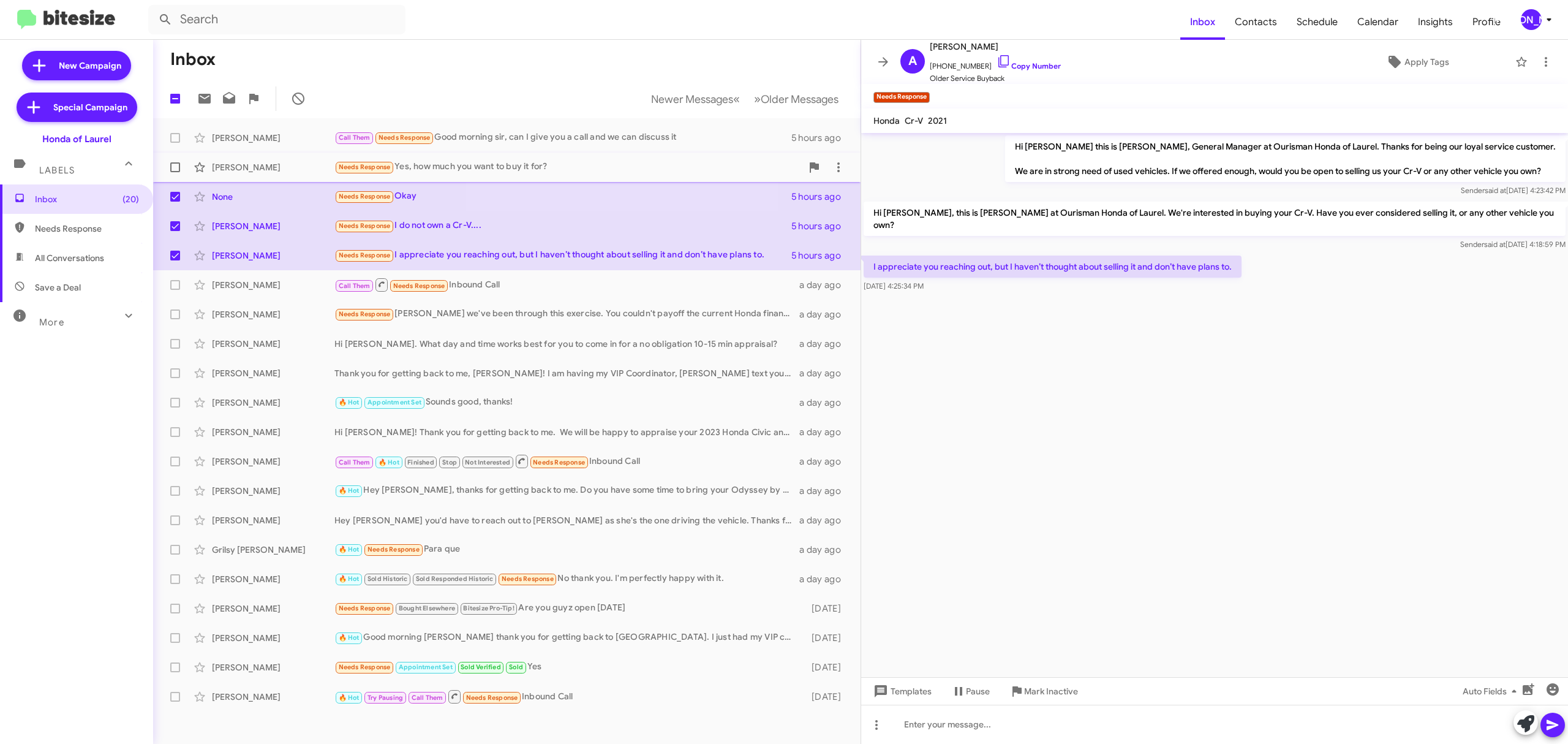
click at [174, 178] on label at bounding box center [175, 167] width 24 height 24
click at [175, 173] on input "checkbox" at bounding box center [175, 172] width 1 height 1
checkbox input "true"
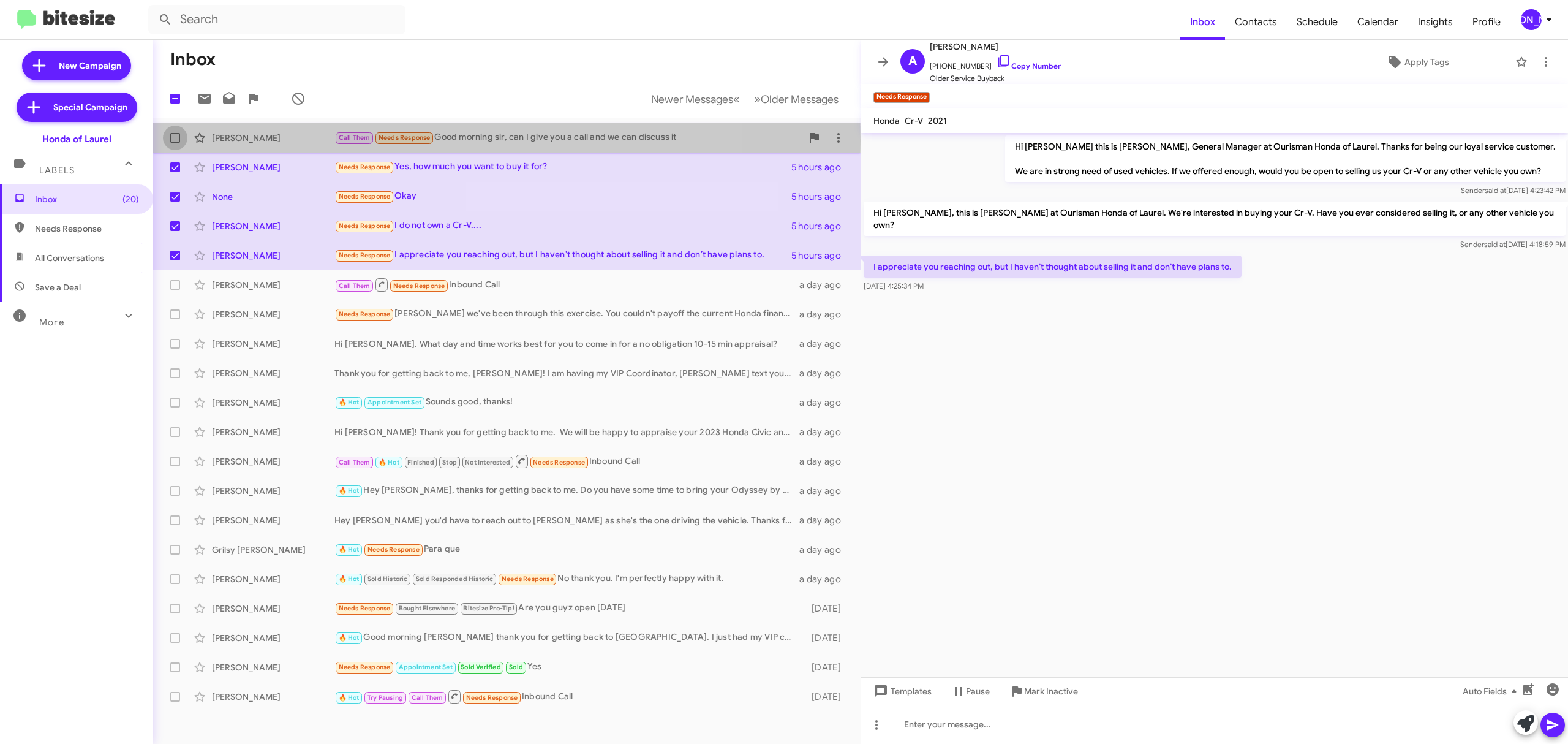
click at [179, 141] on span at bounding box center [175, 138] width 10 height 10
click at [175, 143] on input "checkbox" at bounding box center [175, 143] width 1 height 1
checkbox input "true"
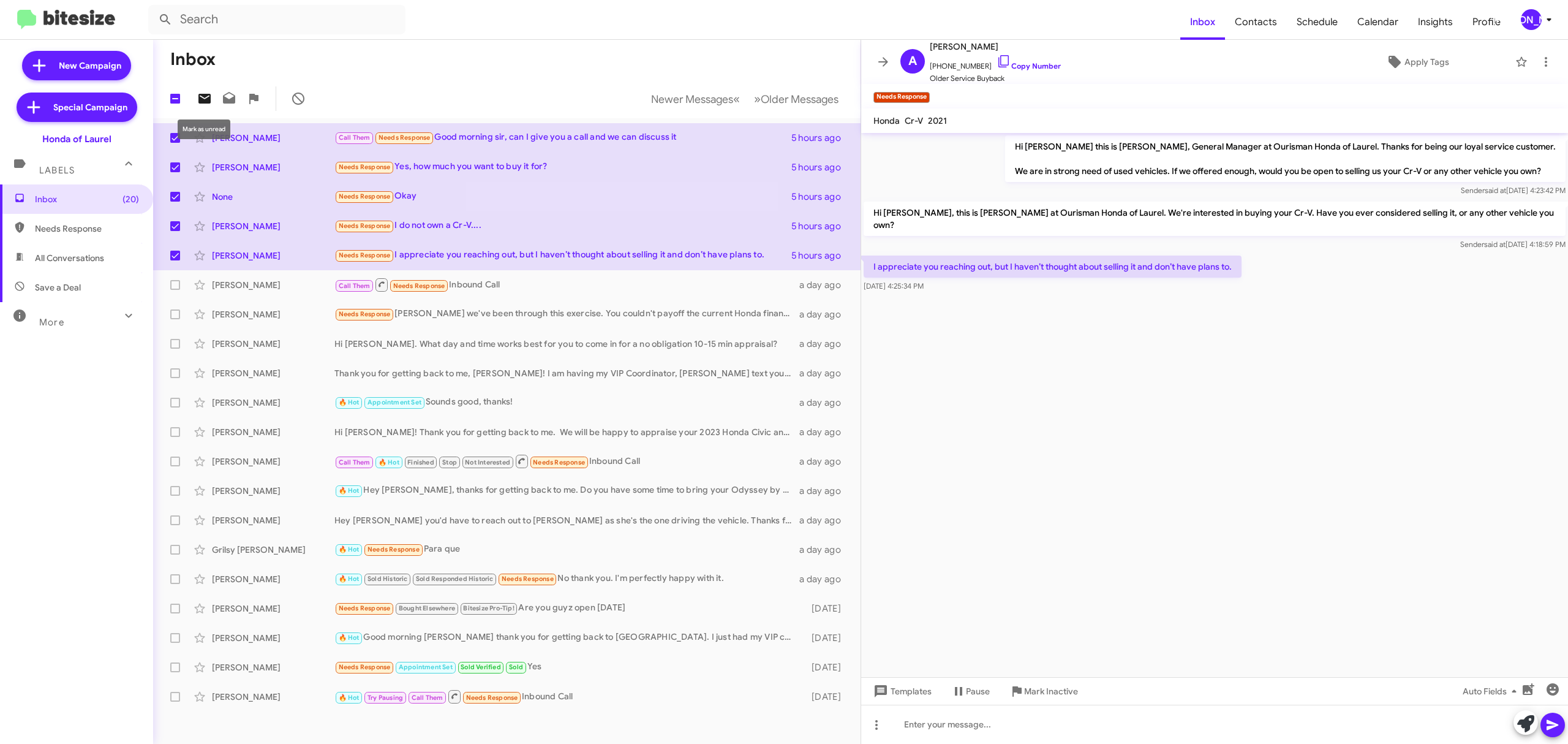
click at [210, 98] on icon at bounding box center [205, 99] width 13 height 10
click at [1528, 22] on div "[PERSON_NAME]" at bounding box center [1531, 19] width 21 height 21
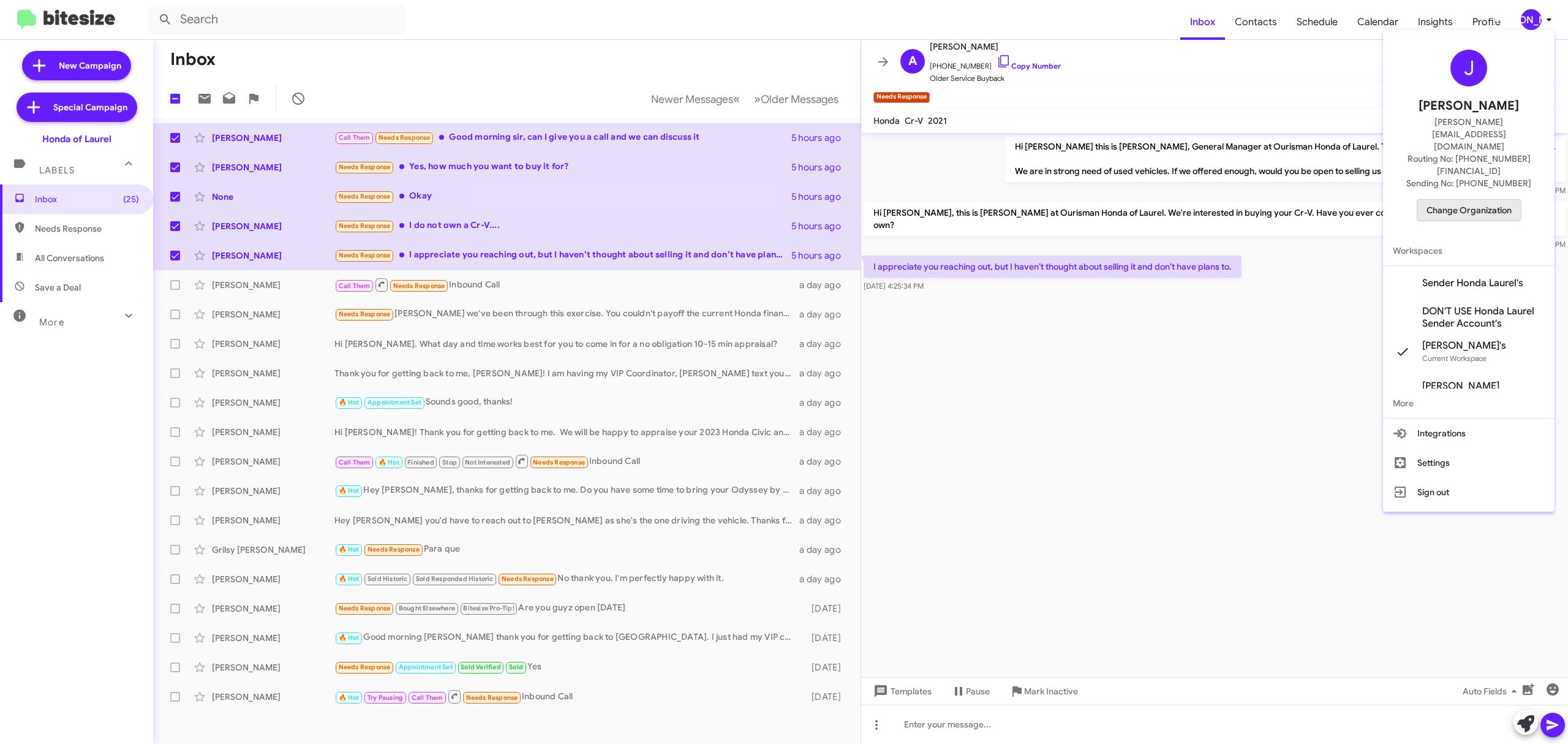
click at [1444, 200] on span "Change Organization" at bounding box center [1469, 210] width 85 height 21
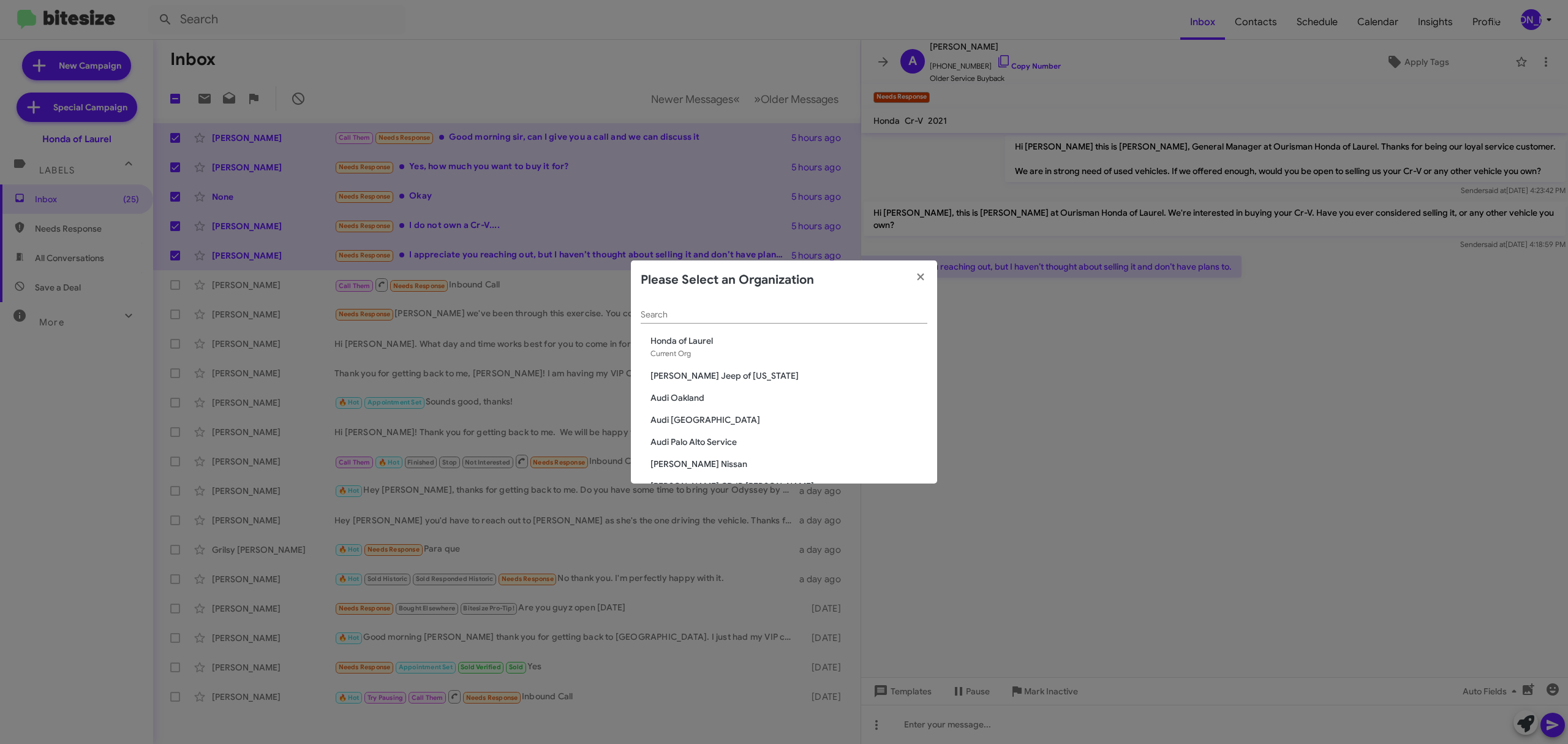
click at [802, 323] on div "Search" at bounding box center [784, 311] width 286 height 24
click at [802, 311] on input "Search" at bounding box center [784, 315] width 286 height 10
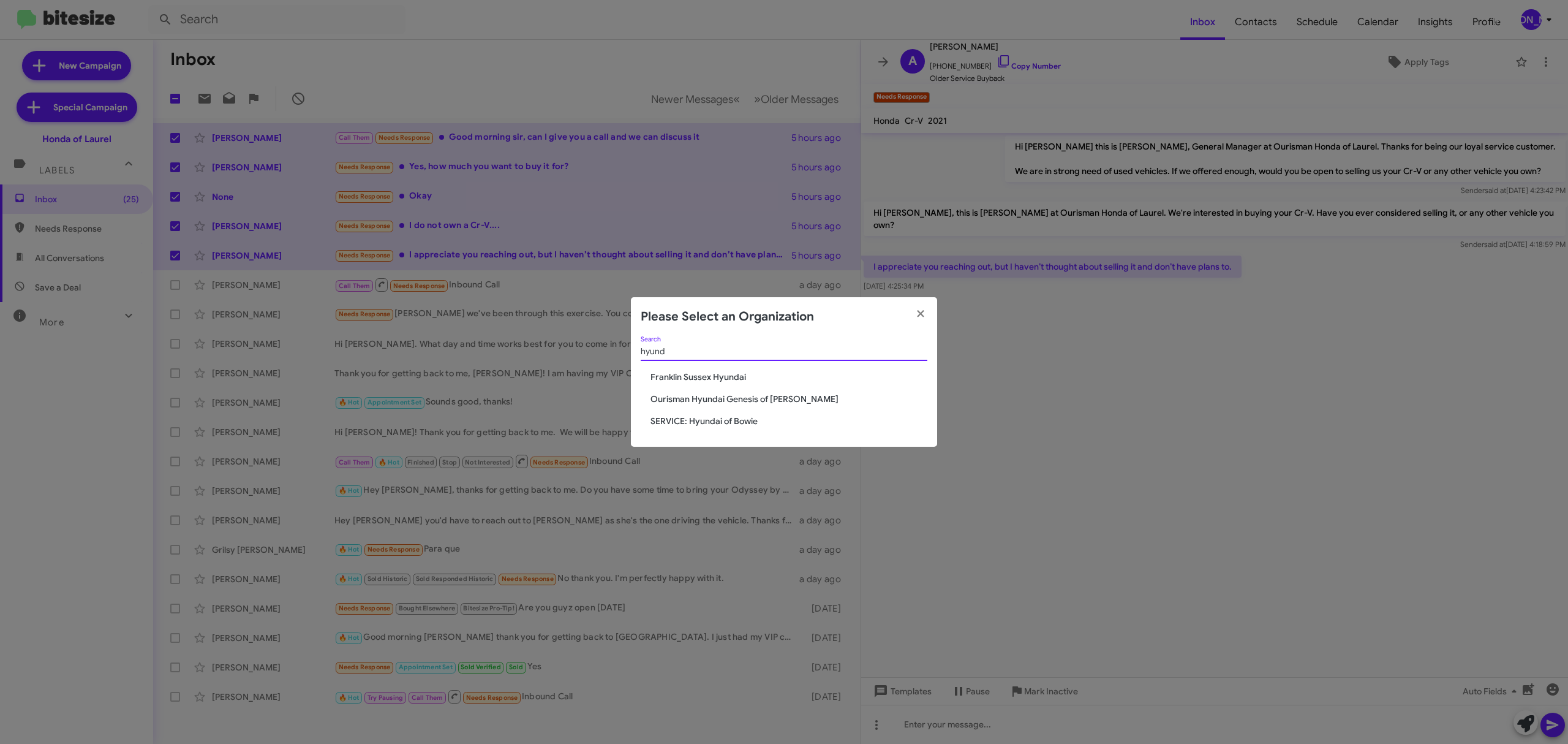
type input "hyund"
click at [721, 396] on span "Ourisman Hyundai Genesis of Bowie" at bounding box center [789, 398] width 277 height 13
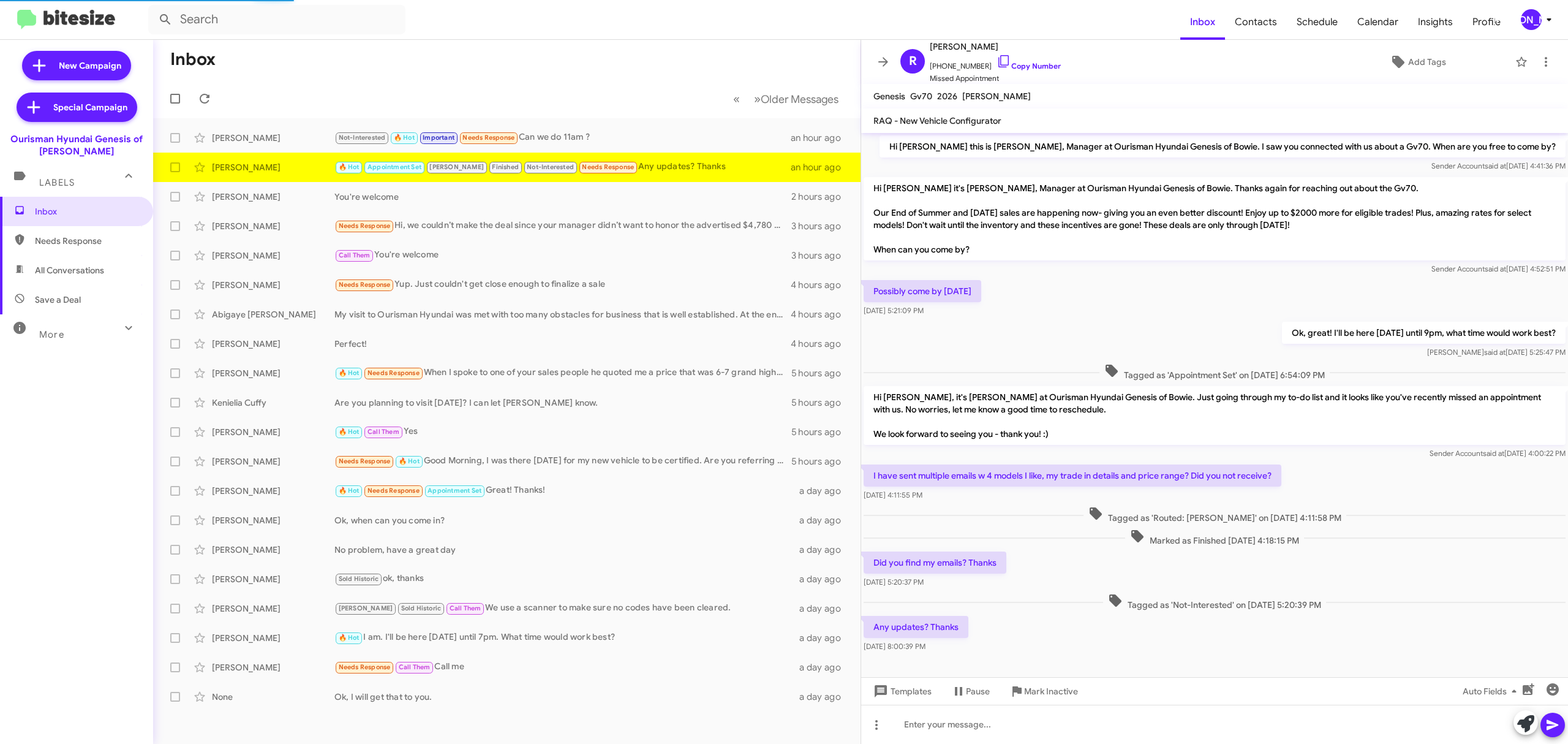
scroll to position [15, 0]
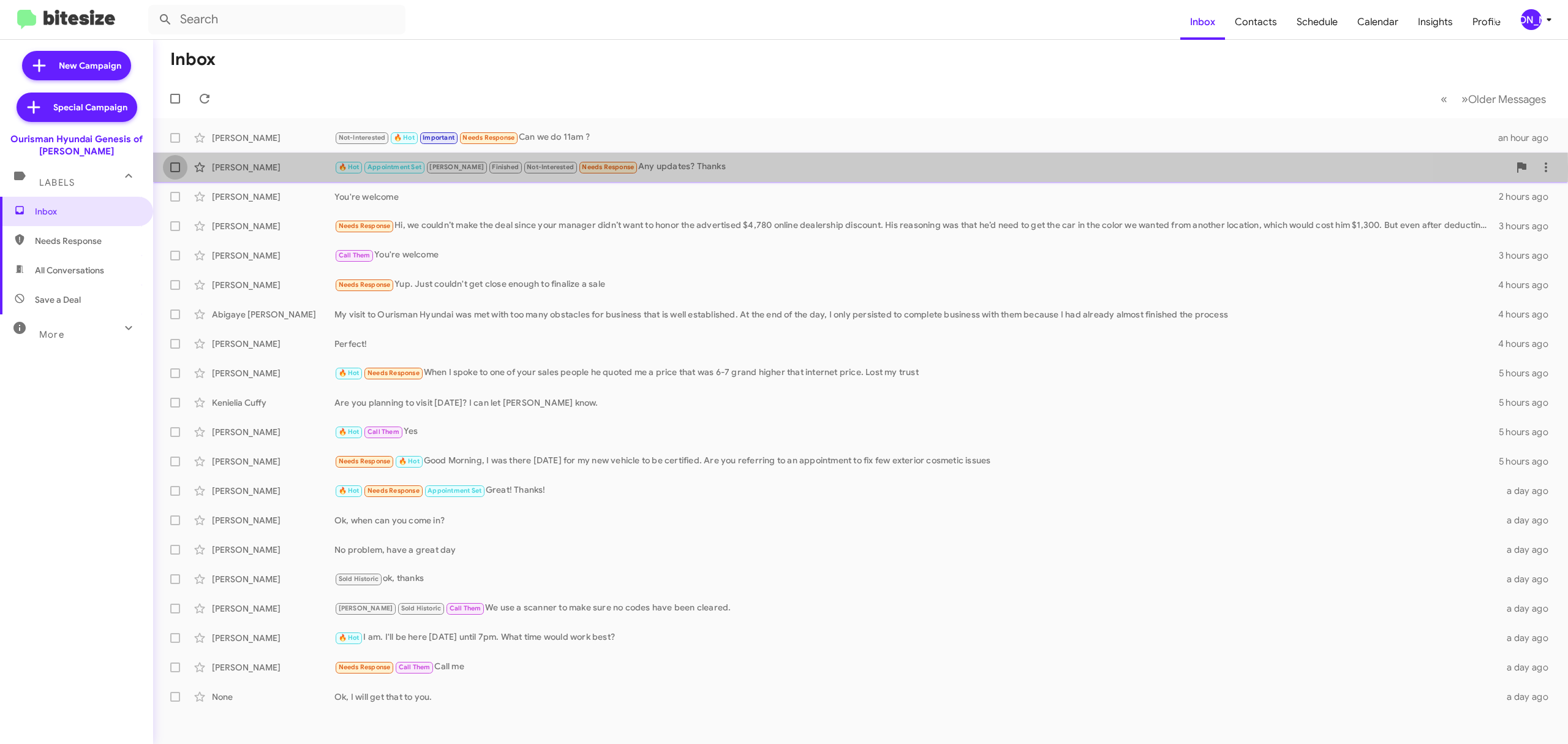
drag, startPoint x: 178, startPoint y: 167, endPoint x: 173, endPoint y: 132, distance: 35.4
click at [178, 167] on span at bounding box center [175, 167] width 10 height 10
click at [175, 172] on input "checkbox" at bounding box center [175, 172] width 1 height 1
checkbox input "true"
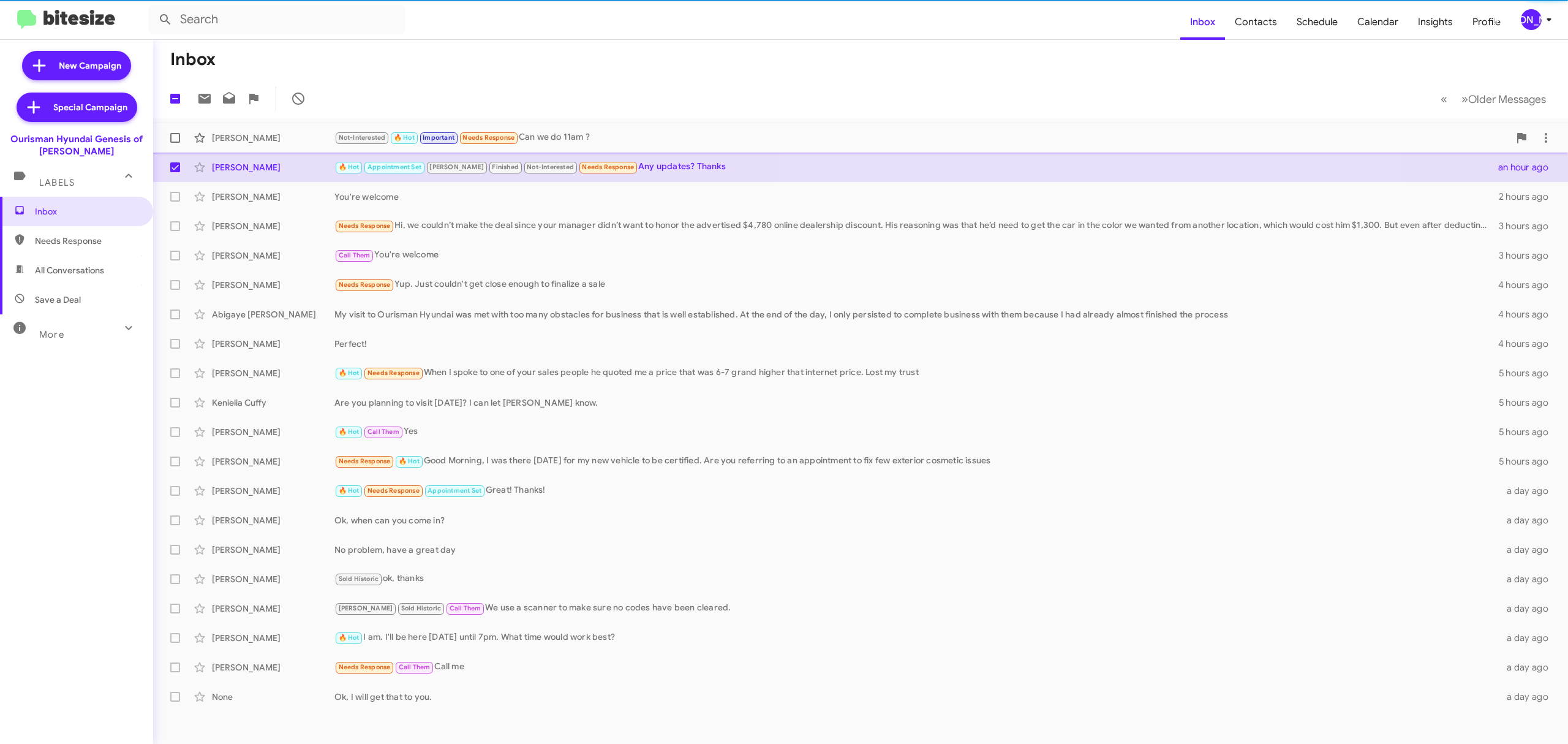
click at [169, 125] on label at bounding box center [175, 137] width 24 height 24
click at [175, 143] on input "checkbox" at bounding box center [175, 143] width 1 height 1
checkbox input "true"
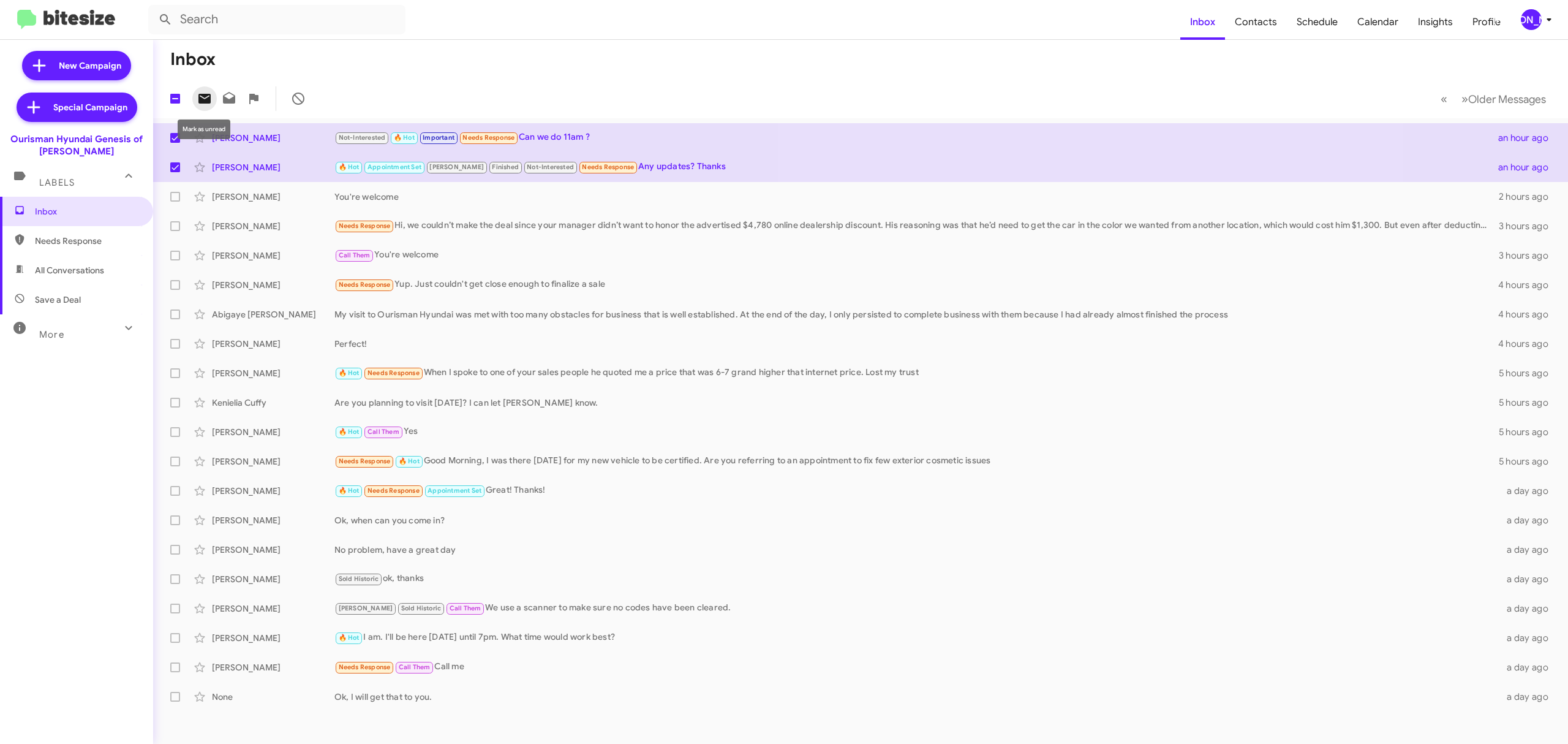
click at [199, 89] on button at bounding box center [204, 98] width 24 height 24
click at [1525, 28] on div "[PERSON_NAME]" at bounding box center [1531, 19] width 21 height 21
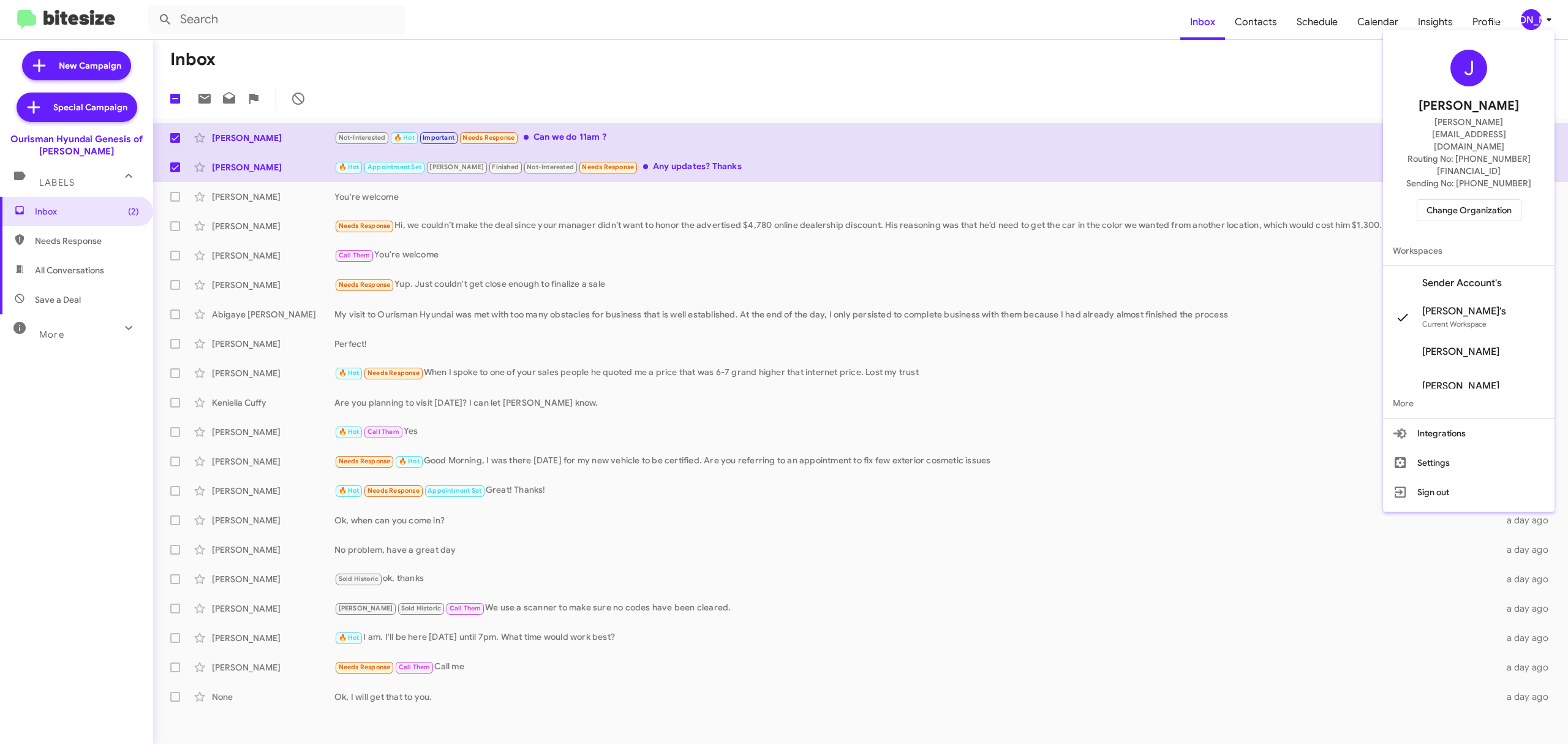
click at [1451, 200] on span "Change Organization" at bounding box center [1469, 210] width 85 height 21
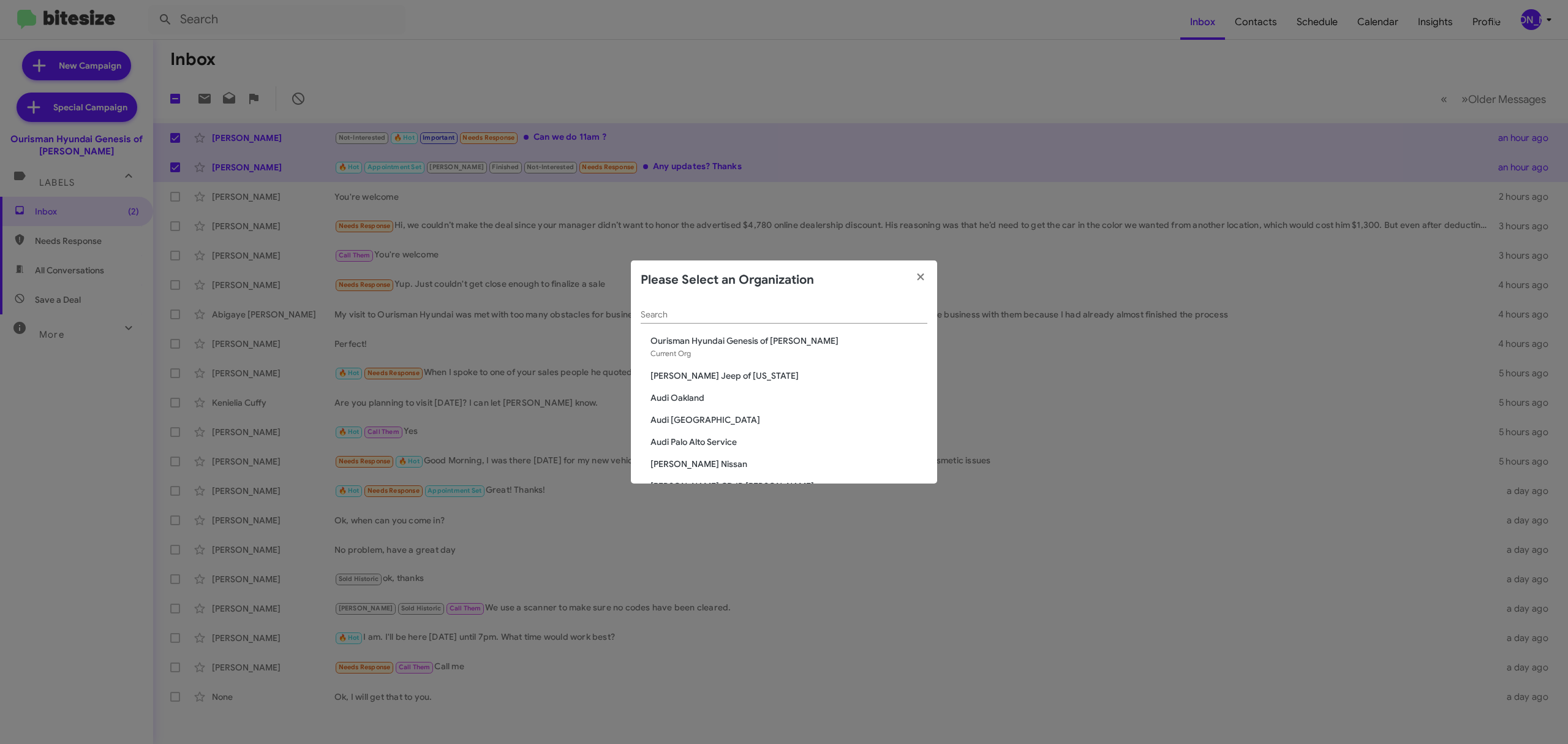
click at [758, 311] on input "Search" at bounding box center [784, 315] width 286 height 10
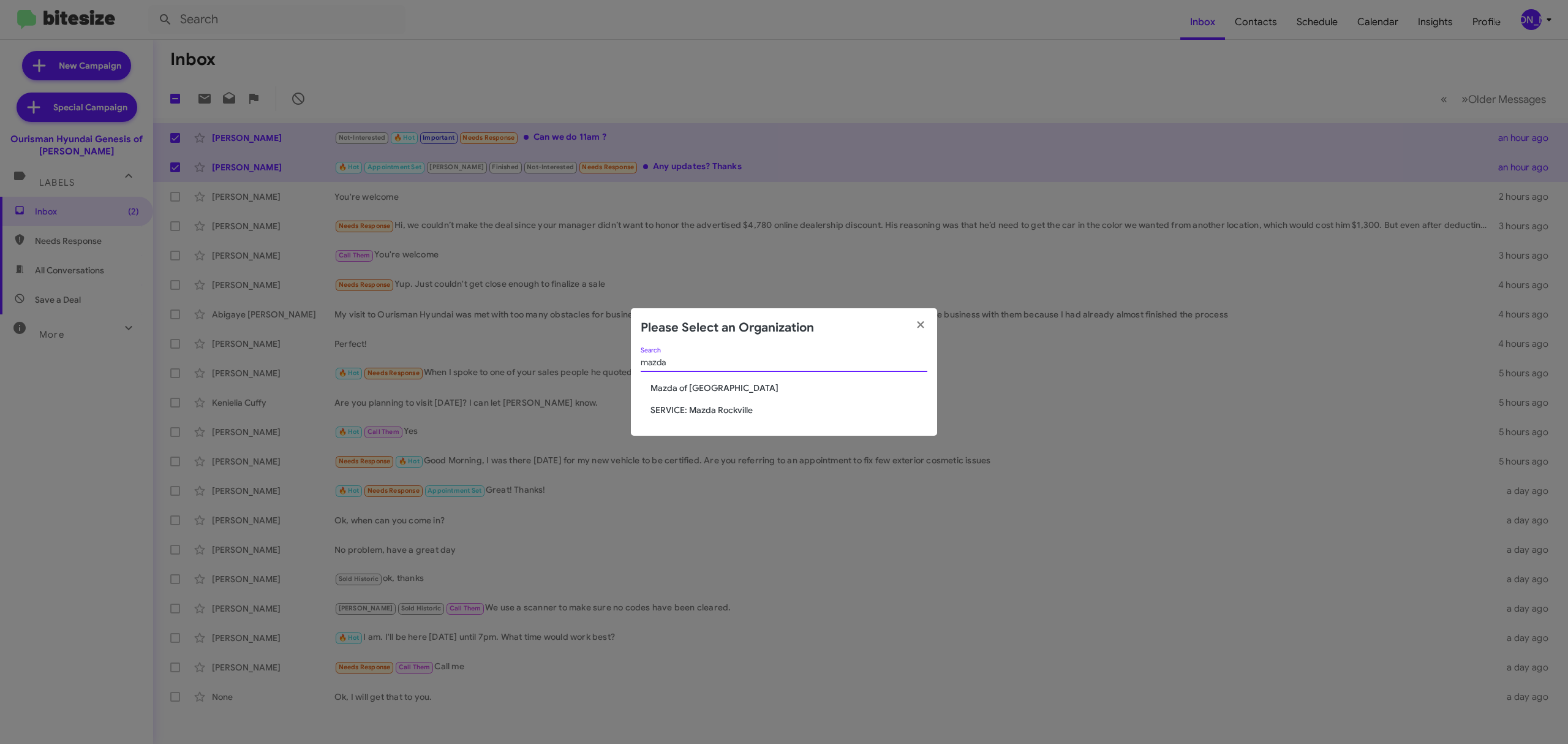
type input "mazda"
click at [696, 386] on span "Mazda of [GEOGRAPHIC_DATA]" at bounding box center [789, 387] width 277 height 13
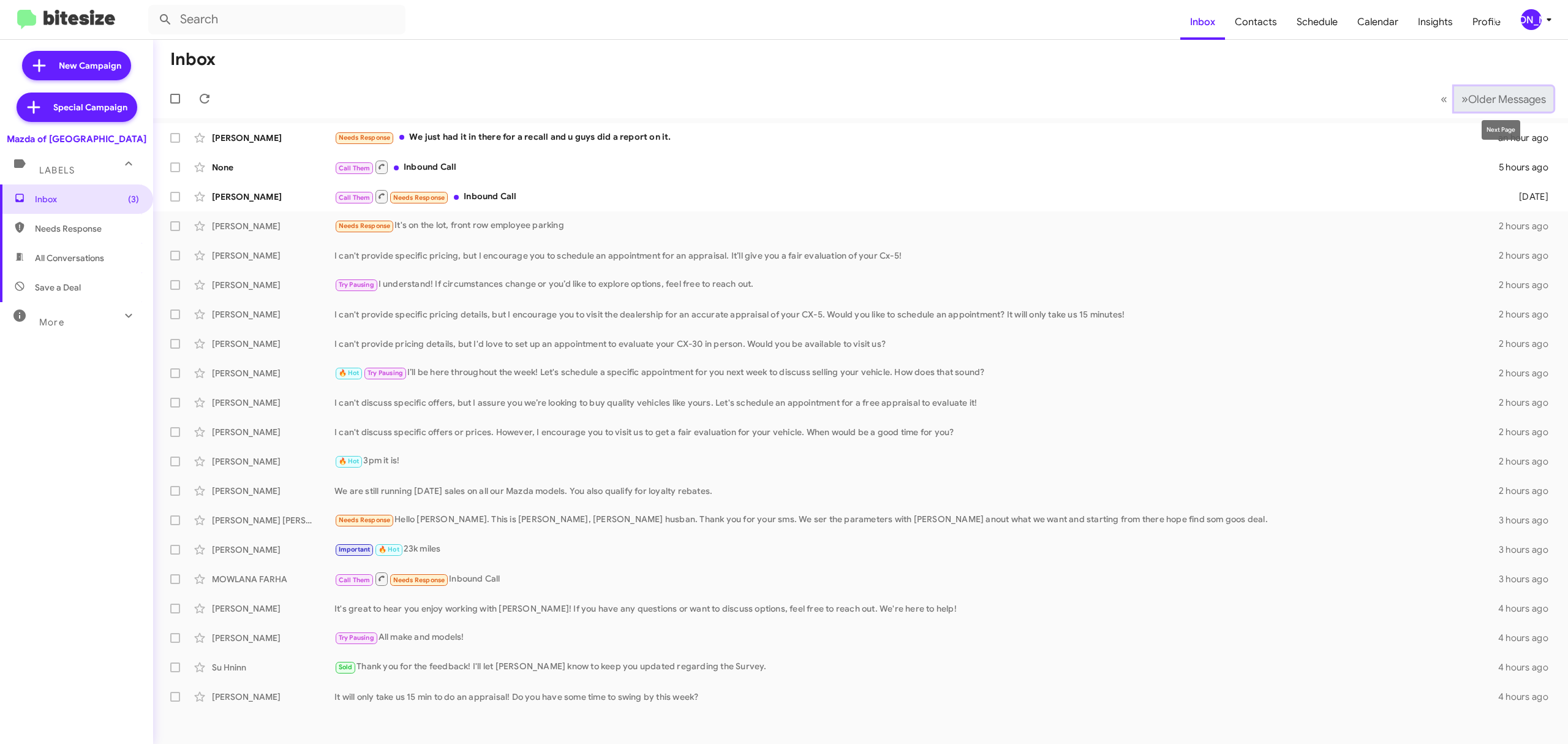
click at [1488, 93] on span "Older Messages" at bounding box center [1507, 99] width 78 height 13
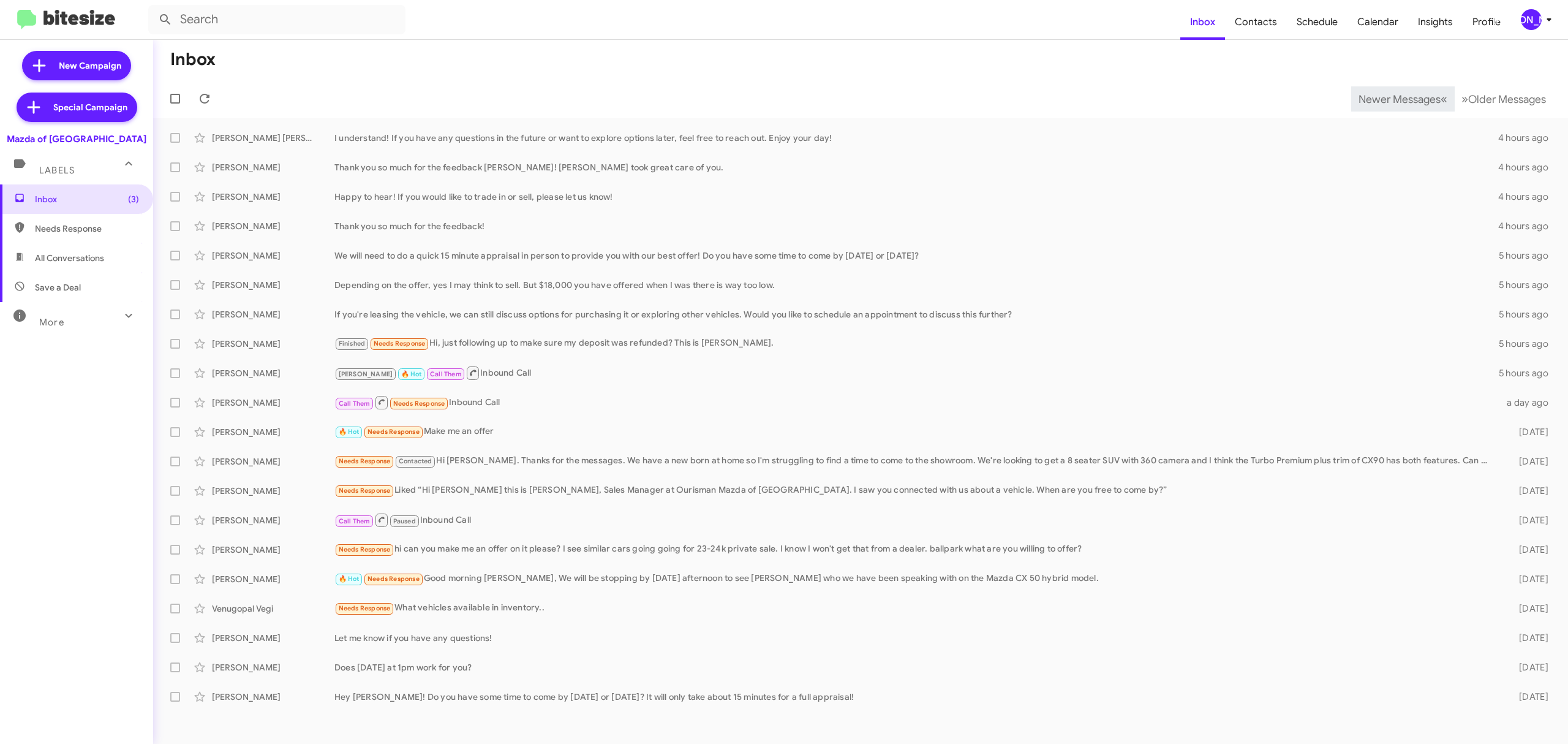
click at [1390, 98] on span "Newer Messages" at bounding box center [1399, 99] width 82 height 13
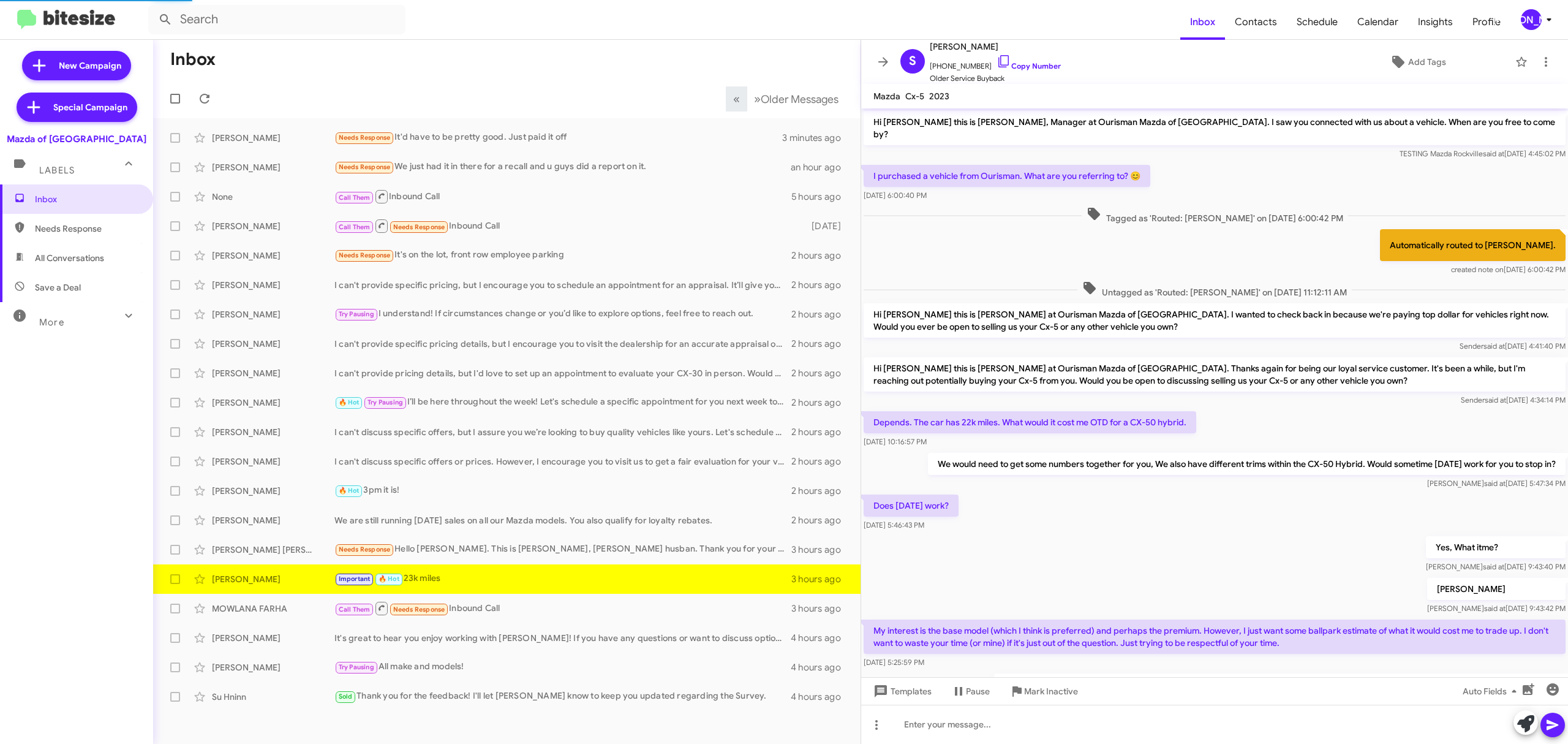
scroll to position [111, 0]
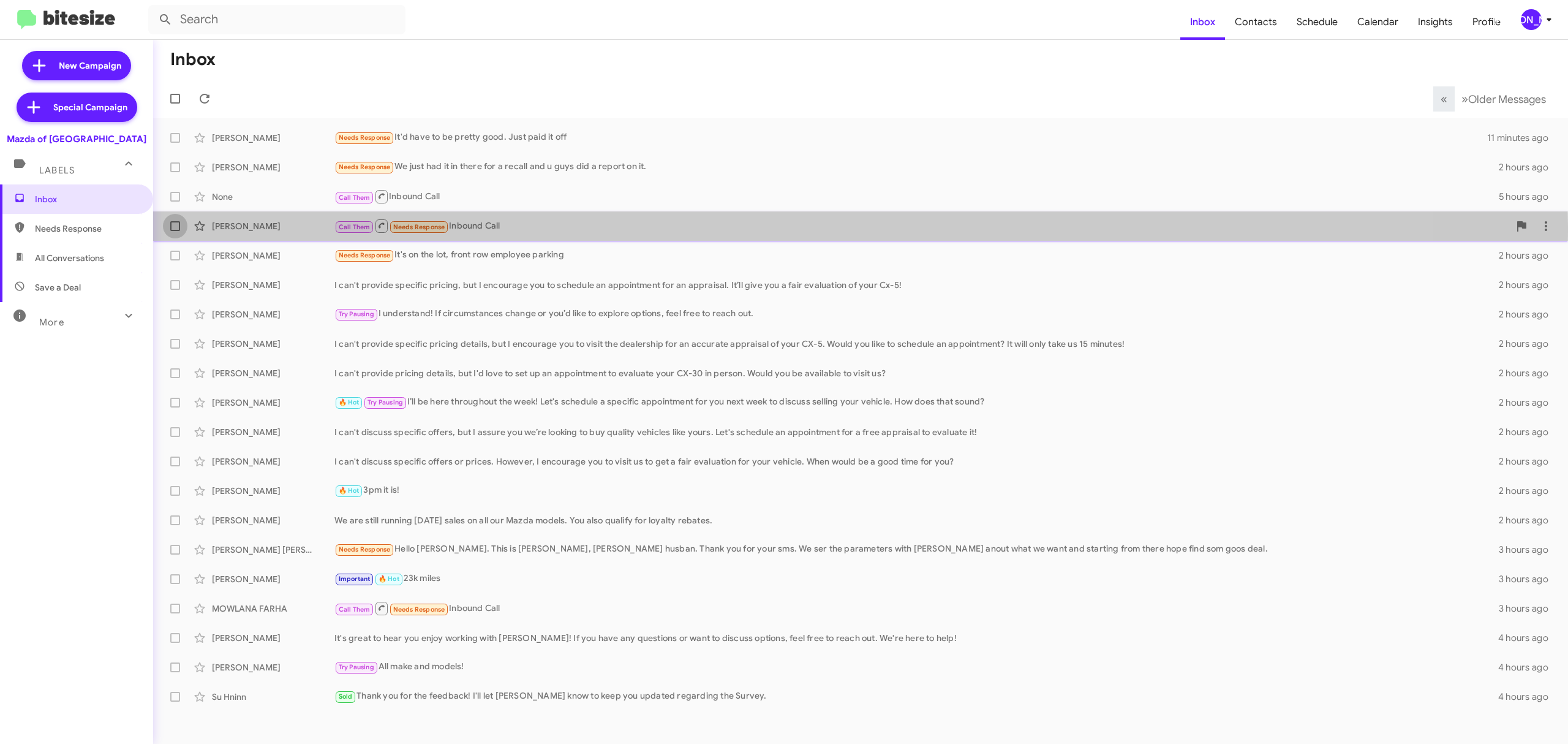
click at [178, 226] on span at bounding box center [175, 226] width 10 height 10
click at [175, 231] on input "checkbox" at bounding box center [175, 231] width 1 height 1
checkbox input "true"
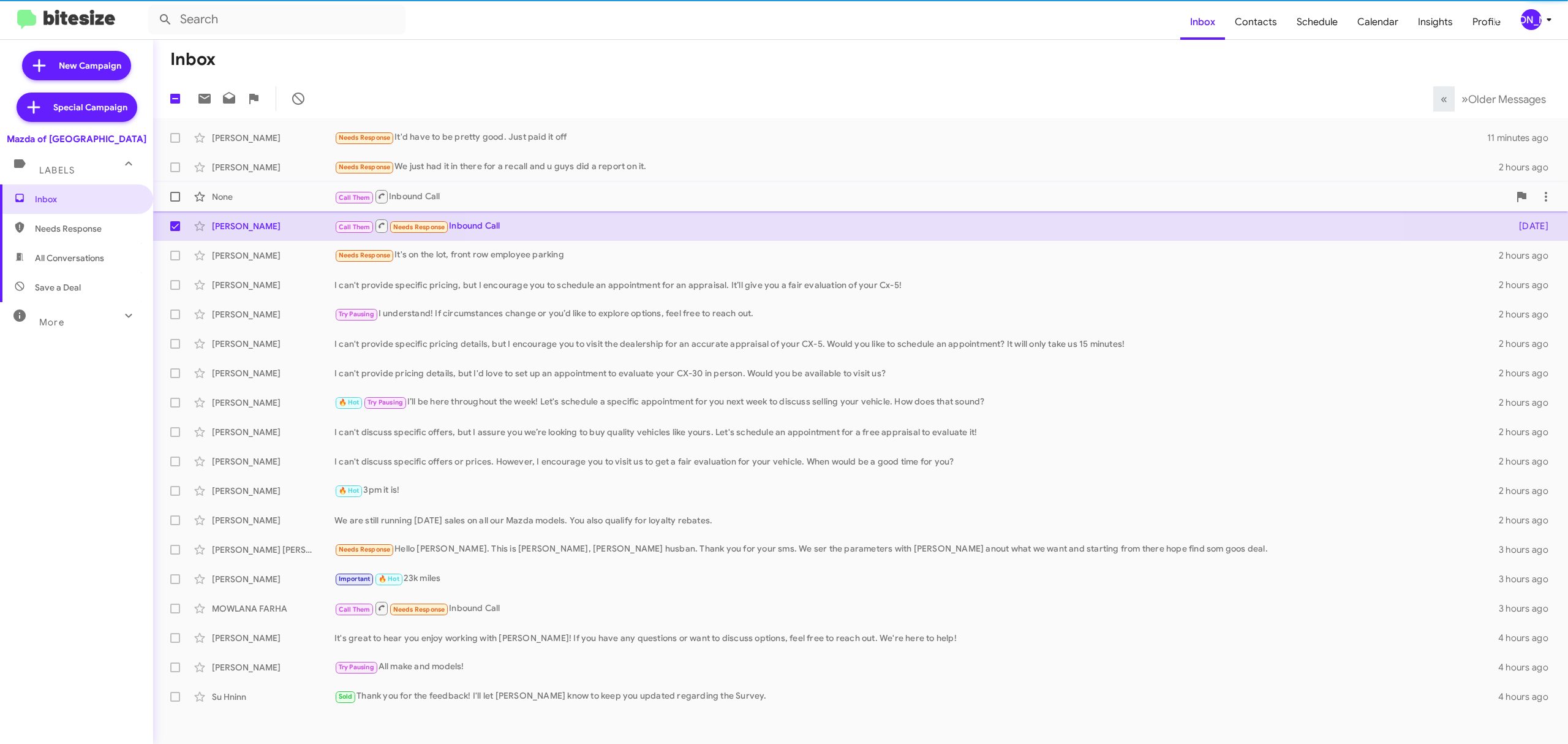
click at [176, 190] on label at bounding box center [175, 196] width 24 height 24
click at [175, 201] on input "checkbox" at bounding box center [175, 201] width 1 height 1
checkbox input "true"
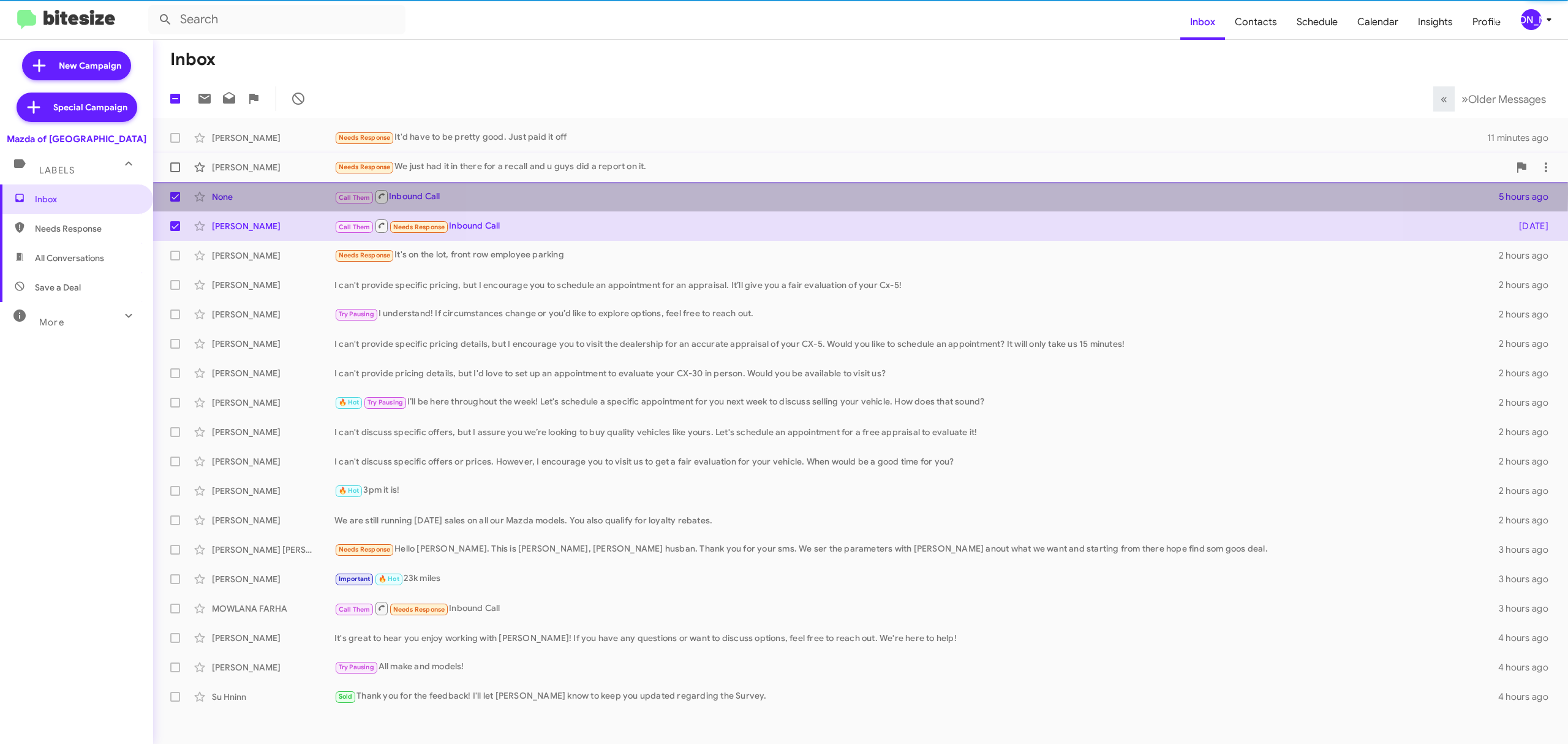
click at [173, 163] on span at bounding box center [175, 167] width 10 height 10
click at [175, 172] on input "checkbox" at bounding box center [175, 172] width 1 height 1
checkbox input "true"
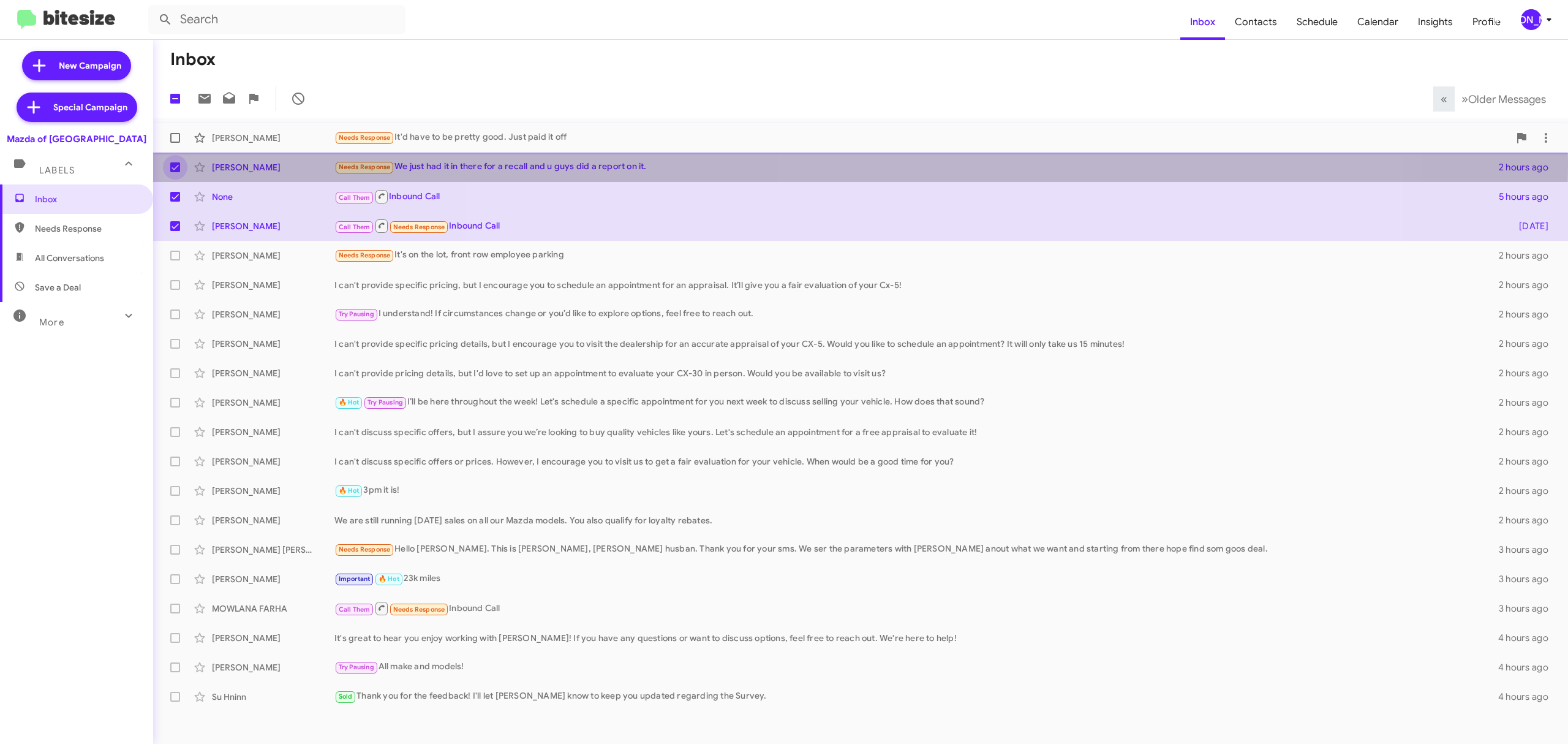
click at [164, 129] on label at bounding box center [175, 137] width 24 height 24
click at [175, 143] on input "checkbox" at bounding box center [175, 143] width 1 height 1
checkbox input "true"
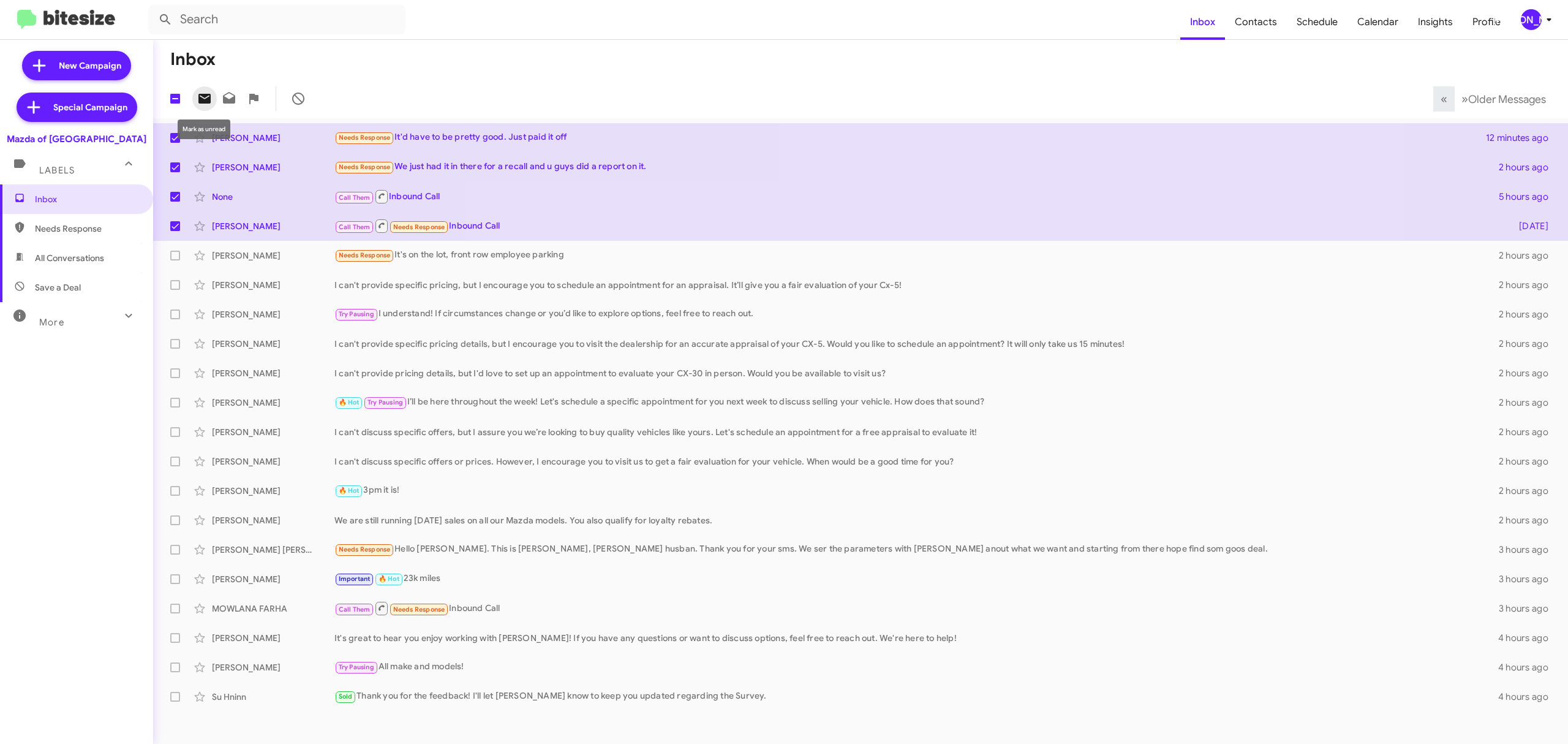
click at [205, 89] on button at bounding box center [204, 98] width 24 height 24
click at [1532, 29] on div "[PERSON_NAME]" at bounding box center [1531, 19] width 21 height 21
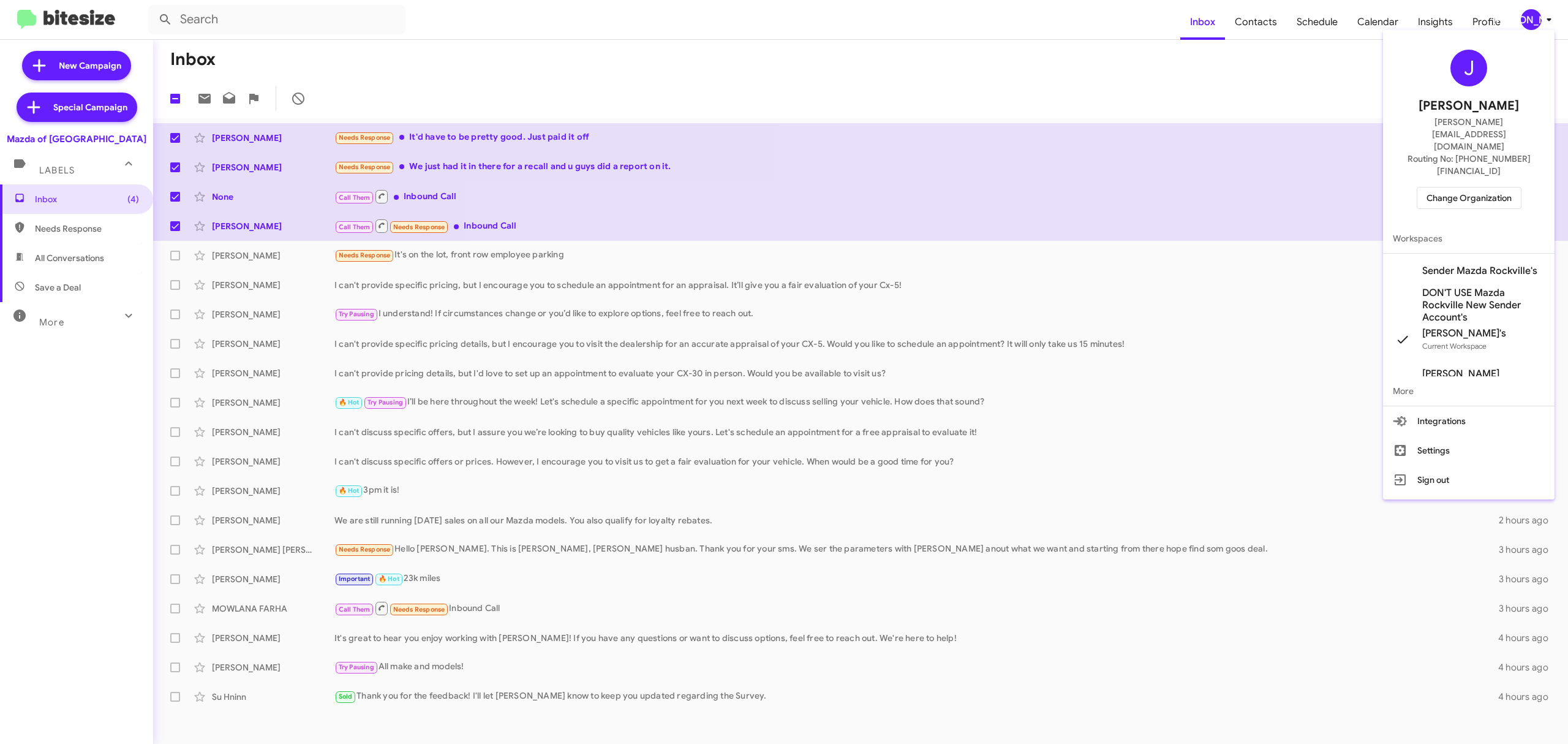
click at [1434, 188] on span "Change Organization" at bounding box center [1469, 198] width 85 height 21
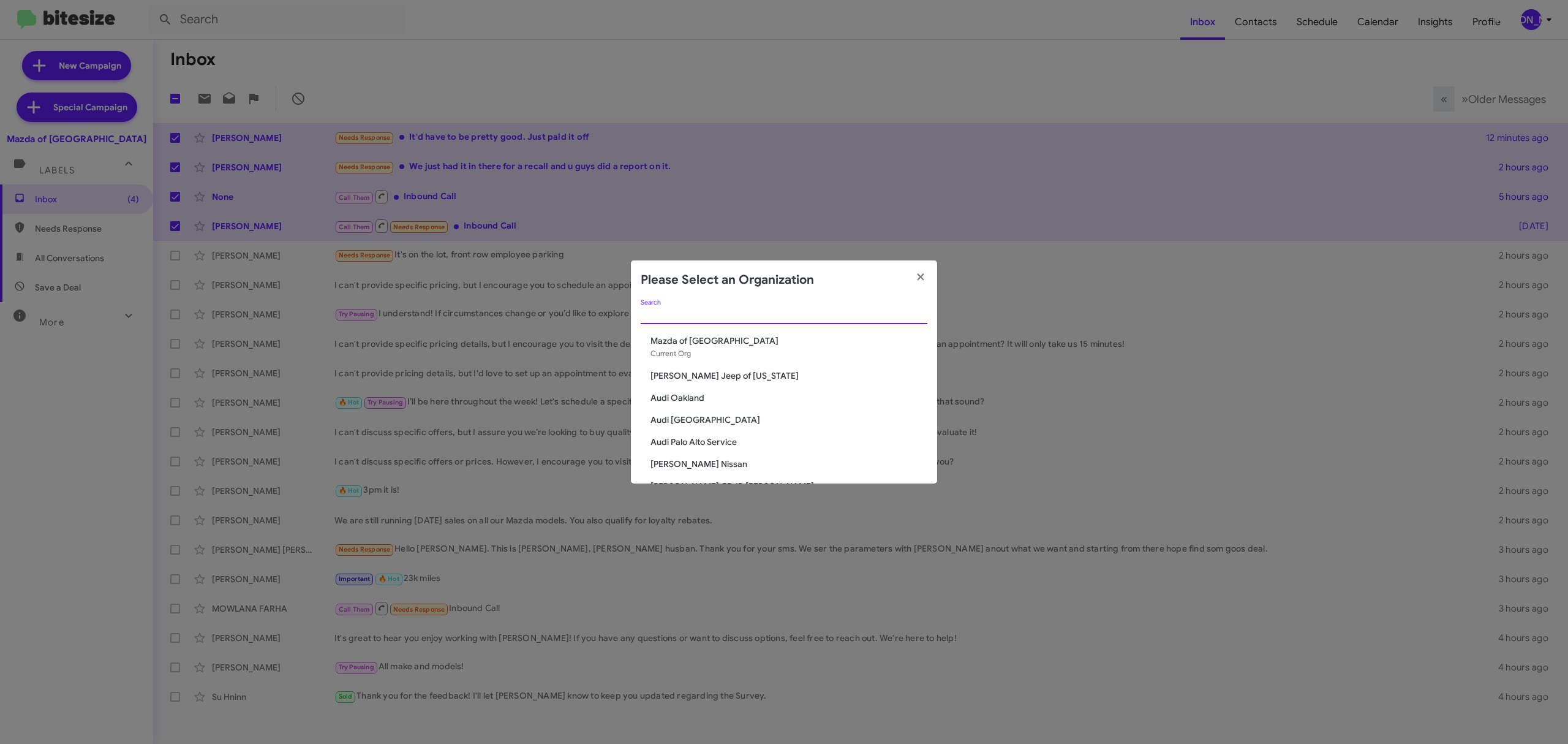
click at [723, 310] on input "Search" at bounding box center [784, 315] width 286 height 10
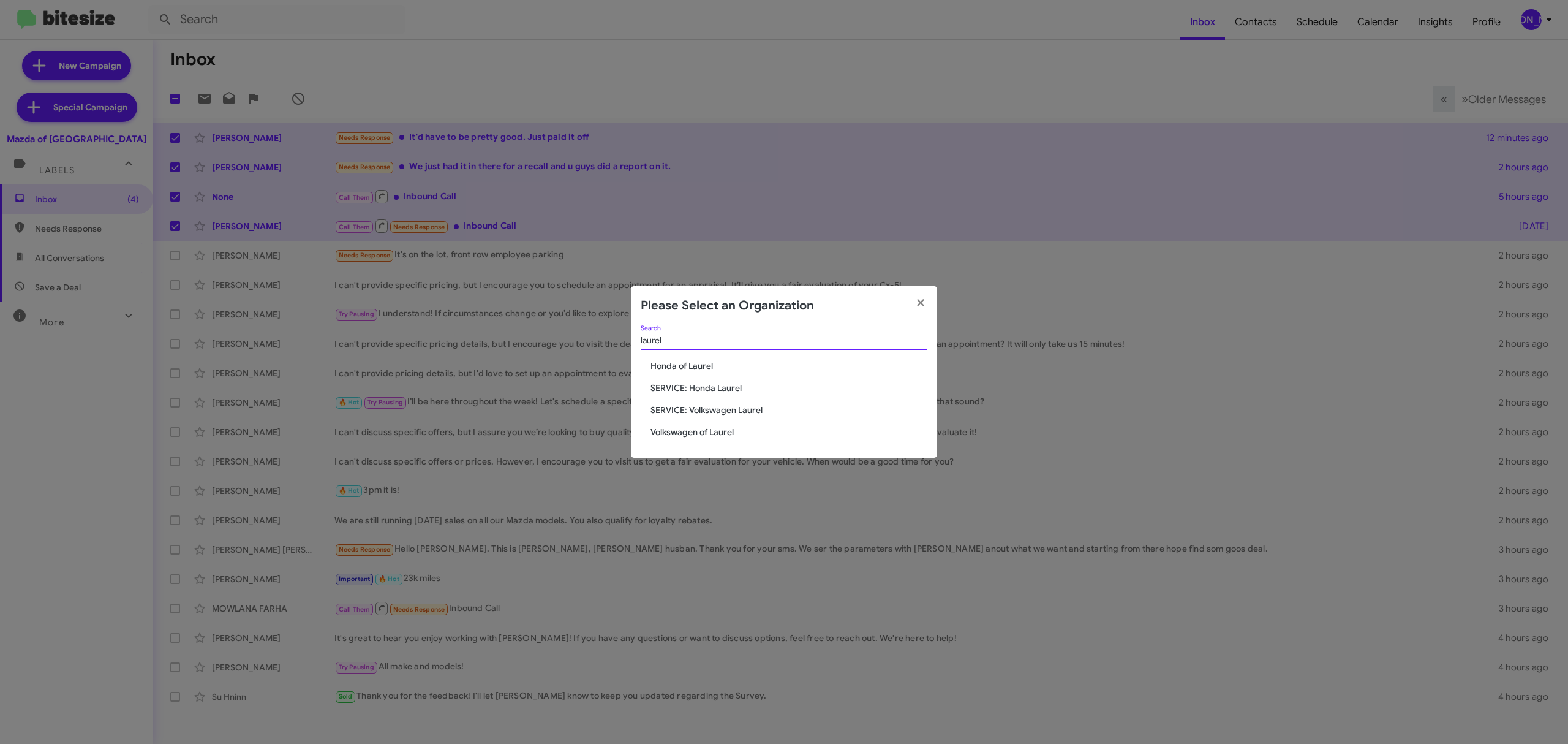
type input "laurel"
click at [738, 429] on span "Volkswagen of Laurel" at bounding box center [789, 432] width 277 height 13
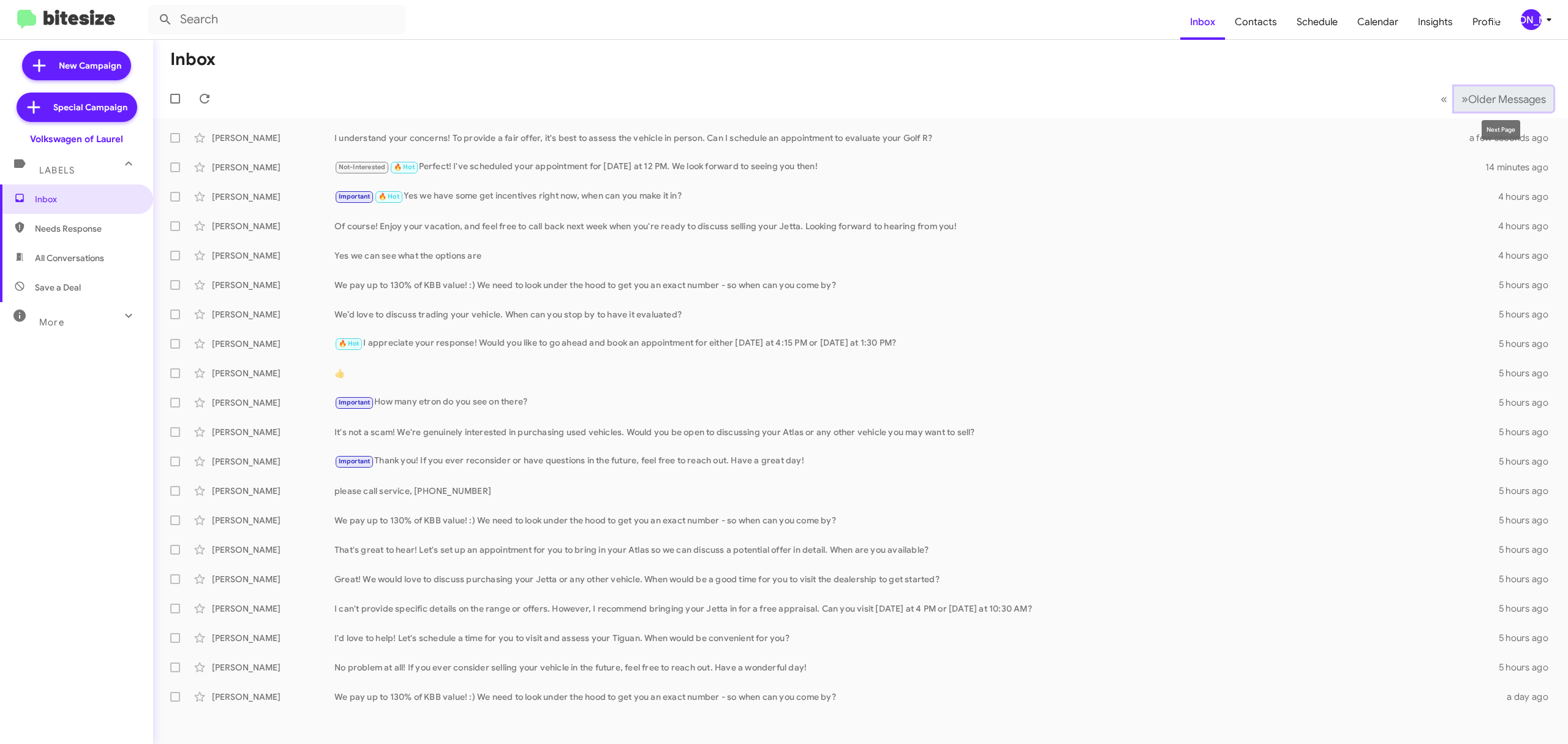
click at [1474, 95] on span "Older Messages" at bounding box center [1507, 99] width 78 height 13
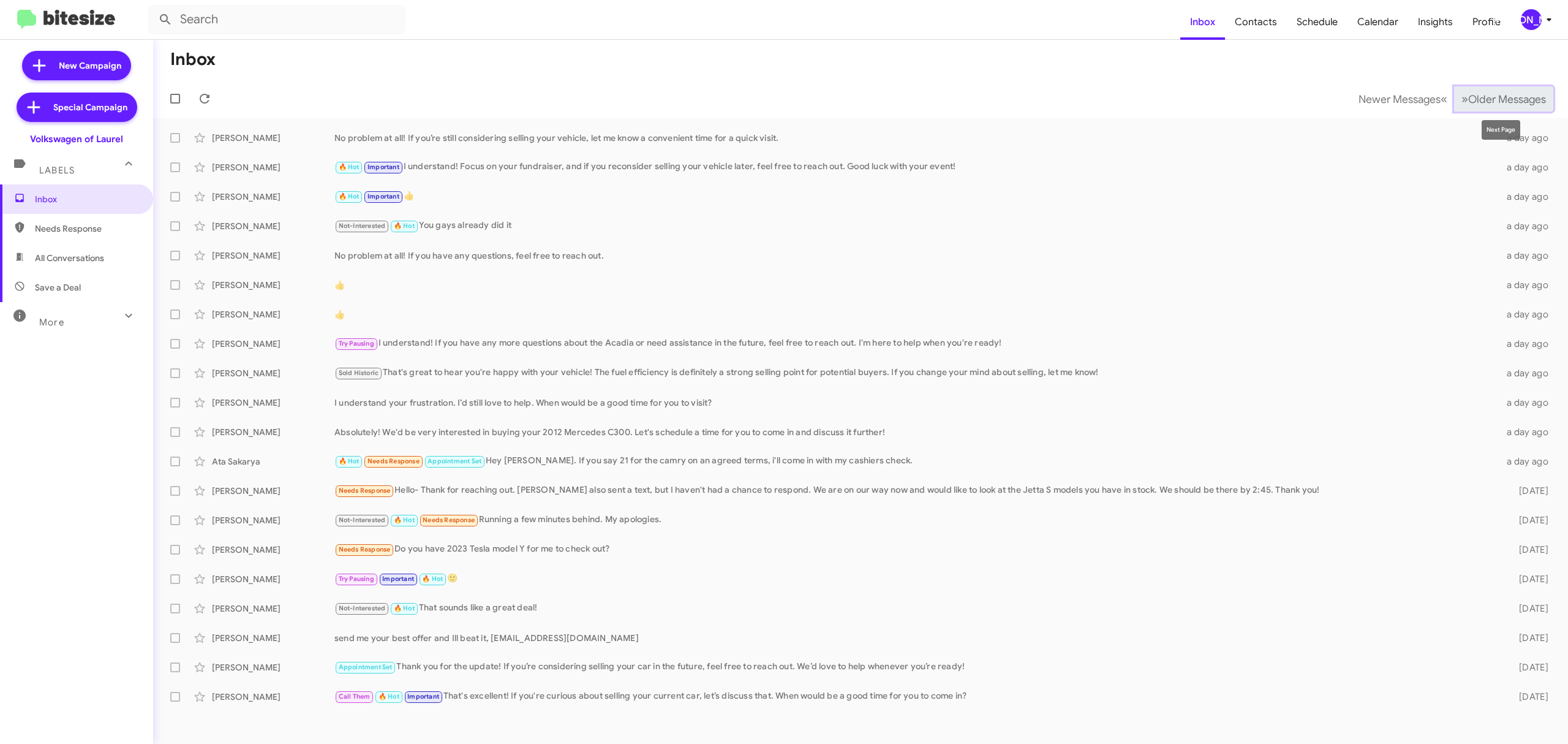
click at [1488, 107] on button "» Next Older Messages" at bounding box center [1504, 99] width 99 height 25
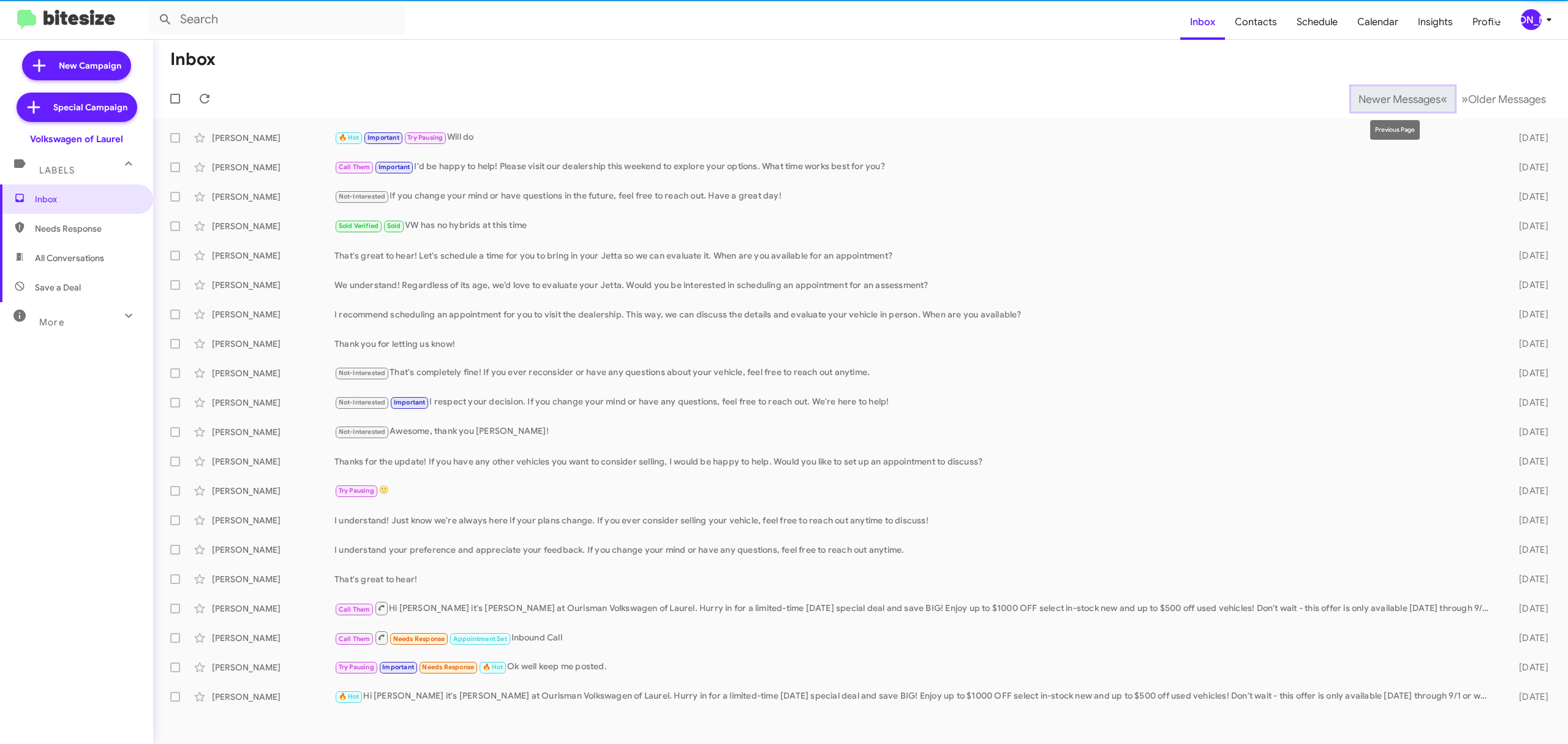
click at [1390, 104] on span "Newer Messages" at bounding box center [1399, 99] width 82 height 13
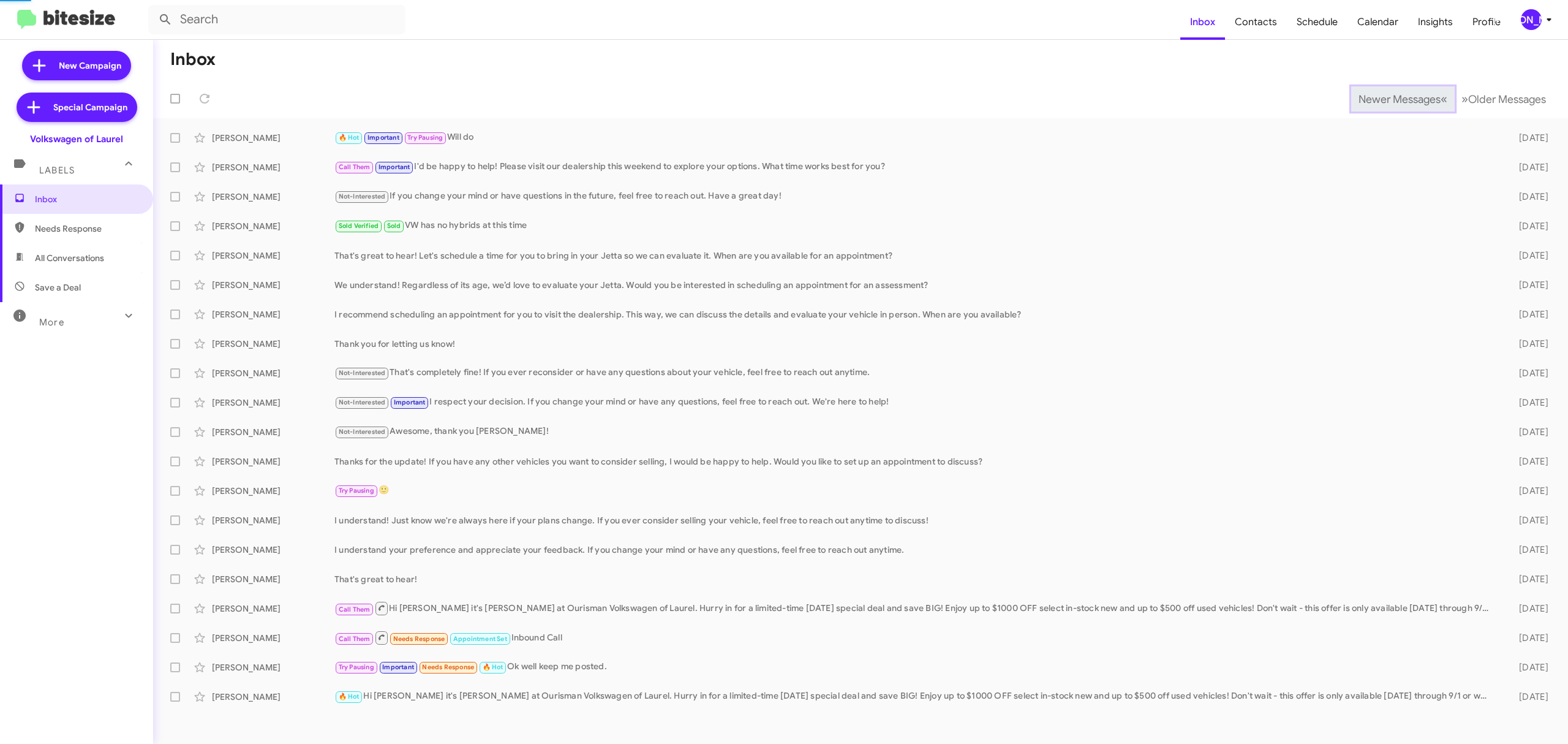
click at [1390, 104] on span "Newer Messages" at bounding box center [1399, 99] width 82 height 13
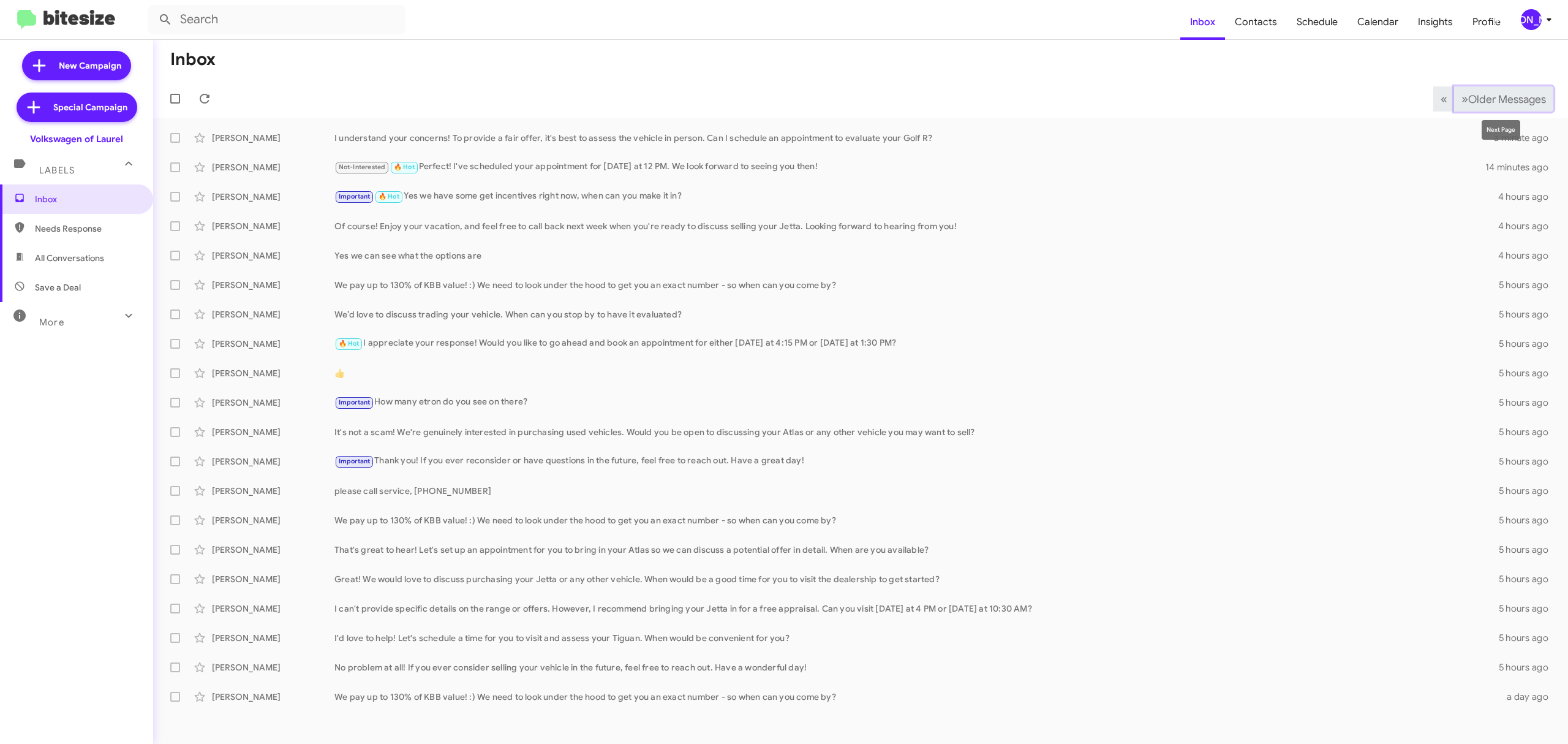
click at [1522, 98] on span "Older Messages" at bounding box center [1507, 99] width 78 height 13
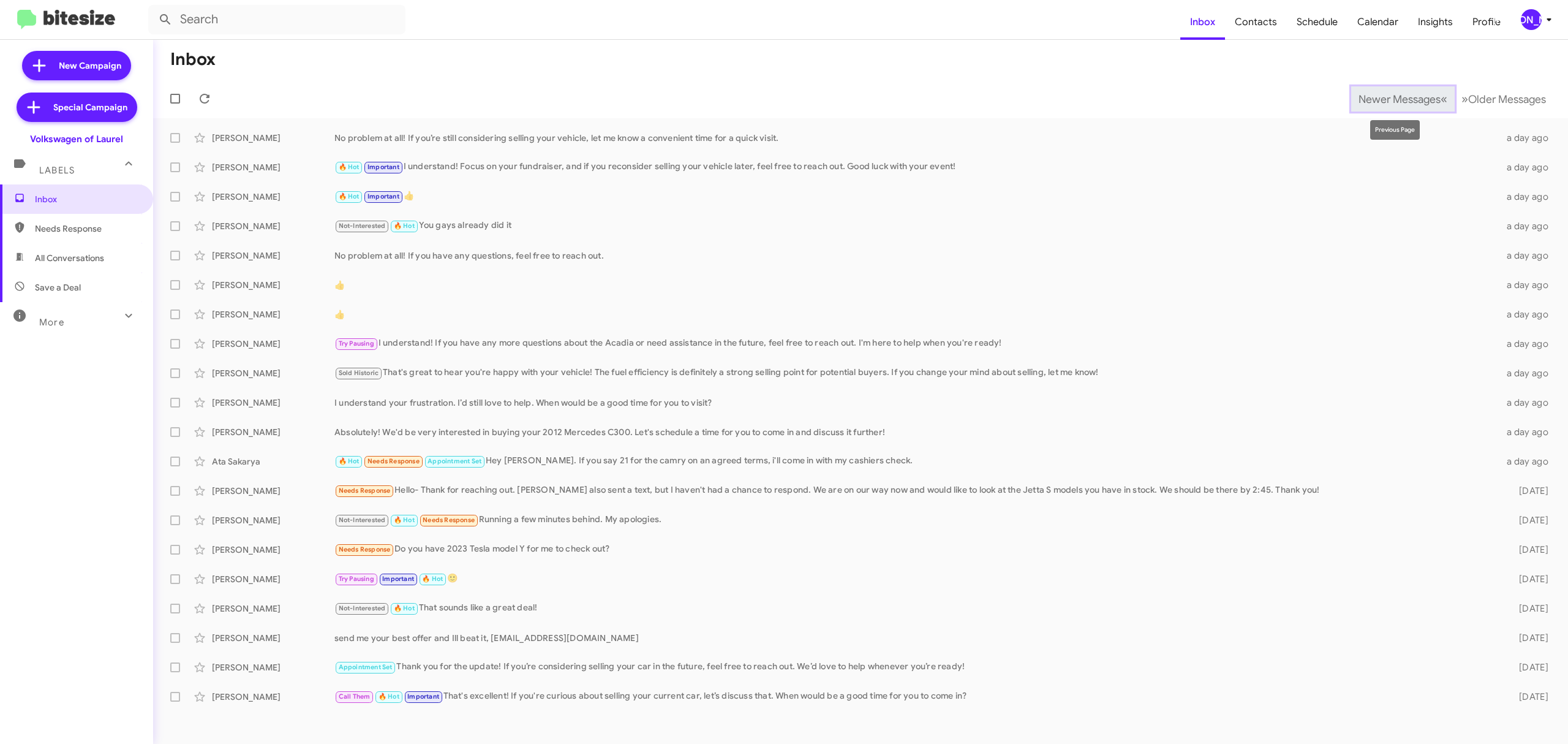
click at [1392, 104] on span "Newer Messages" at bounding box center [1399, 99] width 82 height 13
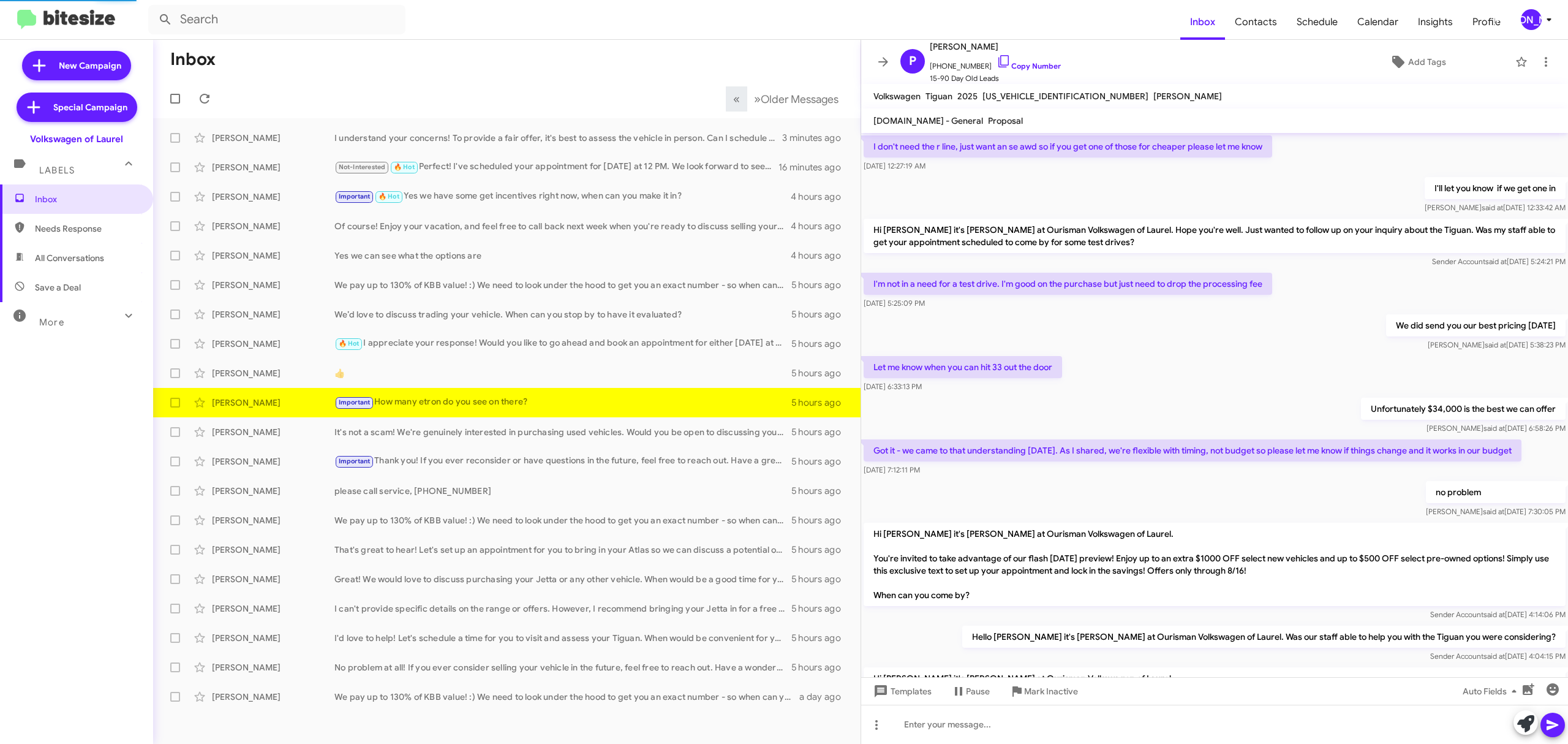
scroll to position [448, 0]
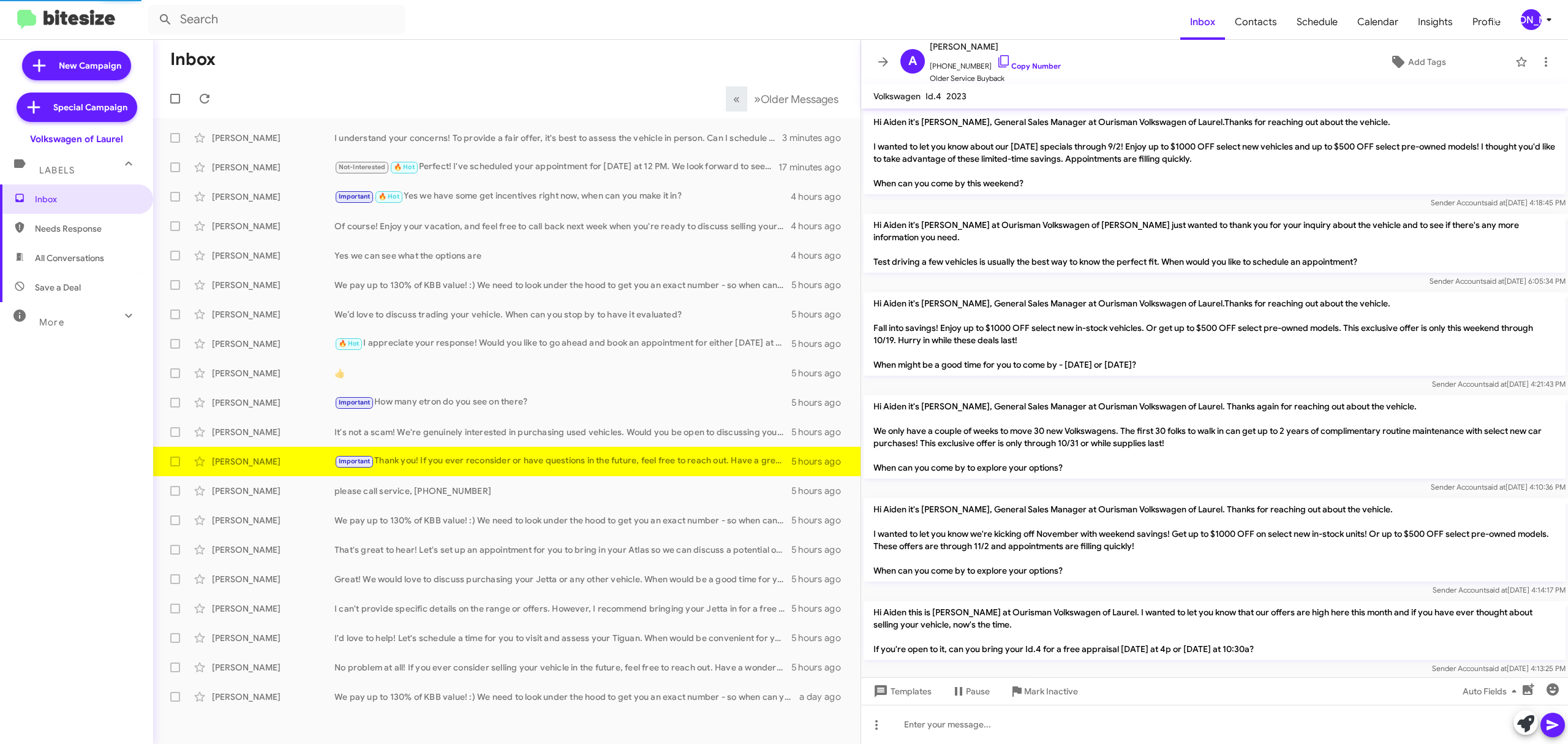
scroll to position [503, 0]
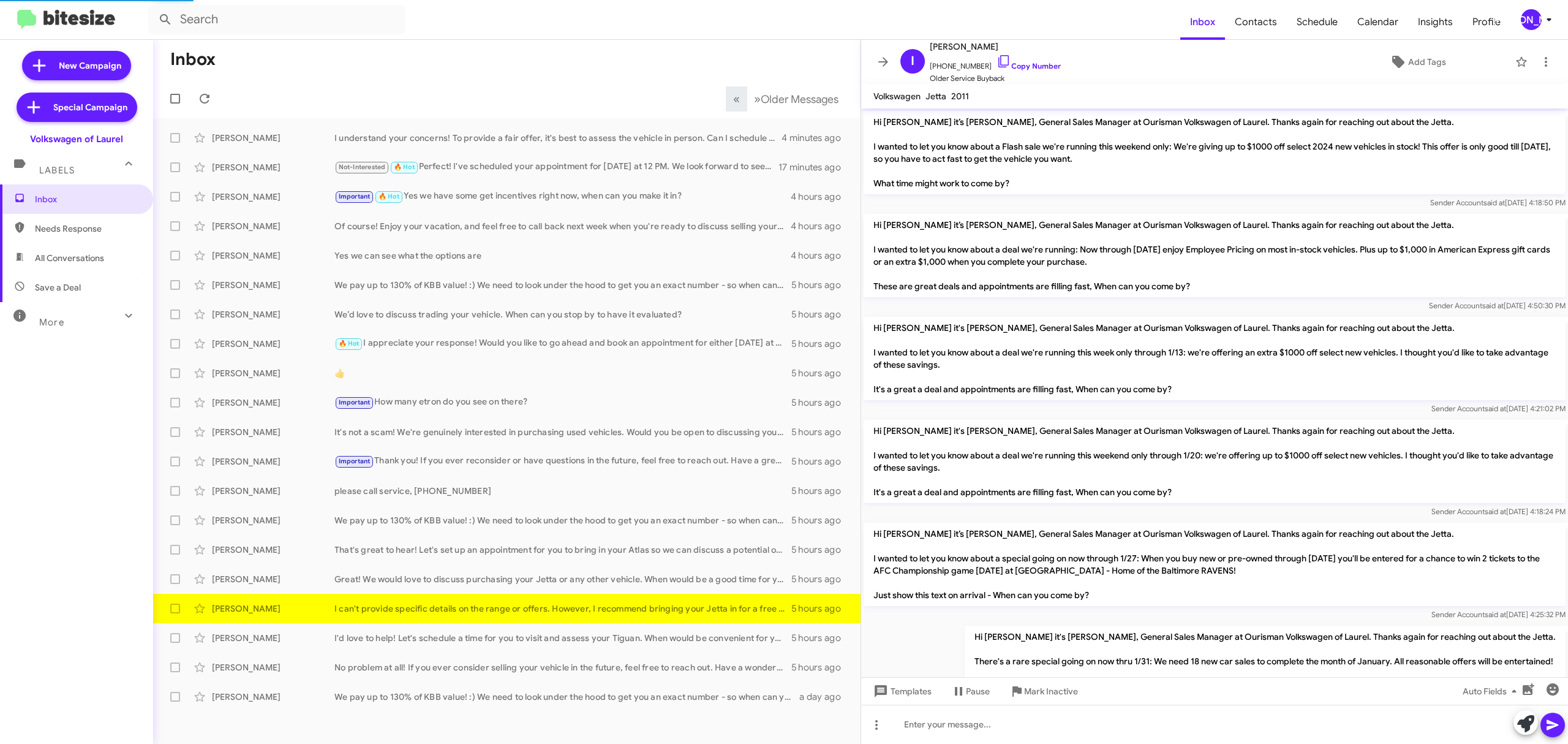
scroll to position [731, 0]
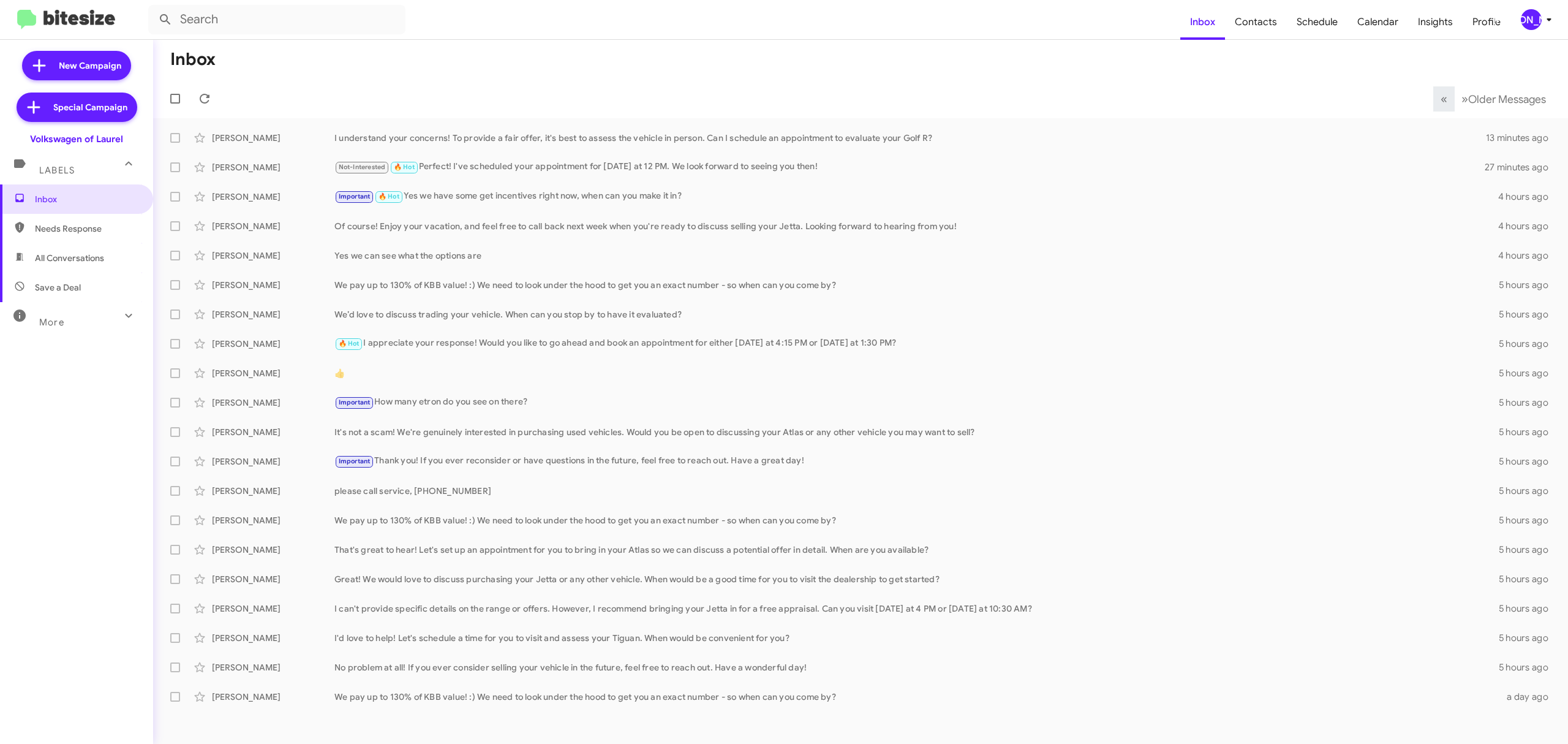
click at [1532, 10] on div "[PERSON_NAME]" at bounding box center [1531, 19] width 21 height 21
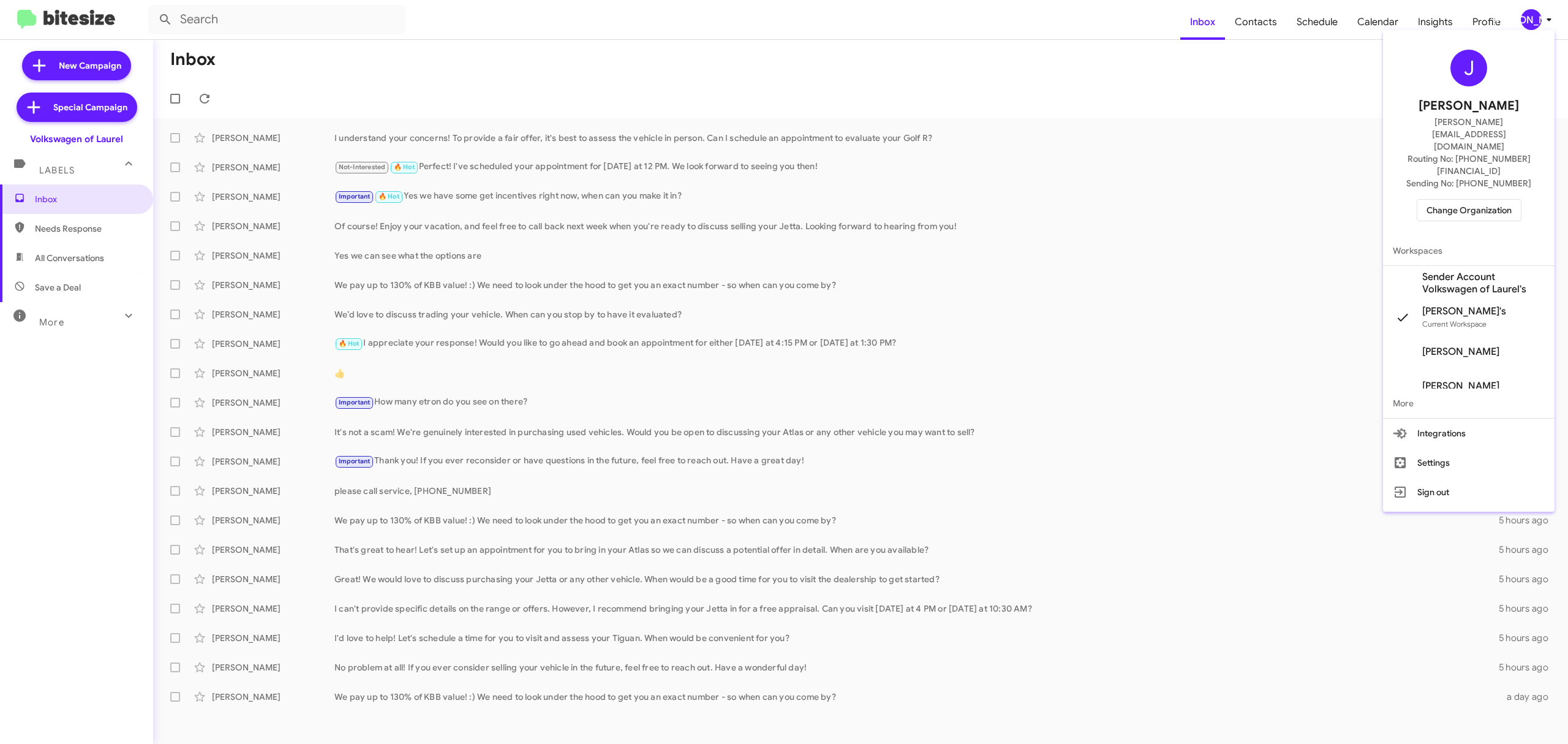
click at [1455, 200] on span "Change Organization" at bounding box center [1469, 210] width 85 height 21
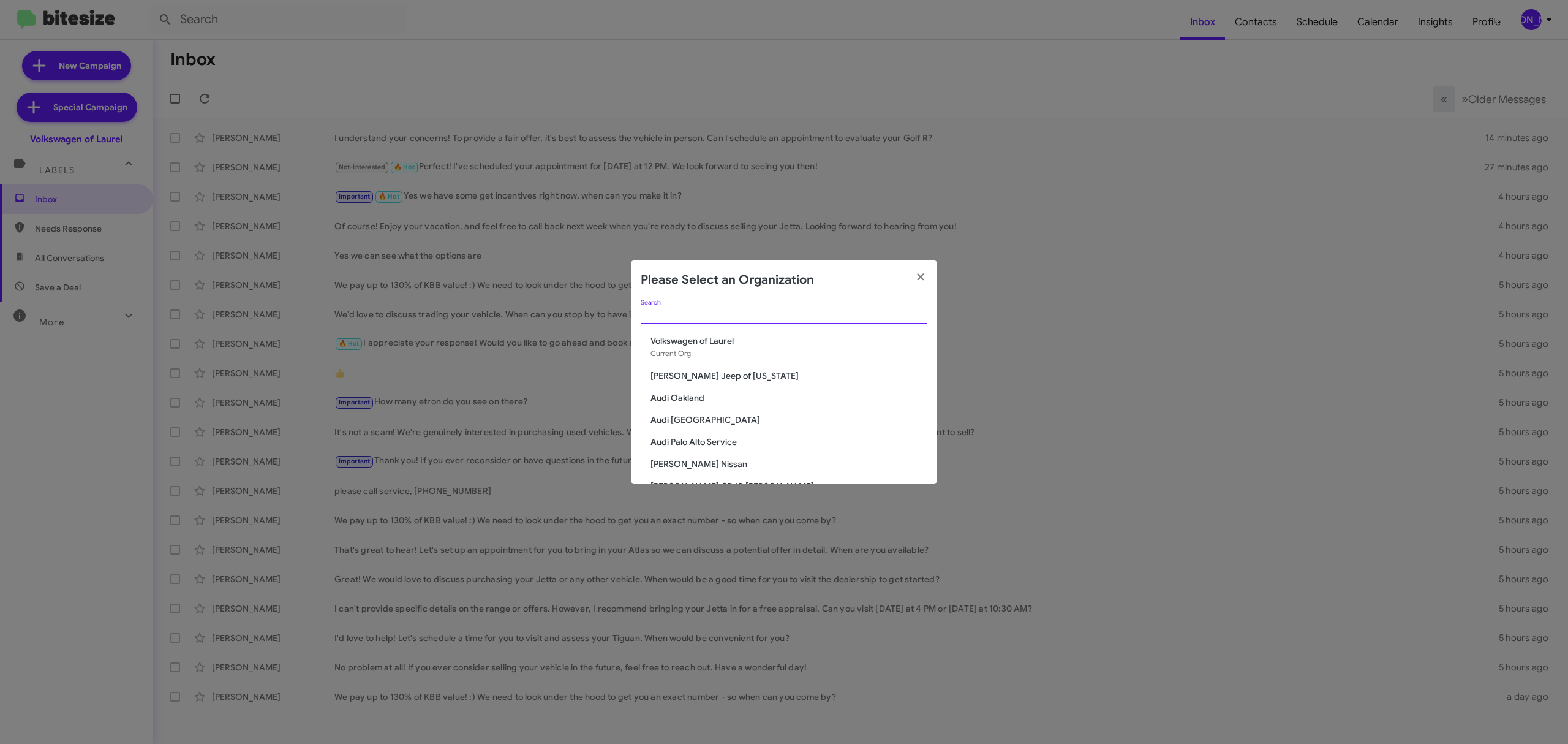
click at [726, 314] on input "Search" at bounding box center [784, 315] width 286 height 10
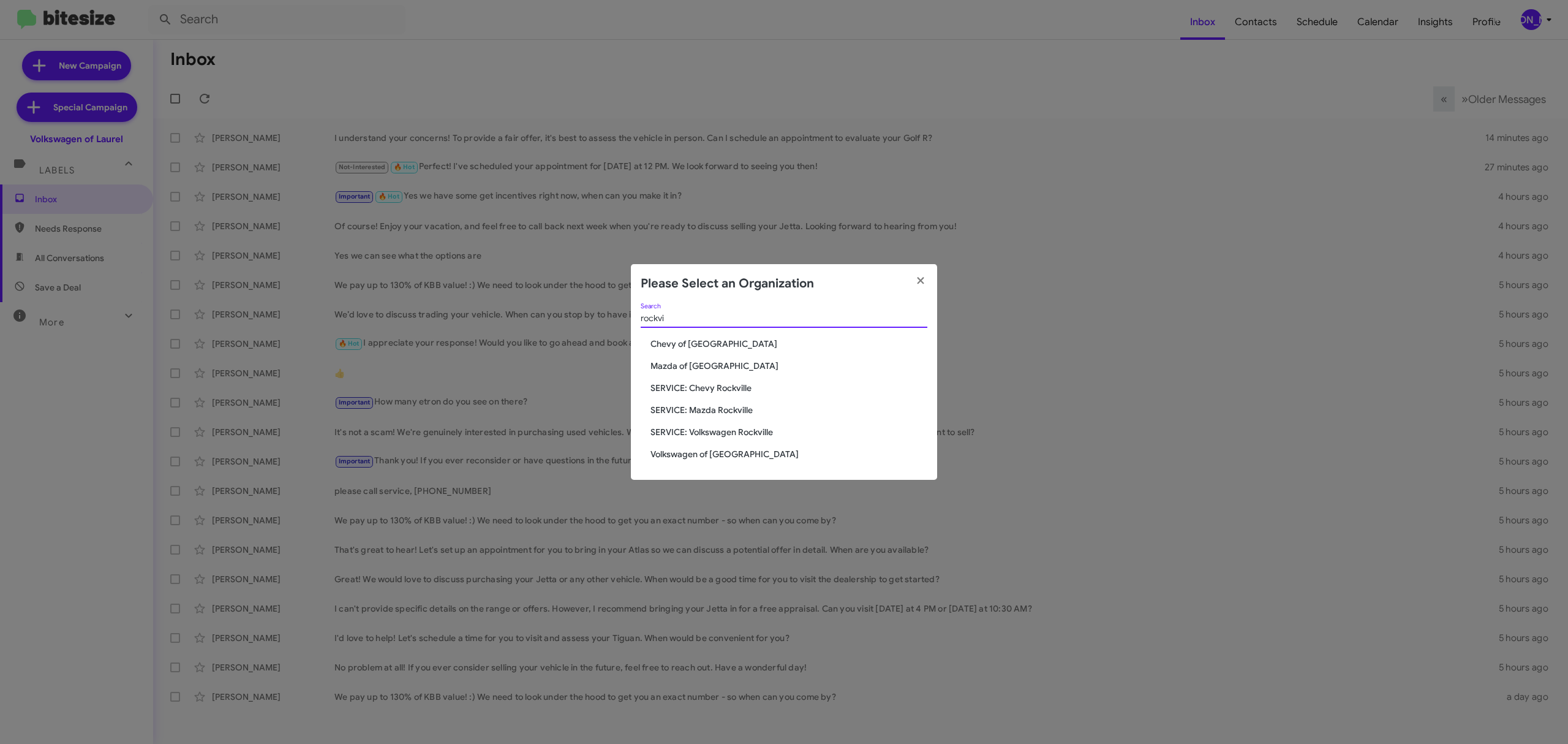
type input "rockvi"
click at [731, 452] on span "Volkswagen of [GEOGRAPHIC_DATA]" at bounding box center [789, 453] width 277 height 13
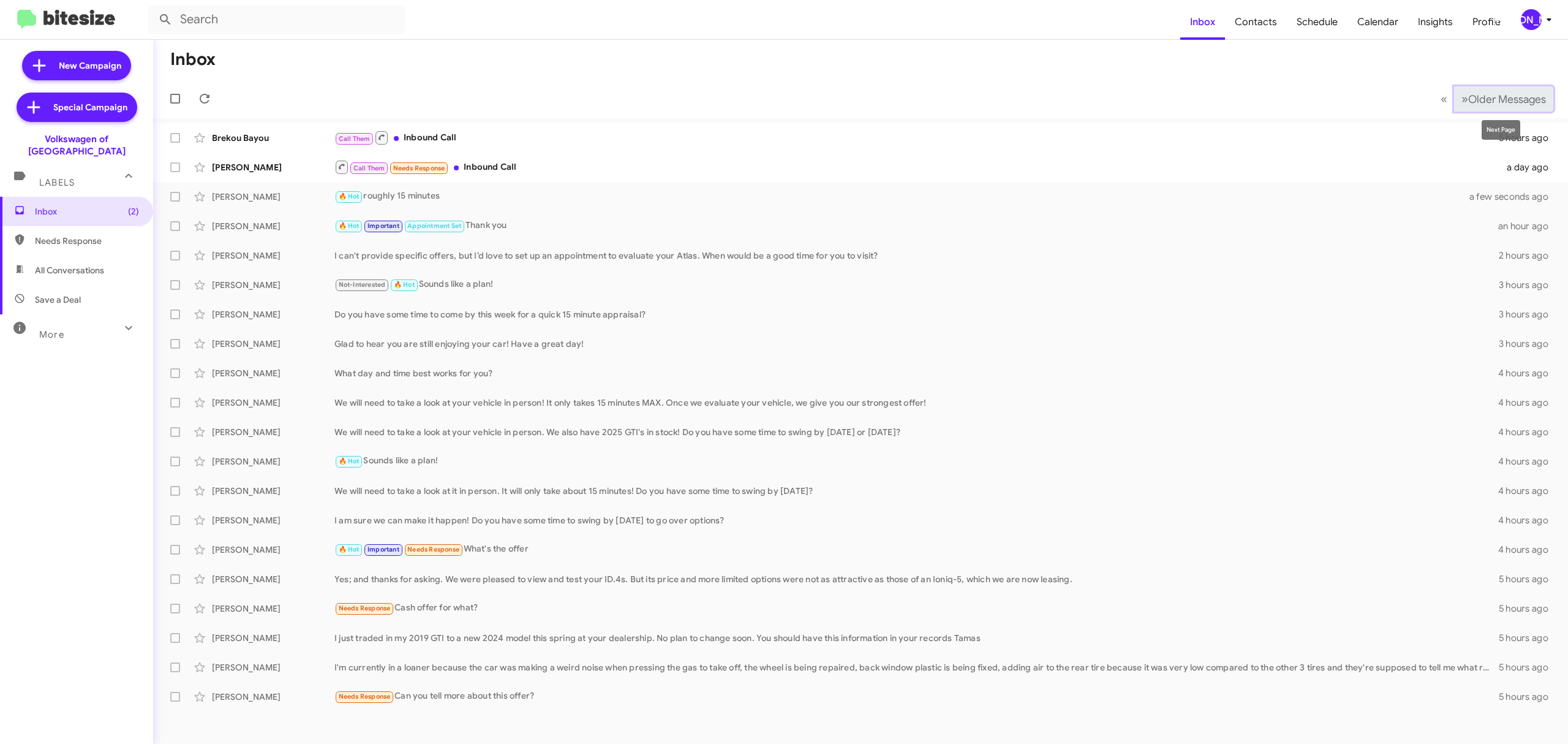
click at [1481, 101] on span "Older Messages" at bounding box center [1507, 99] width 78 height 13
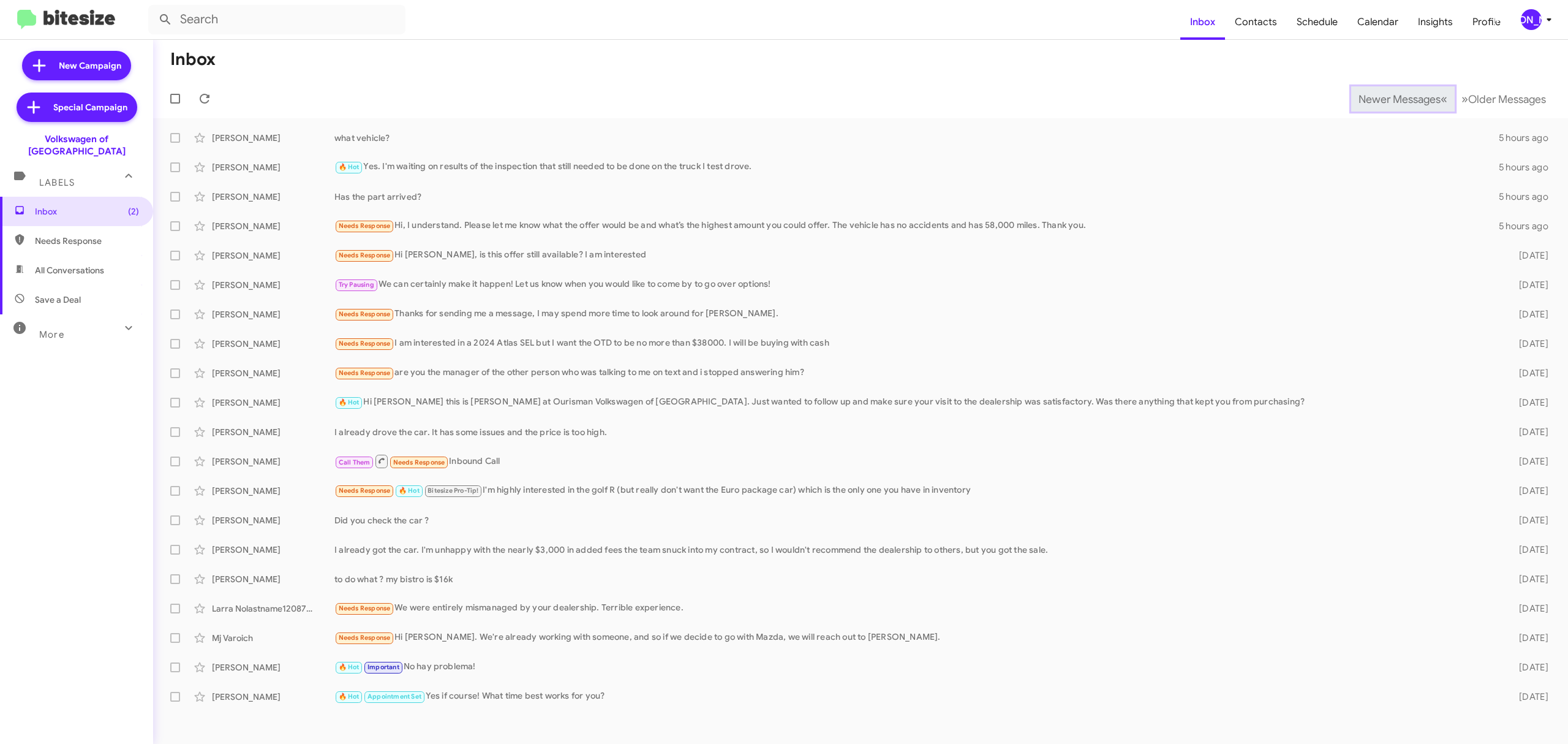
click at [1390, 98] on span "Newer Messages" at bounding box center [1399, 99] width 82 height 13
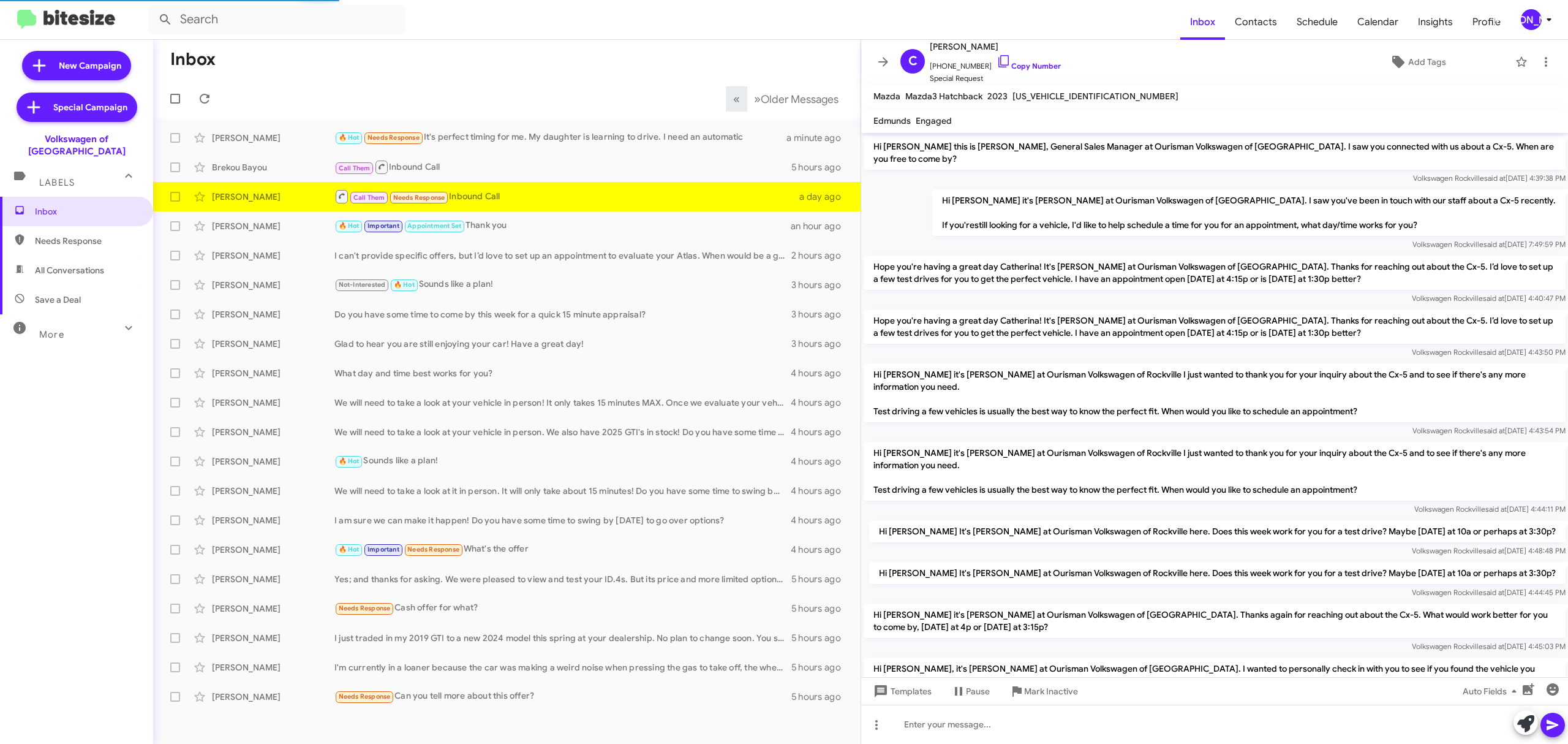
scroll to position [377, 0]
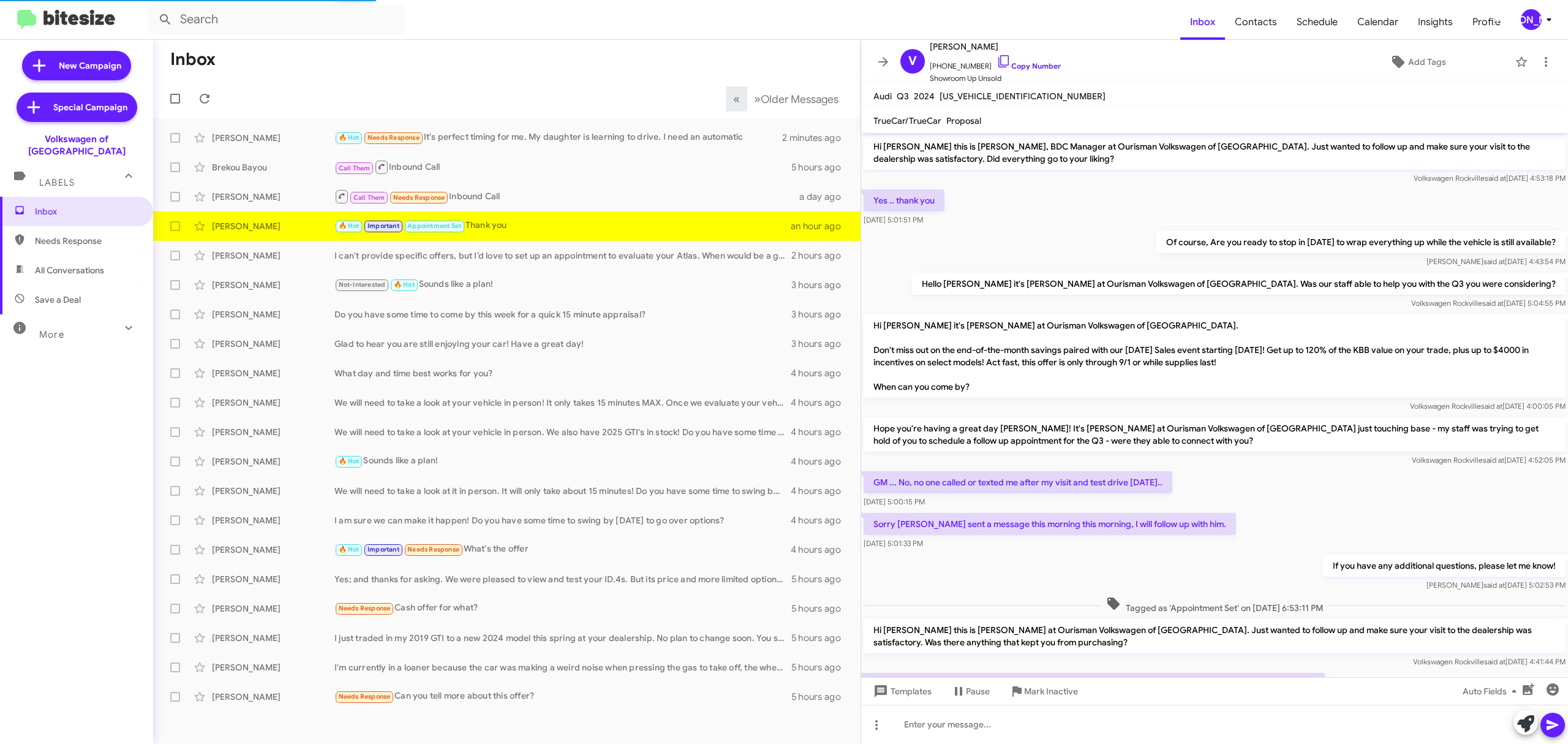
scroll to position [287, 0]
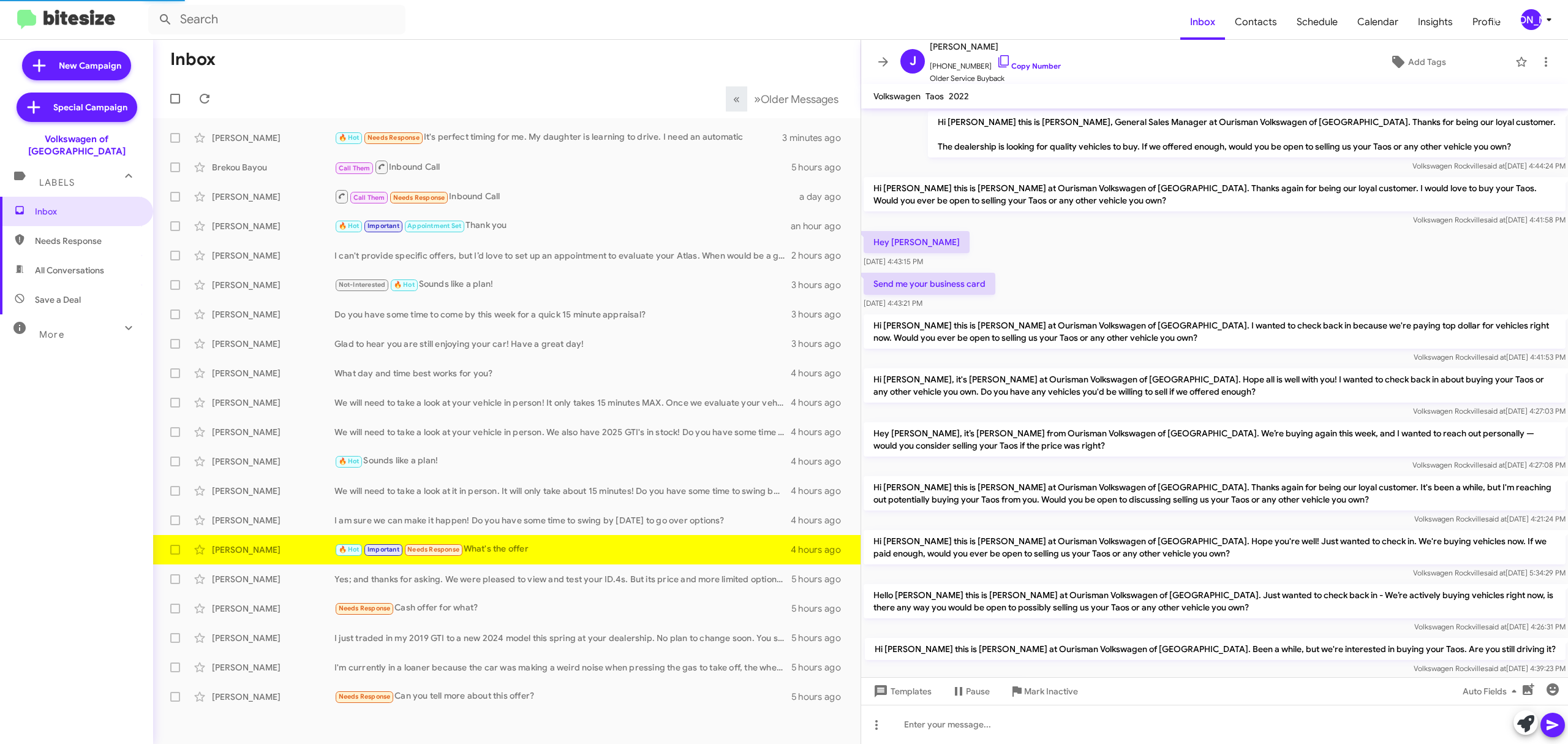
scroll to position [212, 0]
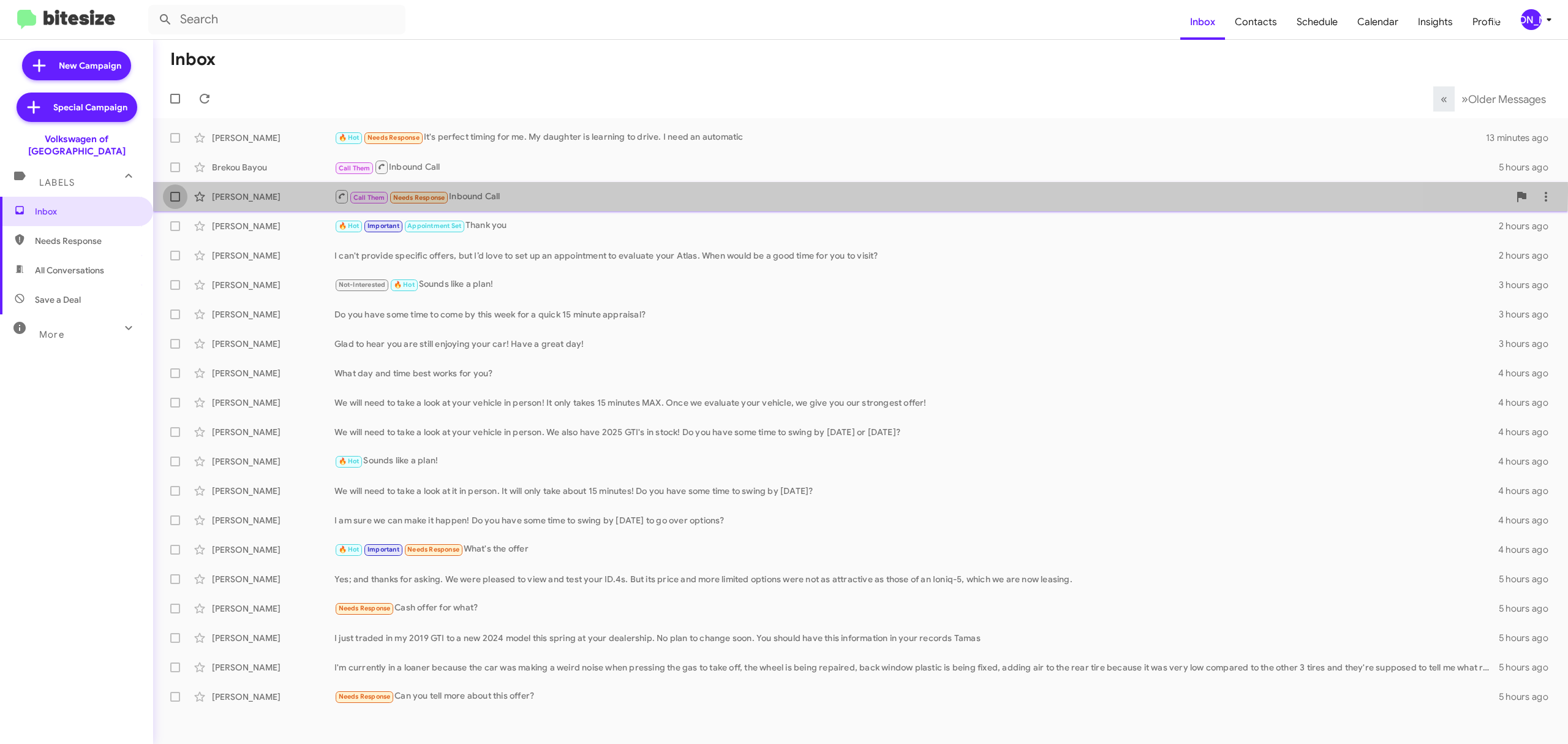
click at [173, 189] on label at bounding box center [175, 196] width 24 height 24
click at [175, 201] on input "checkbox" at bounding box center [175, 201] width 1 height 1
checkbox input "true"
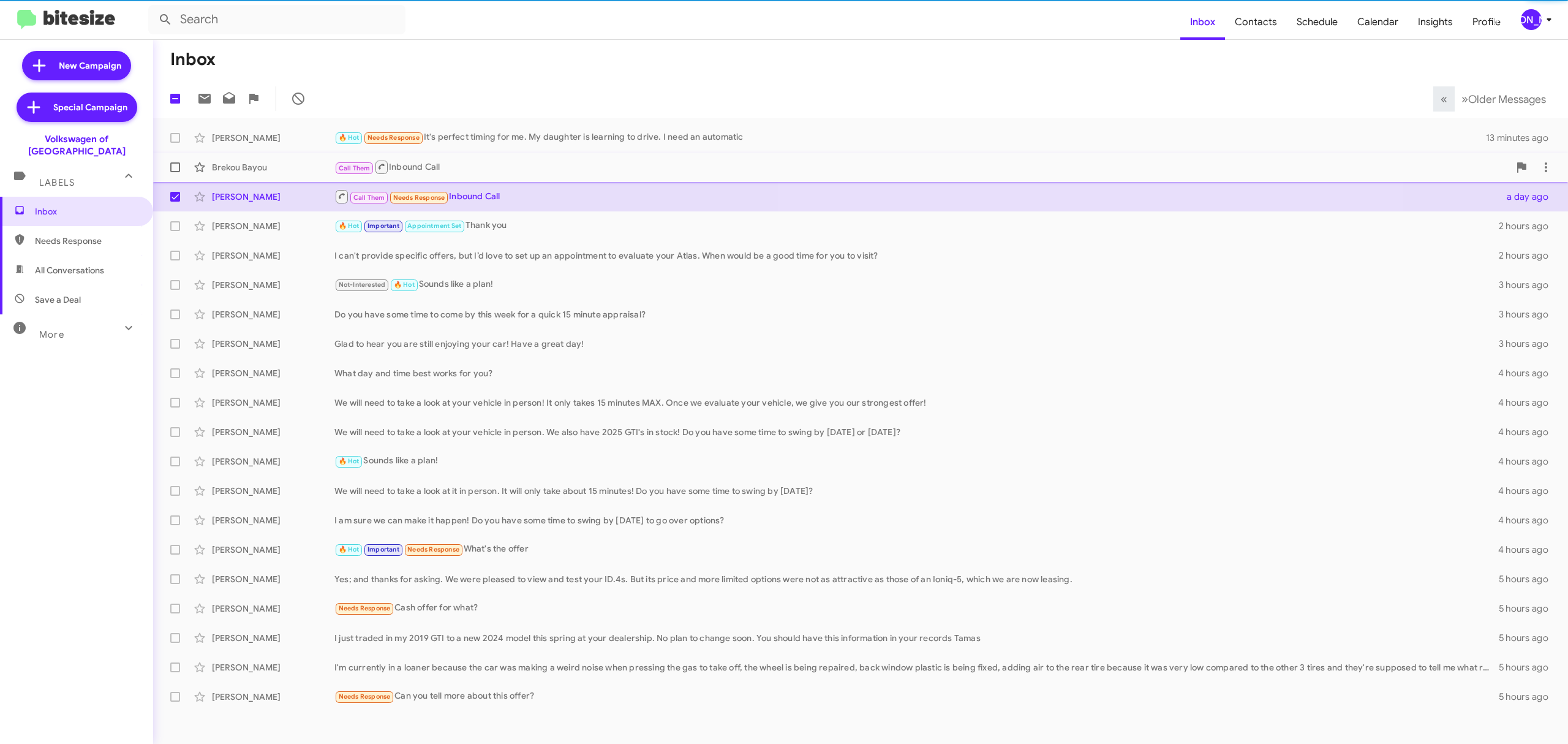
click at [179, 167] on span at bounding box center [175, 167] width 10 height 10
click at [175, 172] on input "checkbox" at bounding box center [175, 172] width 1 height 1
checkbox input "true"
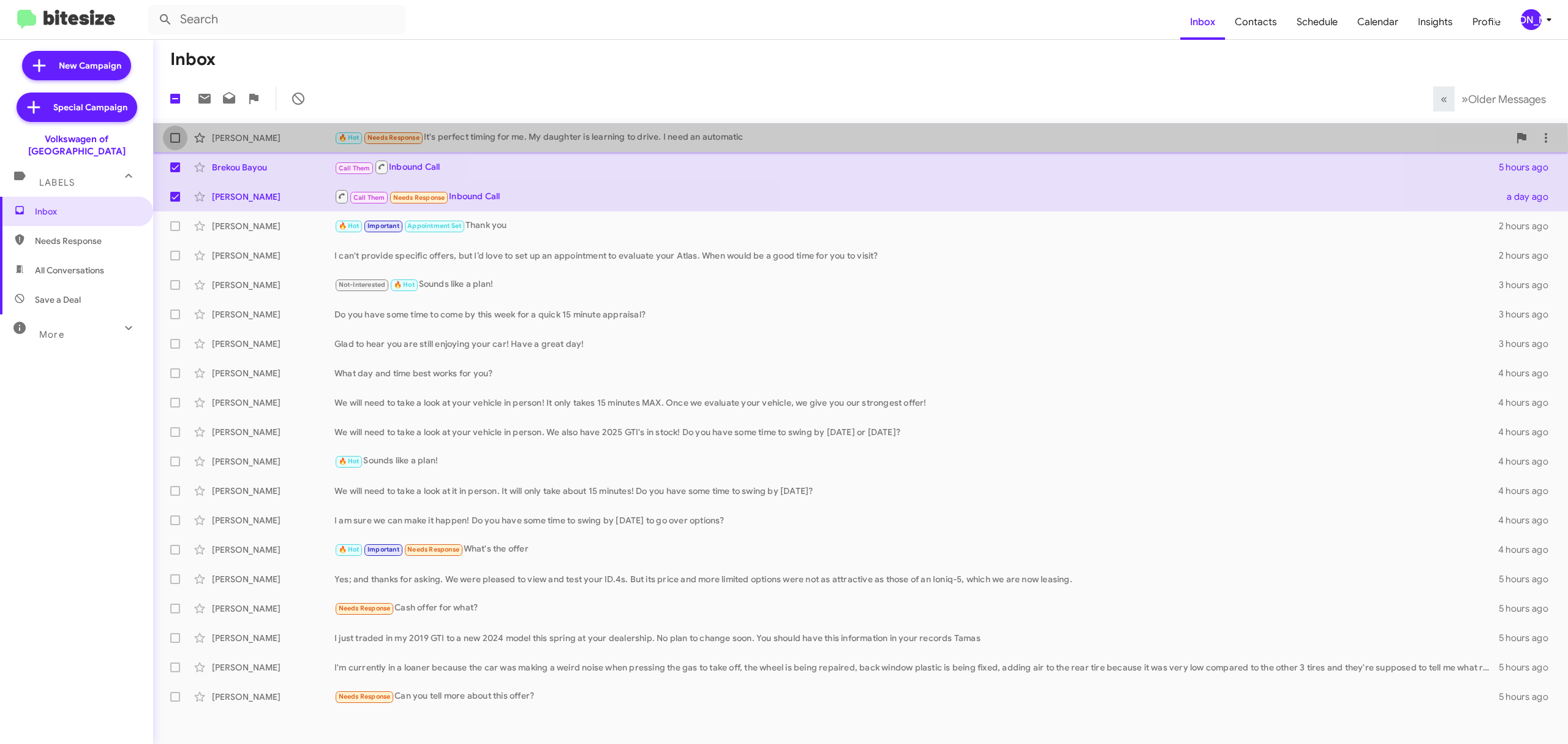
click at [180, 144] on label at bounding box center [175, 137] width 24 height 24
click at [175, 144] on input "checkbox" at bounding box center [175, 143] width 1 height 1
checkbox input "true"
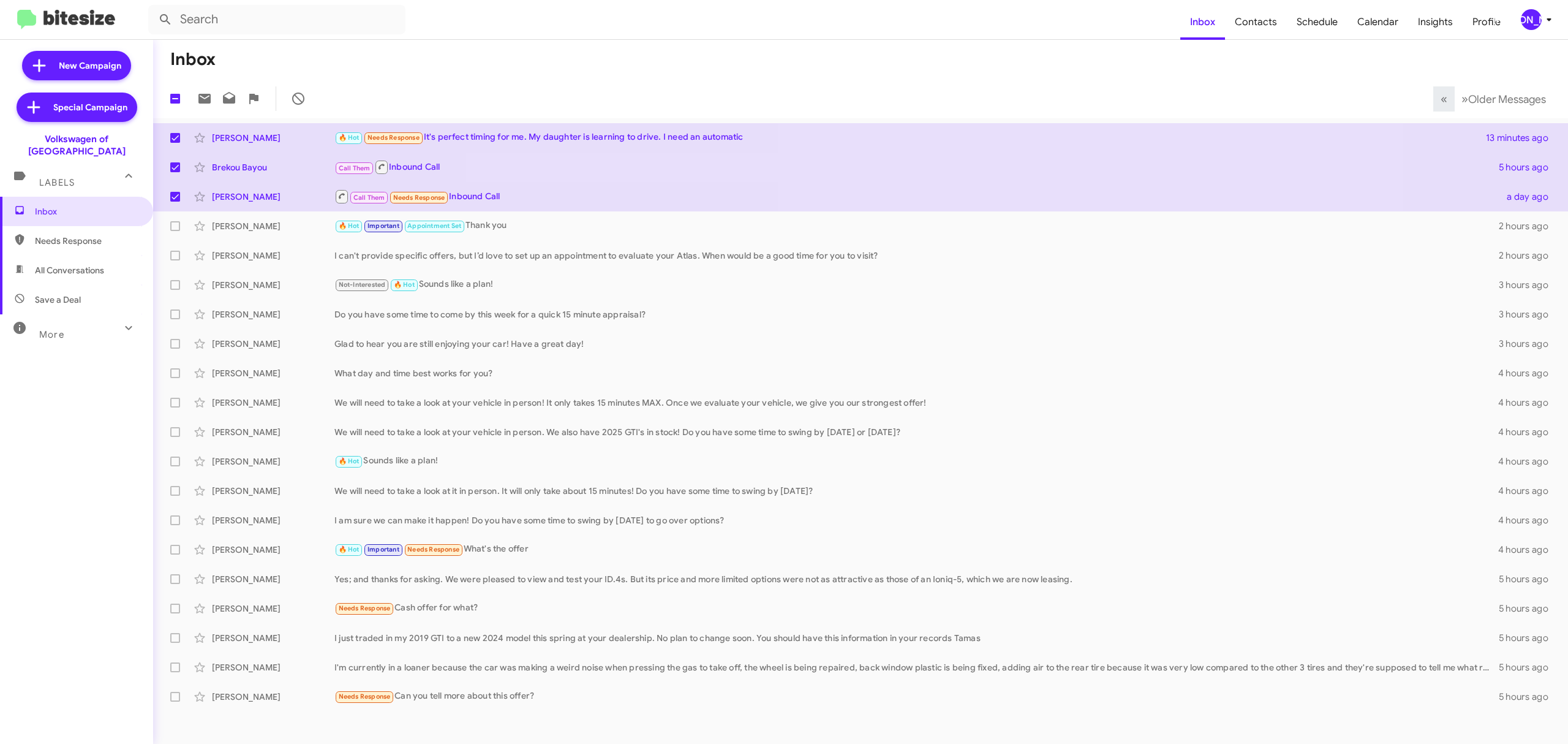
click at [199, 84] on mat-toolbar-row "3 « Previous » Next Older Messages" at bounding box center [860, 99] width 1415 height 39
click at [204, 97] on icon at bounding box center [205, 99] width 13 height 10
click at [1525, 18] on div "[PERSON_NAME]" at bounding box center [1531, 19] width 21 height 21
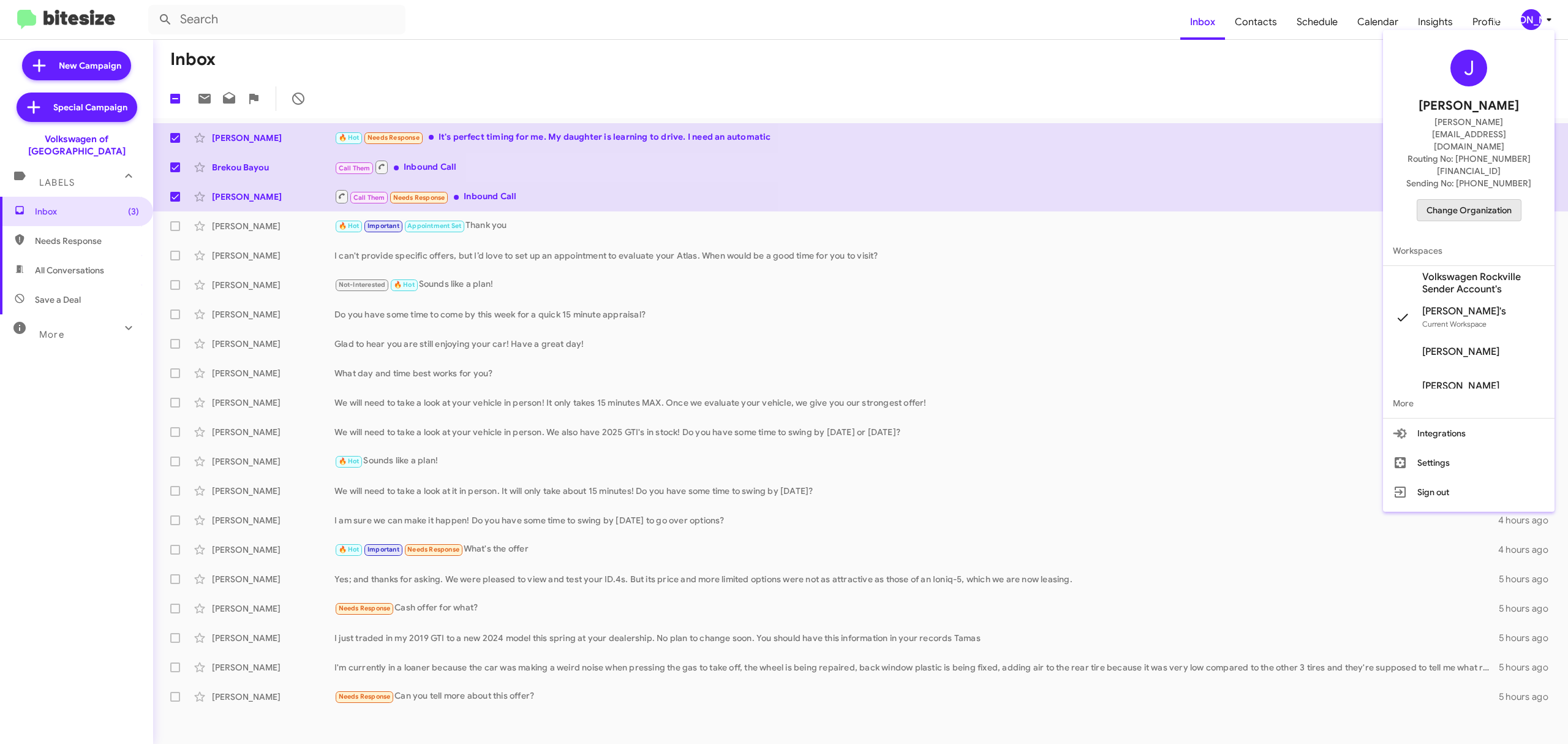
click at [1471, 200] on span "Change Organization" at bounding box center [1469, 210] width 85 height 21
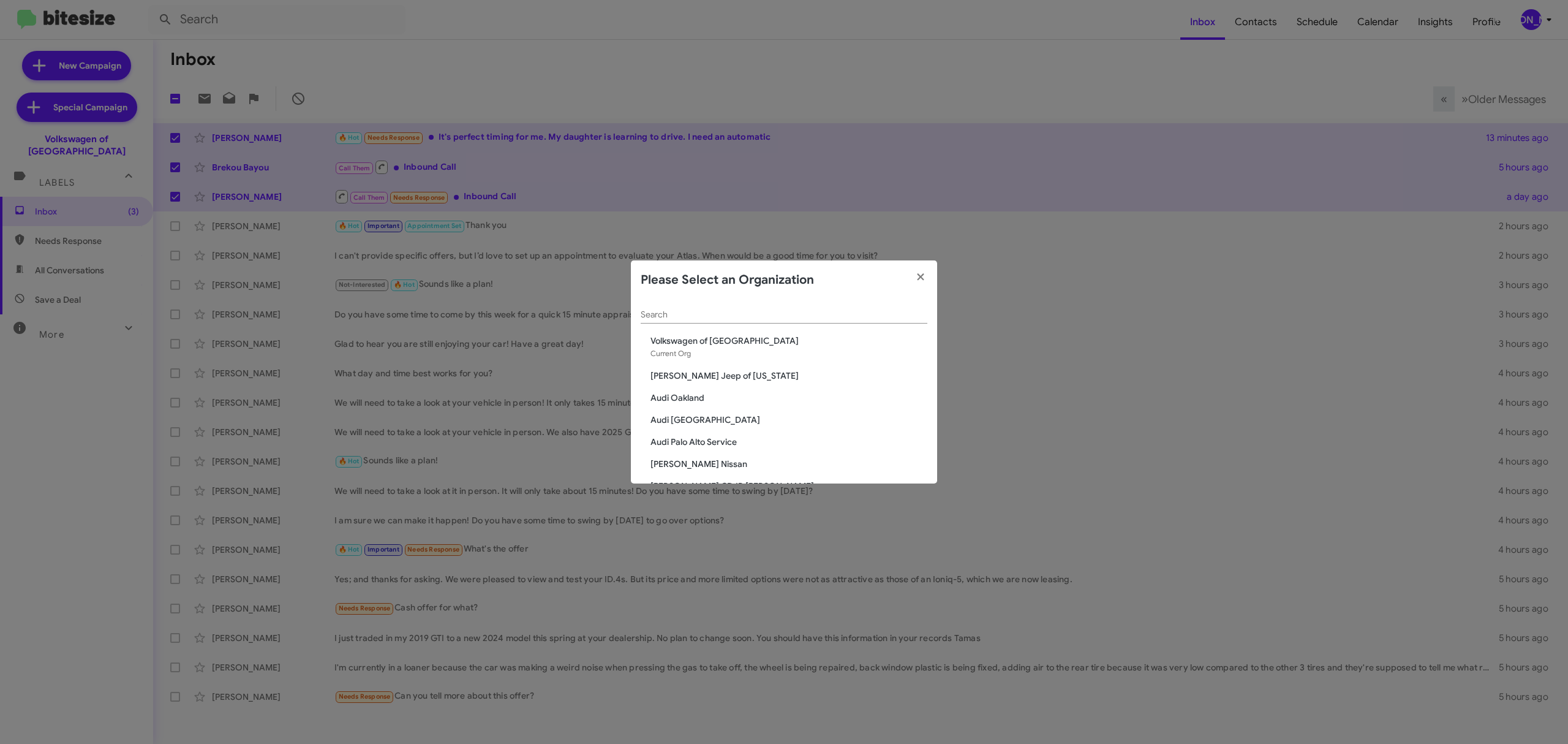
click at [738, 305] on div "Search" at bounding box center [784, 311] width 286 height 24
click at [747, 324] on div "Search" at bounding box center [784, 317] width 286 height 35
click at [812, 311] on input "Search" at bounding box center [784, 315] width 286 height 10
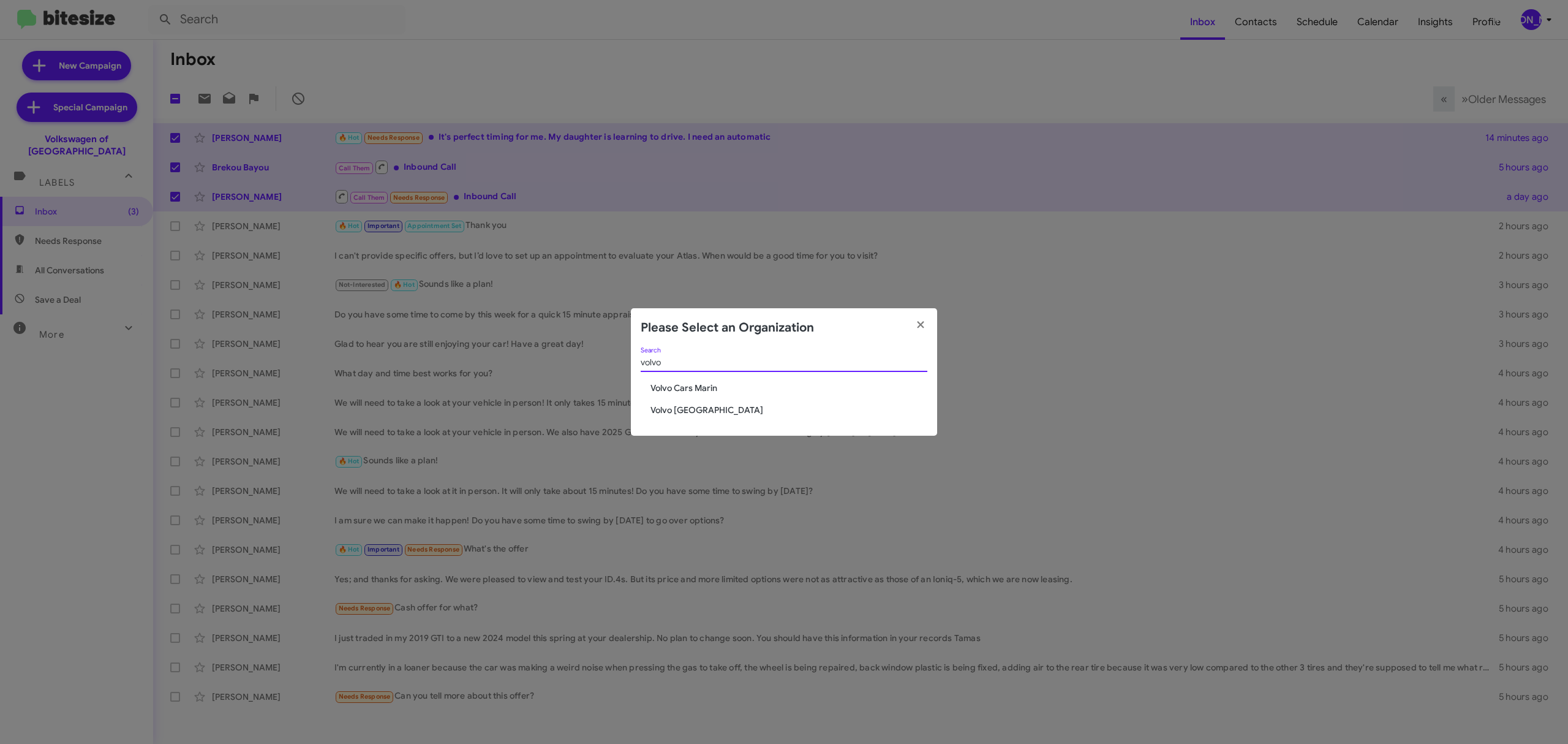
type input "volvo"
click at [685, 383] on span "Volvo Cars Marin" at bounding box center [789, 387] width 277 height 13
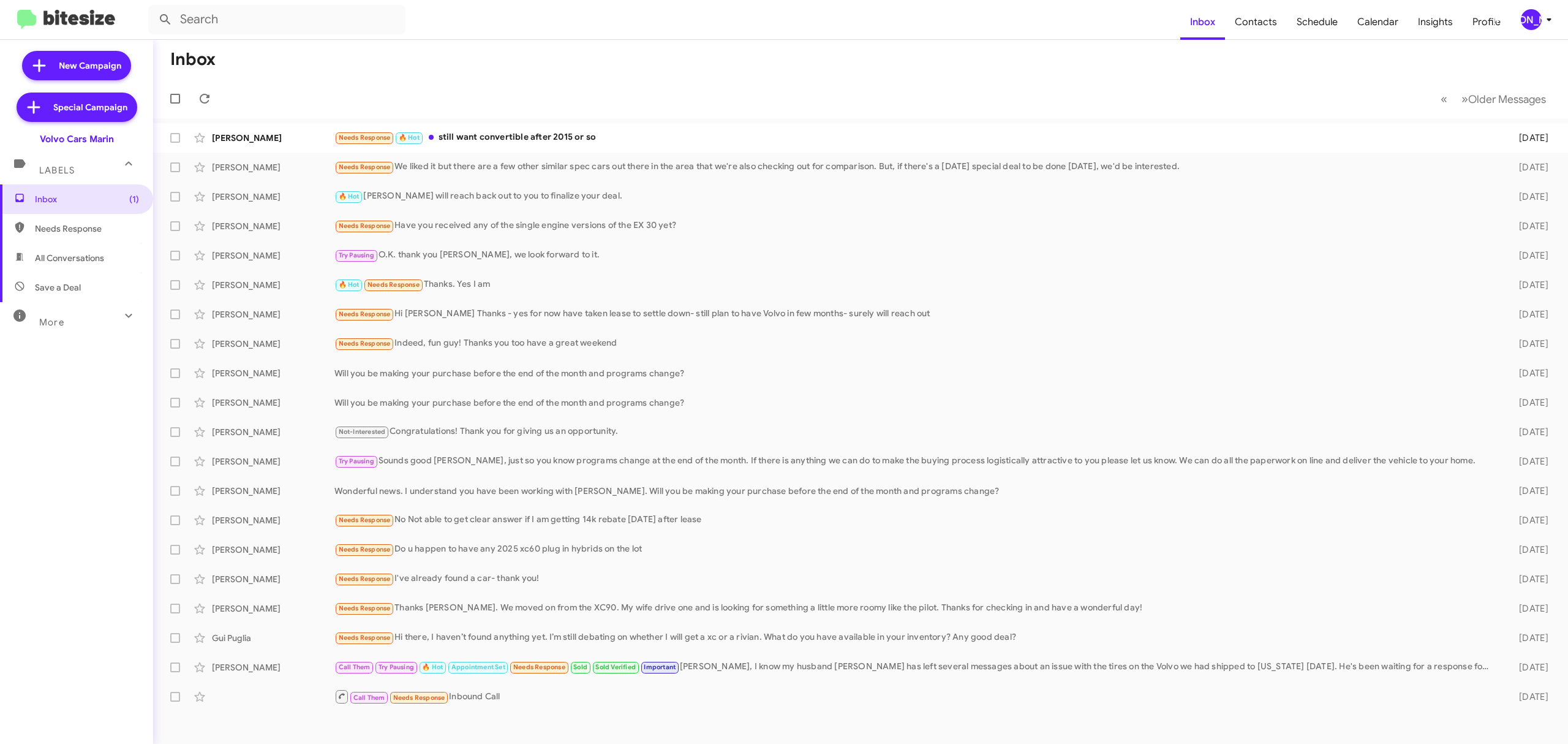
click at [1531, 31] on mat-toolbar "Inbox Contacts Schedule Calendar Insights Profile [PERSON_NAME]" at bounding box center [784, 19] width 1568 height 39
click at [1522, 18] on div "[PERSON_NAME]" at bounding box center [1531, 19] width 21 height 21
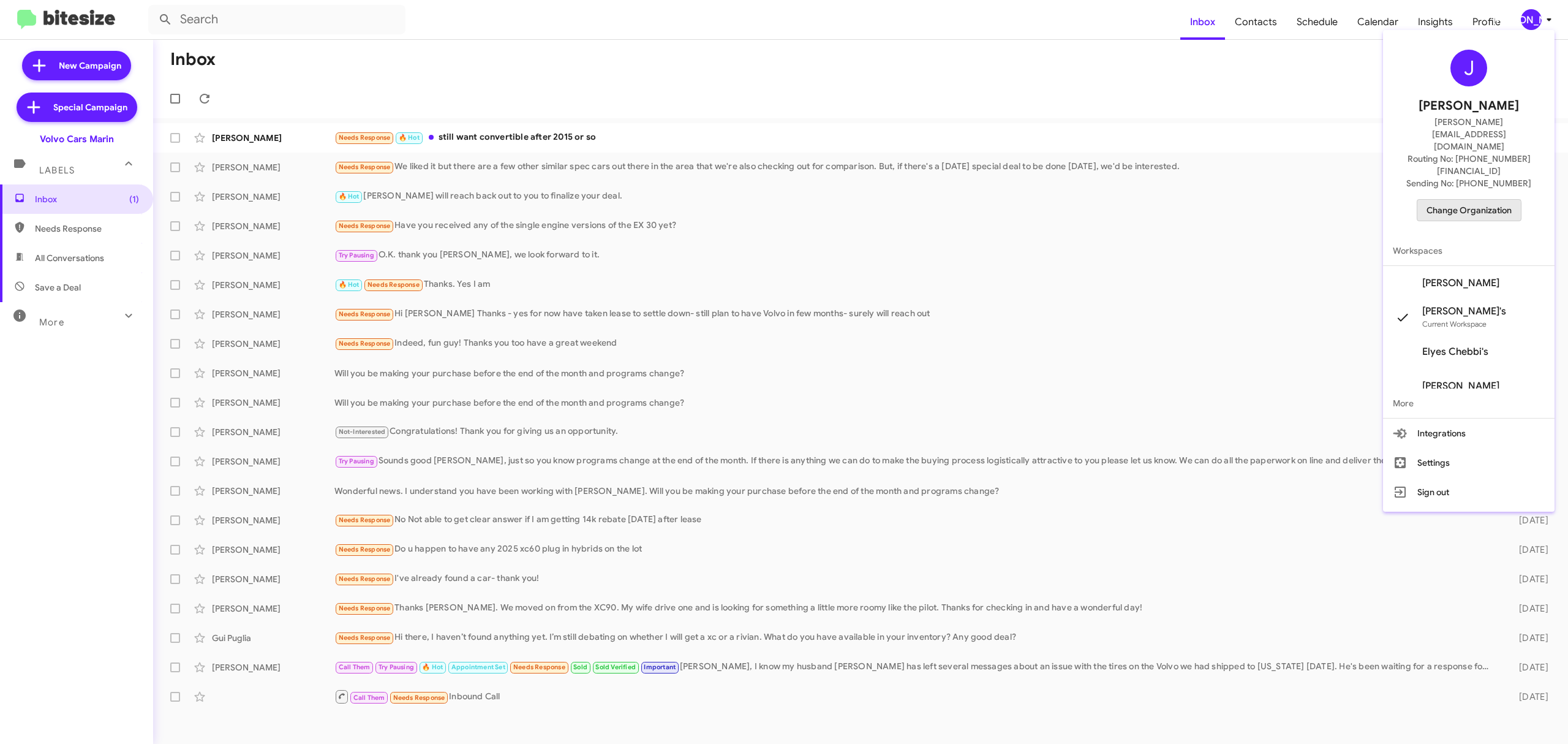
click at [1456, 200] on span "Change Organization" at bounding box center [1469, 210] width 85 height 21
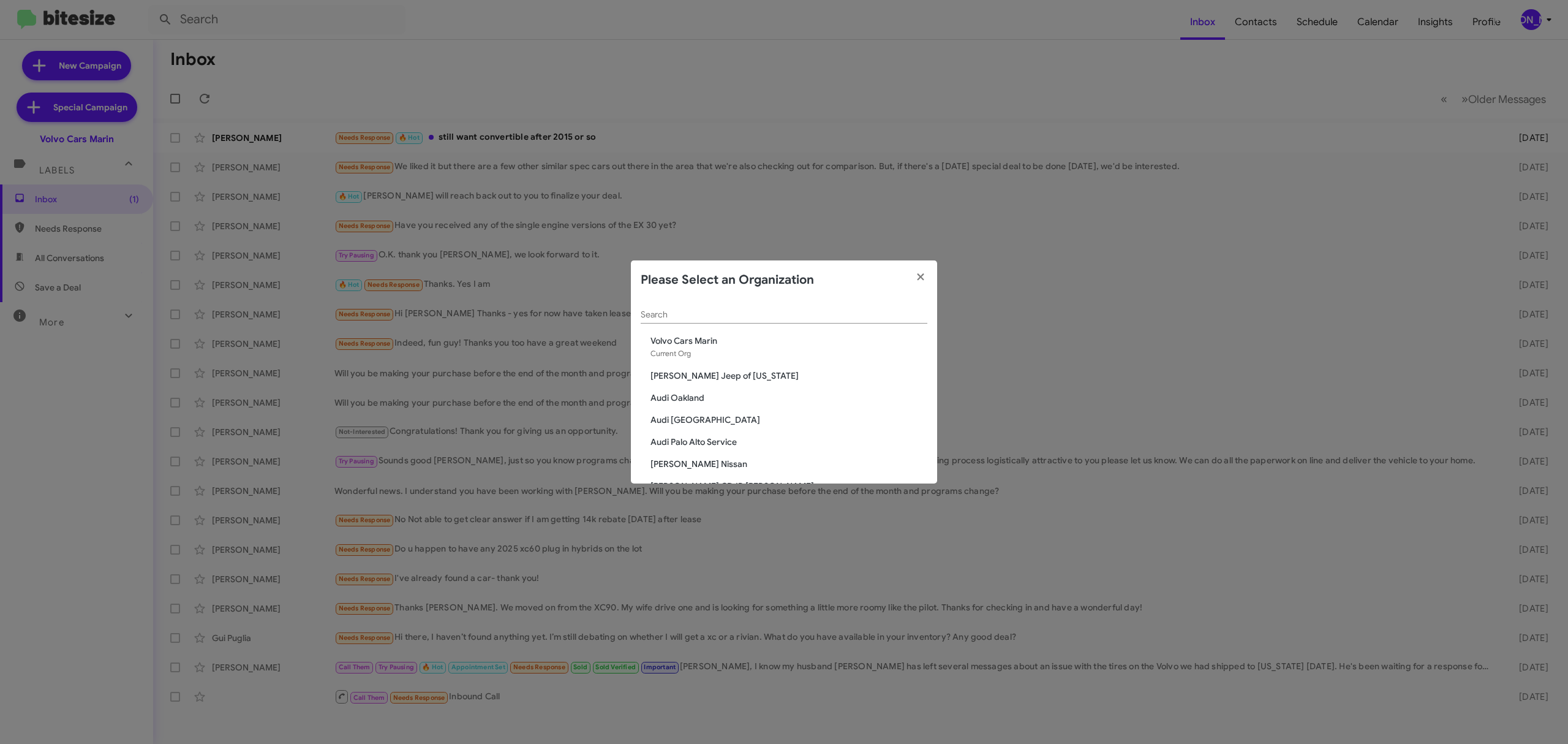
click at [765, 311] on input "Search" at bounding box center [784, 315] width 286 height 10
type input "marin"
click at [680, 458] on span "Toyota Marin" at bounding box center [789, 463] width 277 height 13
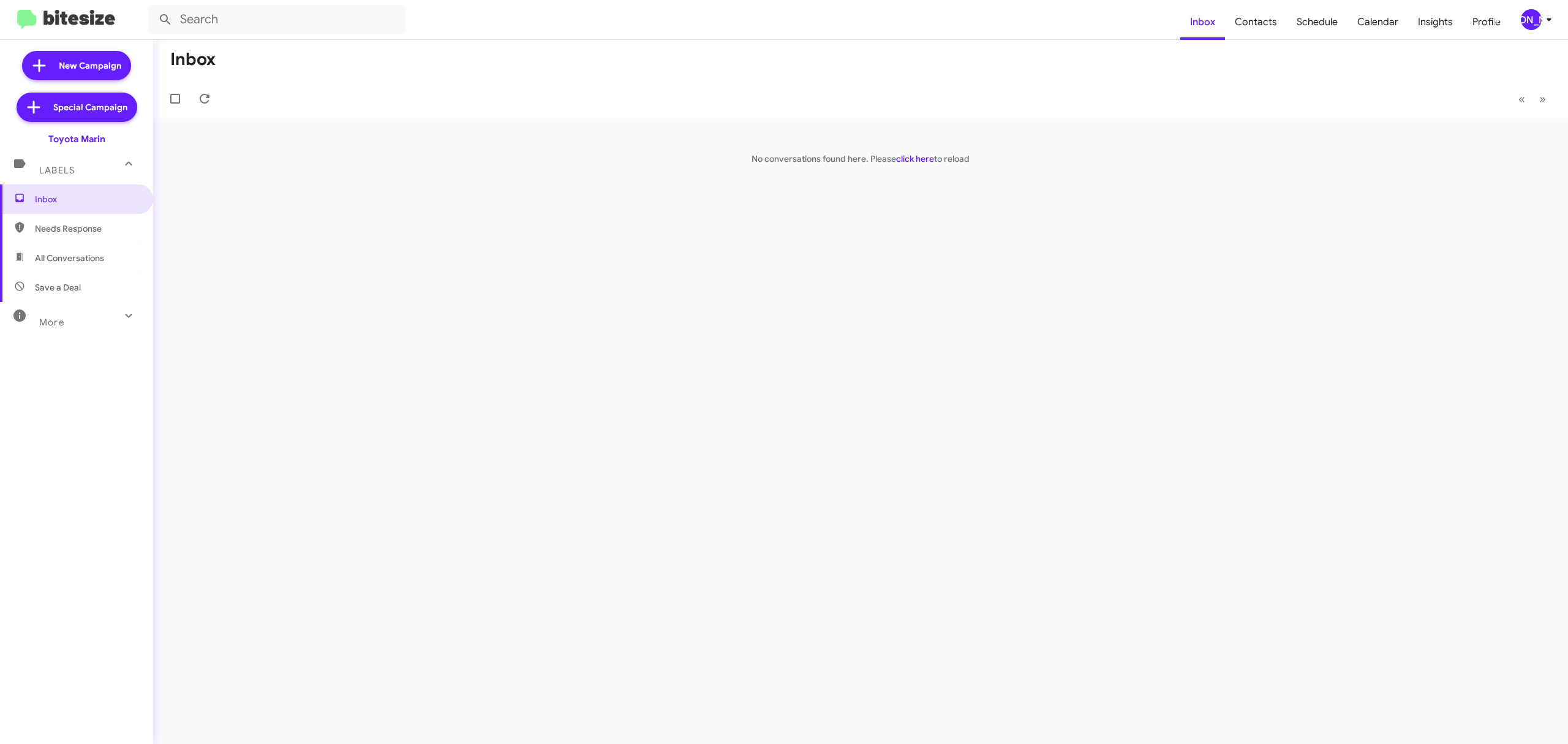
click at [94, 226] on span "Needs Response" at bounding box center [87, 228] width 104 height 13
type input "in:needs-response"
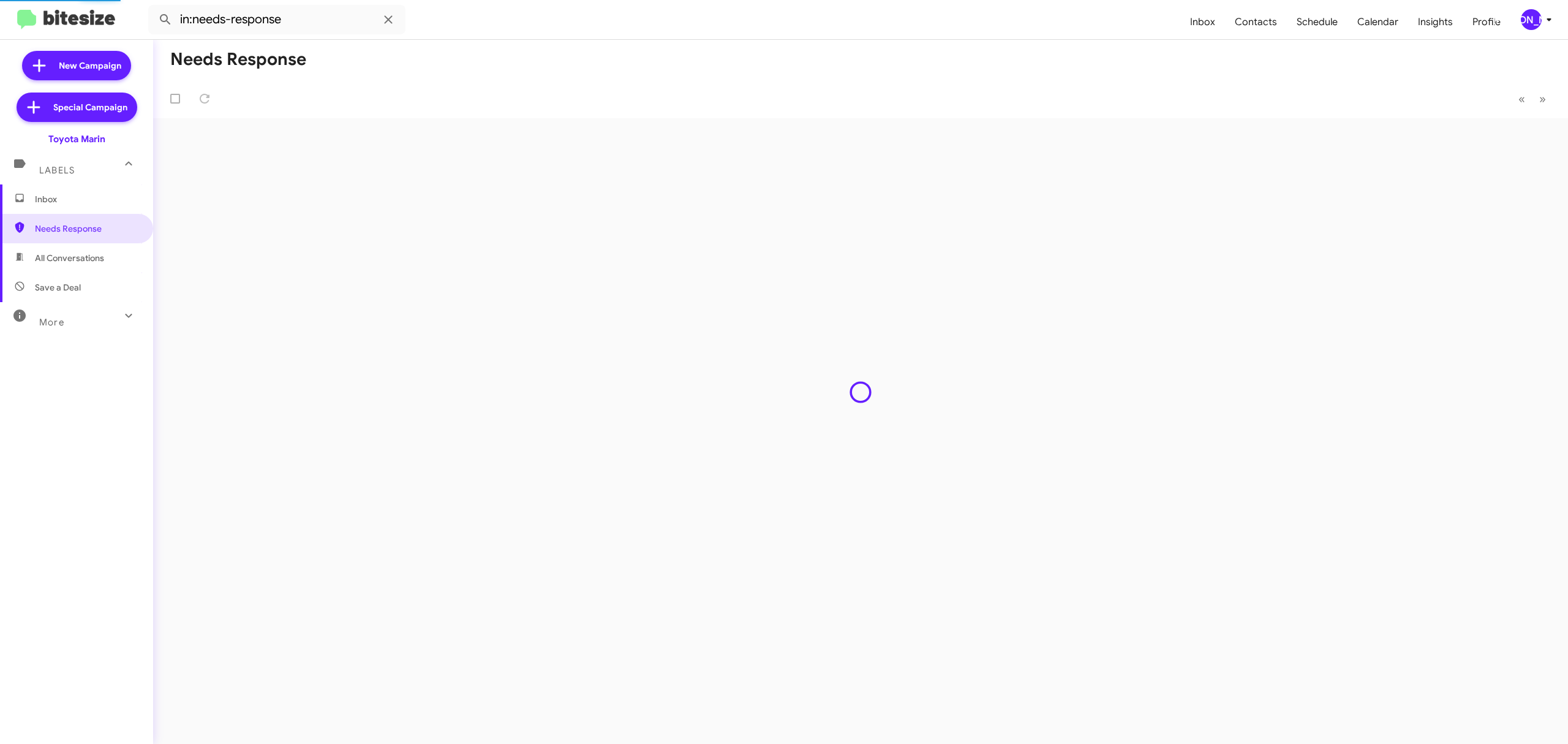
click at [87, 199] on span "Inbox" at bounding box center [87, 199] width 104 height 13
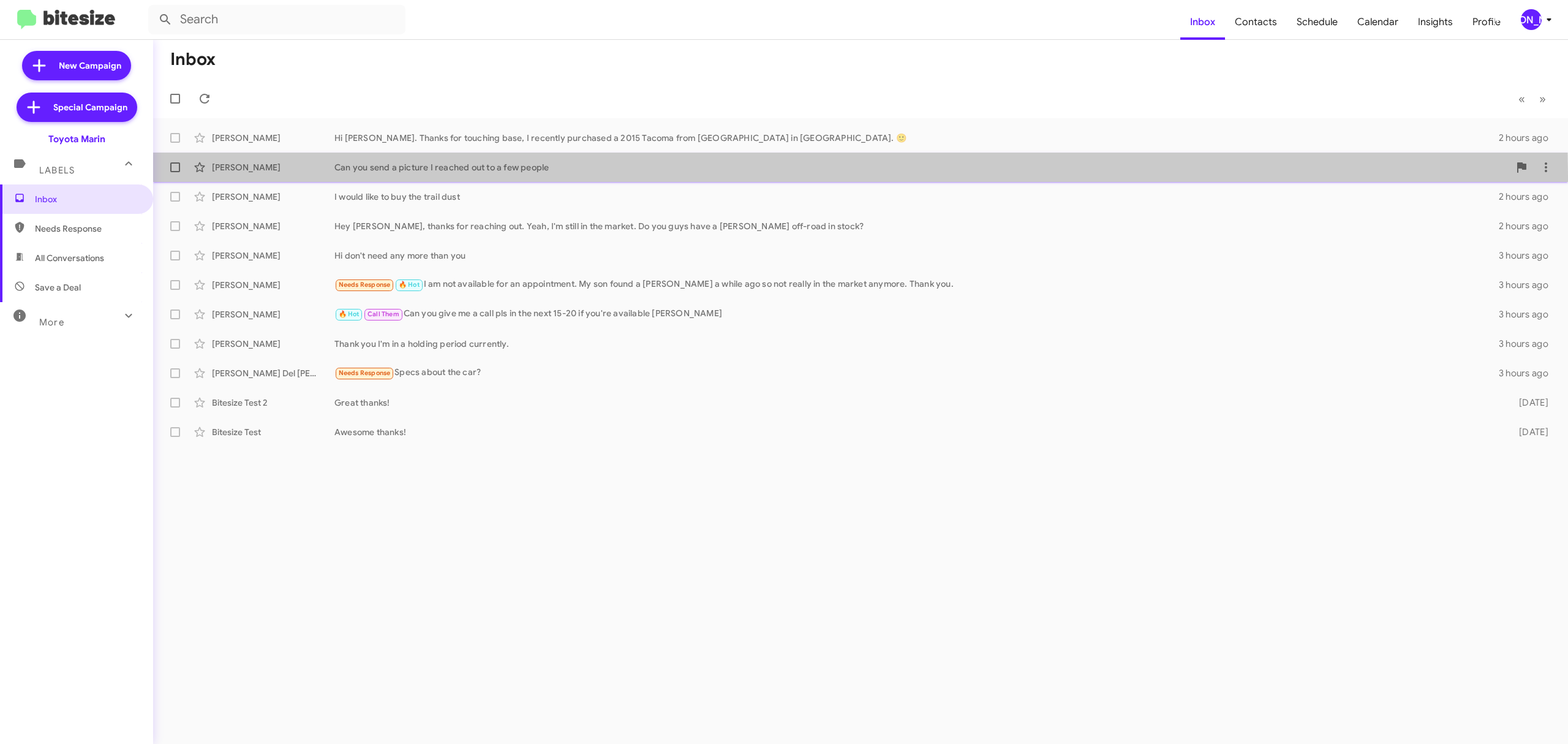
click at [493, 176] on div "[PERSON_NAME] Can you send a picture I reached out to a few people 2 hours ago" at bounding box center [860, 167] width 1395 height 24
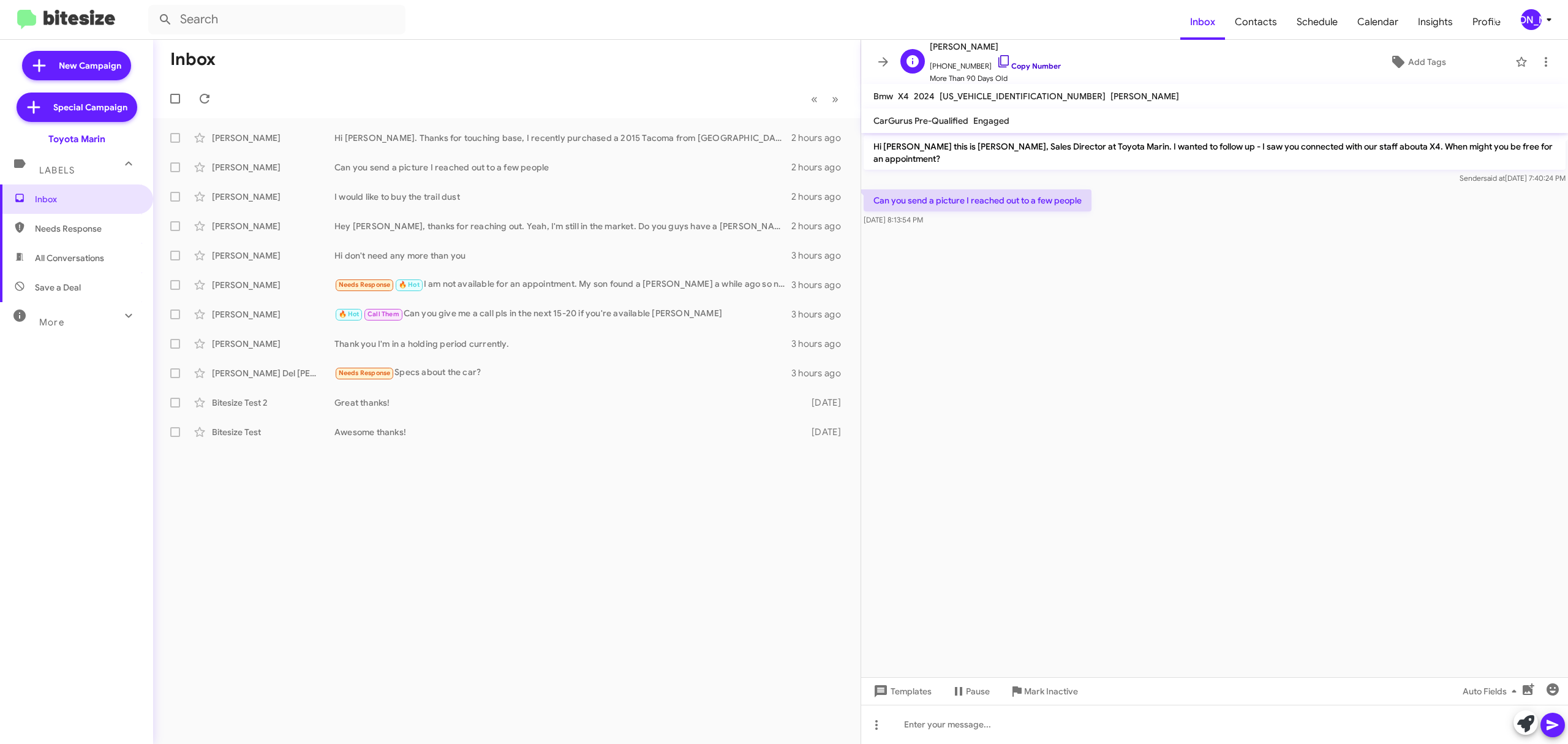
click at [1015, 69] on link "Copy Number" at bounding box center [1029, 65] width 64 height 9
click at [518, 252] on div "Hi don't need any more than you" at bounding box center [569, 256] width 468 height 13
click at [1030, 69] on link "Copy Number" at bounding box center [1029, 65] width 64 height 9
